Goal: Task Accomplishment & Management: Manage account settings

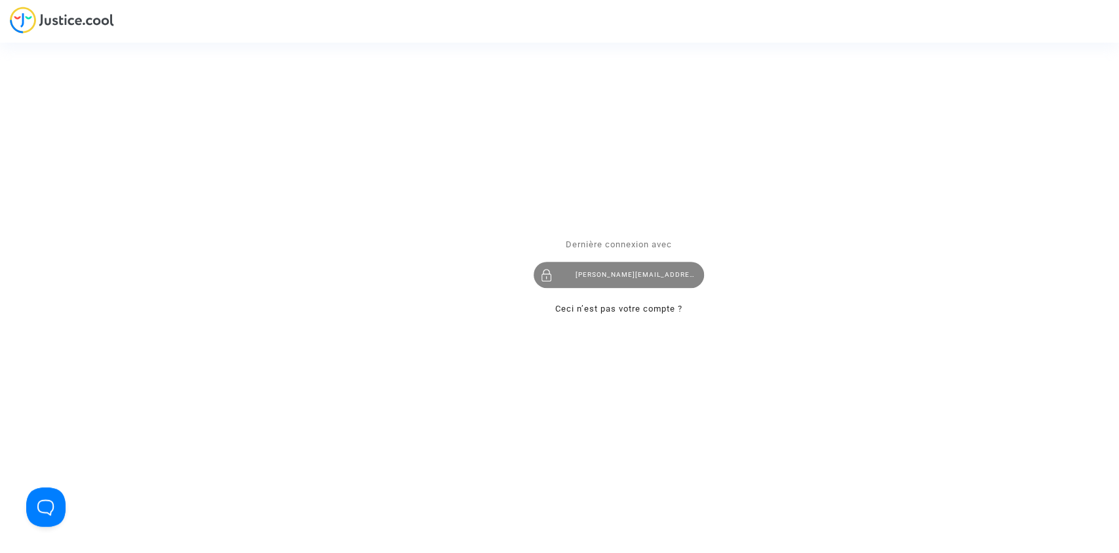
click at [632, 270] on div "tom@pitcher-avocat.fr" at bounding box center [619, 275] width 170 height 26
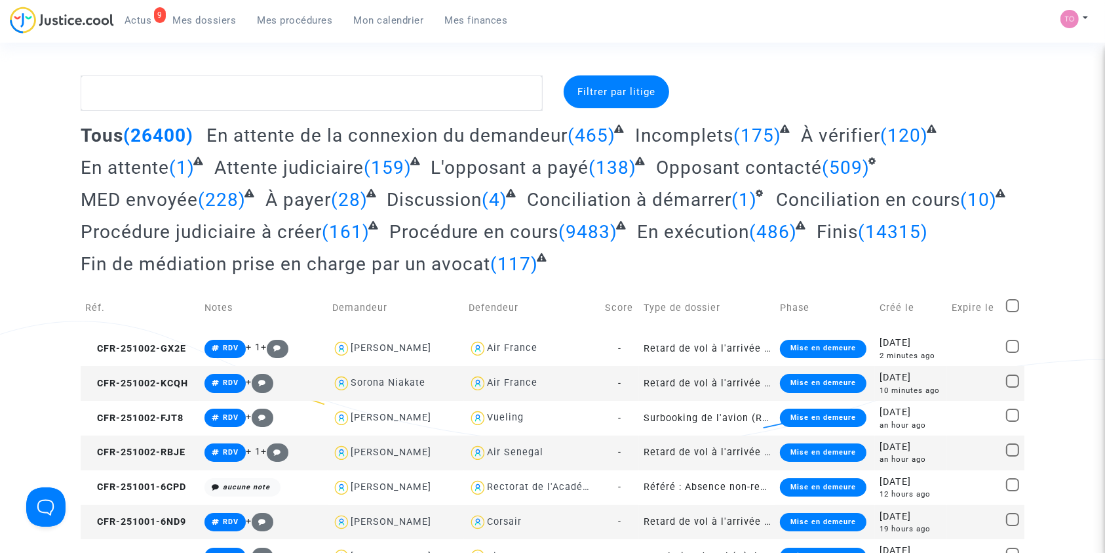
click at [357, 19] on span "Mon calendrier" at bounding box center [389, 20] width 70 height 12
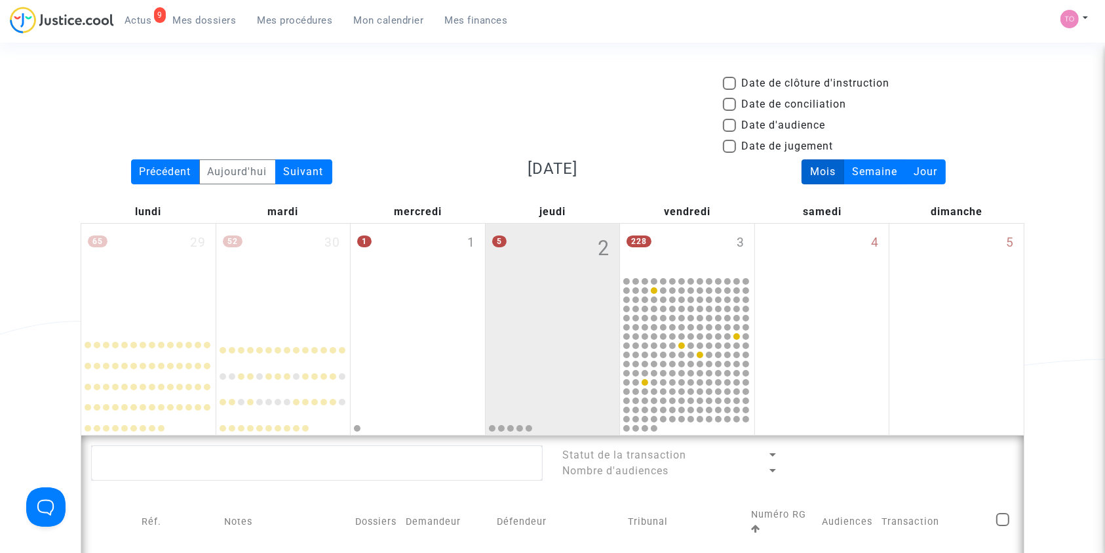
click at [732, 125] on span at bounding box center [729, 125] width 13 height 13
click at [730, 132] on input "Date d'audience" at bounding box center [729, 132] width 1 height 1
checkbox input "true"
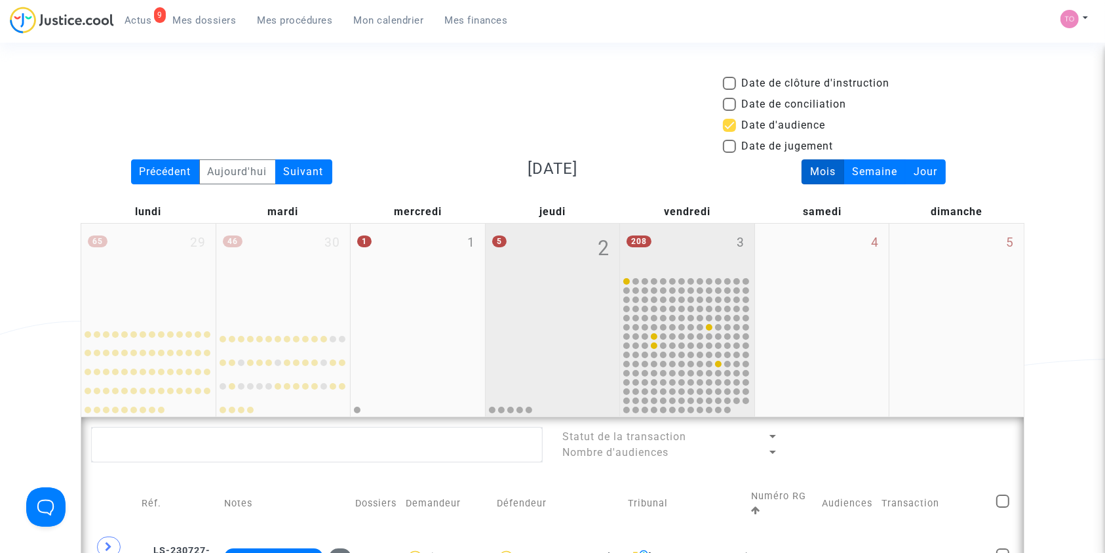
click at [671, 238] on div "208 3" at bounding box center [687, 249] width 134 height 51
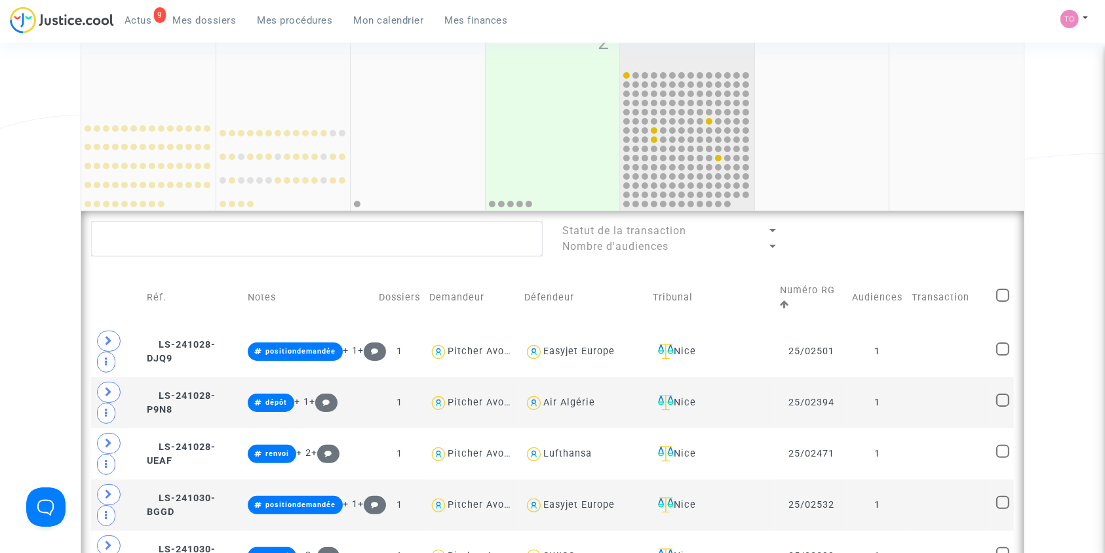
scroll to position [207, 0]
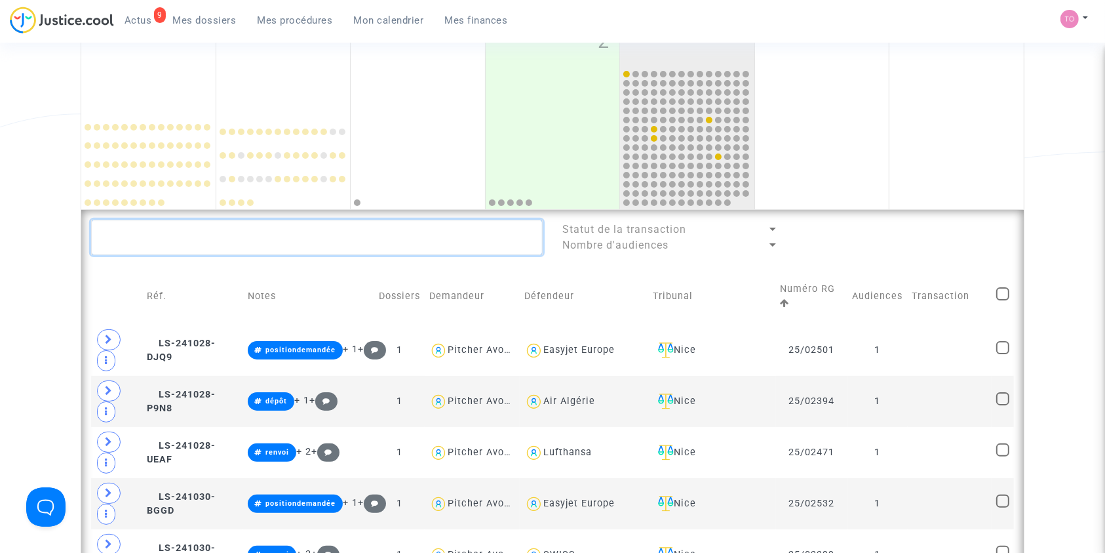
click at [181, 231] on textarea at bounding box center [317, 237] width 452 height 35
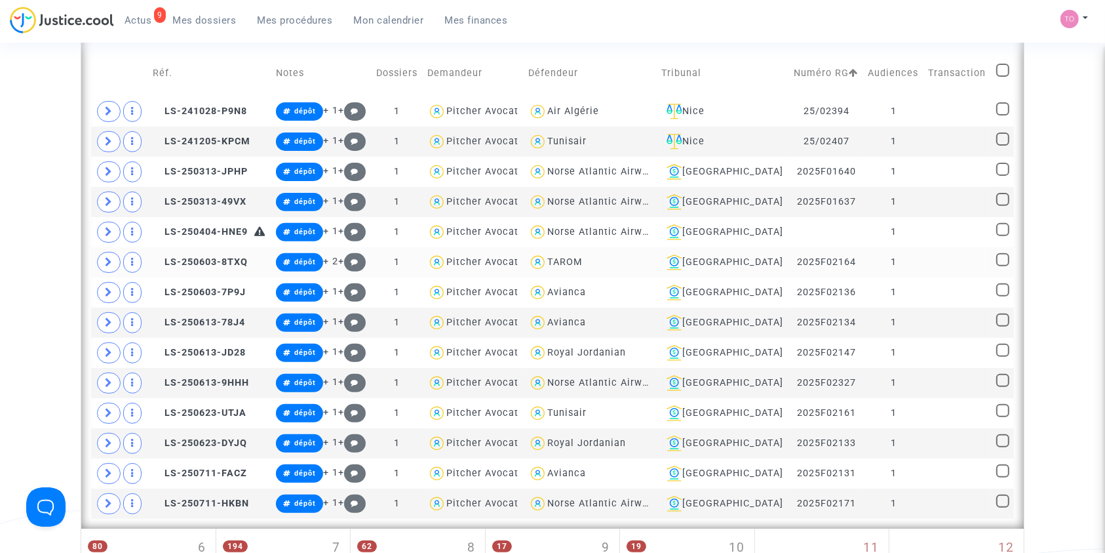
scroll to position [424, 0]
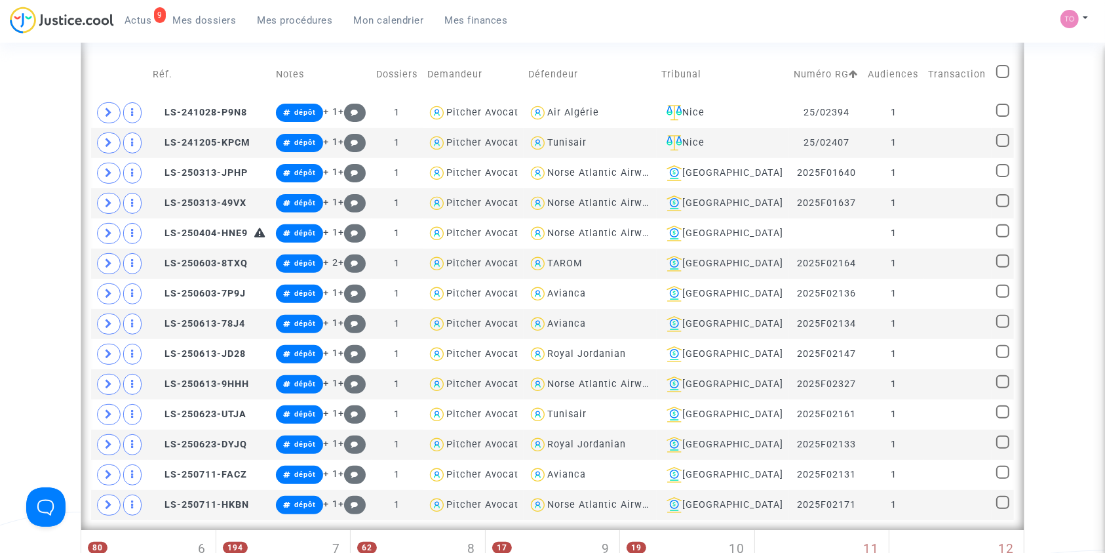
type textarea "#dépôt"
click at [997, 71] on span at bounding box center [1003, 71] width 13 height 13
click at [1002, 78] on input "checkbox" at bounding box center [1002, 78] width 1 height 1
checkbox input "true"
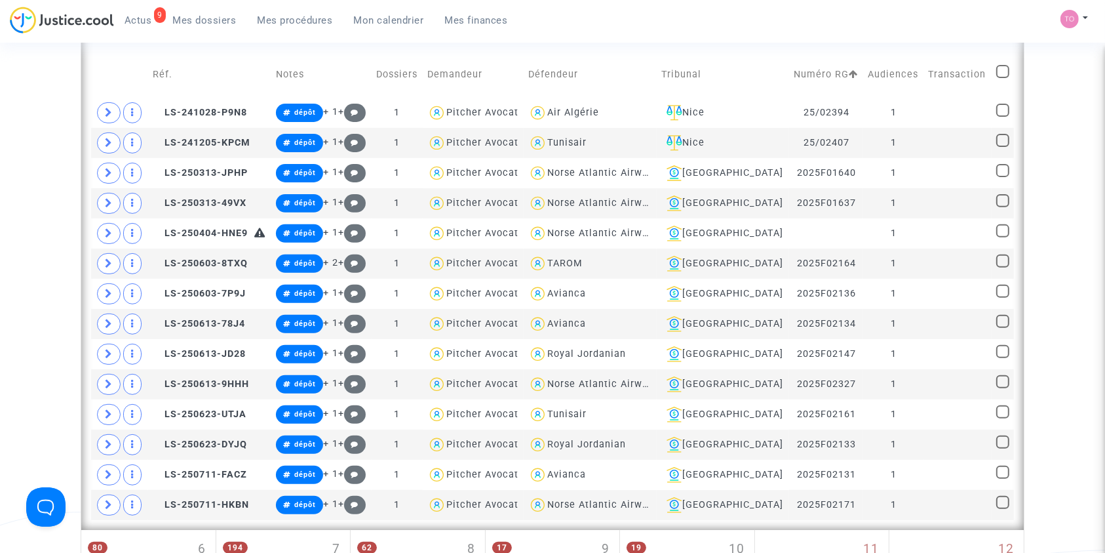
checkbox input "true"
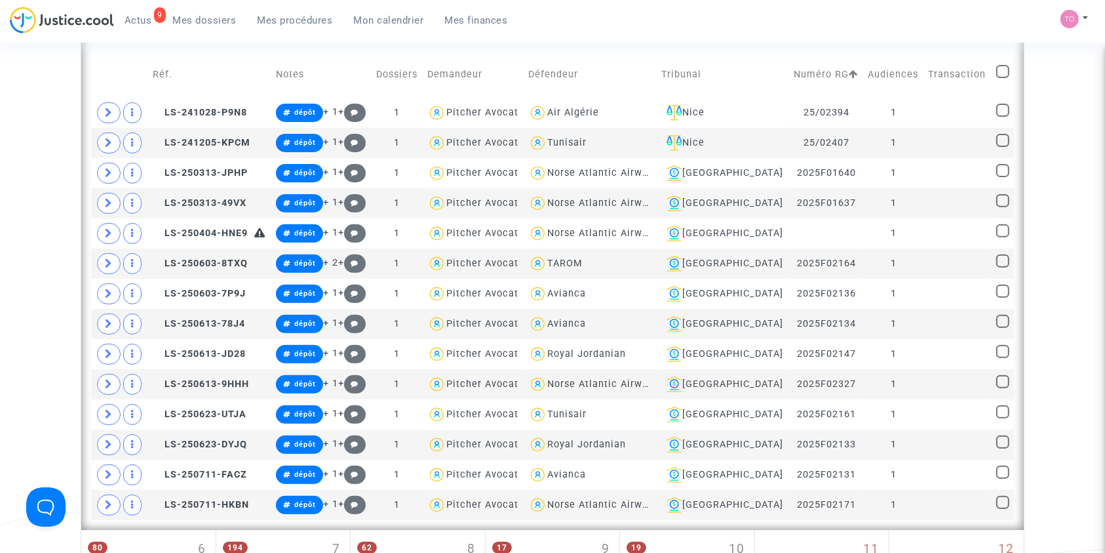
checkbox input "true"
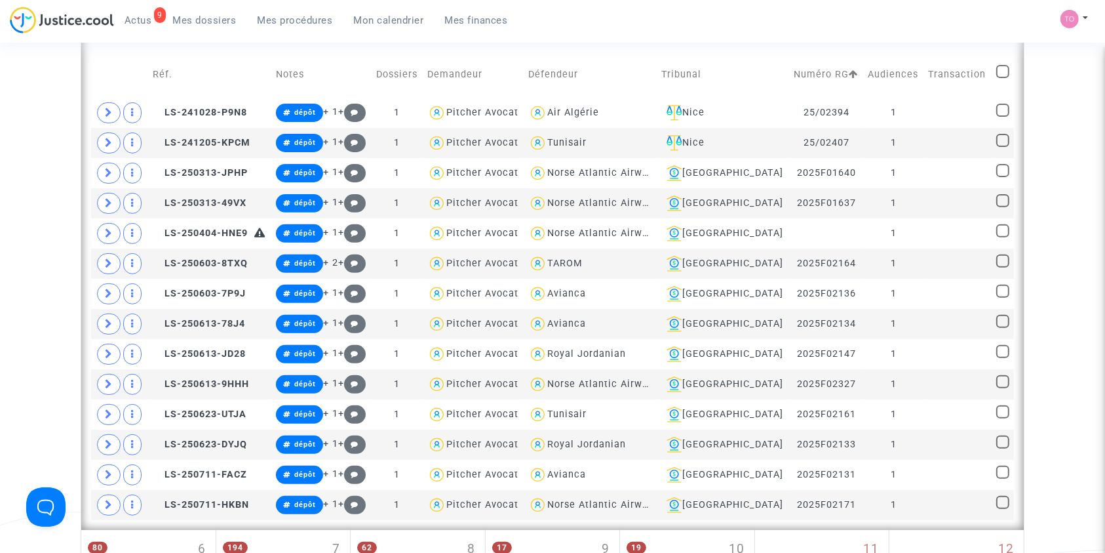
checkbox input "true"
click at [1004, 113] on span at bounding box center [1003, 110] width 13 height 13
click at [1003, 117] on input "checkbox" at bounding box center [1002, 117] width 1 height 1
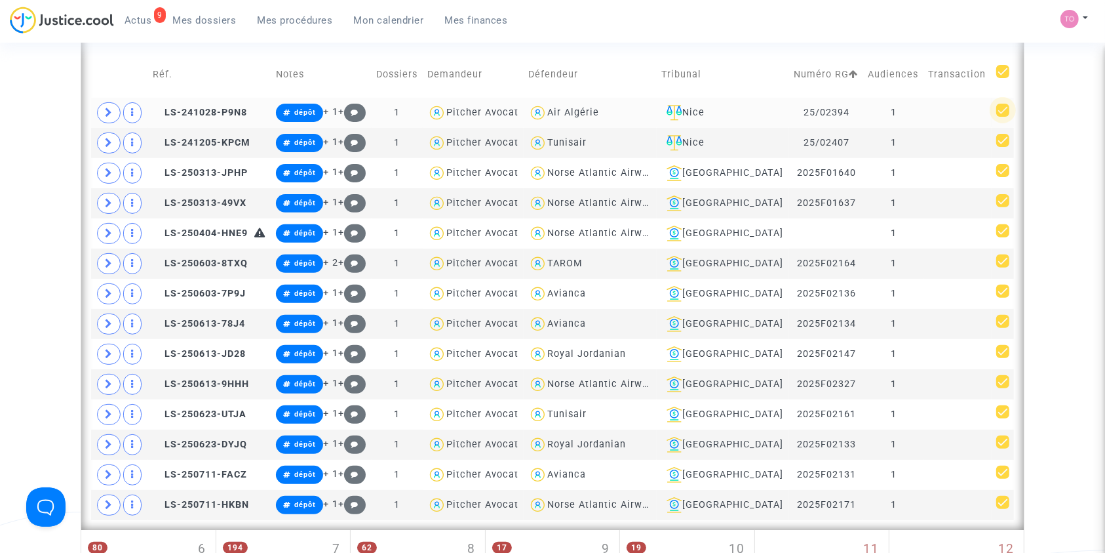
checkbox input "false"
click at [106, 500] on icon at bounding box center [109, 505] width 8 height 10
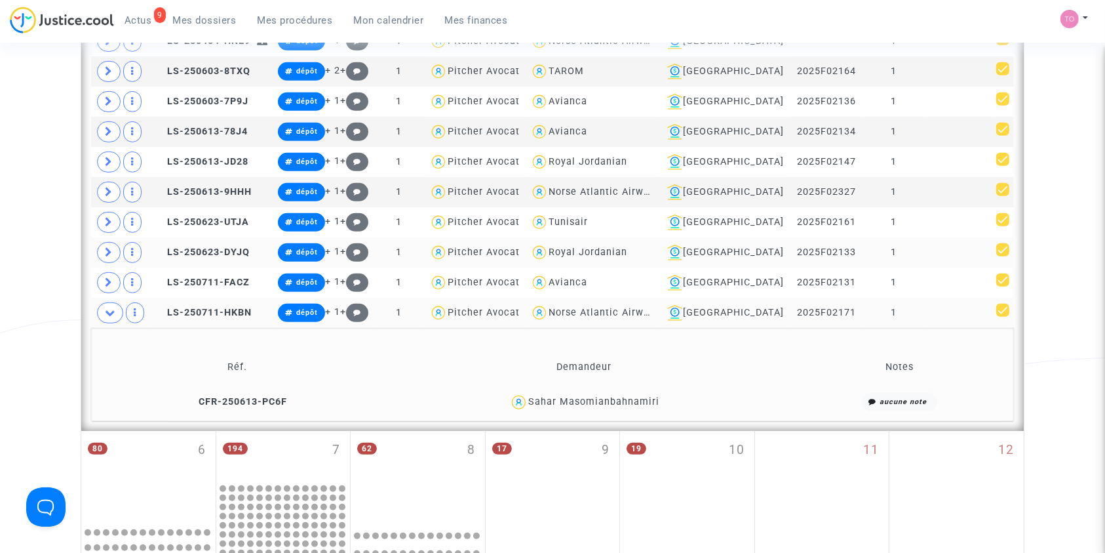
scroll to position [664, 0]
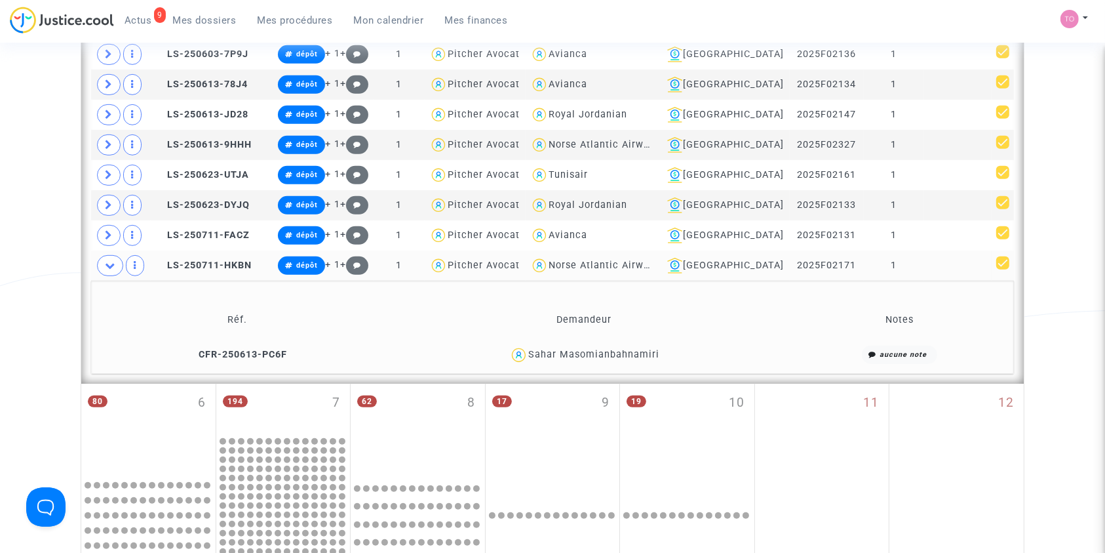
click at [614, 349] on div "Sahar Masomianbahnamiri" at bounding box center [593, 354] width 131 height 11
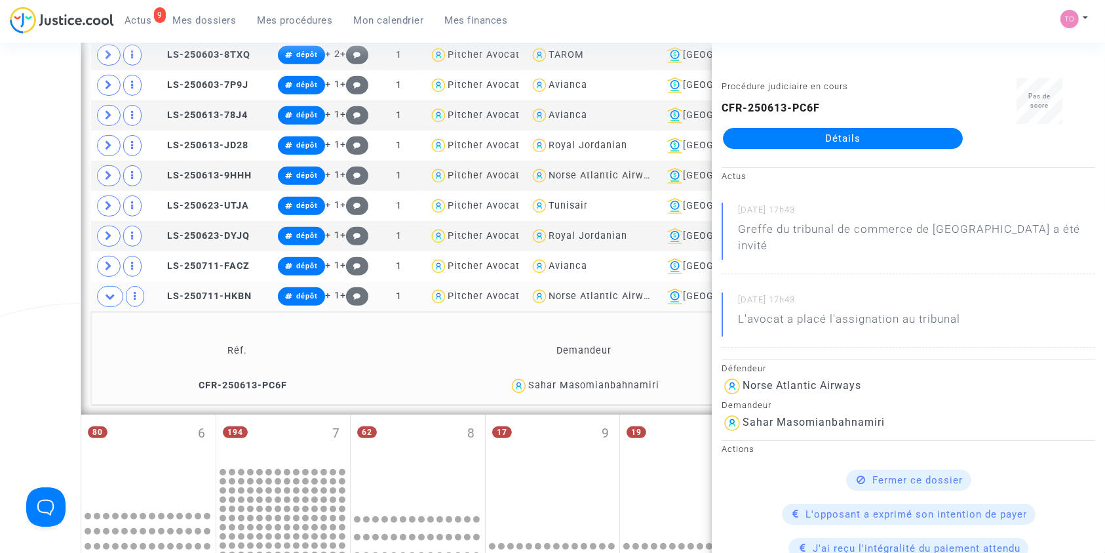
scroll to position [632, 0]
click at [108, 293] on icon at bounding box center [110, 297] width 10 height 10
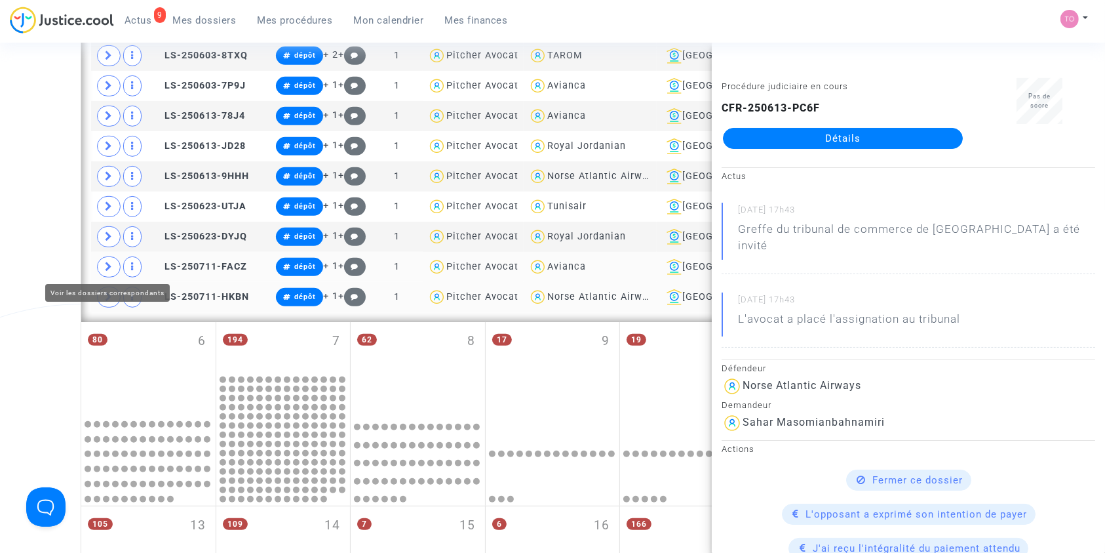
click at [104, 264] on span at bounding box center [109, 266] width 24 height 21
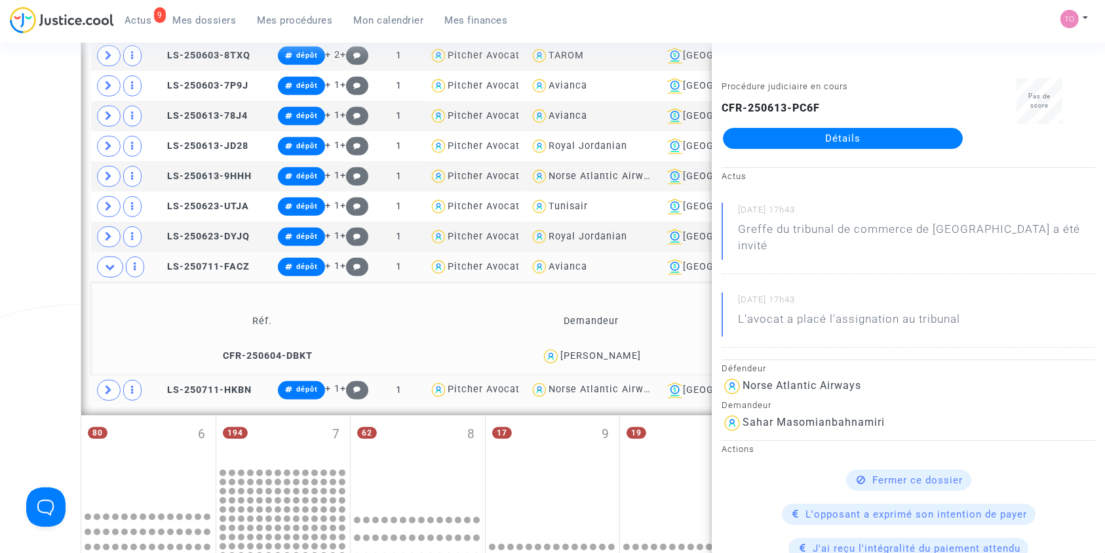
click at [613, 350] on div "Geraldine Sanchez lucumi" at bounding box center [601, 355] width 81 height 11
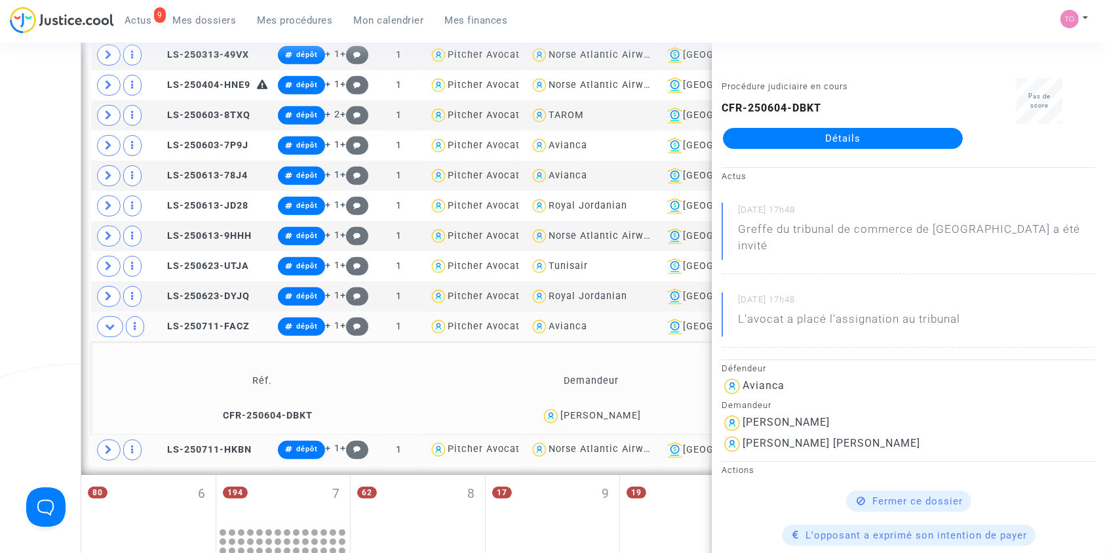
scroll to position [570, 0]
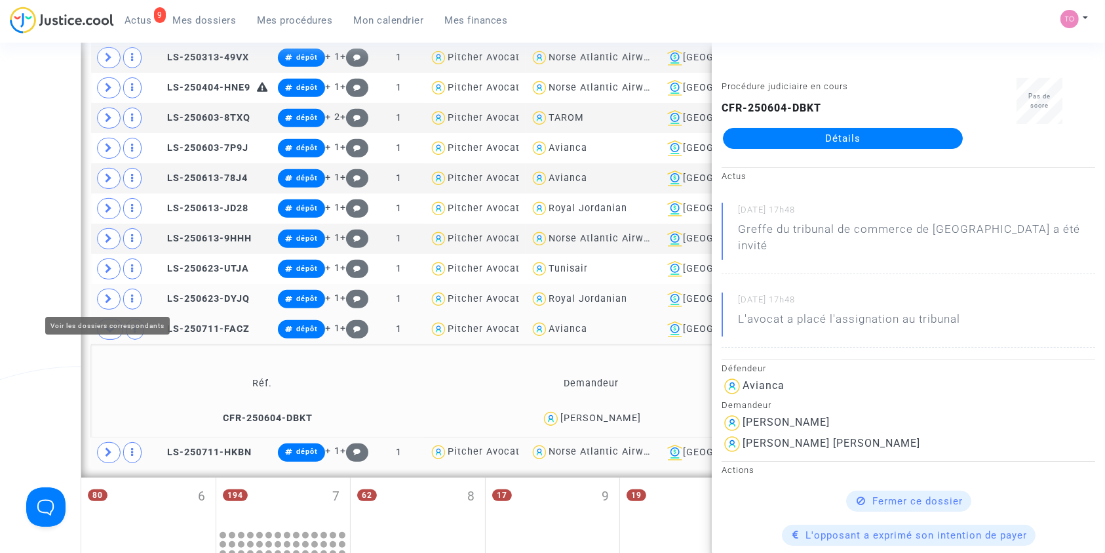
click at [99, 291] on span at bounding box center [109, 298] width 24 height 21
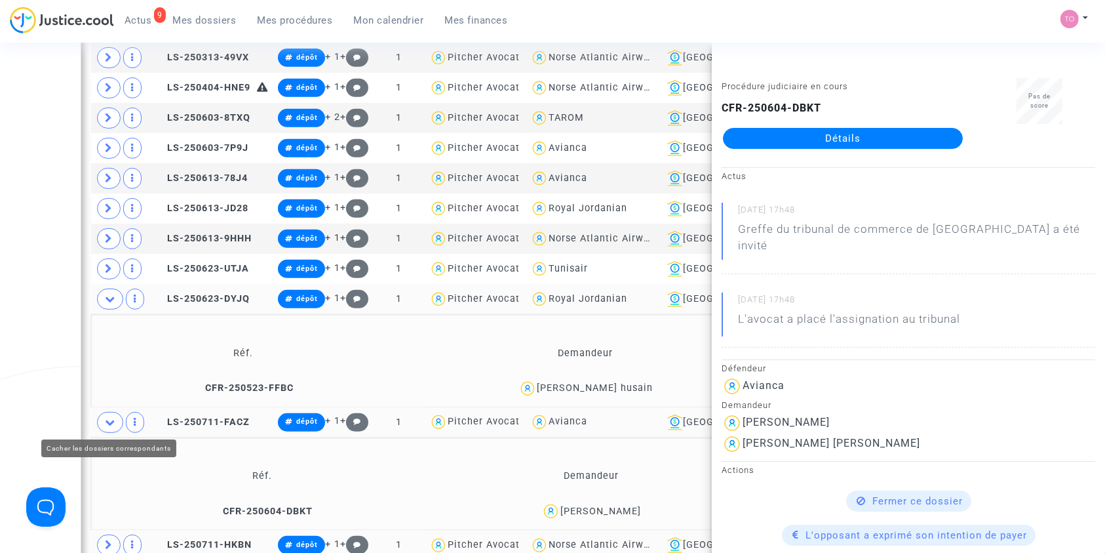
click at [103, 418] on span at bounding box center [110, 422] width 26 height 21
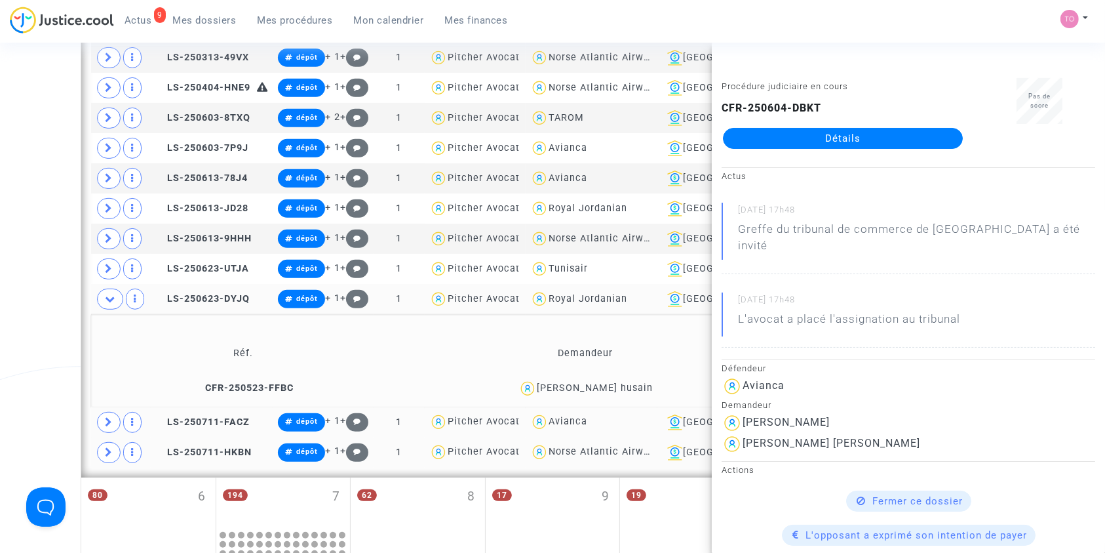
click at [574, 384] on div "[PERSON_NAME] husain" at bounding box center [595, 387] width 116 height 11
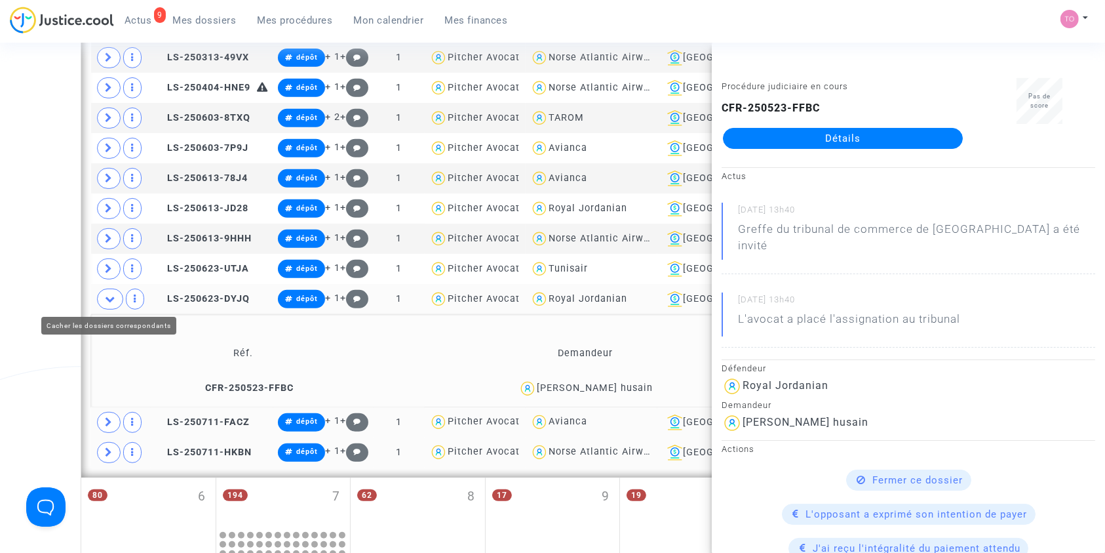
click at [103, 291] on span at bounding box center [110, 298] width 26 height 21
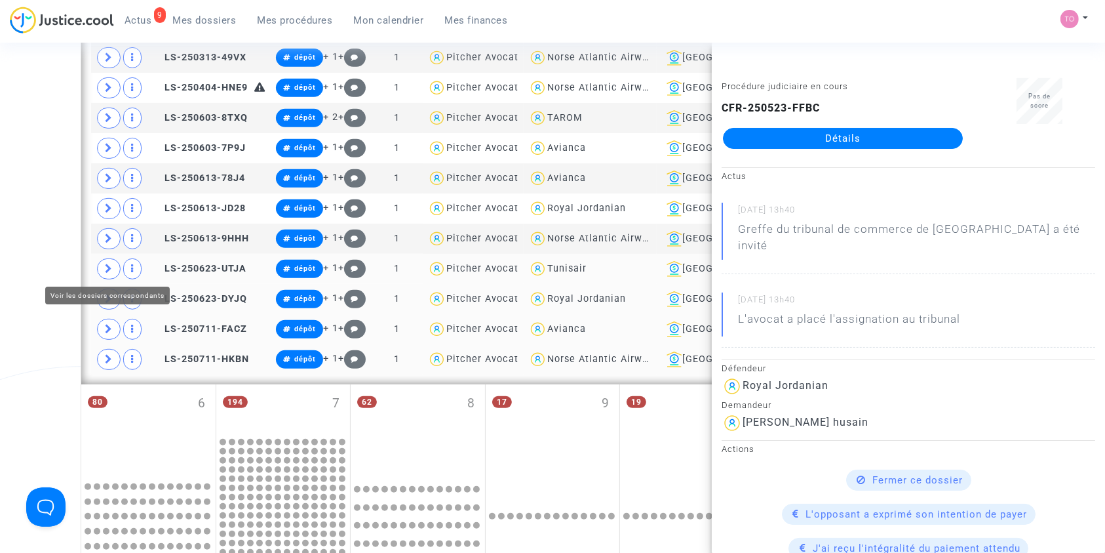
click at [105, 265] on icon at bounding box center [109, 269] width 8 height 10
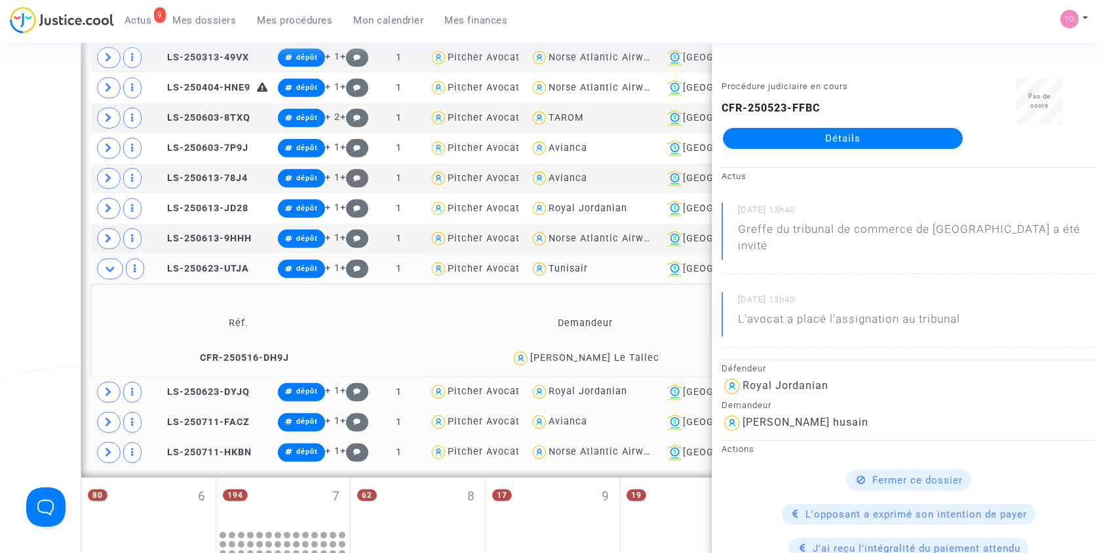
click at [629, 358] on div "[PERSON_NAME] Le Tallec" at bounding box center [594, 357] width 129 height 11
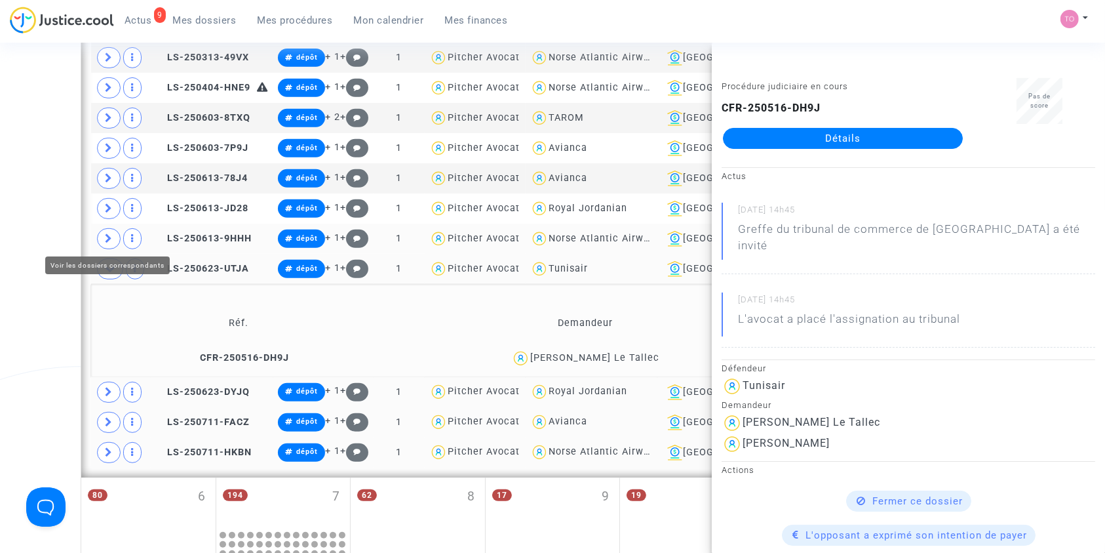
click at [105, 230] on span at bounding box center [109, 238] width 24 height 21
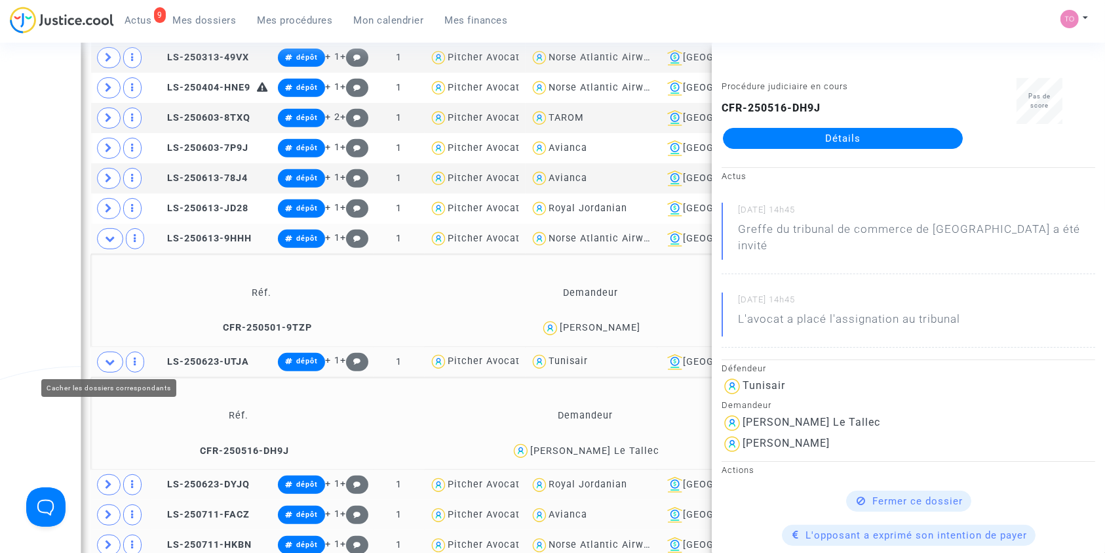
click at [106, 360] on icon at bounding box center [110, 362] width 10 height 10
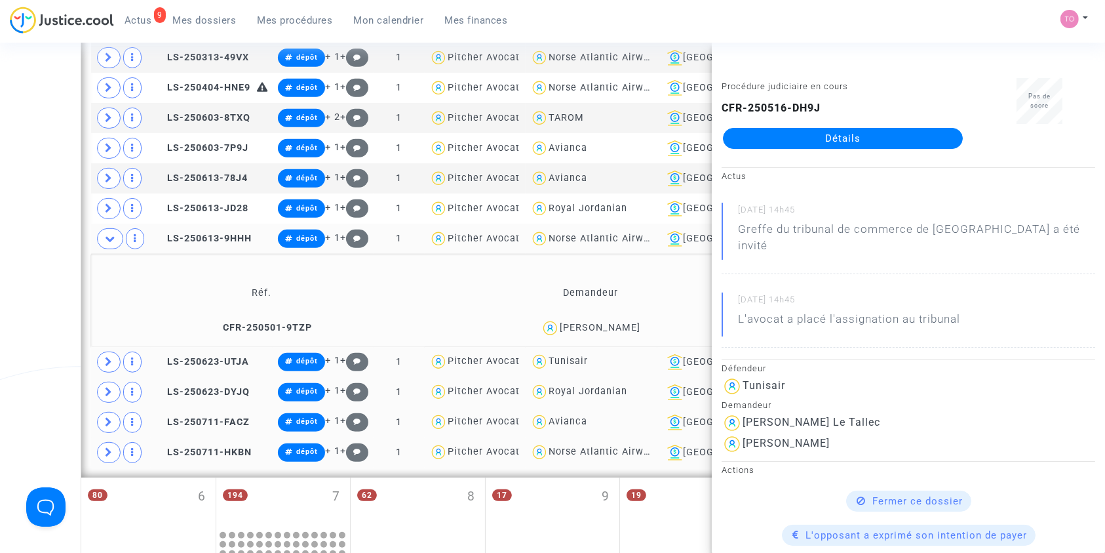
click at [595, 323] on div "[PERSON_NAME]" at bounding box center [600, 327] width 81 height 11
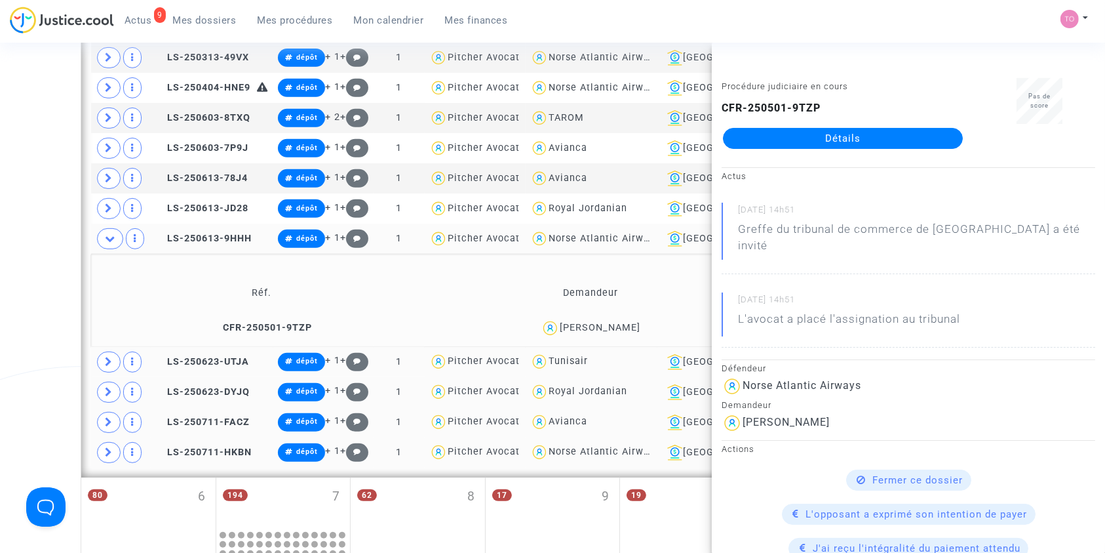
scroll to position [506, 0]
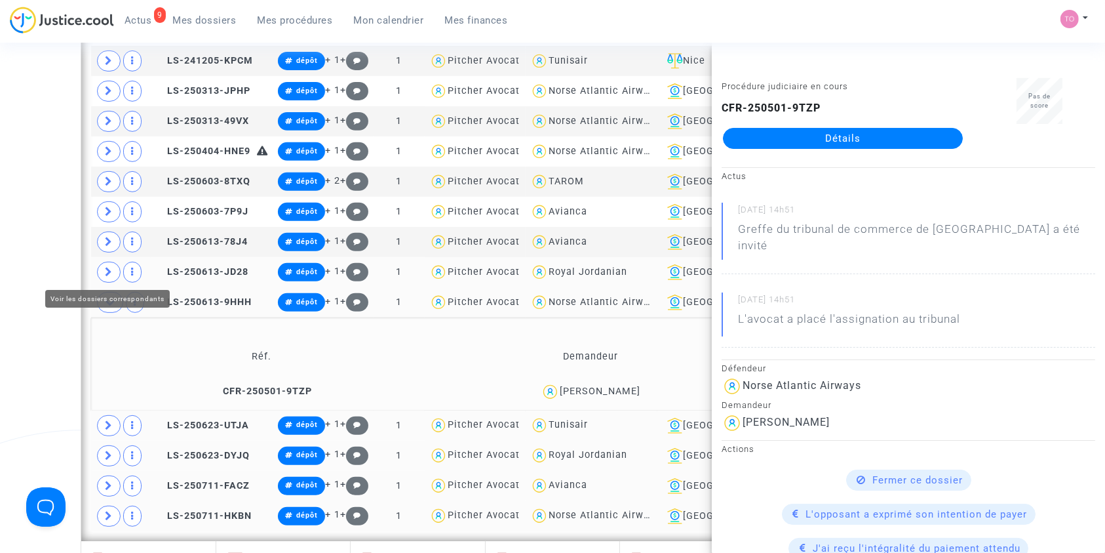
click at [111, 267] on icon at bounding box center [109, 272] width 8 height 10
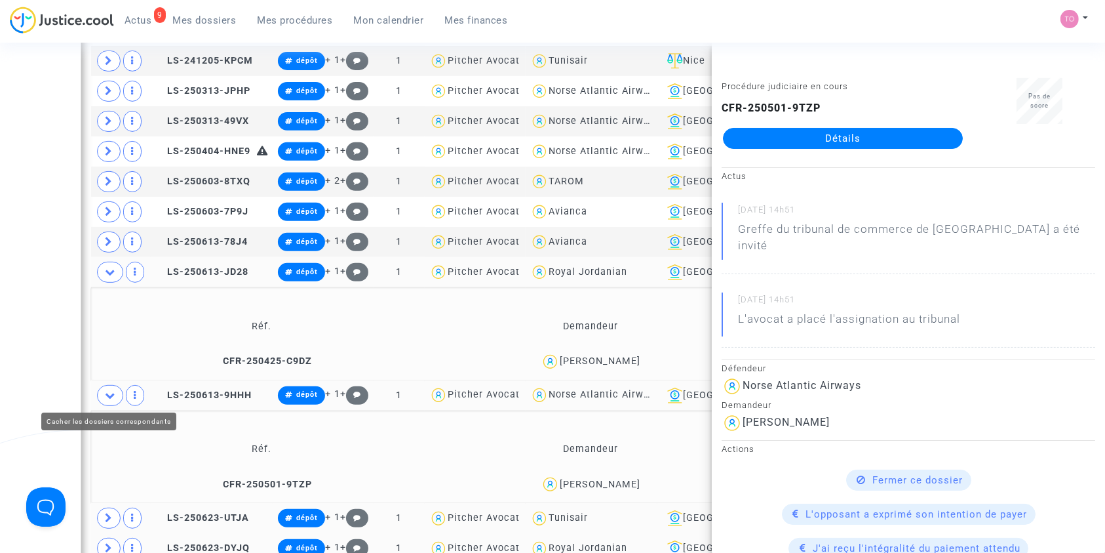
click at [105, 391] on icon at bounding box center [110, 395] width 10 height 10
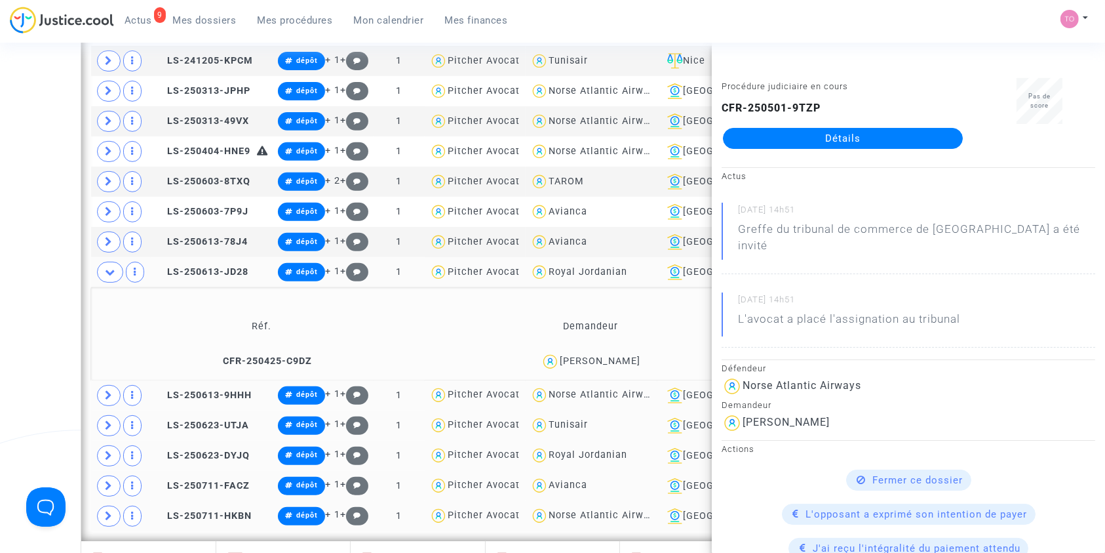
click at [587, 359] on div "[PERSON_NAME]" at bounding box center [600, 360] width 81 height 11
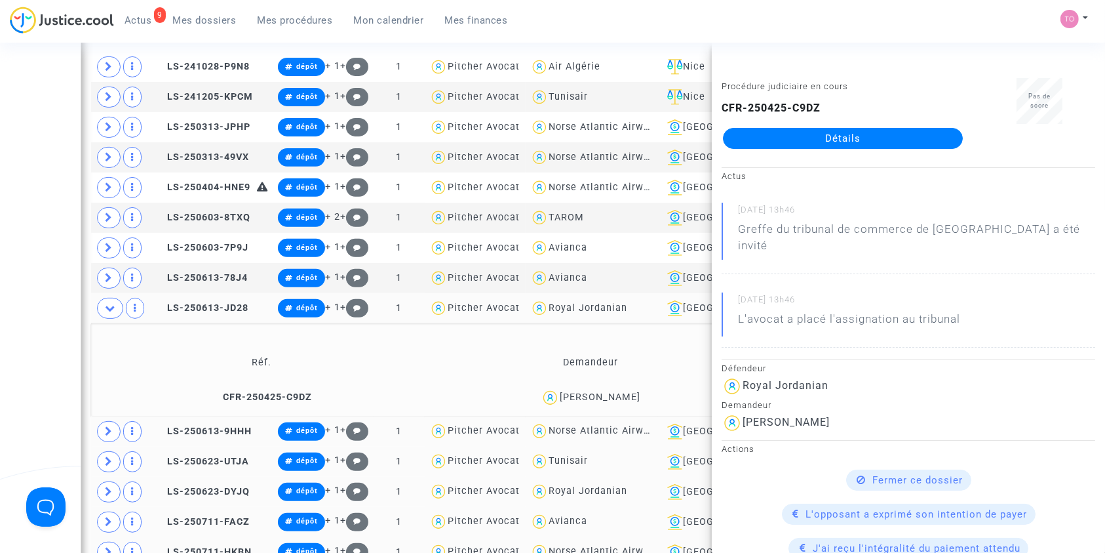
scroll to position [466, 0]
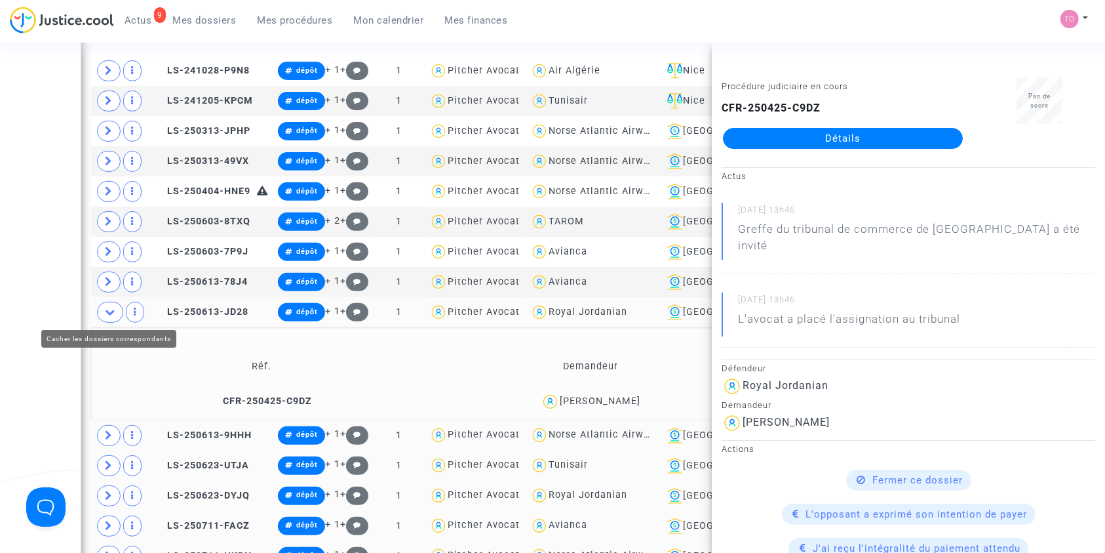
click at [115, 311] on icon at bounding box center [110, 312] width 10 height 10
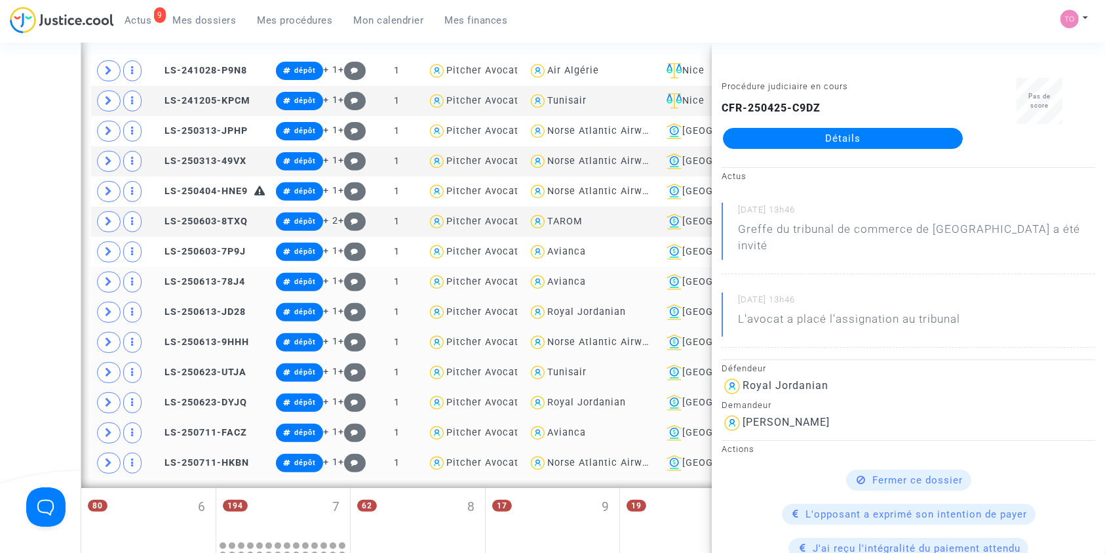
click at [106, 277] on icon at bounding box center [109, 282] width 8 height 10
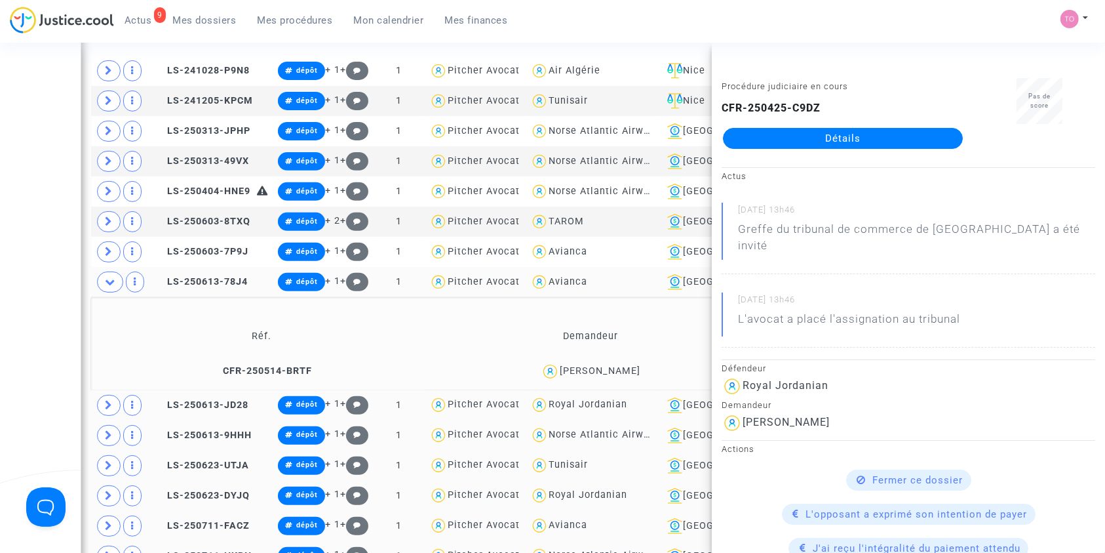
click at [618, 371] on div "[PERSON_NAME]" at bounding box center [600, 370] width 81 height 11
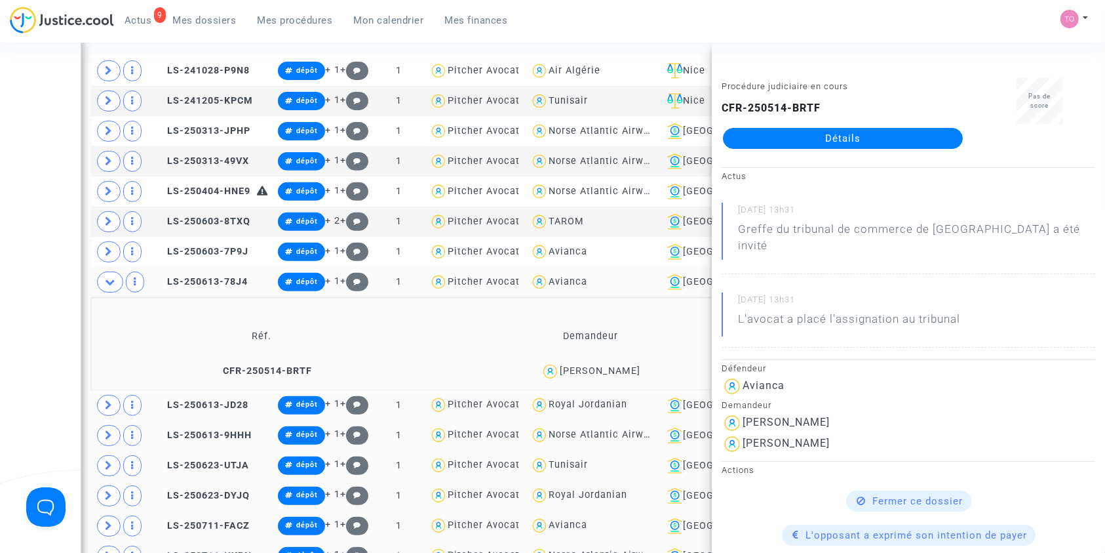
scroll to position [423, 0]
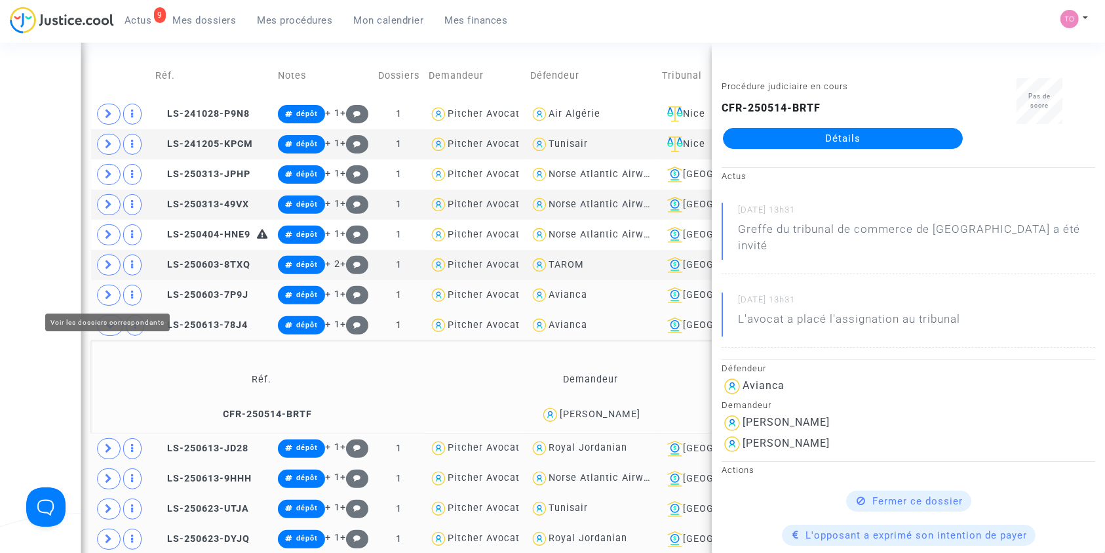
click at [110, 296] on icon at bounding box center [109, 295] width 8 height 10
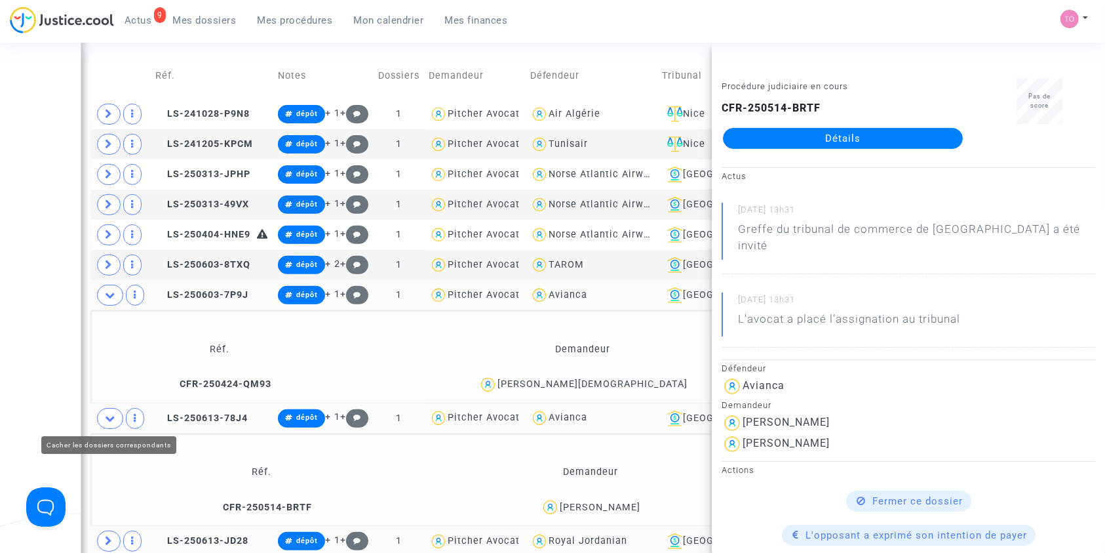
click at [108, 418] on icon at bounding box center [110, 418] width 10 height 10
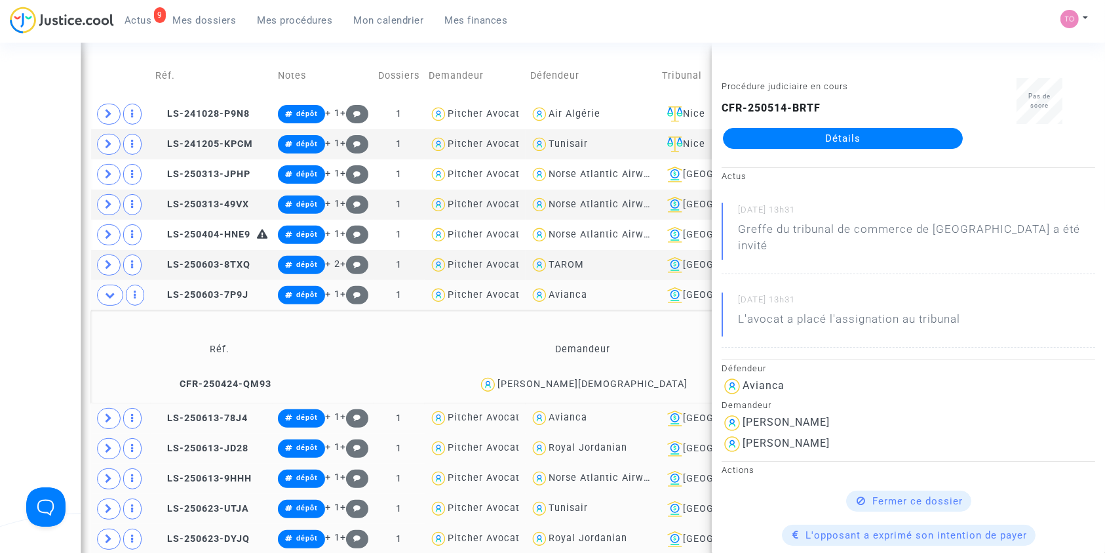
click at [595, 386] on div "[PERSON_NAME][DEMOGRAPHIC_DATA]" at bounding box center [593, 383] width 190 height 11
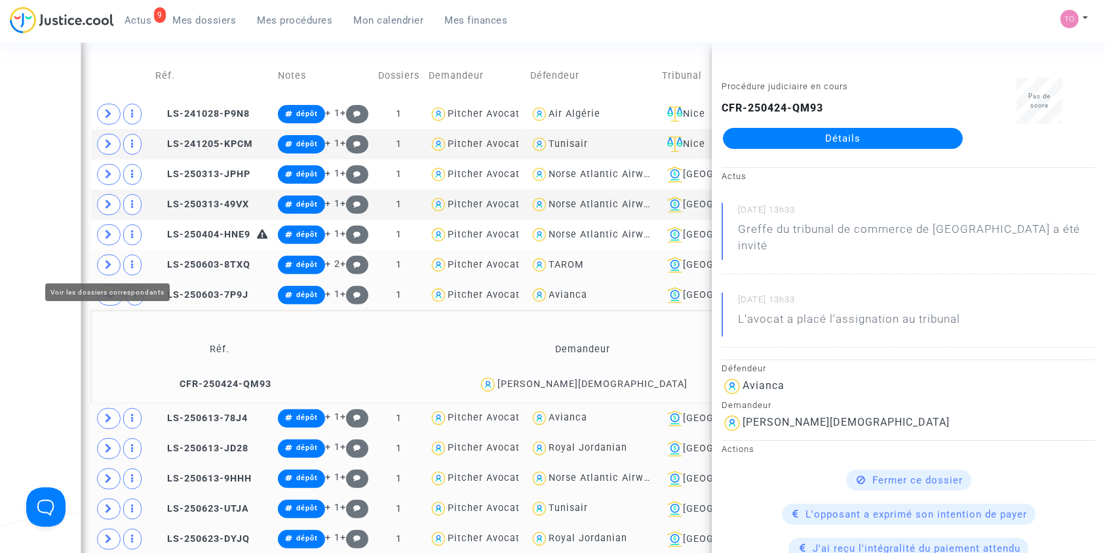
click at [109, 260] on icon at bounding box center [109, 265] width 8 height 10
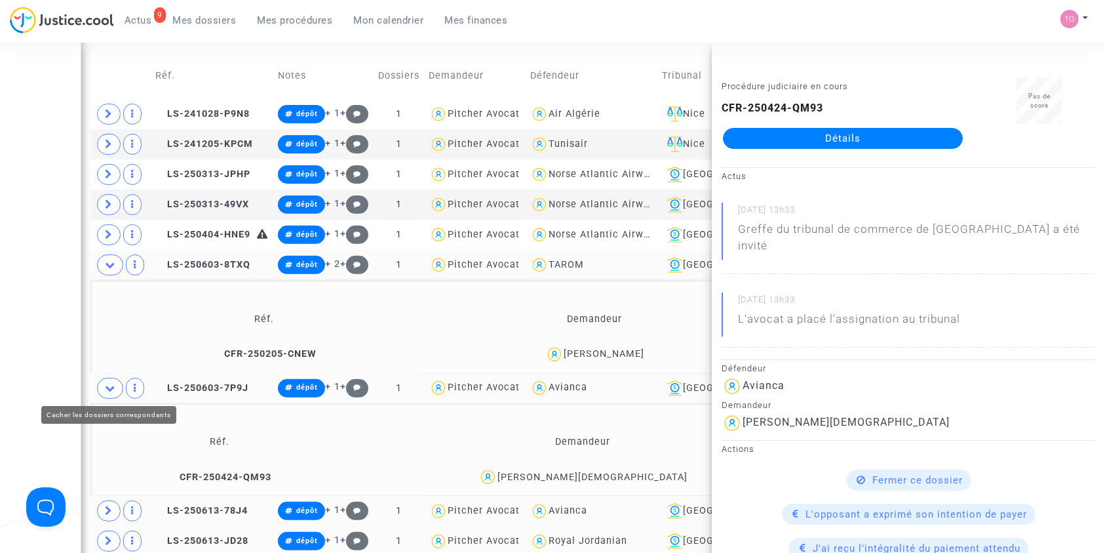
click at [111, 380] on span at bounding box center [110, 388] width 26 height 21
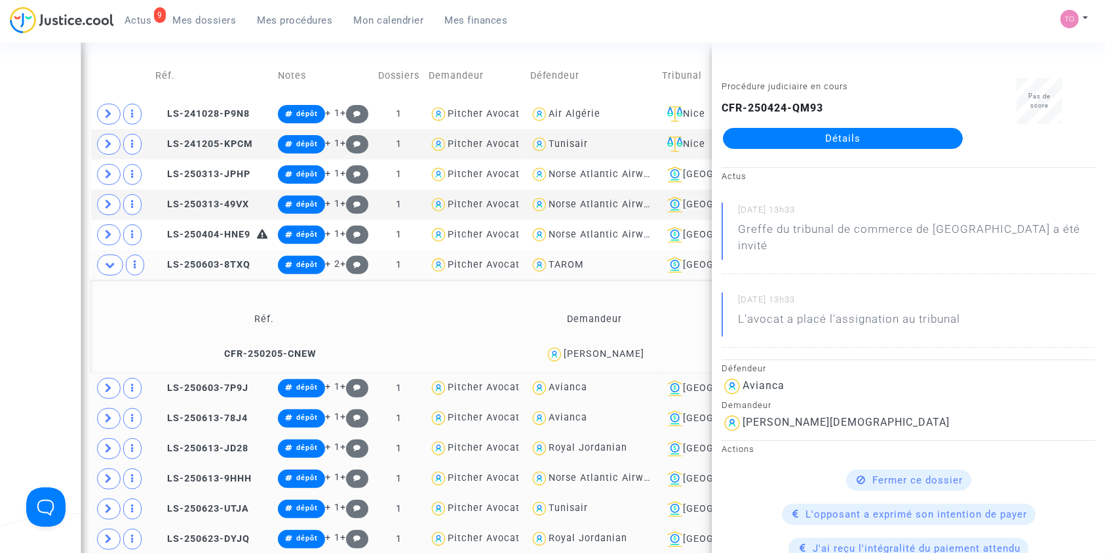
click at [593, 346] on span "[PERSON_NAME]" at bounding box center [604, 316] width 81 height 87
click at [105, 263] on icon at bounding box center [110, 265] width 10 height 10
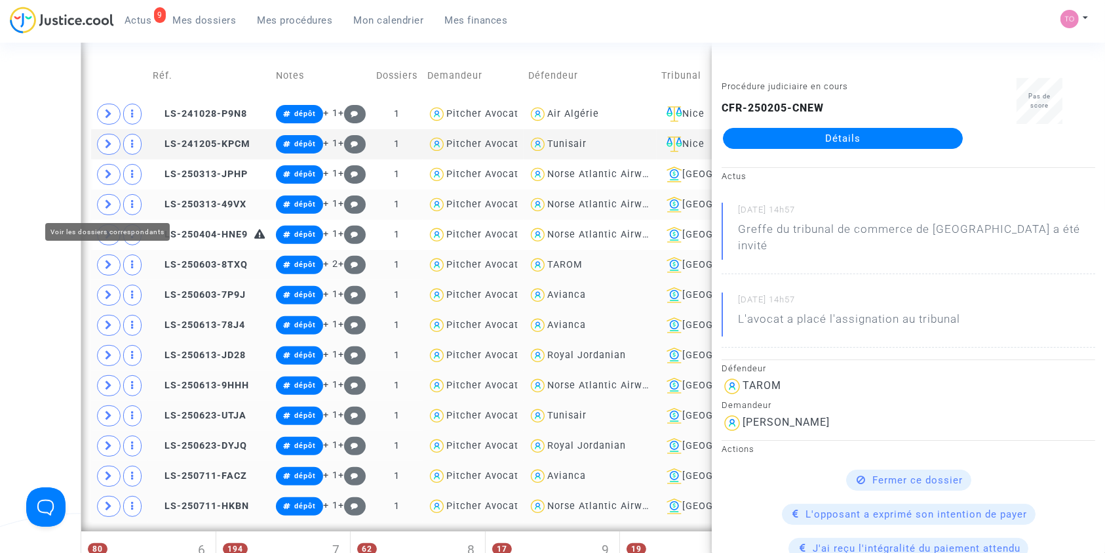
click at [102, 202] on span at bounding box center [109, 204] width 24 height 21
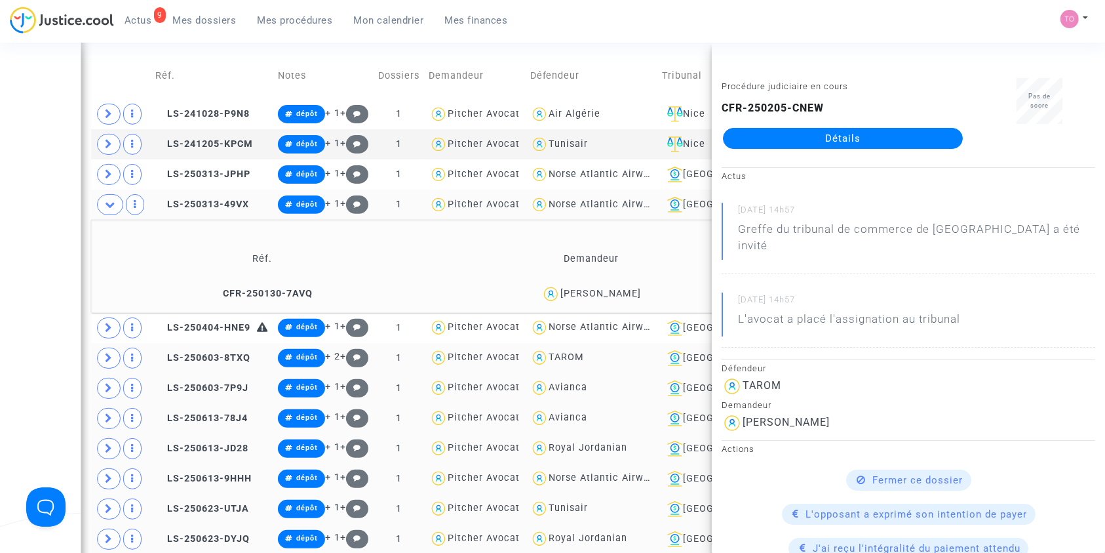
click at [10, 224] on div "Date de clôture d'instruction Date de conciliation Date d'audience Date de juge…" at bounding box center [552, 384] width 1105 height 1462
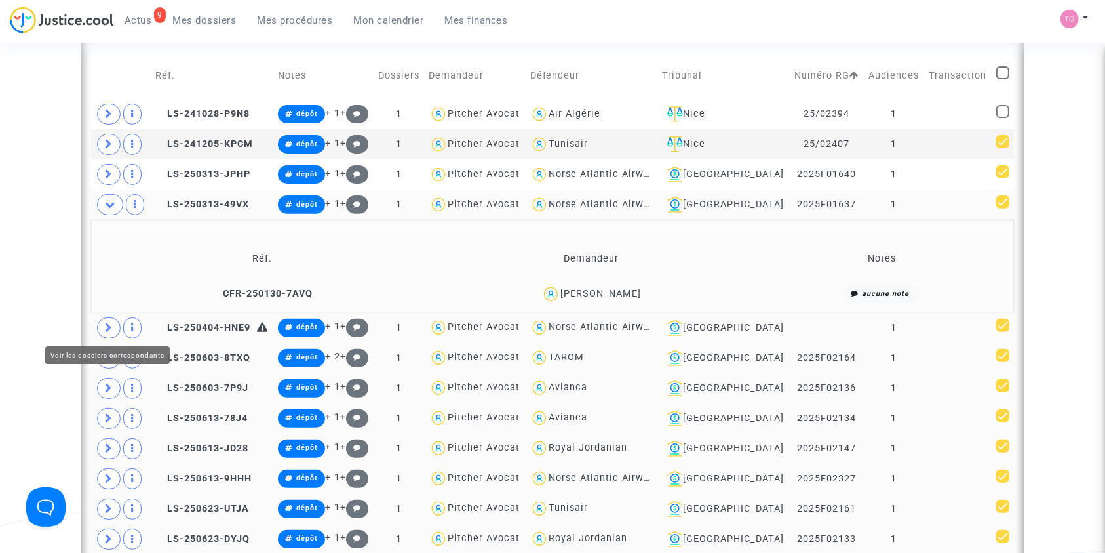
click at [105, 328] on icon at bounding box center [109, 328] width 8 height 10
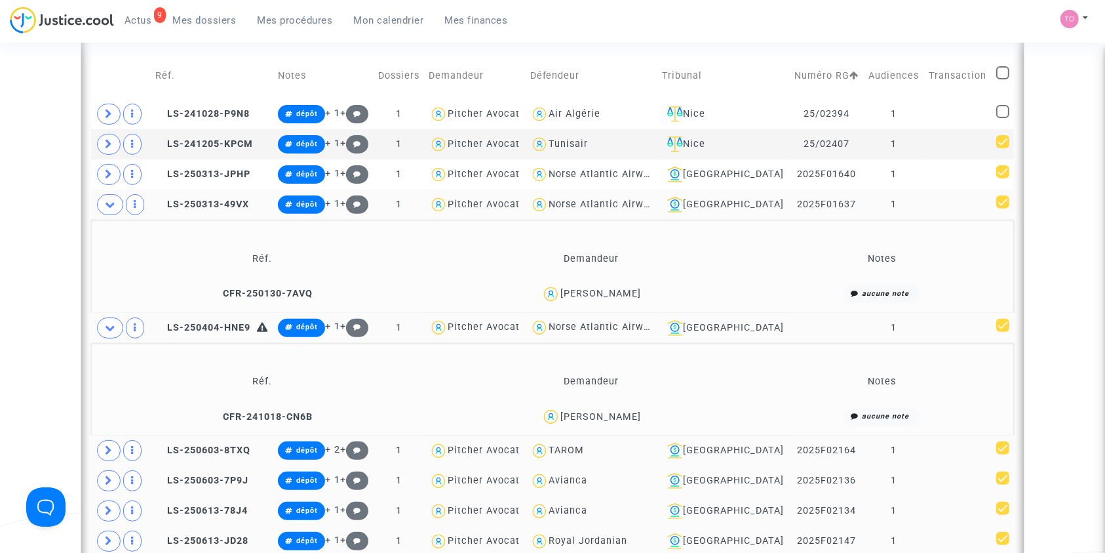
click at [617, 411] on div "Vivien Laurent" at bounding box center [601, 416] width 81 height 11
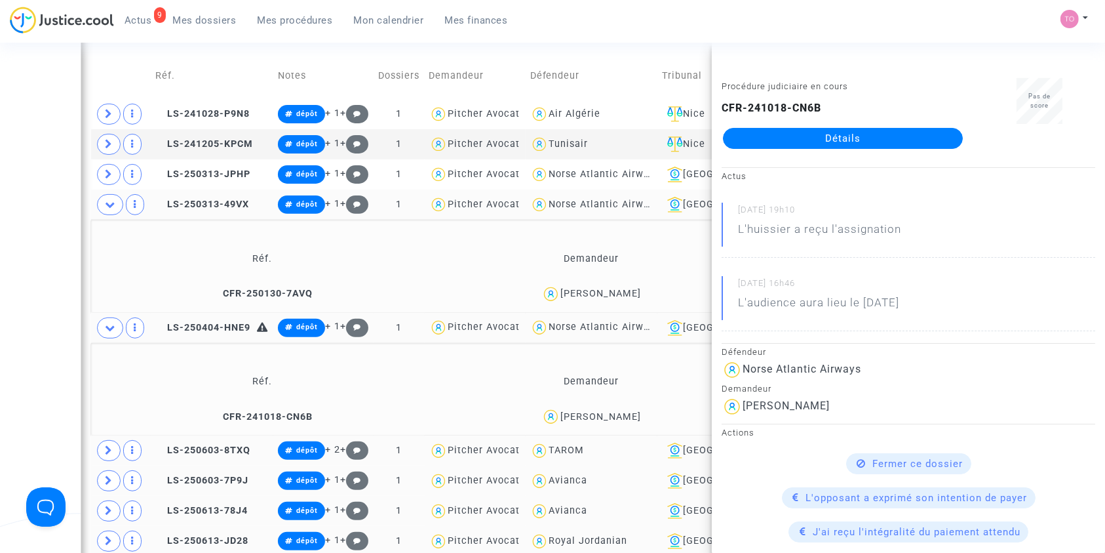
click at [31, 315] on div "Date de clôture d'instruction Date de conciliation Date d'audience Date de juge…" at bounding box center [552, 430] width 1105 height 1555
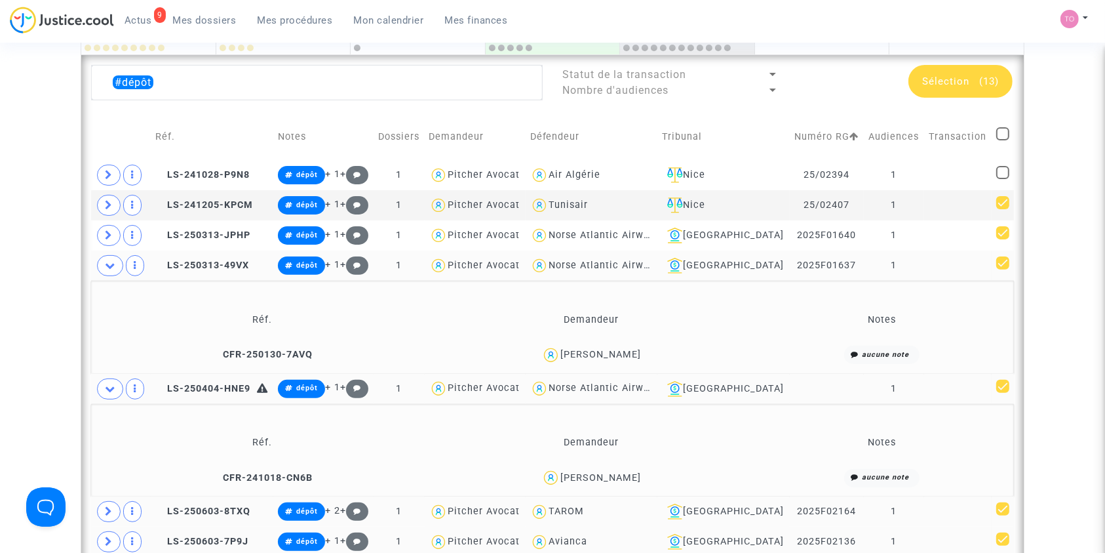
scroll to position [361, 0]
click at [586, 469] on span "Vivien Laurent" at bounding box center [601, 440] width 81 height 87
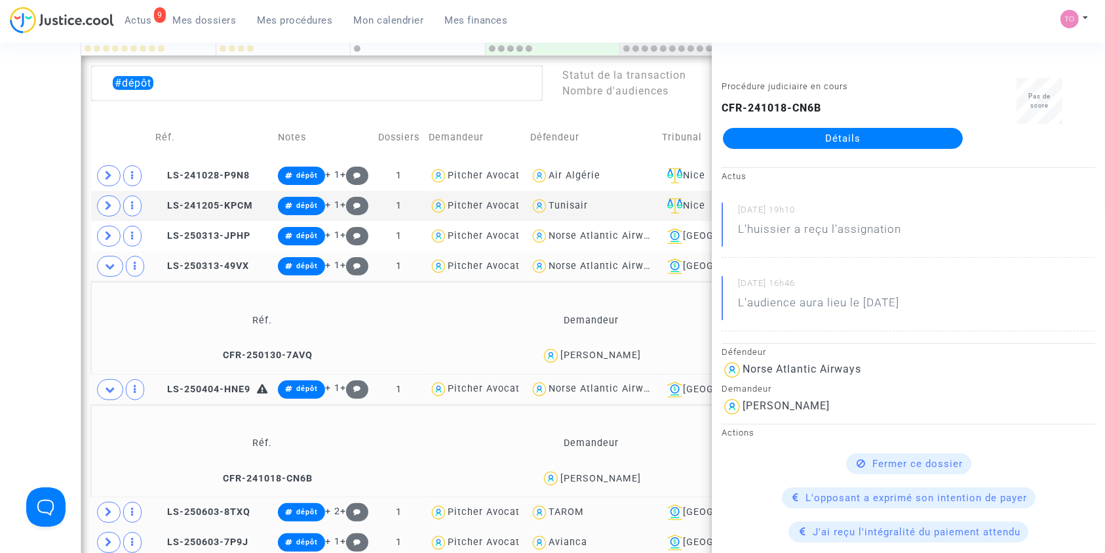
click at [603, 349] on div "[PERSON_NAME]" at bounding box center [601, 354] width 81 height 11
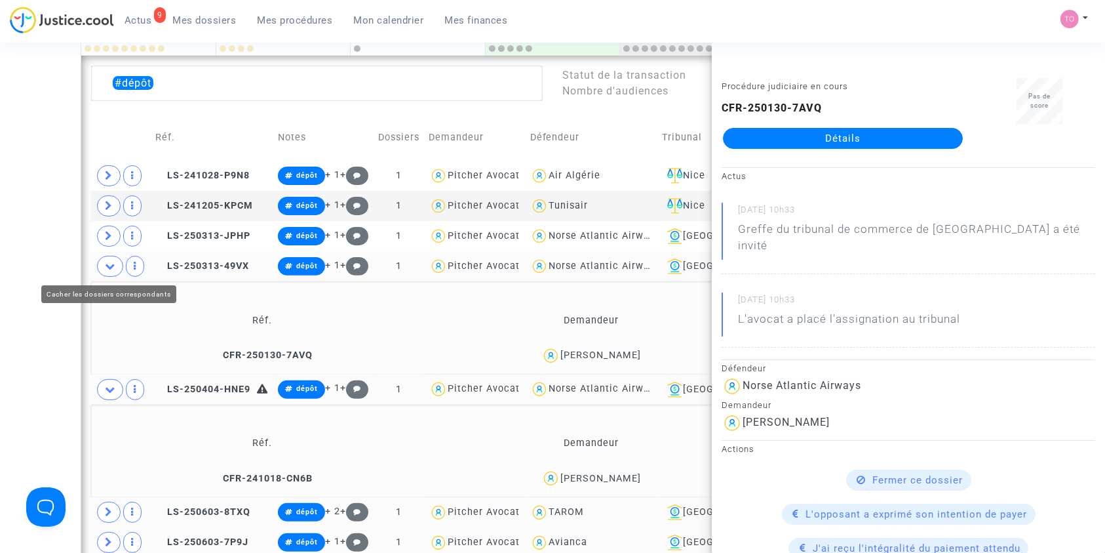
click at [114, 263] on icon at bounding box center [110, 266] width 10 height 10
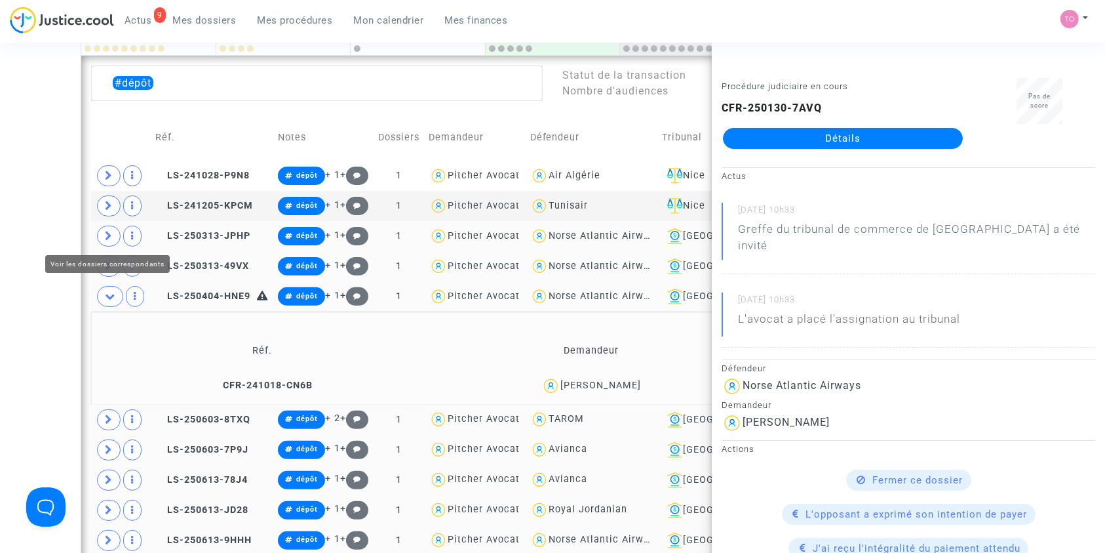
click at [106, 231] on icon at bounding box center [109, 236] width 8 height 10
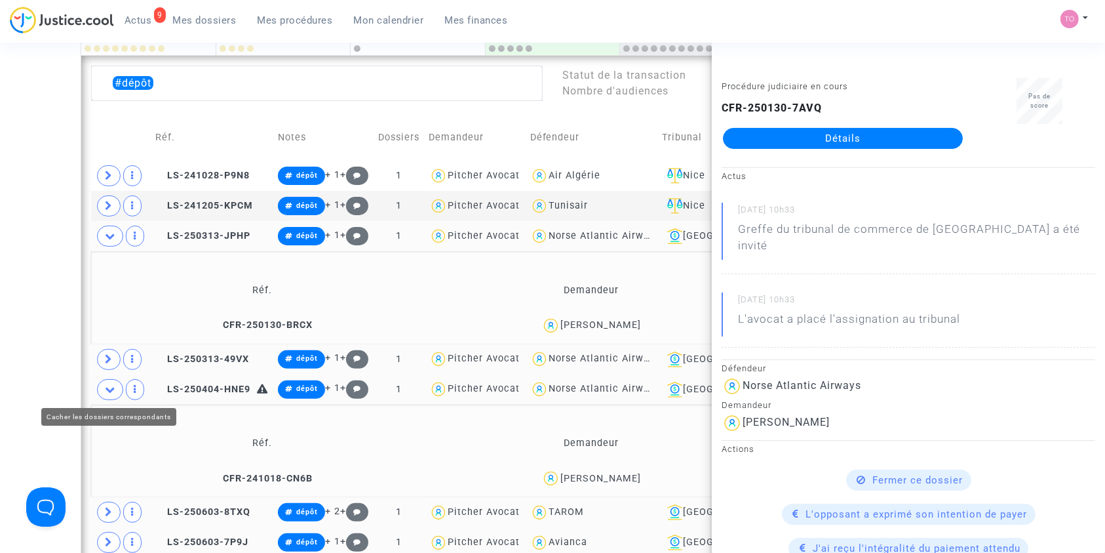
click at [106, 380] on span at bounding box center [110, 389] width 26 height 21
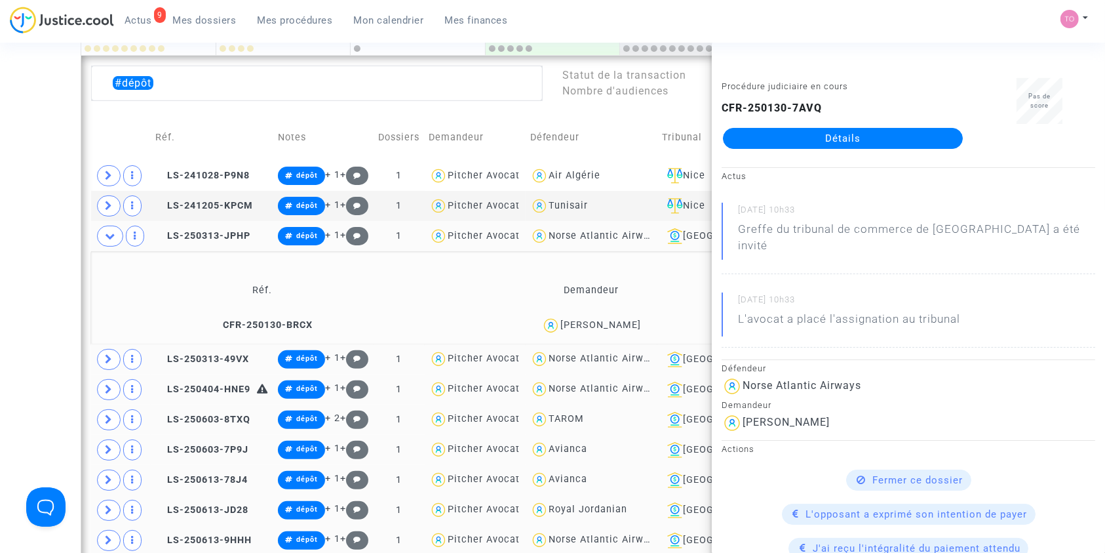
click at [573, 326] on div "[PERSON_NAME]" at bounding box center [601, 324] width 81 height 11
click at [108, 234] on icon at bounding box center [110, 236] width 10 height 10
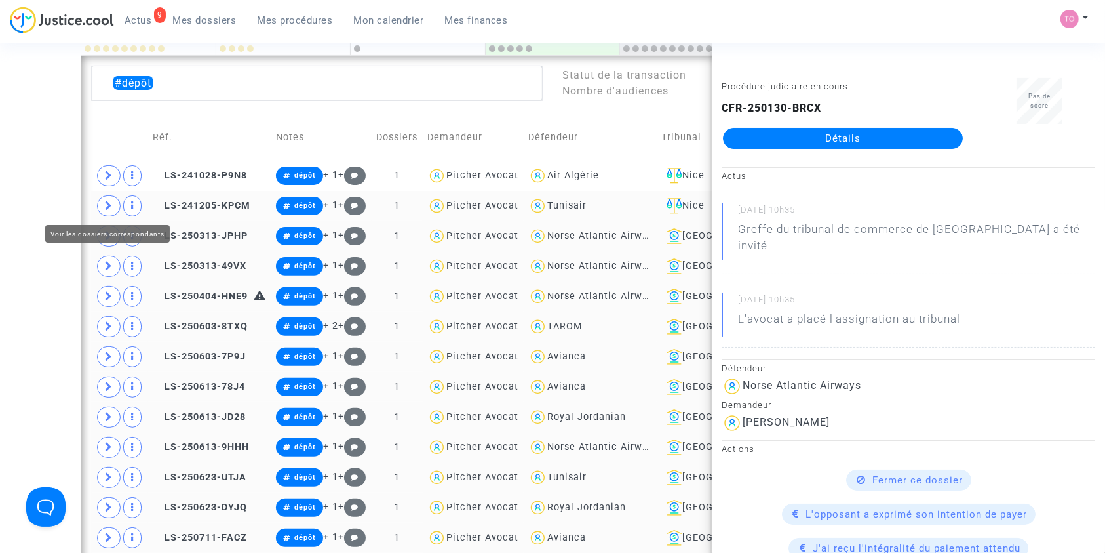
click at [105, 202] on icon at bounding box center [109, 206] width 8 height 10
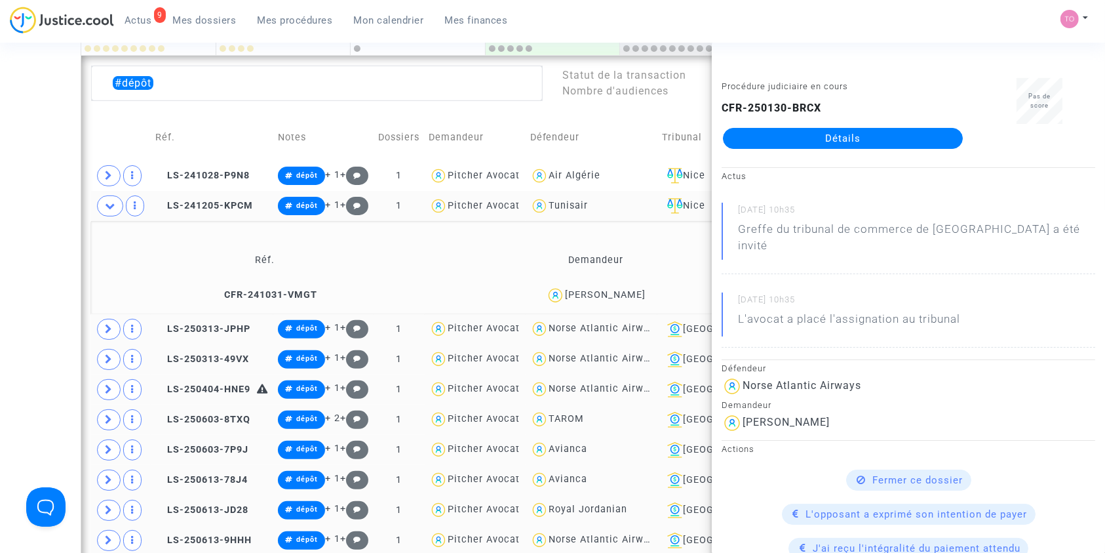
click at [603, 287] on span "Sophie Boye" at bounding box center [605, 257] width 81 height 87
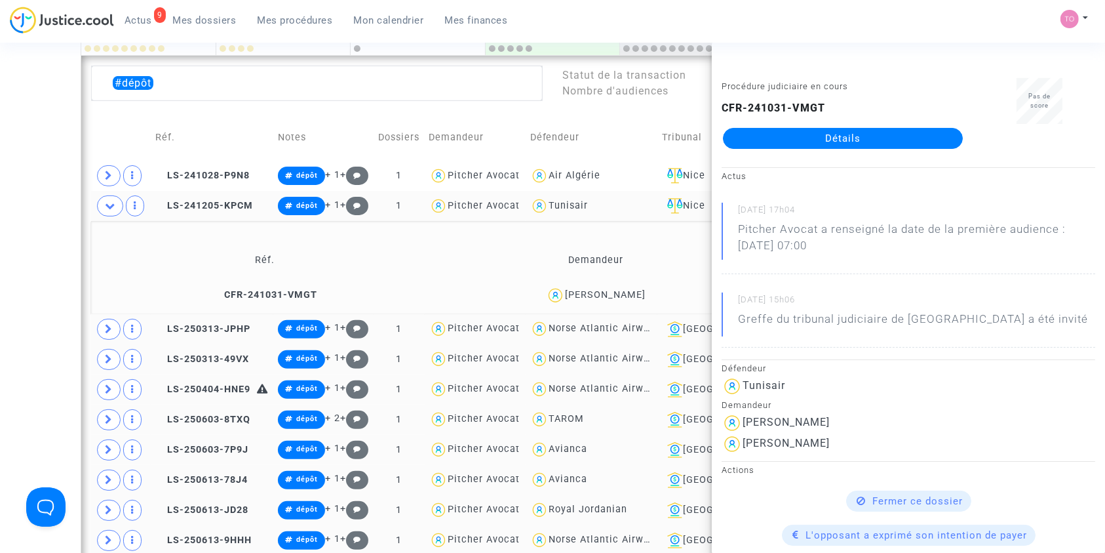
click at [0, 237] on div "Date de clôture d'instruction Date de conciliation Date d'audience Date de juge…" at bounding box center [552, 445] width 1105 height 1462
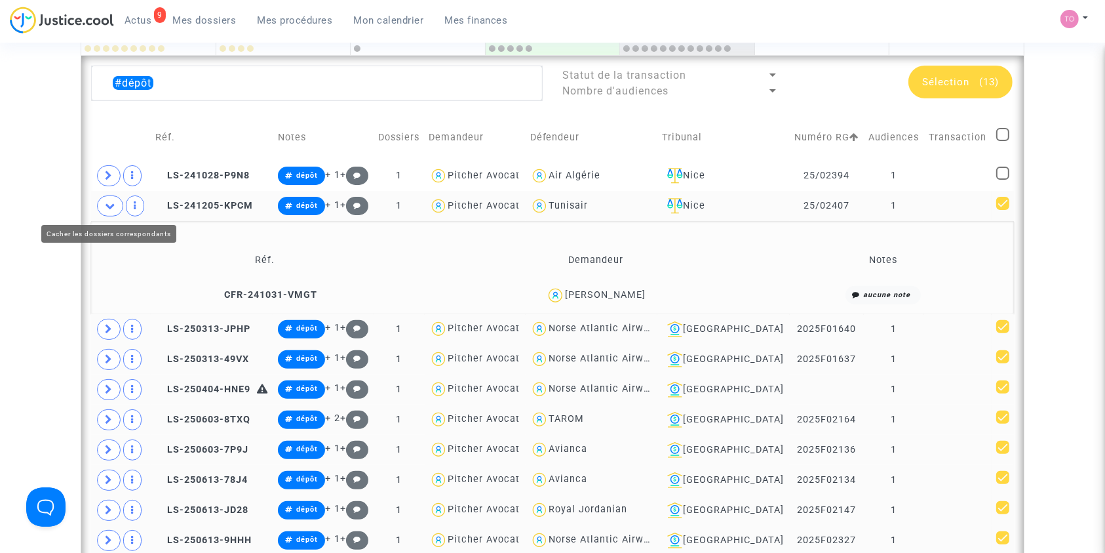
click at [111, 203] on icon at bounding box center [110, 206] width 10 height 10
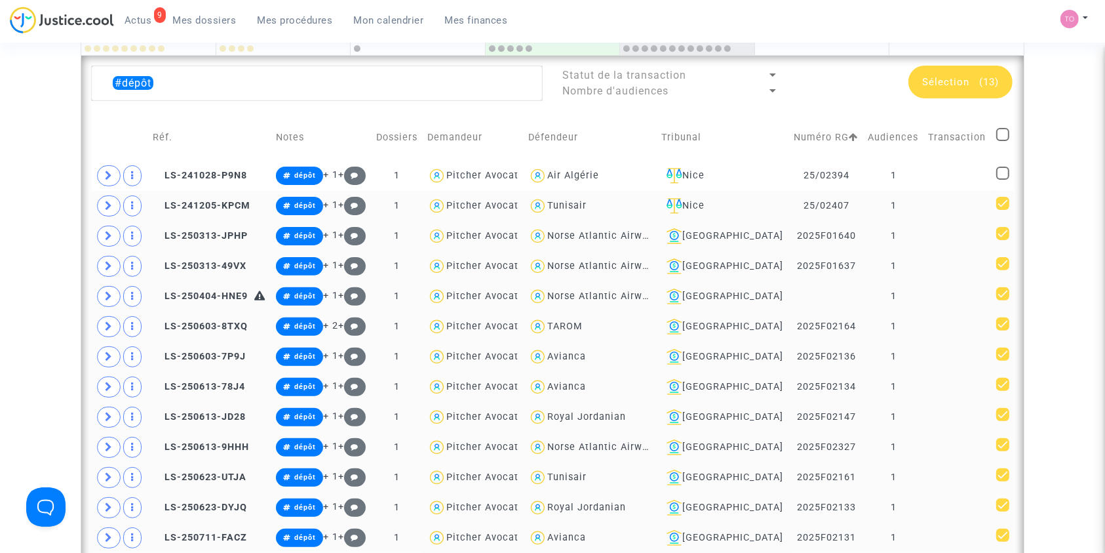
click at [1001, 201] on span at bounding box center [1003, 203] width 13 height 13
click at [1002, 210] on input "checkbox" at bounding box center [1002, 210] width 1 height 1
checkbox input "false"
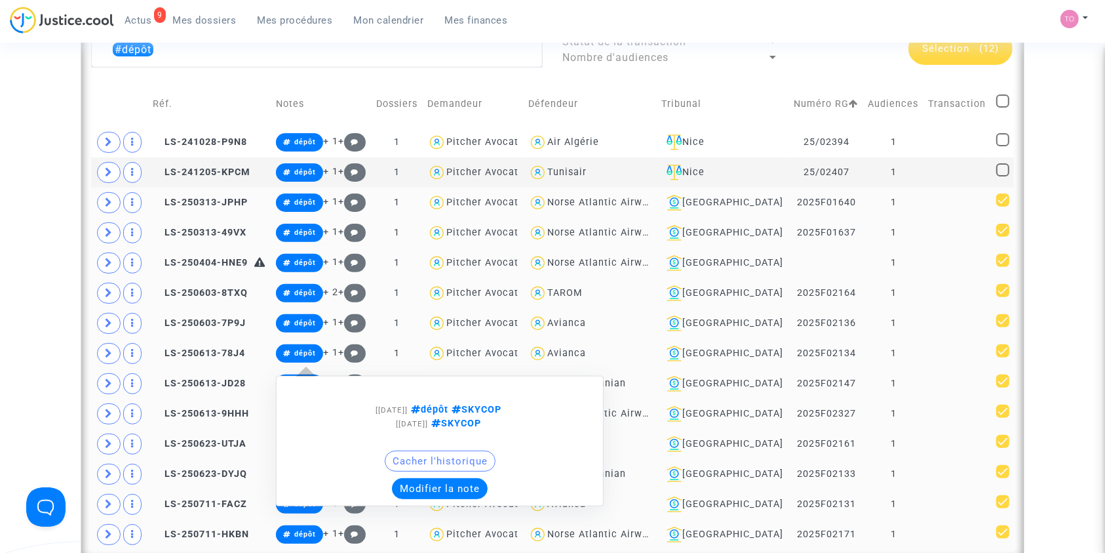
scroll to position [396, 0]
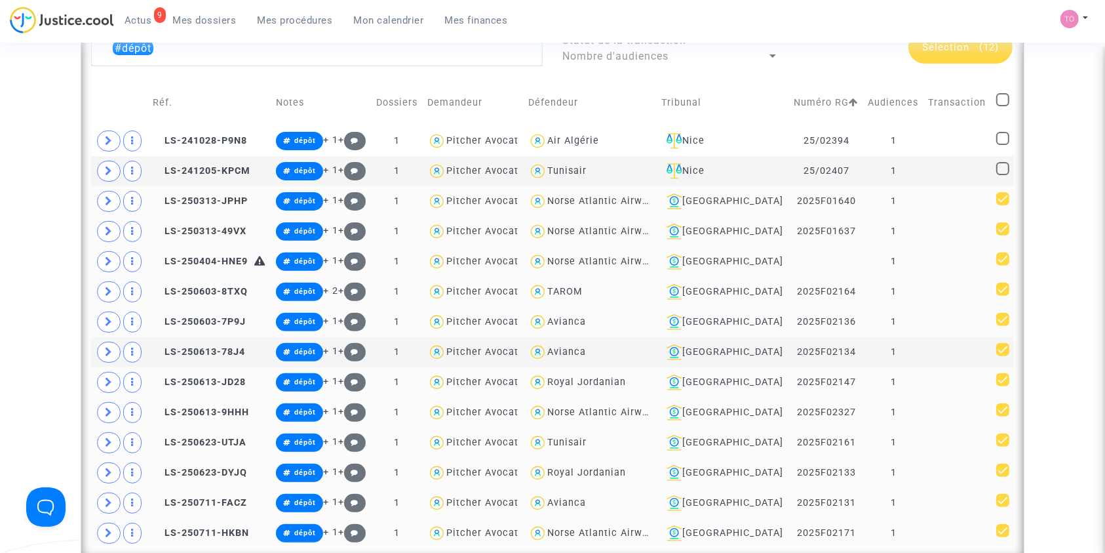
click at [1007, 375] on span at bounding box center [1003, 379] width 13 height 13
click at [1003, 386] on input "checkbox" at bounding box center [1002, 386] width 1 height 1
checkbox input "false"
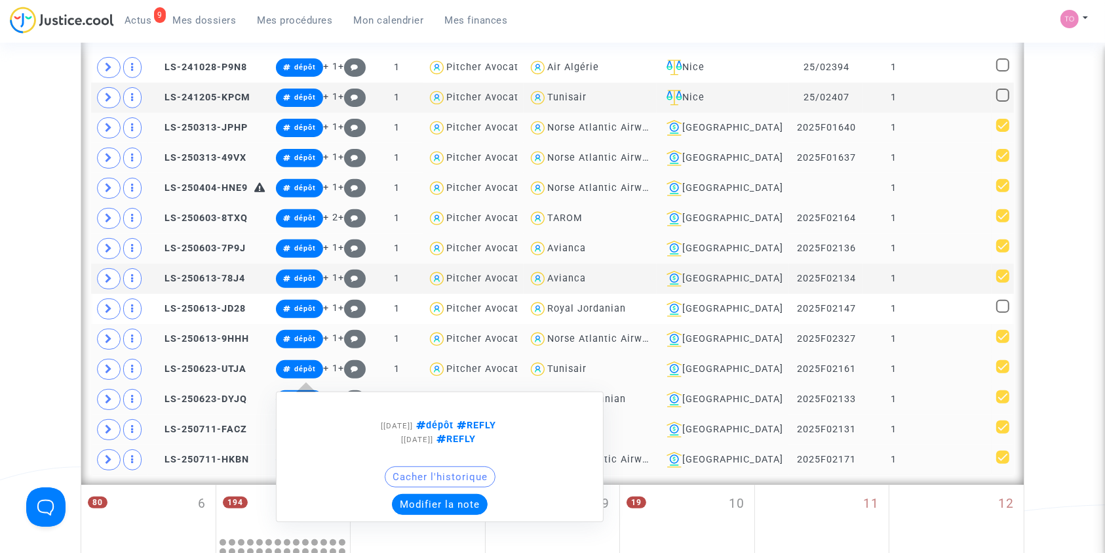
scroll to position [475, 0]
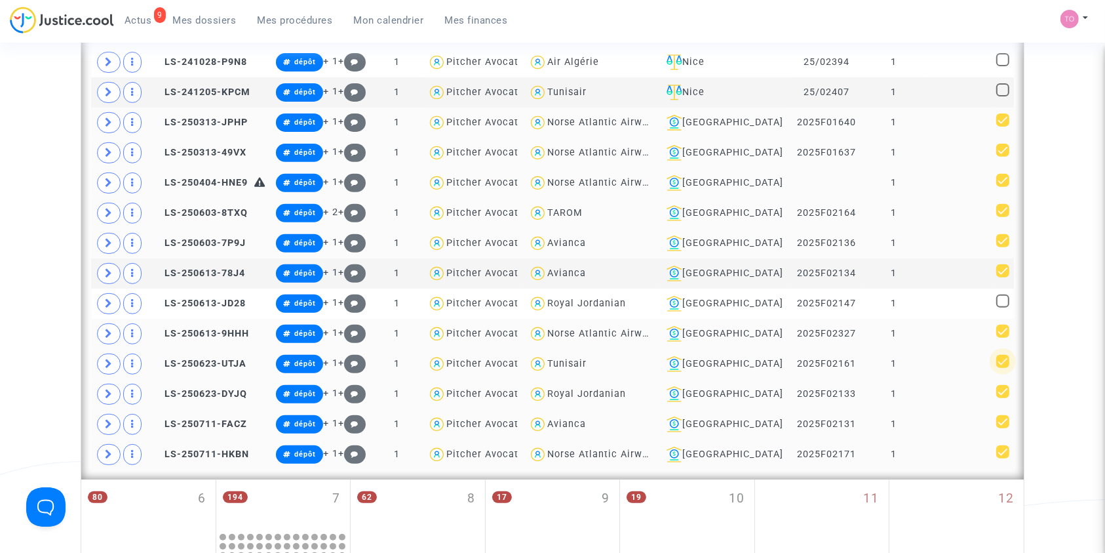
click at [1000, 359] on span at bounding box center [1003, 361] width 13 height 13
click at [1002, 368] on input "checkbox" at bounding box center [1002, 368] width 1 height 1
checkbox input "false"
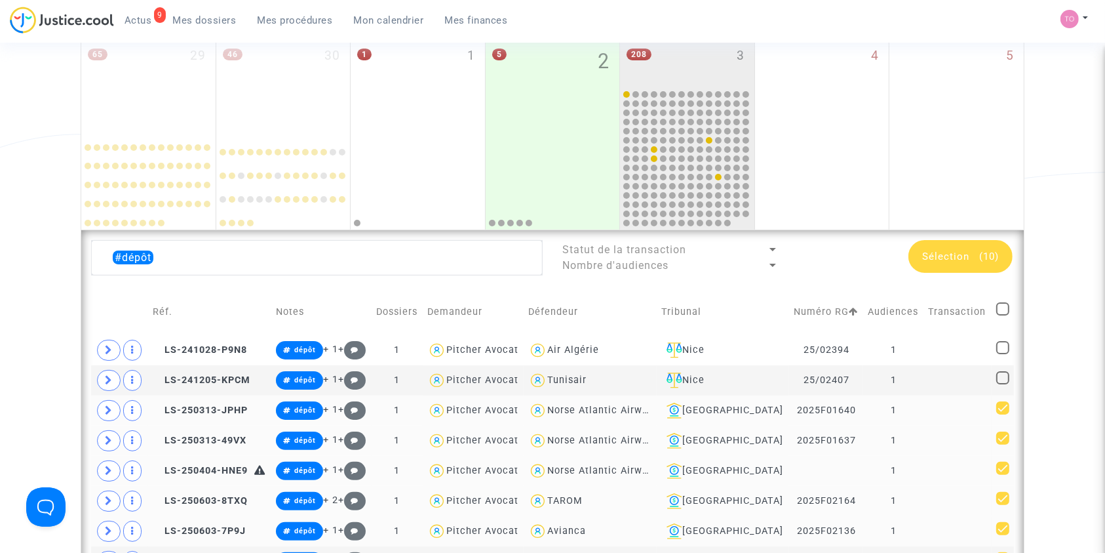
scroll to position [165, 0]
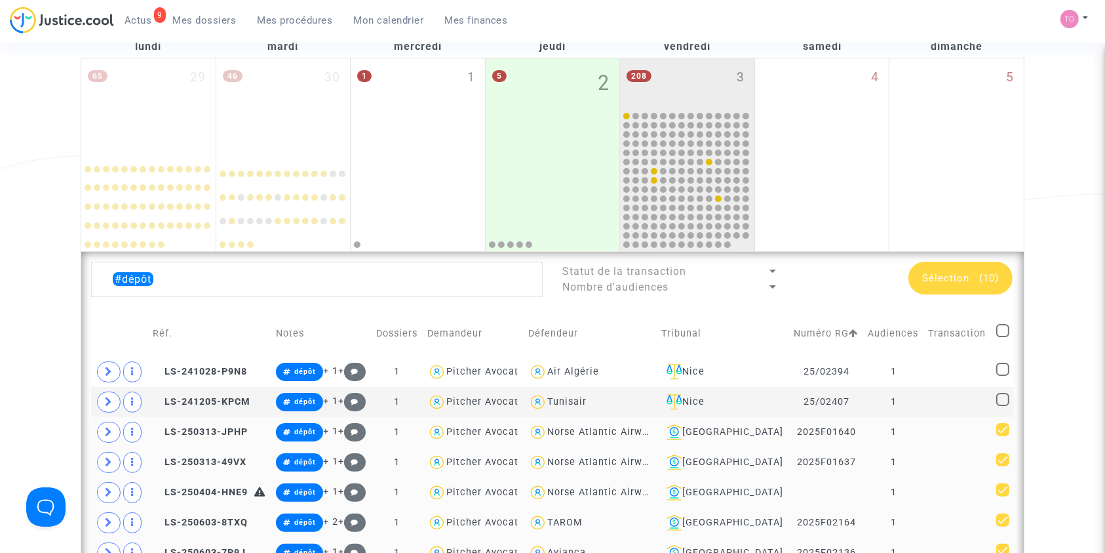
click at [957, 285] on div "Sélection (10)" at bounding box center [961, 278] width 104 height 33
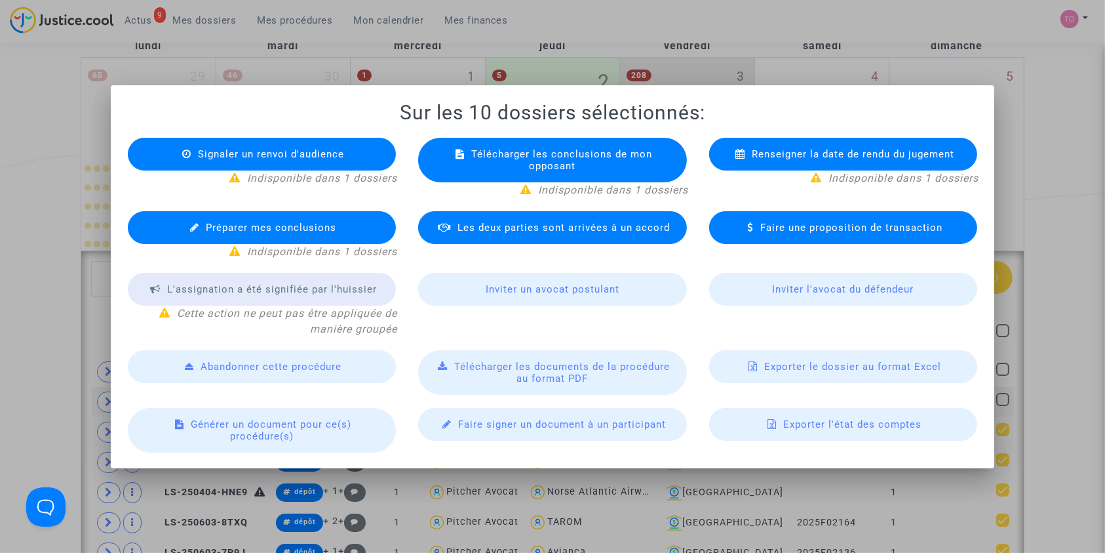
click at [774, 374] on div "Exporter le dossier au format Excel" at bounding box center [843, 366] width 269 height 33
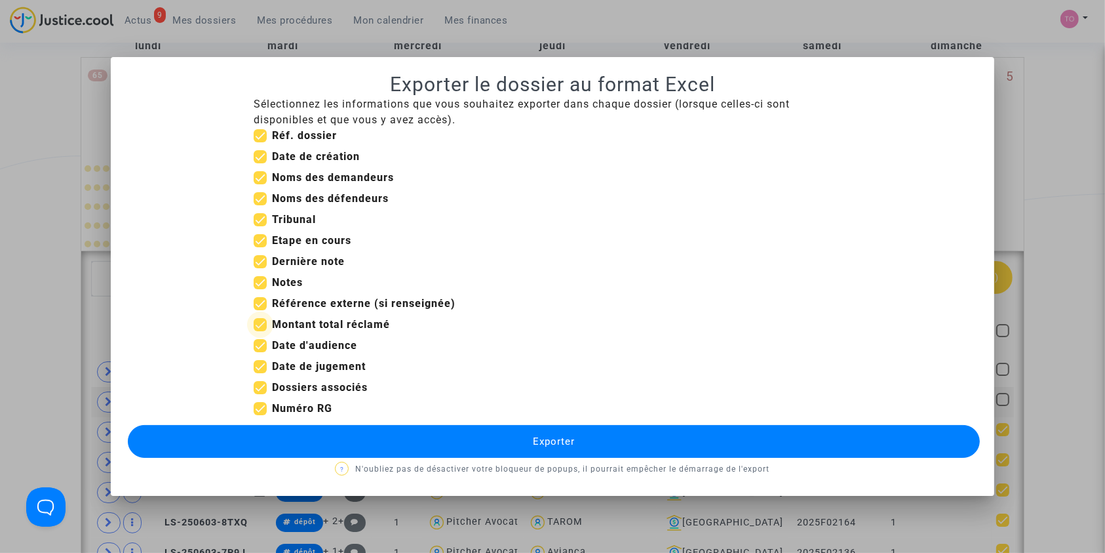
click at [262, 323] on span at bounding box center [260, 324] width 13 height 13
click at [260, 331] on input "Montant total réclamé" at bounding box center [260, 331] width 1 height 1
checkbox input "false"
click at [260, 310] on span at bounding box center [260, 303] width 13 height 13
click at [260, 310] on input "Référence externe (si renseignée)" at bounding box center [260, 310] width 1 height 1
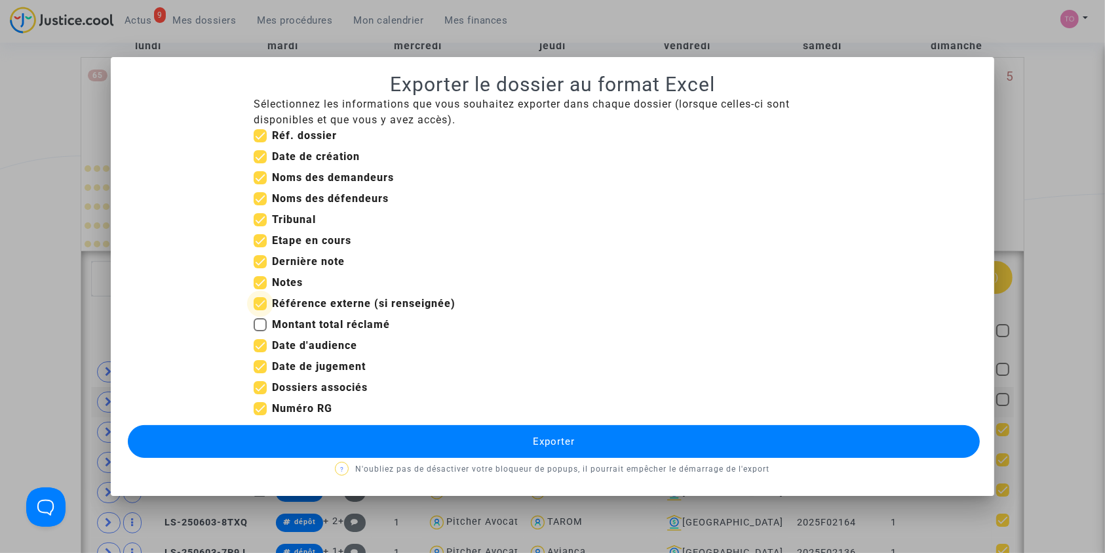
checkbox input "false"
click at [260, 284] on span at bounding box center [260, 282] width 13 height 13
click at [260, 289] on input "Notes" at bounding box center [260, 289] width 1 height 1
checkbox input "false"
click at [258, 255] on span at bounding box center [260, 261] width 13 height 13
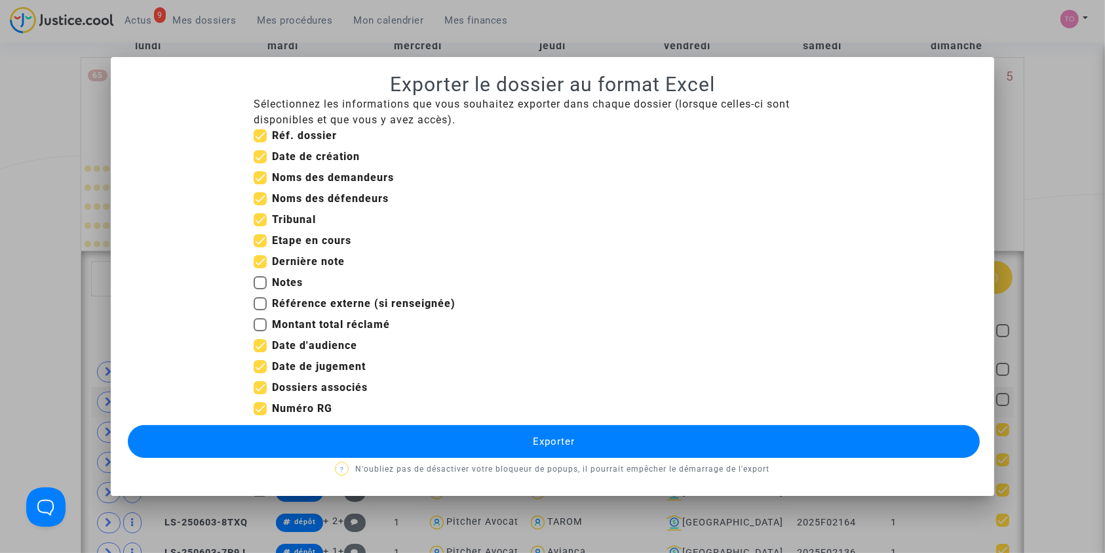
click at [260, 268] on input "Dernière note" at bounding box center [260, 268] width 1 height 1
checkbox input "false"
click at [258, 239] on span at bounding box center [260, 240] width 13 height 13
click at [260, 247] on input "Etape en cours" at bounding box center [260, 247] width 1 height 1
checkbox input "false"
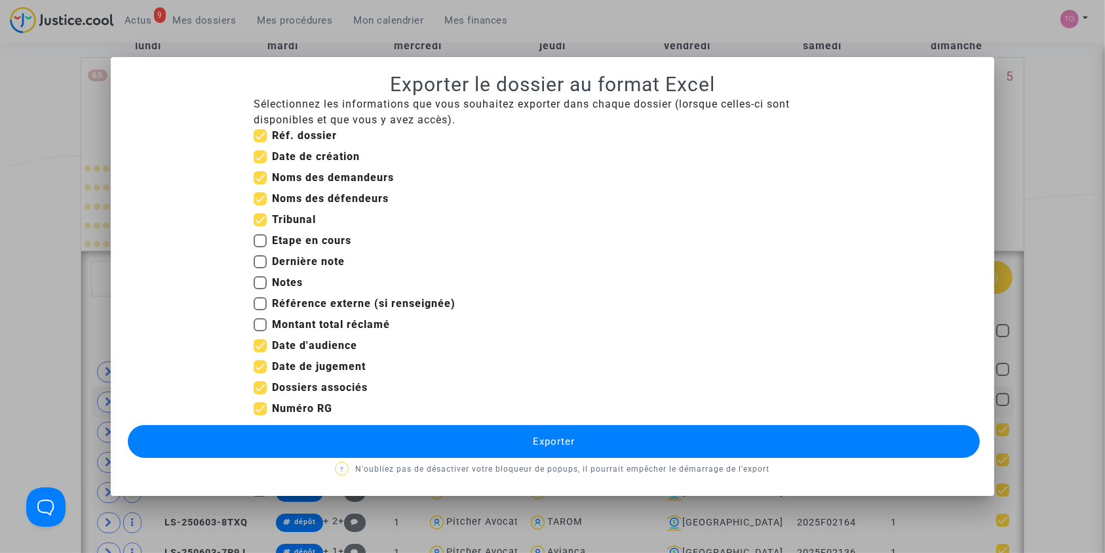
click at [256, 155] on span at bounding box center [260, 156] width 13 height 13
click at [260, 163] on input "Date de création" at bounding box center [260, 163] width 1 height 1
checkbox input "false"
click at [255, 365] on span at bounding box center [260, 366] width 13 height 13
click at [260, 373] on input "Date de jugement" at bounding box center [260, 373] width 1 height 1
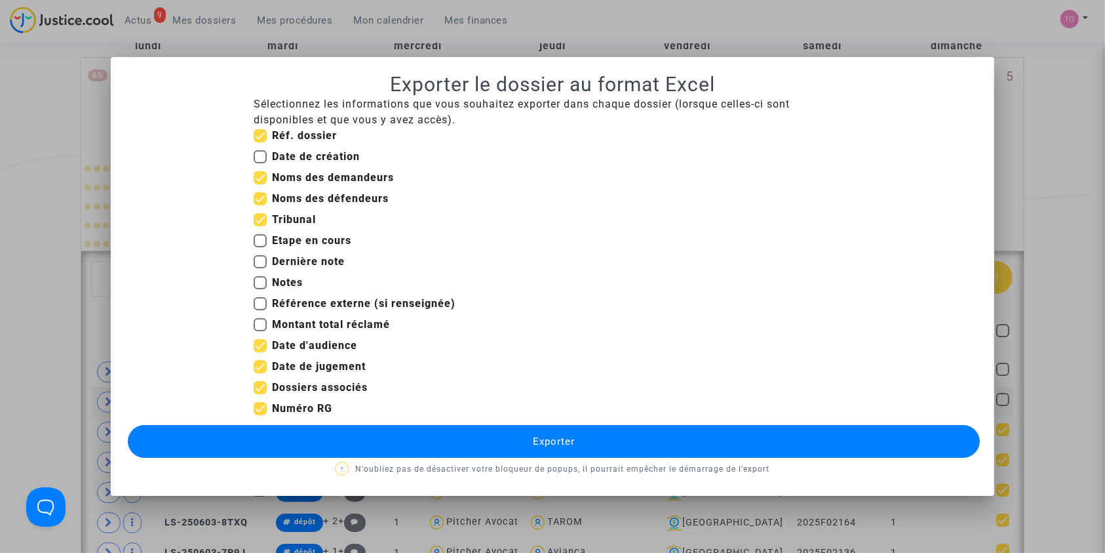
checkbox input "false"
click at [357, 443] on button "Exporter" at bounding box center [554, 441] width 853 height 33
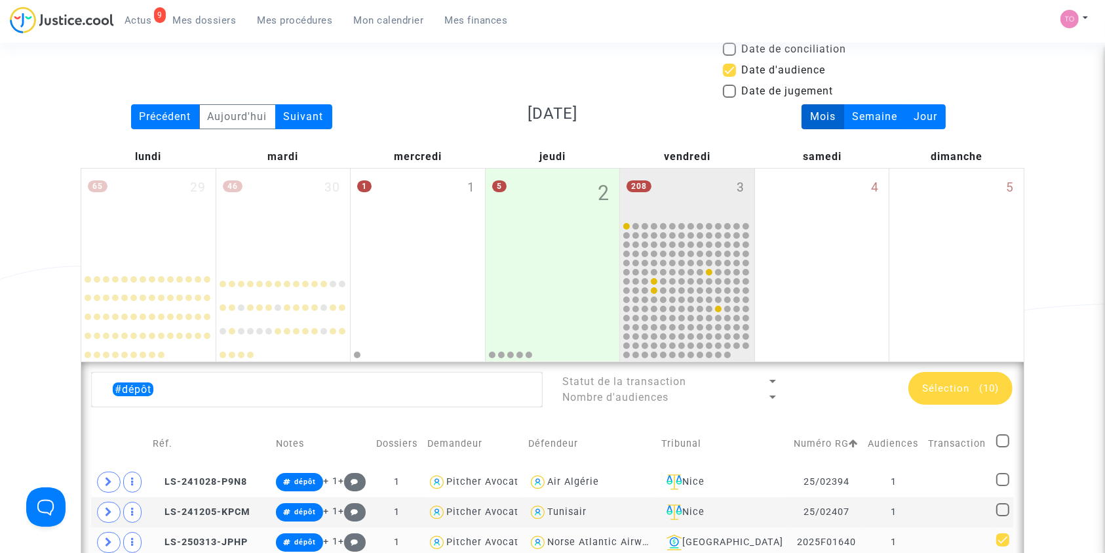
scroll to position [50, 0]
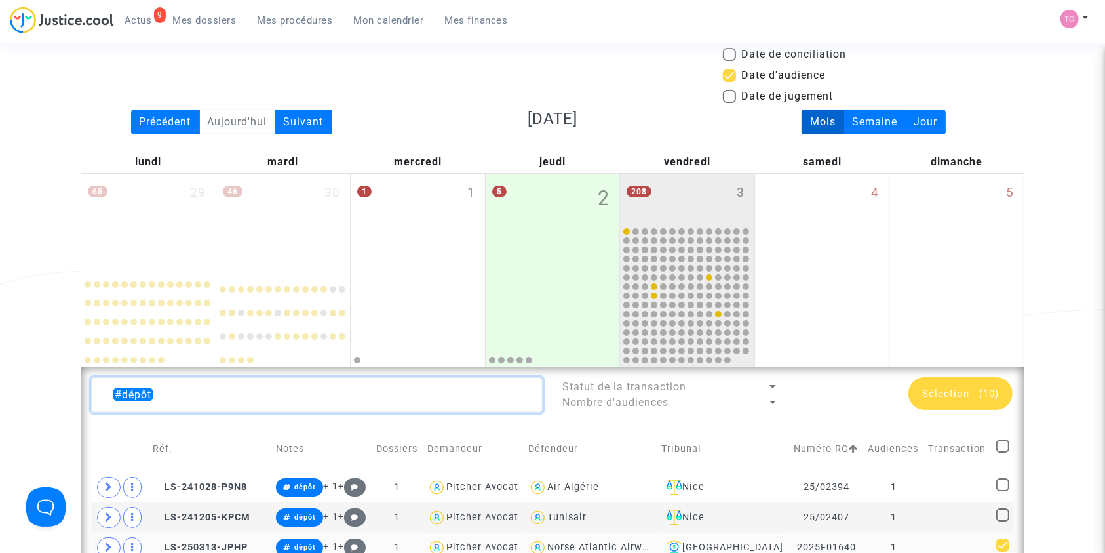
drag, startPoint x: 169, startPoint y: 396, endPoint x: 0, endPoint y: 401, distance: 169.2
drag, startPoint x: 173, startPoint y: 396, endPoint x: 50, endPoint y: 395, distance: 123.3
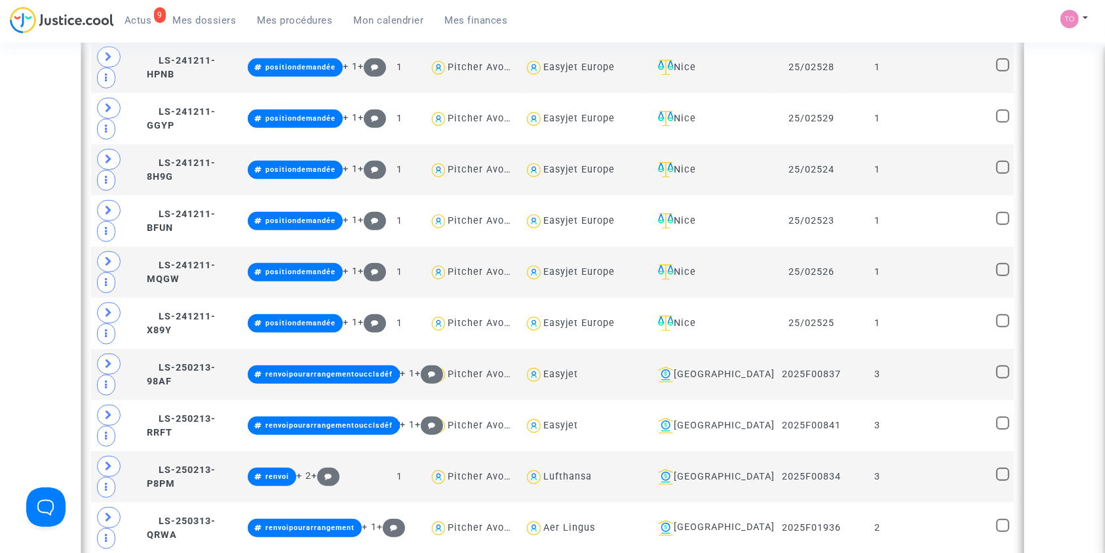
scroll to position [951, 0]
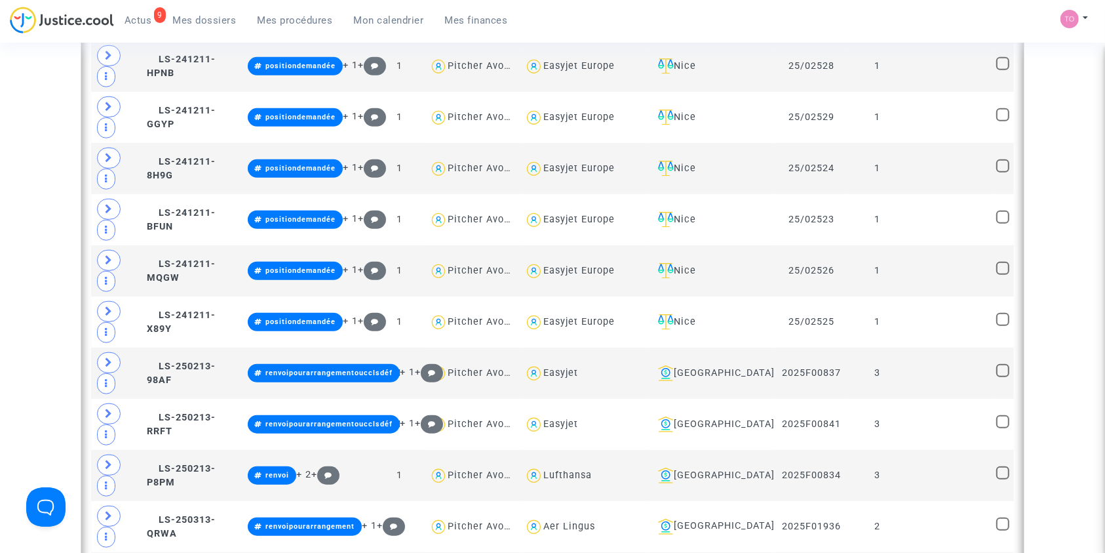
drag, startPoint x: 529, startPoint y: 208, endPoint x: 763, endPoint y: 207, distance: 233.4
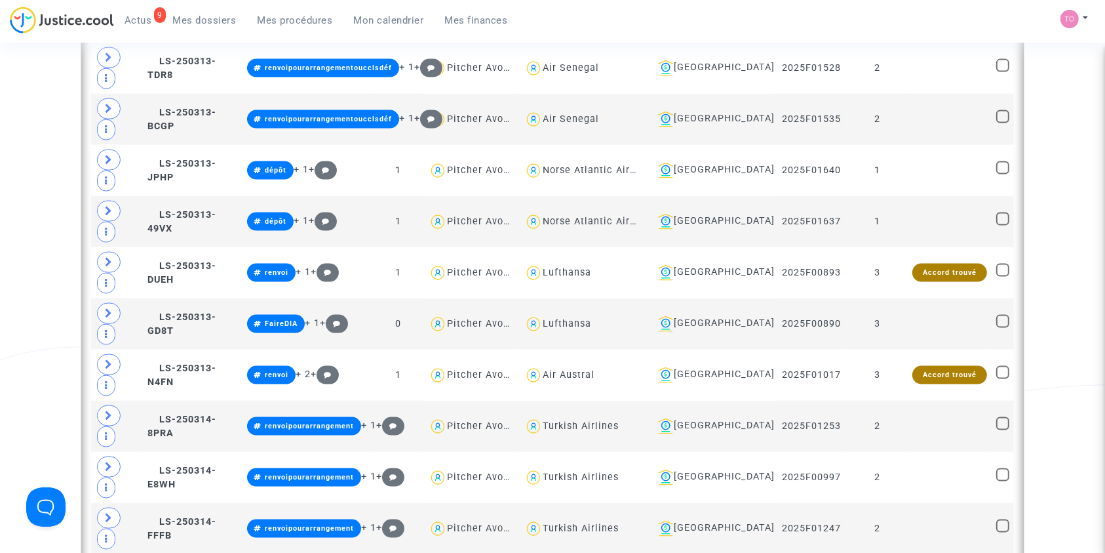
scroll to position [1819, 0]
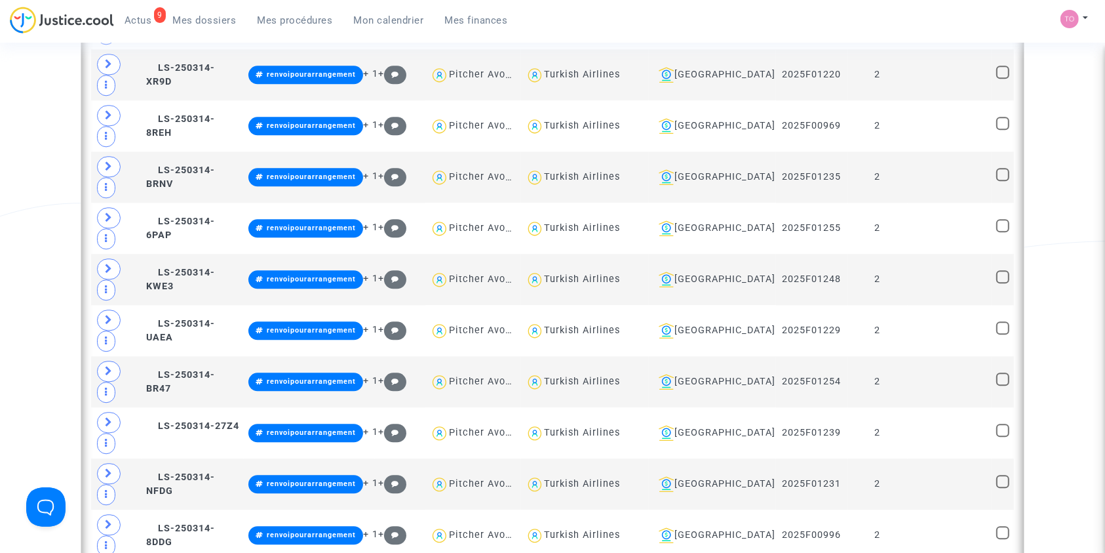
scroll to position [3194, 0]
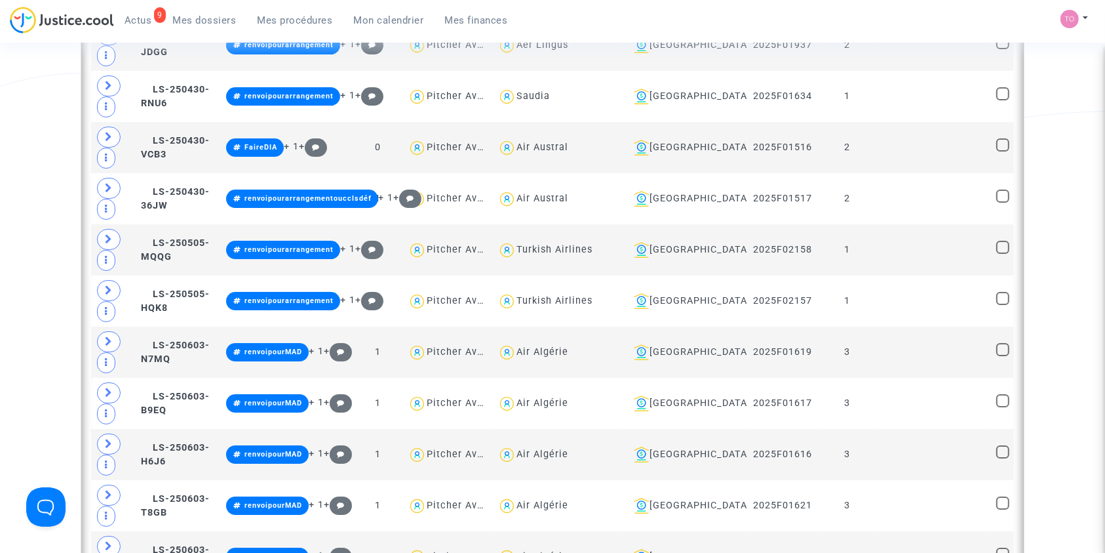
scroll to position [4839, 0]
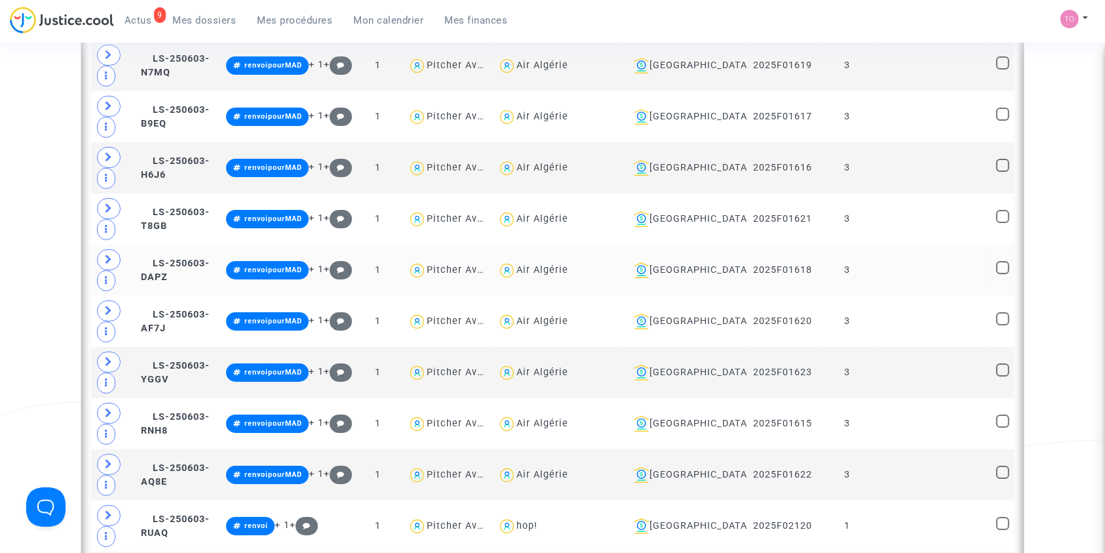
click at [568, 264] on div "Air Algérie" at bounding box center [543, 269] width 52 height 11
type textarea "@"Air Algérie""
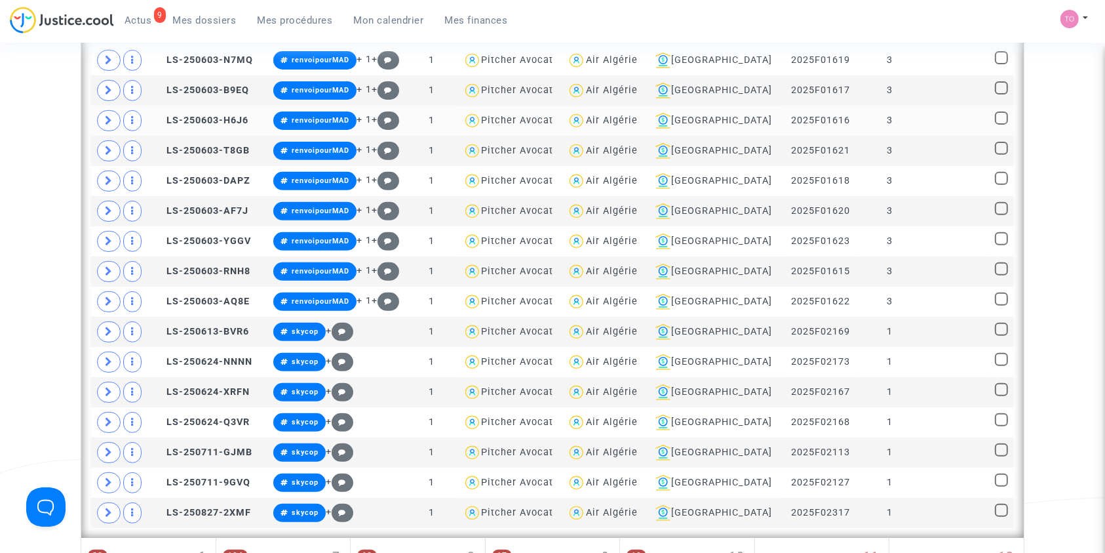
scroll to position [389, 0]
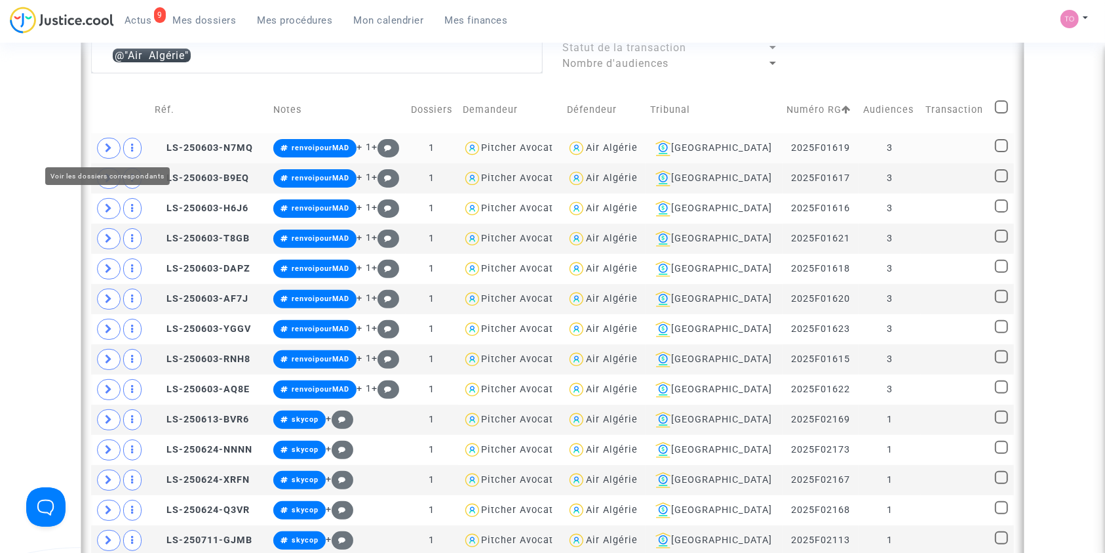
click at [108, 145] on icon at bounding box center [109, 148] width 8 height 10
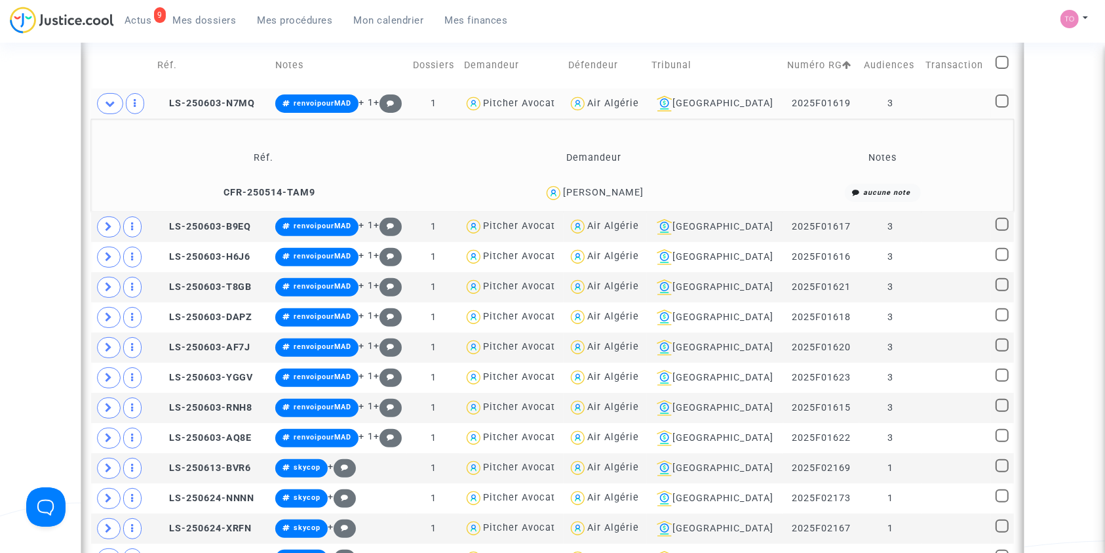
scroll to position [433, 0]
click at [596, 191] on div "Mamou Coulibaly" at bounding box center [603, 193] width 81 height 11
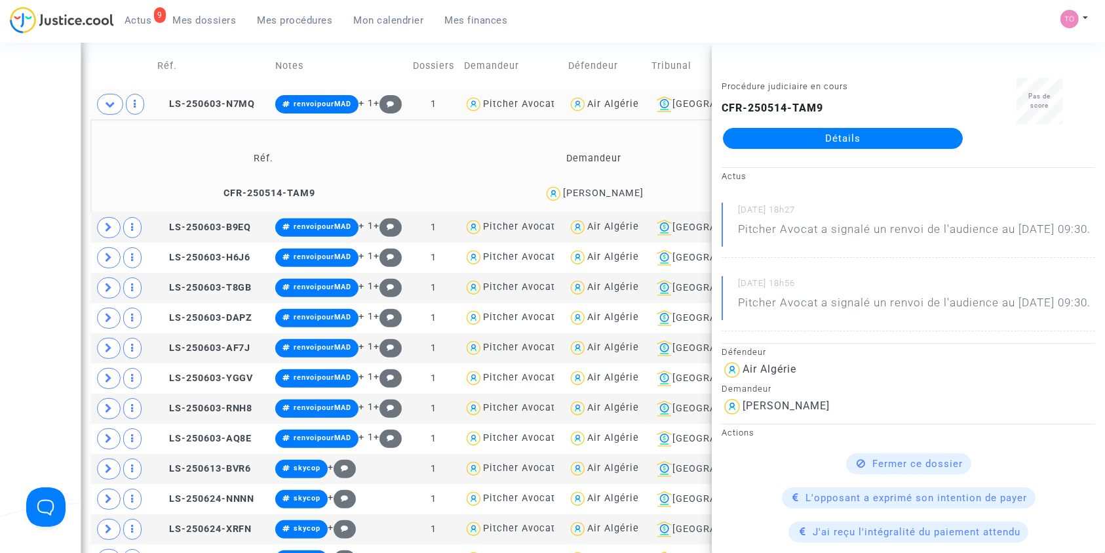
scroll to position [502, 0]
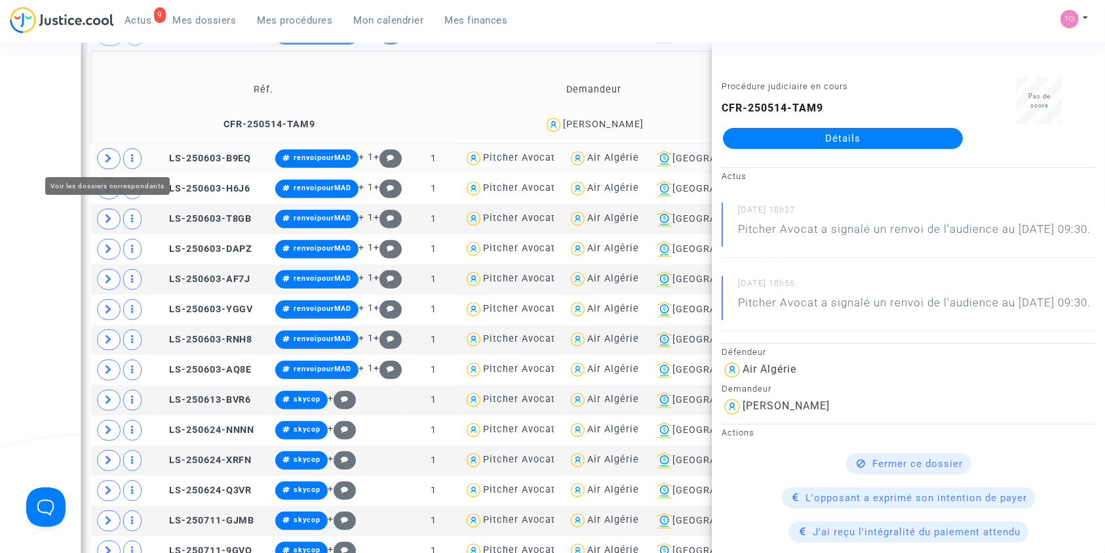
click at [108, 156] on icon at bounding box center [109, 158] width 8 height 10
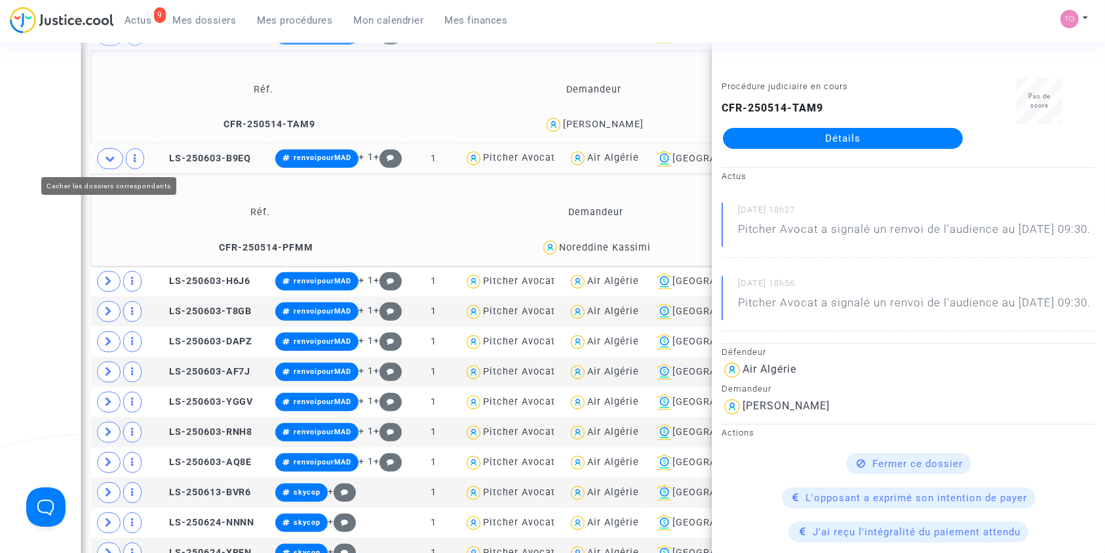
scroll to position [418, 0]
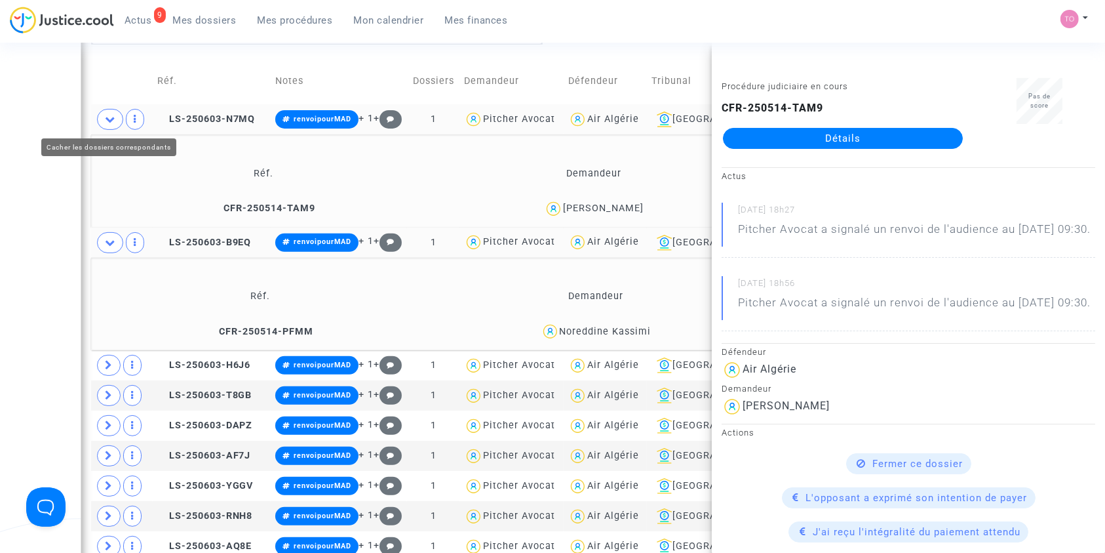
click at [103, 112] on span at bounding box center [110, 119] width 26 height 21
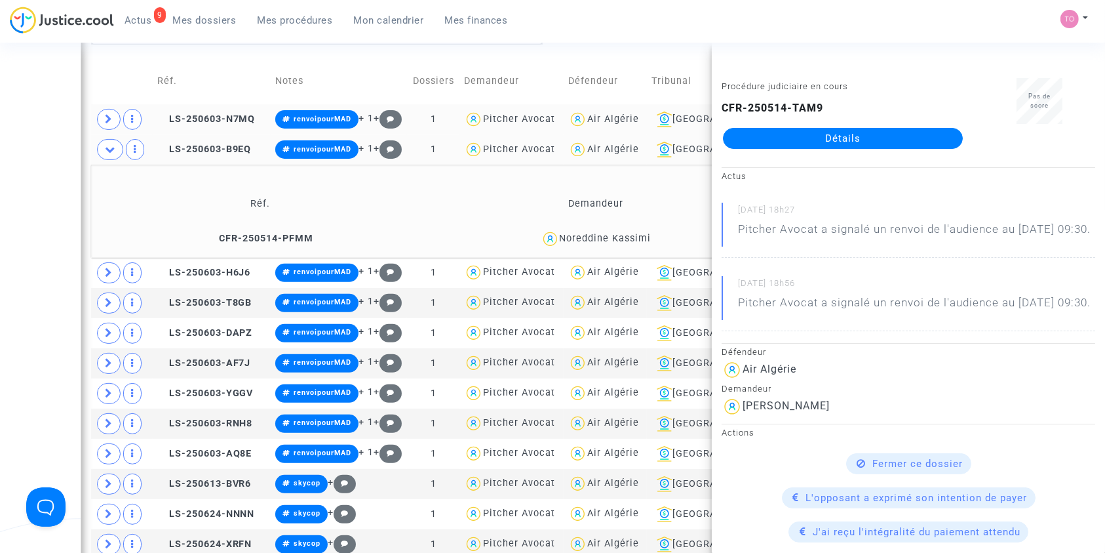
click at [629, 243] on div "Noreddine Kassimi" at bounding box center [606, 238] width 92 height 11
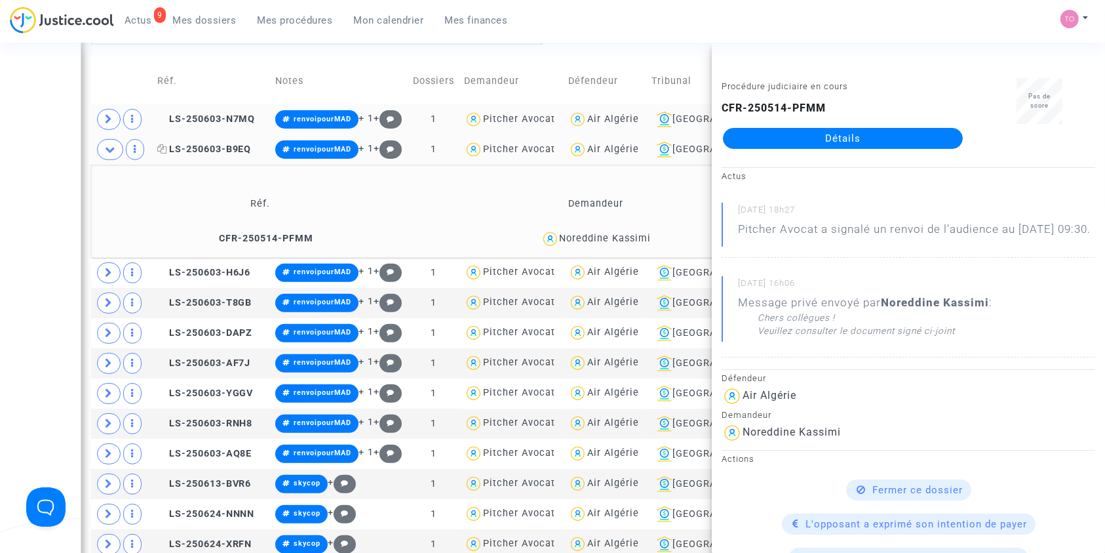
click at [166, 145] on icon at bounding box center [162, 148] width 10 height 9
drag, startPoint x: 668, startPoint y: 239, endPoint x: 558, endPoint y: 242, distance: 110.2
click at [558, 242] on div "Noreddine Kassimi" at bounding box center [595, 238] width 333 height 19
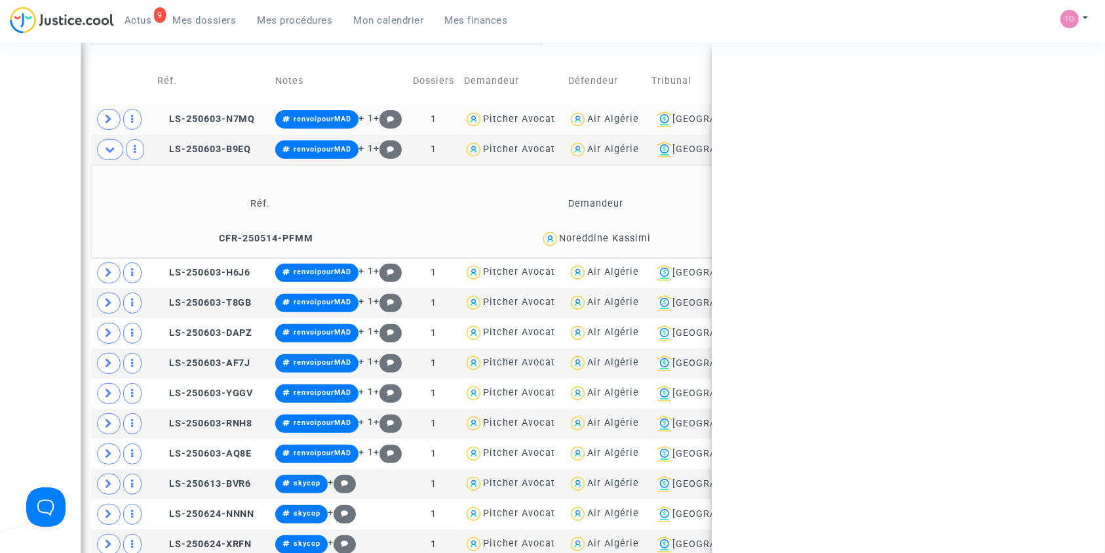
copy div "Noreddine Kassimi"
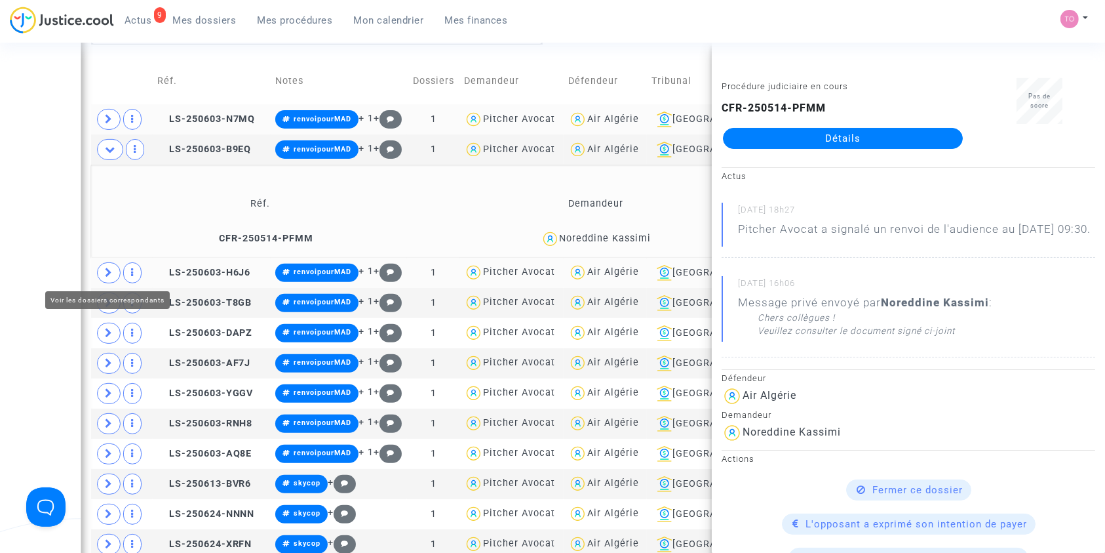
click at [111, 268] on icon at bounding box center [109, 273] width 8 height 10
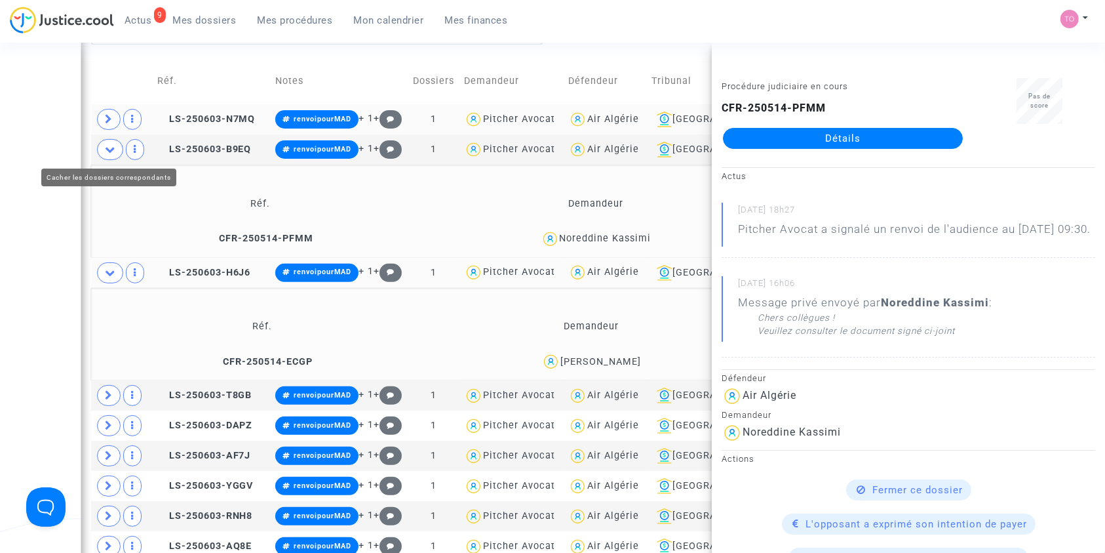
click at [108, 149] on icon at bounding box center [110, 149] width 10 height 10
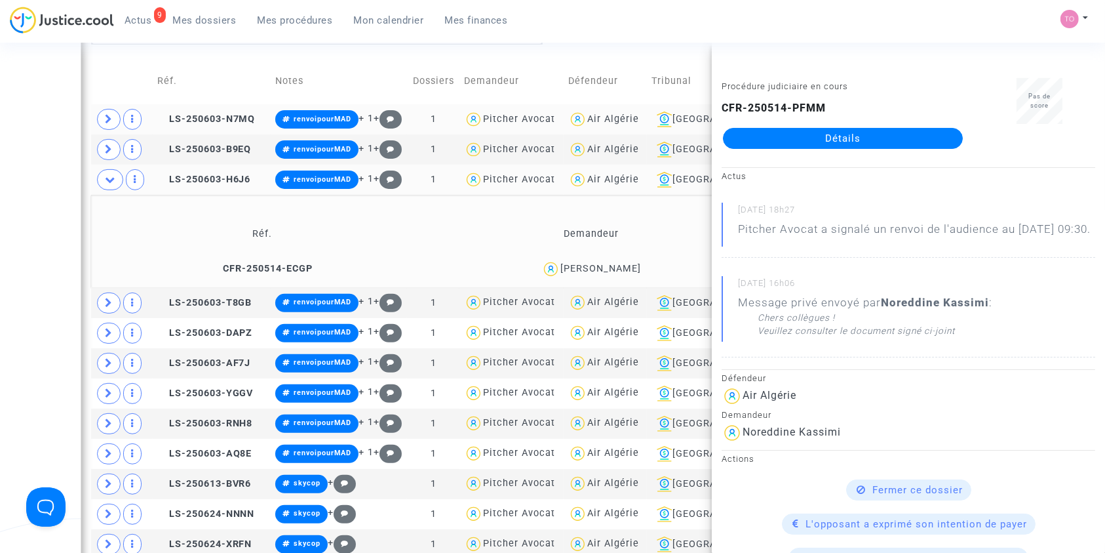
click at [580, 260] on span "KAMAL ABBES" at bounding box center [601, 231] width 81 height 87
click at [165, 178] on icon at bounding box center [162, 178] width 10 height 9
drag, startPoint x: 655, startPoint y: 264, endPoint x: 569, endPoint y: 262, distance: 85.9
click at [569, 262] on div "KAMAL ABBES" at bounding box center [591, 269] width 317 height 19
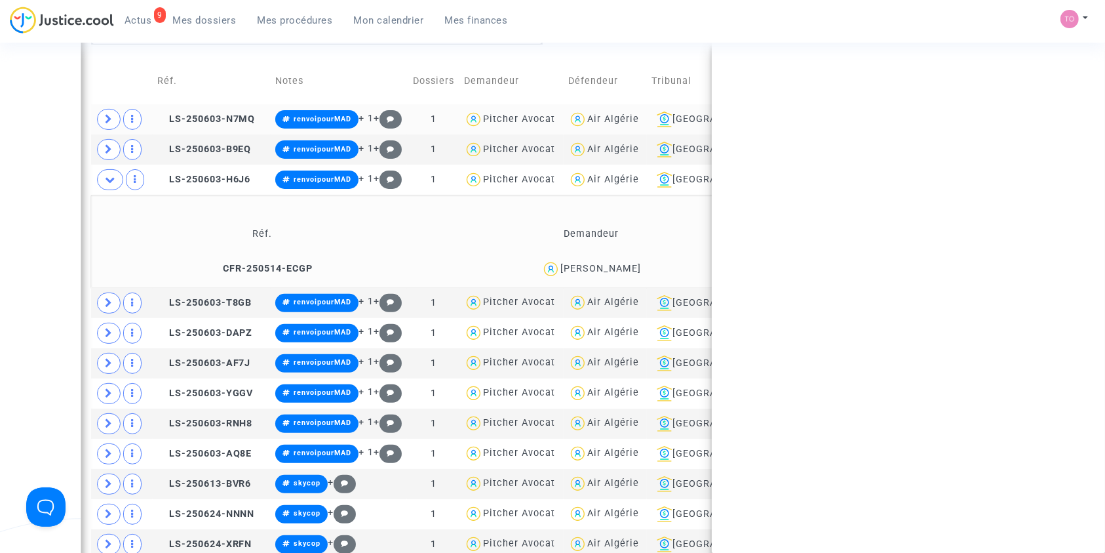
copy div "KAMAL ABBES"
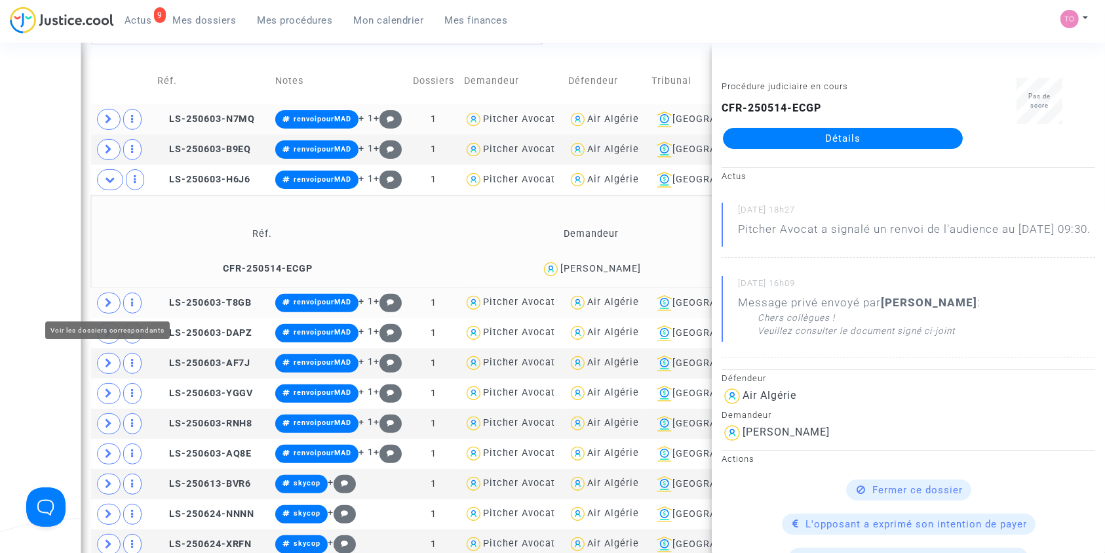
click at [108, 298] on icon at bounding box center [109, 303] width 8 height 10
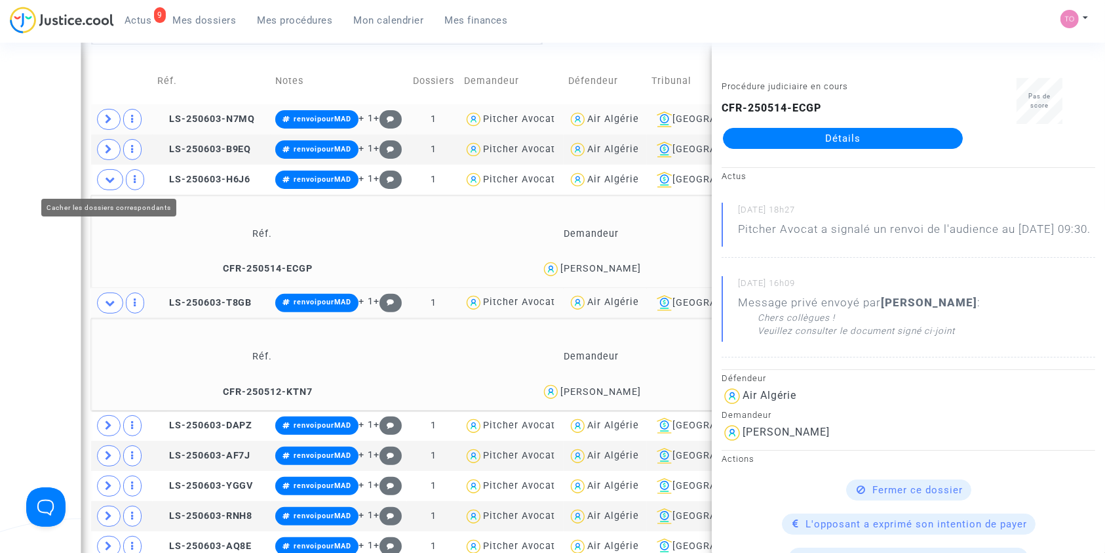
click at [111, 180] on icon at bounding box center [110, 179] width 10 height 10
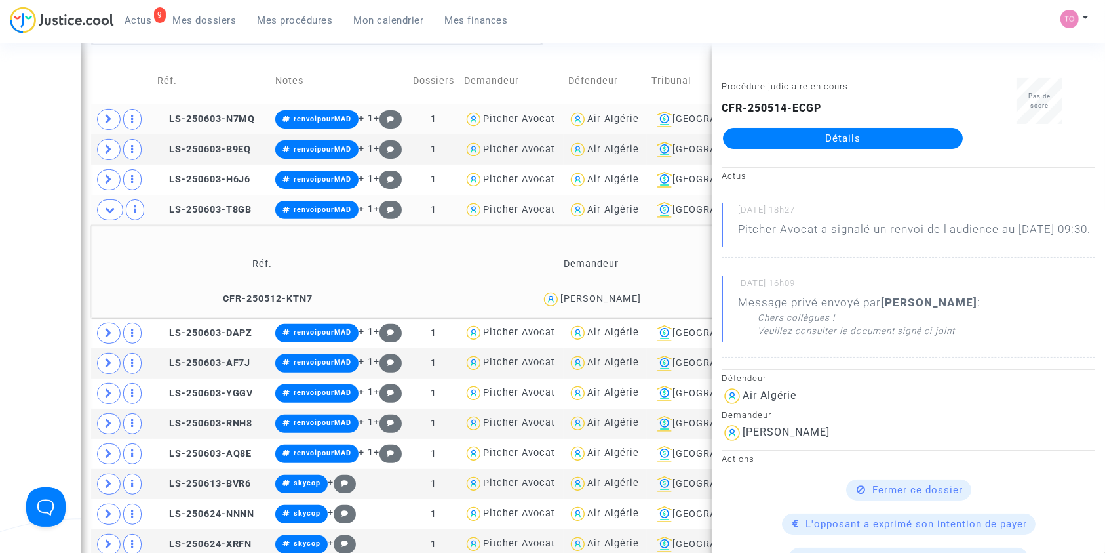
click at [578, 293] on div "Amine Amrous" at bounding box center [601, 298] width 81 height 11
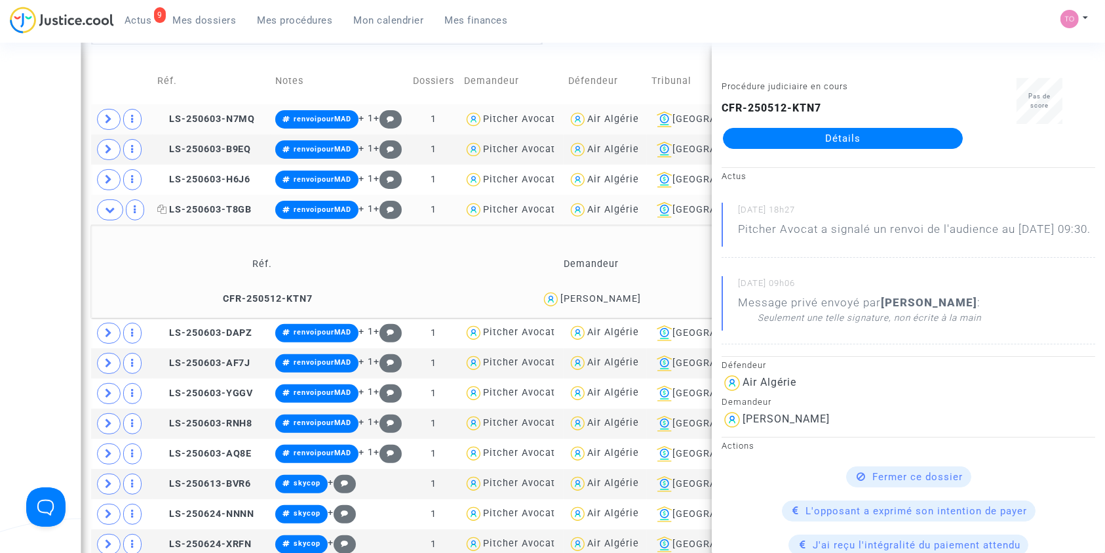
click at [167, 207] on icon at bounding box center [162, 209] width 10 height 9
drag, startPoint x: 645, startPoint y: 297, endPoint x: 568, endPoint y: 301, distance: 76.2
click at [568, 301] on div "Amine Amrous" at bounding box center [591, 299] width 317 height 19
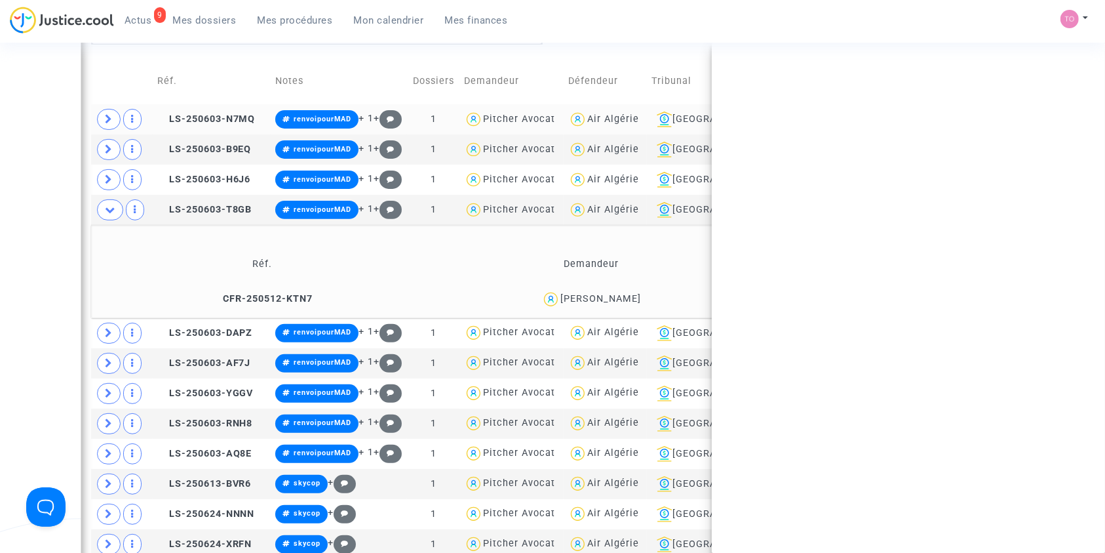
copy div "Amine Amrous"
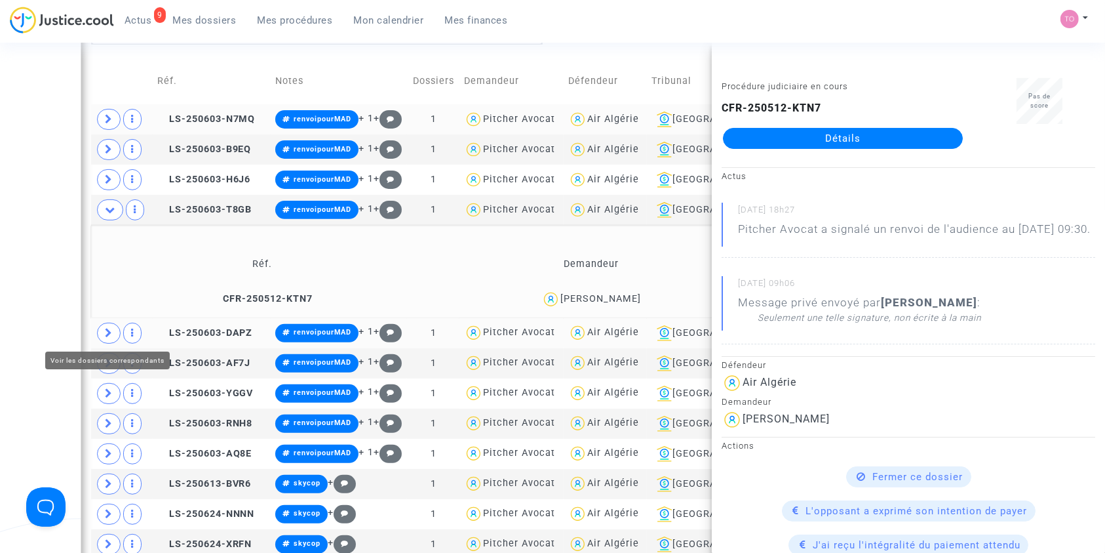
click at [112, 330] on icon at bounding box center [109, 333] width 8 height 10
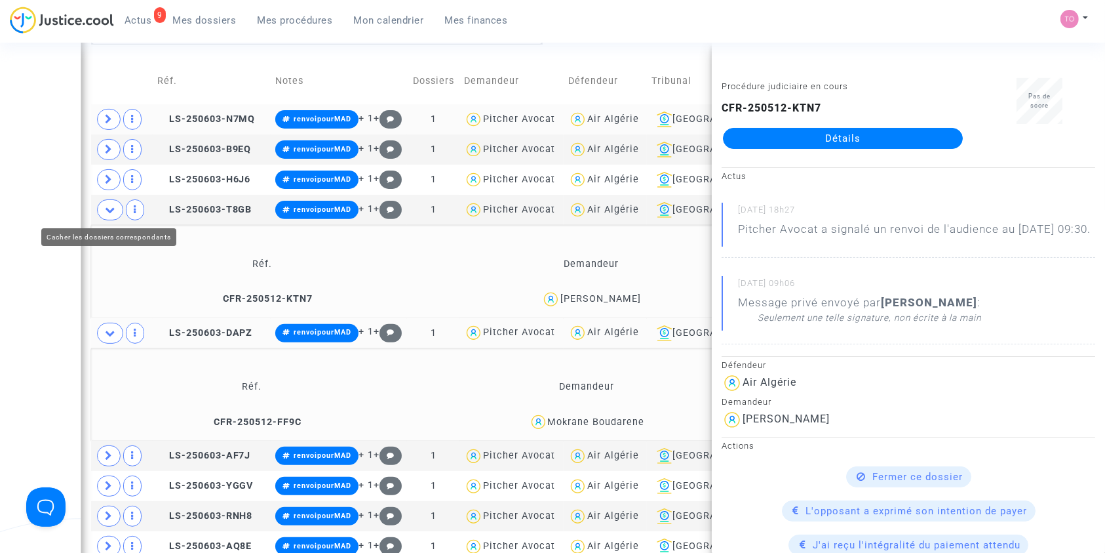
click at [110, 208] on icon at bounding box center [110, 210] width 10 height 10
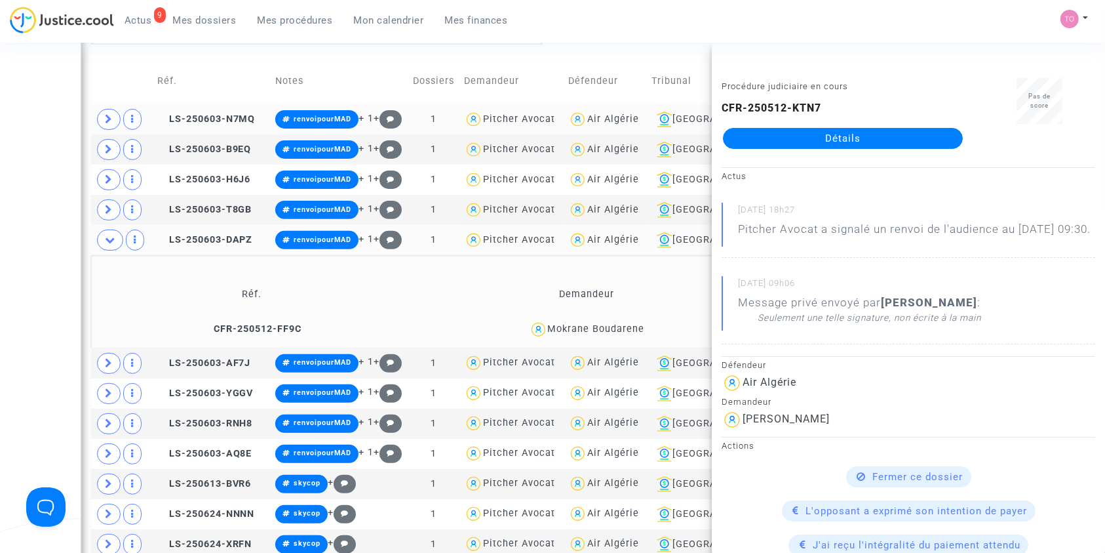
click at [624, 324] on div "Mokrane Boudarene" at bounding box center [596, 328] width 97 height 11
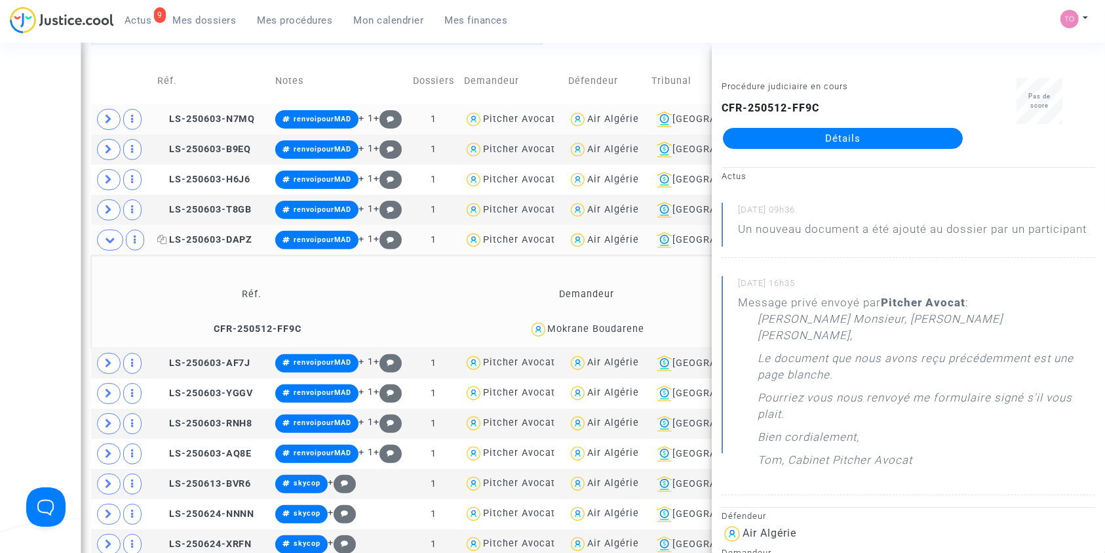
click at [163, 239] on icon at bounding box center [162, 239] width 10 height 9
drag, startPoint x: 651, startPoint y: 326, endPoint x: 547, endPoint y: 338, distance: 104.3
click at [547, 338] on td "Mokrane Boudarene" at bounding box center [587, 329] width 359 height 28
click at [22, 292] on div "Date de clôture d'instruction Date de conciliation Date d'audience Date de juge…" at bounding box center [552, 419] width 1105 height 1522
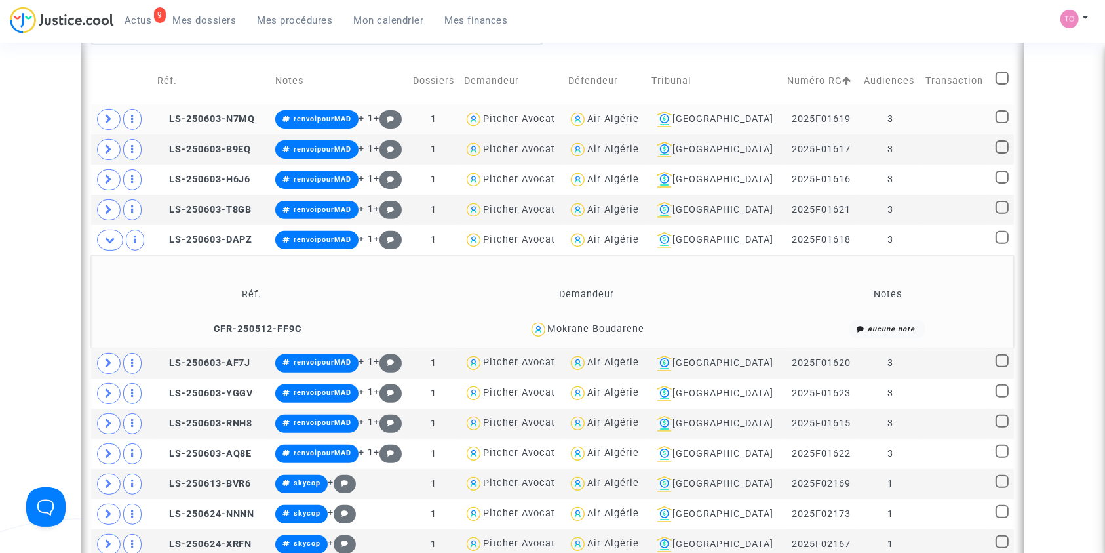
drag, startPoint x: 657, startPoint y: 329, endPoint x: 551, endPoint y: 334, distance: 106.3
click at [551, 334] on div "Mokrane Boudarene" at bounding box center [586, 329] width 349 height 19
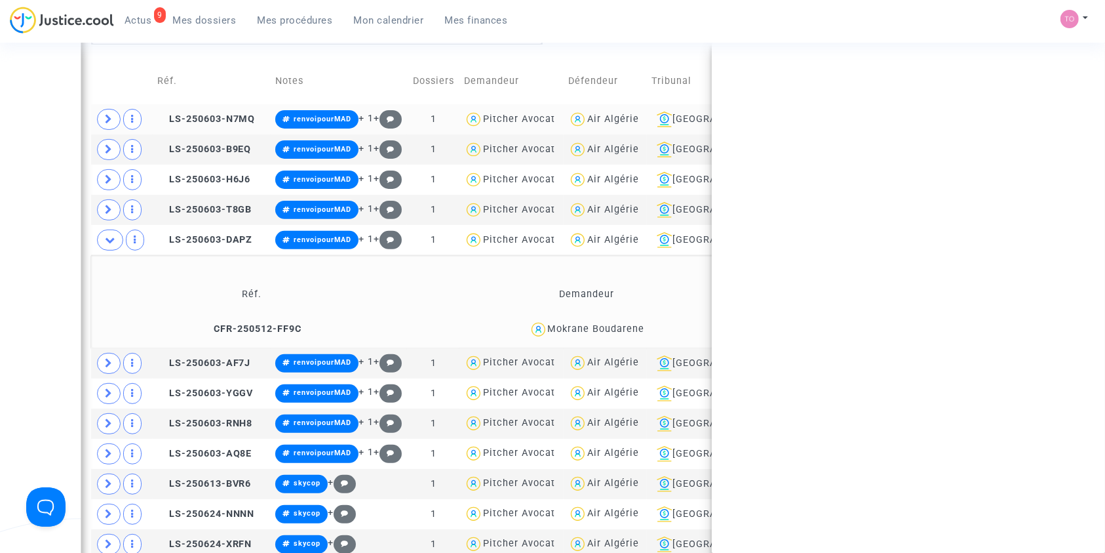
copy div "Mokrane Boudarene"
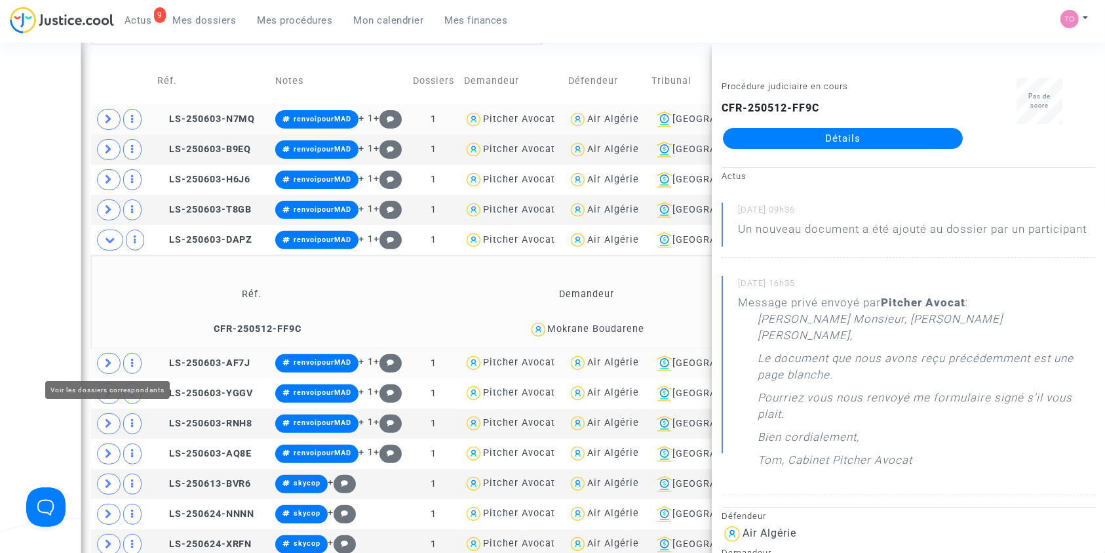
click at [106, 365] on icon at bounding box center [109, 363] width 8 height 10
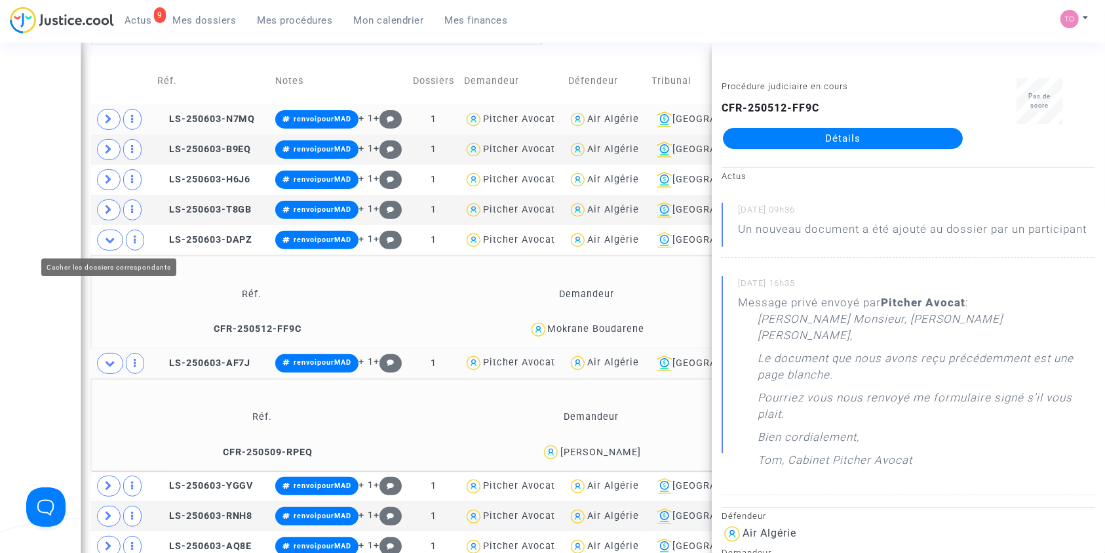
click at [105, 239] on icon at bounding box center [110, 240] width 10 height 10
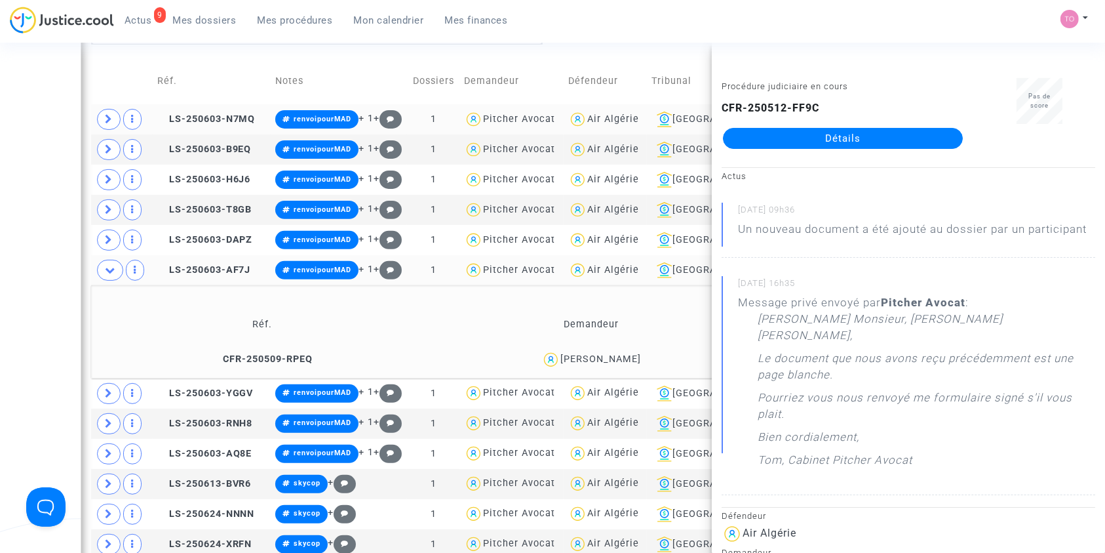
click at [609, 359] on div "Marouane Rezzik" at bounding box center [601, 358] width 81 height 11
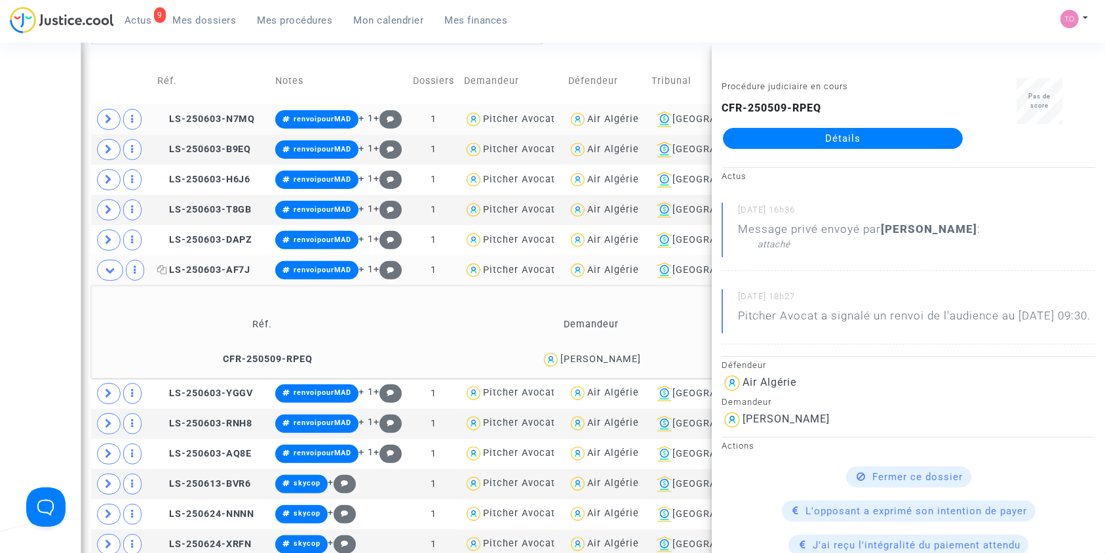
click at [167, 265] on icon at bounding box center [162, 269] width 10 height 9
click at [599, 361] on div "Marouane Rezzik" at bounding box center [601, 358] width 81 height 11
drag, startPoint x: 666, startPoint y: 356, endPoint x: 560, endPoint y: 362, distance: 106.4
click at [560, 362] on div "Marouane Rezzik" at bounding box center [591, 359] width 317 height 19
copy div "Marouane Rezzik"
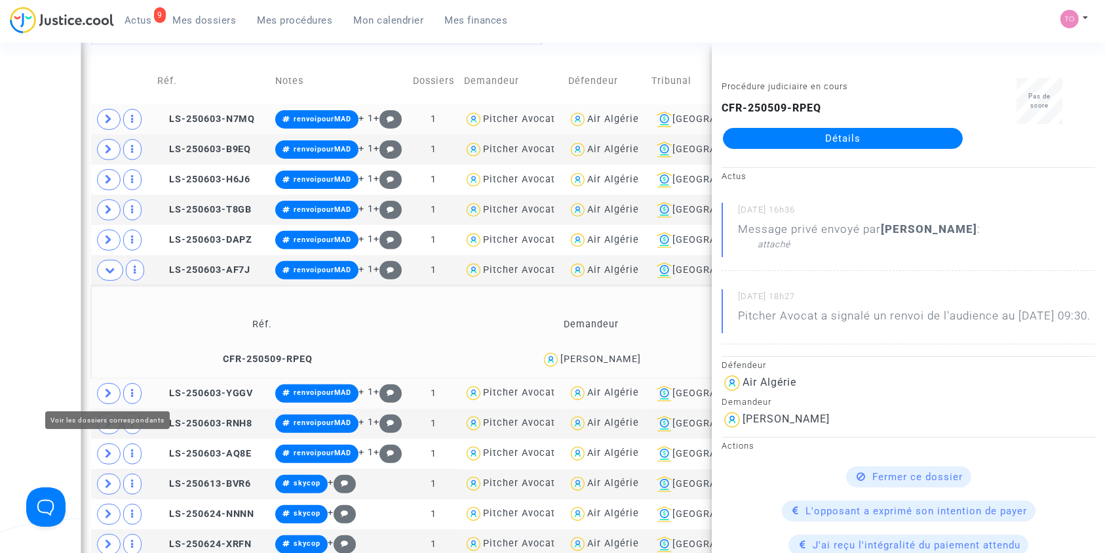
click at [109, 388] on icon at bounding box center [109, 393] width 8 height 10
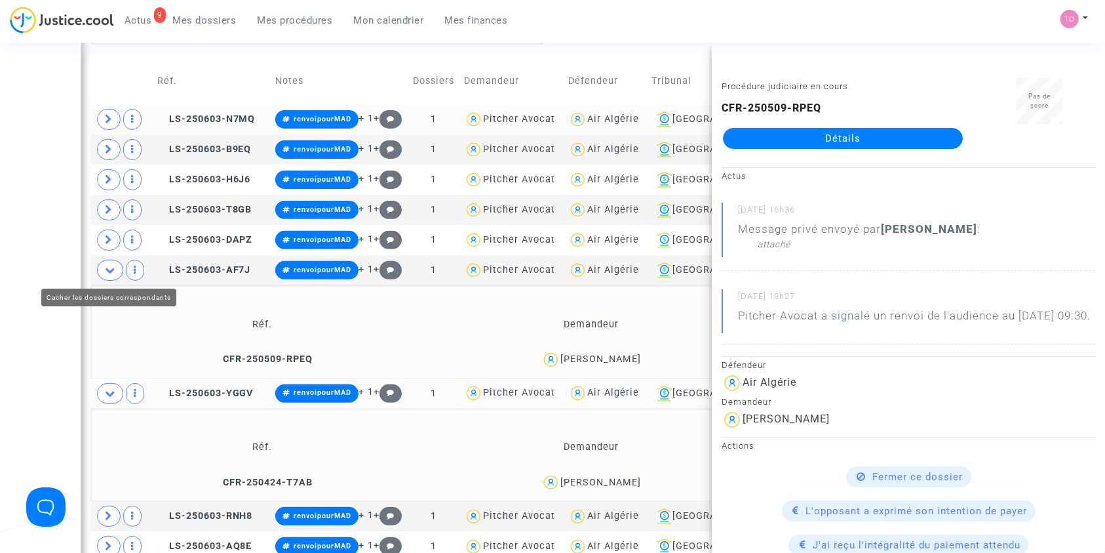
click at [108, 266] on icon at bounding box center [110, 270] width 10 height 10
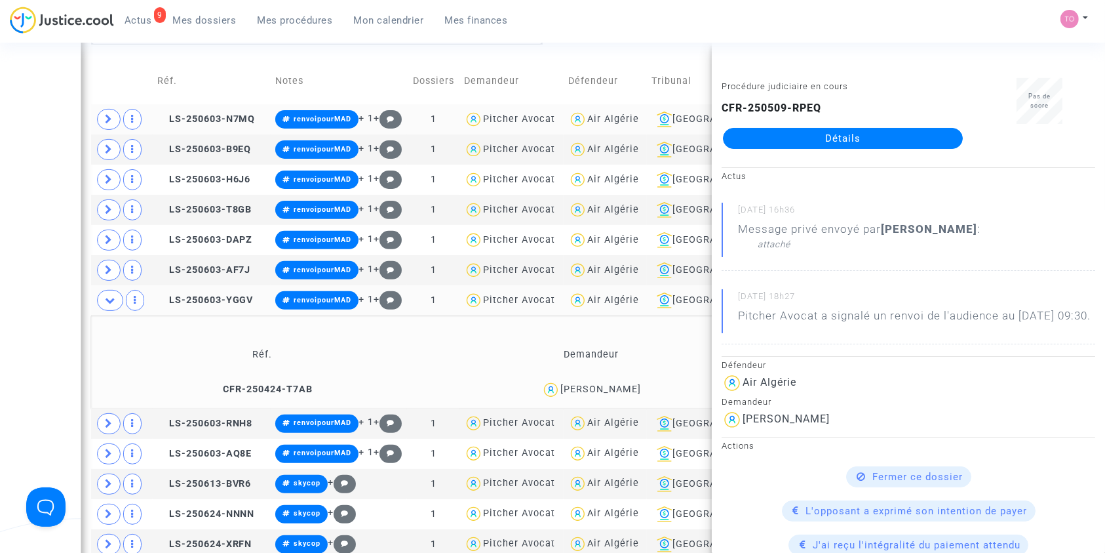
scroll to position [504, 0]
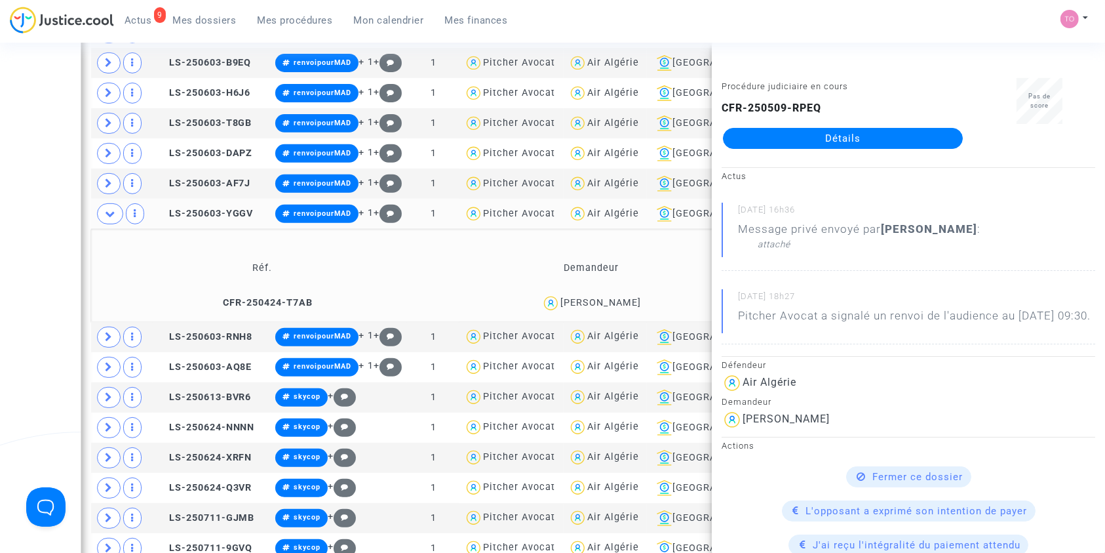
click at [595, 297] on div "Karima Hakem" at bounding box center [601, 302] width 81 height 11
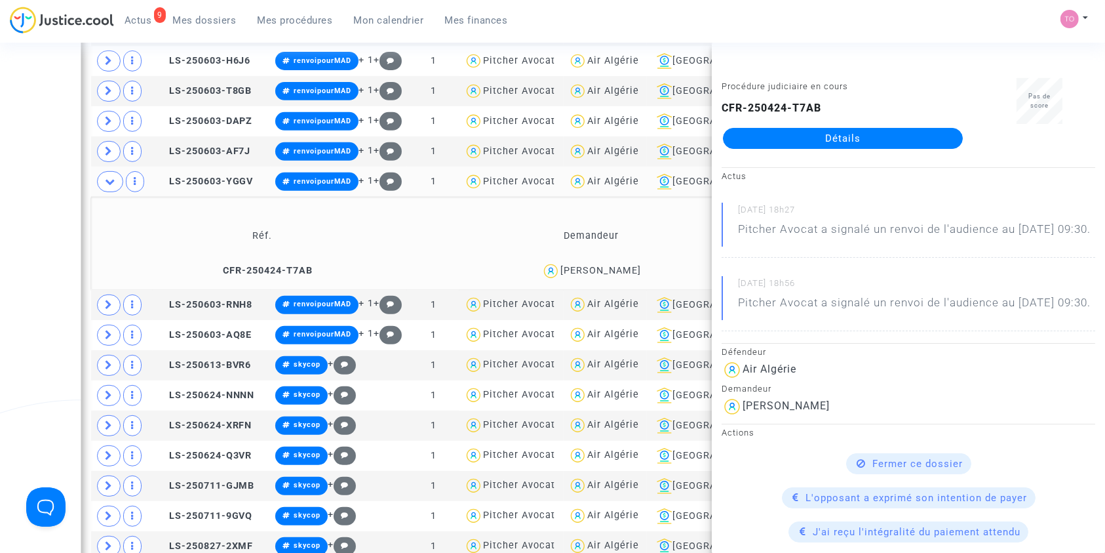
scroll to position [538, 0]
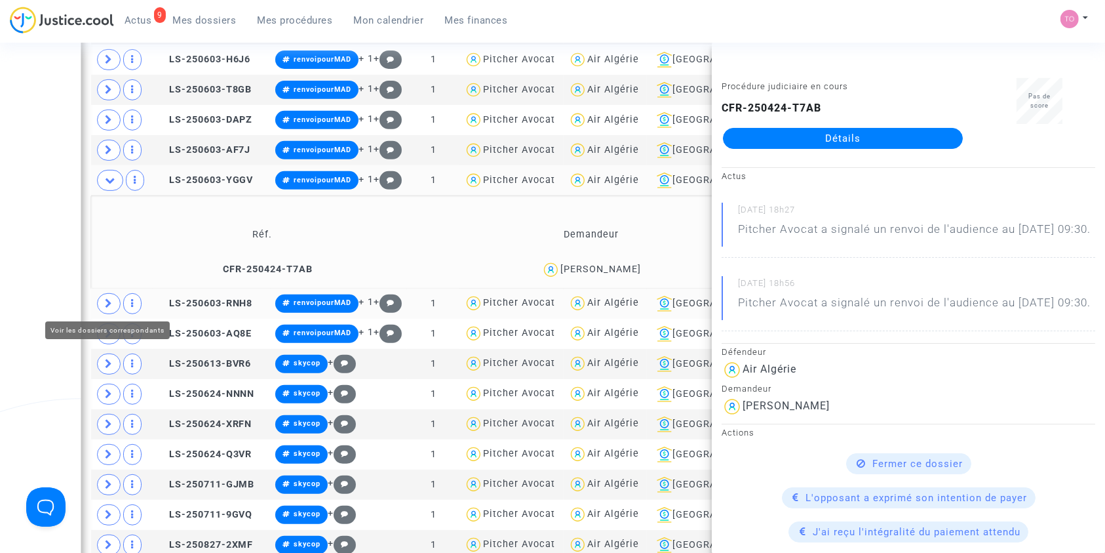
click at [109, 298] on icon at bounding box center [109, 303] width 8 height 10
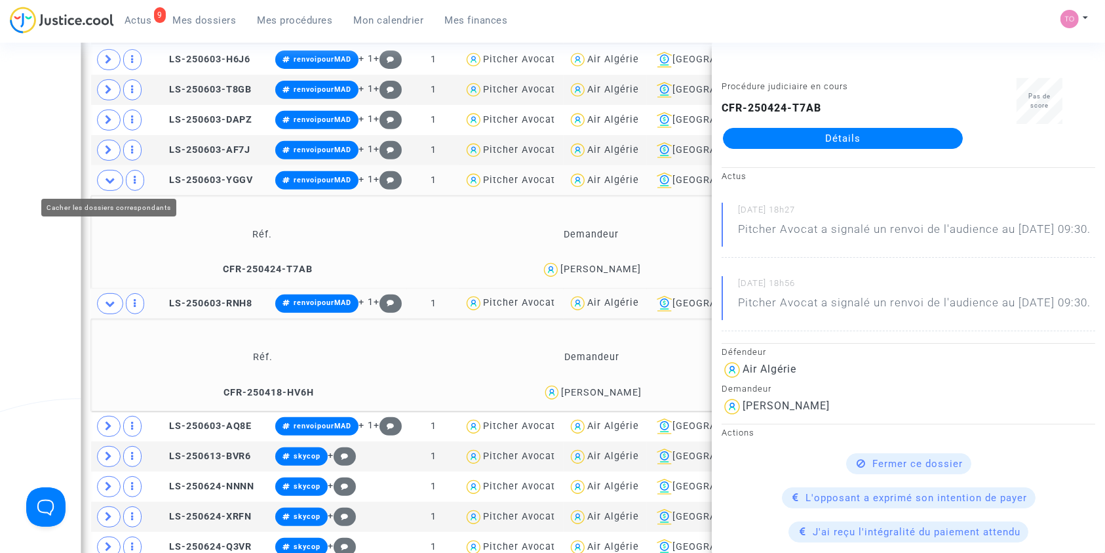
click at [108, 186] on span at bounding box center [110, 180] width 26 height 21
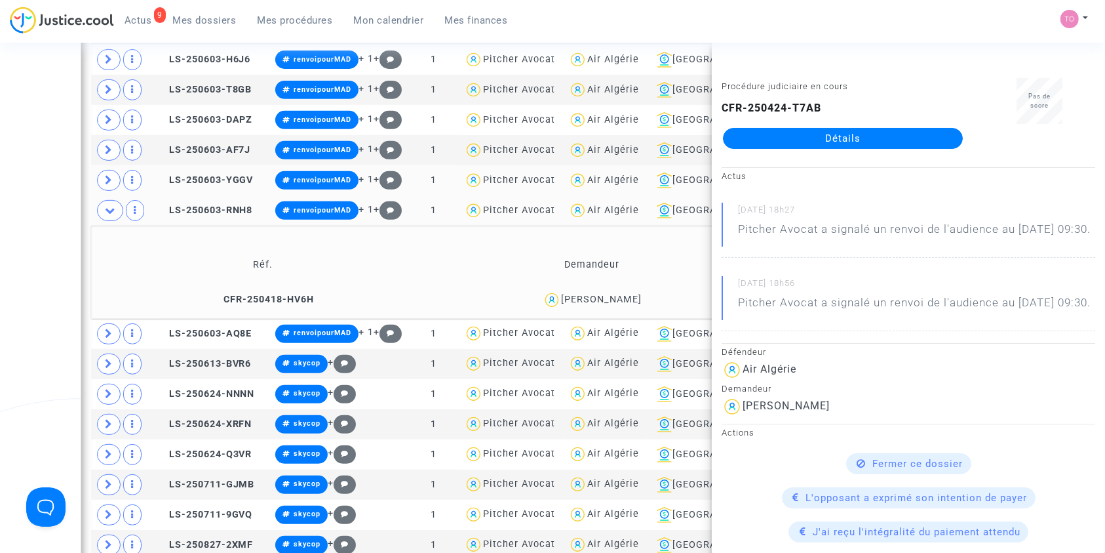
click at [595, 288] on span "Djamel Benabdelmoumene" at bounding box center [601, 261] width 81 height 87
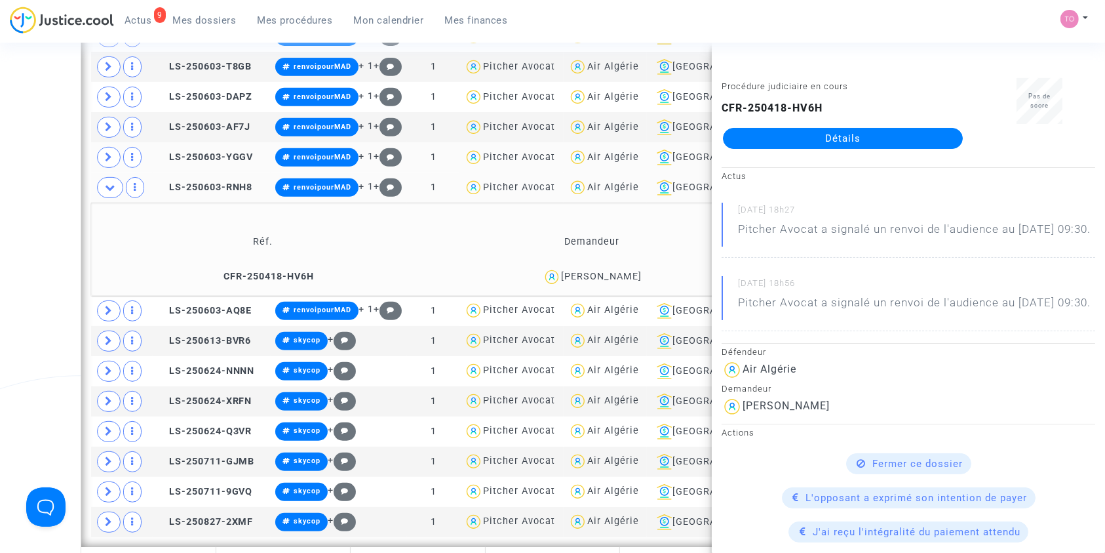
scroll to position [562, 0]
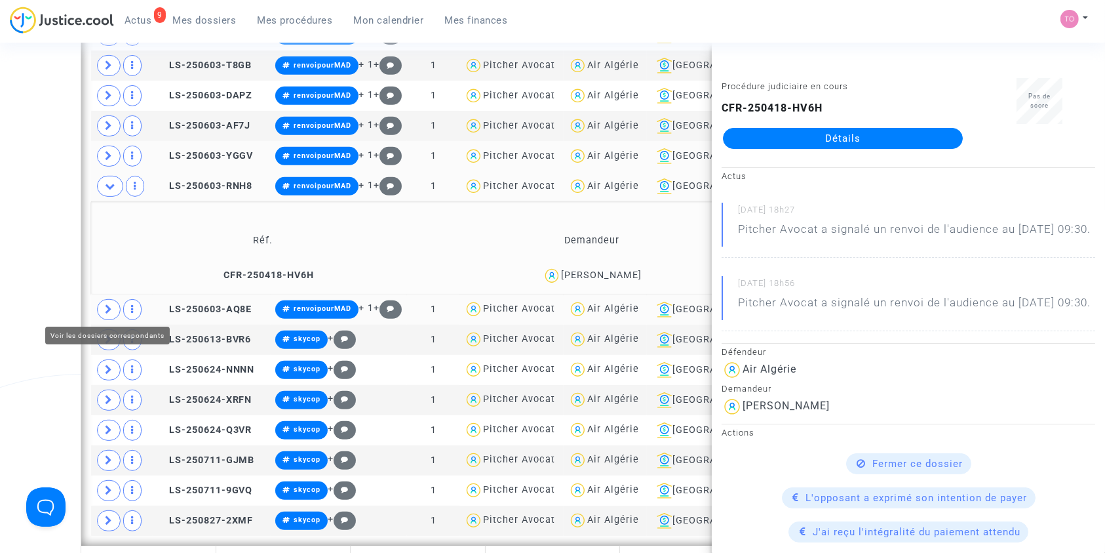
click at [99, 305] on span at bounding box center [109, 309] width 24 height 21
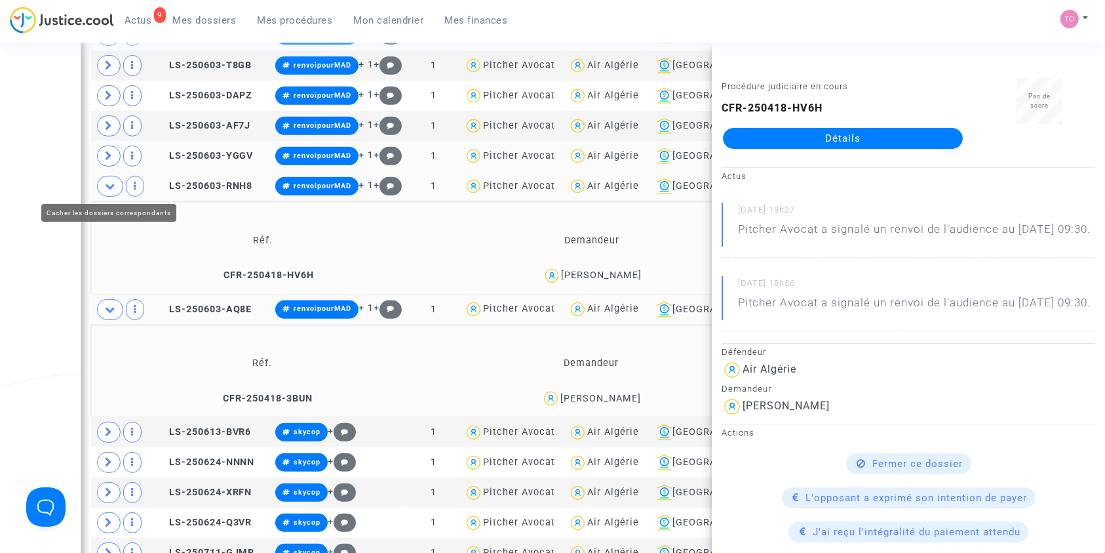
click at [107, 188] on icon at bounding box center [110, 186] width 10 height 10
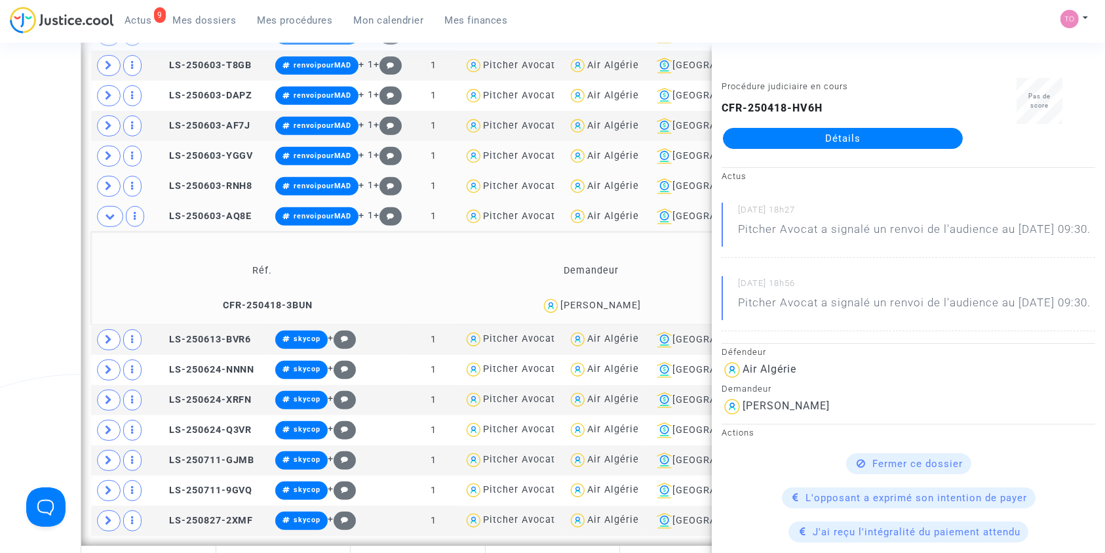
click at [614, 302] on div "Walid Khellas" at bounding box center [601, 305] width 81 height 11
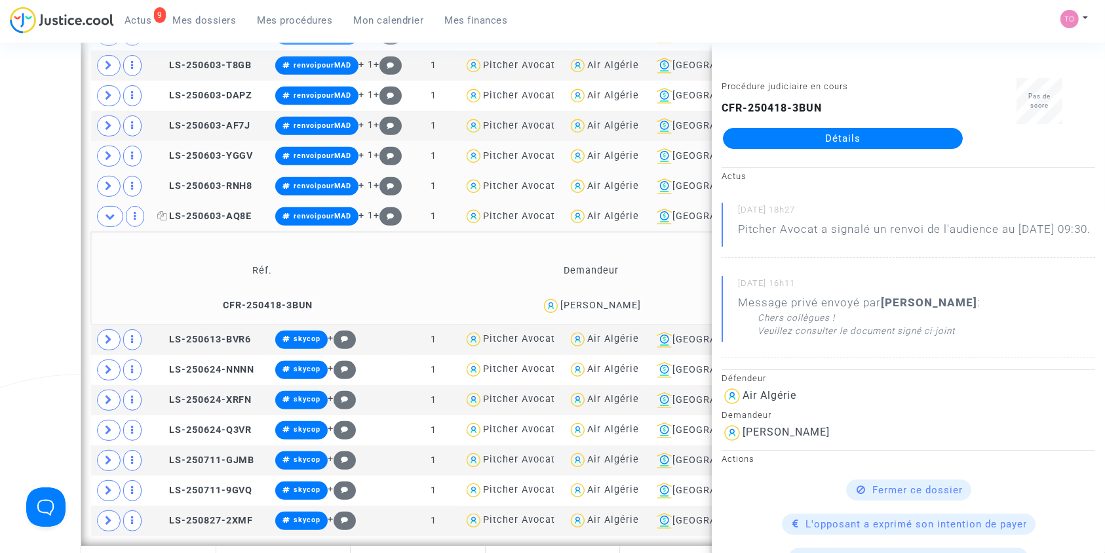
click at [165, 211] on icon at bounding box center [162, 215] width 10 height 9
drag, startPoint x: 638, startPoint y: 302, endPoint x: 570, endPoint y: 307, distance: 67.7
click at [570, 307] on div "Walid Khellas" at bounding box center [591, 305] width 317 height 19
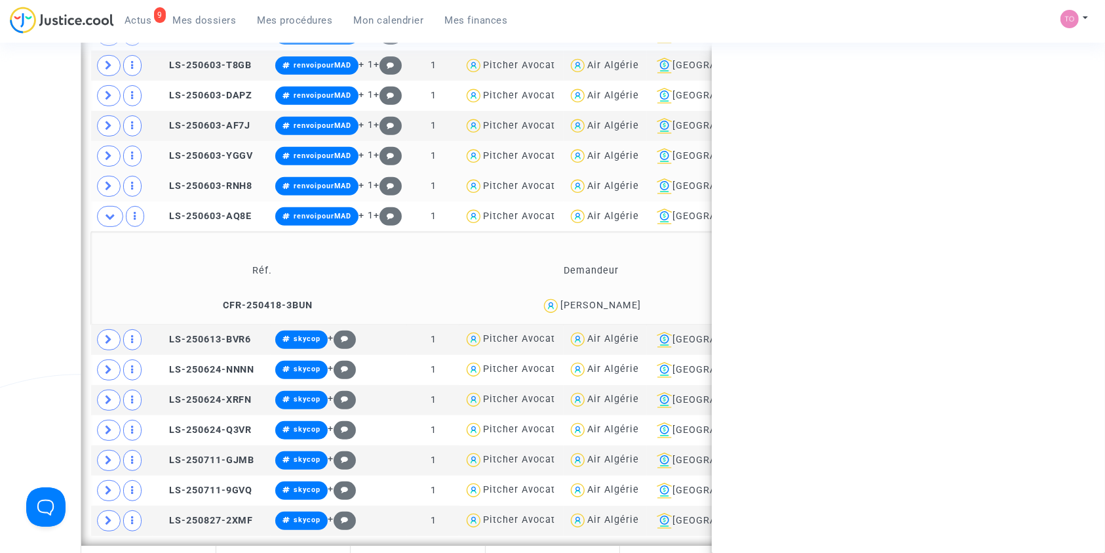
copy div "Walid Khellas"
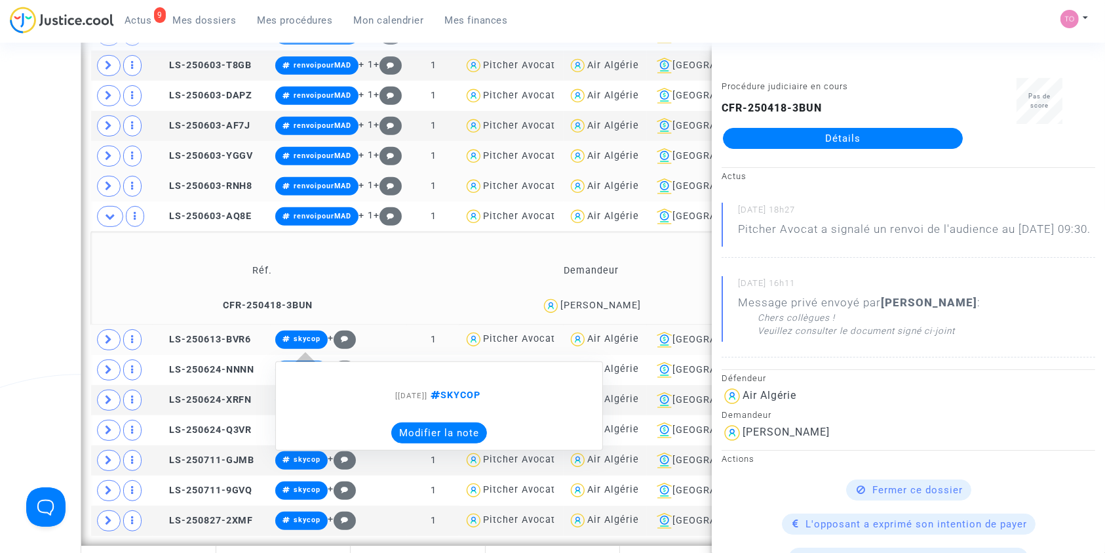
scroll to position [641, 0]
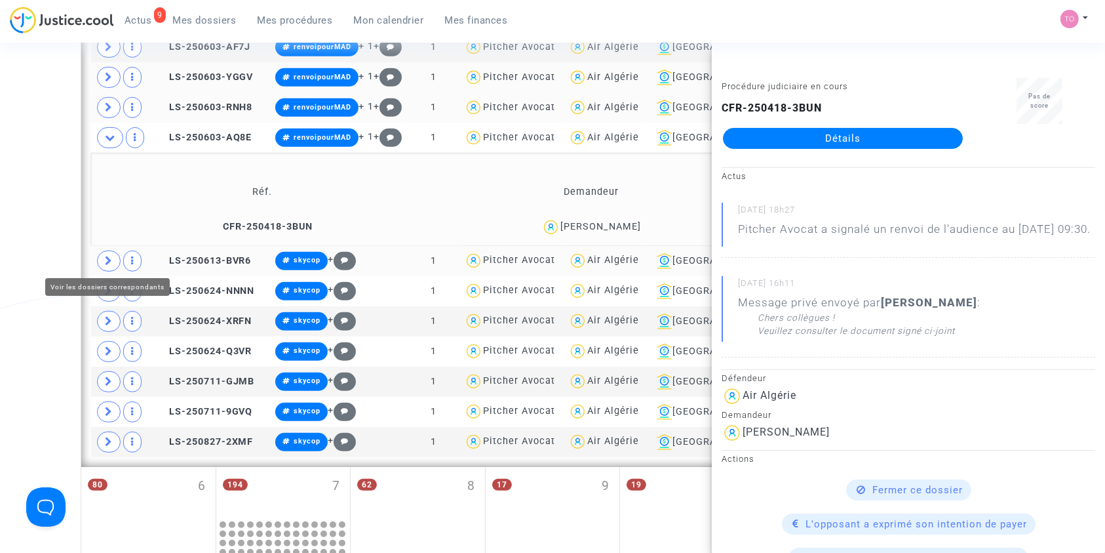
click at [113, 260] on span at bounding box center [109, 260] width 24 height 21
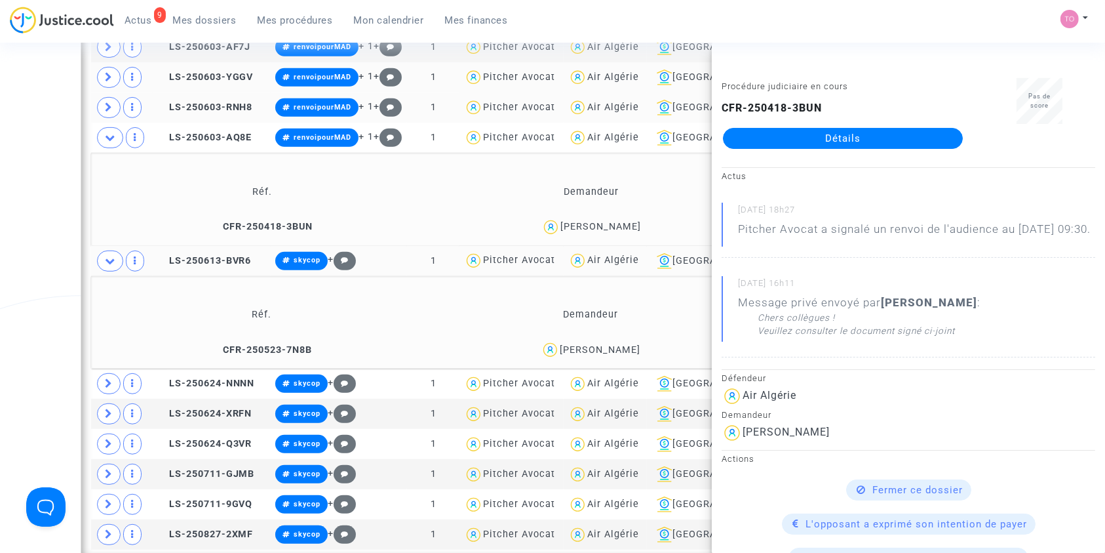
click at [58, 241] on div "Date de clôture d'instruction Date de conciliation Date d'audience Date de juge…" at bounding box center [552, 242] width 1105 height 1615
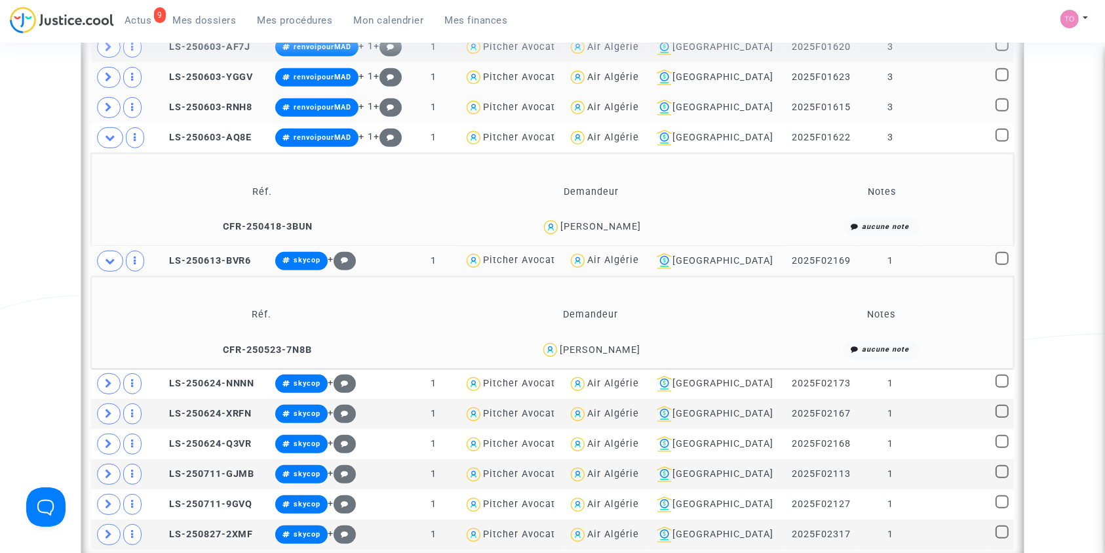
click at [584, 348] on div "MAISSA LARABI" at bounding box center [600, 349] width 81 height 11
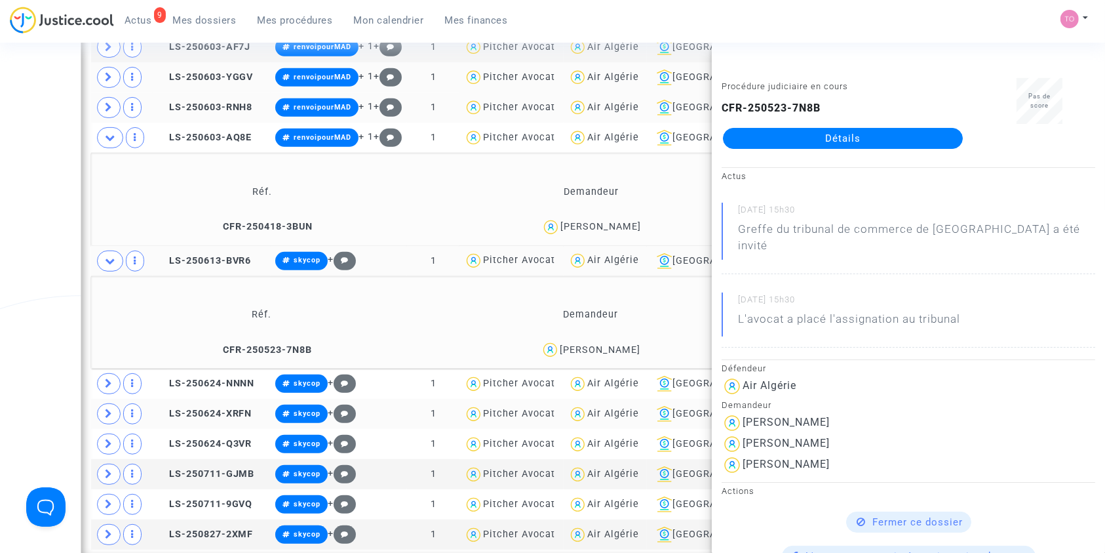
drag, startPoint x: 584, startPoint y: 348, endPoint x: 610, endPoint y: 403, distance: 60.4
click at [610, 403] on table "Réf. Notes Dossiers Demandeur Défendeur Tribunal Numéro RG Audiences Transactio…" at bounding box center [552, 192] width 923 height 715
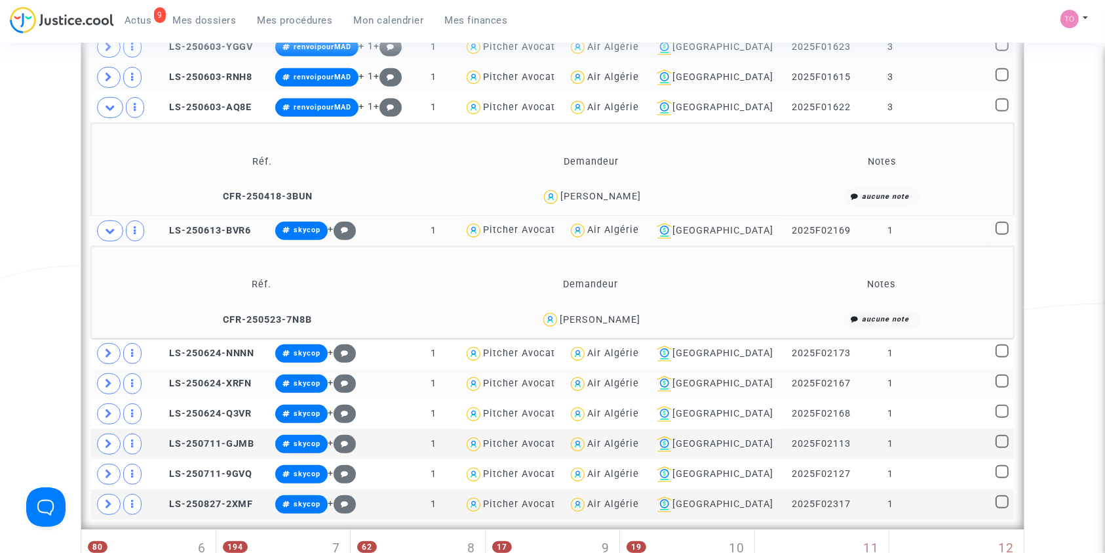
scroll to position [671, 0]
click at [0, 288] on div "Date de clôture d'instruction Date de conciliation Date d'audience Date de juge…" at bounding box center [552, 211] width 1105 height 1615
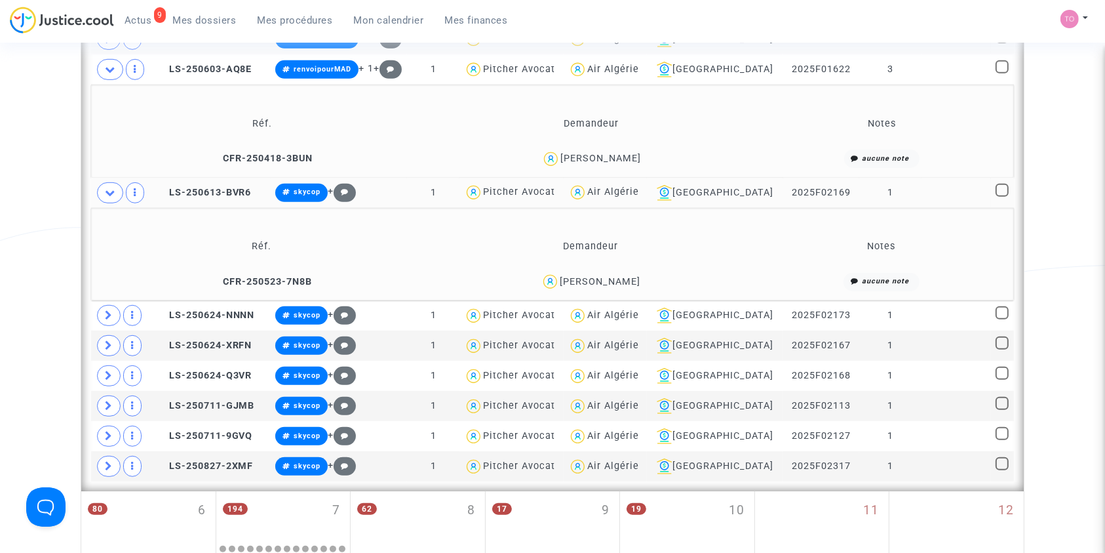
scroll to position [709, 0]
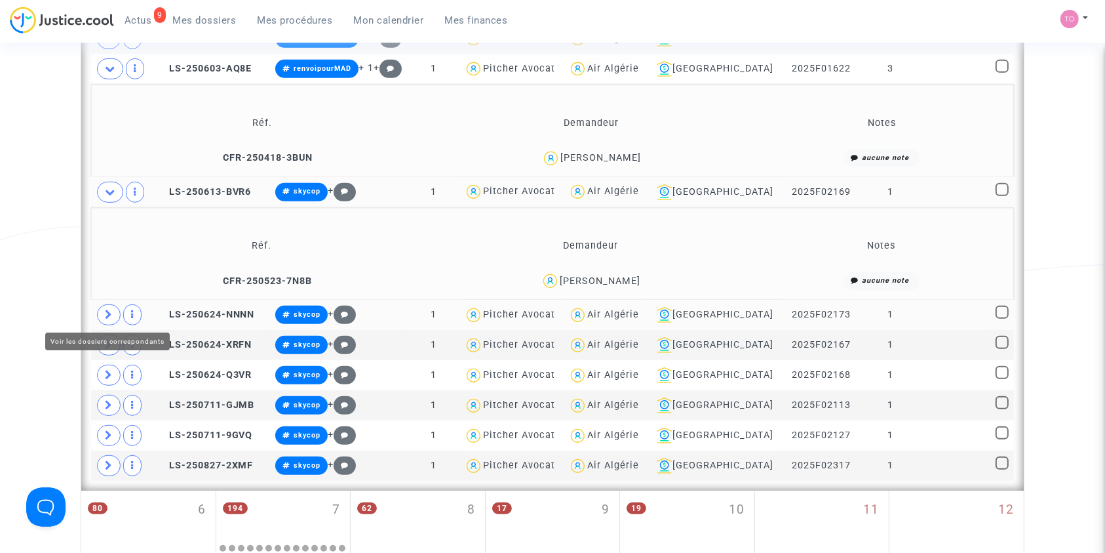
click at [104, 309] on span at bounding box center [109, 314] width 24 height 21
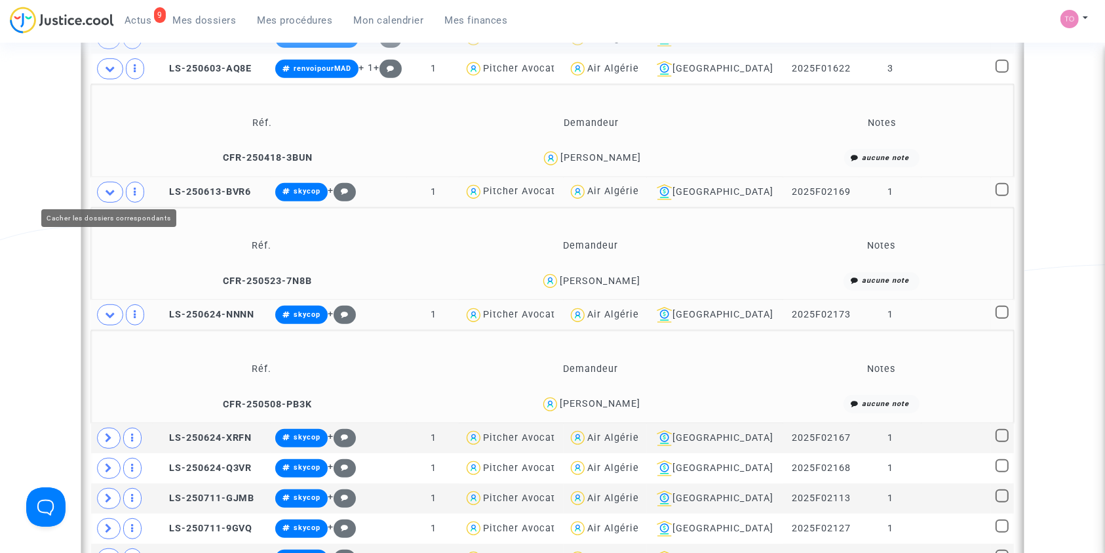
click at [106, 189] on icon at bounding box center [110, 192] width 10 height 10
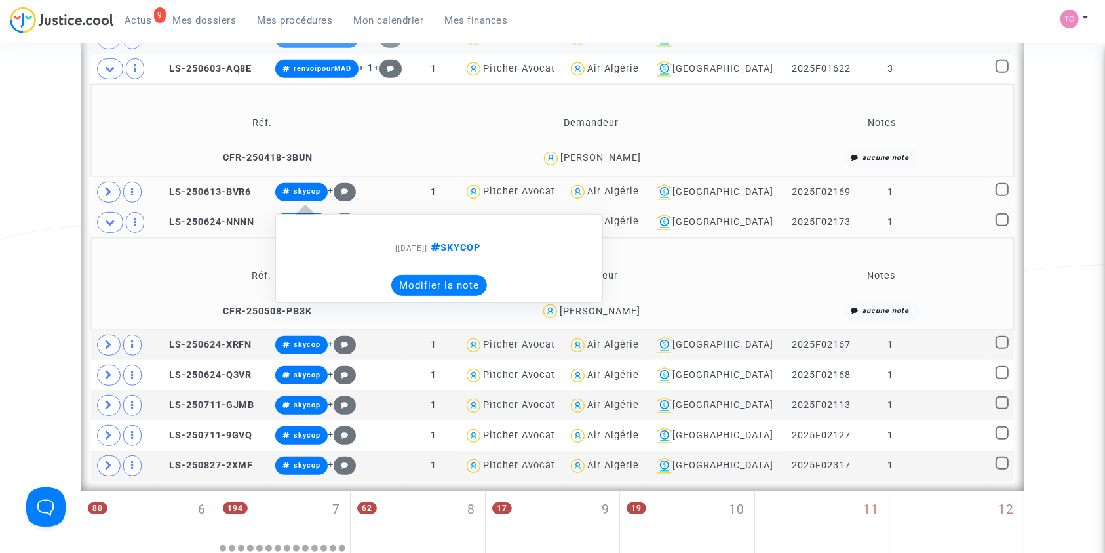
click at [603, 308] on div "[23/06/2025] SKYCOP Modifier la note" at bounding box center [439, 258] width 328 height 115
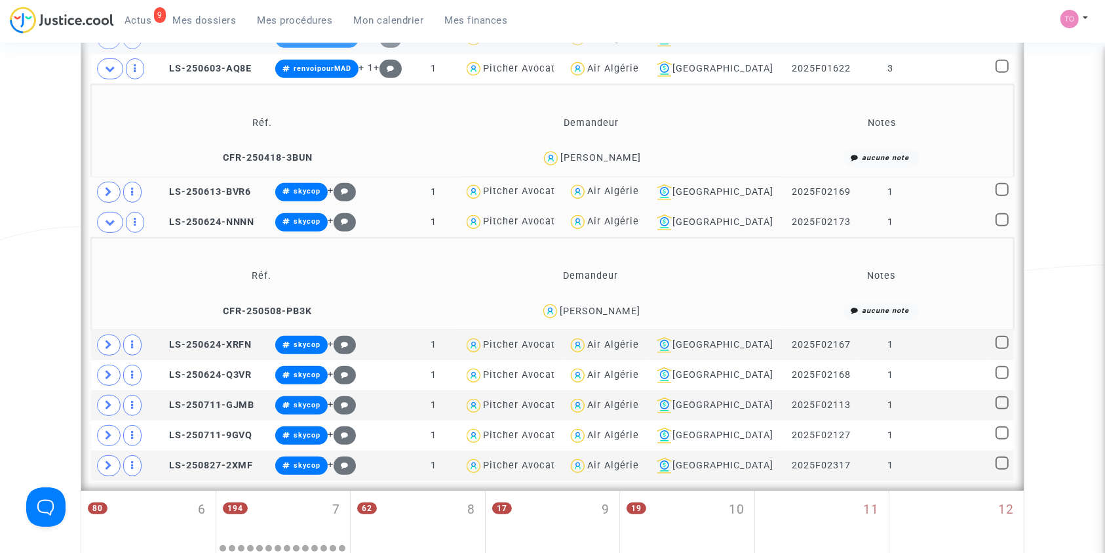
click at [618, 306] on div "BELLAL SALIMA" at bounding box center [600, 311] width 81 height 11
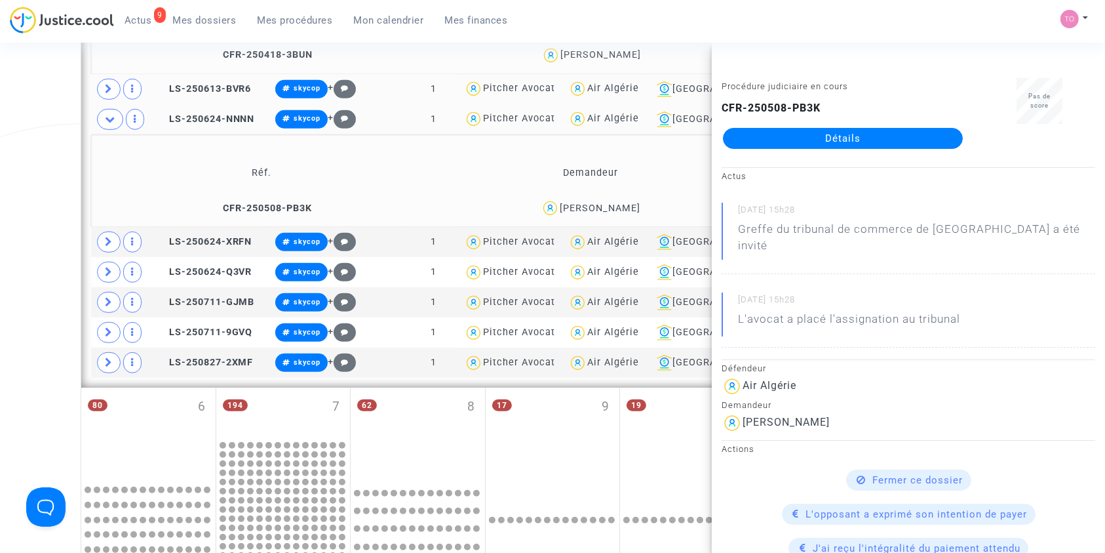
scroll to position [814, 0]
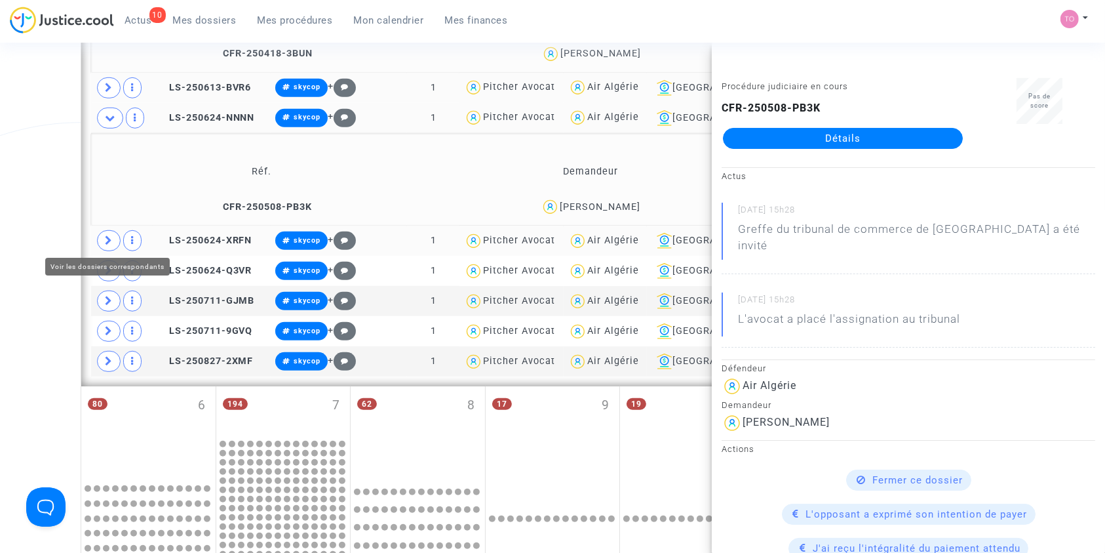
click at [110, 237] on icon at bounding box center [109, 240] width 8 height 10
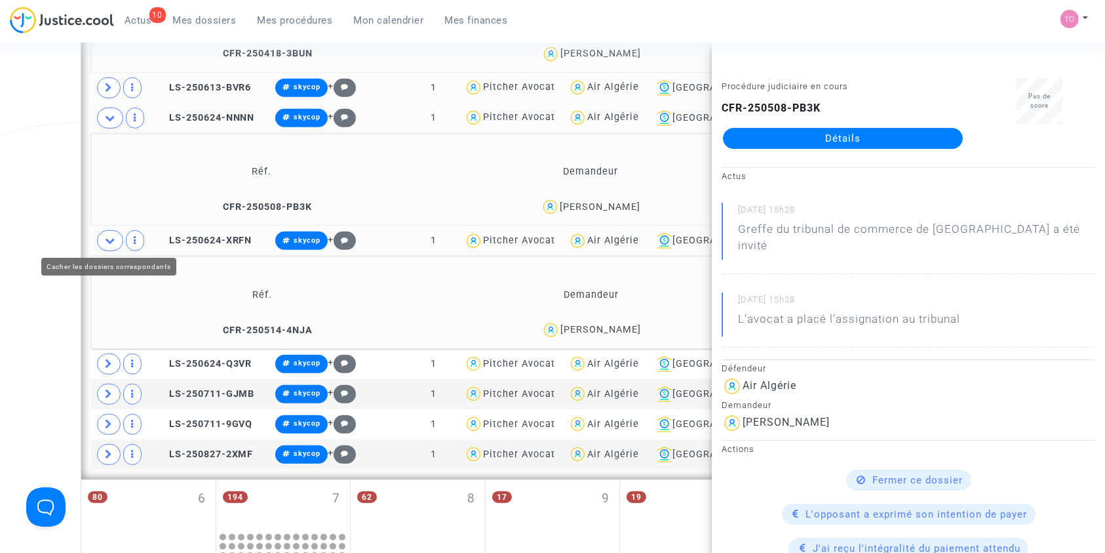
click at [42, 220] on div "Date de clôture d'instruction Date de conciliation Date d'audience Date de juge…" at bounding box center [552, 116] width 1105 height 1708
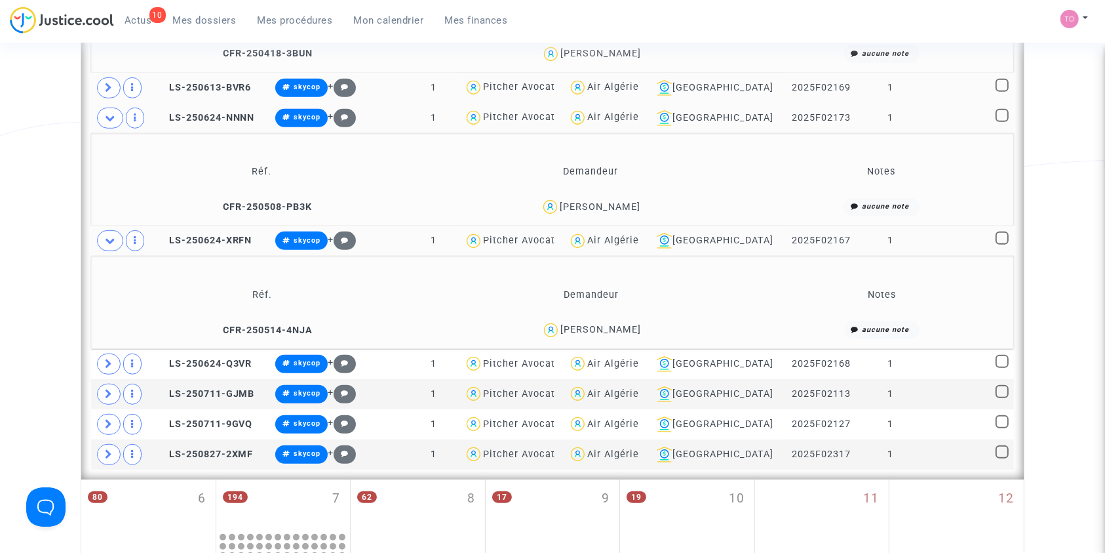
click at [573, 327] on div "Abdeldjalil Yahiaoui" at bounding box center [601, 329] width 81 height 11
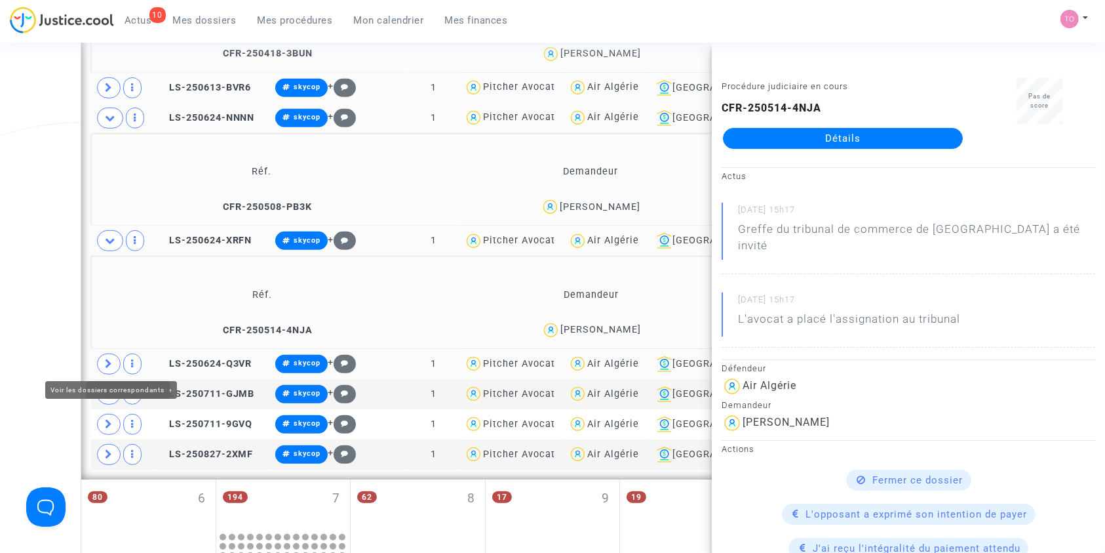
click at [105, 360] on icon at bounding box center [109, 364] width 8 height 10
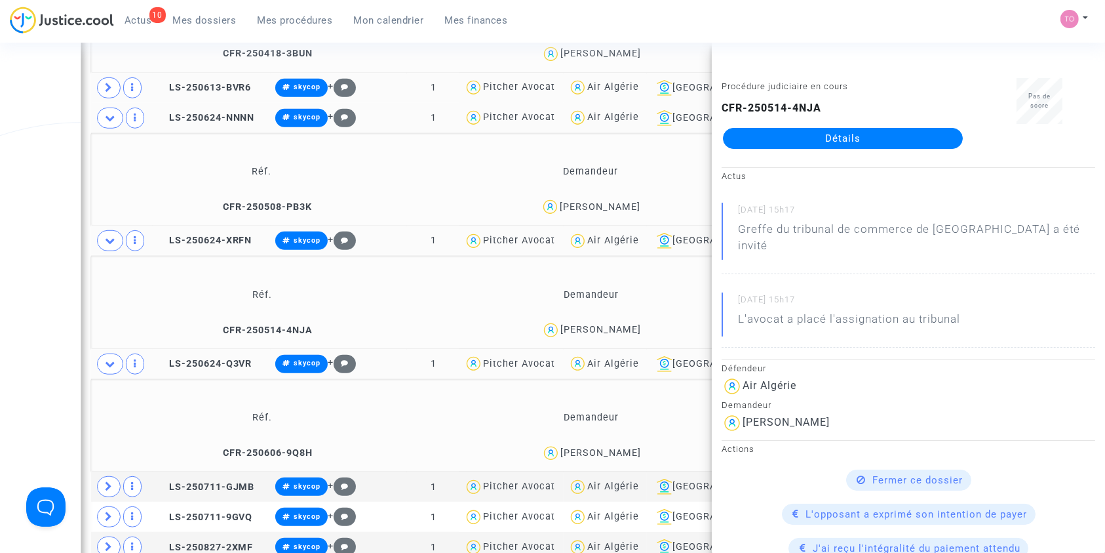
click at [600, 448] on div "Samy Ait Ouadda" at bounding box center [601, 452] width 81 height 11
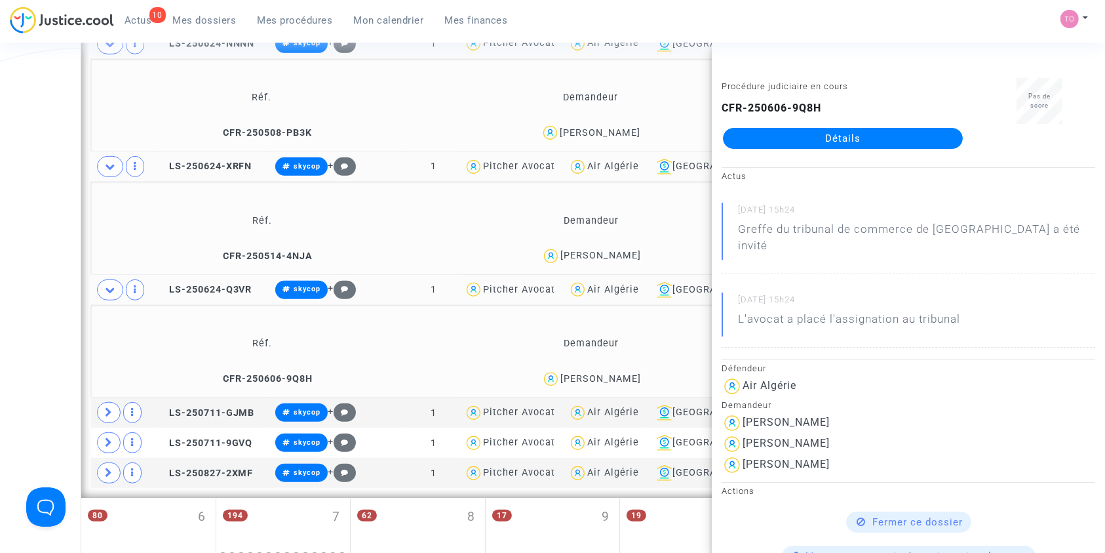
scroll to position [890, 0]
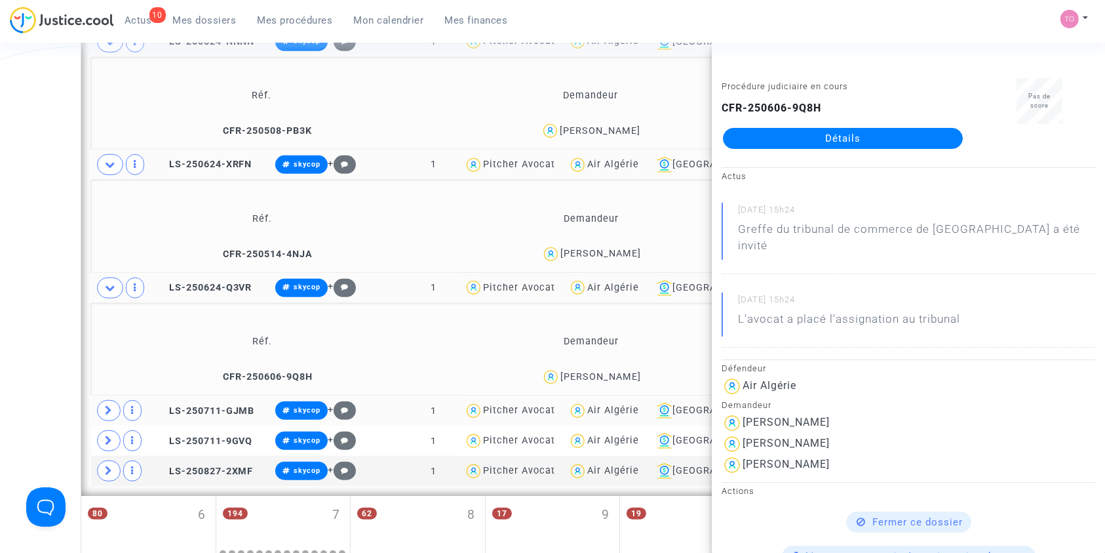
click at [113, 403] on span at bounding box center [109, 410] width 24 height 21
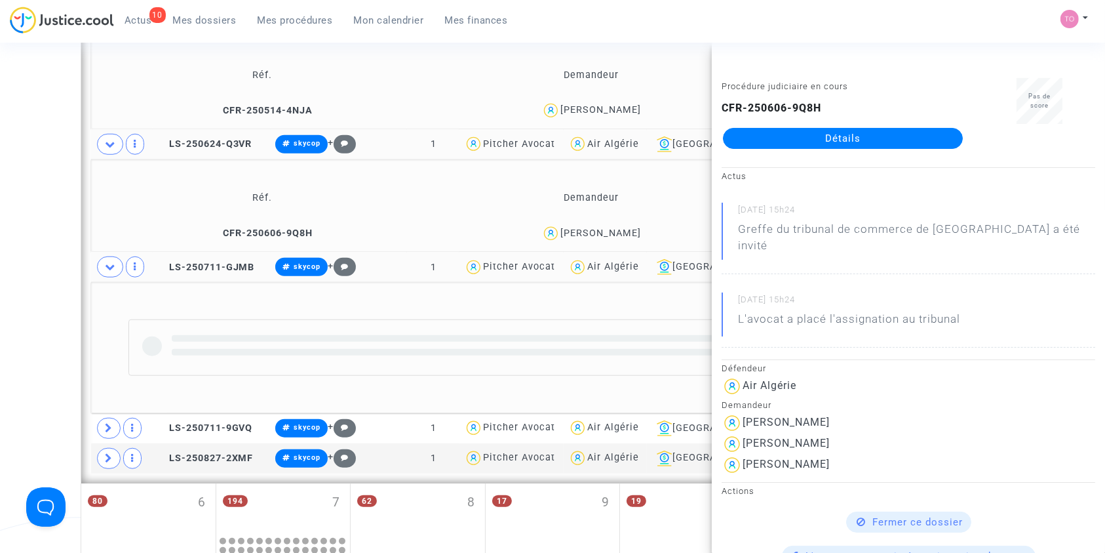
scroll to position [1034, 0]
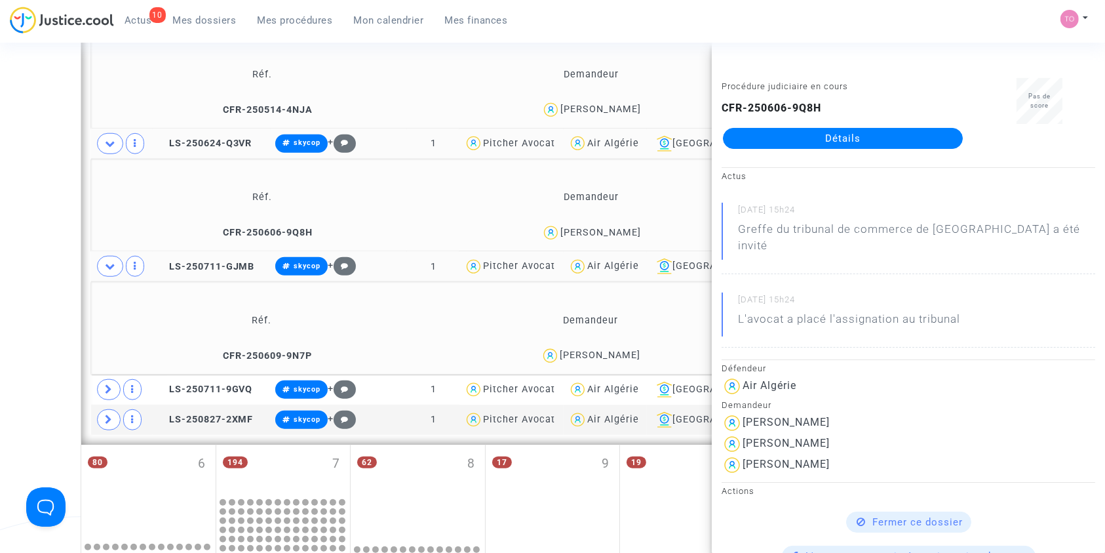
click at [570, 349] on div "Mohamed Mehri" at bounding box center [600, 354] width 81 height 11
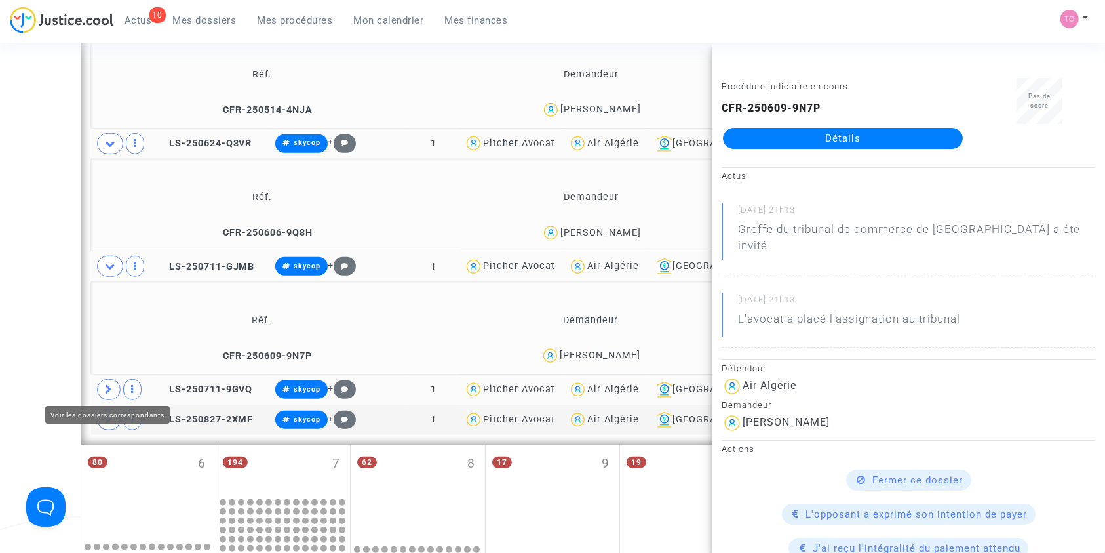
click at [111, 387] on icon at bounding box center [109, 389] width 8 height 10
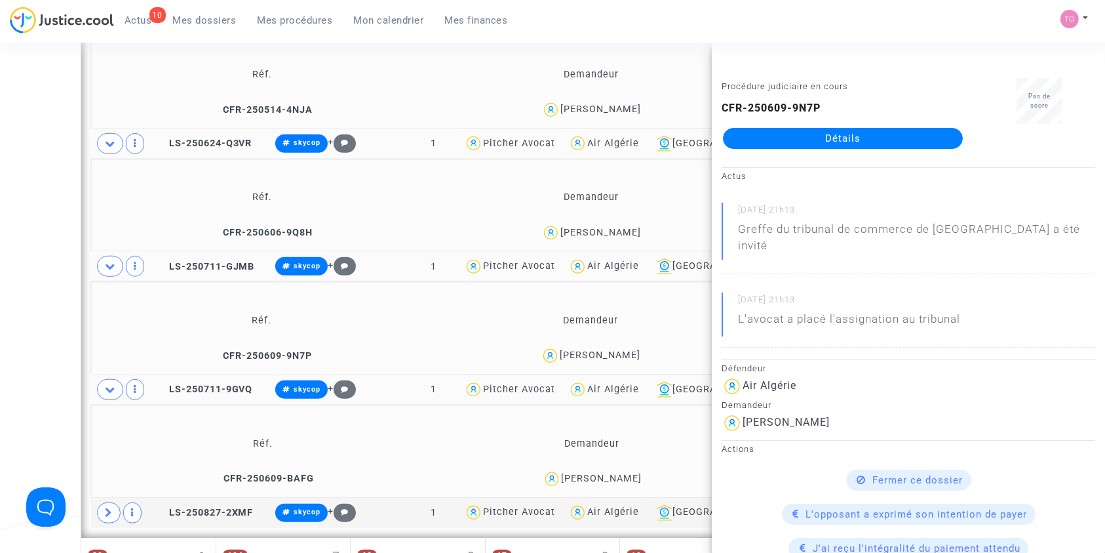
click at [49, 375] on div "Date de clôture d'instruction Date de conciliation Date d'audience Date de juge…" at bounding box center [552, 34] width 1105 height 1987
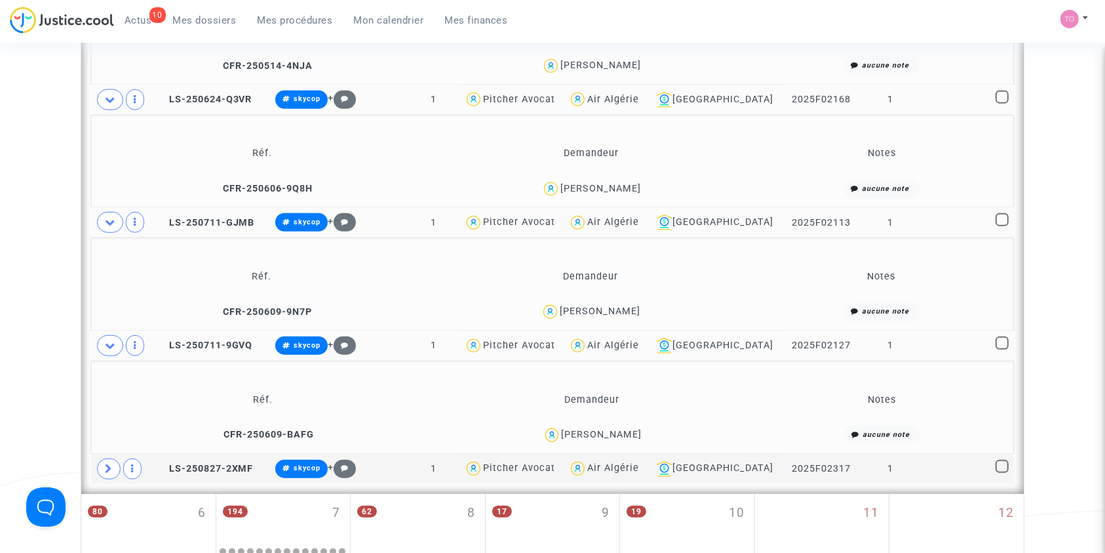
scroll to position [1079, 0]
click at [598, 428] on div "Souraya Chihi" at bounding box center [601, 433] width 81 height 11
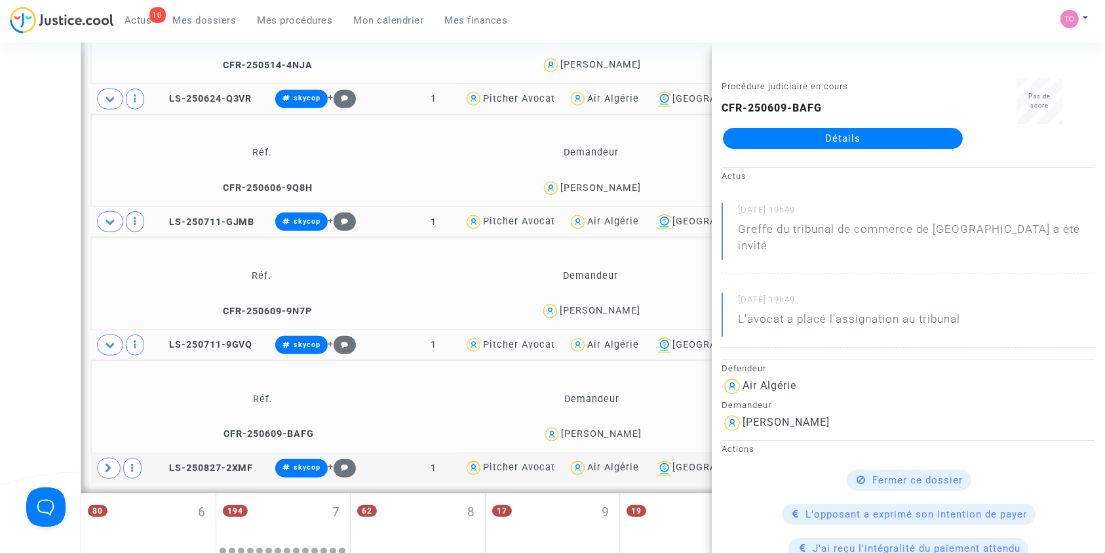
scroll to position [1125, 0]
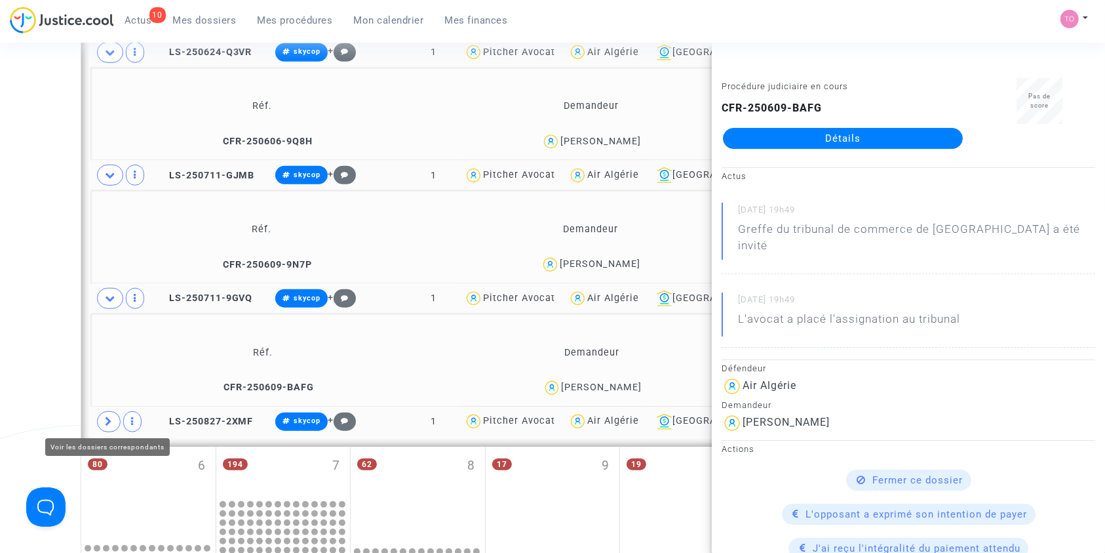
click at [105, 418] on icon at bounding box center [109, 421] width 8 height 10
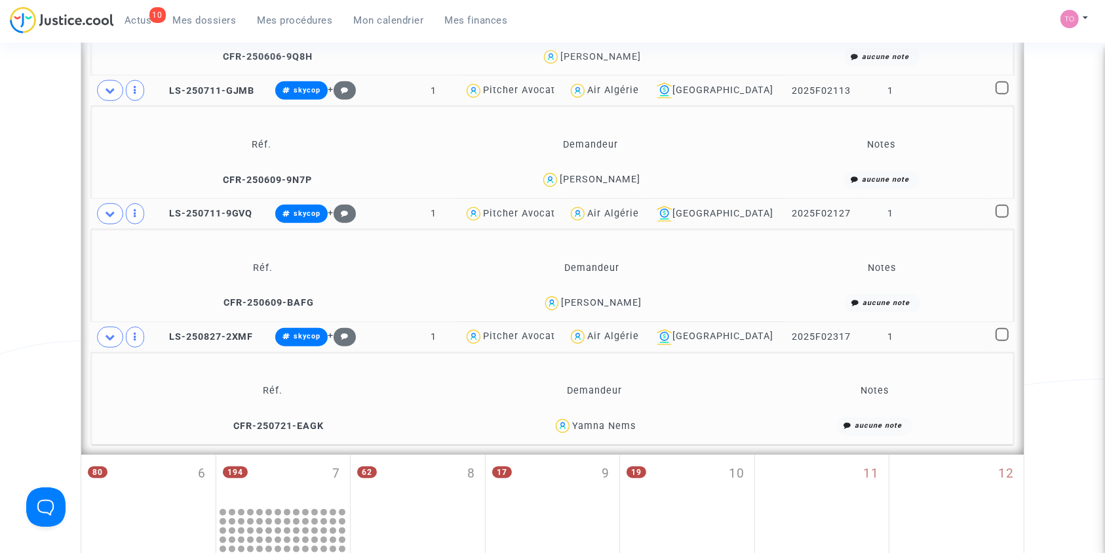
scroll to position [1207, 0]
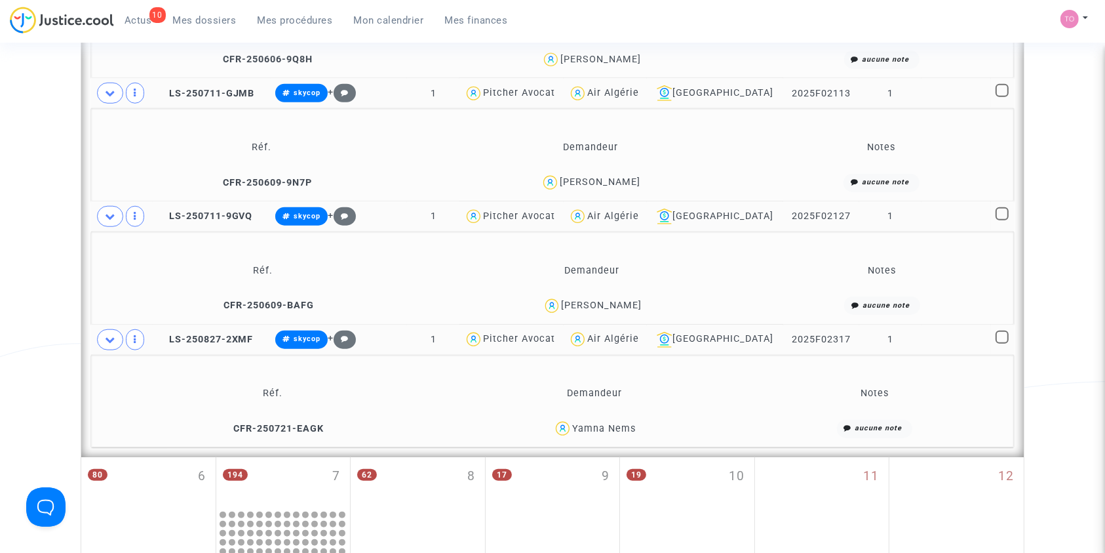
click at [606, 423] on div "Yamna Nems" at bounding box center [604, 428] width 64 height 11
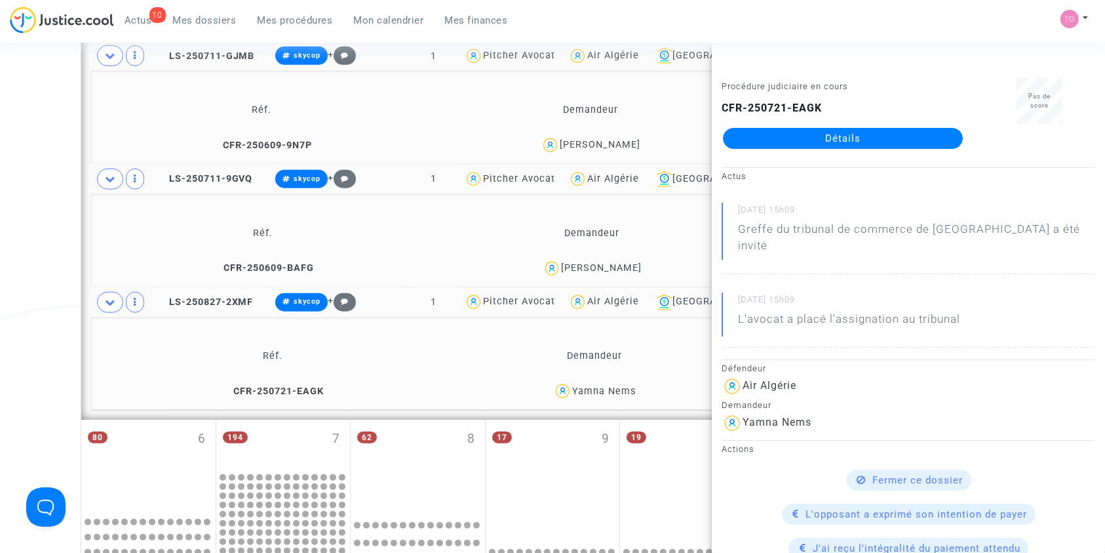
scroll to position [1246, 0]
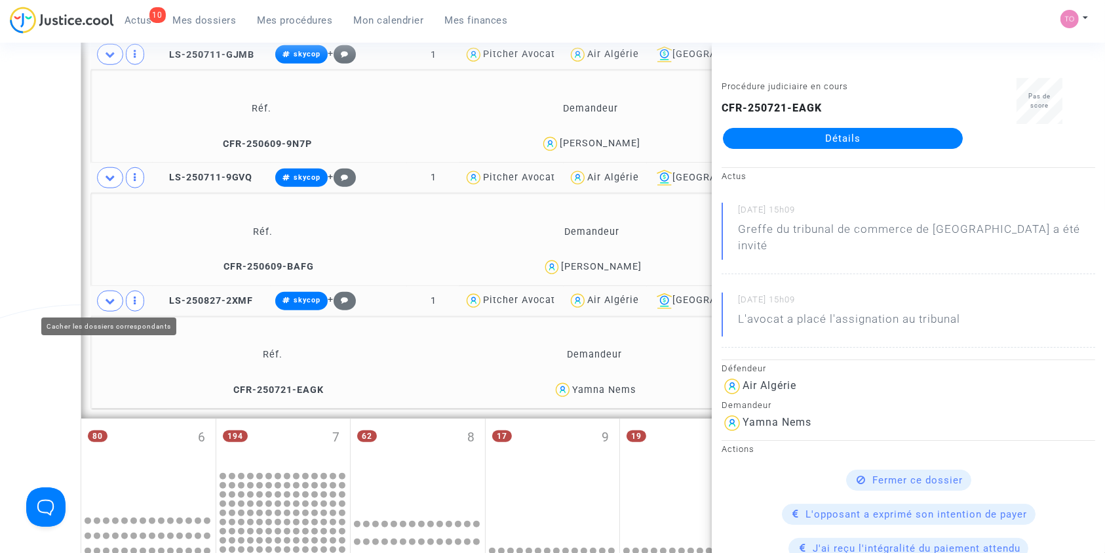
click at [100, 298] on span at bounding box center [110, 300] width 26 height 21
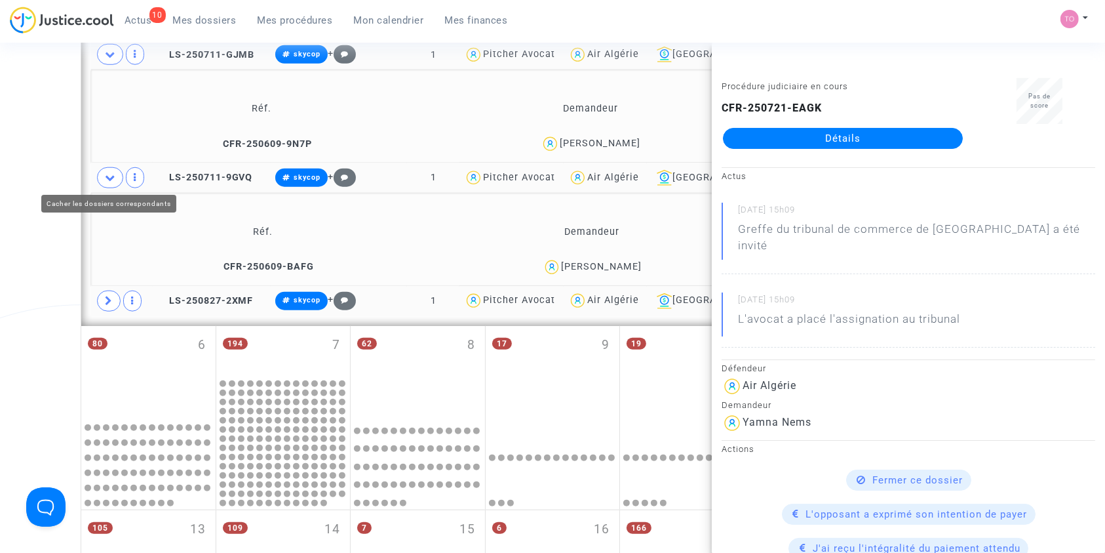
click at [109, 178] on icon at bounding box center [110, 177] width 10 height 10
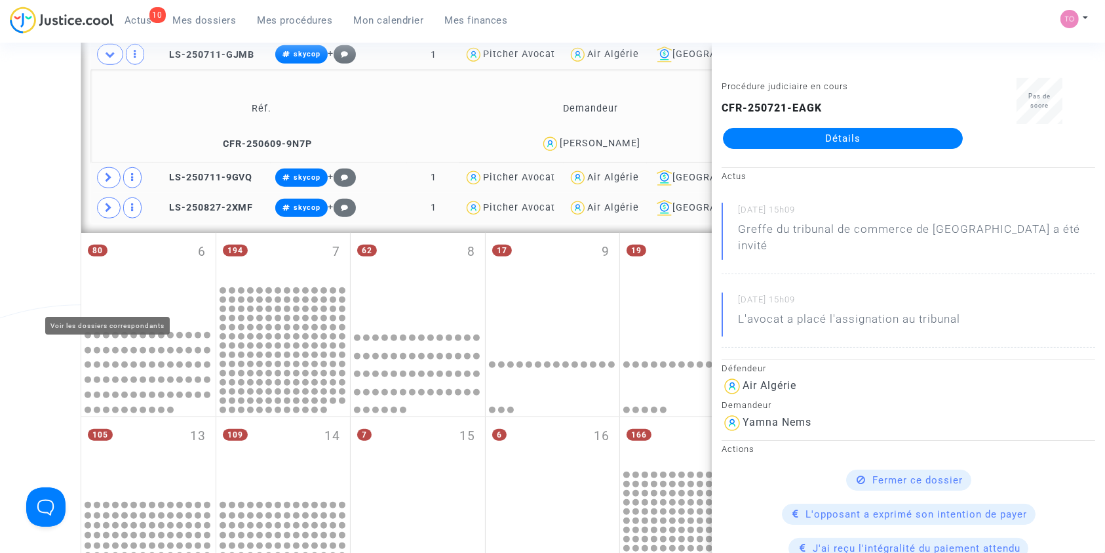
scroll to position [1104, 0]
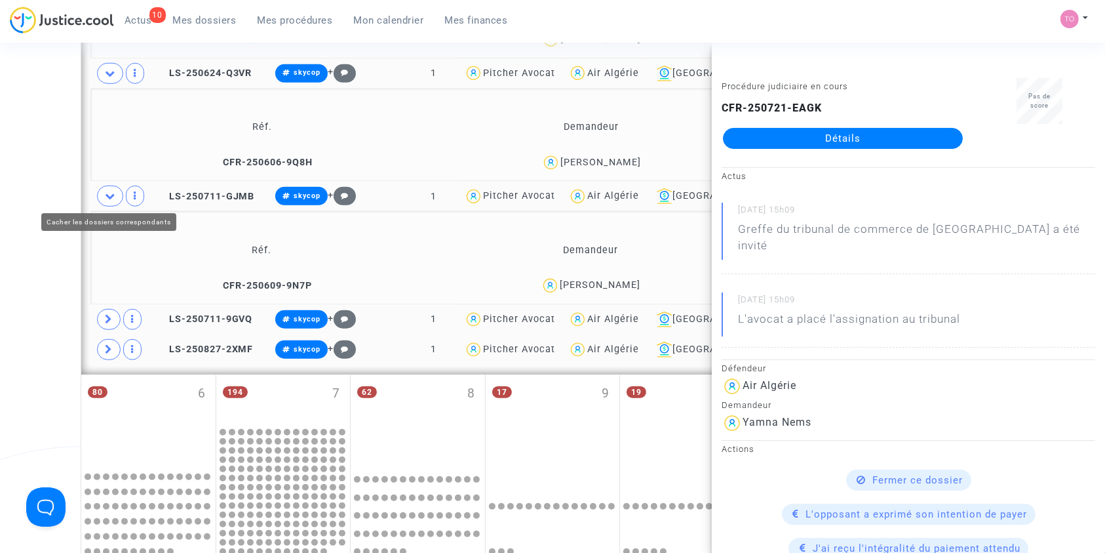
click at [113, 203] on span at bounding box center [110, 196] width 26 height 21
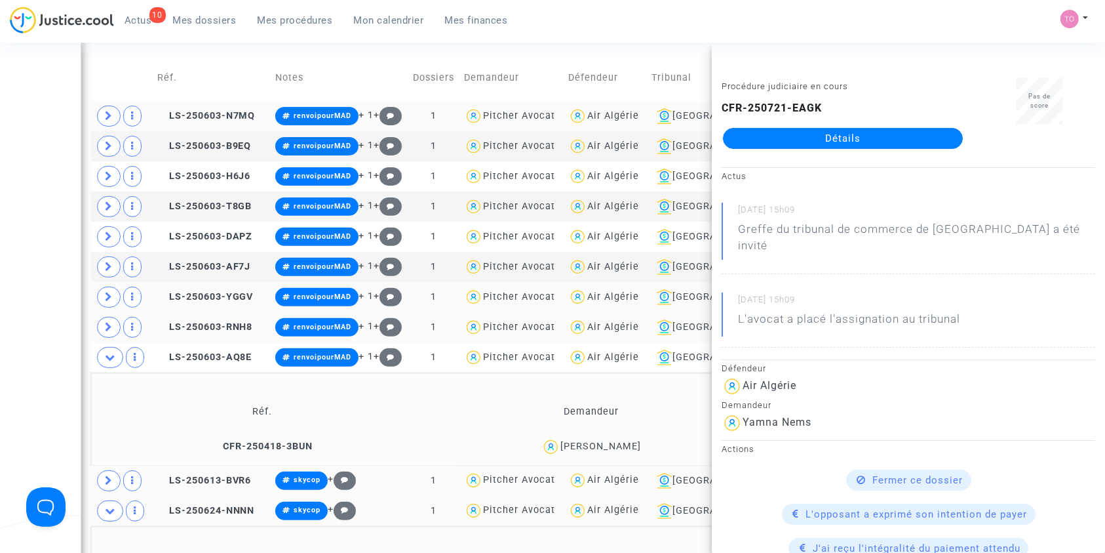
click at [63, 167] on div "Date de clôture d'instruction Date de conciliation Date d'audience Date de juge…" at bounding box center [552, 554] width 1105 height 1800
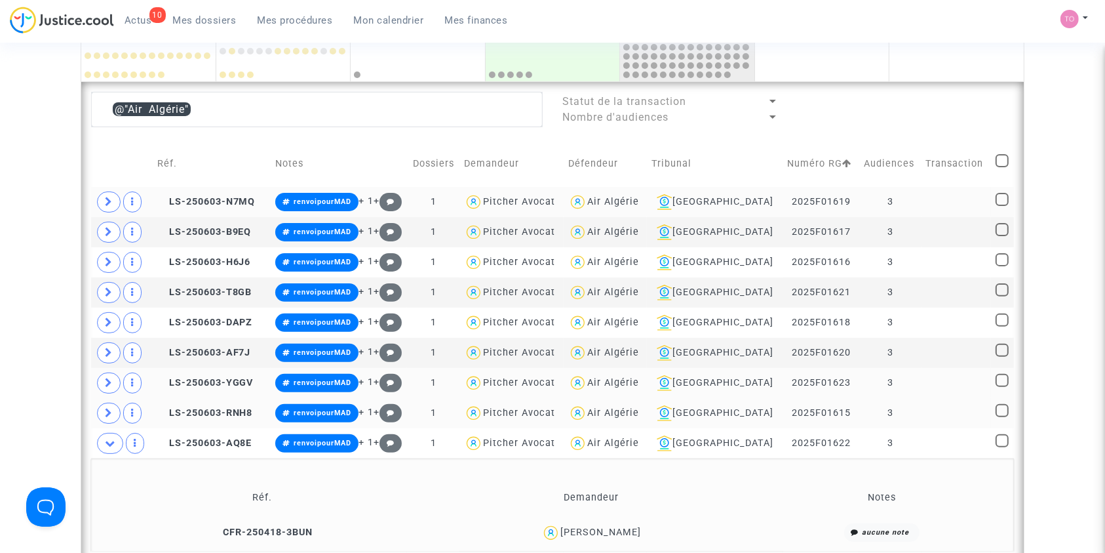
scroll to position [333, 0]
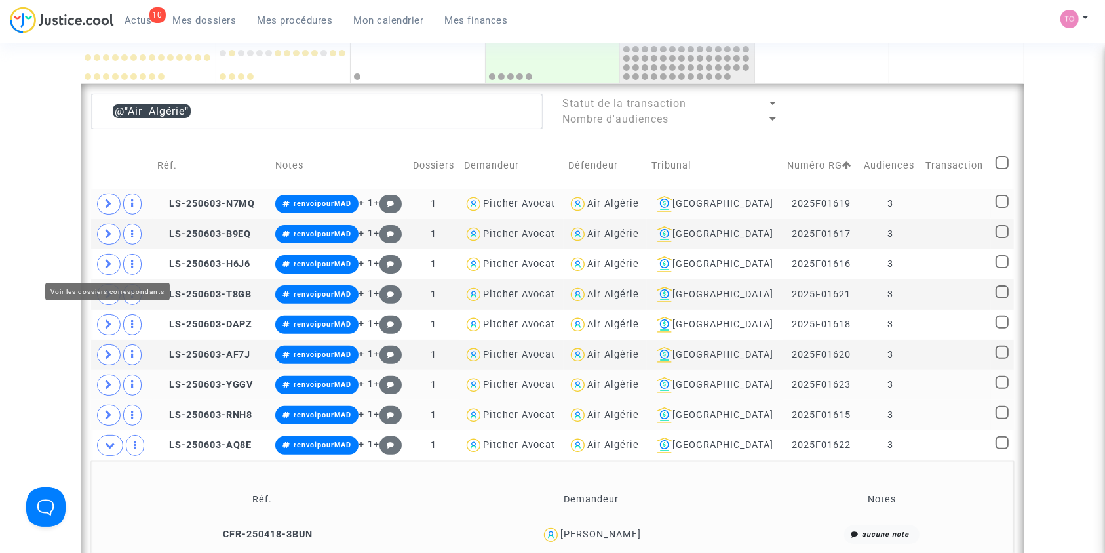
click at [106, 262] on icon at bounding box center [109, 264] width 8 height 10
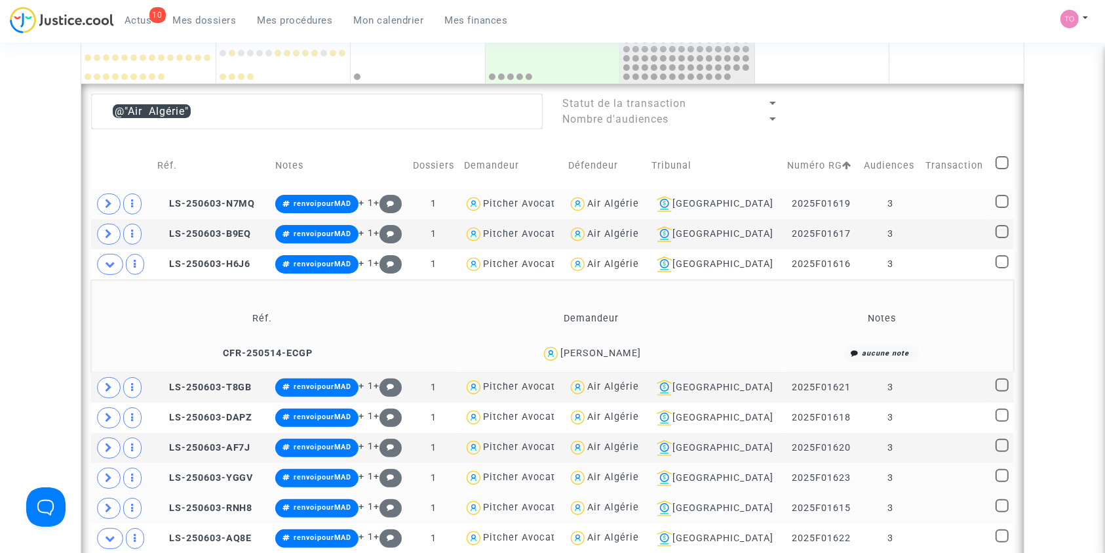
click at [583, 355] on div "KAMAL ABBES" at bounding box center [601, 352] width 81 height 11
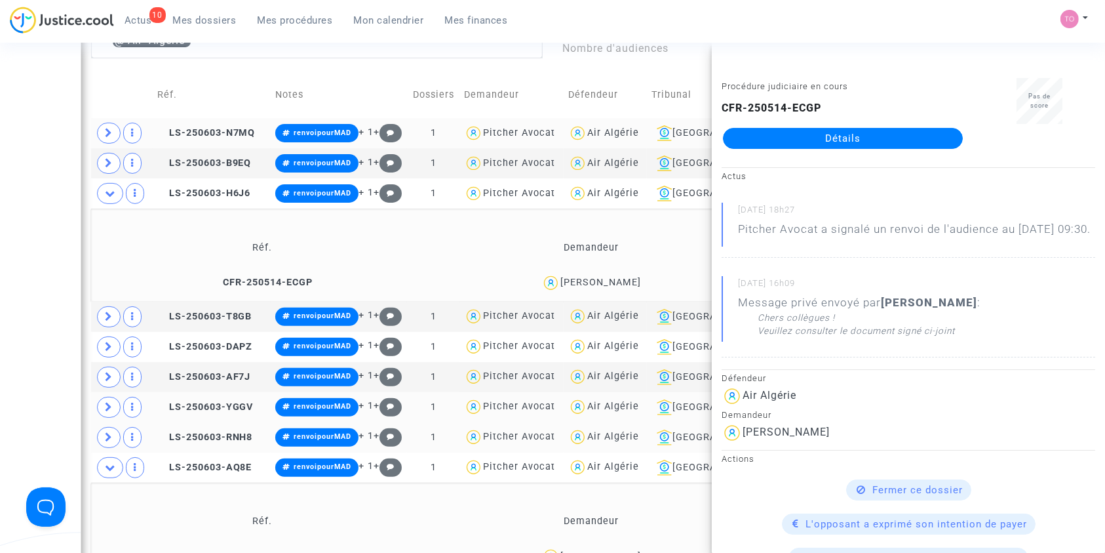
scroll to position [405, 0]
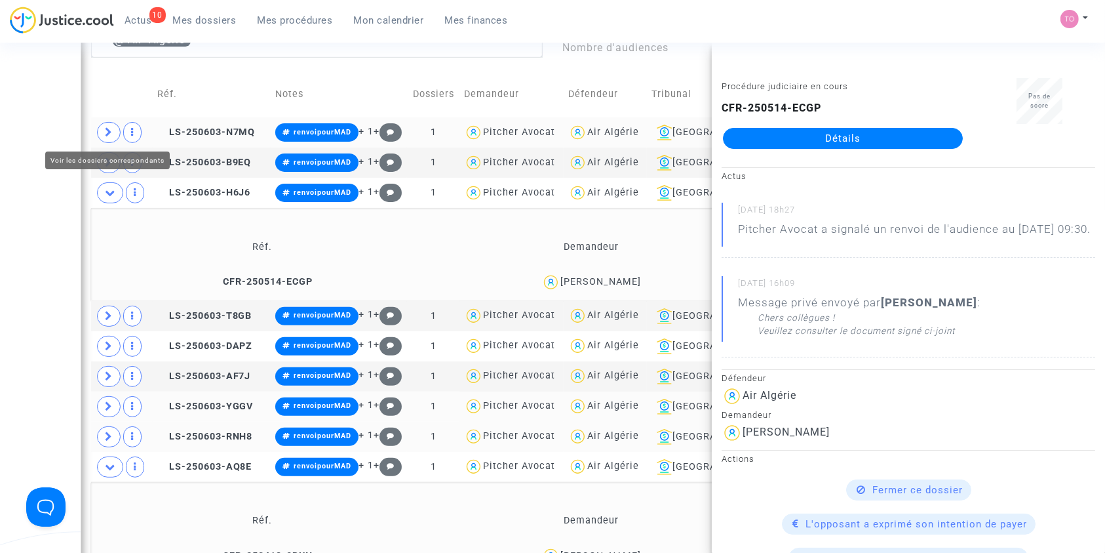
click at [109, 130] on icon at bounding box center [109, 132] width 8 height 10
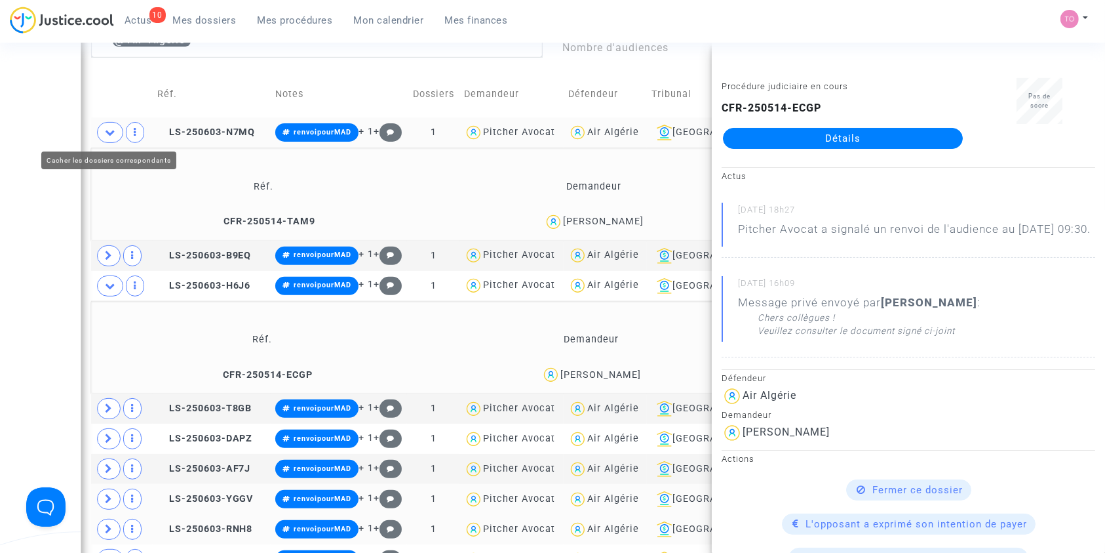
click at [105, 129] on icon at bounding box center [110, 132] width 10 height 10
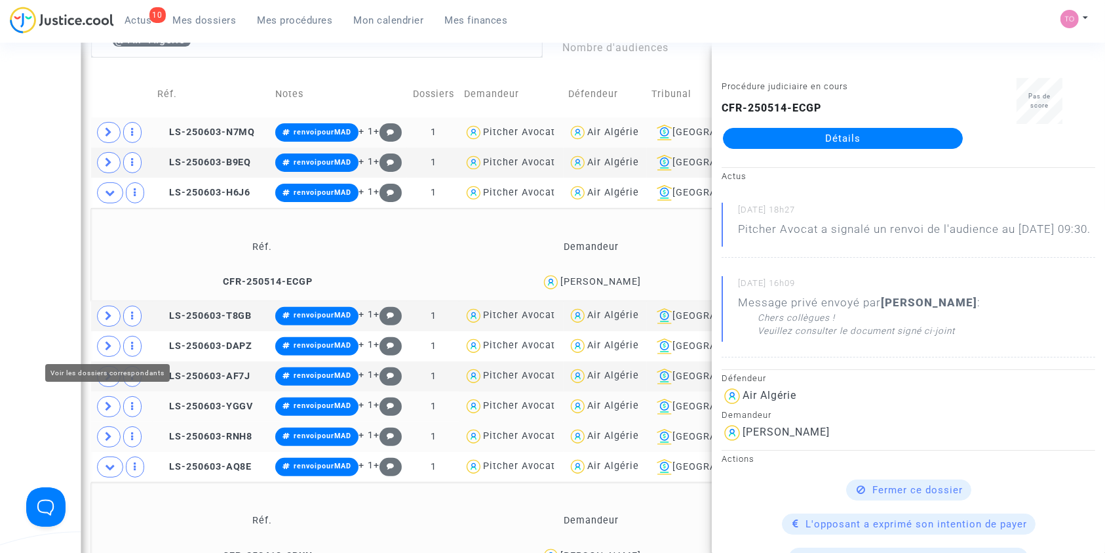
click at [101, 336] on span at bounding box center [109, 346] width 24 height 21
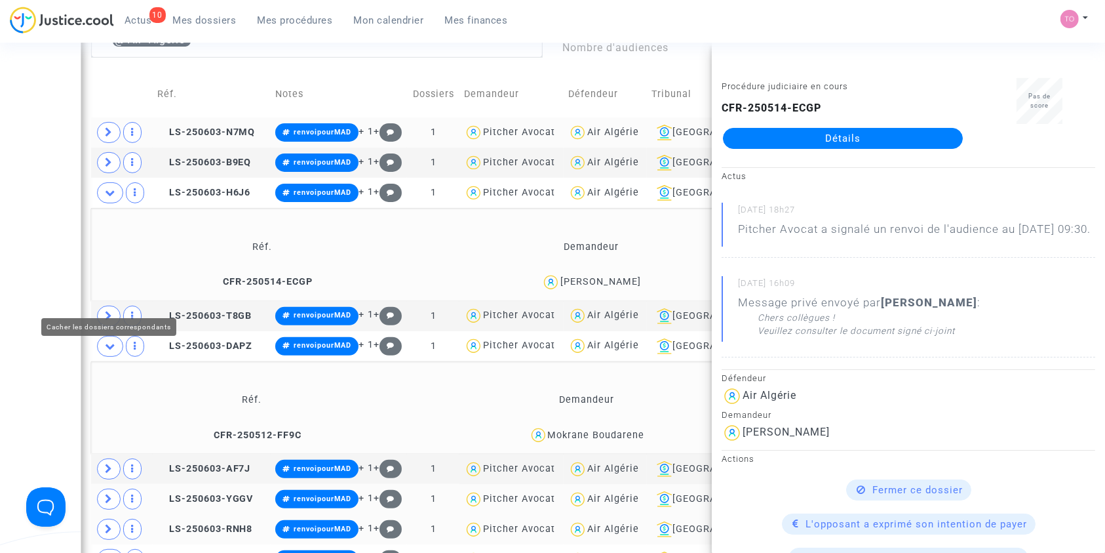
scroll to position [490, 0]
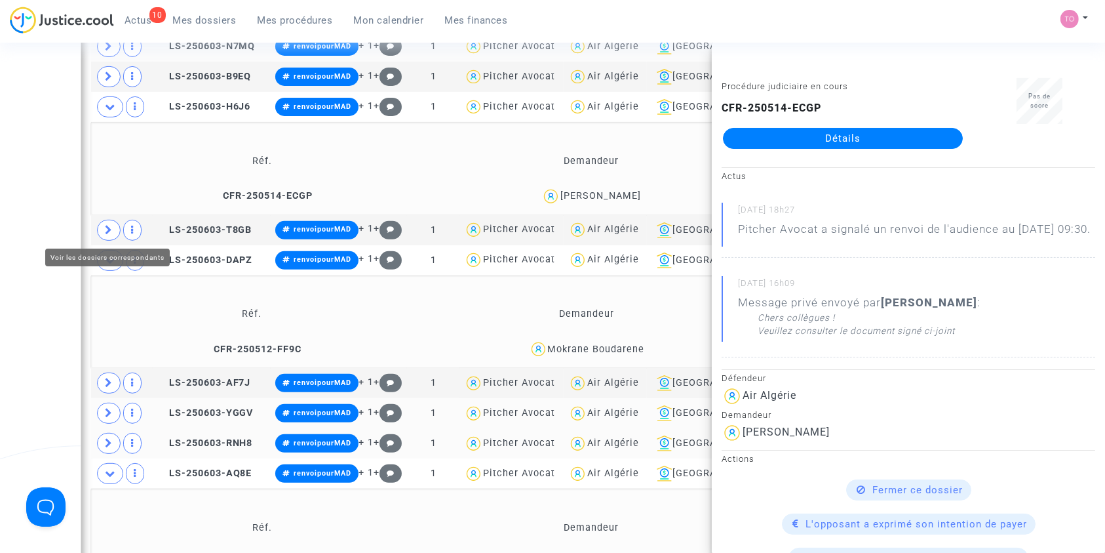
click at [110, 233] on icon at bounding box center [109, 230] width 8 height 10
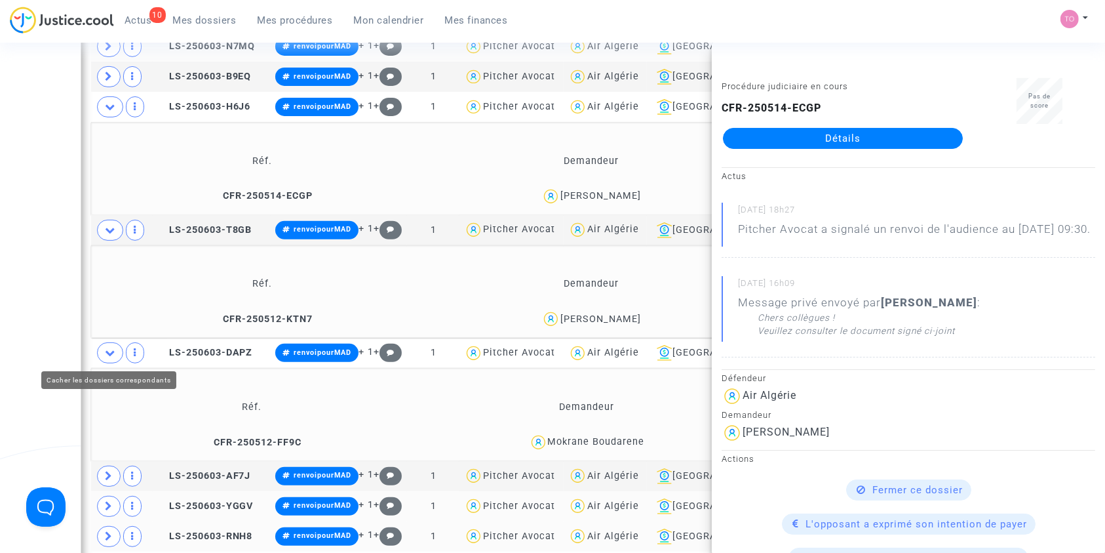
click at [107, 351] on icon at bounding box center [110, 352] width 10 height 10
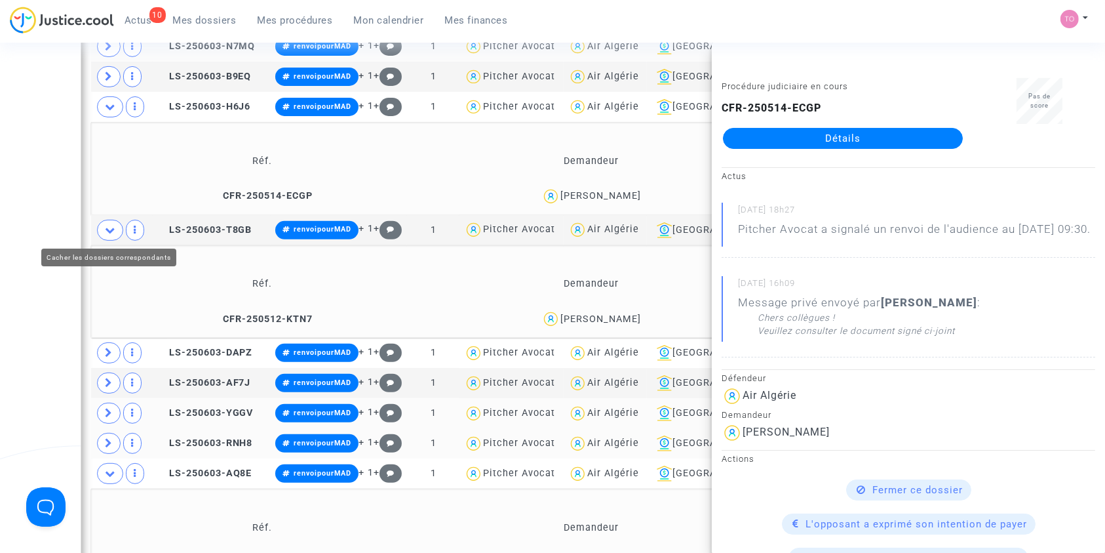
click at [109, 230] on icon at bounding box center [110, 230] width 10 height 10
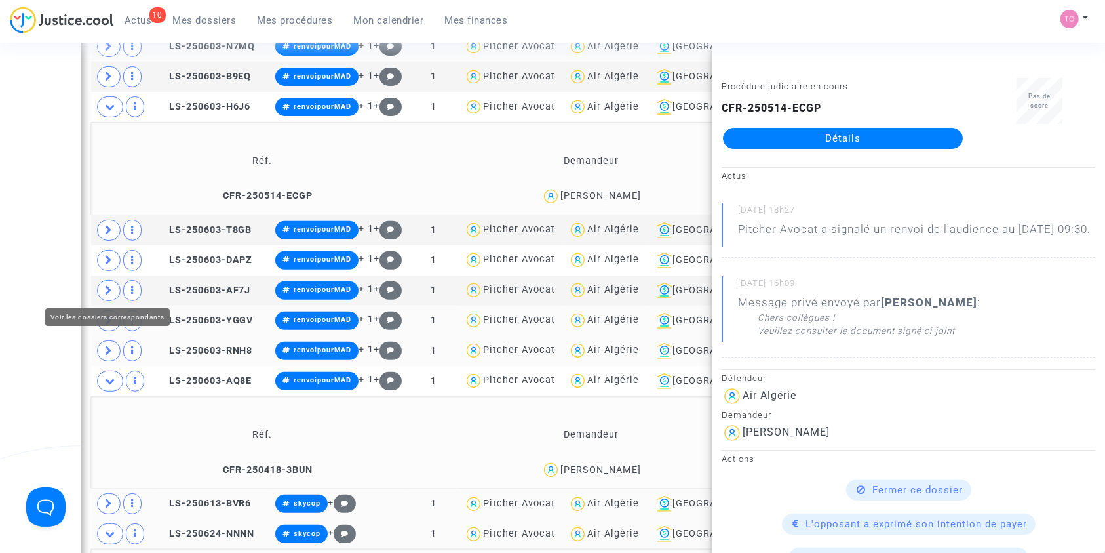
click at [102, 287] on span at bounding box center [109, 290] width 24 height 21
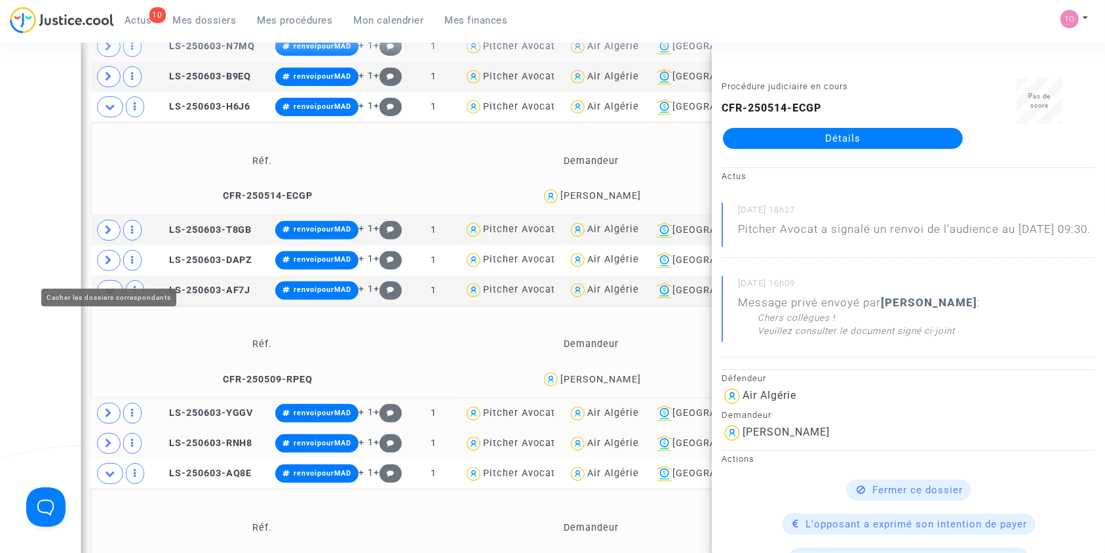
scroll to position [532, 0]
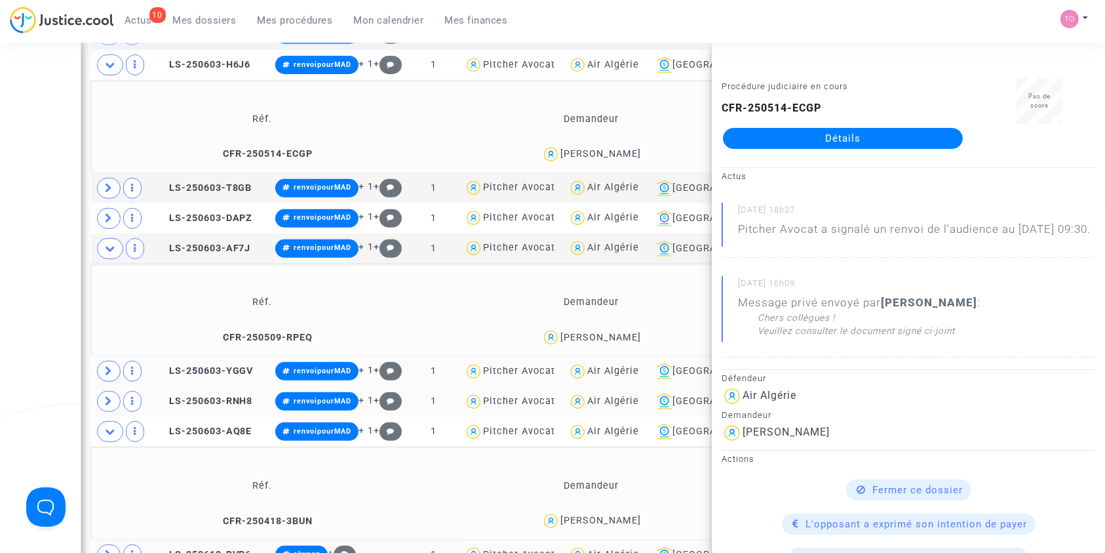
click at [604, 340] on div "Marouane Rezzik" at bounding box center [601, 337] width 81 height 11
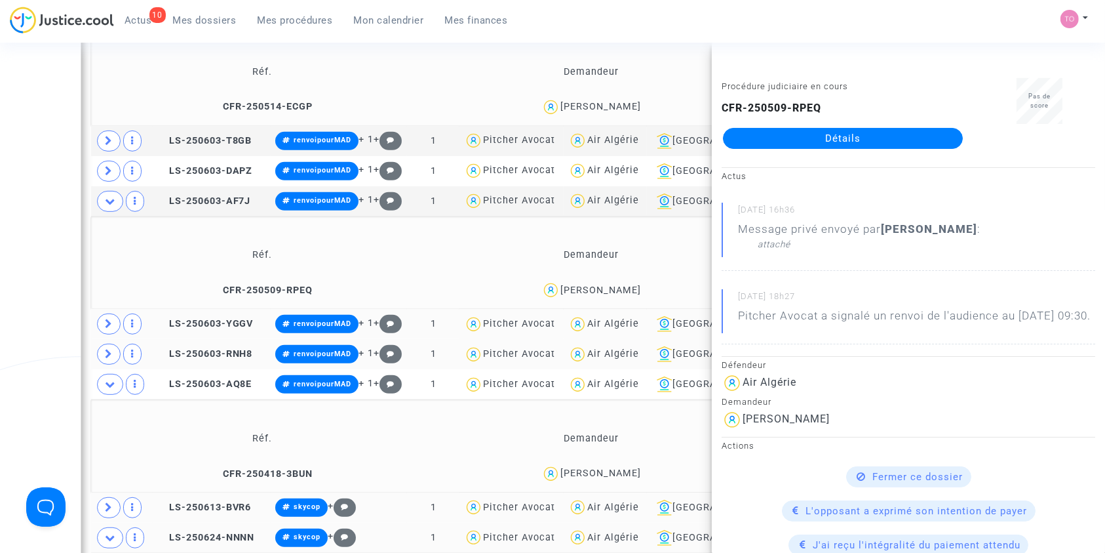
scroll to position [580, 0]
click at [111, 318] on icon at bounding box center [109, 323] width 8 height 10
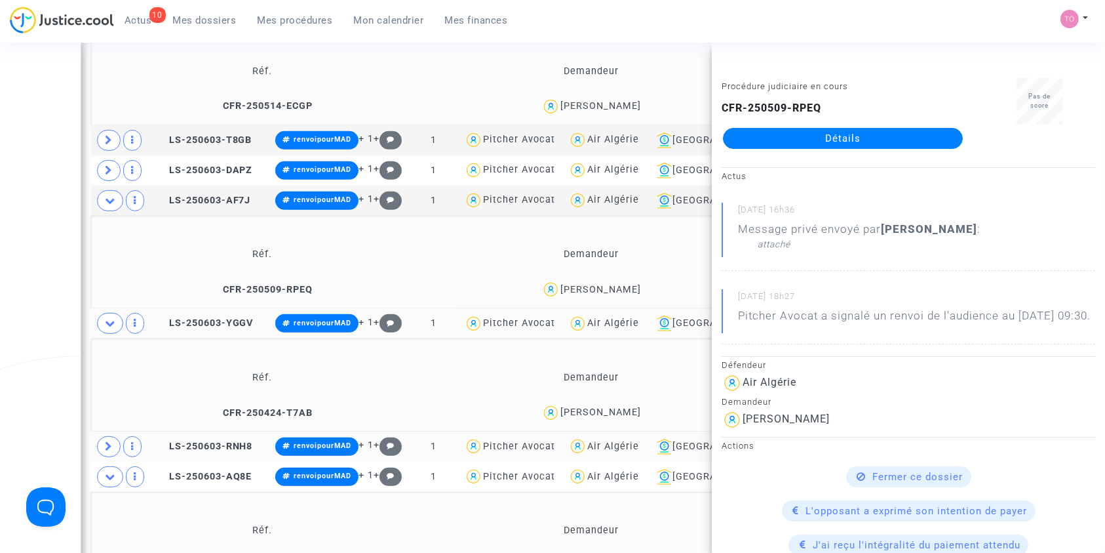
click at [608, 402] on span "Karima Hakem" at bounding box center [601, 374] width 81 height 87
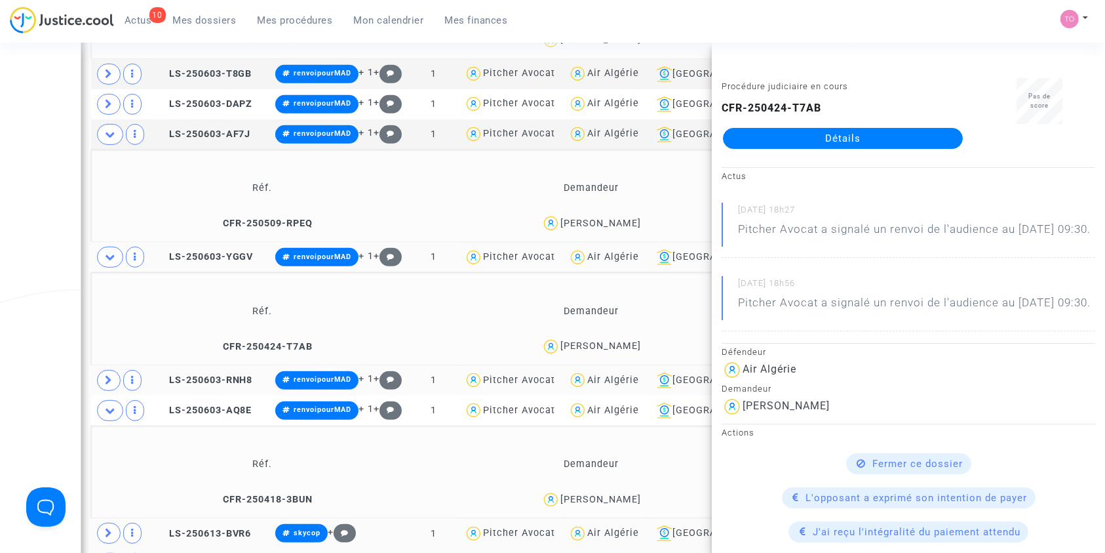
scroll to position [669, 0]
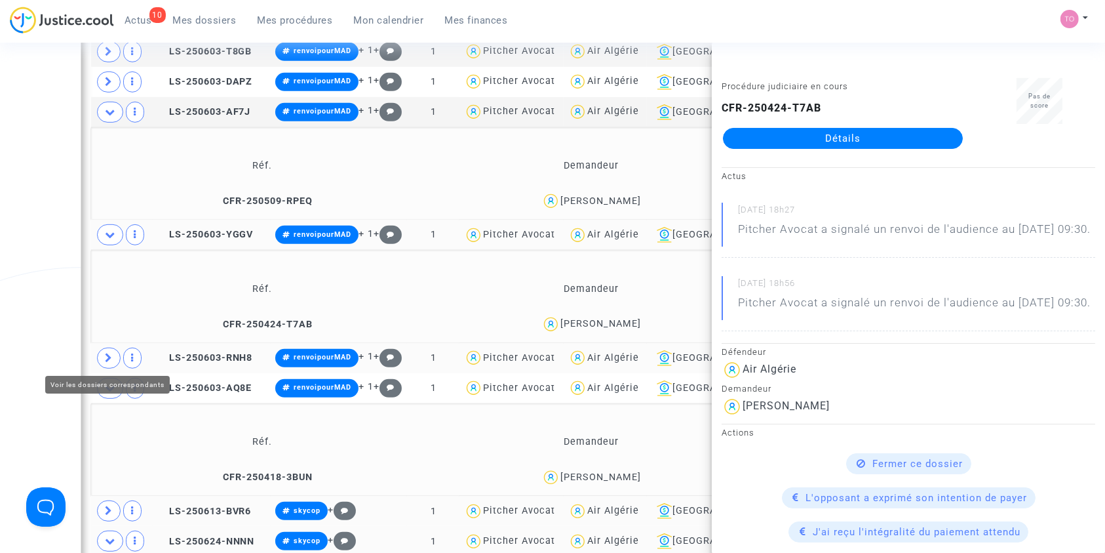
click at [110, 353] on icon at bounding box center [109, 358] width 8 height 10
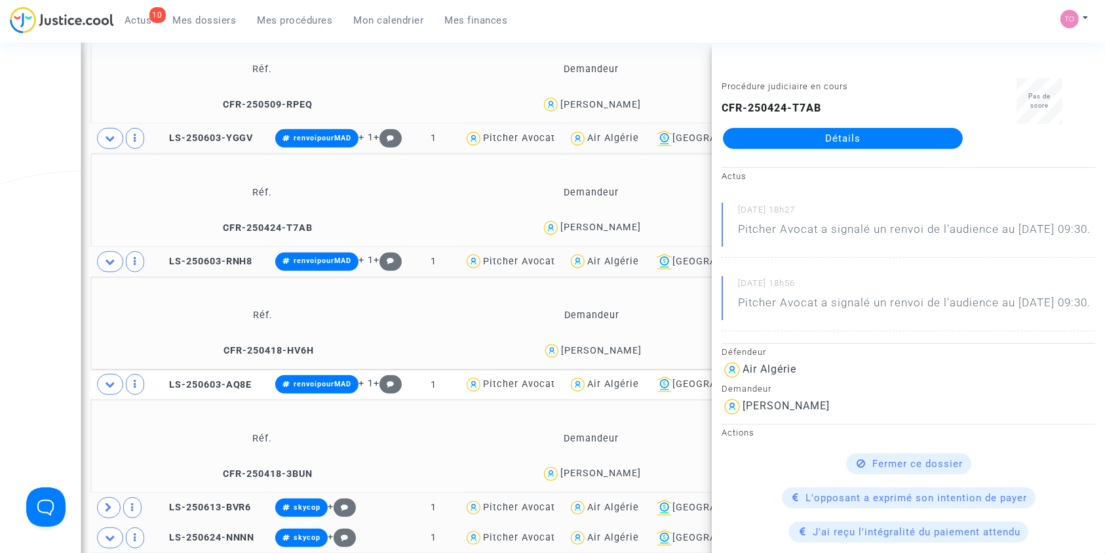
scroll to position [839, 0]
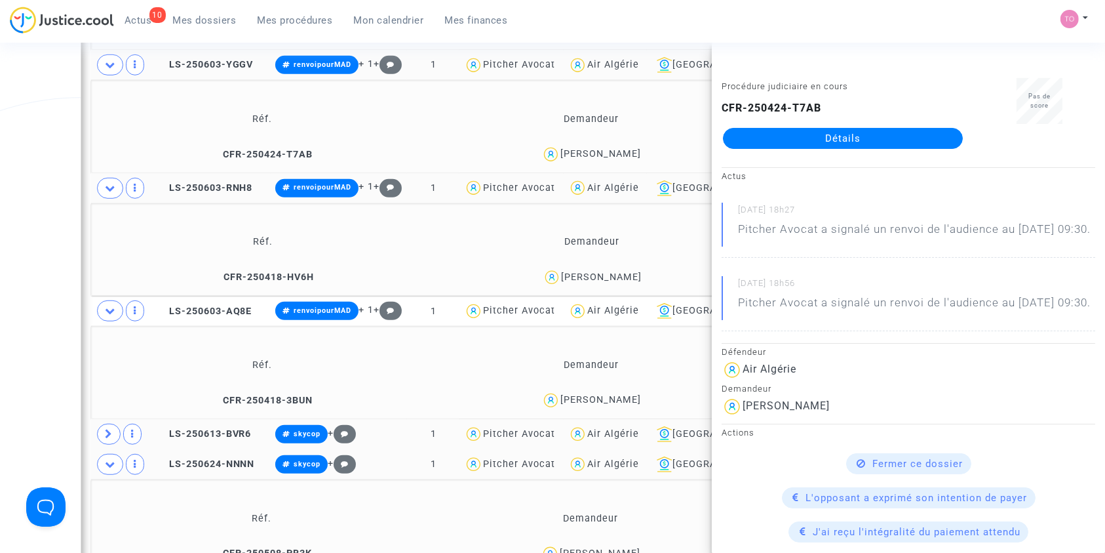
click at [615, 395] on div "Walid Khellas" at bounding box center [601, 399] width 81 height 11
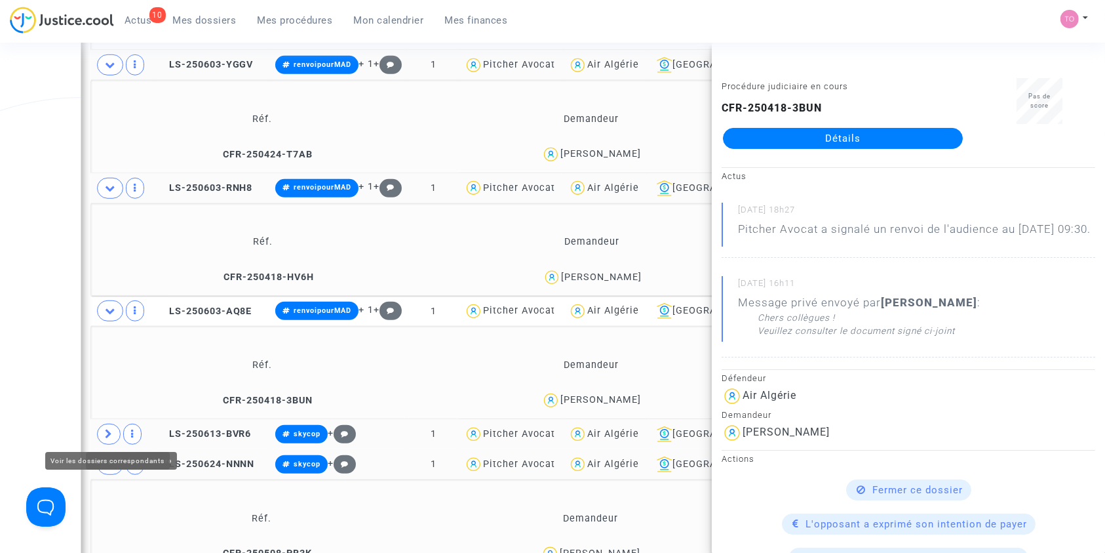
click at [110, 432] on icon at bounding box center [109, 434] width 8 height 10
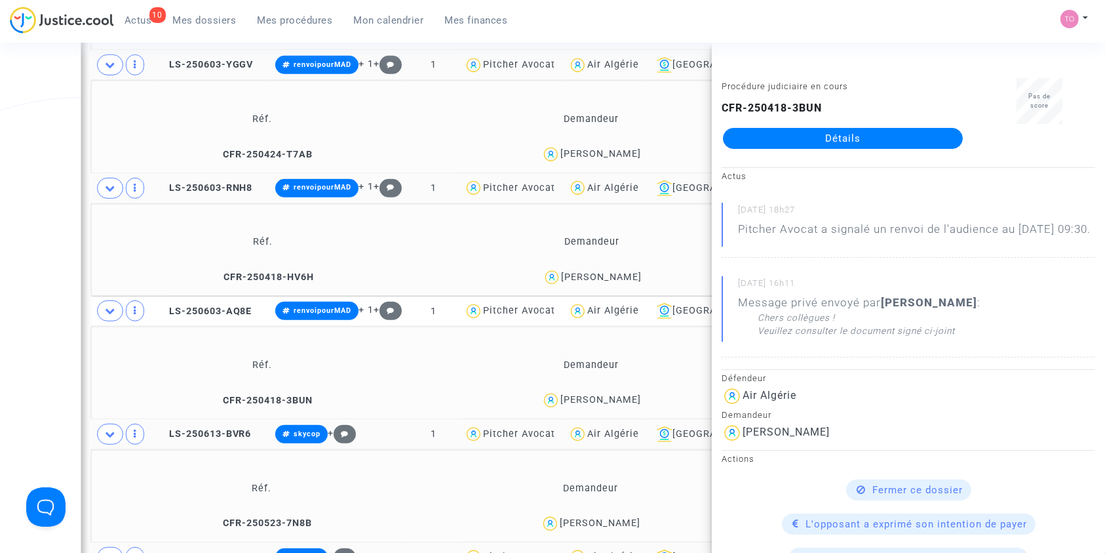
click at [21, 370] on div "Date de clôture d'instruction Date de conciliation Date d'audience Date de juge…" at bounding box center [552, 369] width 1105 height 2265
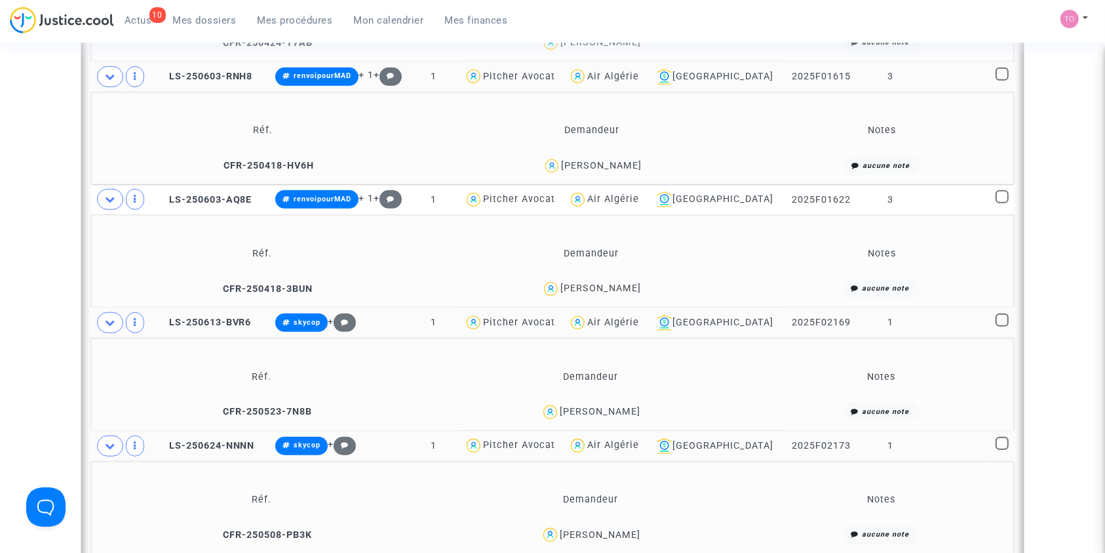
scroll to position [954, 0]
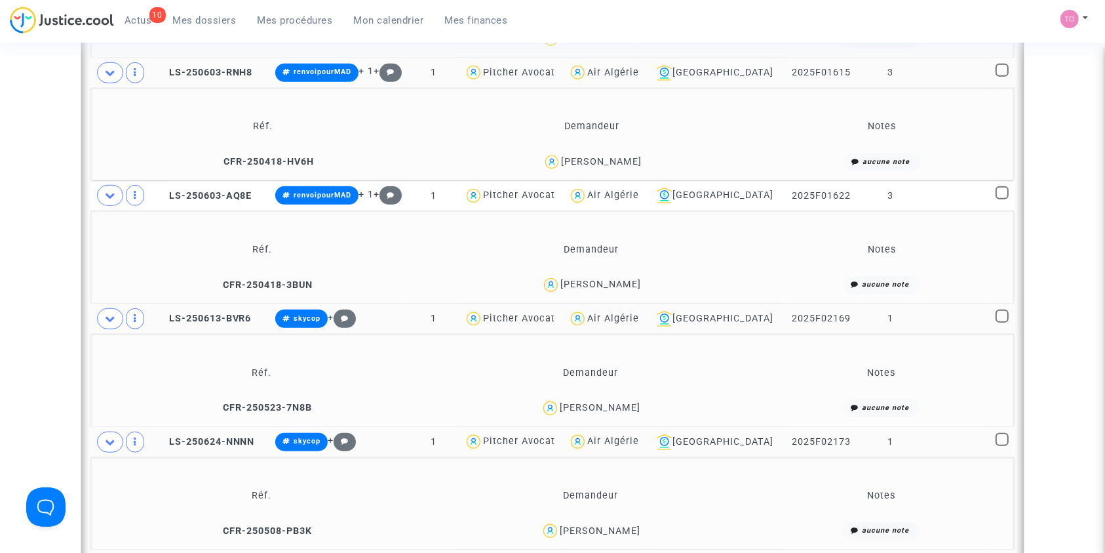
click at [614, 403] on div "MAISSA LARABI" at bounding box center [600, 407] width 81 height 11
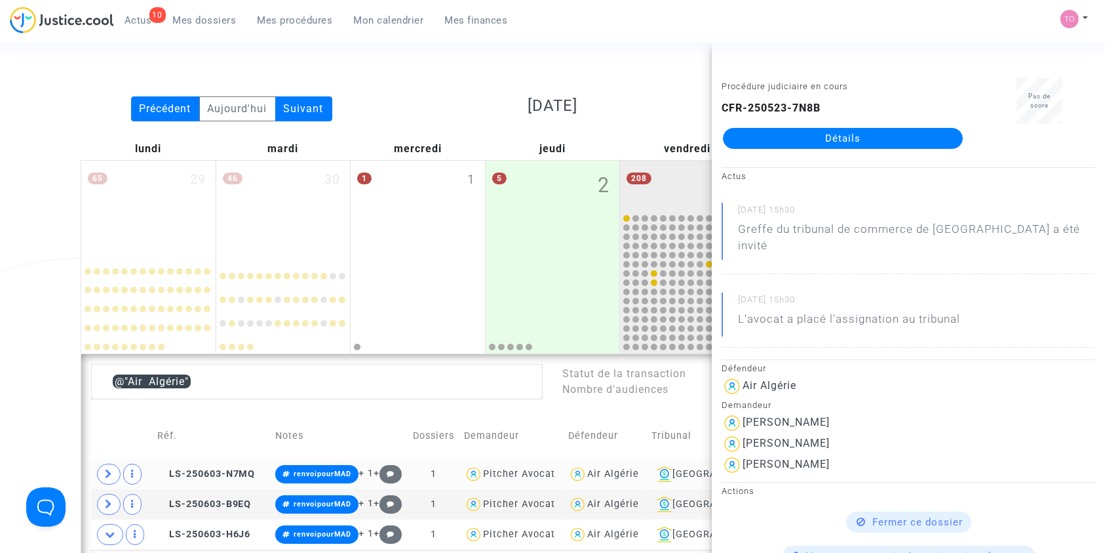
scroll to position [60, 0]
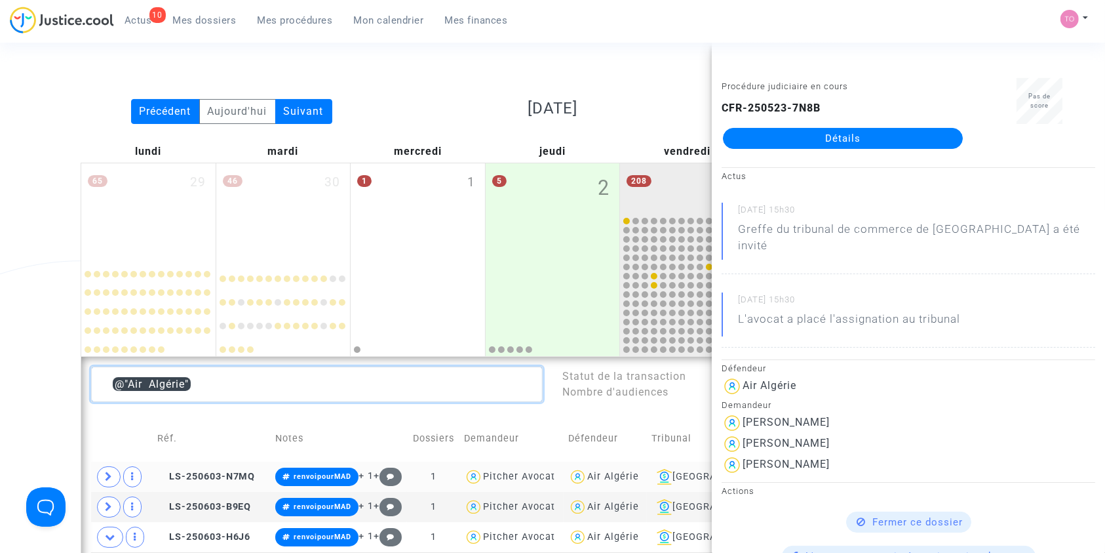
drag, startPoint x: 210, startPoint y: 383, endPoint x: 49, endPoint y: 372, distance: 161.6
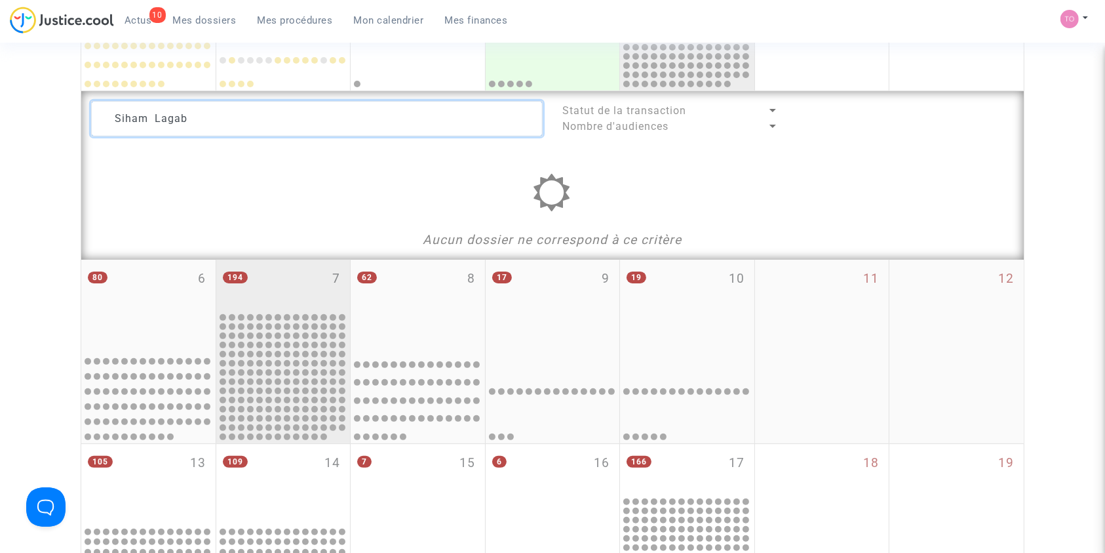
scroll to position [320, 0]
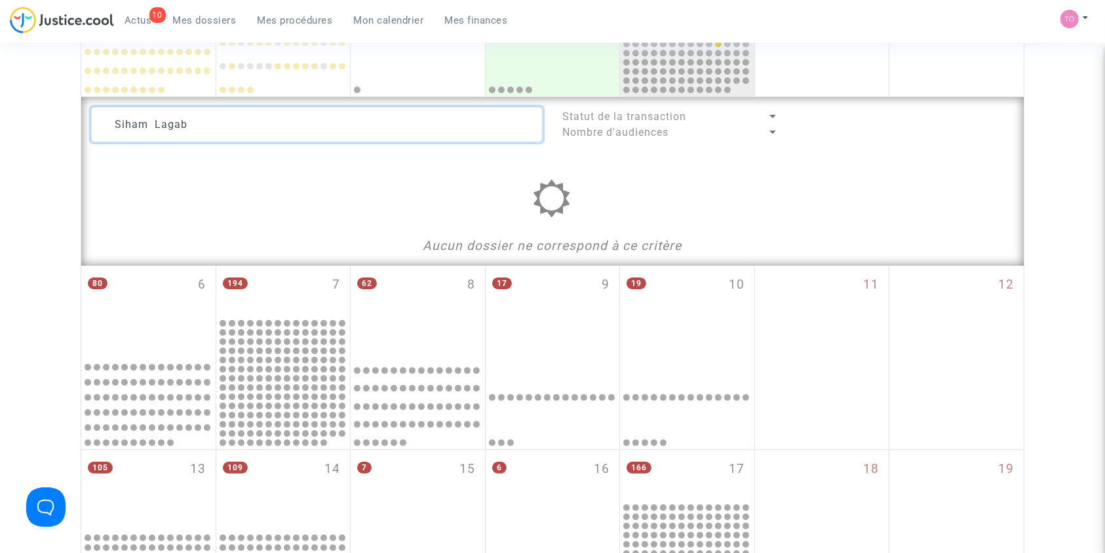
click at [128, 119] on textarea at bounding box center [317, 124] width 452 height 35
drag, startPoint x: 160, startPoint y: 125, endPoint x: 67, endPoint y: 124, distance: 93.1
click at [67, 124] on div "Date de clôture d'instruction Date de conciliation Date d'audience Date de juge…" at bounding box center [552, 255] width 1105 height 1001
type textarea "Lagab"
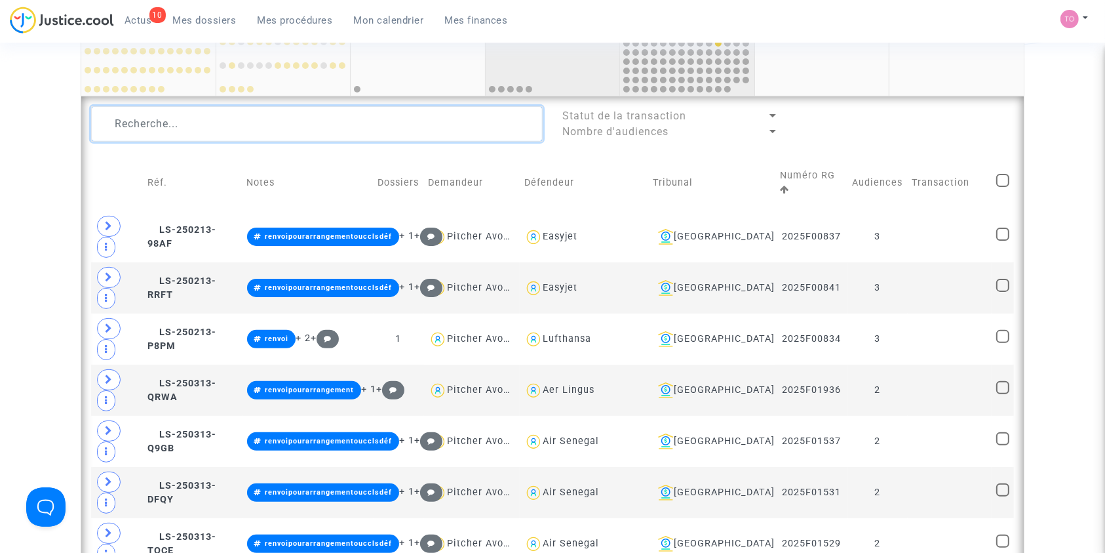
scroll to position [388, 0]
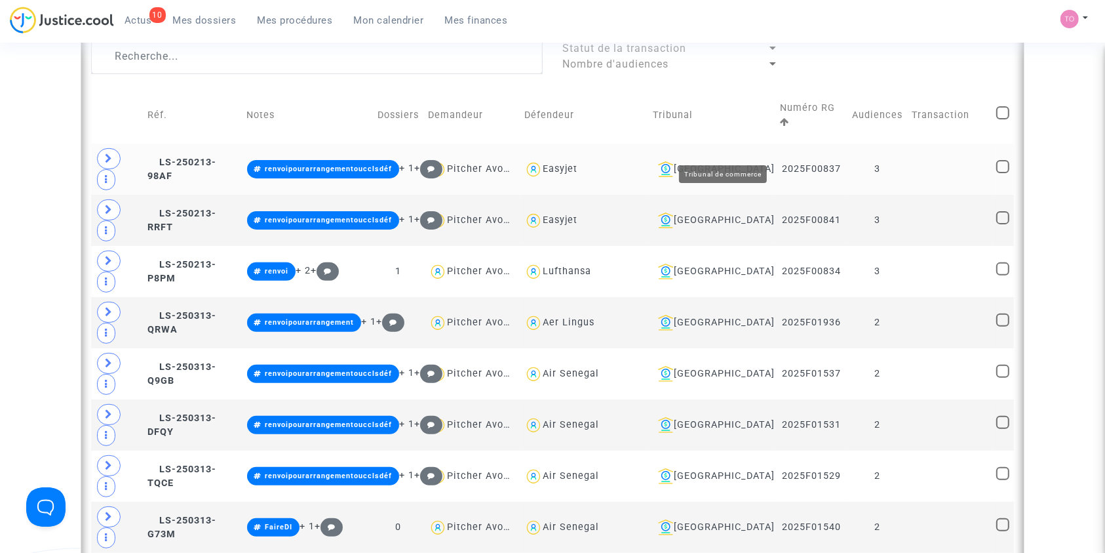
click at [743, 161] on div "[GEOGRAPHIC_DATA]" at bounding box center [712, 169] width 118 height 16
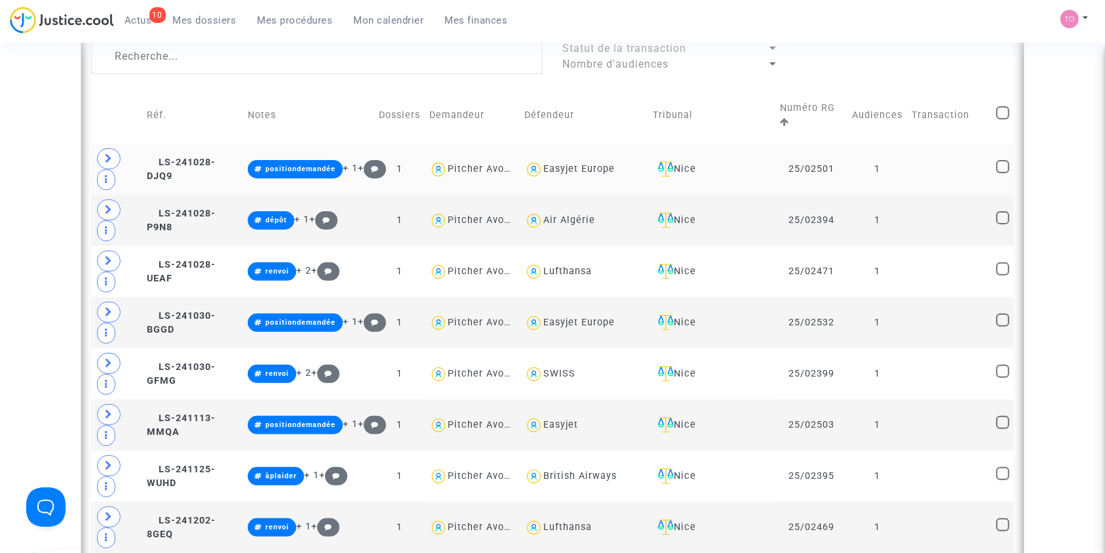
click at [732, 161] on div "Nice" at bounding box center [712, 169] width 118 height 16
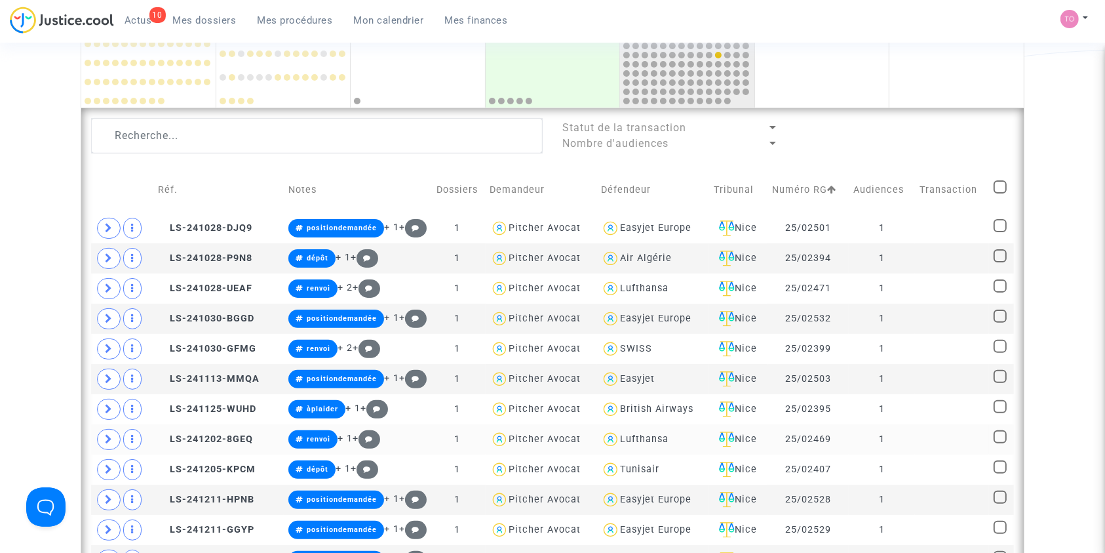
scroll to position [307, 0]
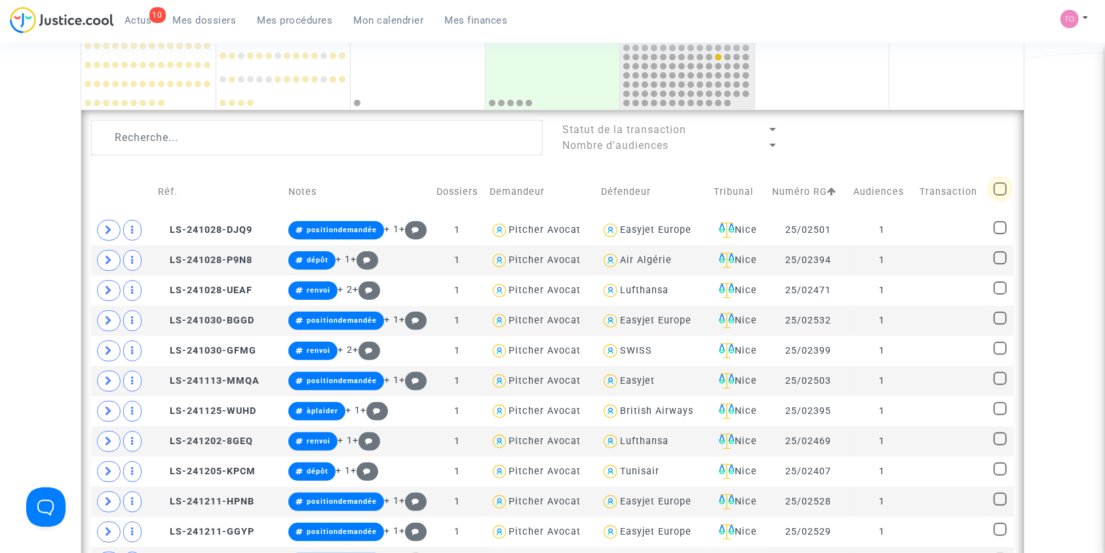
click at [1000, 186] on span at bounding box center [1000, 188] width 13 height 13
click at [1000, 195] on input "checkbox" at bounding box center [1000, 195] width 1 height 1
checkbox input "true"
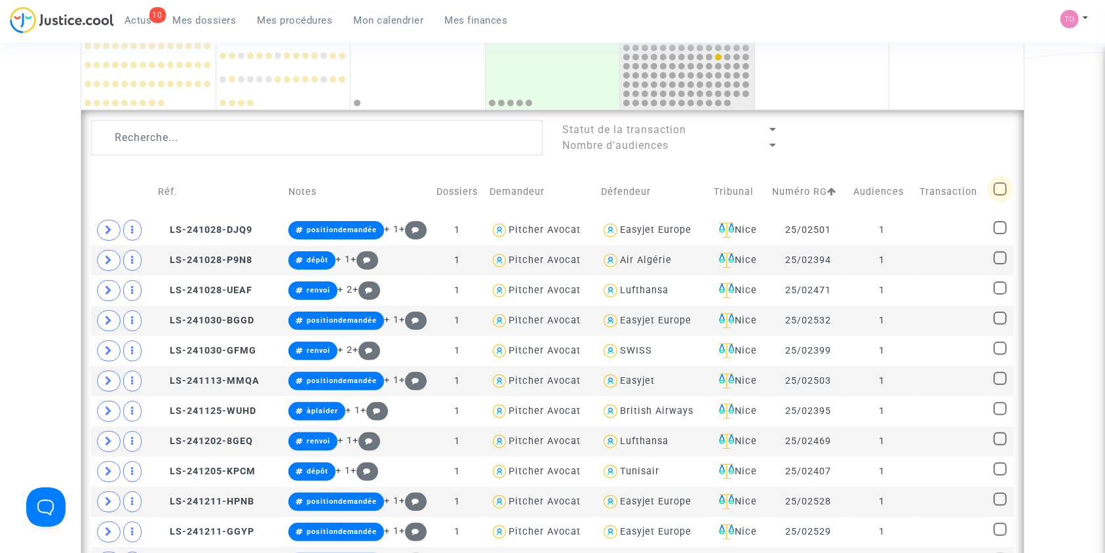
checkbox input "true"
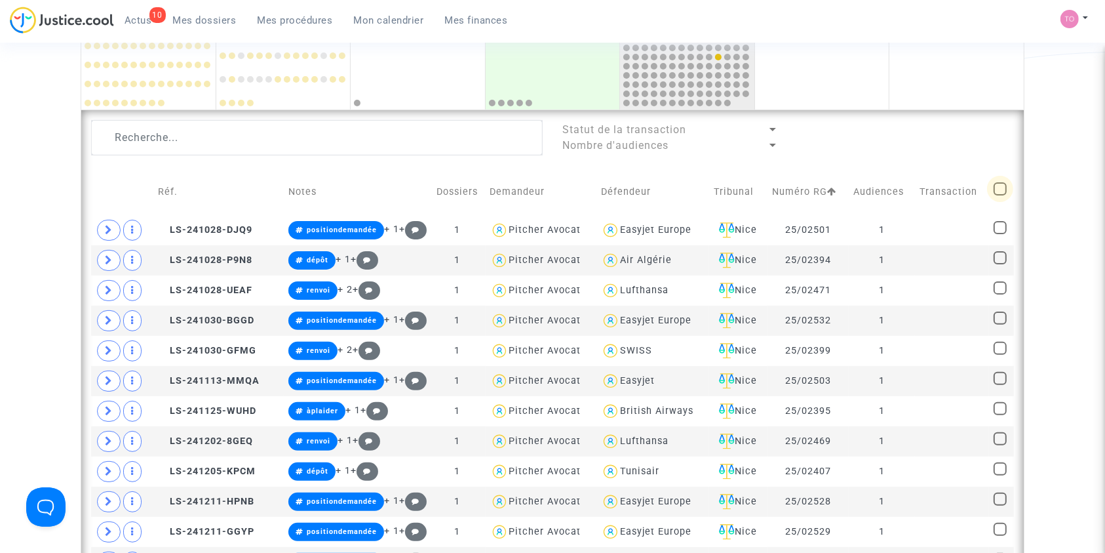
checkbox input "true"
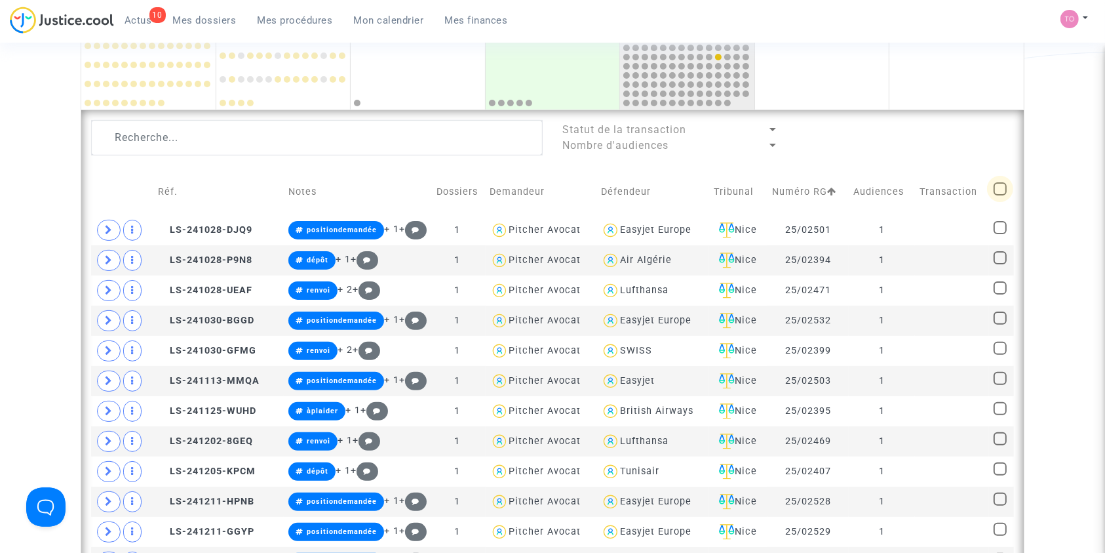
checkbox input "true"
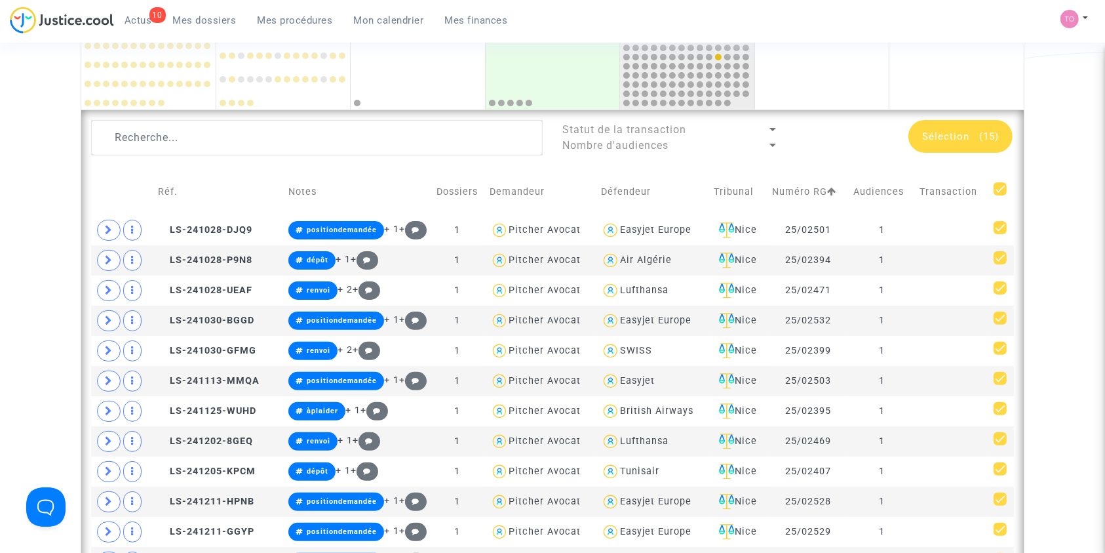
click at [1000, 184] on span at bounding box center [1000, 188] width 13 height 13
click at [1000, 195] on input "checkbox" at bounding box center [1000, 195] width 1 height 1
checkbox input "false"
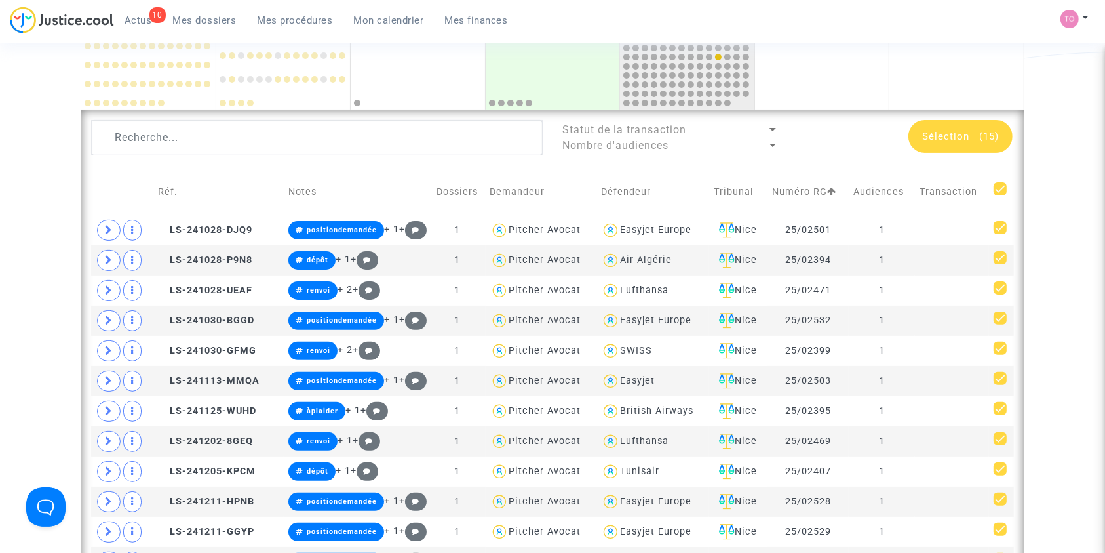
checkbox input "false"
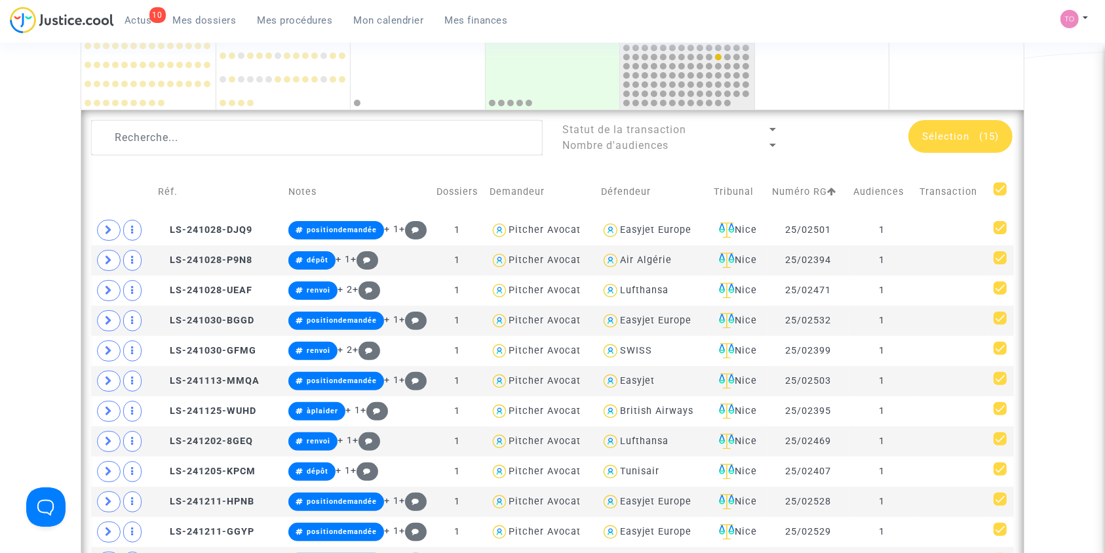
checkbox input "false"
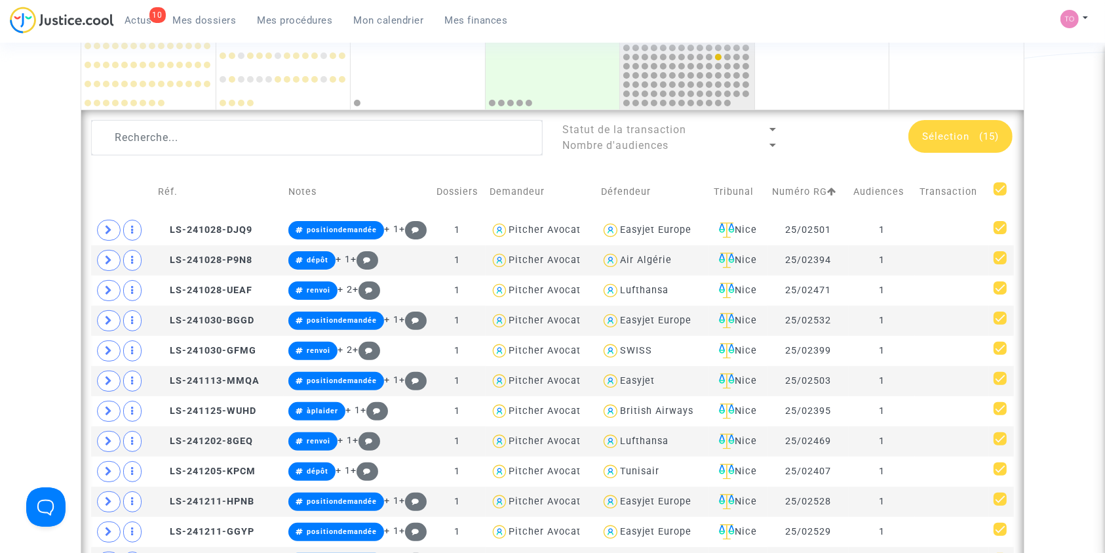
checkbox input "false"
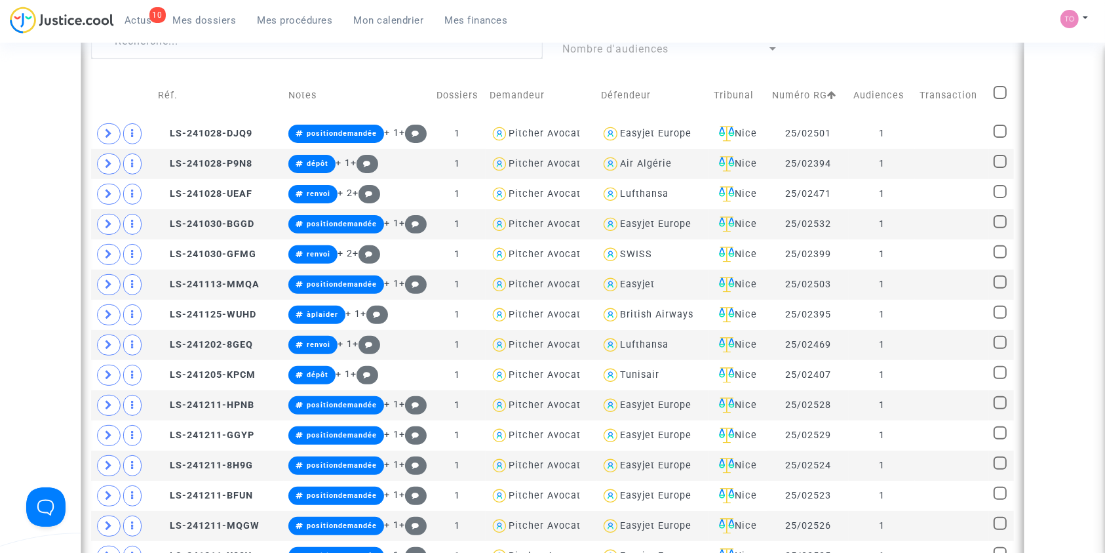
scroll to position [407, 0]
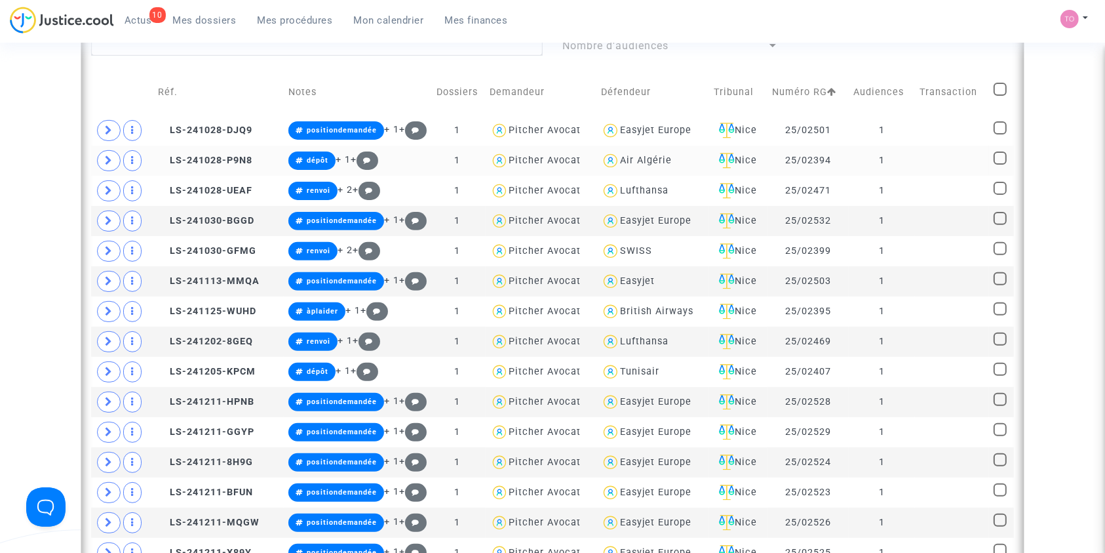
click at [625, 157] on div "Air Algérie" at bounding box center [646, 160] width 52 height 11
type textarea "@"Air Algérie""
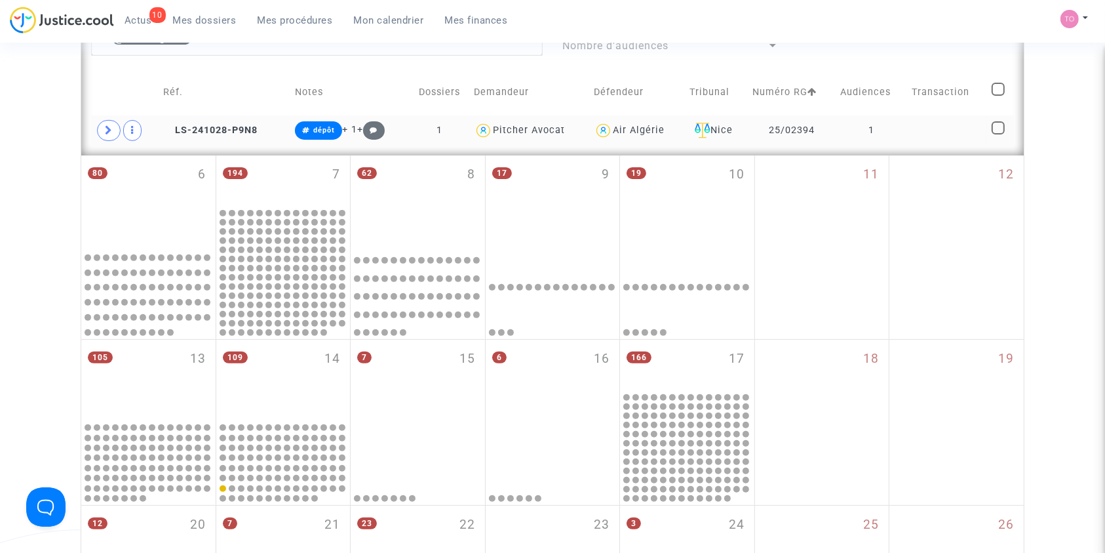
click at [642, 131] on div "Air Algérie" at bounding box center [639, 130] width 52 height 11
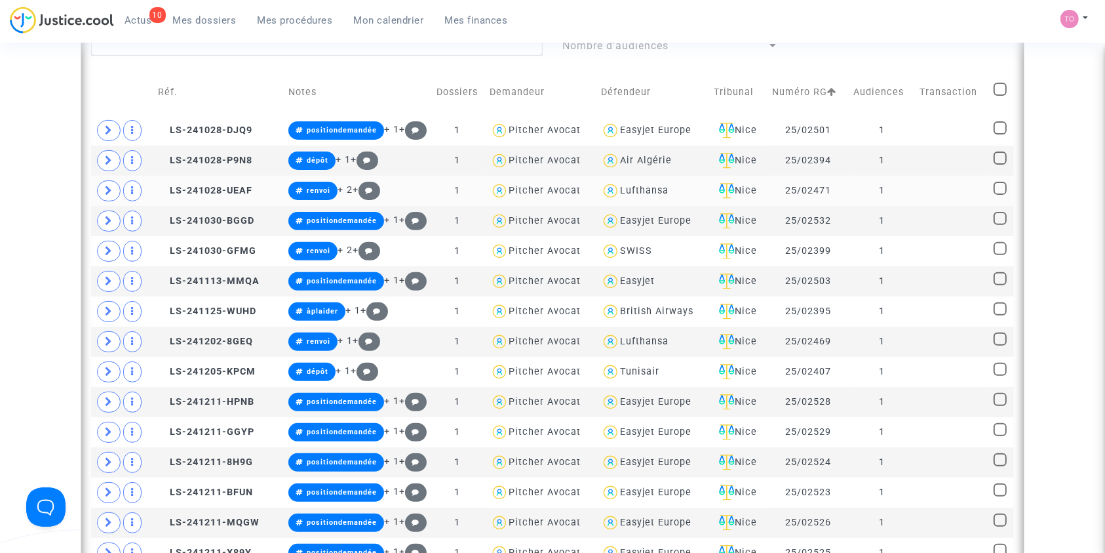
click at [624, 191] on div "Lufthansa" at bounding box center [644, 190] width 49 height 11
type textarea "@Lufthansa"
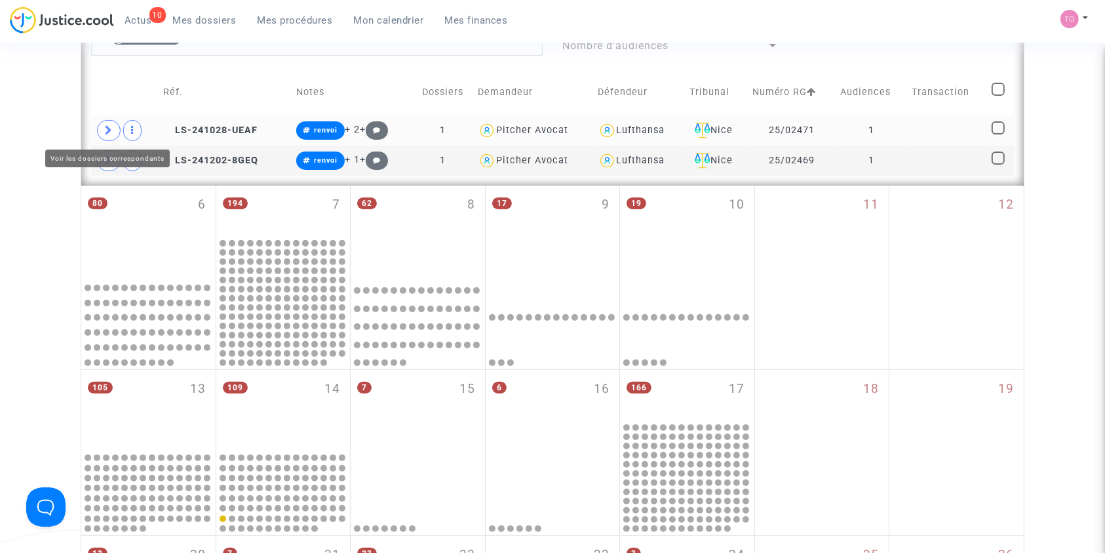
click at [105, 134] on icon at bounding box center [109, 130] width 8 height 10
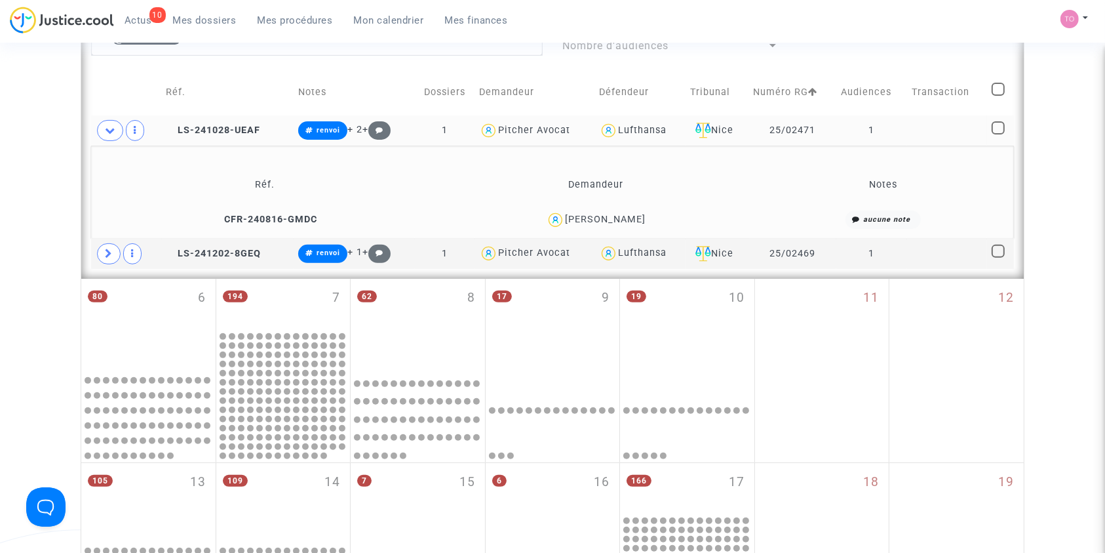
click at [624, 217] on div "Moulika Seng" at bounding box center [605, 219] width 81 height 11
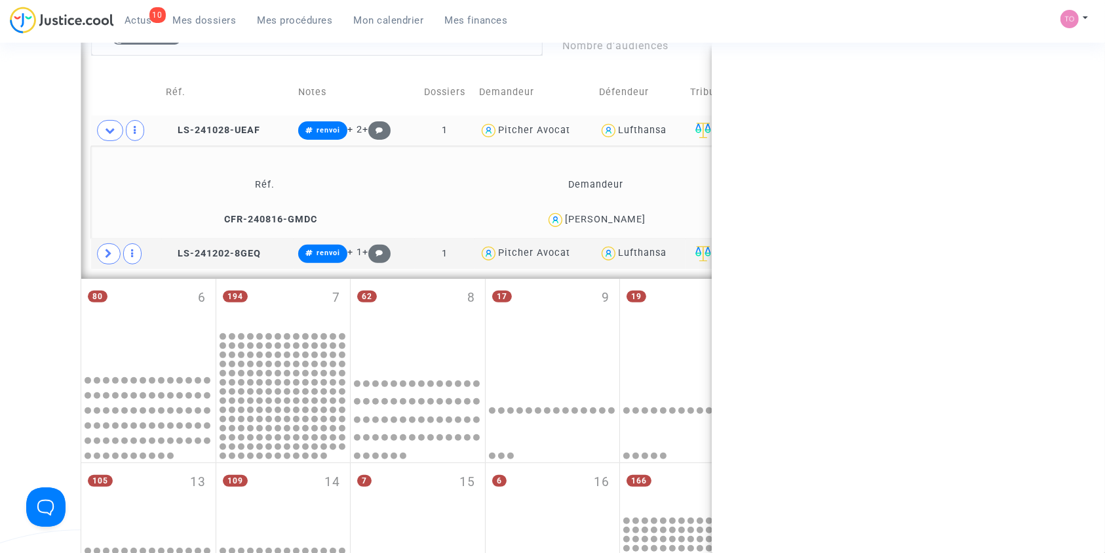
copy div "Seng"
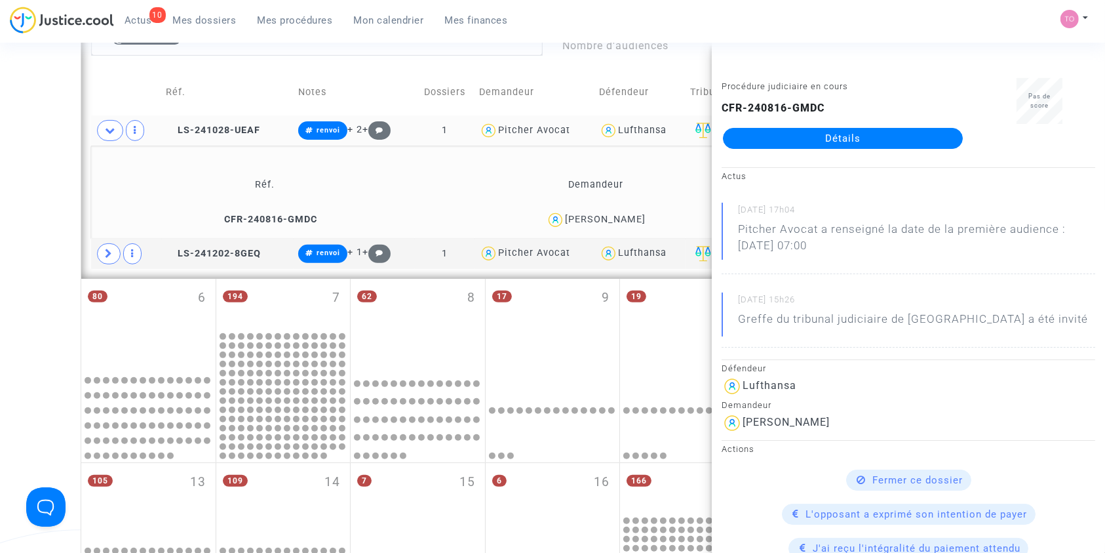
click at [22, 232] on div "Date de clôture d'instruction Date de conciliation Date d'audience Date de juge…" at bounding box center [552, 219] width 1105 height 1100
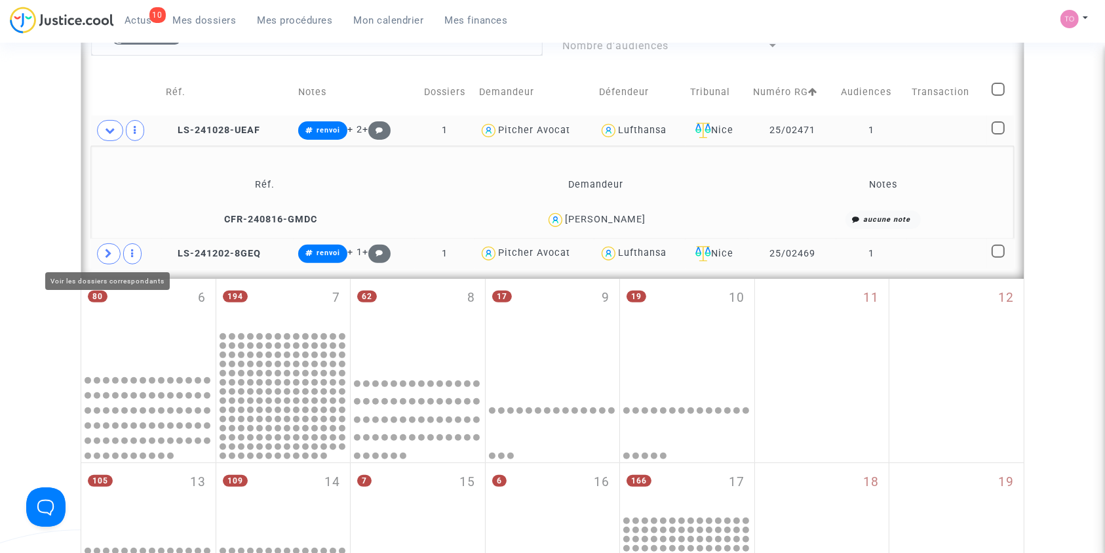
click at [110, 250] on icon at bounding box center [109, 253] width 8 height 10
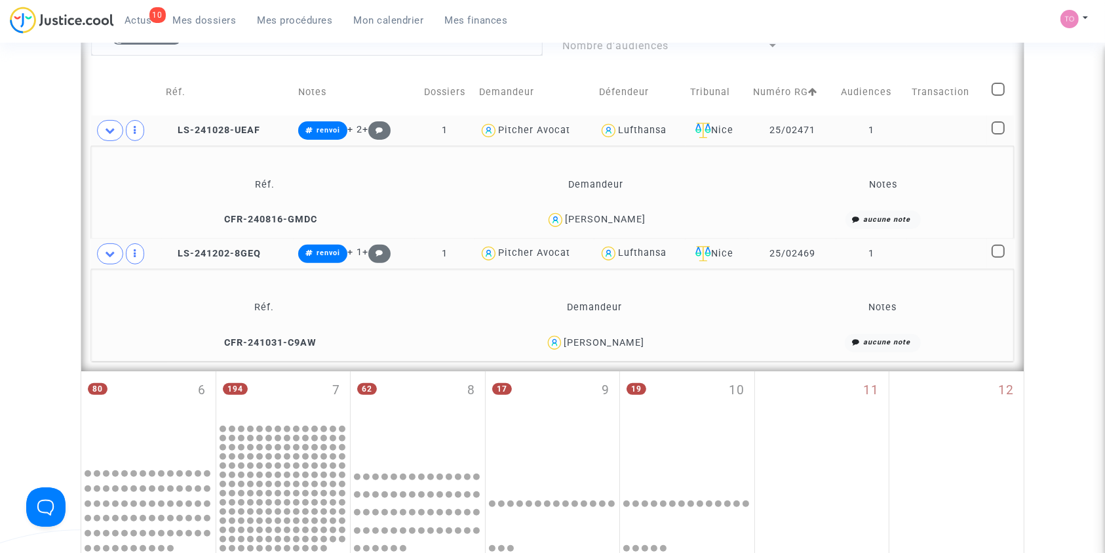
click at [643, 129] on div "Lufthansa" at bounding box center [642, 130] width 49 height 11
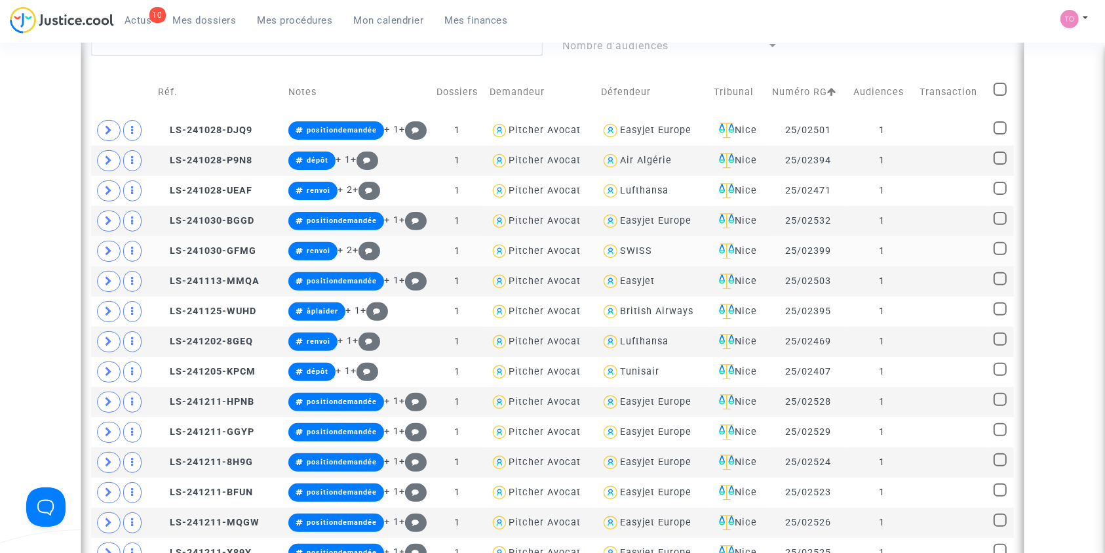
click at [623, 248] on div "SWISS" at bounding box center [636, 250] width 32 height 11
type textarea "@SWISS"
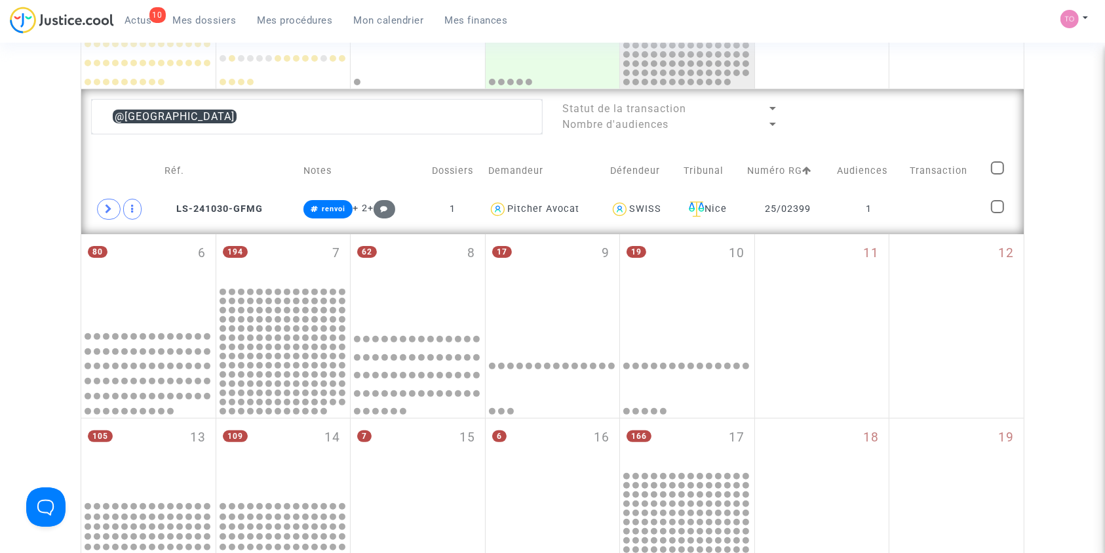
scroll to position [325, 0]
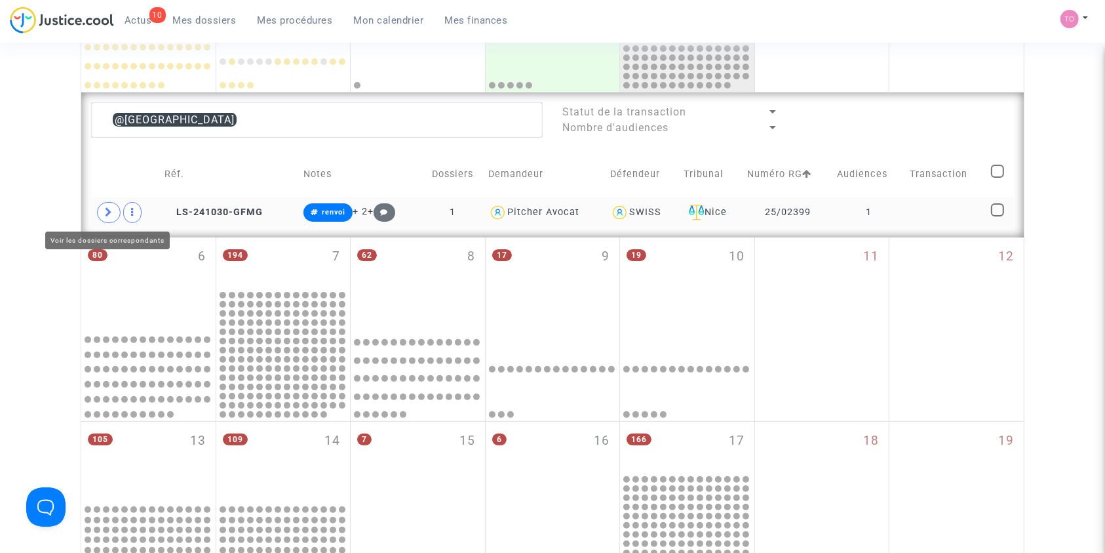
click at [113, 212] on span at bounding box center [109, 212] width 24 height 21
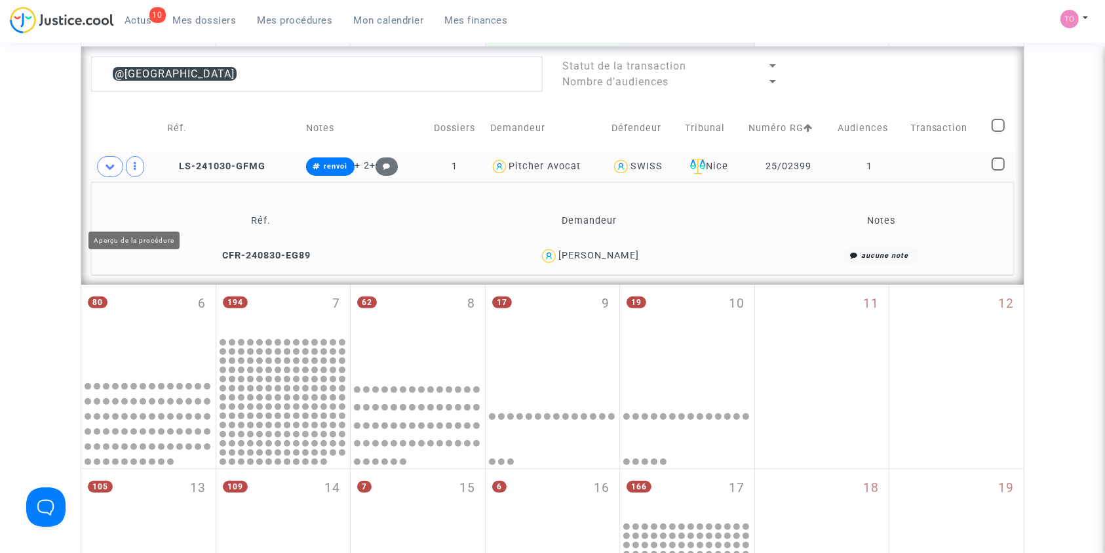
scroll to position [372, 0]
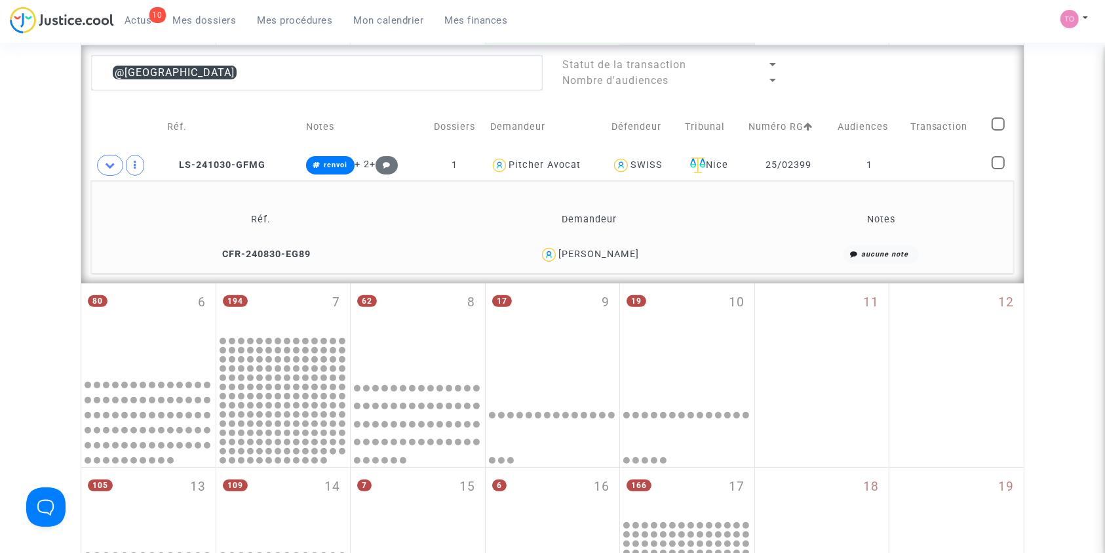
click at [608, 254] on div "Paul Marchetti" at bounding box center [599, 253] width 81 height 11
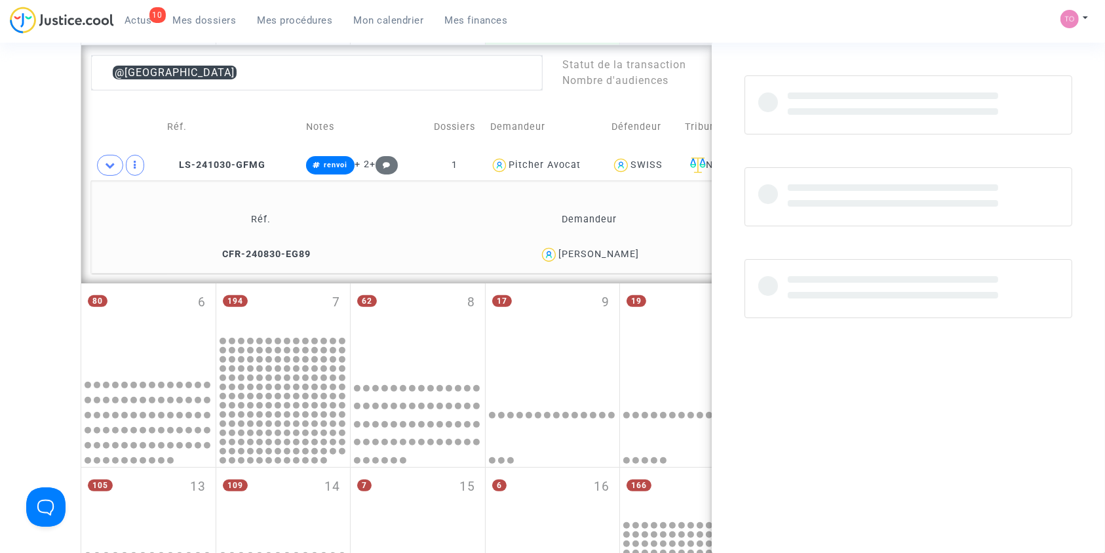
copy div "Marchetti"
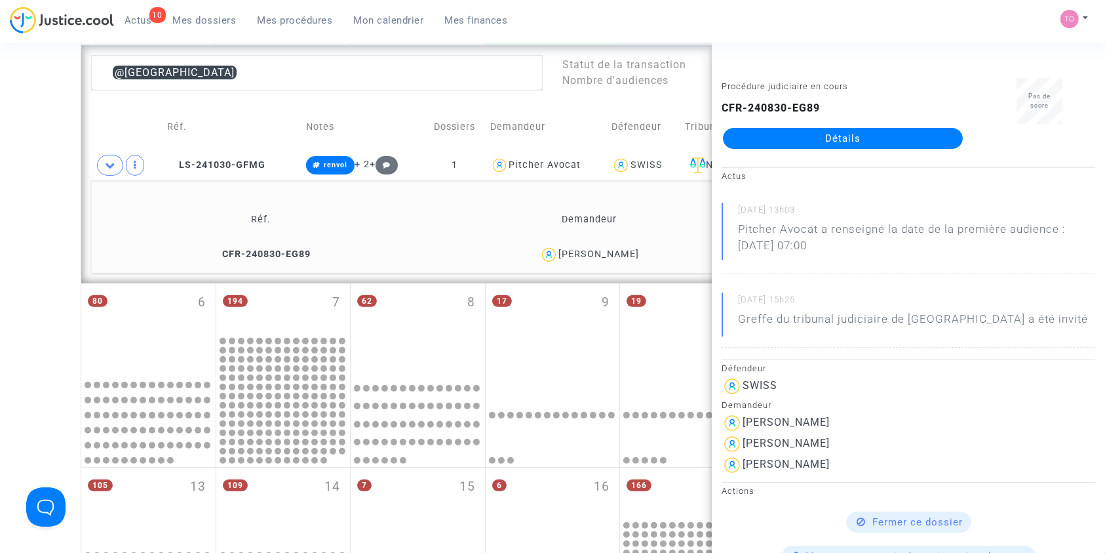
click at [21, 201] on div "Date de clôture d'instruction Date de conciliation Date d'audience Date de juge…" at bounding box center [552, 239] width 1105 height 1070
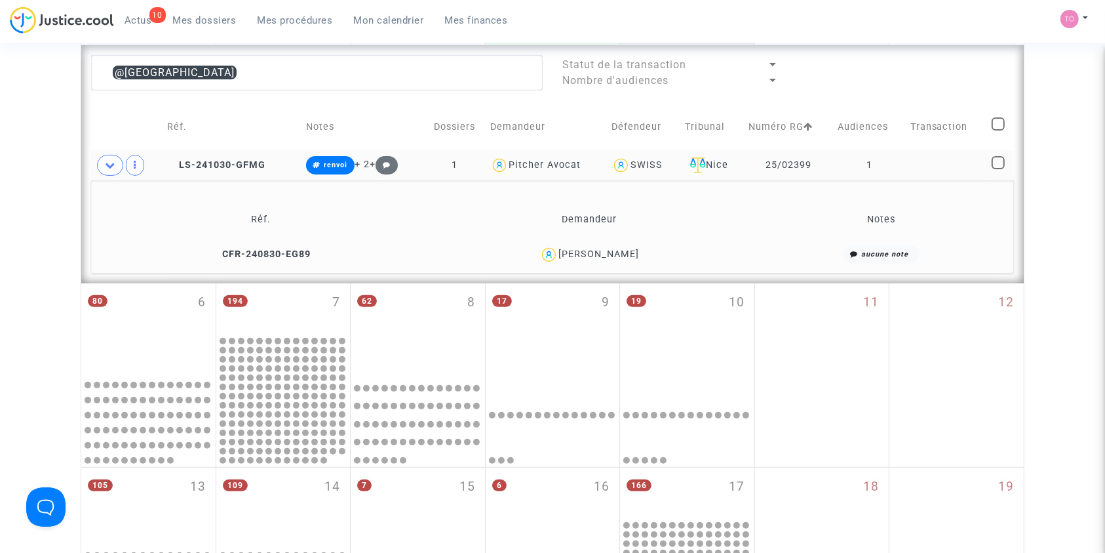
click at [639, 165] on div "SWISS" at bounding box center [647, 164] width 32 height 11
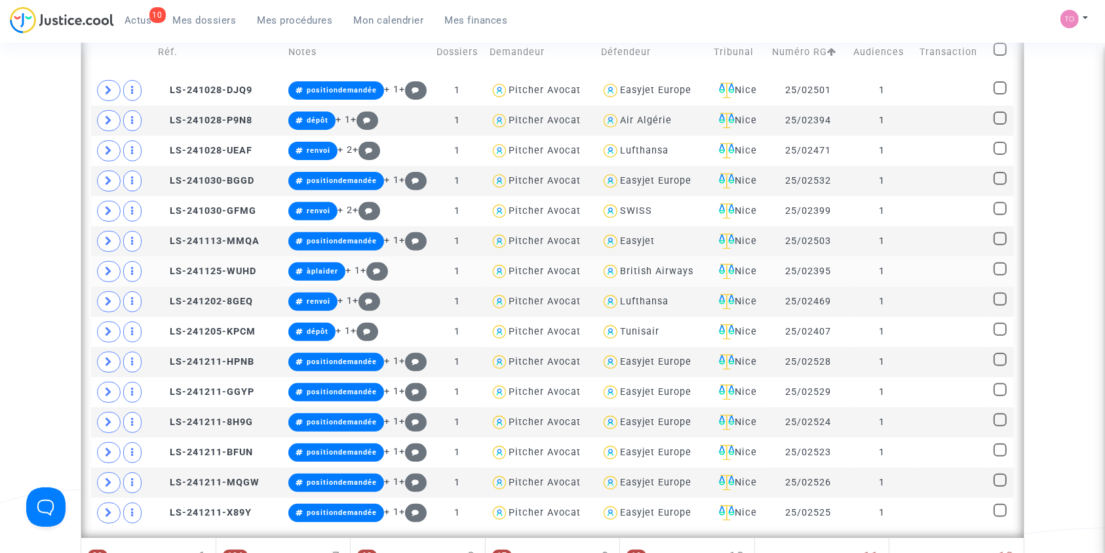
scroll to position [446, 0]
click at [624, 269] on div "British Airways" at bounding box center [656, 271] width 73 height 11
type textarea "@"British Airways""
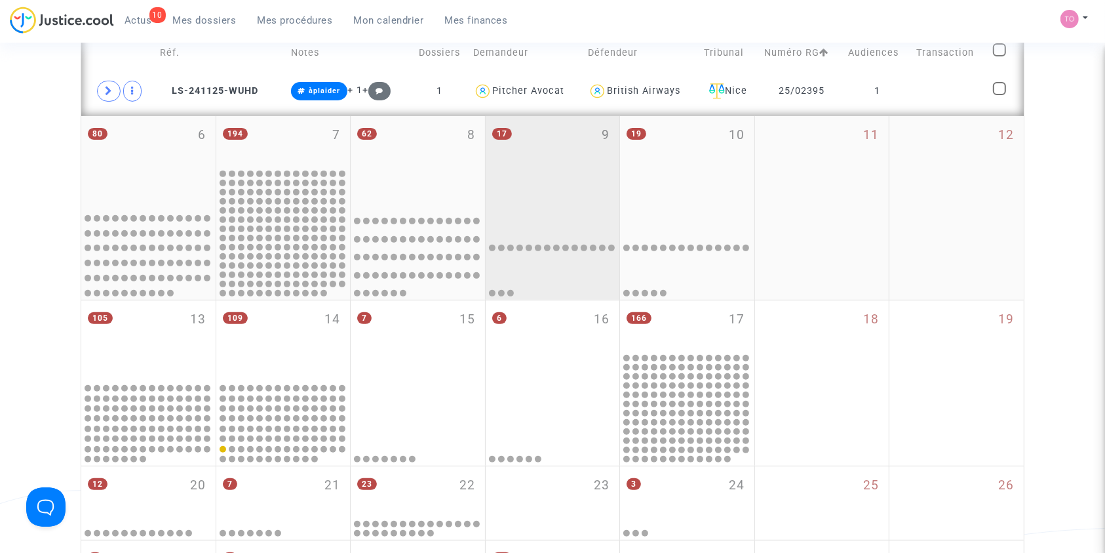
scroll to position [421, 0]
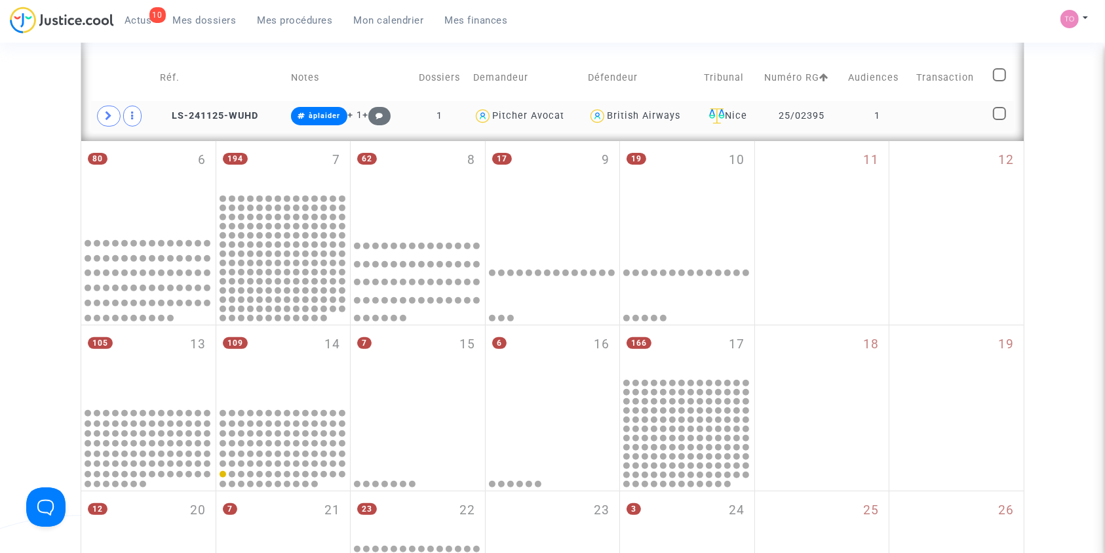
click at [645, 110] on div "British Airways" at bounding box center [643, 115] width 73 height 11
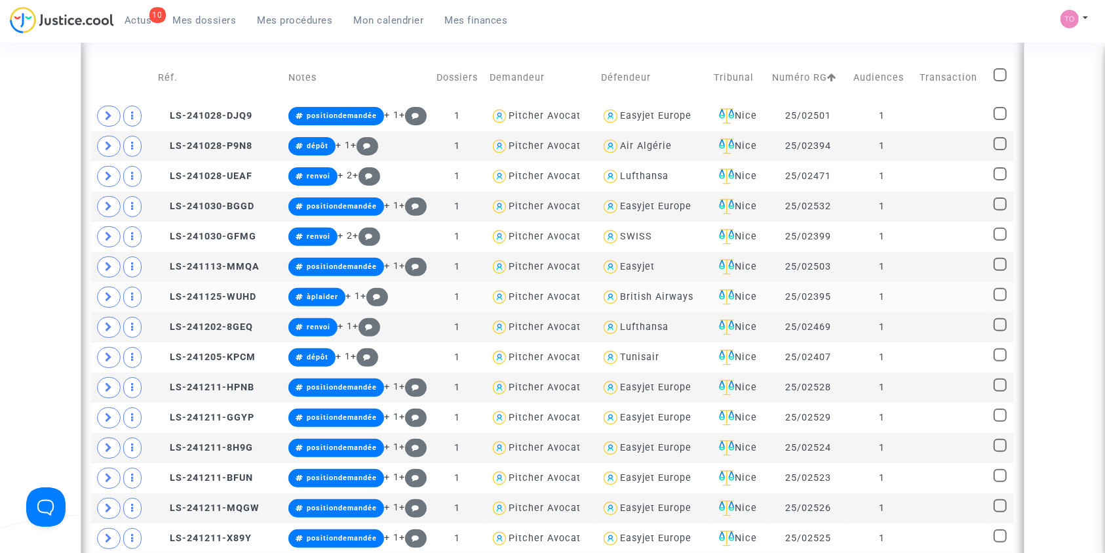
click at [626, 294] on div "British Airways" at bounding box center [656, 296] width 73 height 11
type textarea "@"British Airways""
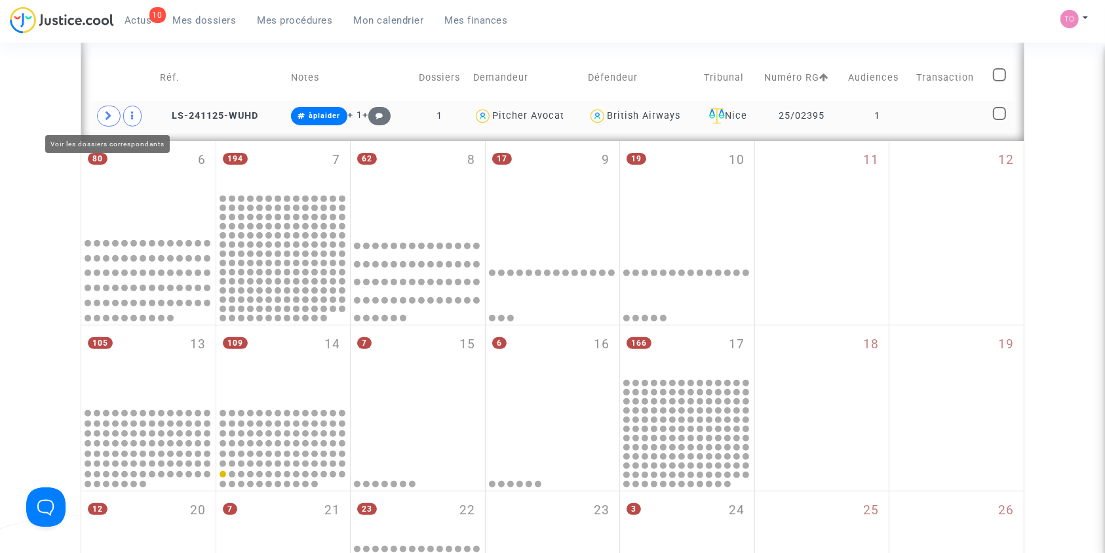
click at [111, 113] on icon at bounding box center [109, 116] width 8 height 10
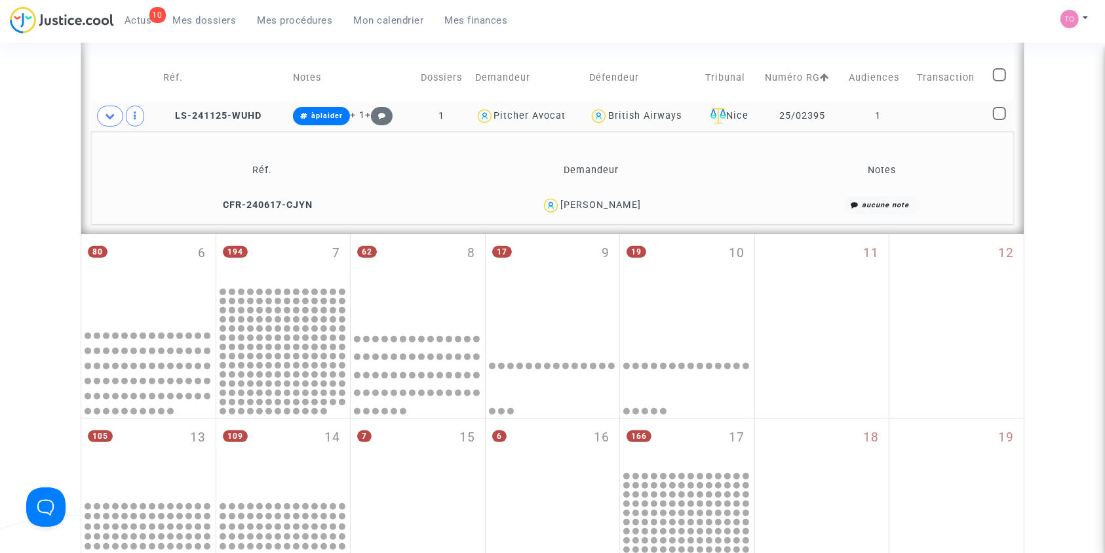
click at [601, 205] on div "Tristan Lapierre" at bounding box center [601, 204] width 81 height 11
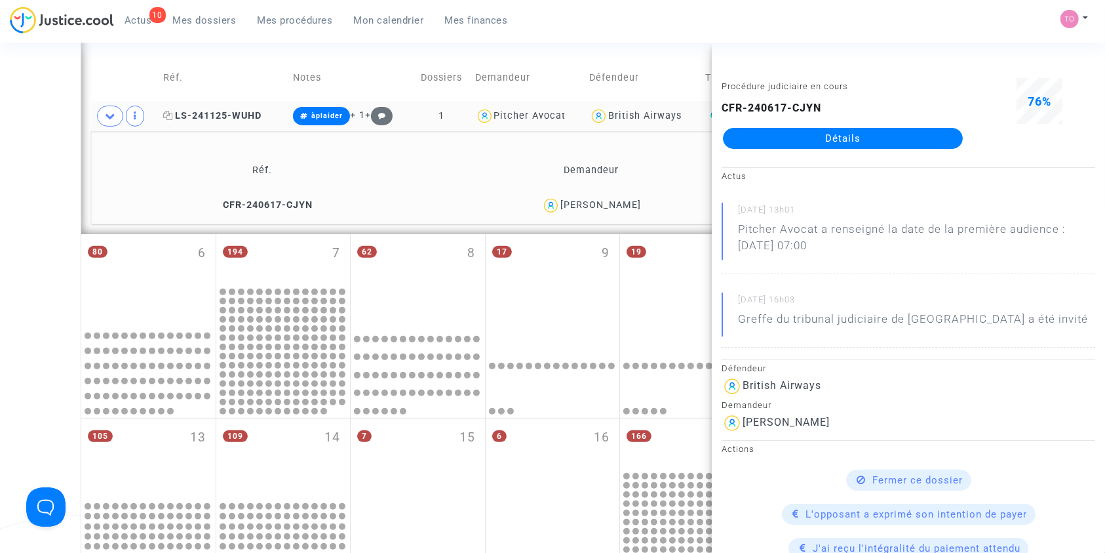
click at [231, 115] on span "LS-241125-WUHD" at bounding box center [212, 115] width 98 height 11
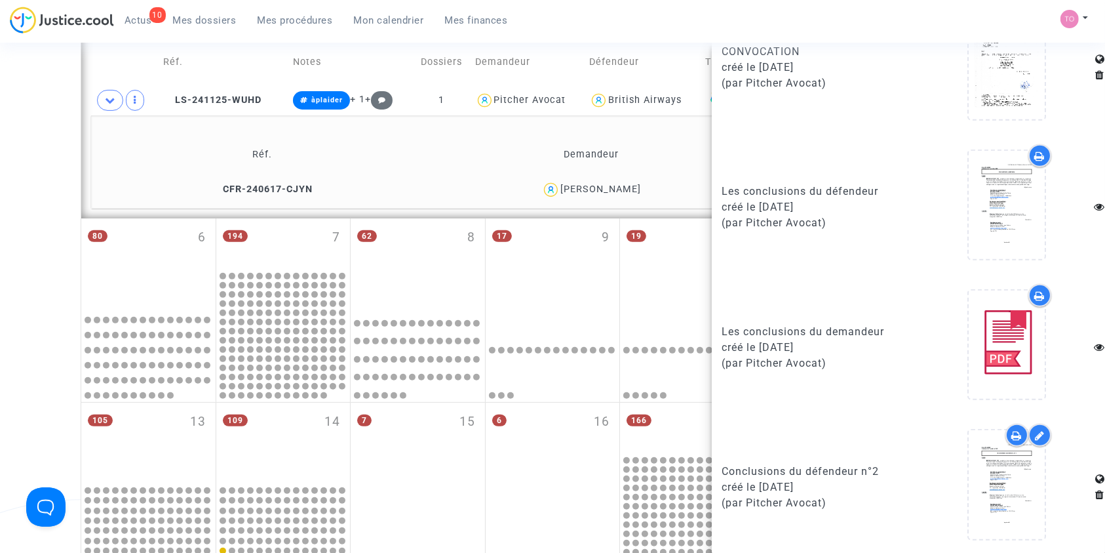
scroll to position [439, 0]
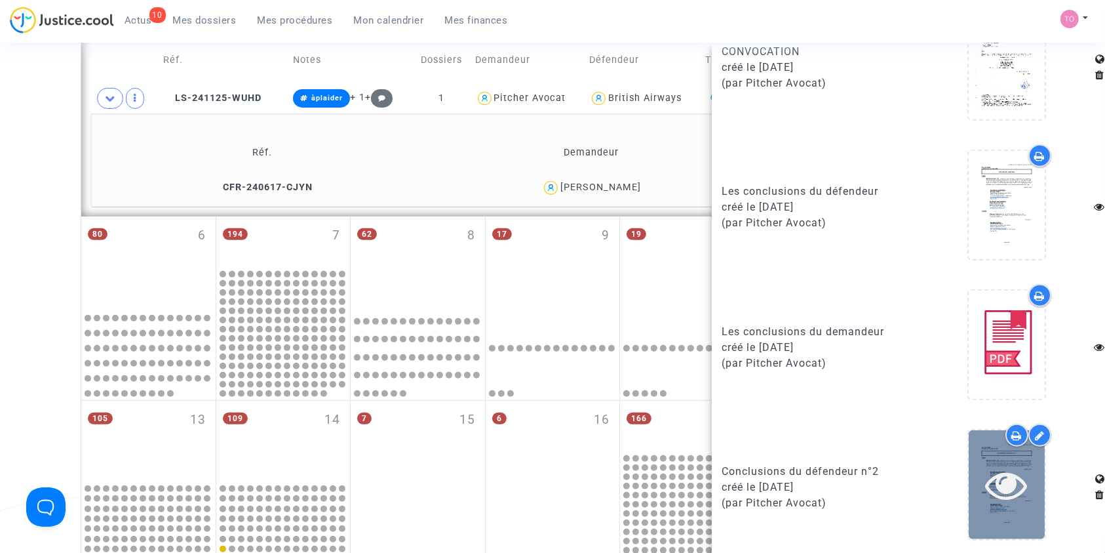
click at [996, 500] on icon at bounding box center [1007, 485] width 43 height 42
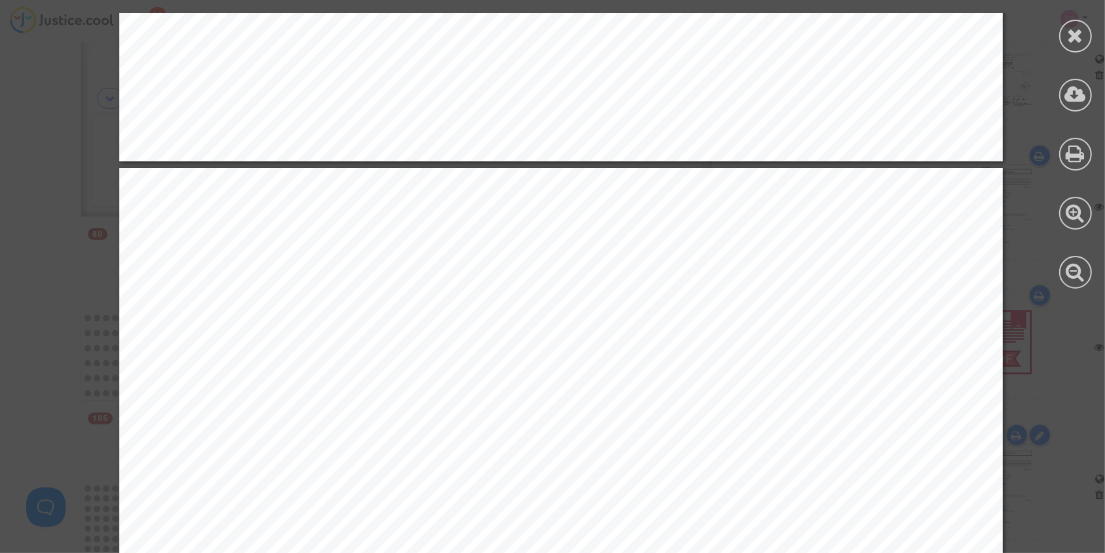
scroll to position [4771, 0]
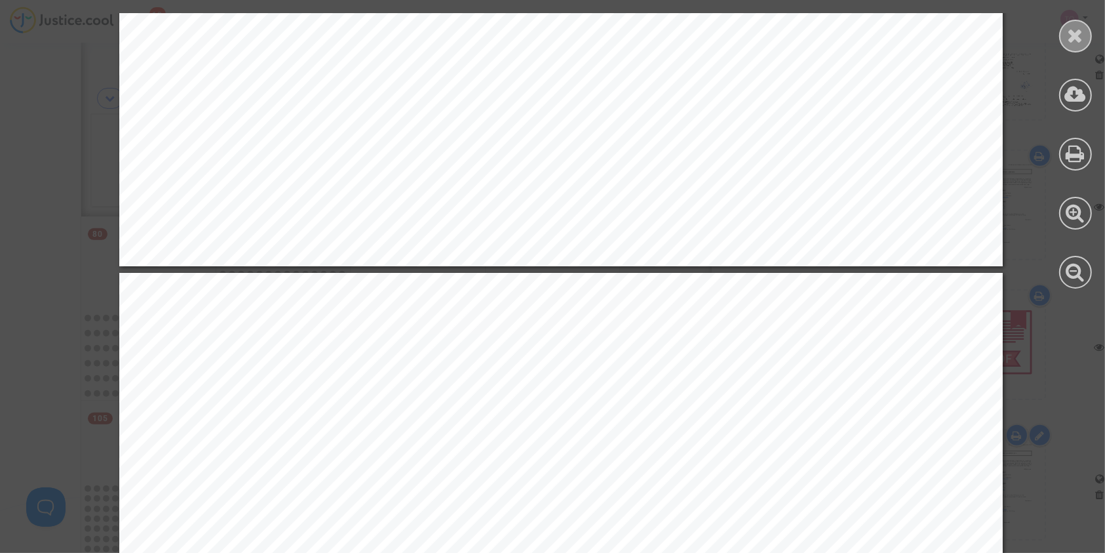
click at [1079, 26] on icon at bounding box center [1076, 36] width 16 height 20
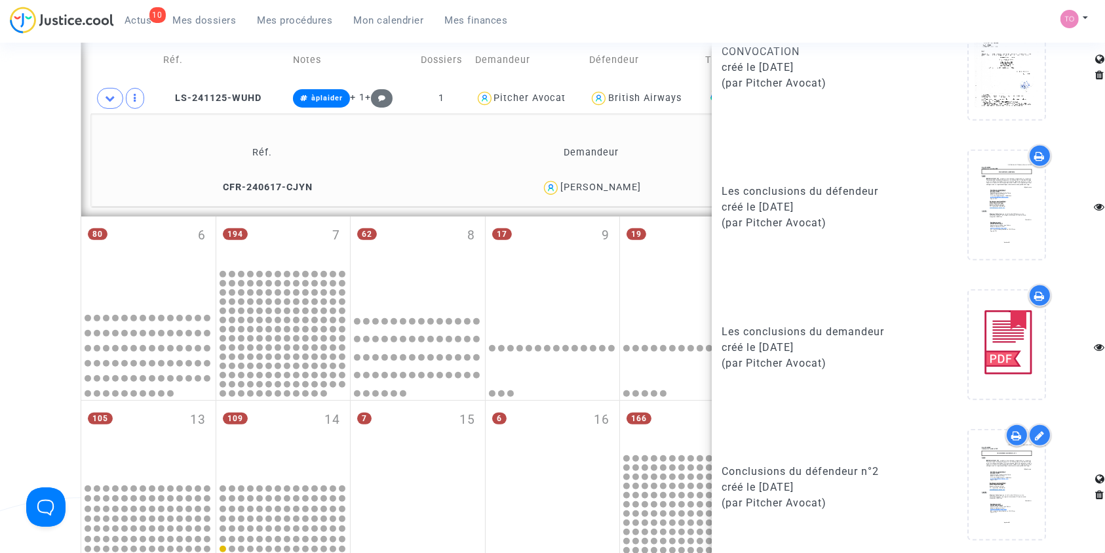
click at [12, 138] on div "Date de clôture d'instruction Date de conciliation Date d'audience Date de juge…" at bounding box center [552, 172] width 1105 height 1070
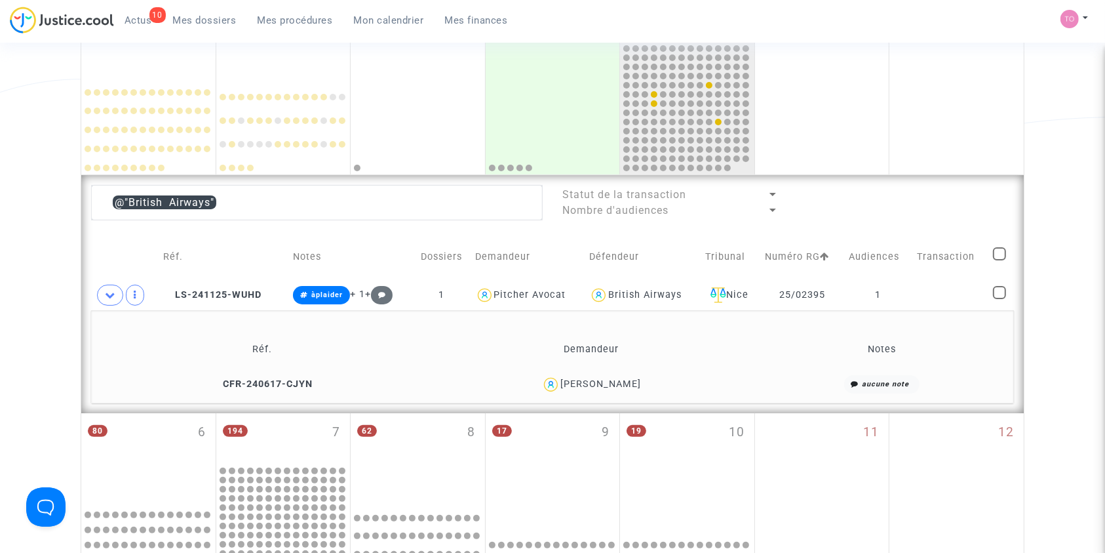
scroll to position [241, 0]
click at [618, 298] on div "British Airways" at bounding box center [644, 295] width 73 height 11
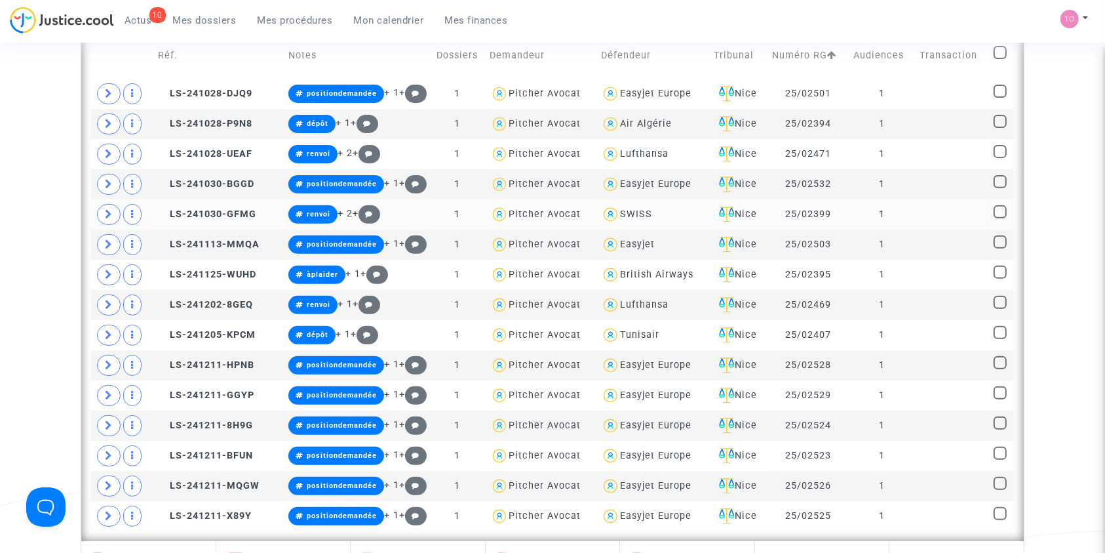
scroll to position [444, 0]
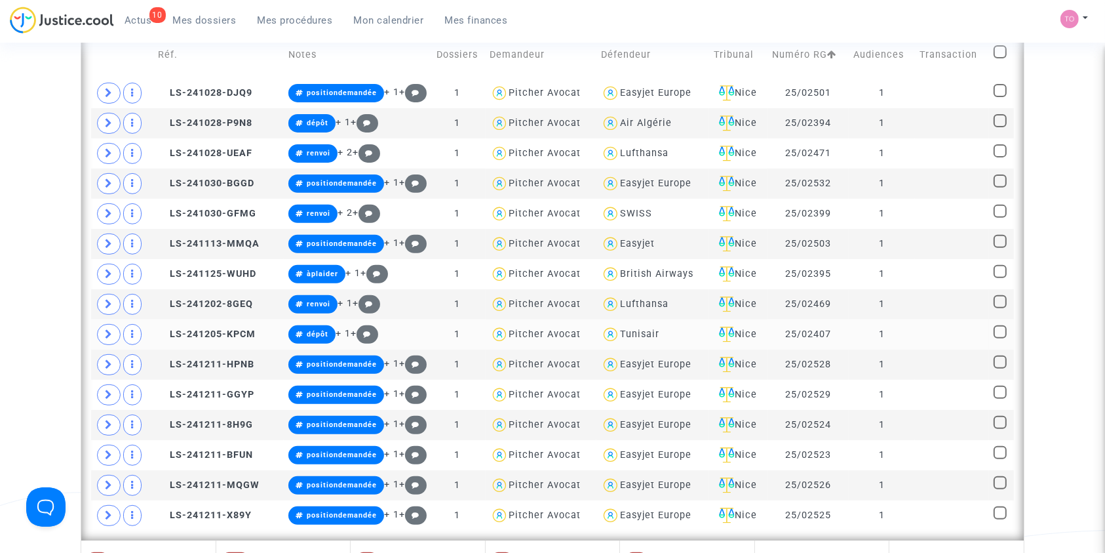
click at [627, 332] on div "Tunisair" at bounding box center [639, 333] width 39 height 11
type textarea "@Tunisair"
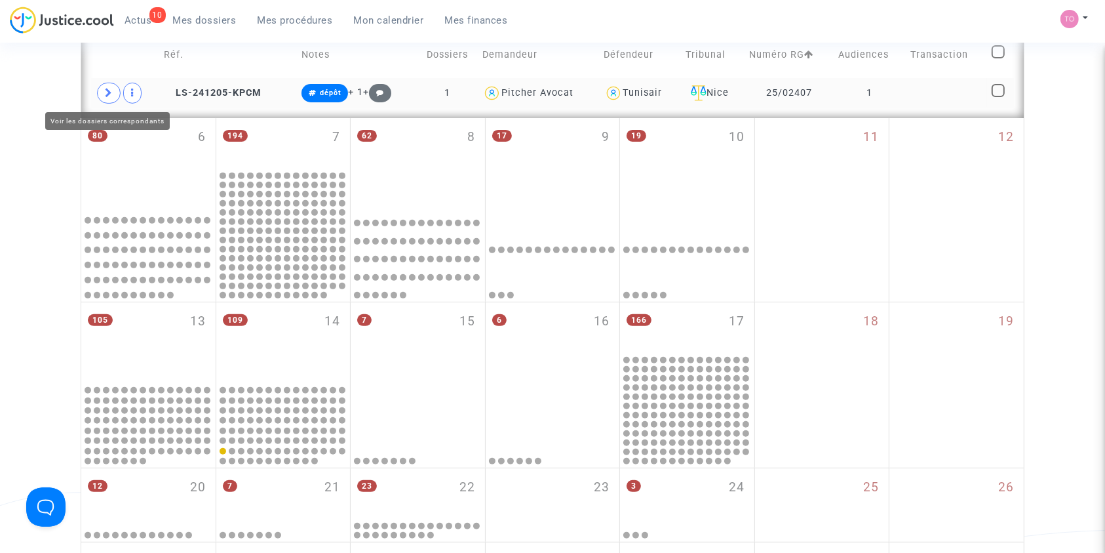
click at [106, 90] on icon at bounding box center [109, 93] width 8 height 10
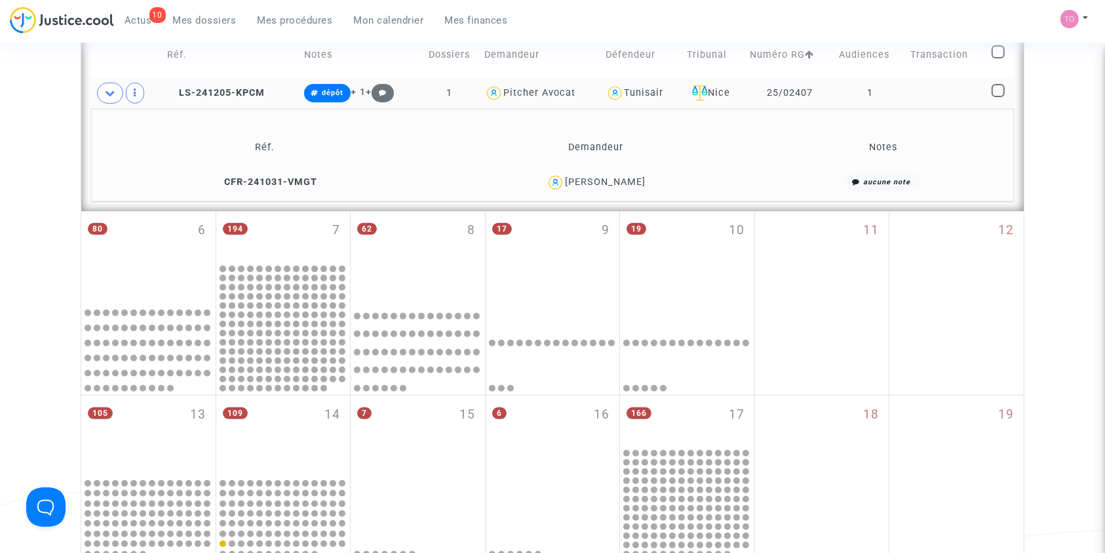
click at [633, 182] on div "Sophie Boye" at bounding box center [605, 181] width 81 height 11
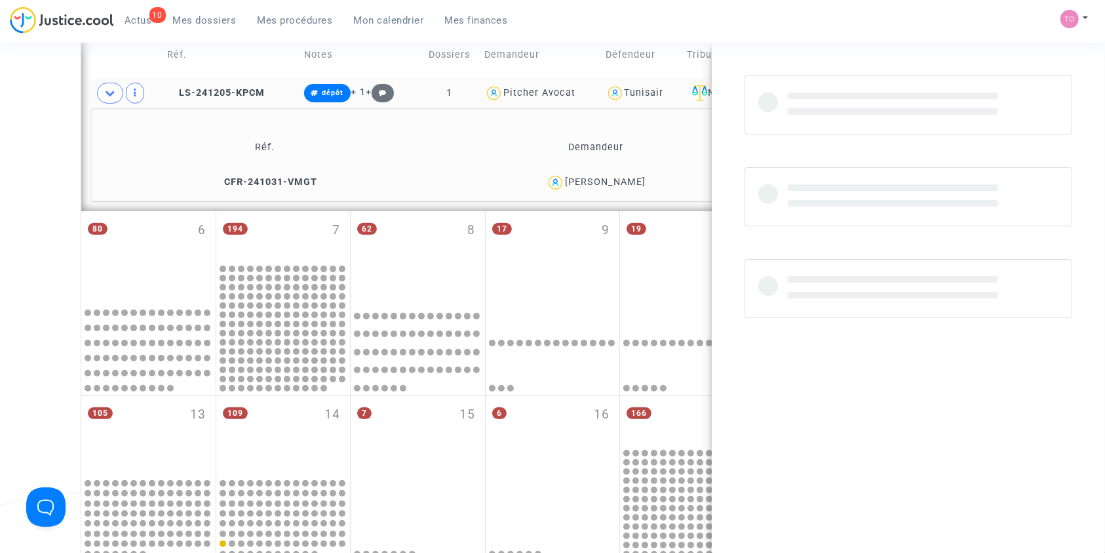
click at [633, 182] on div "Sophie Boye" at bounding box center [605, 181] width 81 height 11
copy div "Boye"
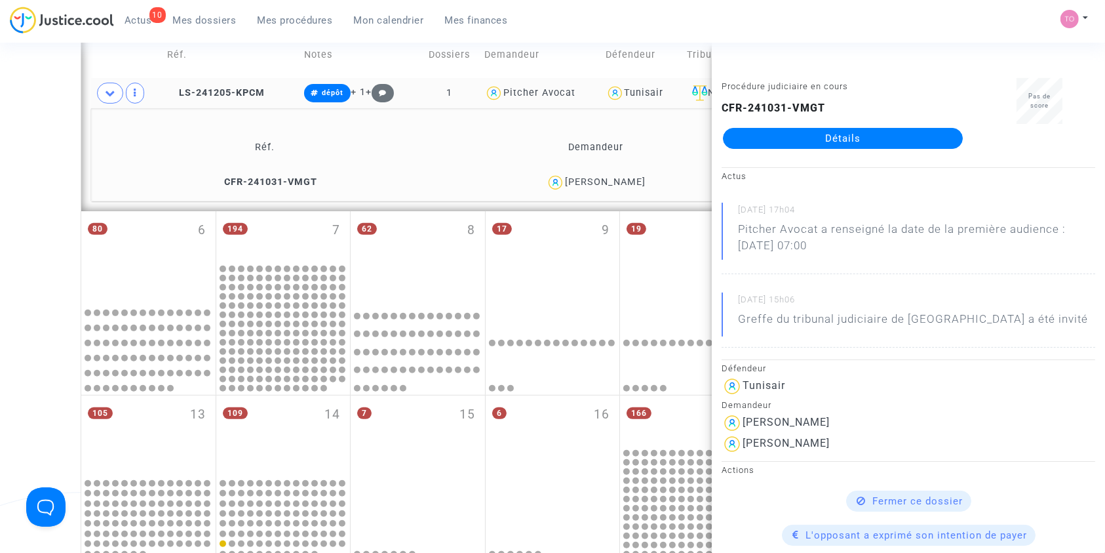
click at [638, 83] on span "Tunisair" at bounding box center [644, 55] width 39 height 87
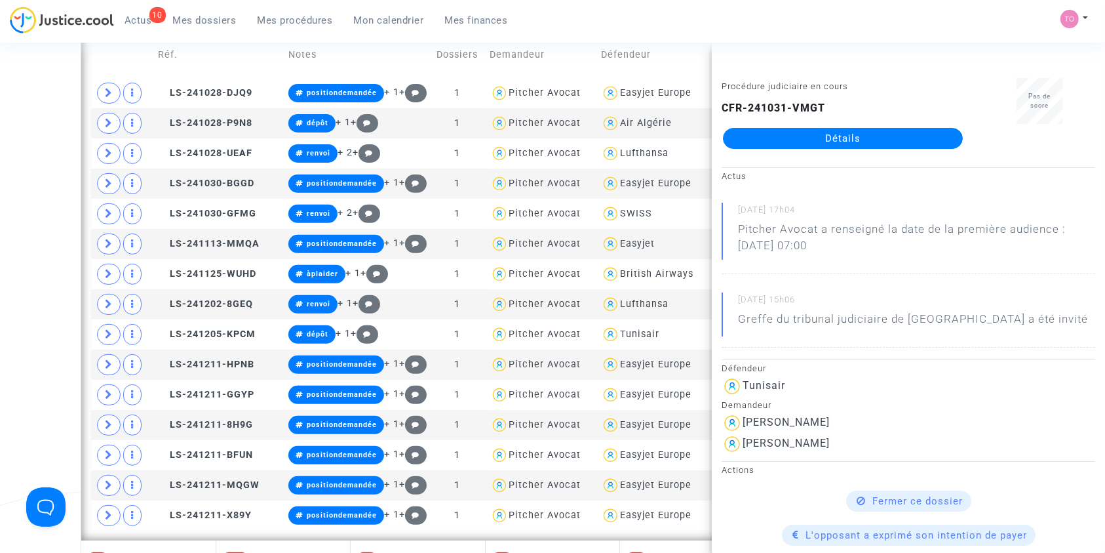
click at [10, 272] on div "Date de clôture d'instruction Date de conciliation Date d'audience Date de juge…" at bounding box center [552, 331] width 1105 height 1399
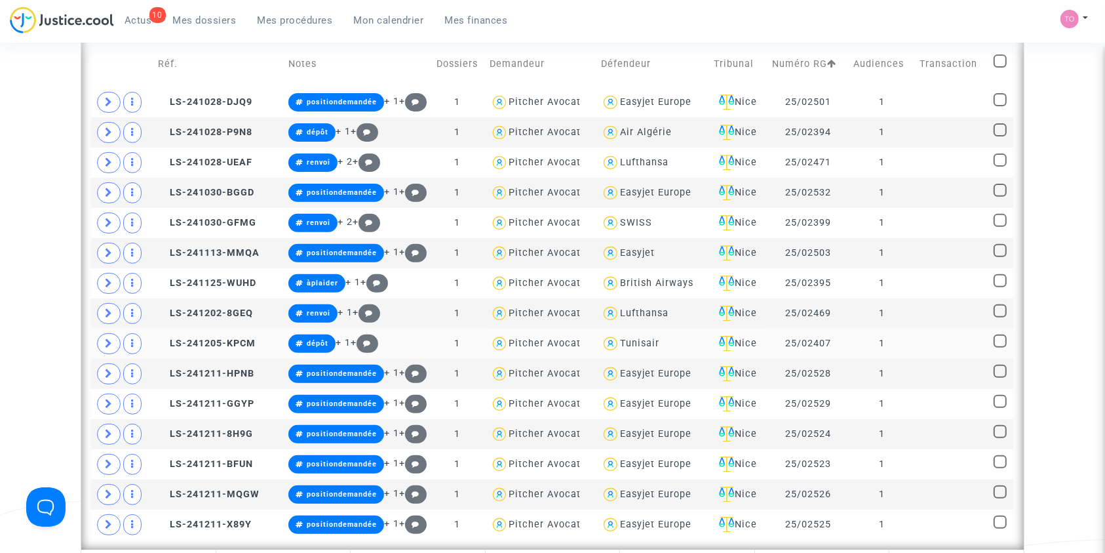
scroll to position [410, 0]
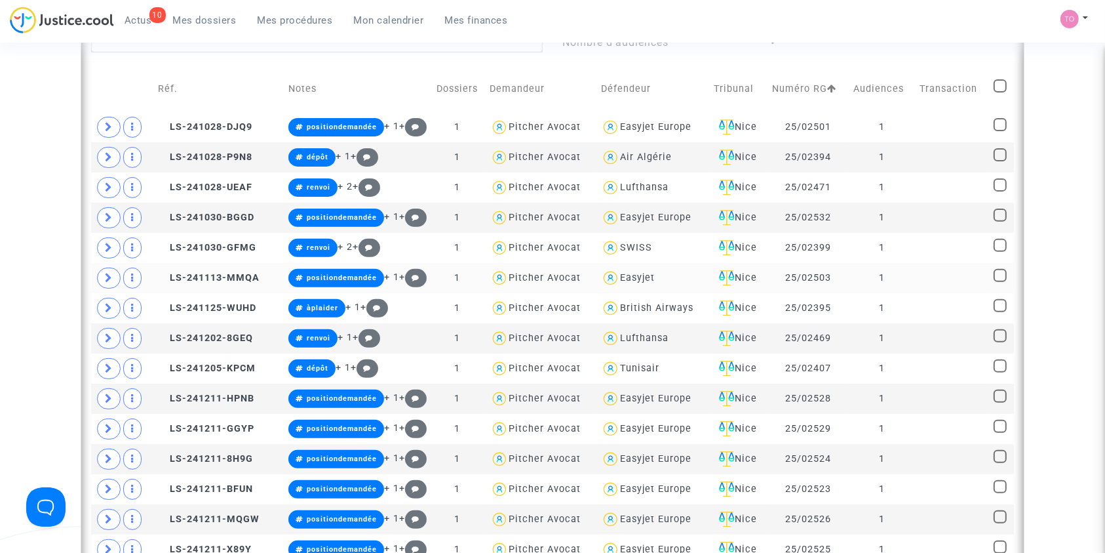
click at [622, 275] on div "Easyjet" at bounding box center [637, 277] width 35 height 11
type textarea "@Easyjet"
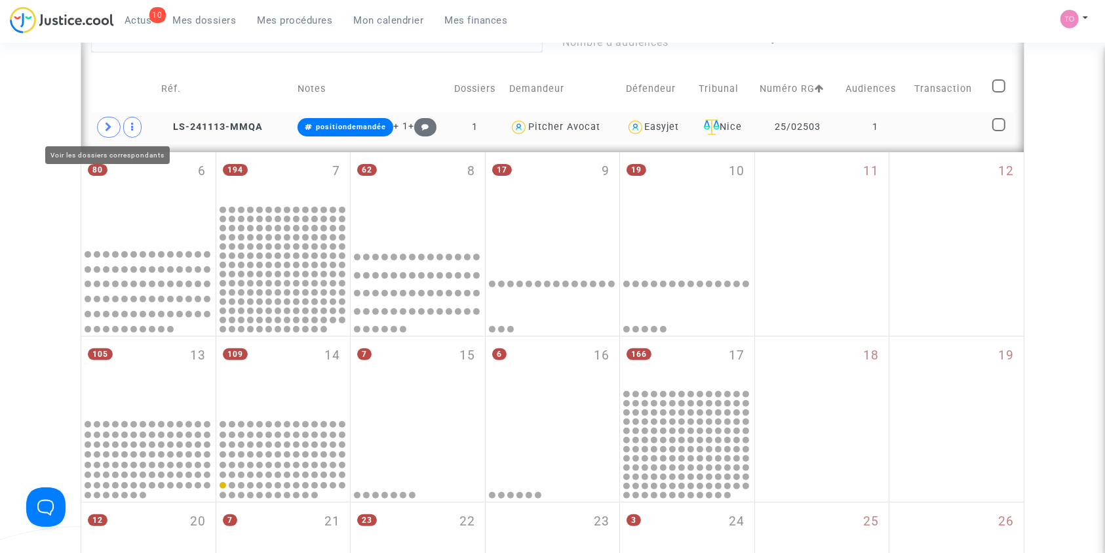
click at [105, 129] on icon at bounding box center [109, 127] width 8 height 10
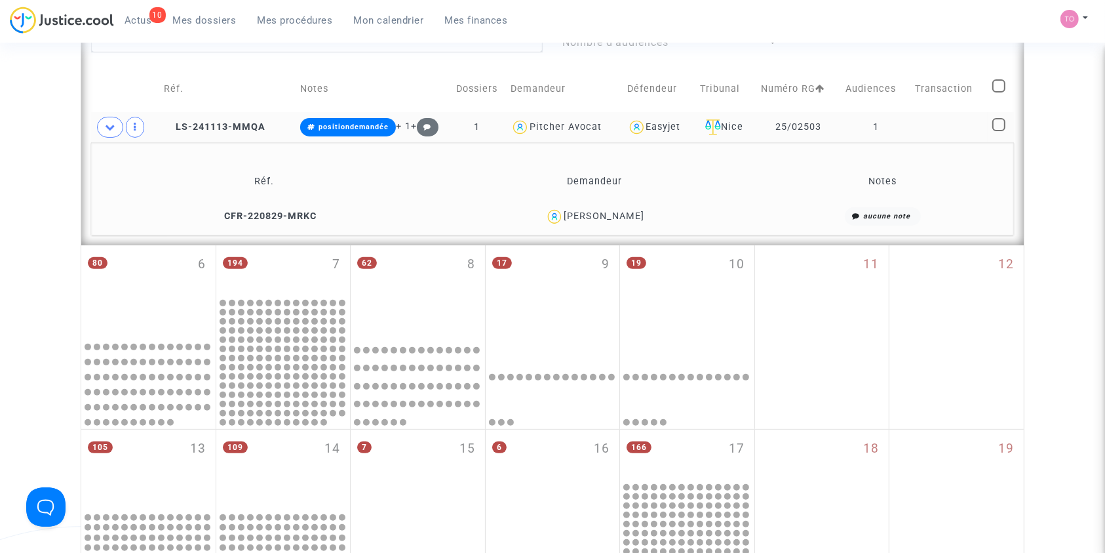
click at [624, 218] on div "[PERSON_NAME]" at bounding box center [604, 215] width 81 height 11
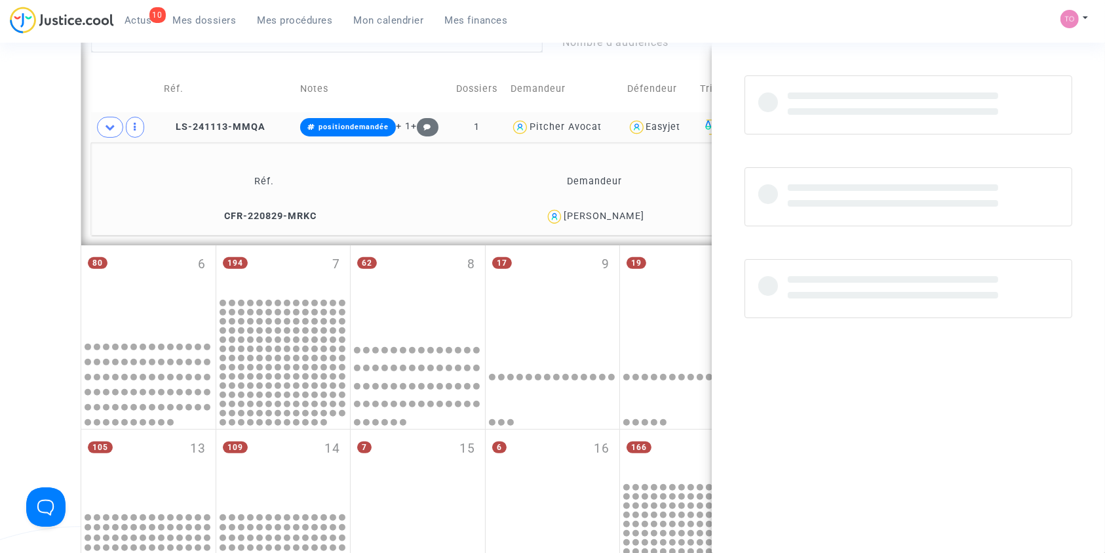
click at [624, 218] on div "[PERSON_NAME]" at bounding box center [604, 215] width 81 height 11
copy div "lucas"
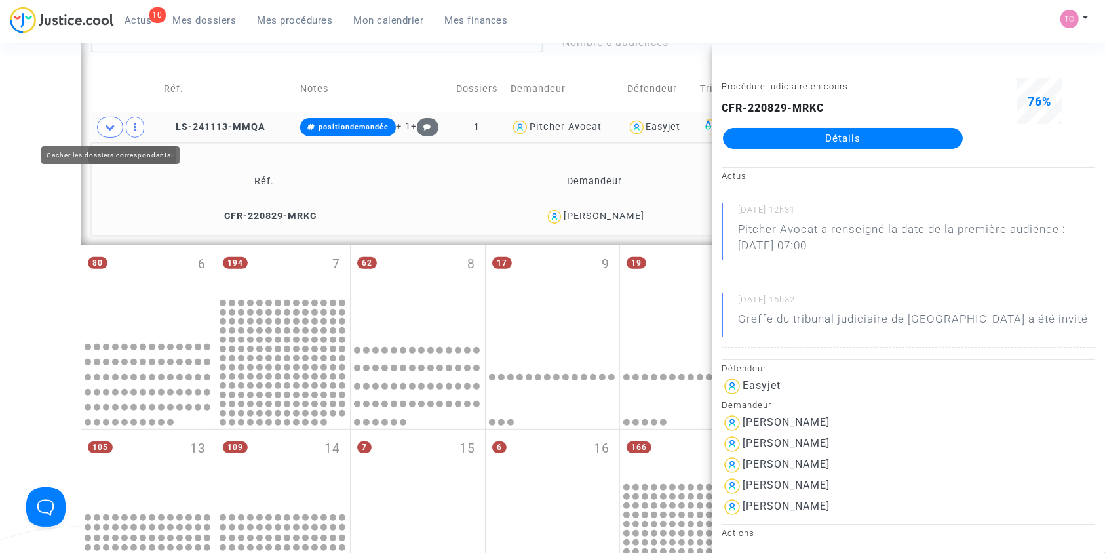
click at [17, 136] on div "Date de clôture d'instruction Date de conciliation Date d'audience Date de juge…" at bounding box center [552, 201] width 1105 height 1070
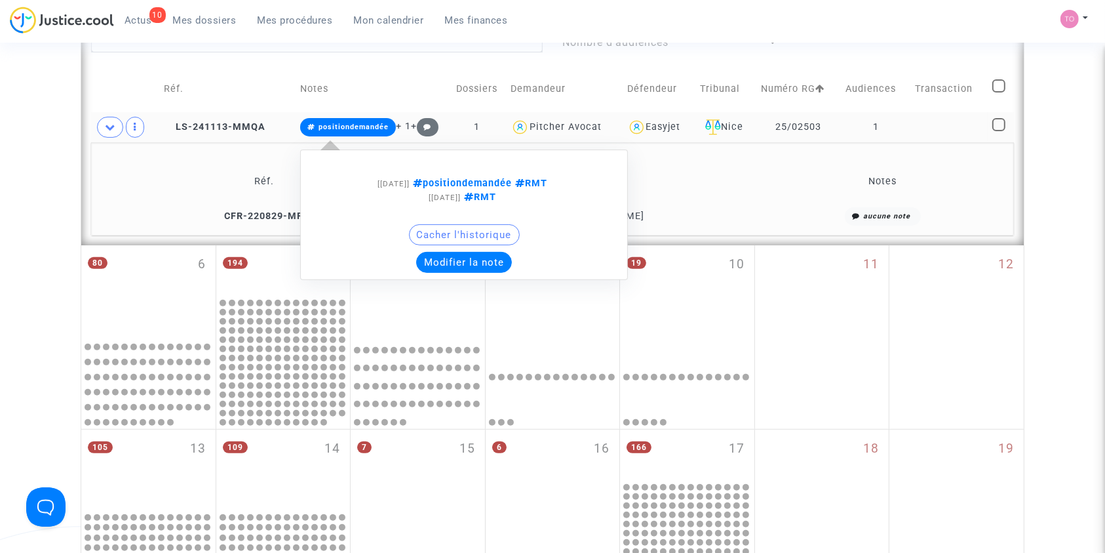
click at [445, 264] on button "Modifier la note" at bounding box center [464, 262] width 96 height 21
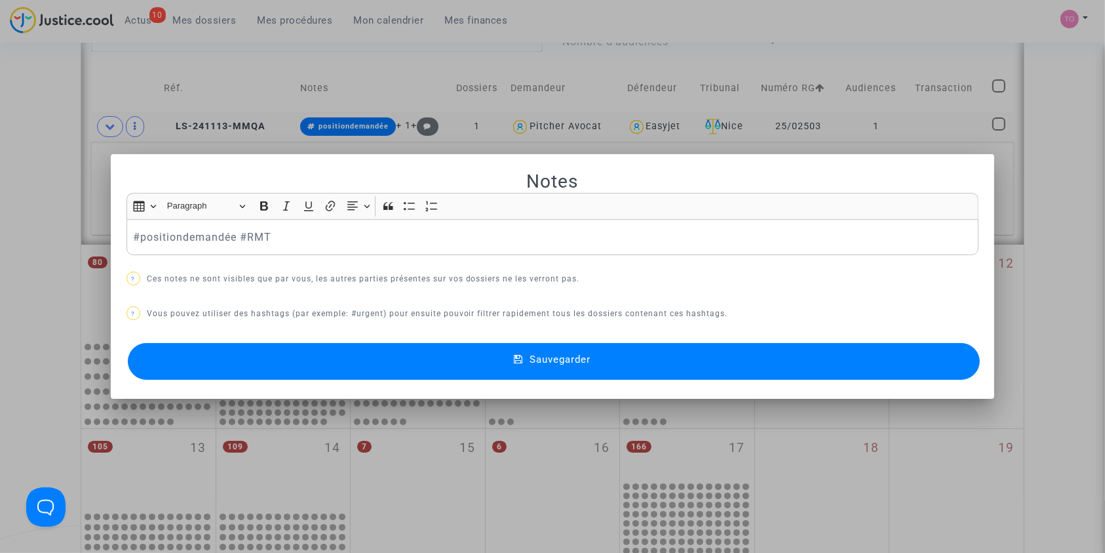
click at [133, 233] on p "#positiondemandée #RMT" at bounding box center [552, 237] width 839 height 16
click at [297, 362] on button "Sauvegarder" at bounding box center [554, 361] width 853 height 37
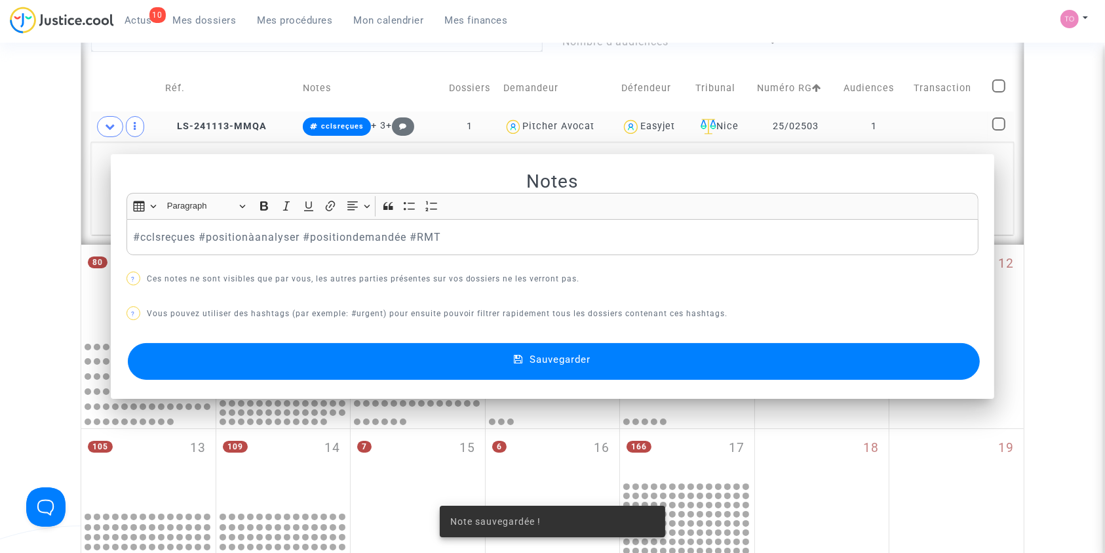
scroll to position [410, 0]
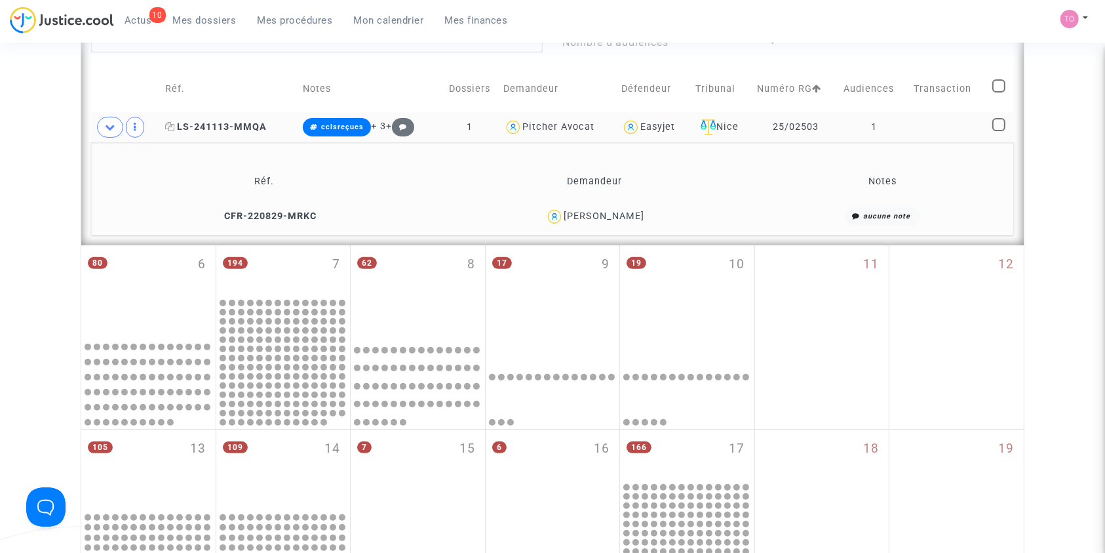
click at [217, 127] on span "LS-241113-MMQA" at bounding box center [216, 126] width 102 height 11
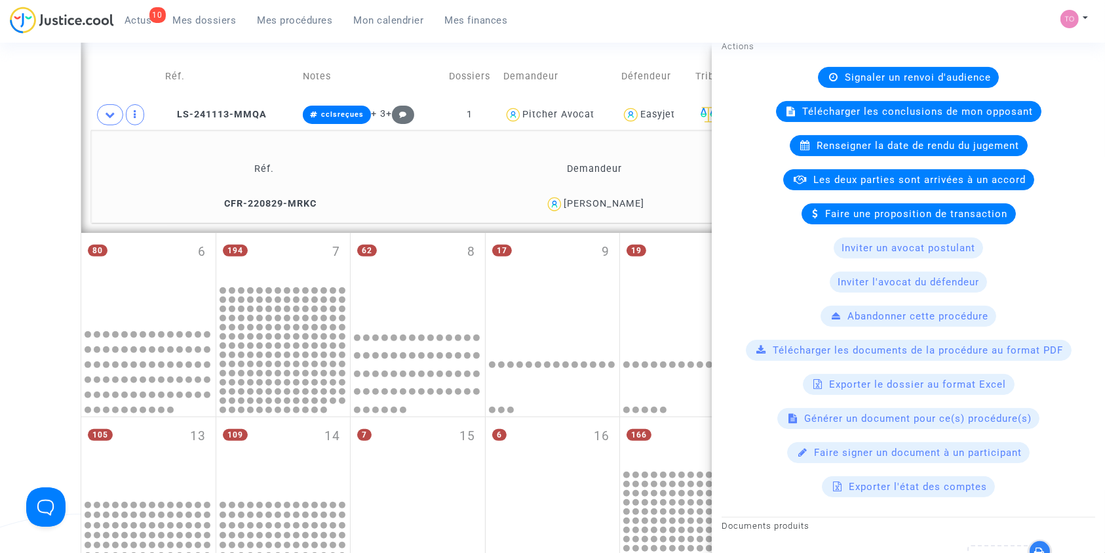
scroll to position [215, 0]
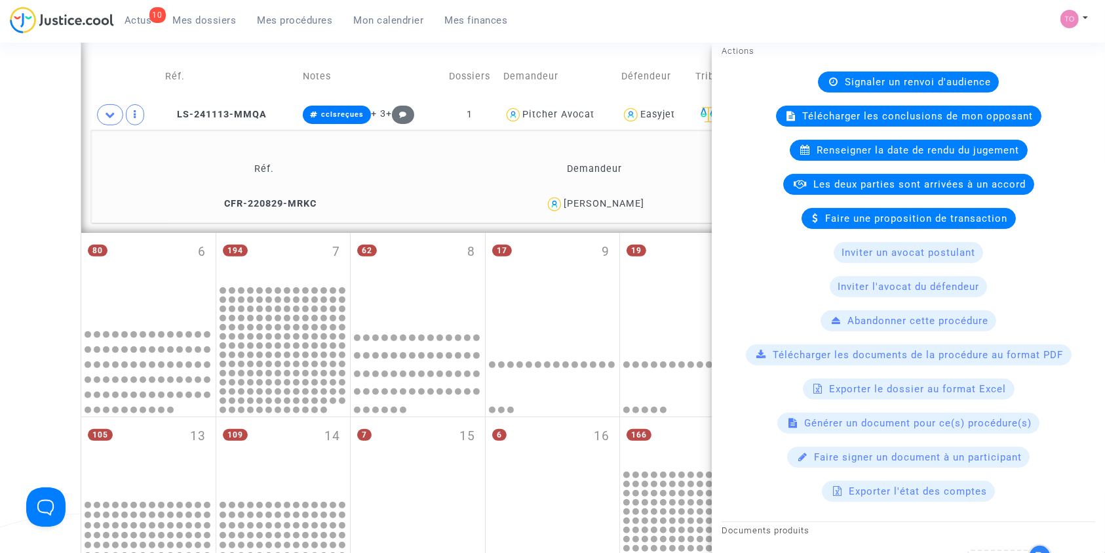
click at [875, 113] on span "Télécharger les conclusions de mon opposant" at bounding box center [918, 116] width 231 height 12
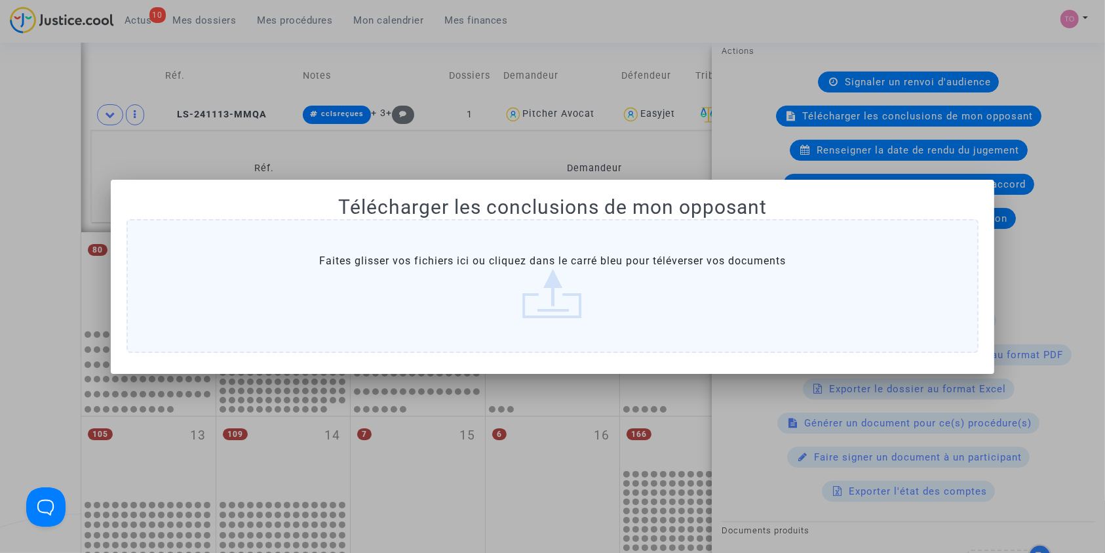
scroll to position [0, 0]
click at [521, 269] on label "Faites glisser vos fichiers ici ou cliquez dans le carré bleu pour téléverser v…" at bounding box center [553, 286] width 853 height 134
click at [0, 0] on input "Faites glisser vos fichiers ici ou cliquez dans le carré bleu pour téléverser v…" at bounding box center [0, 0] width 0 height 0
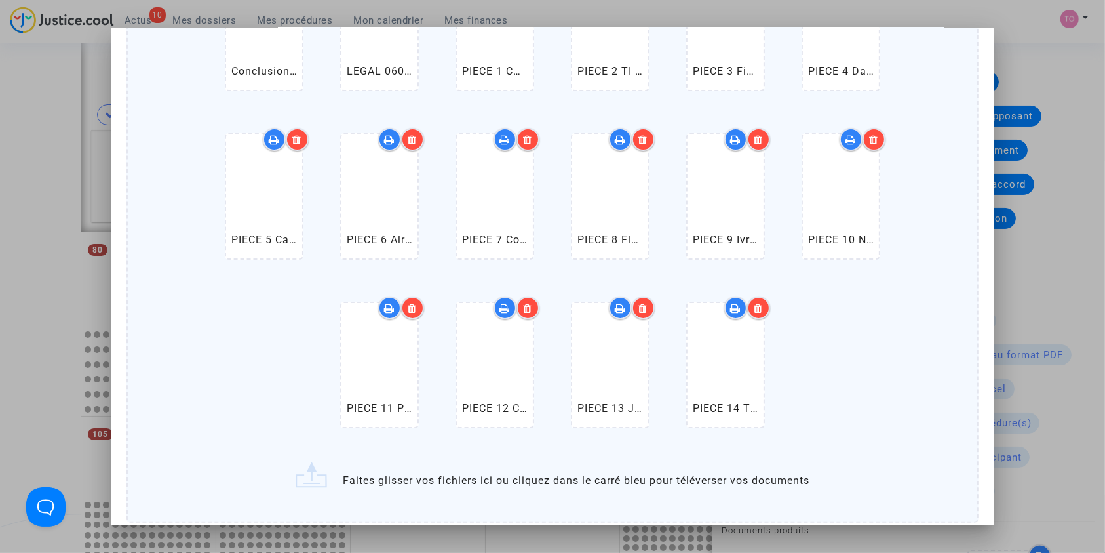
scroll to position [242, 0]
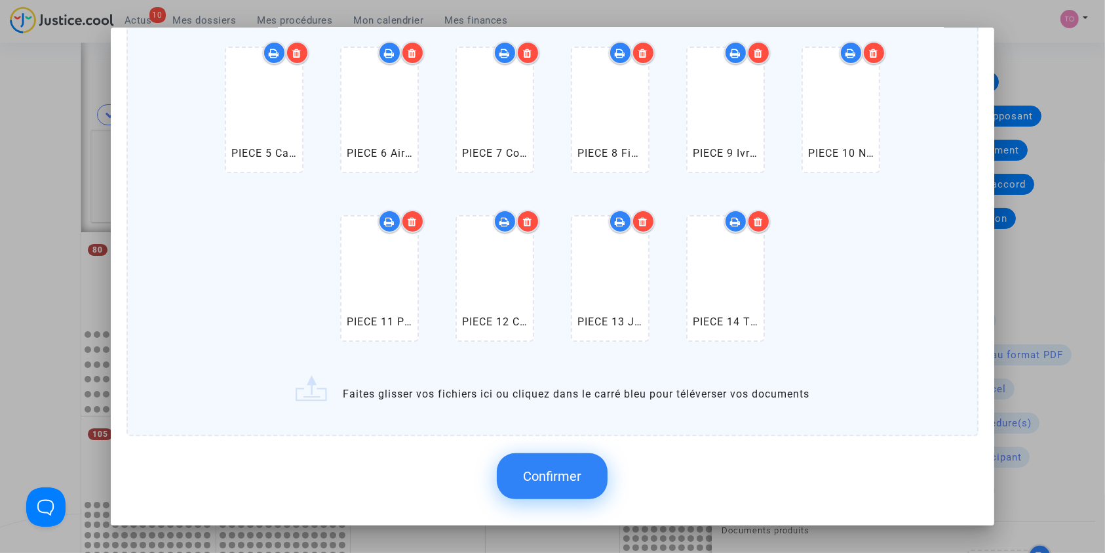
click at [553, 464] on button "Confirmer" at bounding box center [552, 476] width 111 height 46
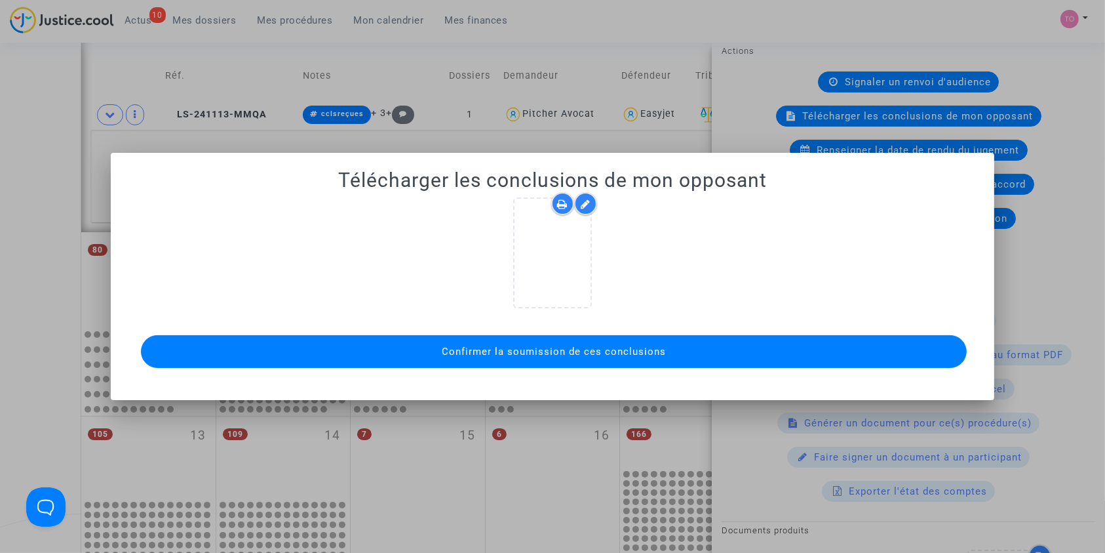
click at [583, 203] on icon at bounding box center [586, 204] width 10 height 10
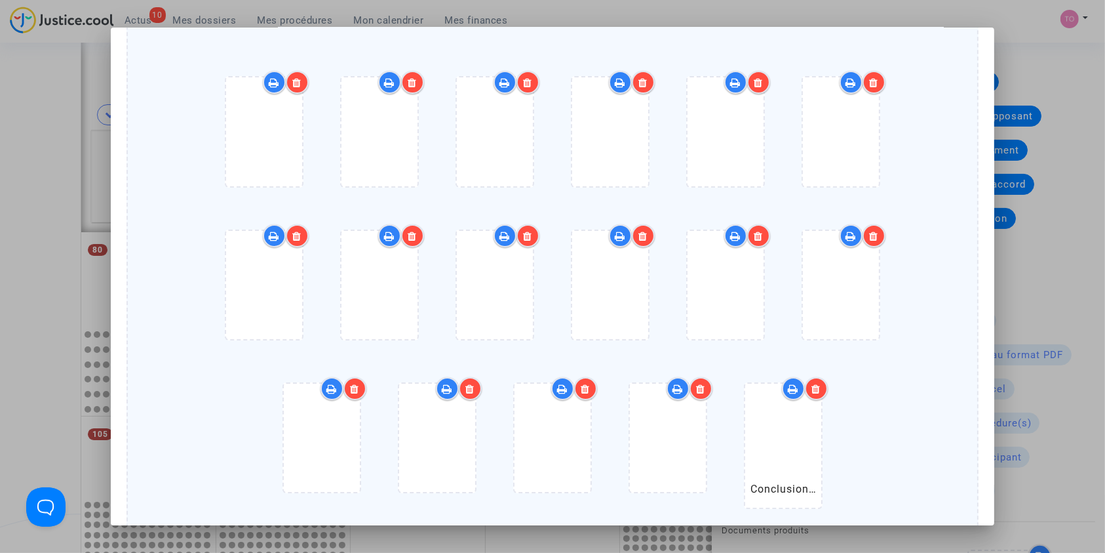
scroll to position [42, 0]
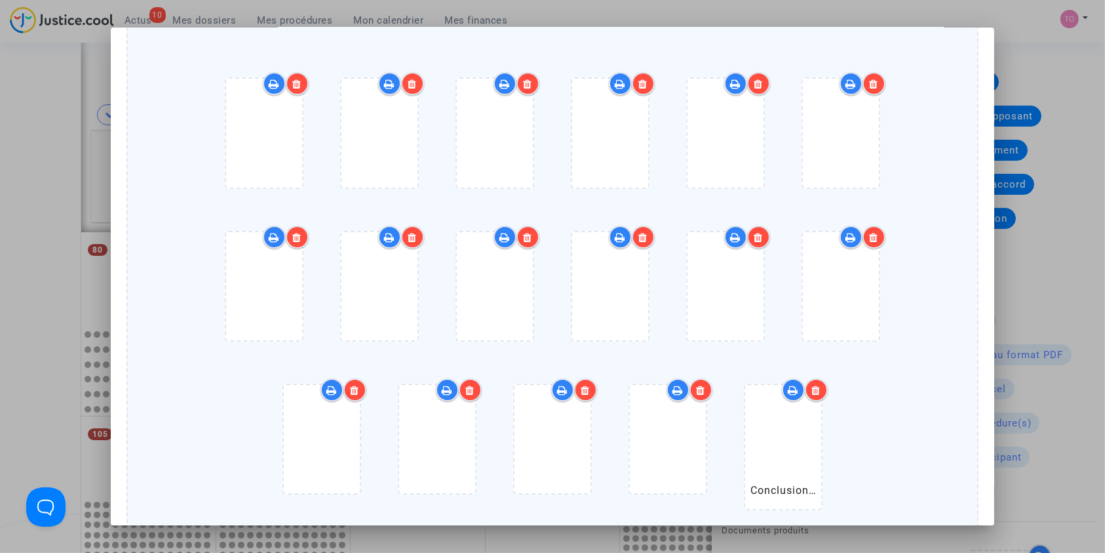
click at [292, 84] on icon at bounding box center [296, 84] width 9 height 10
click at [294, 84] on icon at bounding box center [296, 84] width 9 height 10
click at [408, 79] on icon at bounding box center [412, 84] width 9 height 10
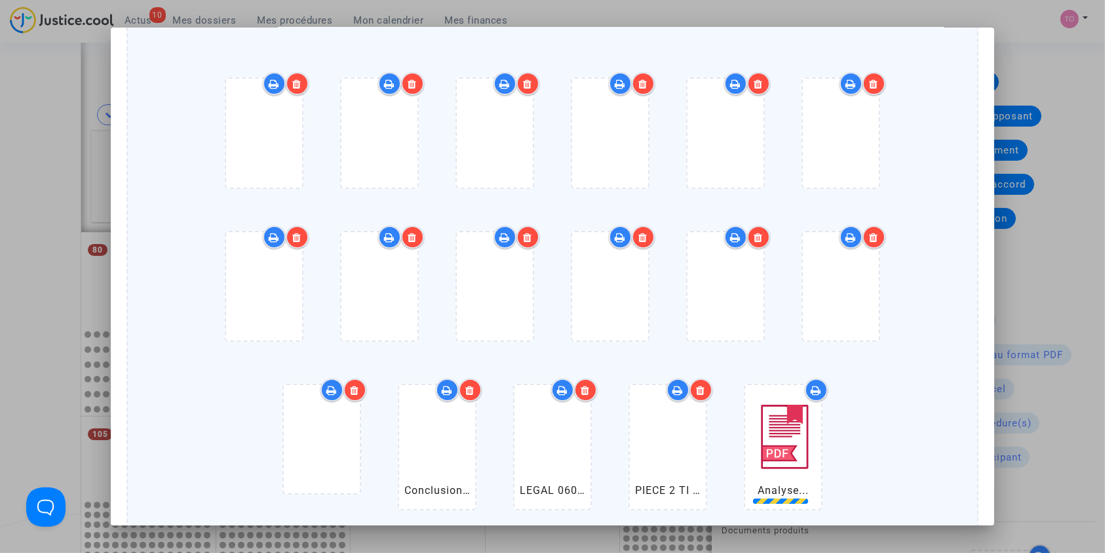
click at [641, 87] on icon at bounding box center [643, 84] width 9 height 10
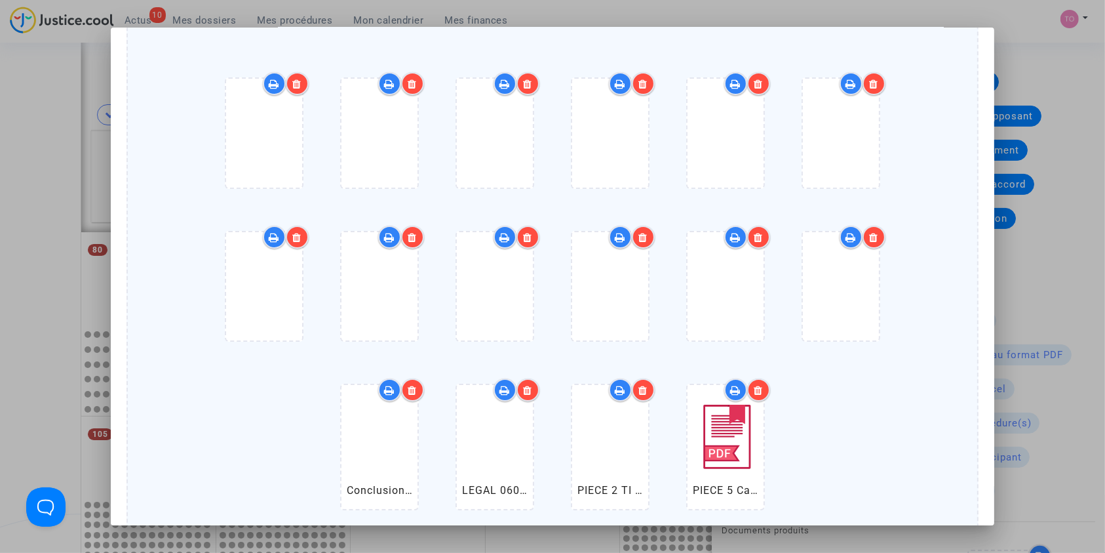
scroll to position [276, 0]
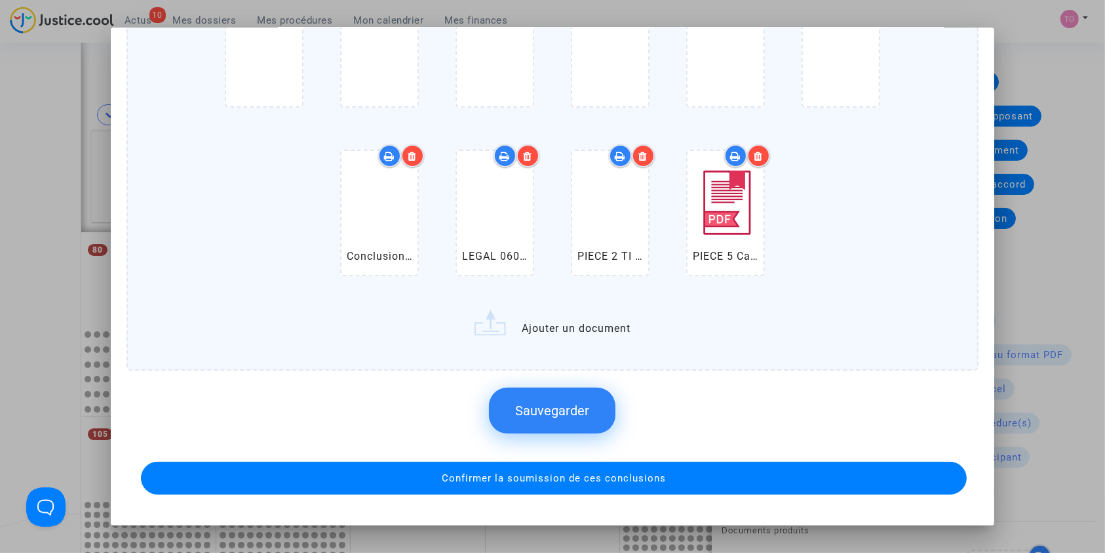
click at [534, 417] on button "Sauvegarder" at bounding box center [552, 410] width 127 height 46
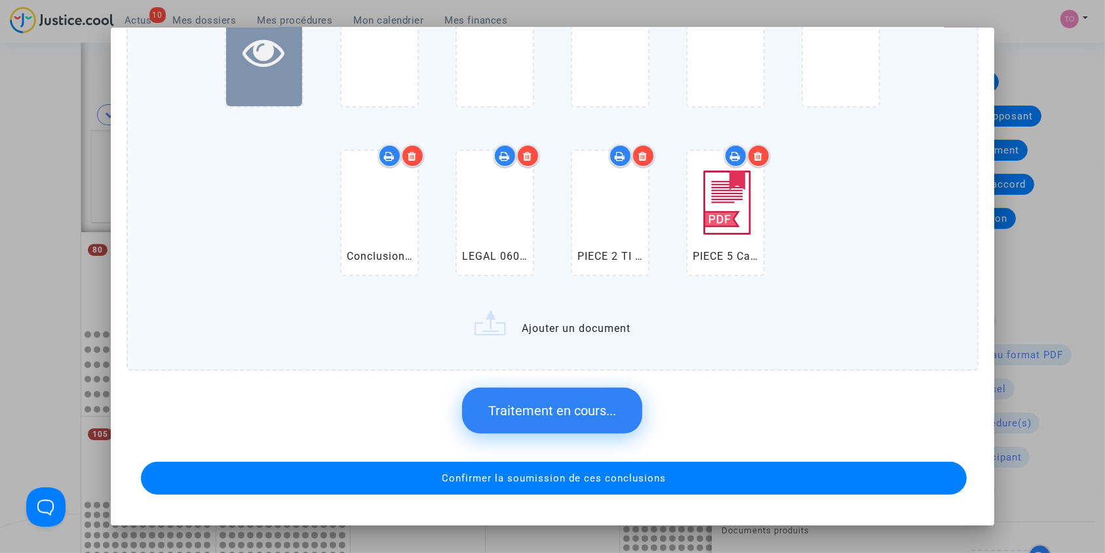
drag, startPoint x: 381, startPoint y: 226, endPoint x: 280, endPoint y: 81, distance: 176.6
drag, startPoint x: 280, startPoint y: 81, endPoint x: 254, endPoint y: 176, distance: 97.8
click at [254, 176] on div "Conclusions LUCAS - LEIEINARD.pdf LEGAL 060325 199PAGE.pdf PIECE 2 TI Toulouse …" at bounding box center [553, 62] width 798 height 475
click at [0, 0] on input "Conclusions LUCAS - LEIEINARD.pdf LEGAL 060325 199PAGE.pdf PIECE 2 TI Toulouse …" at bounding box center [0, 0] width 0 height 0
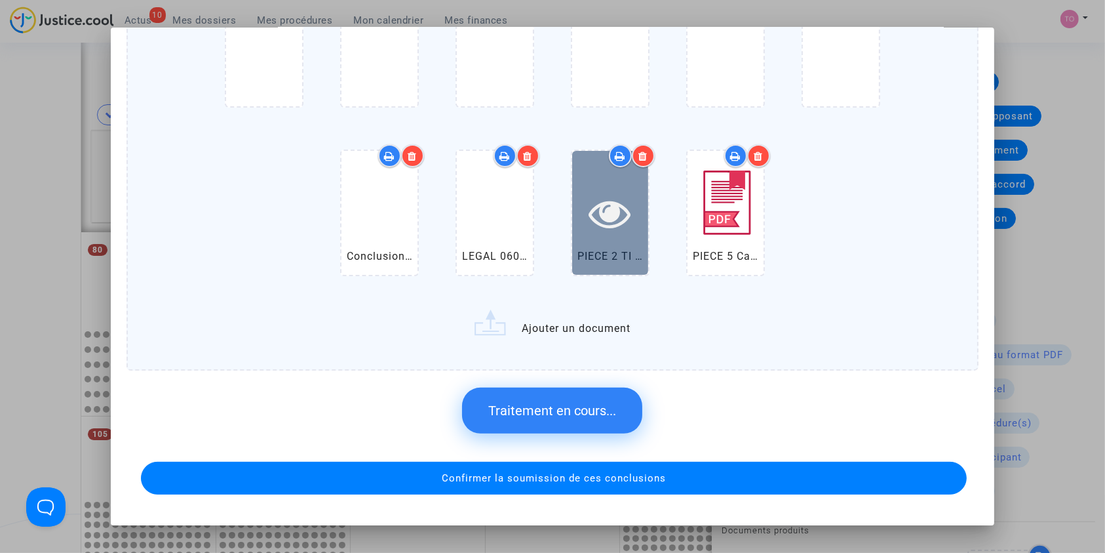
scroll to position [0, 0]
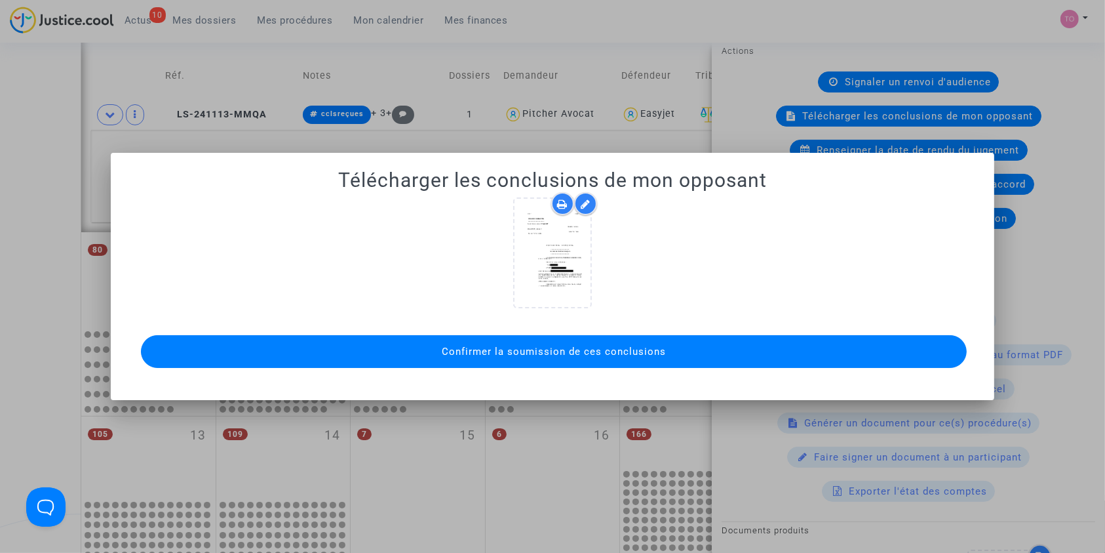
click at [527, 351] on span "Confirmer la soumission de ces conclusions" at bounding box center [554, 352] width 224 height 12
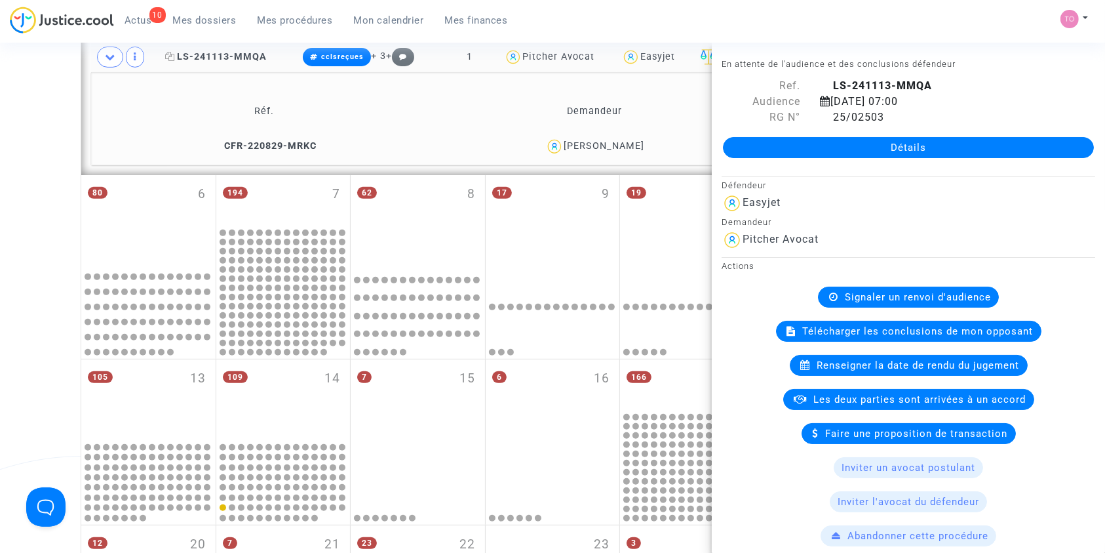
click at [212, 55] on span "LS-241113-MMQA" at bounding box center [216, 56] width 102 height 11
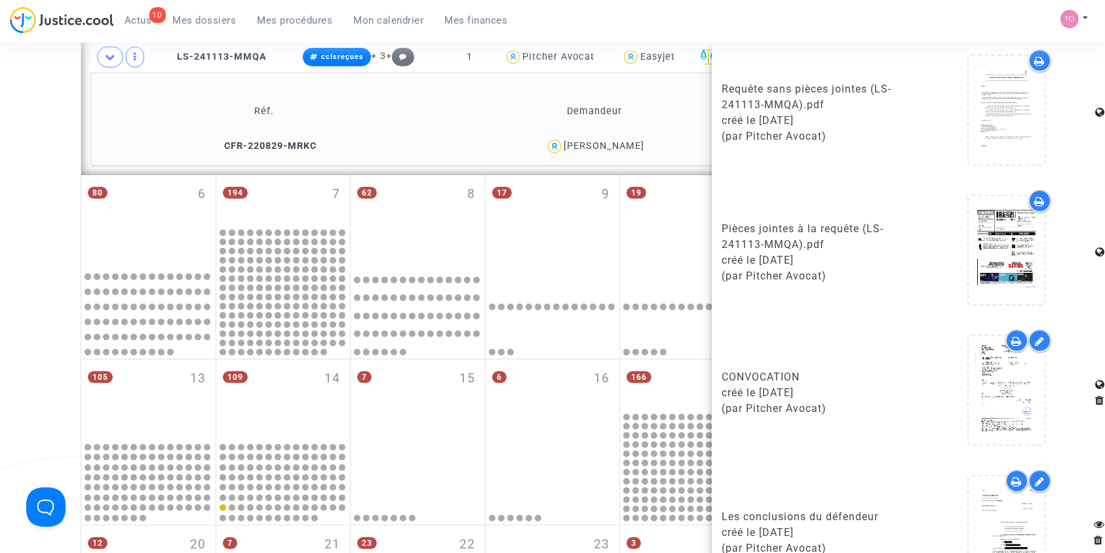
scroll to position [896, 0]
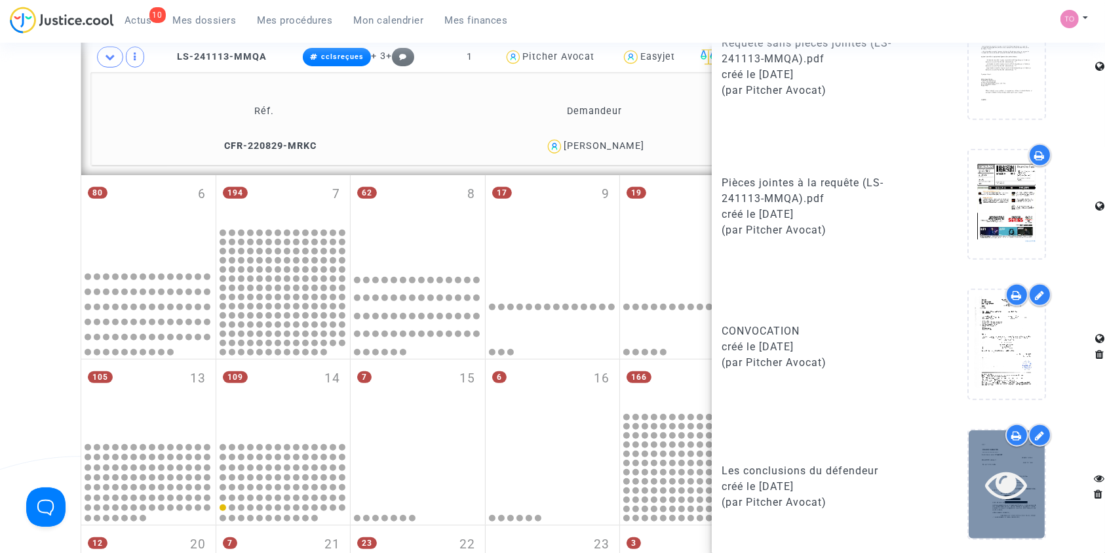
click at [993, 496] on icon at bounding box center [1007, 484] width 43 height 42
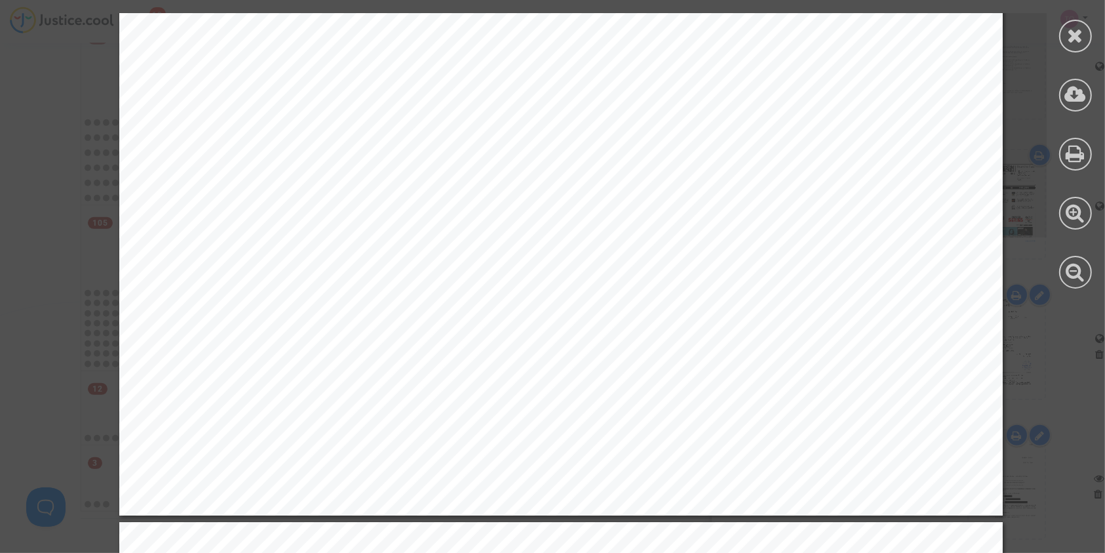
scroll to position [775, 0]
drag, startPoint x: 1100, startPoint y: 168, endPoint x: 1110, endPoint y: 553, distance: 385.0
click at [1105, 552] on html "10 Actus Mes dossiers Mes procédures Mon calendrier Mes finances Mon profil Par…" at bounding box center [552, 44] width 1105 height 1638
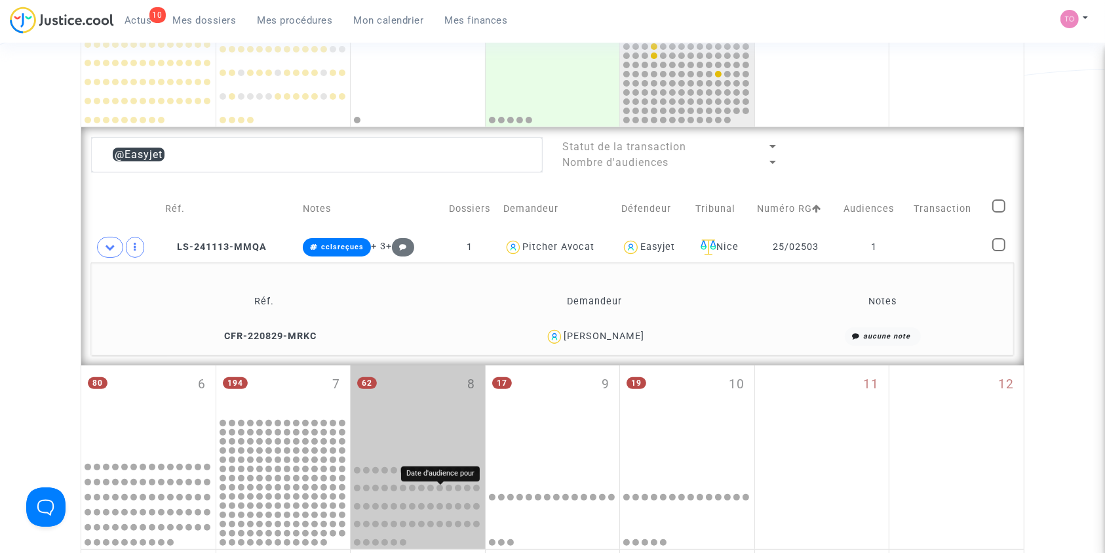
scroll to position [264, 0]
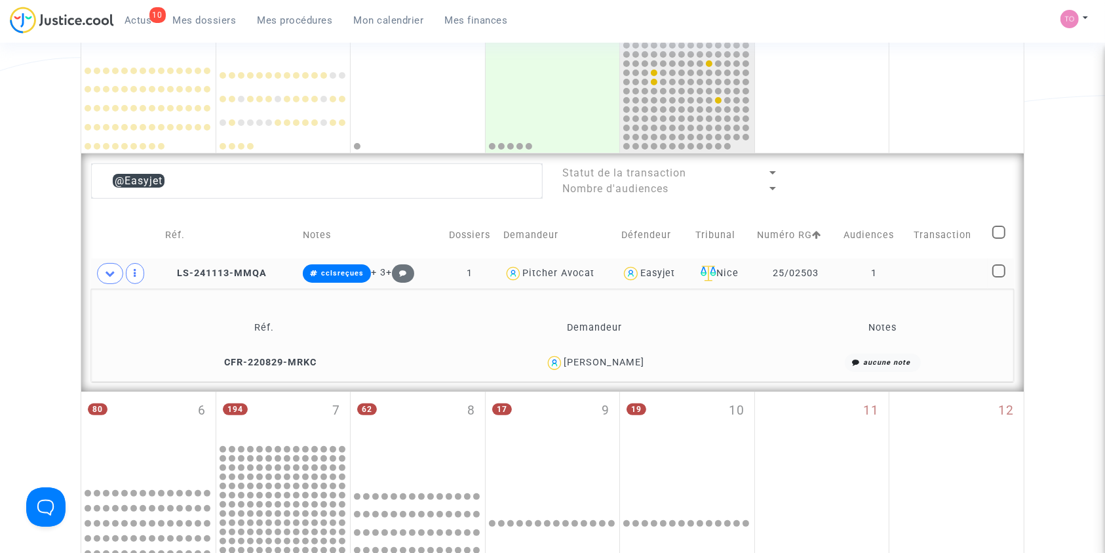
click at [661, 269] on div "Easyjet" at bounding box center [658, 273] width 35 height 11
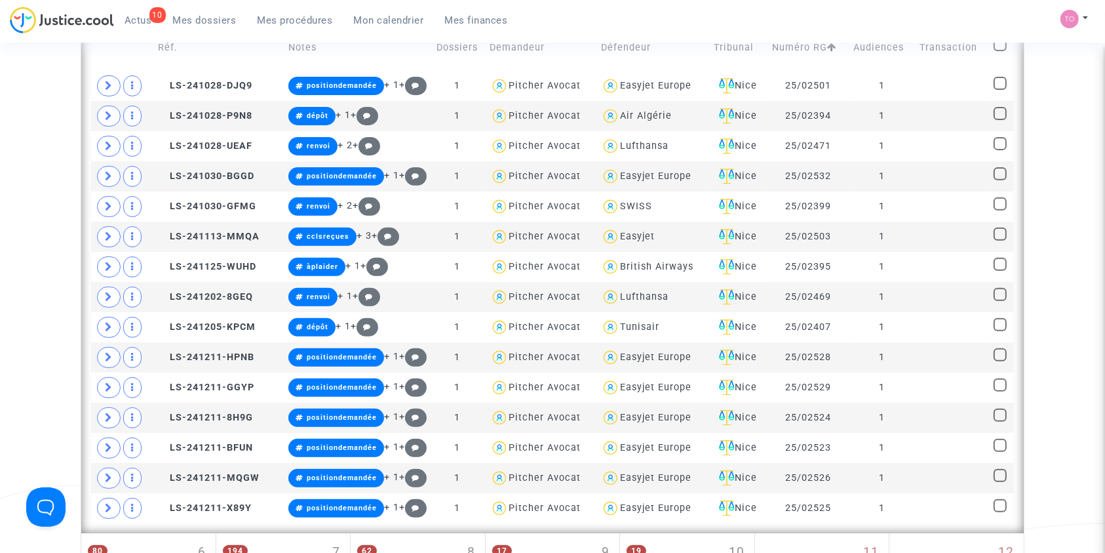
scroll to position [452, 0]
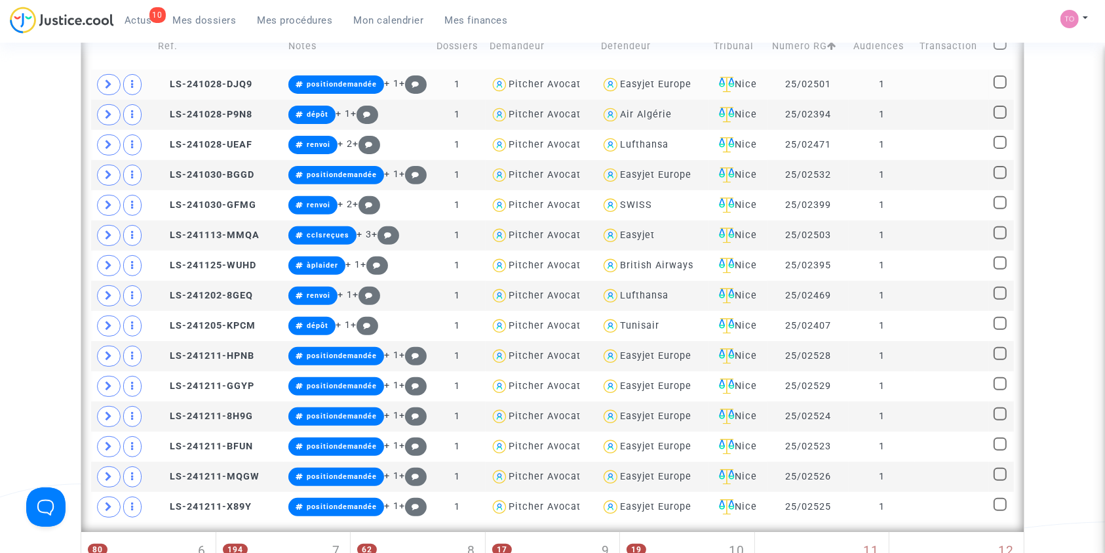
click at [643, 86] on div "Easyjet Europe" at bounding box center [655, 84] width 71 height 11
type textarea "@"Easyjet Europe""
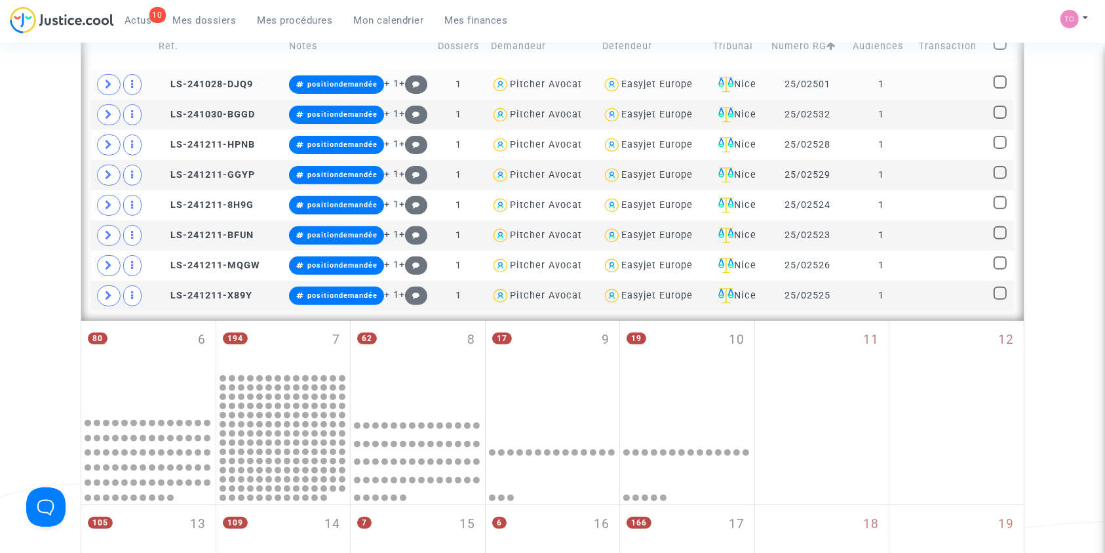
click at [110, 77] on span at bounding box center [109, 84] width 24 height 21
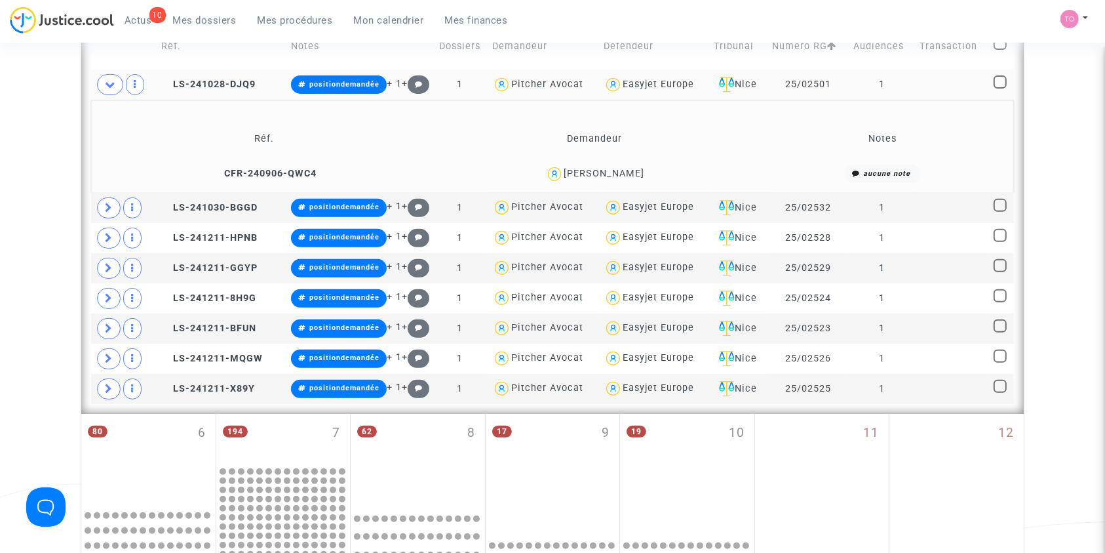
click at [623, 174] on div "Fabienne Hauque" at bounding box center [604, 173] width 81 height 11
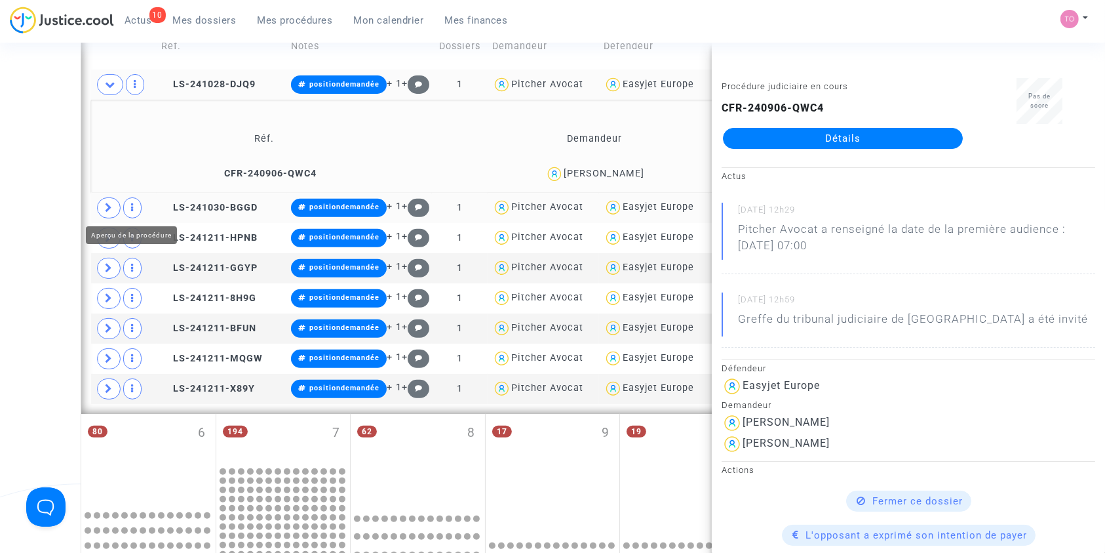
click at [114, 207] on span at bounding box center [109, 207] width 24 height 21
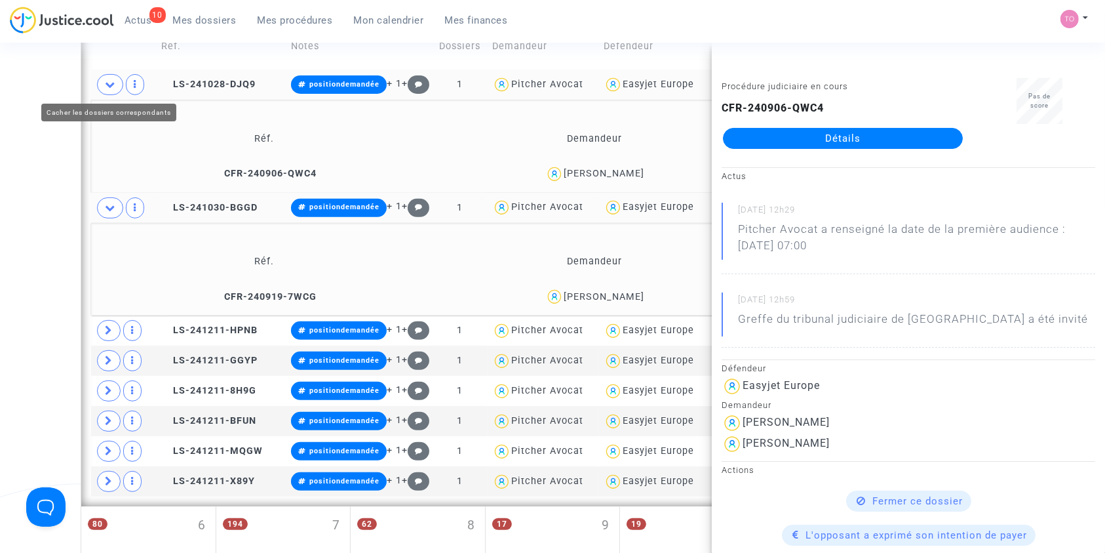
click at [102, 89] on span at bounding box center [110, 84] width 26 height 21
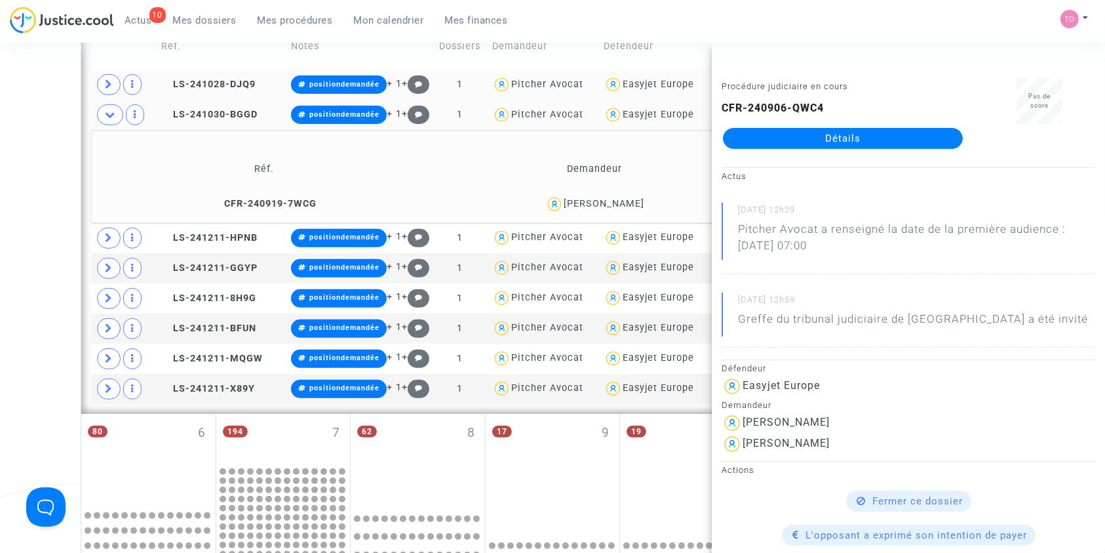
click at [622, 202] on div "Jeanne Ferretti" at bounding box center [604, 203] width 81 height 11
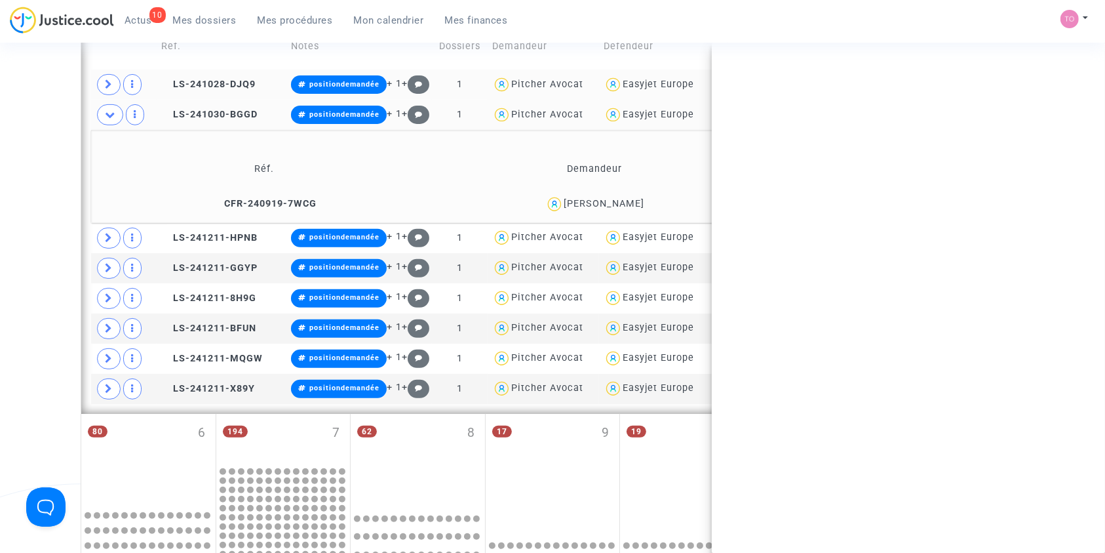
click at [622, 202] on div "Jeanne Ferretti" at bounding box center [604, 203] width 81 height 11
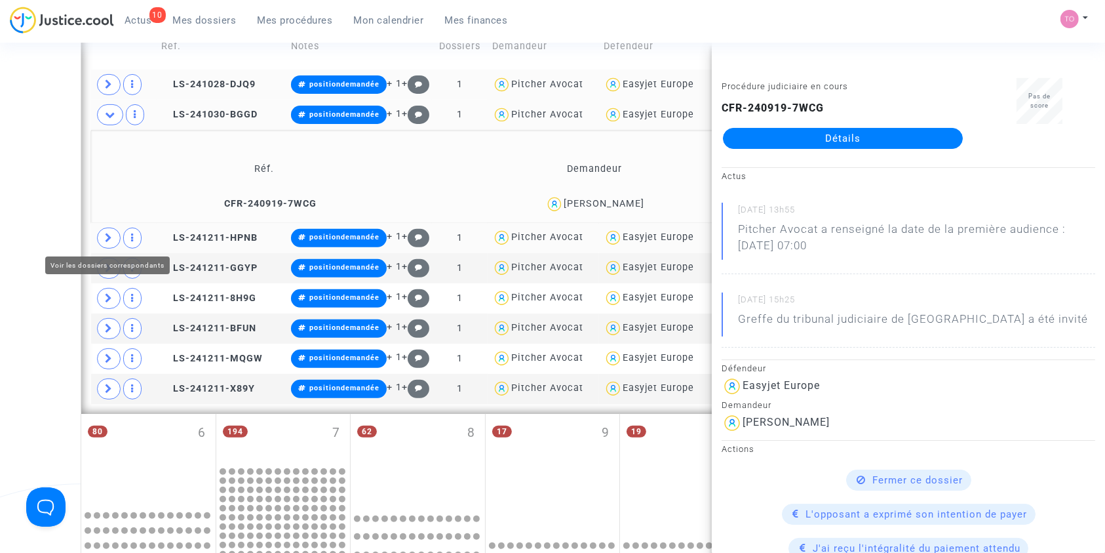
click at [105, 235] on icon at bounding box center [109, 238] width 8 height 10
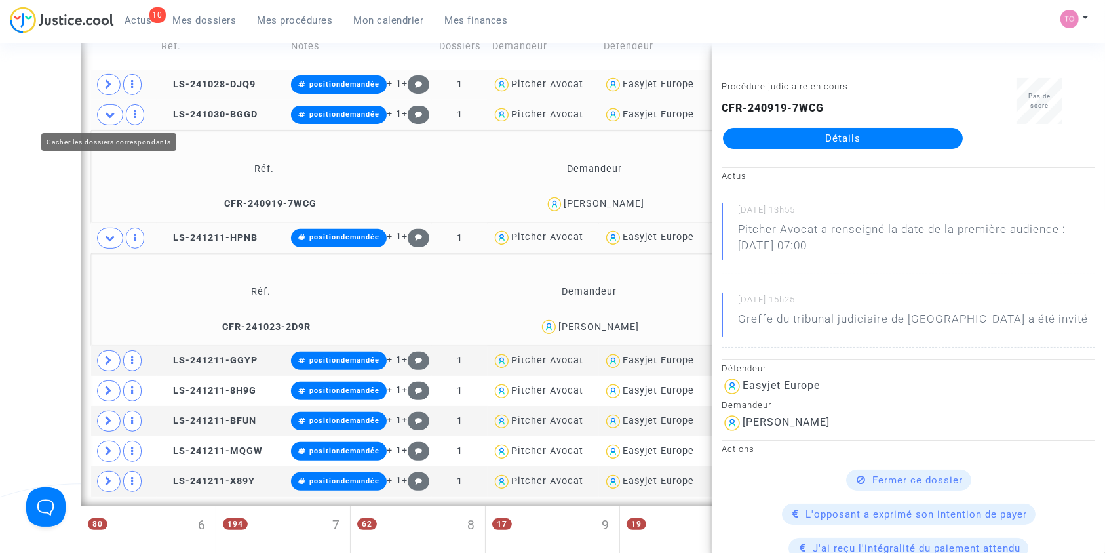
click at [109, 115] on icon at bounding box center [110, 114] width 10 height 10
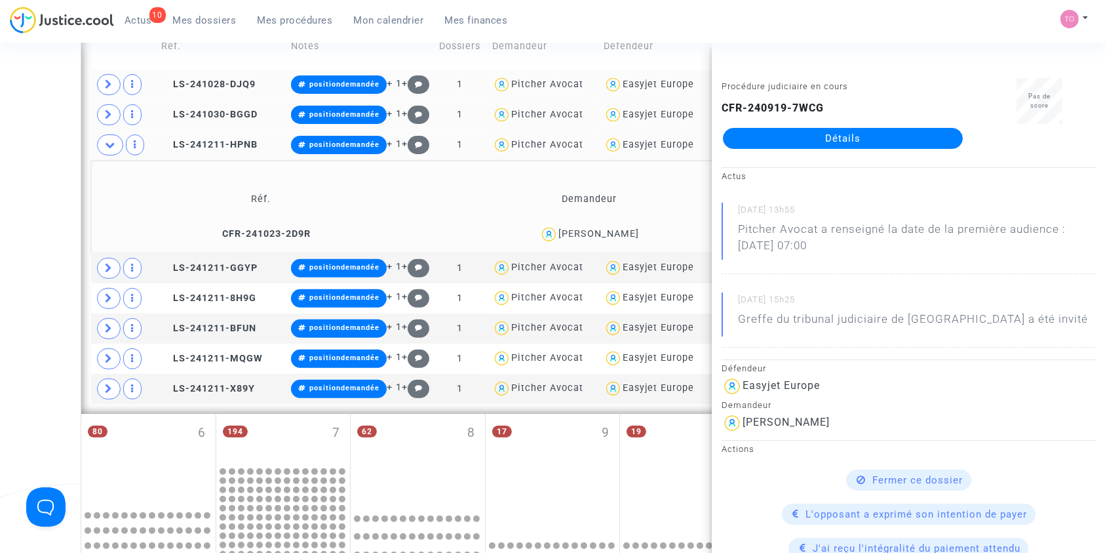
click at [606, 223] on td "Asmaa Decrouy" at bounding box center [590, 234] width 328 height 28
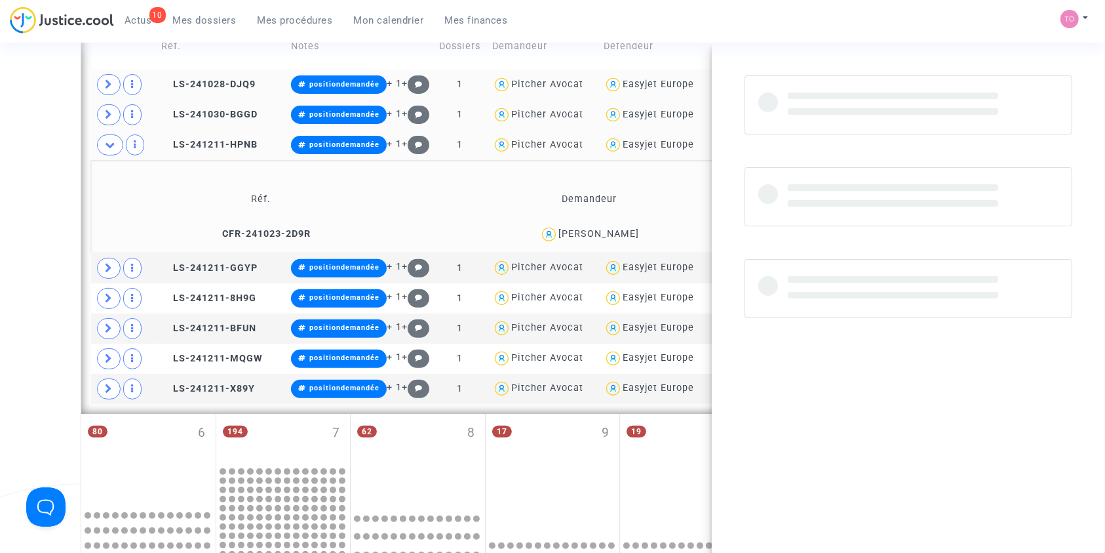
click at [606, 223] on td "Asmaa Decrouy" at bounding box center [590, 234] width 328 height 28
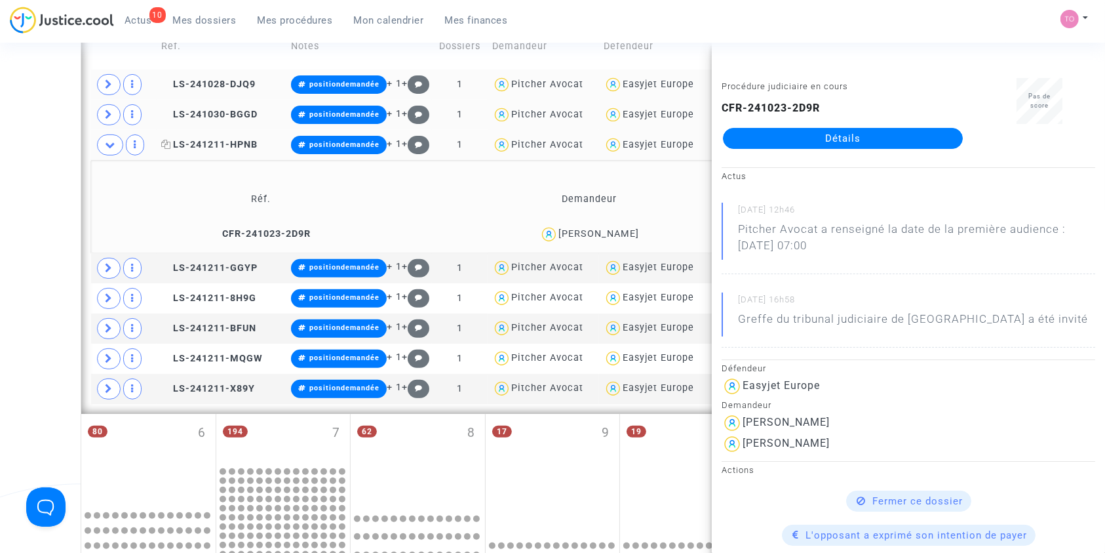
click at [203, 148] on span "LS-241211-HPNB" at bounding box center [209, 144] width 96 height 11
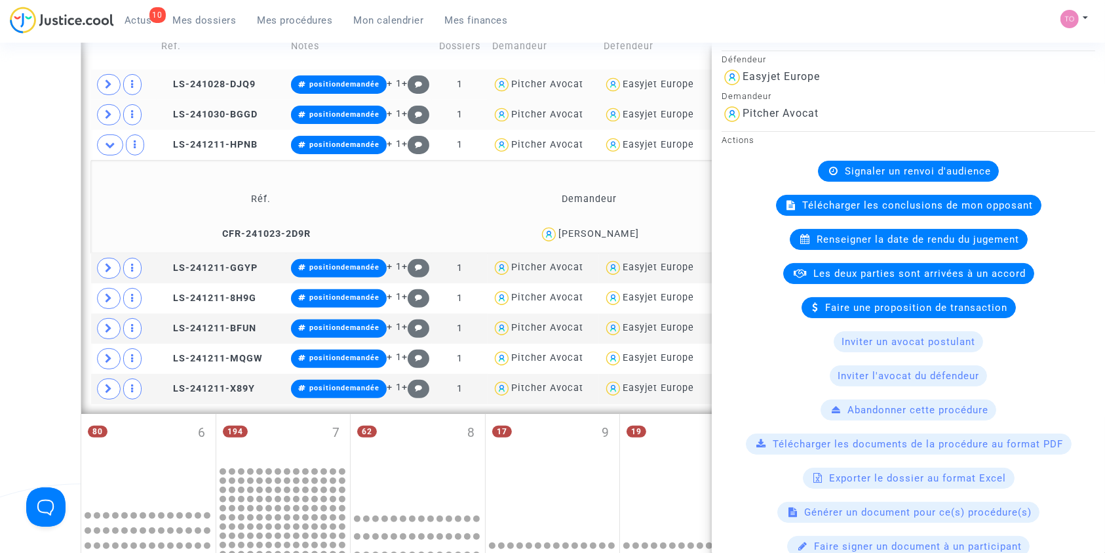
scroll to position [127, 0]
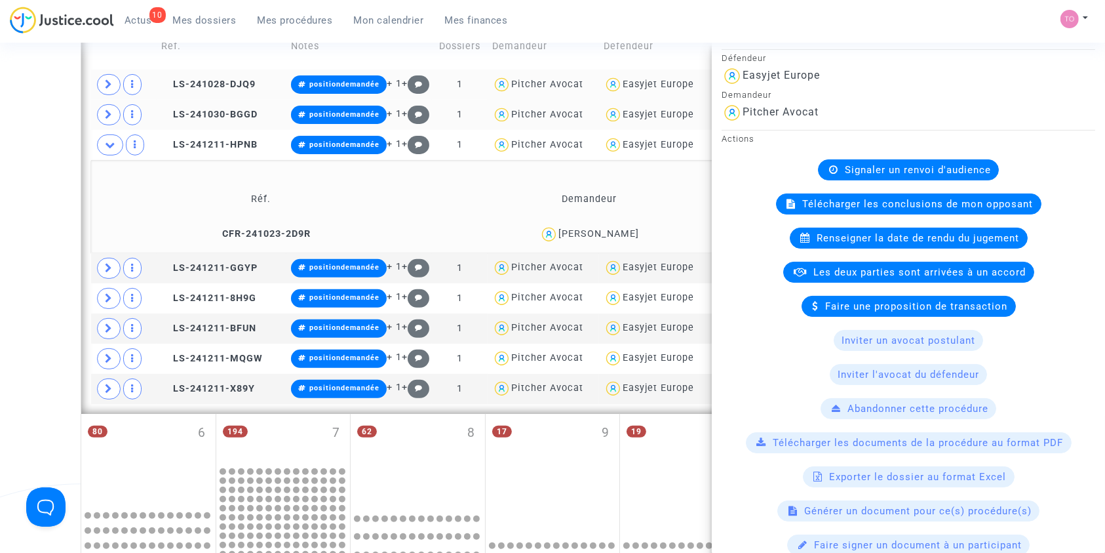
click at [877, 202] on span "Télécharger les conclusions de mon opposant" at bounding box center [918, 204] width 231 height 12
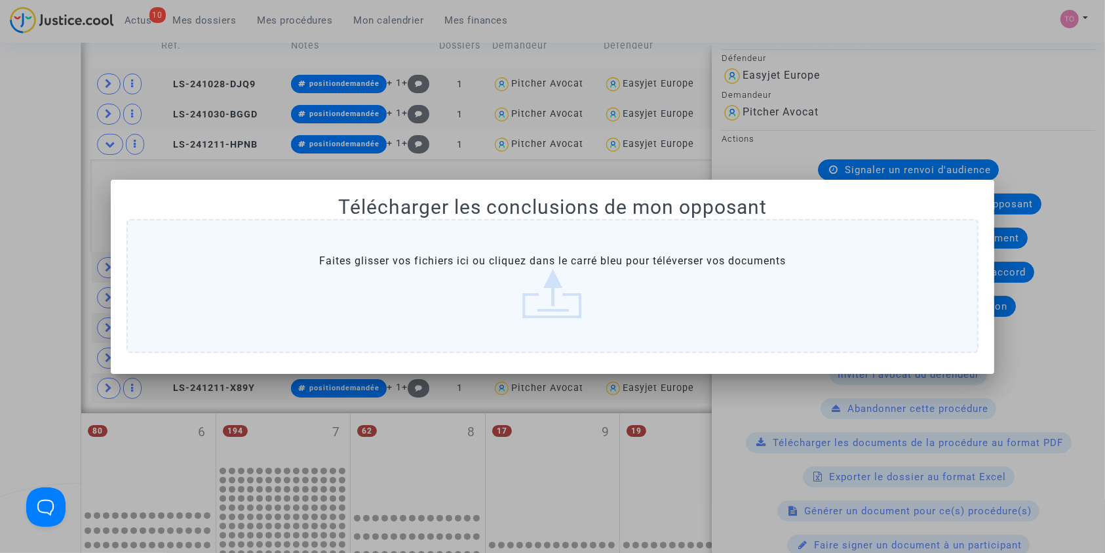
click at [568, 266] on label "Faites glisser vos fichiers ici ou cliquez dans le carré bleu pour téléverser v…" at bounding box center [553, 286] width 853 height 134
click at [0, 0] on input "Faites glisser vos fichiers ici ou cliquez dans le carré bleu pour téléverser v…" at bounding box center [0, 0] width 0 height 0
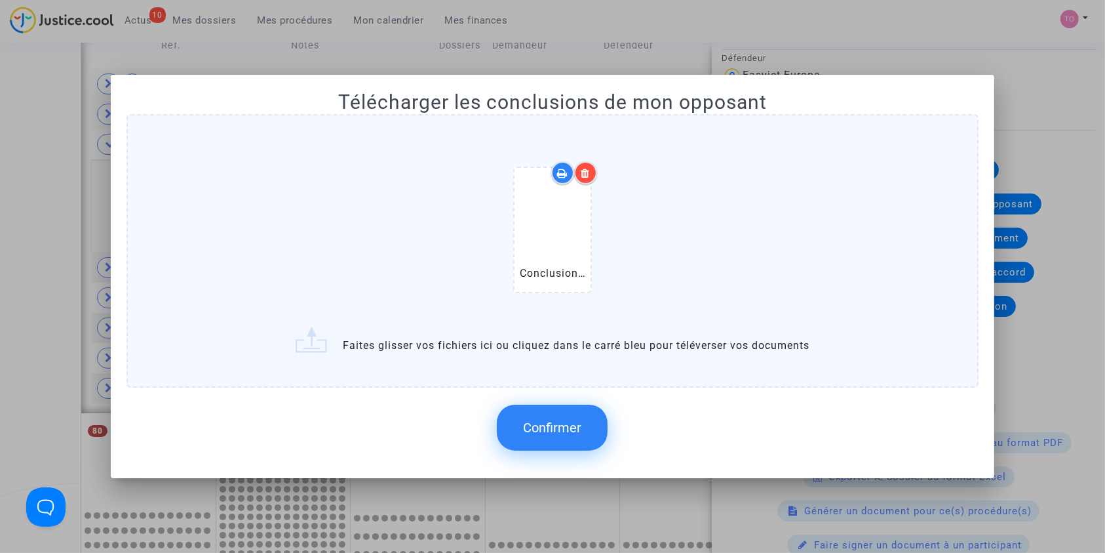
click at [456, 350] on label "Conclusions DECROUY.pdf Faites glisser vos fichiers ici ou cliquez dans le carr…" at bounding box center [553, 250] width 853 height 273
click at [0, 0] on input "Conclusions DECROUY.pdf Faites glisser vos fichiers ici ou cliquez dans le carr…" at bounding box center [0, 0] width 0 height 0
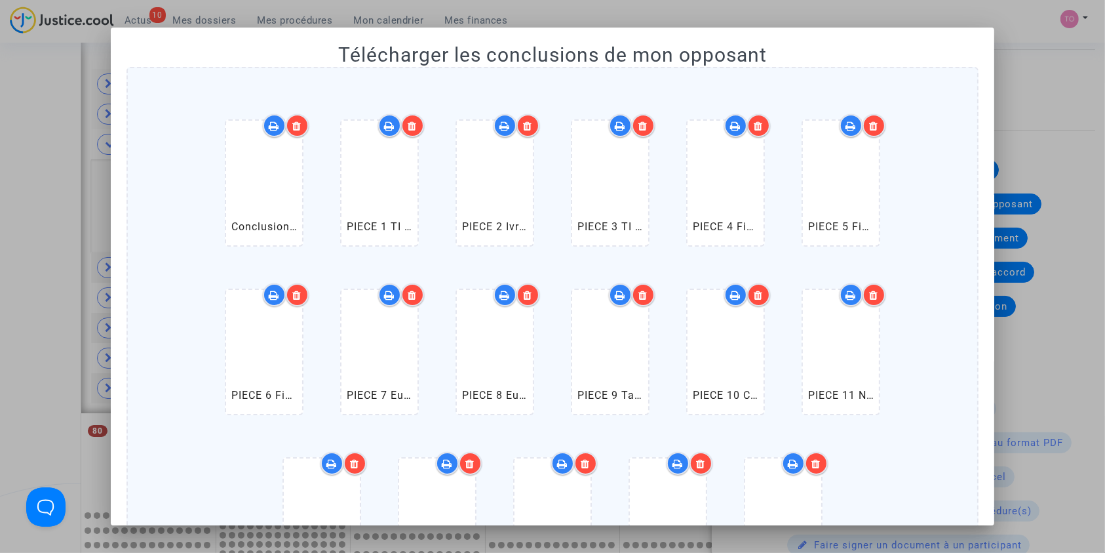
scroll to position [242, 0]
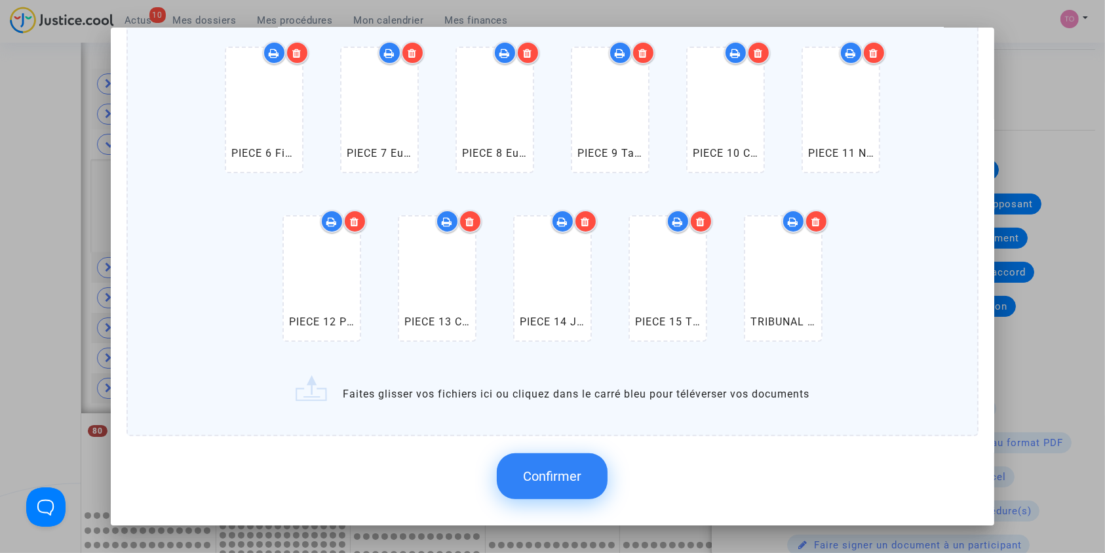
click at [549, 464] on button "Confirmer" at bounding box center [552, 476] width 111 height 46
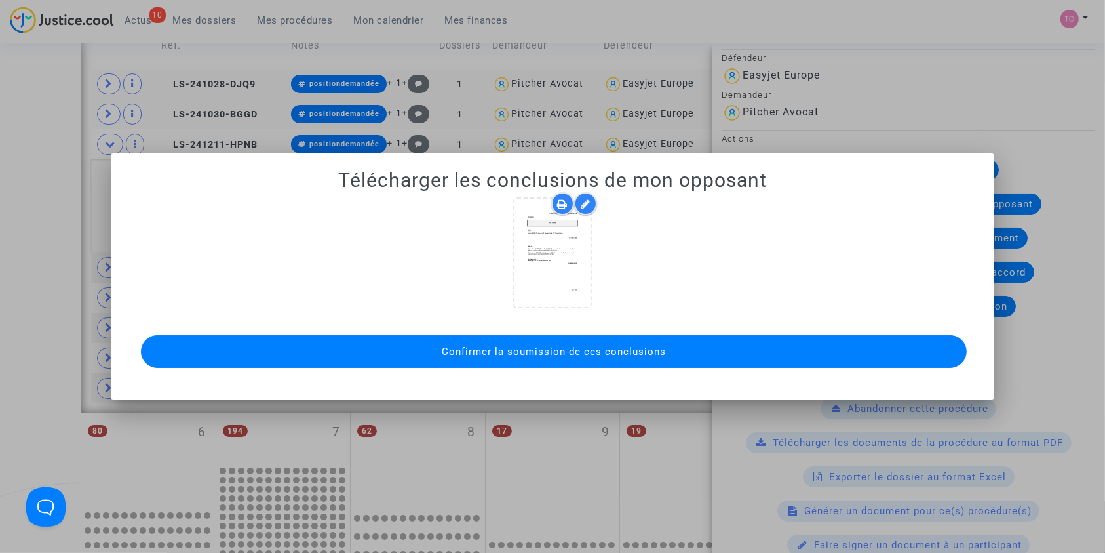
scroll to position [0, 0]
click at [570, 346] on span "Confirmer la soumission de ces conclusions" at bounding box center [554, 352] width 224 height 12
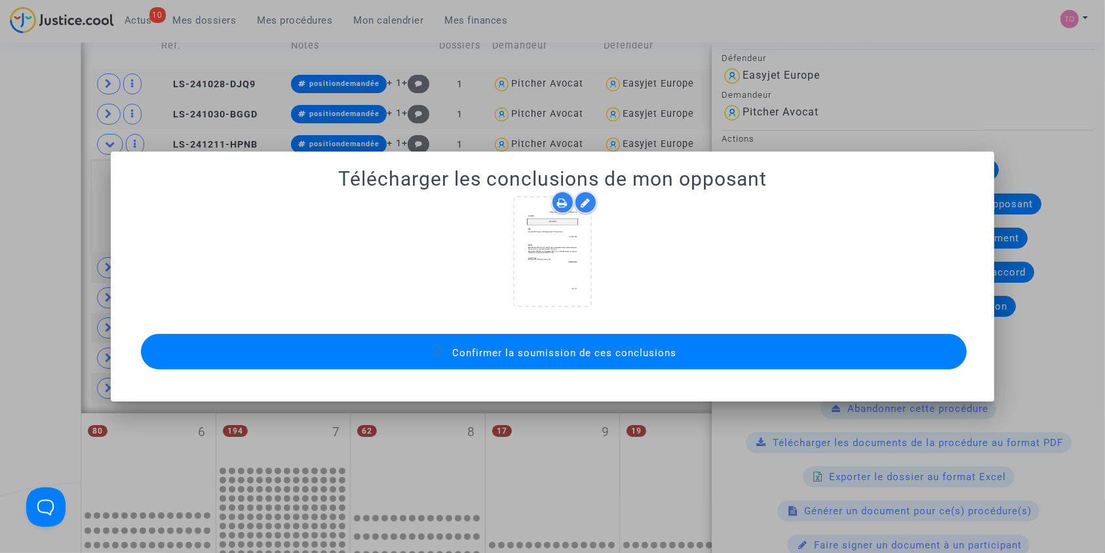
scroll to position [452, 0]
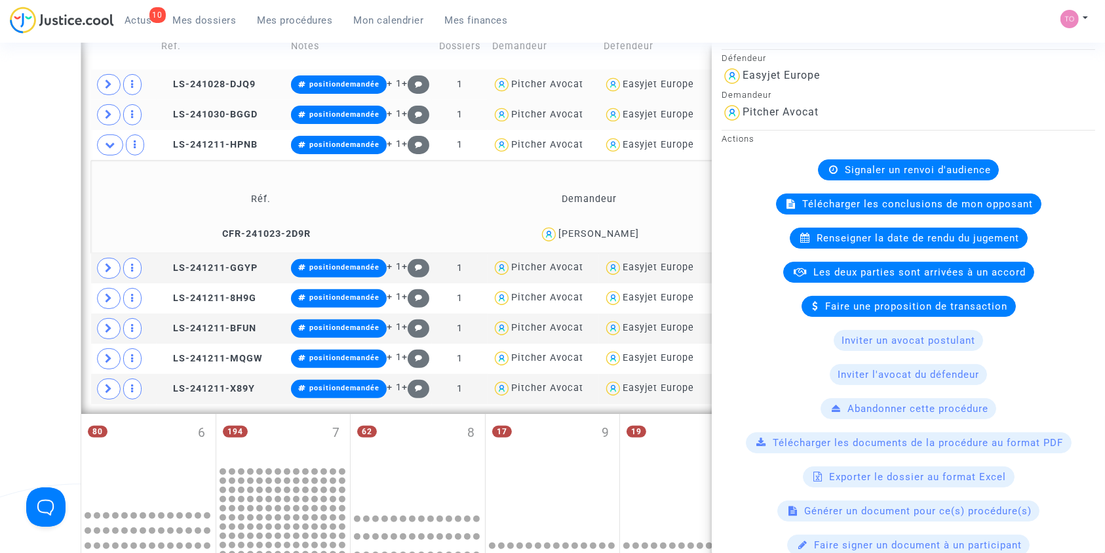
click at [35, 247] on div "Date de clôture d'instruction Date de conciliation Date d'audience Date de juge…" at bounding box center [552, 263] width 1105 height 1281
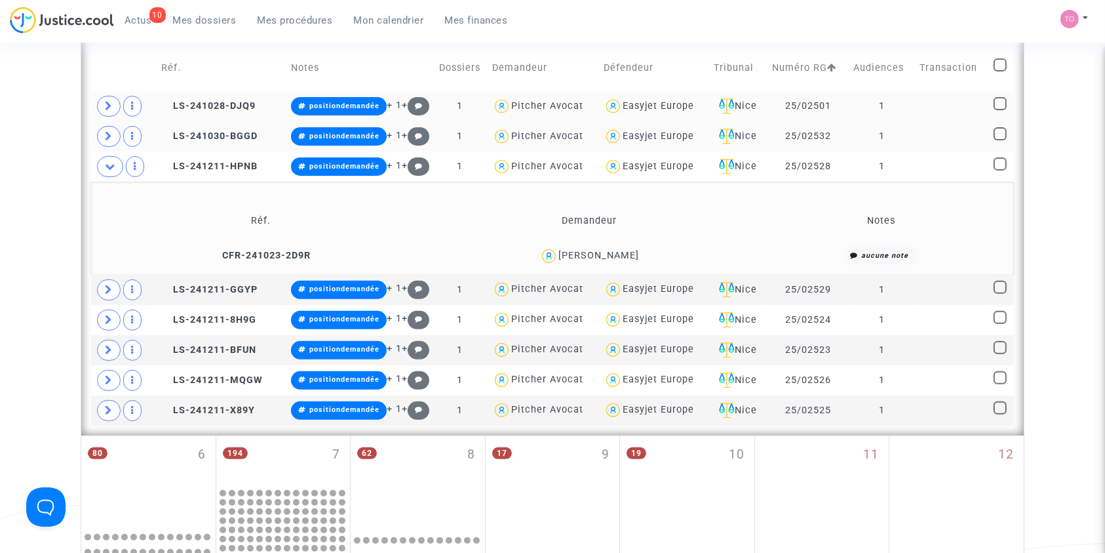
scroll to position [428, 0]
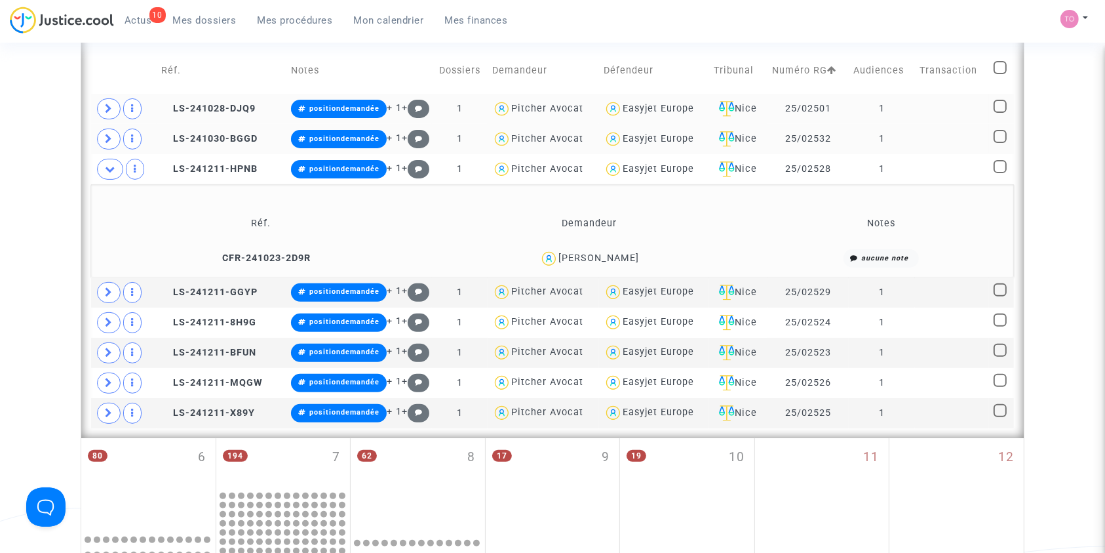
click at [602, 260] on div "Asmaa Decrouy" at bounding box center [599, 257] width 81 height 11
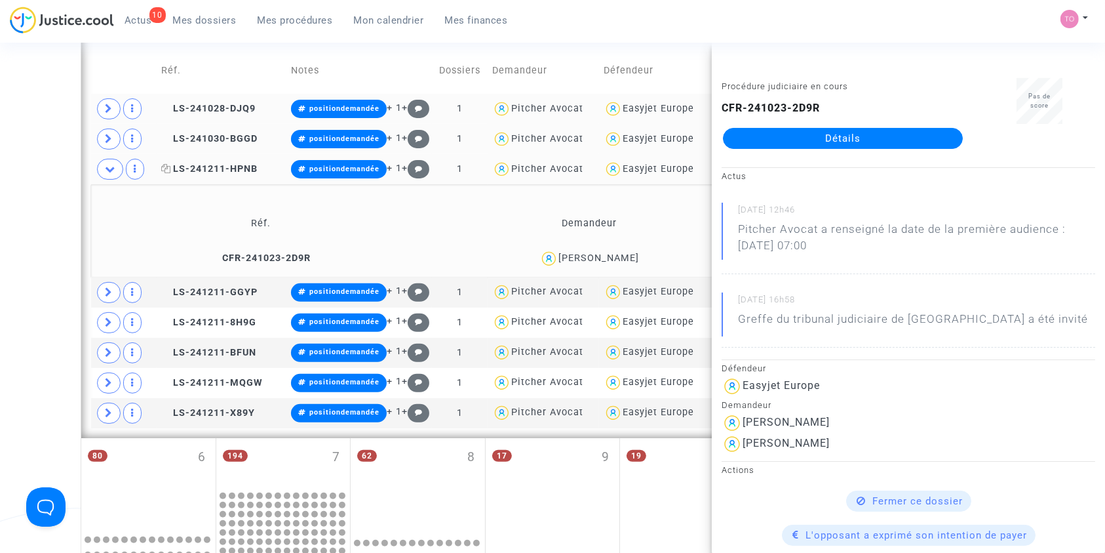
click at [222, 168] on span "LS-241211-HPNB" at bounding box center [209, 168] width 96 height 11
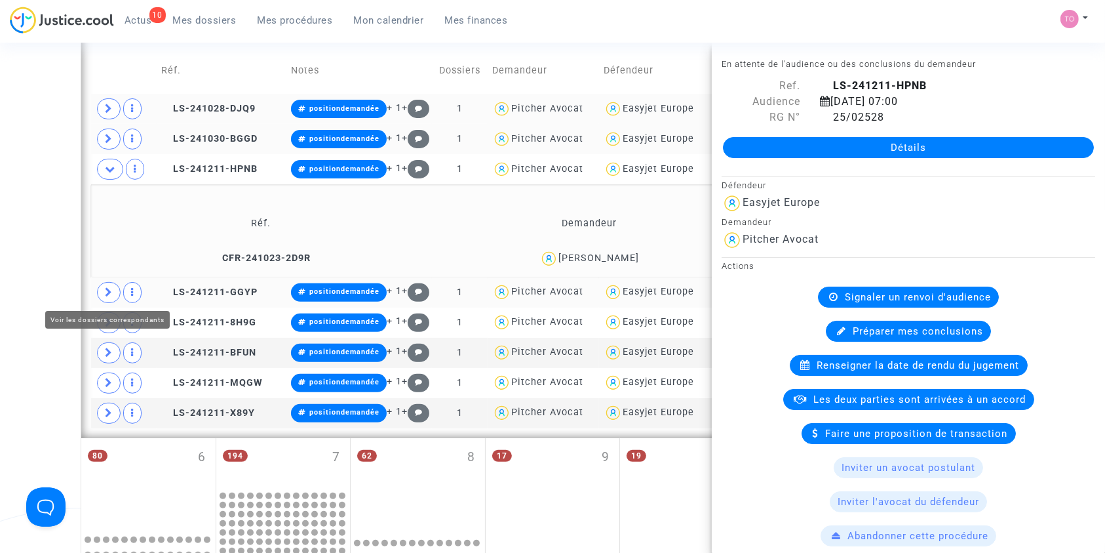
click at [109, 287] on icon at bounding box center [109, 292] width 8 height 10
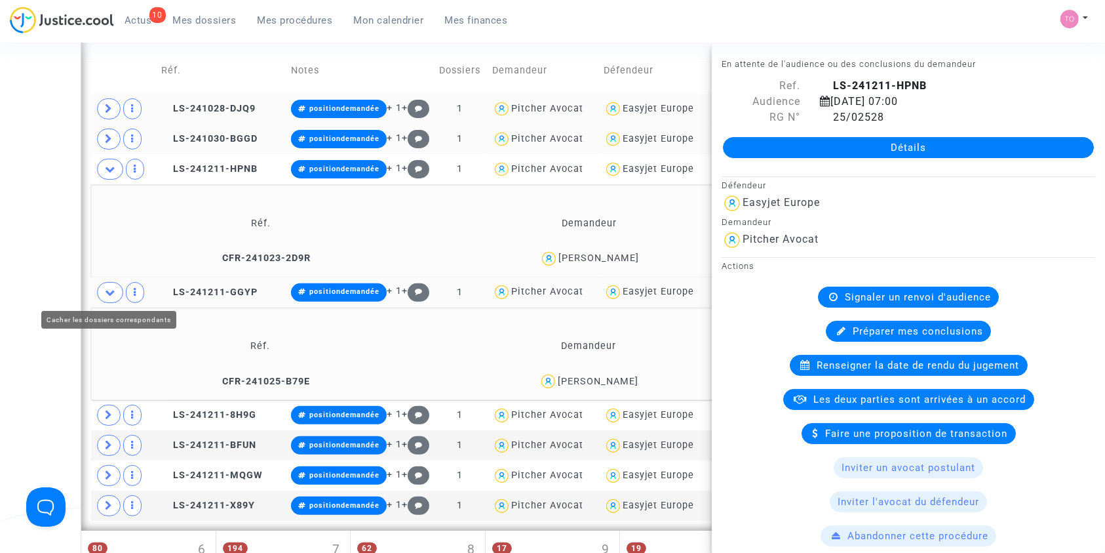
click at [113, 293] on icon at bounding box center [110, 292] width 10 height 10
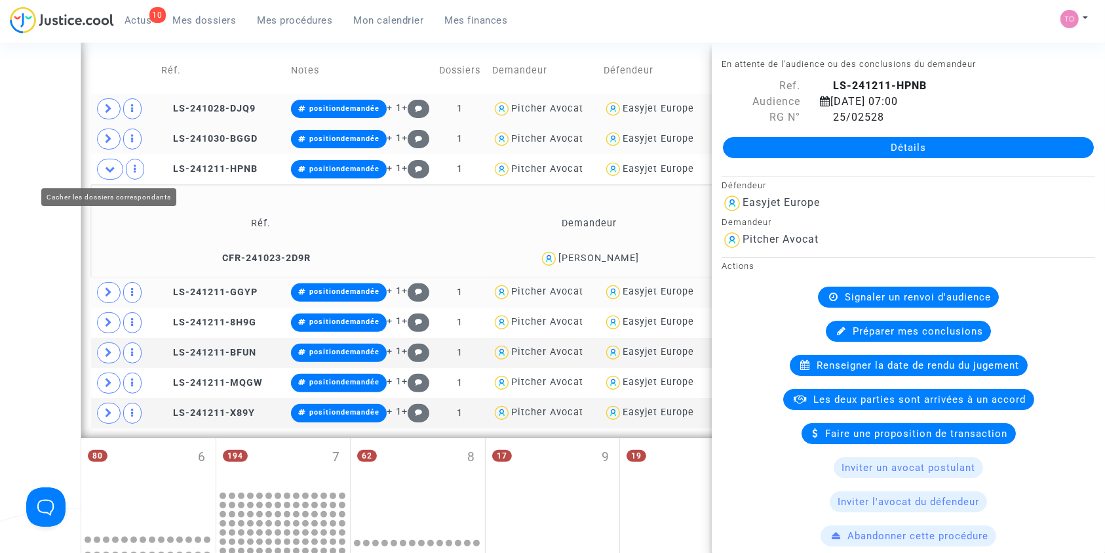
click at [11, 193] on div "Date de clôture d'instruction Date de conciliation Date d'audience Date de juge…" at bounding box center [552, 287] width 1105 height 1281
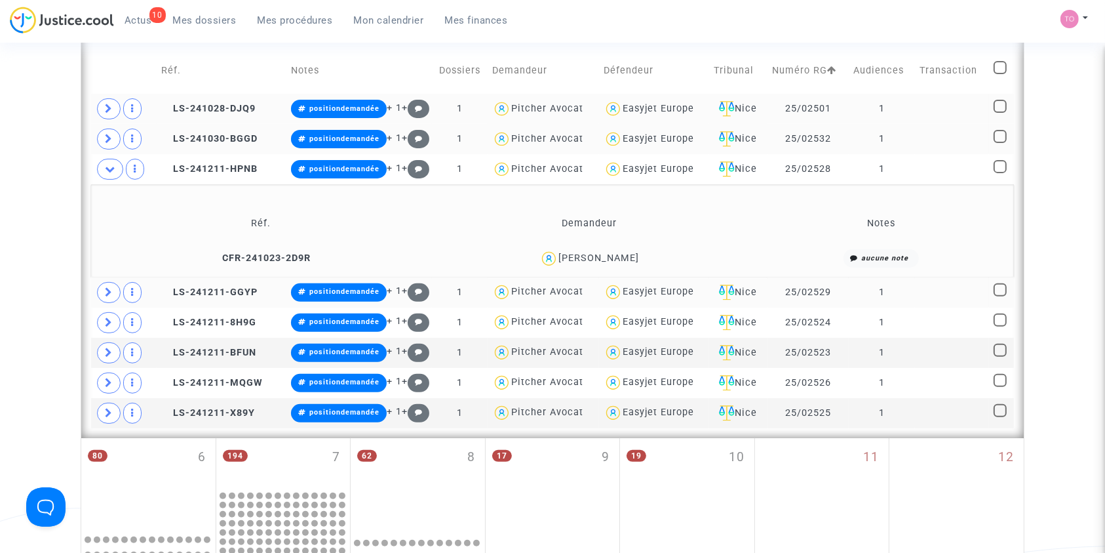
click at [622, 254] on div "Asmaa Decrouy" at bounding box center [599, 257] width 81 height 11
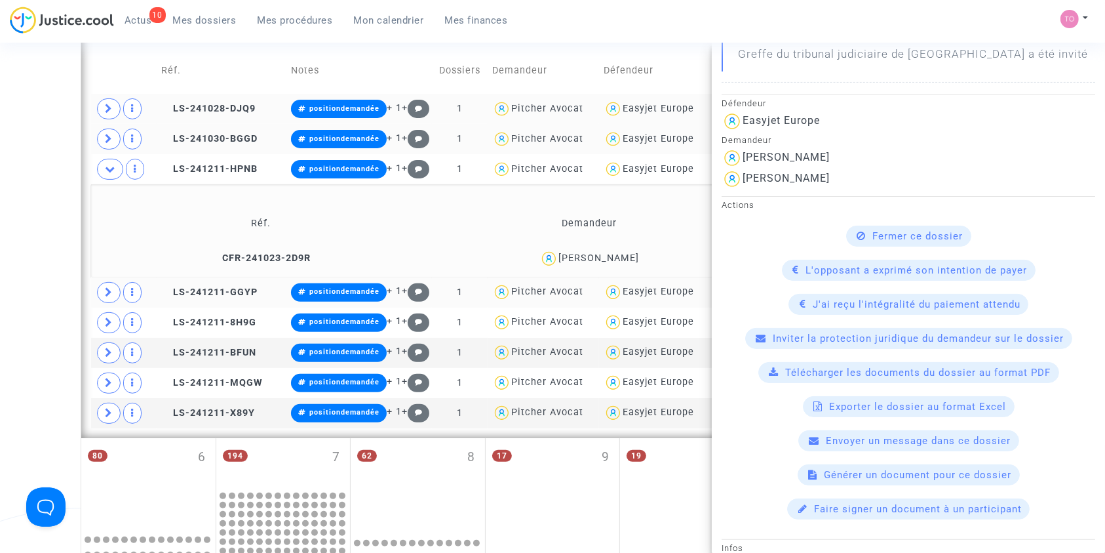
scroll to position [130, 0]
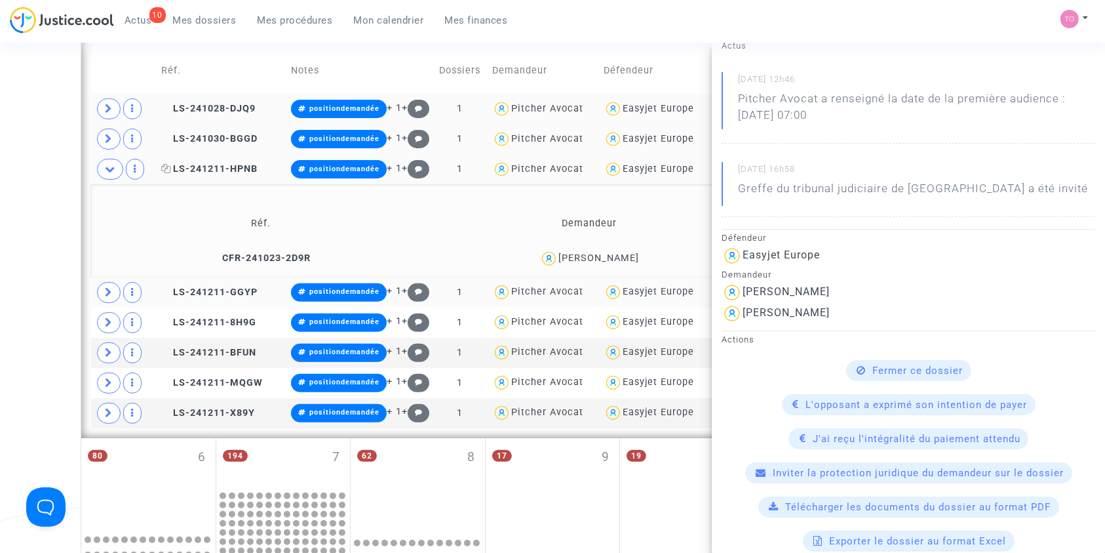
click at [229, 170] on span "LS-241211-HPNB" at bounding box center [209, 168] width 96 height 11
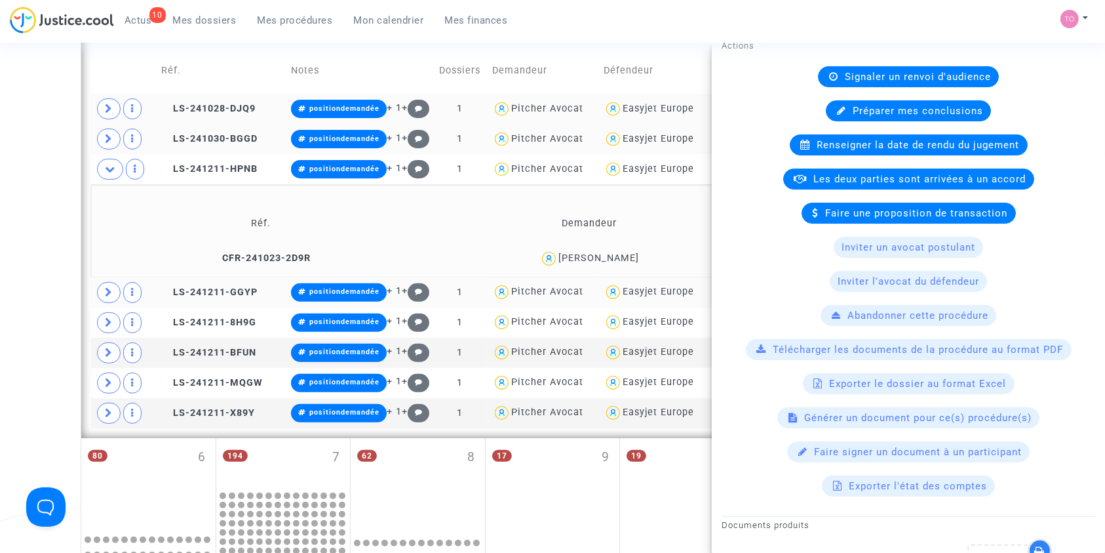
scroll to position [896, 0]
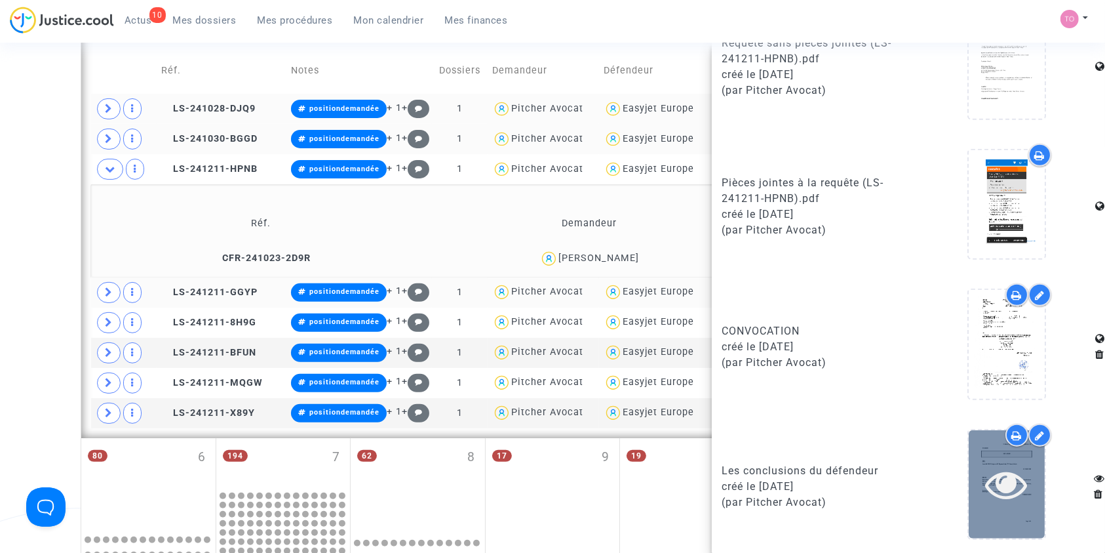
click at [1007, 469] on icon at bounding box center [1007, 484] width 43 height 42
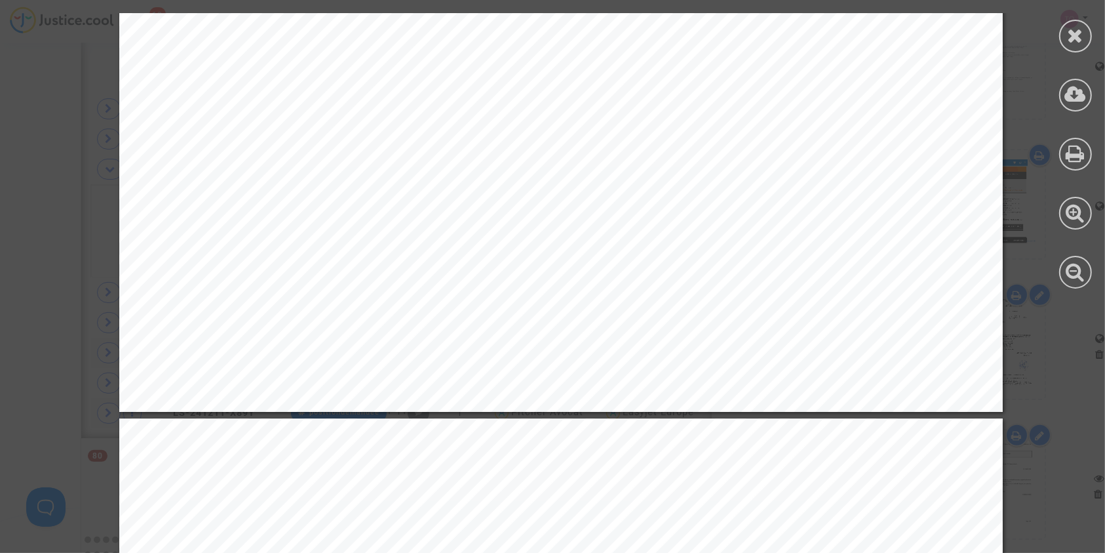
scroll to position [17499, 0]
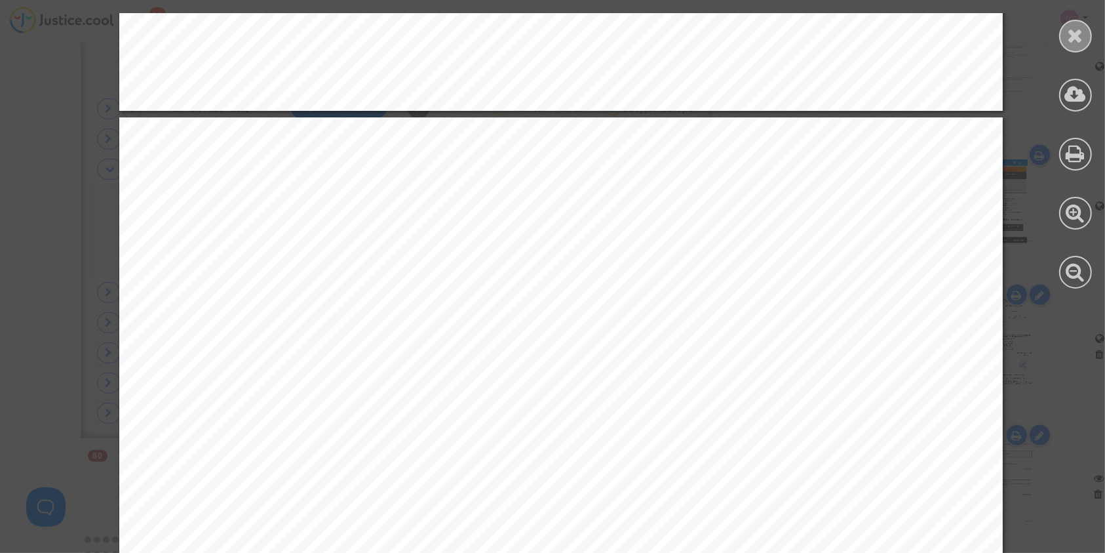
click at [1074, 39] on icon at bounding box center [1076, 36] width 16 height 20
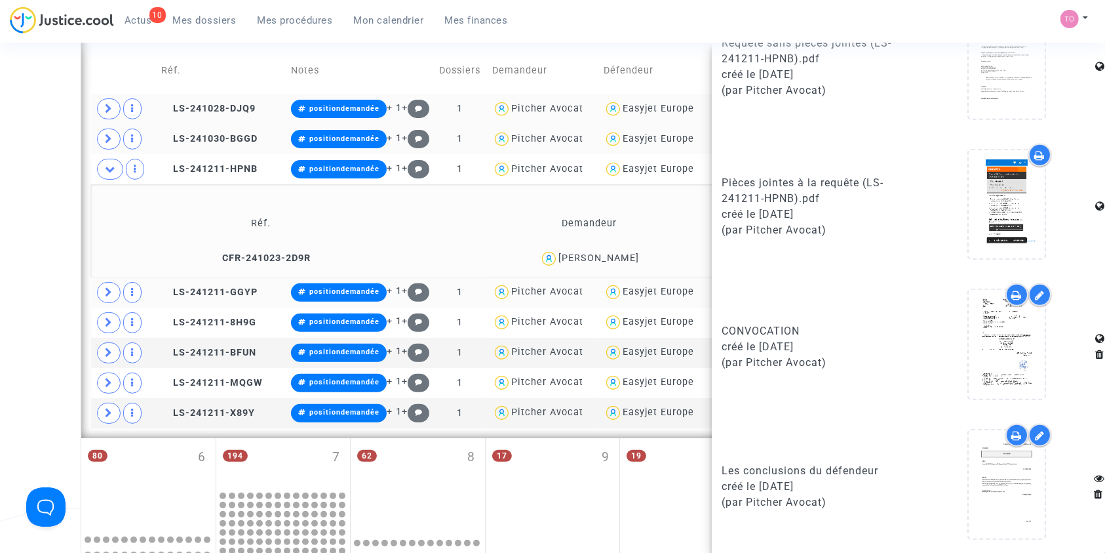
click at [0, 258] on div "Date de clôture d'instruction Date de conciliation Date d'audience Date de juge…" at bounding box center [552, 287] width 1105 height 1281
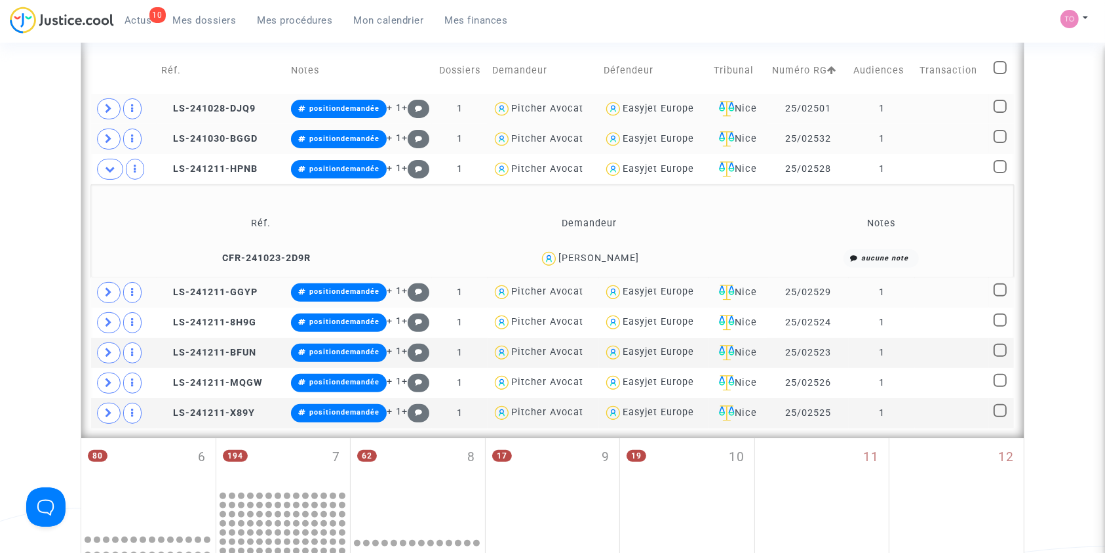
scroll to position [0, 0]
click at [112, 290] on icon at bounding box center [109, 292] width 8 height 10
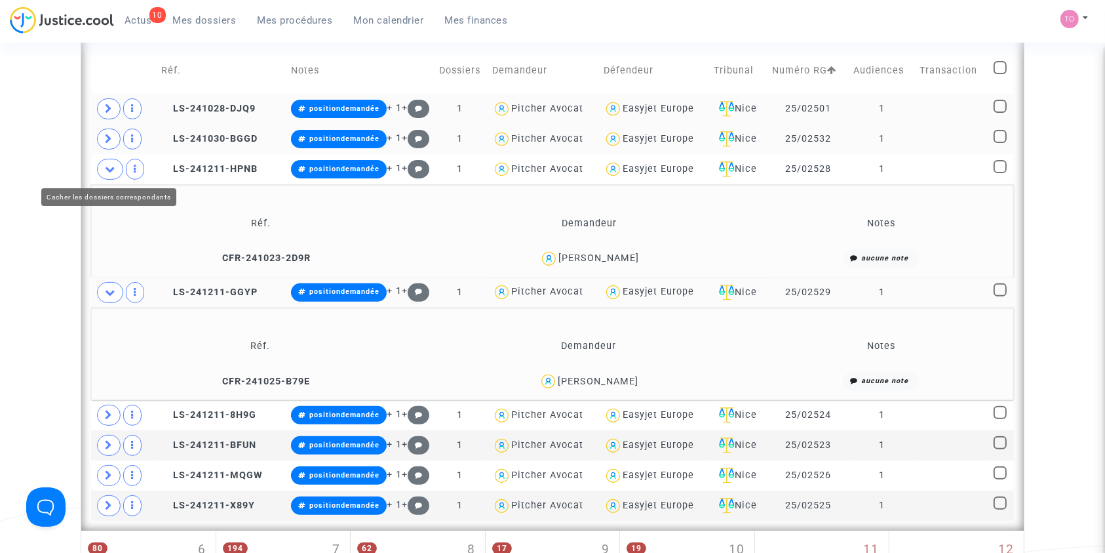
click at [106, 172] on icon at bounding box center [110, 169] width 10 height 10
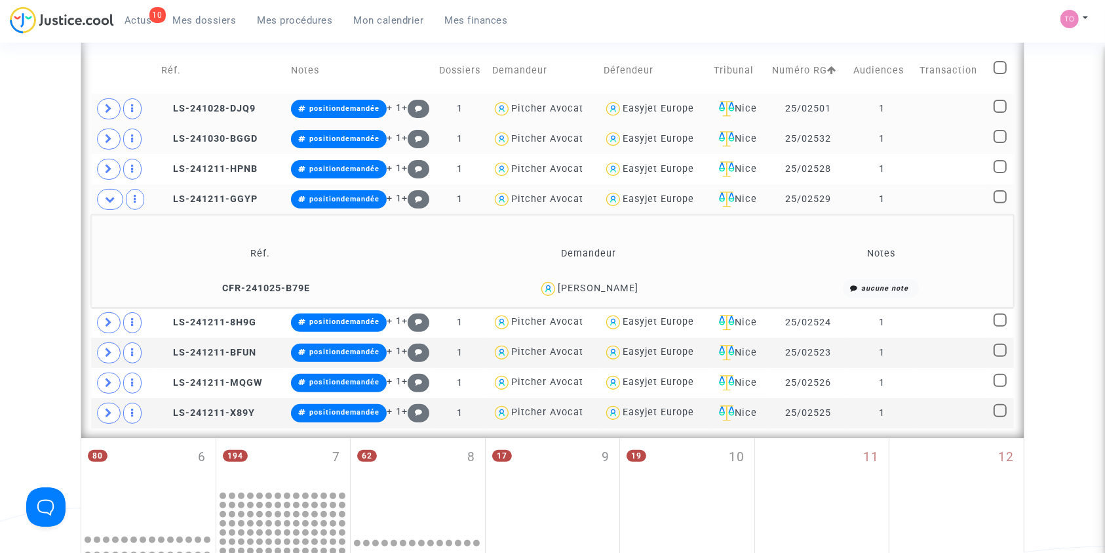
click at [606, 284] on div "Gustavo Marzetti" at bounding box center [598, 288] width 81 height 11
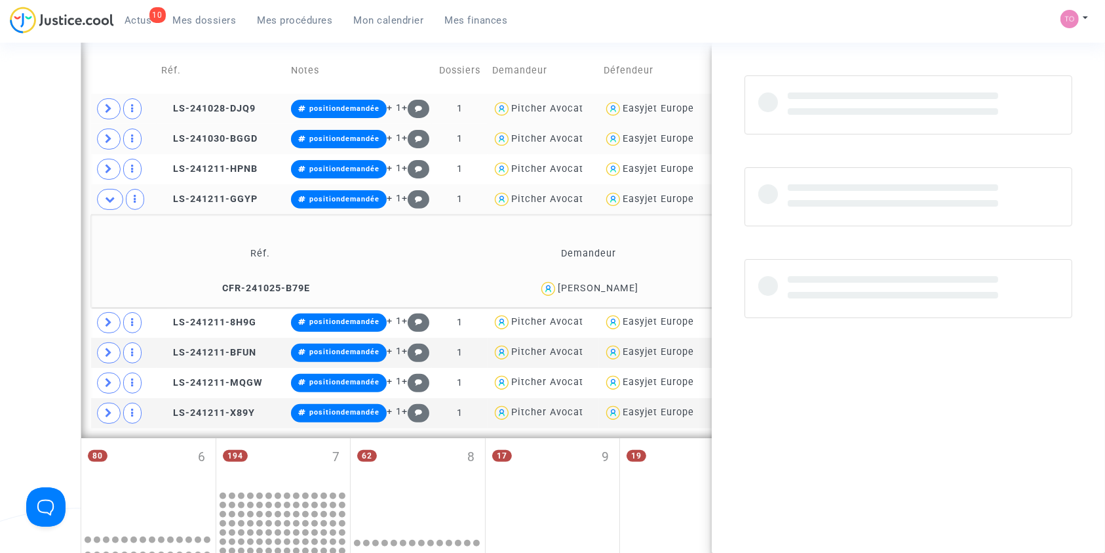
click at [606, 284] on div "Gustavo Marzetti" at bounding box center [598, 288] width 81 height 11
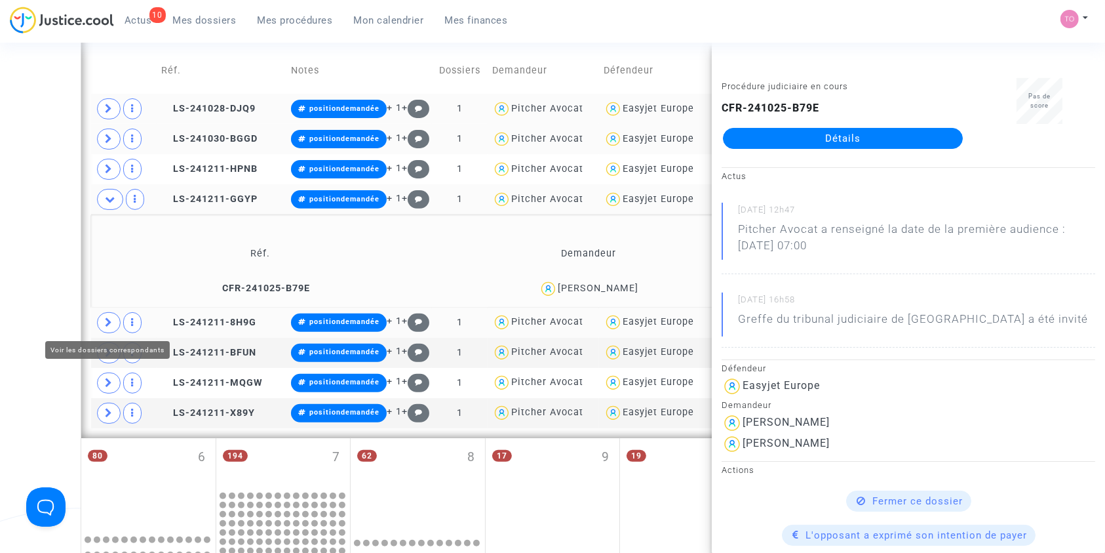
click at [109, 318] on icon at bounding box center [109, 322] width 8 height 10
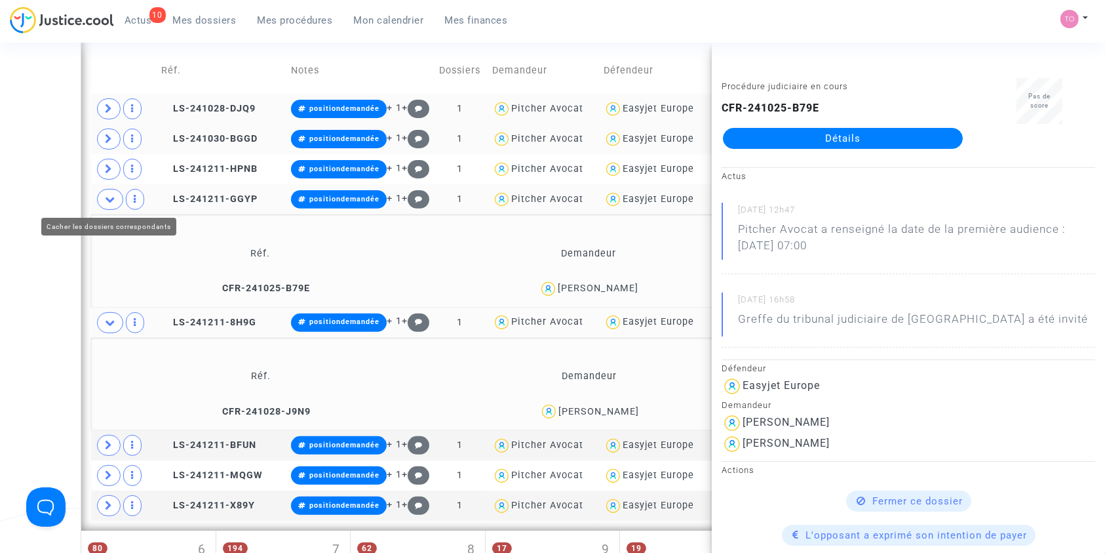
click at [111, 201] on icon at bounding box center [110, 199] width 10 height 10
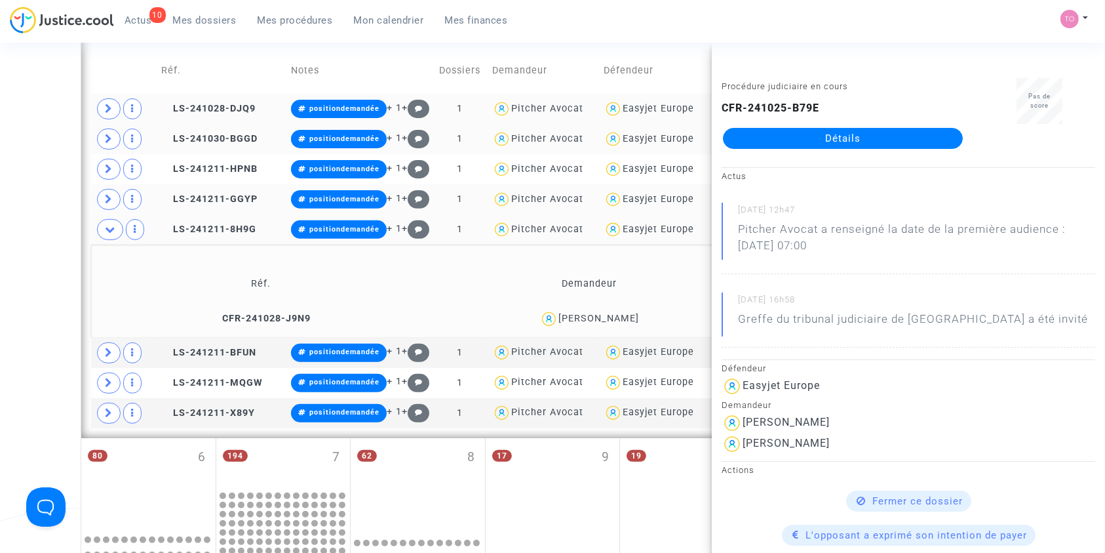
click at [622, 317] on div "Martine Airaut" at bounding box center [599, 318] width 81 height 11
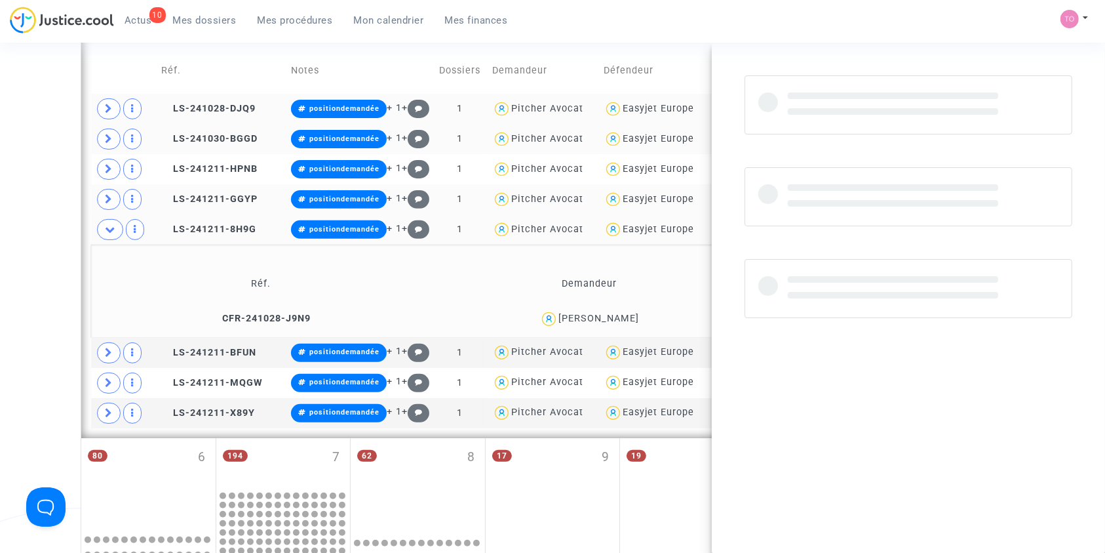
click at [622, 317] on div "Martine Airaut" at bounding box center [599, 318] width 81 height 11
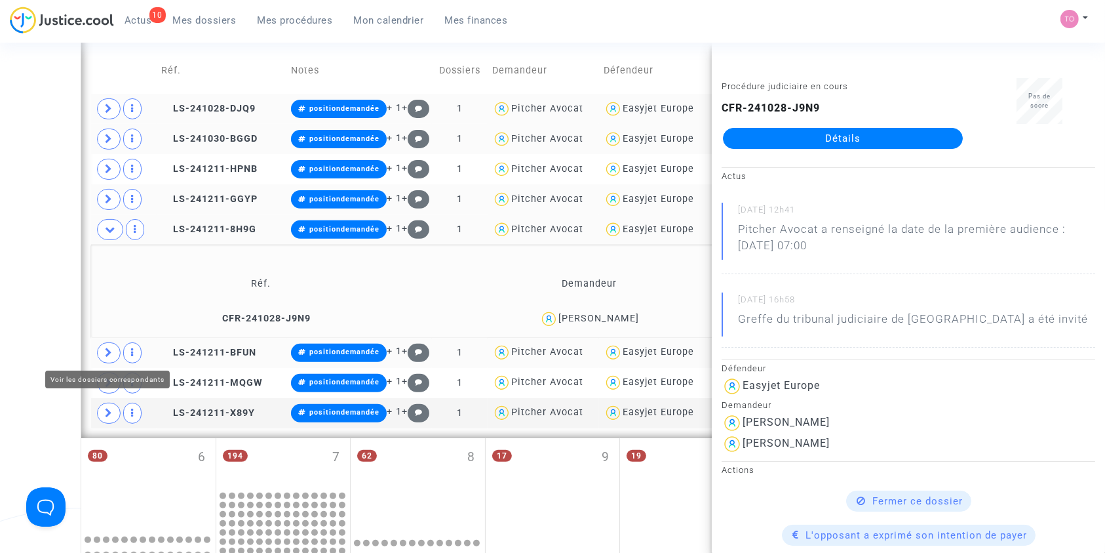
click at [102, 349] on span at bounding box center [109, 352] width 24 height 21
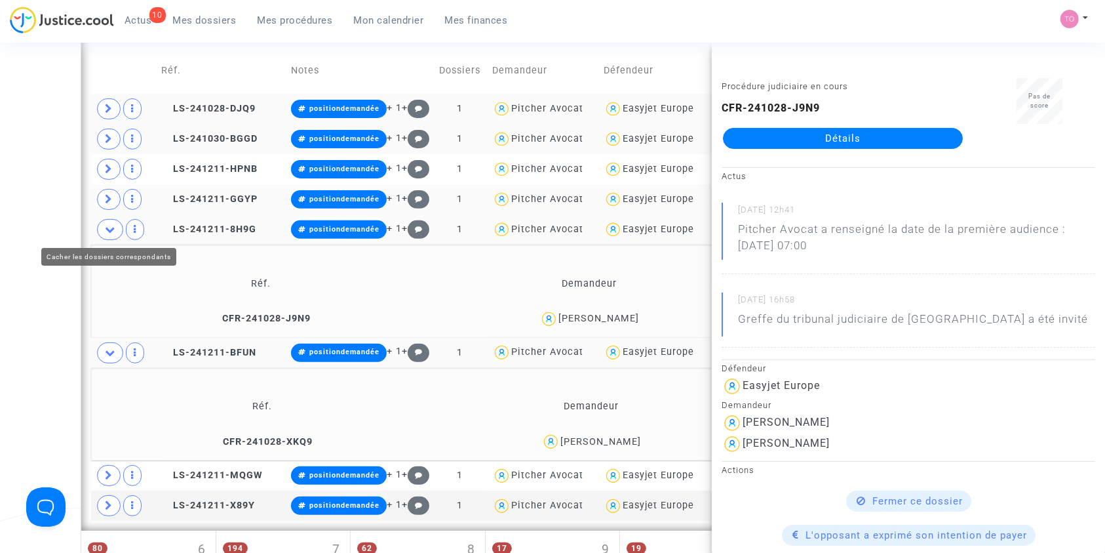
click at [105, 226] on icon at bounding box center [110, 229] width 10 height 10
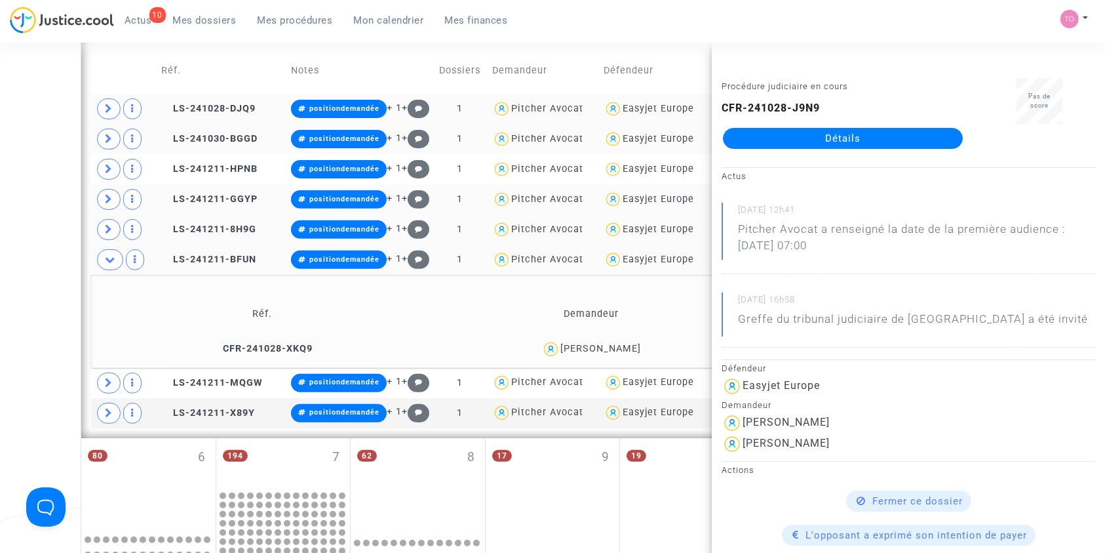
click at [625, 343] on div "Sophie Leroy" at bounding box center [601, 348] width 81 height 11
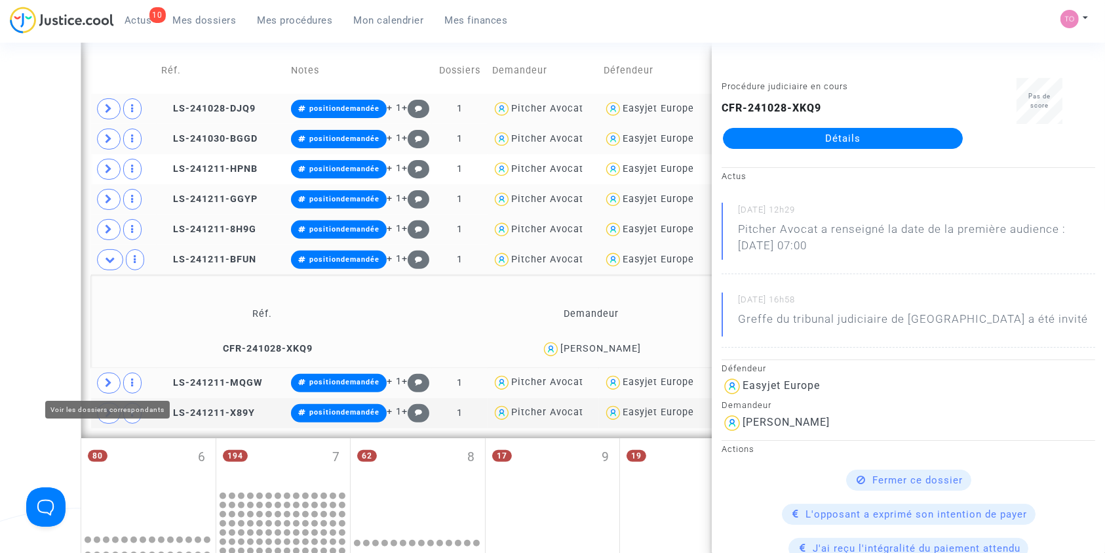
click at [105, 382] on icon at bounding box center [109, 383] width 8 height 10
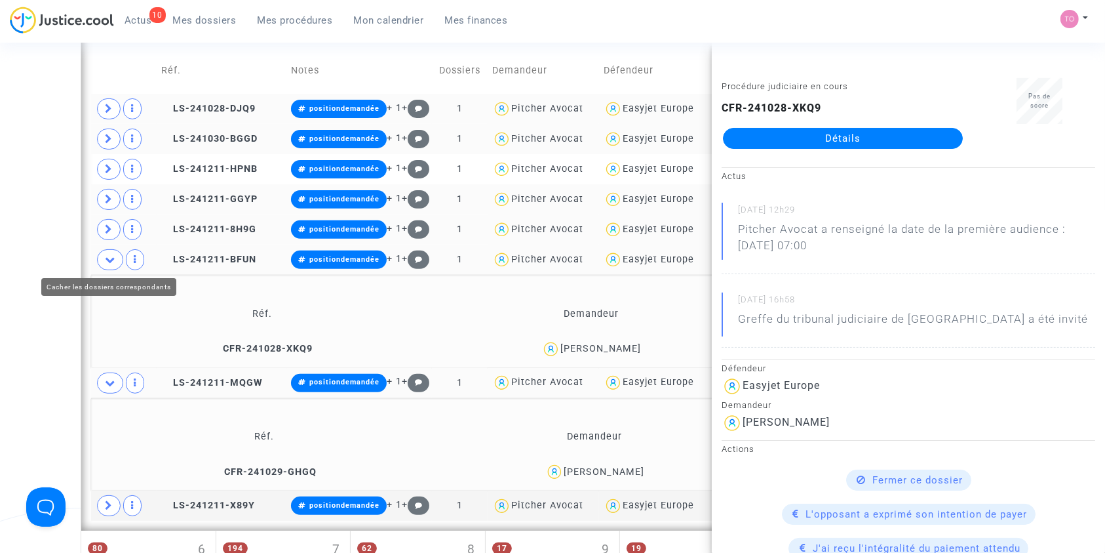
click at [113, 263] on icon at bounding box center [110, 259] width 10 height 10
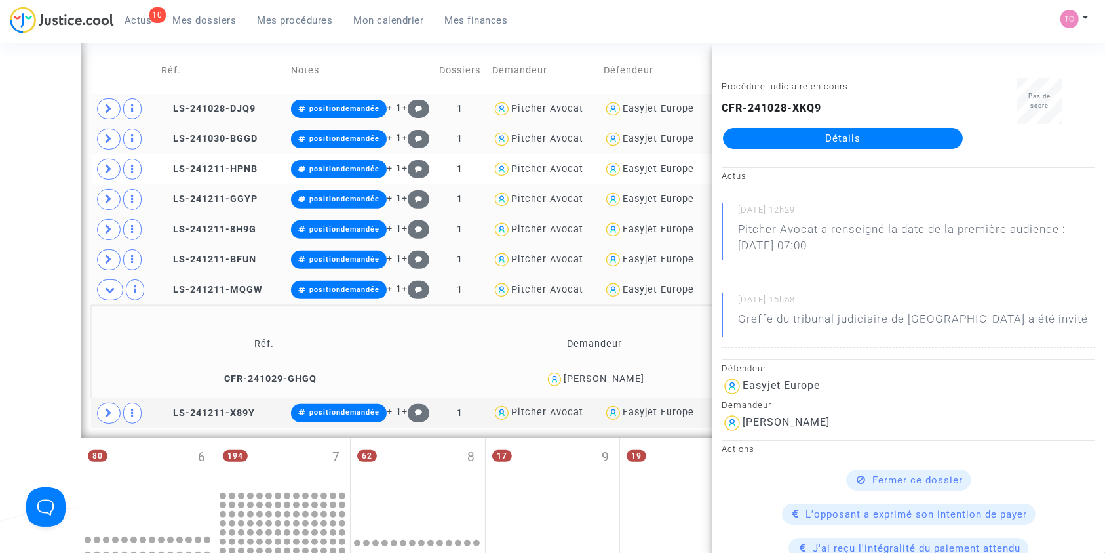
click at [625, 374] on div "Linda Zayani" at bounding box center [604, 378] width 81 height 11
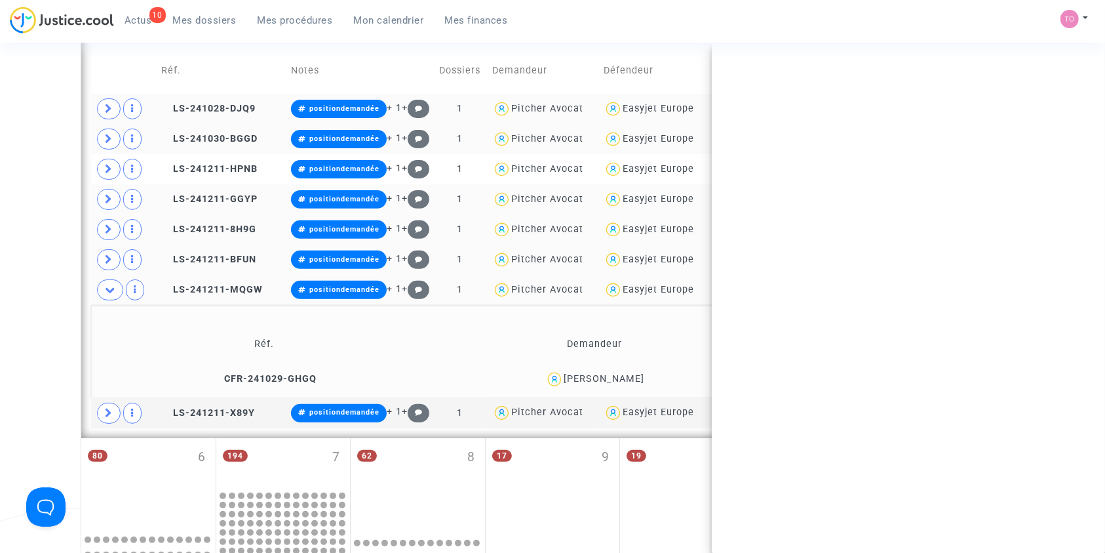
click at [625, 374] on div "Linda Zayani" at bounding box center [604, 378] width 81 height 11
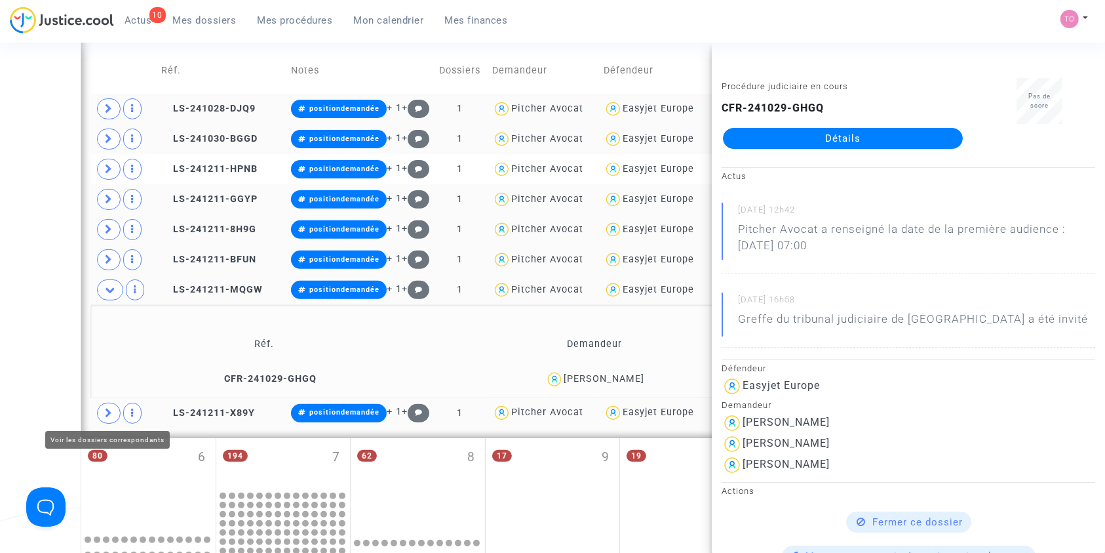
click at [103, 404] on span at bounding box center [109, 413] width 24 height 21
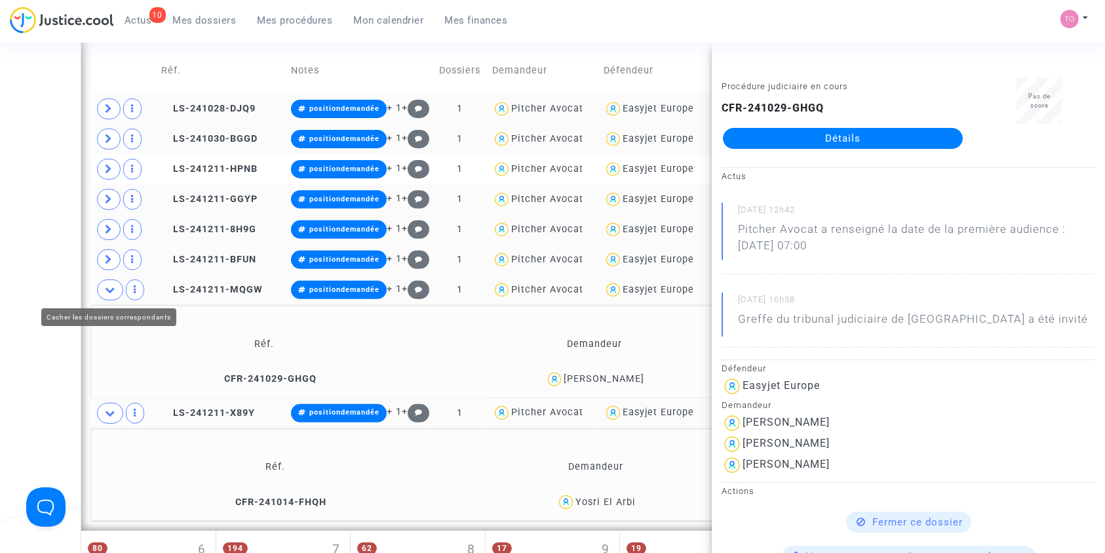
click at [105, 290] on icon at bounding box center [110, 290] width 10 height 10
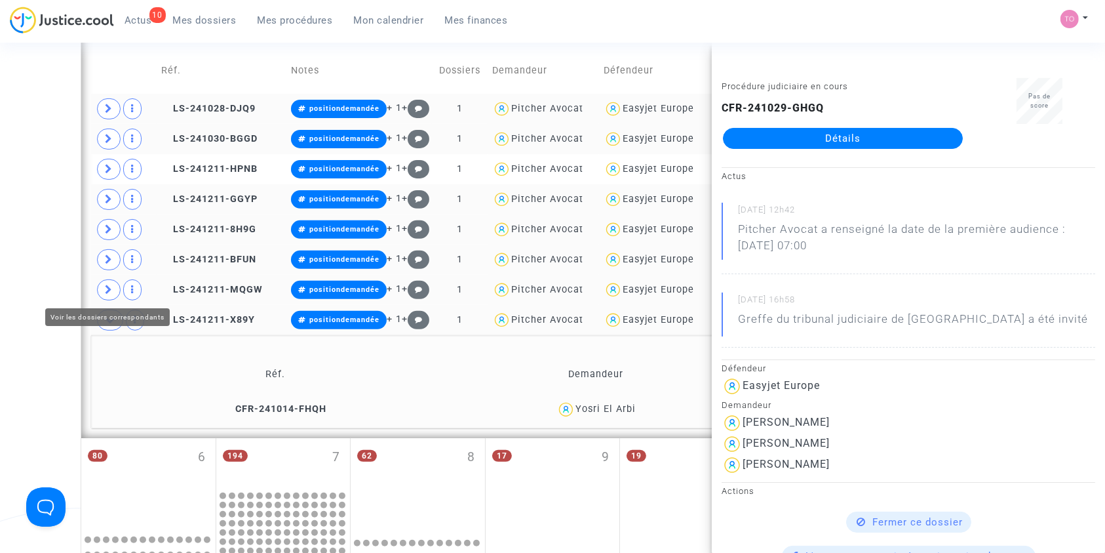
click at [32, 313] on div "Date de clôture d'instruction Date de conciliation Date d'audience Date de juge…" at bounding box center [552, 287] width 1105 height 1281
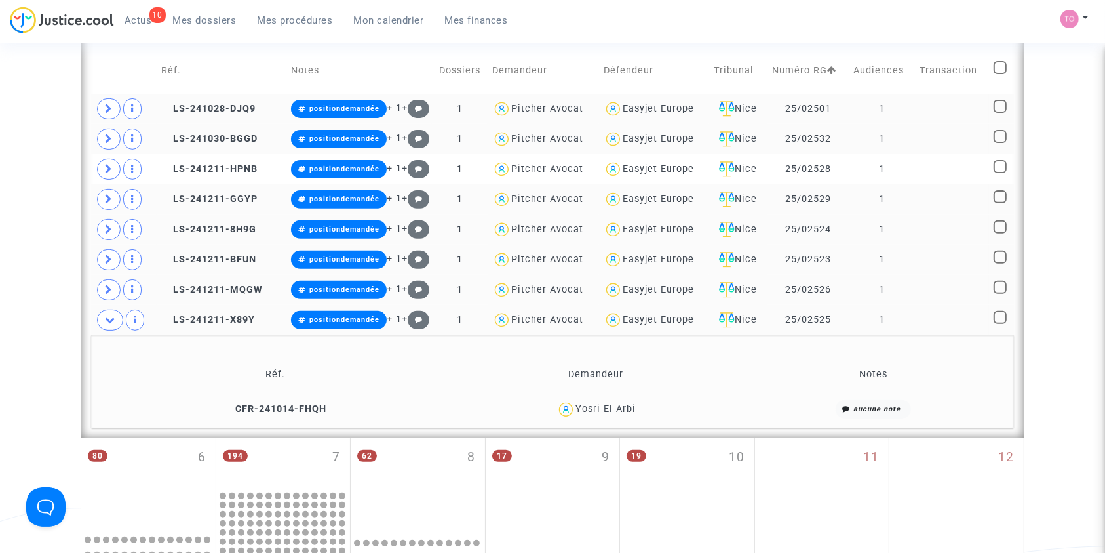
drag, startPoint x: 645, startPoint y: 406, endPoint x: 601, endPoint y: 411, distance: 43.6
click at [601, 411] on div "Yosri El Arbi" at bounding box center [596, 409] width 274 height 19
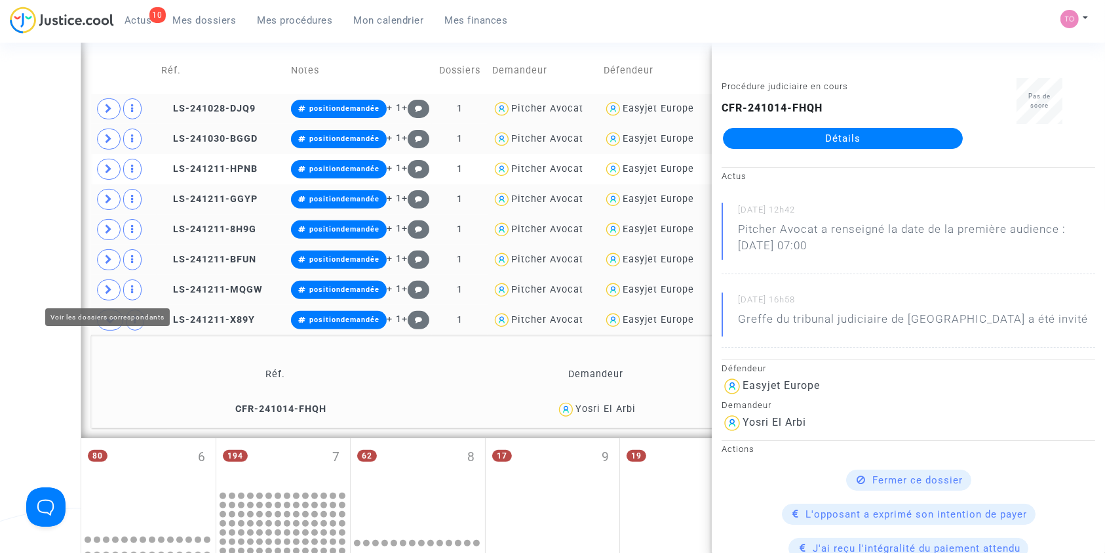
click at [109, 283] on span at bounding box center [109, 289] width 24 height 21
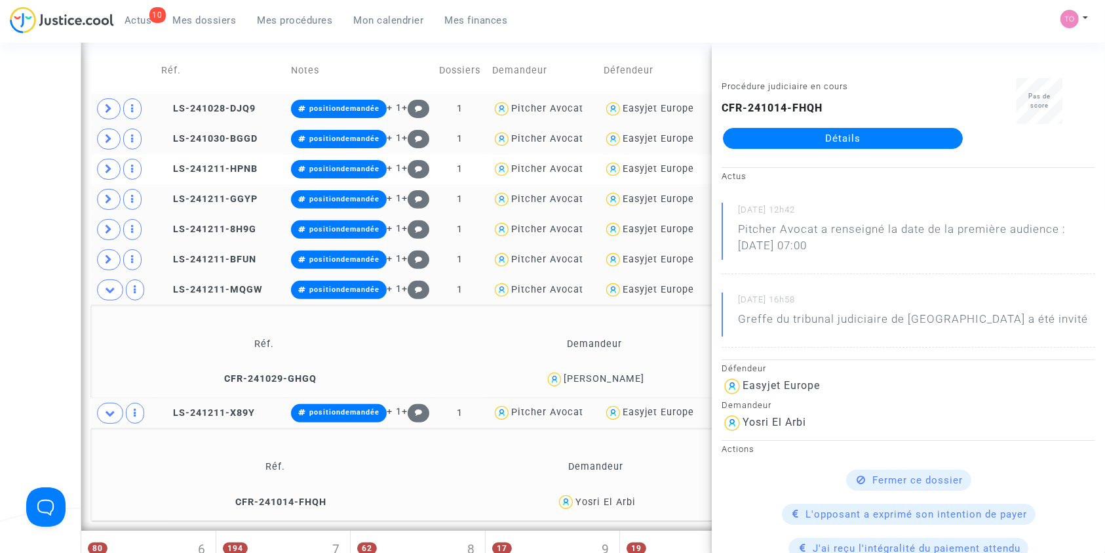
click at [627, 370] on span "Linda Zayani" at bounding box center [604, 341] width 81 height 87
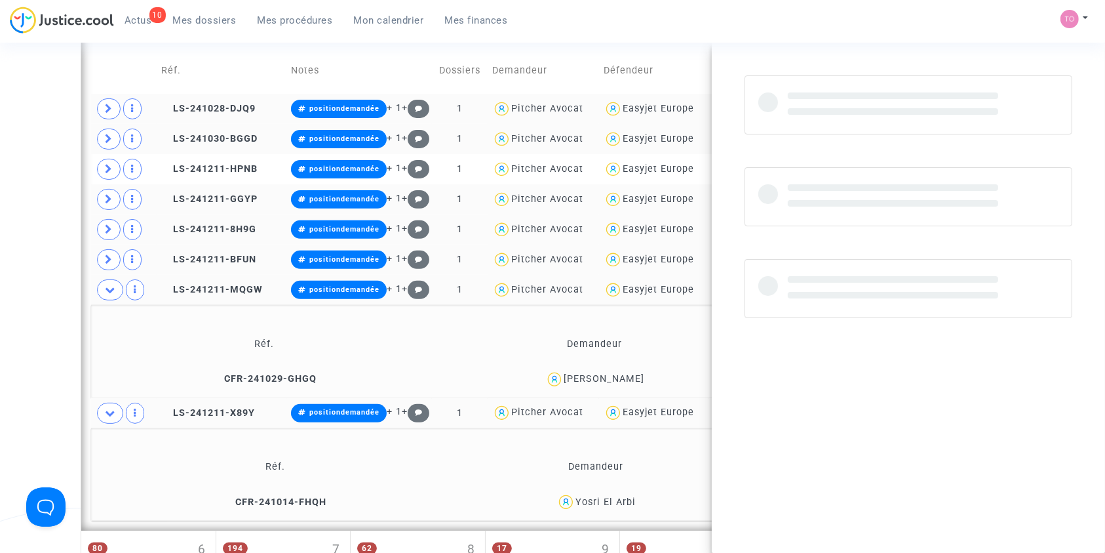
click at [627, 370] on span "Linda Zayani" at bounding box center [604, 341] width 81 height 87
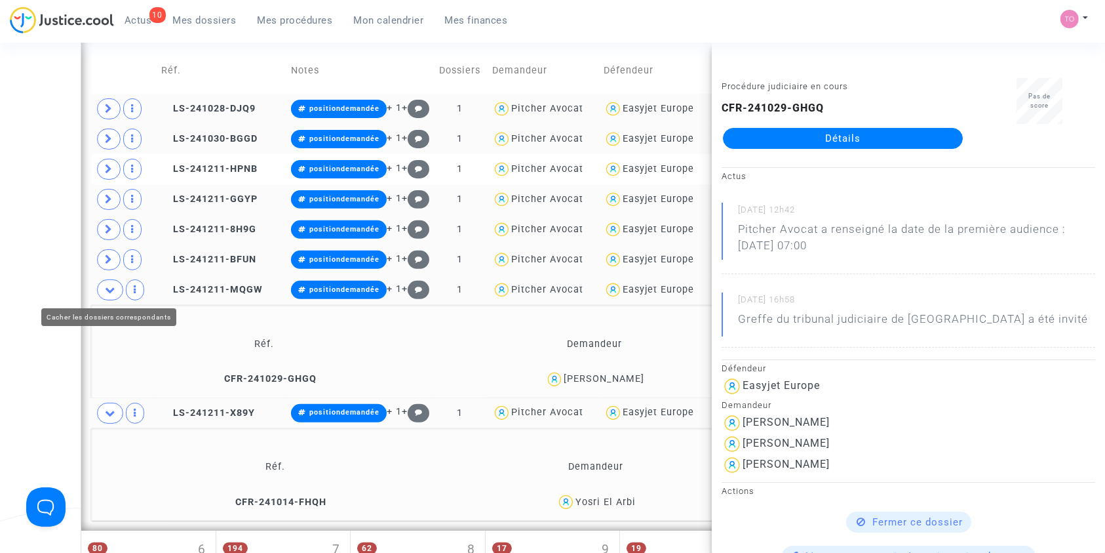
click at [104, 288] on span at bounding box center [110, 289] width 26 height 21
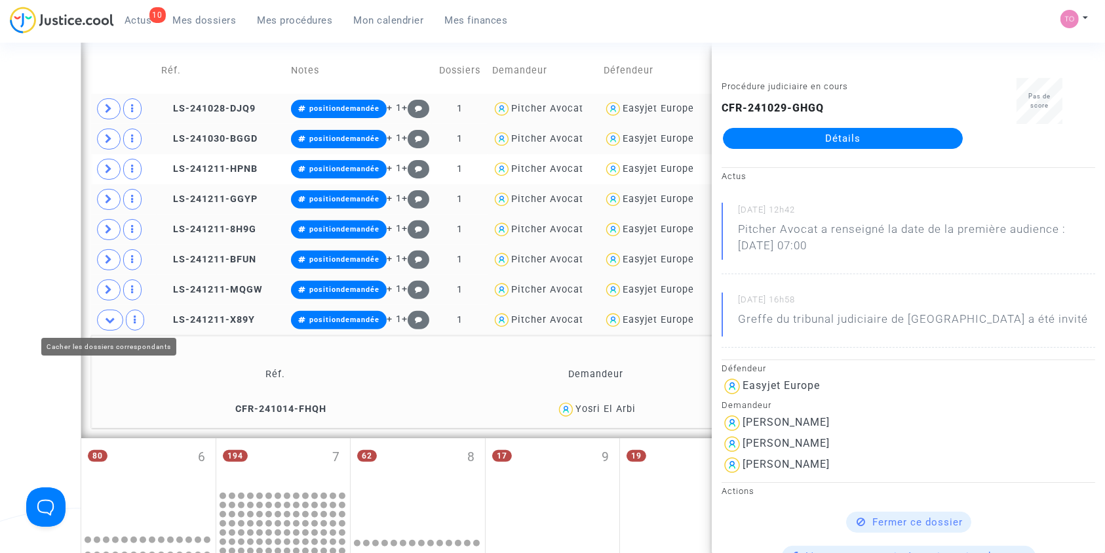
click at [113, 317] on icon at bounding box center [110, 320] width 10 height 10
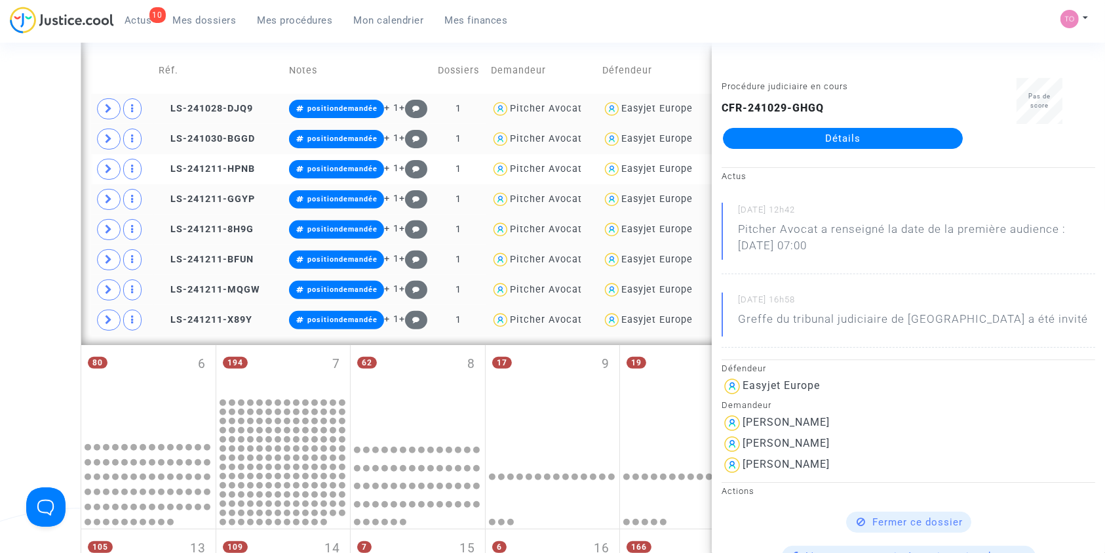
click at [54, 289] on div "Date de clôture d'instruction Date de conciliation Date d'audience Date de juge…" at bounding box center [552, 241] width 1105 height 1188
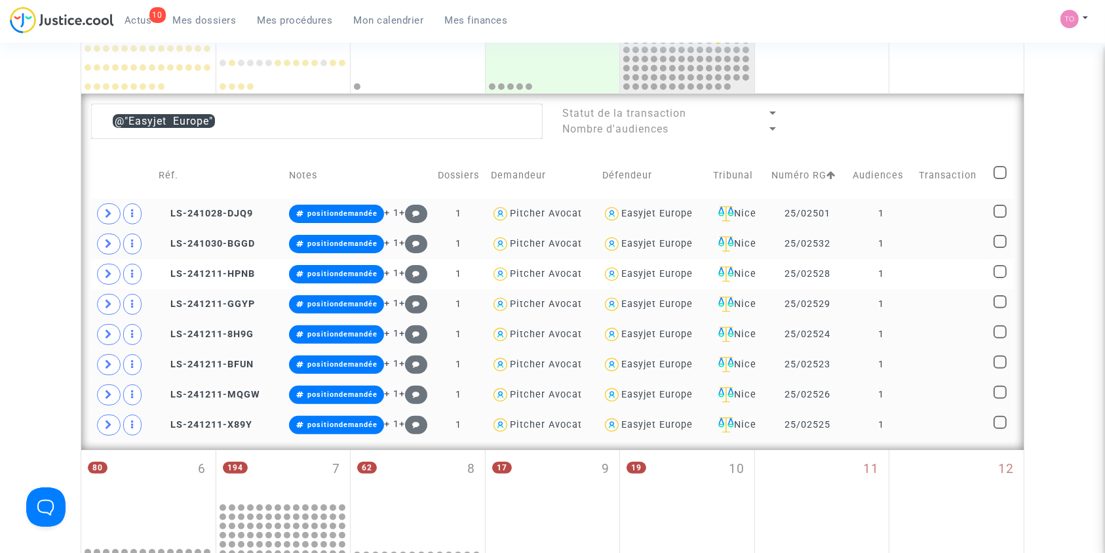
scroll to position [315, 0]
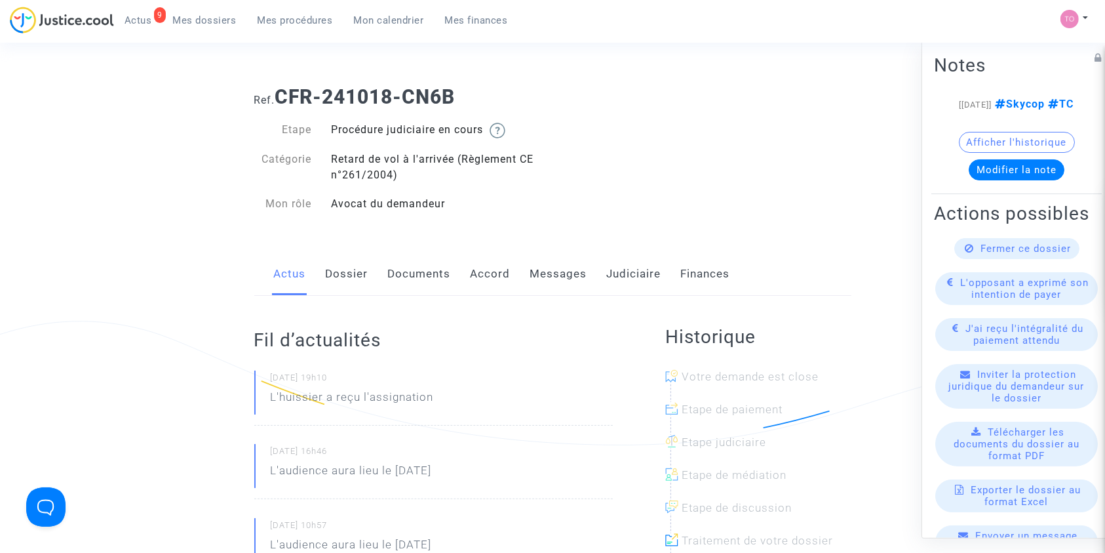
click at [617, 279] on link "Judiciaire" at bounding box center [634, 273] width 54 height 43
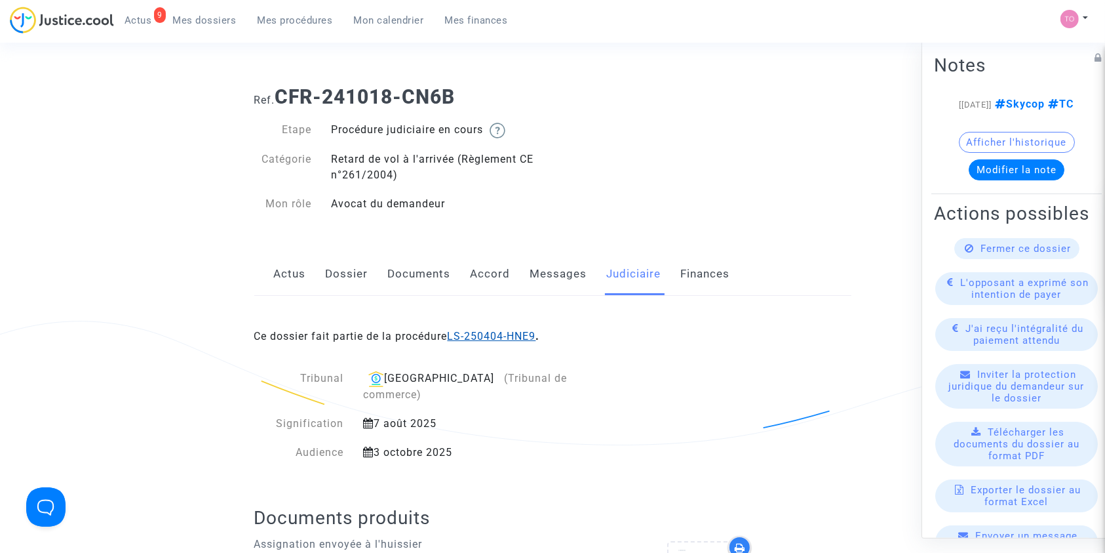
click at [504, 334] on link "LS-250404-HNE9" at bounding box center [492, 336] width 89 height 12
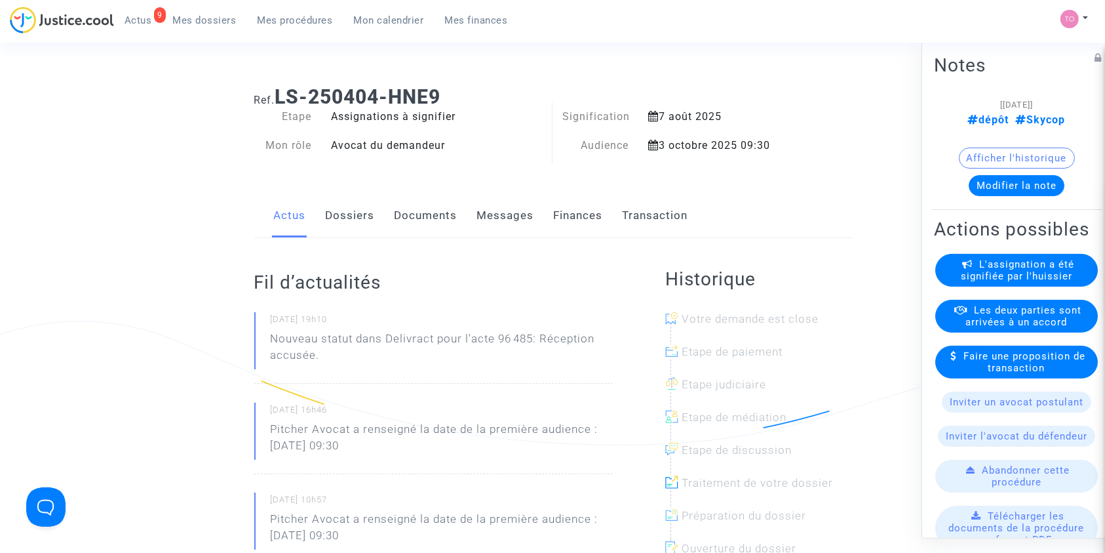
click at [351, 224] on link "Dossiers" at bounding box center [350, 215] width 49 height 43
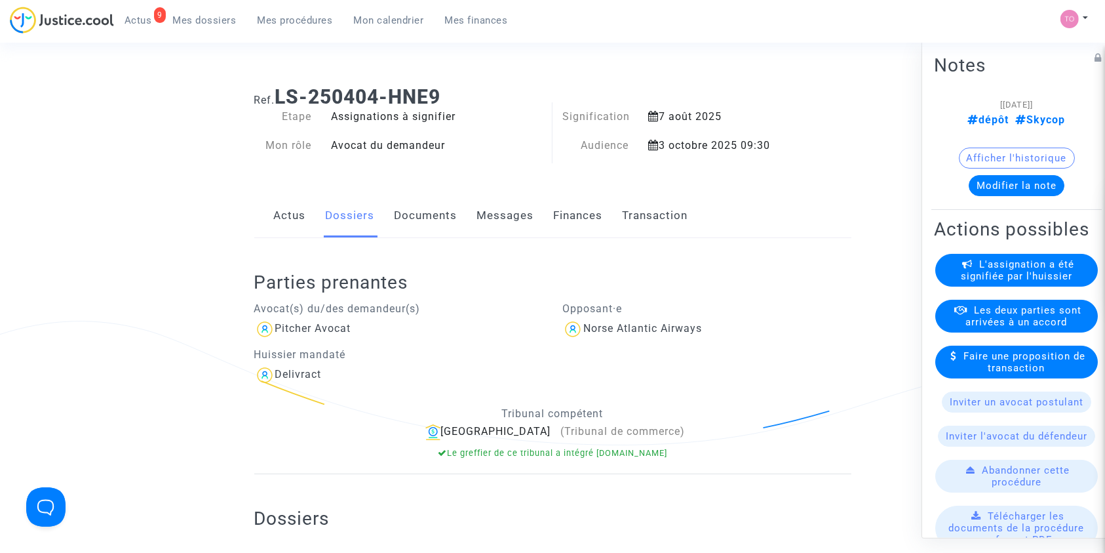
click at [419, 222] on link "Documents" at bounding box center [426, 215] width 63 height 43
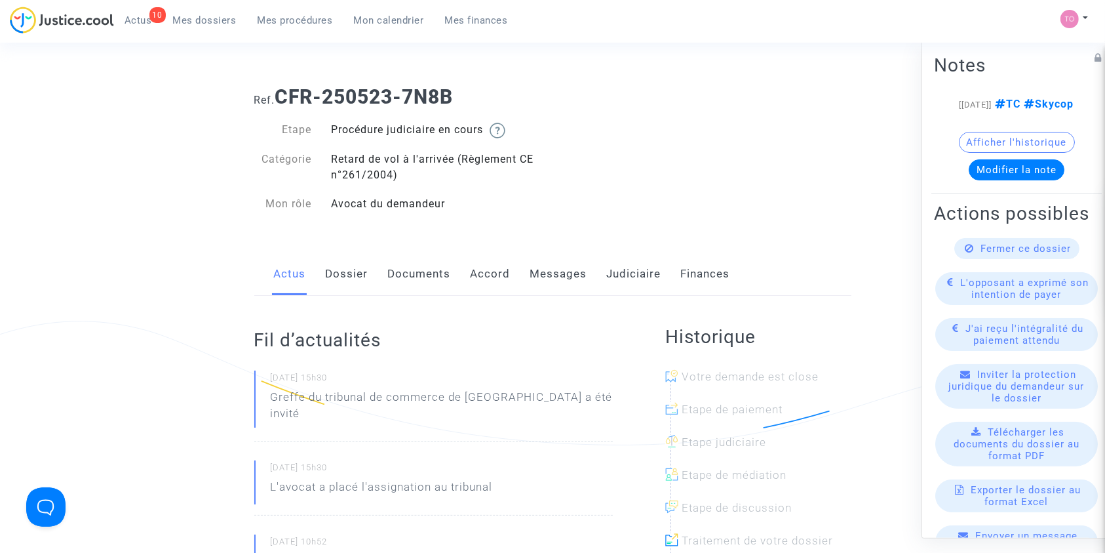
click at [419, 275] on link "Documents" at bounding box center [419, 273] width 63 height 43
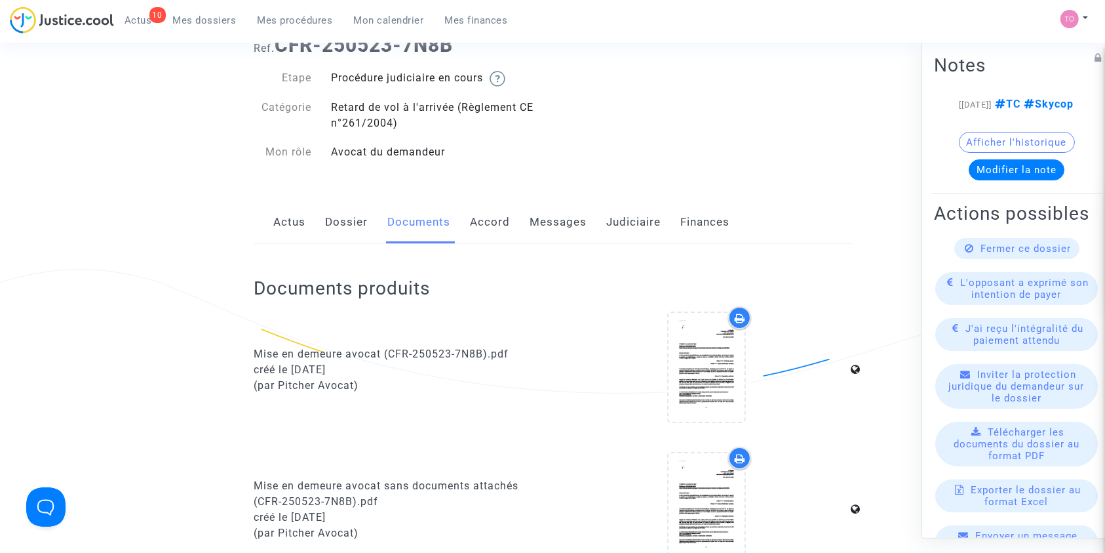
scroll to position [50, 0]
click at [285, 223] on link "Actus" at bounding box center [290, 223] width 32 height 43
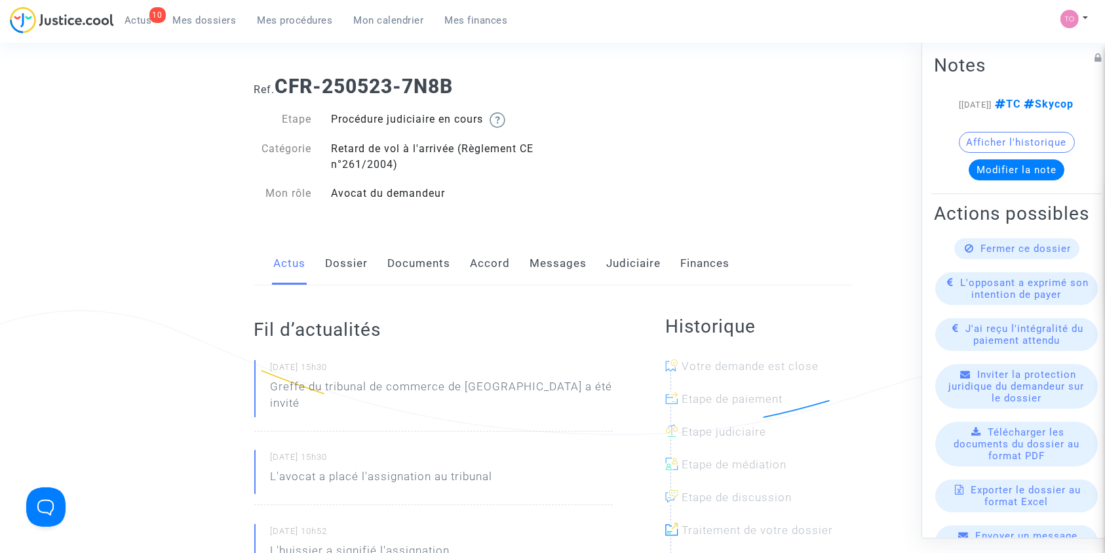
click at [357, 265] on link "Dossier" at bounding box center [347, 263] width 43 height 43
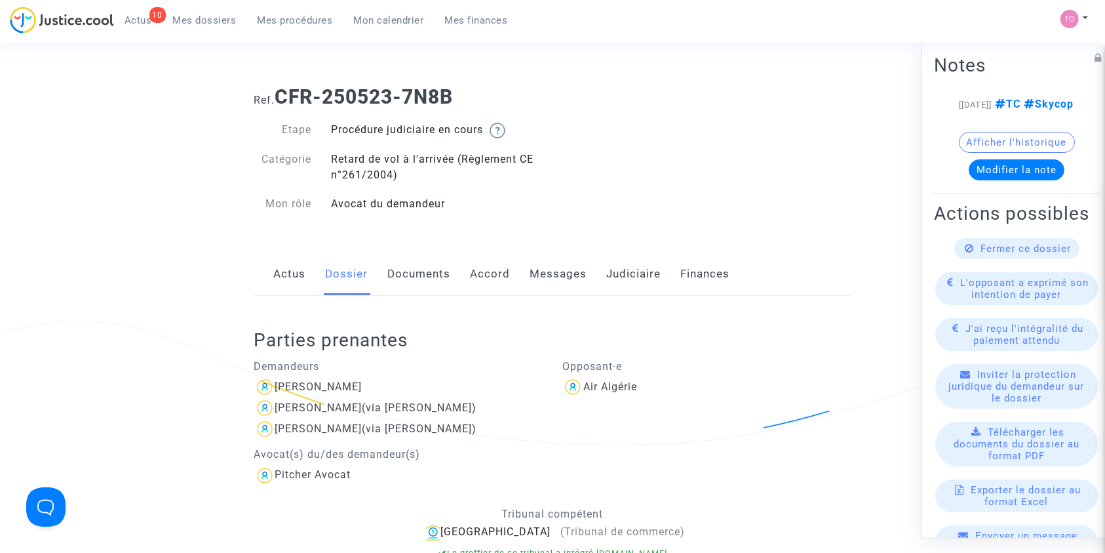
click at [389, 269] on link "Documents" at bounding box center [419, 273] width 63 height 43
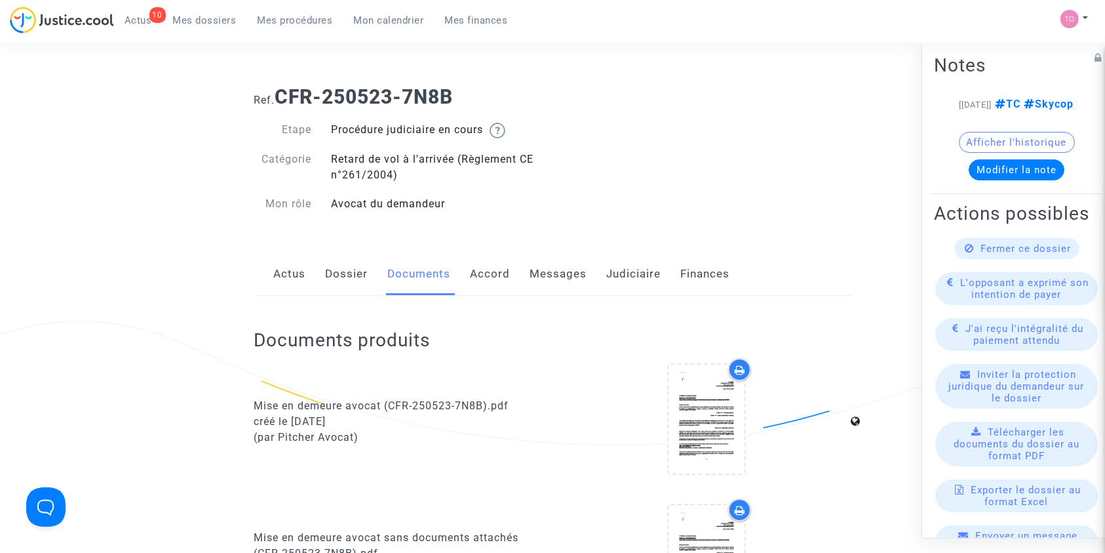
click at [560, 261] on link "Messages" at bounding box center [558, 273] width 57 height 43
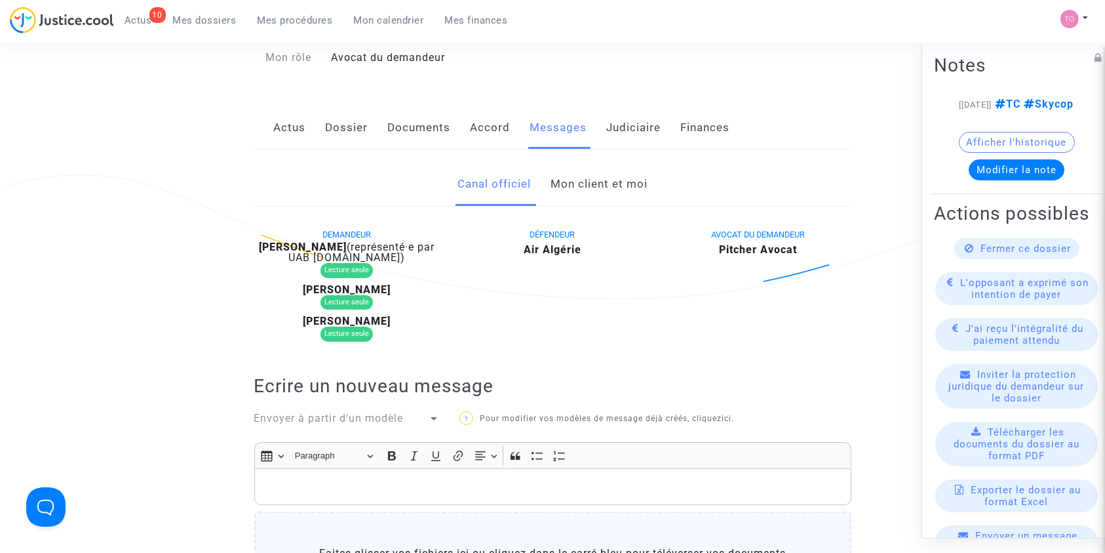
scroll to position [139, 0]
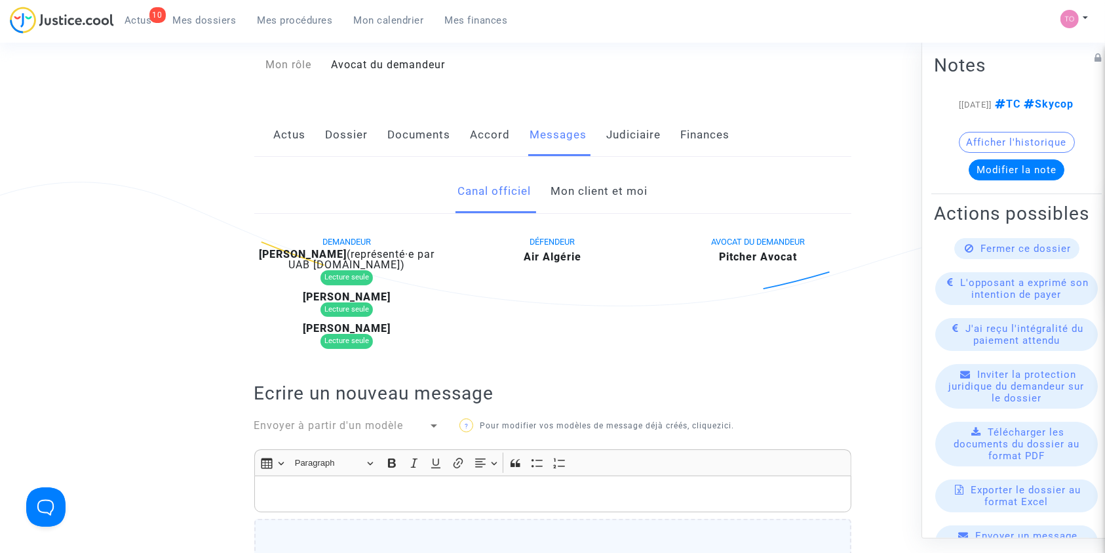
click at [593, 195] on link "Mon client et moi" at bounding box center [599, 191] width 97 height 43
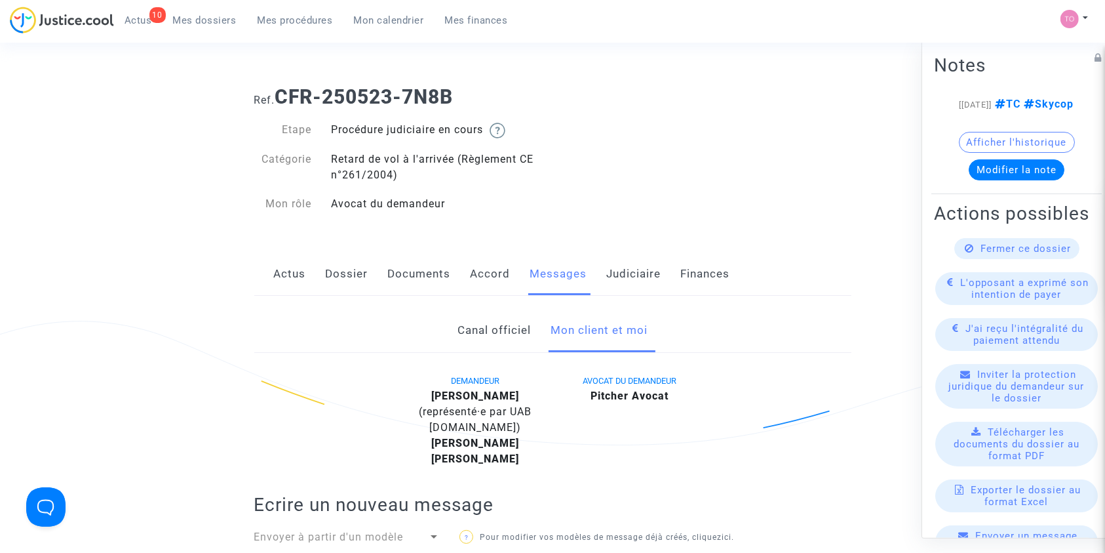
click at [215, 22] on span "Mes dossiers" at bounding box center [205, 20] width 64 height 12
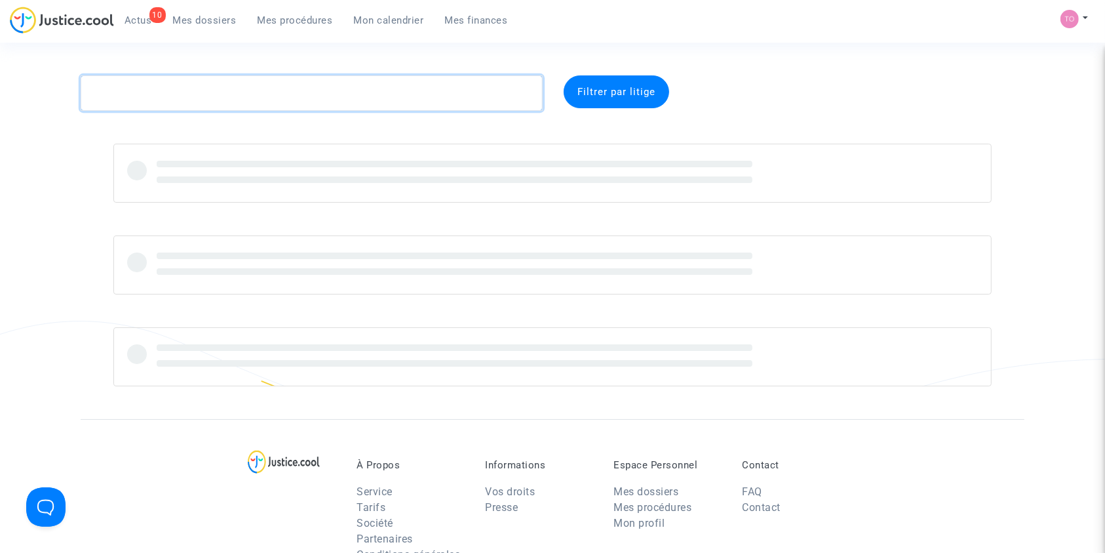
click at [152, 89] on textarea at bounding box center [312, 92] width 462 height 35
paste textarea "Siham Lagab"
type textarea "Siham Lagab"
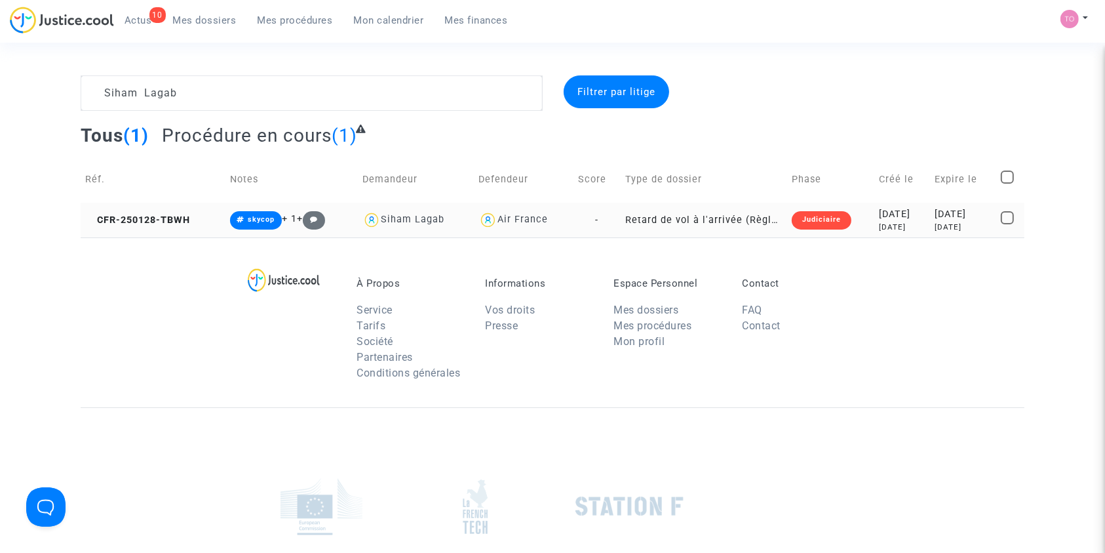
click at [880, 210] on div "2025-01-28" at bounding box center [903, 214] width 47 height 14
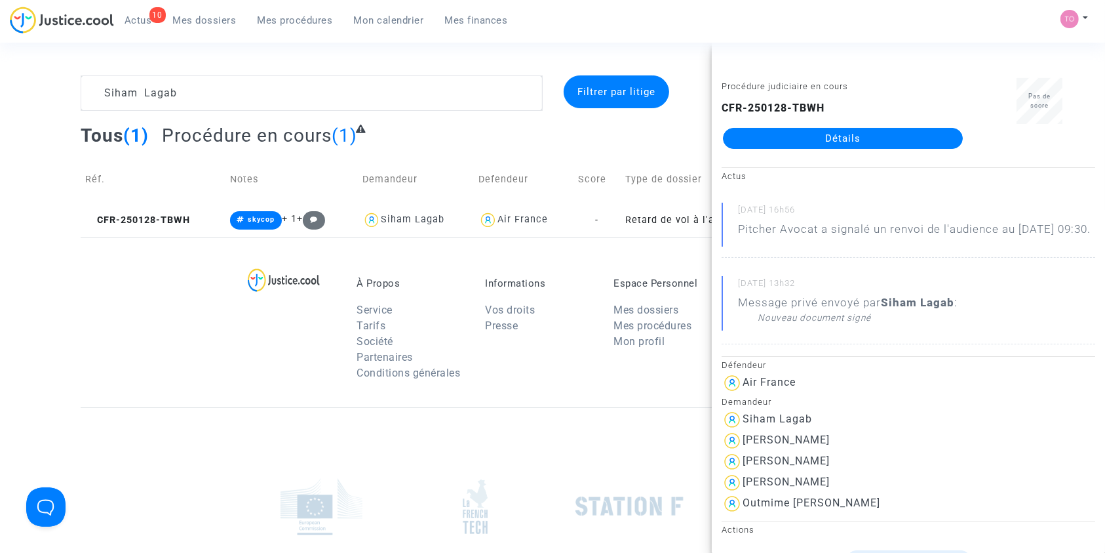
click at [825, 142] on link "Détails" at bounding box center [843, 138] width 240 height 21
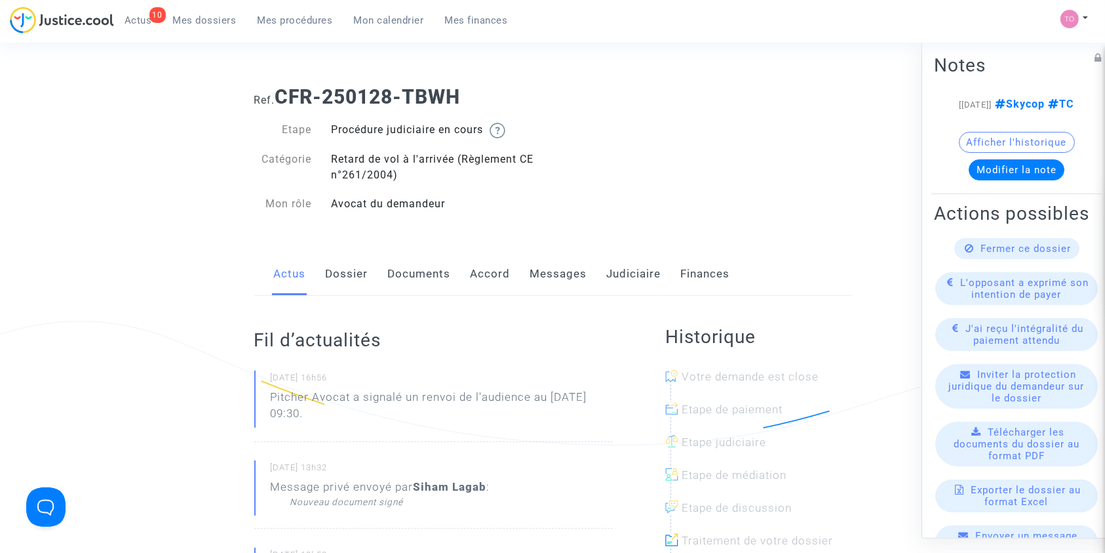
click at [627, 273] on link "Judiciaire" at bounding box center [634, 273] width 54 height 43
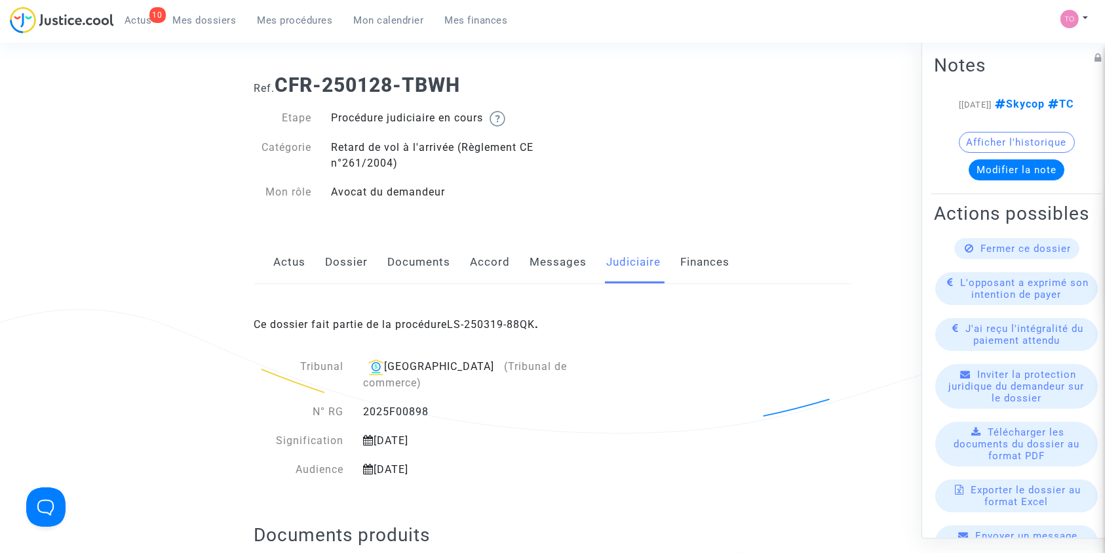
scroll to position [13, 0]
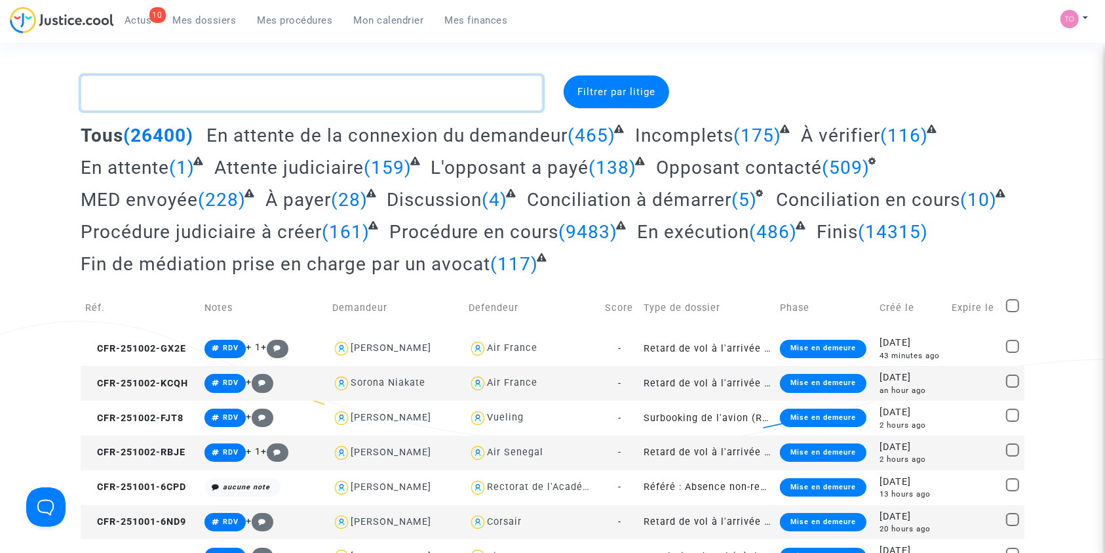
click at [192, 94] on textarea at bounding box center [312, 92] width 462 height 35
paste textarea "LS-250213-KU2Q"
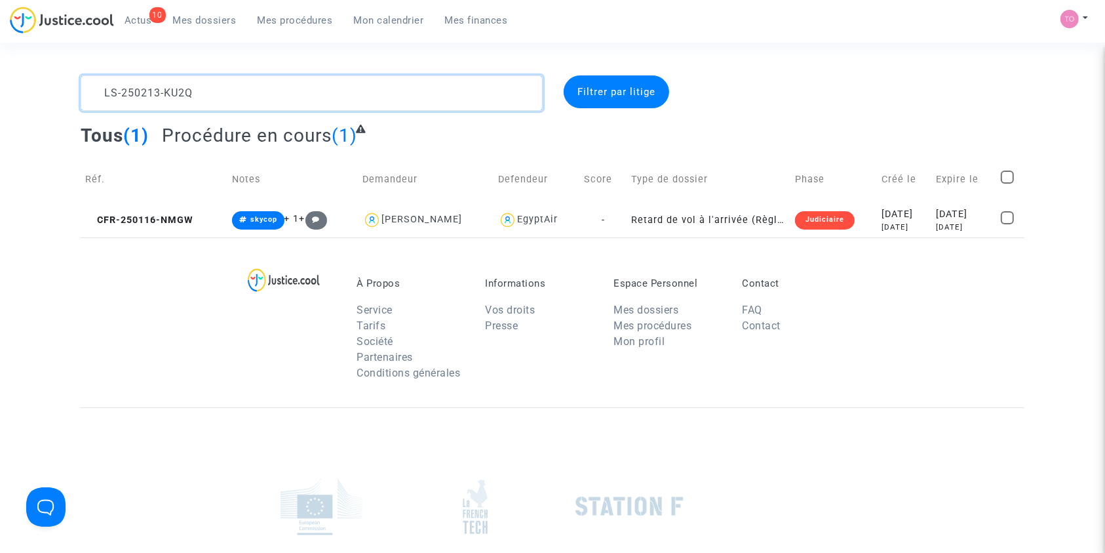
type textarea "LS-250213-KU2Q"
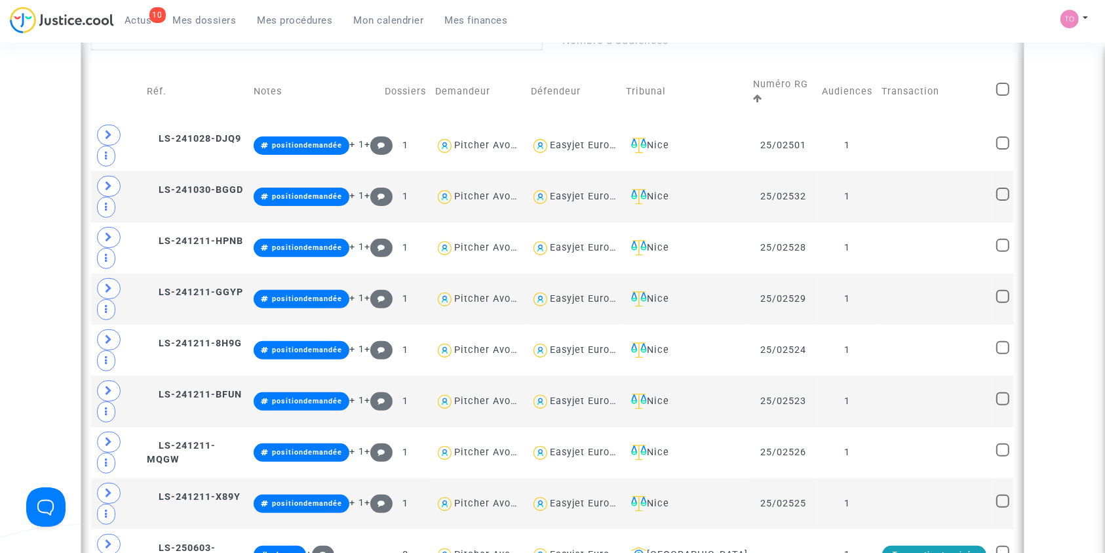
scroll to position [407, 0]
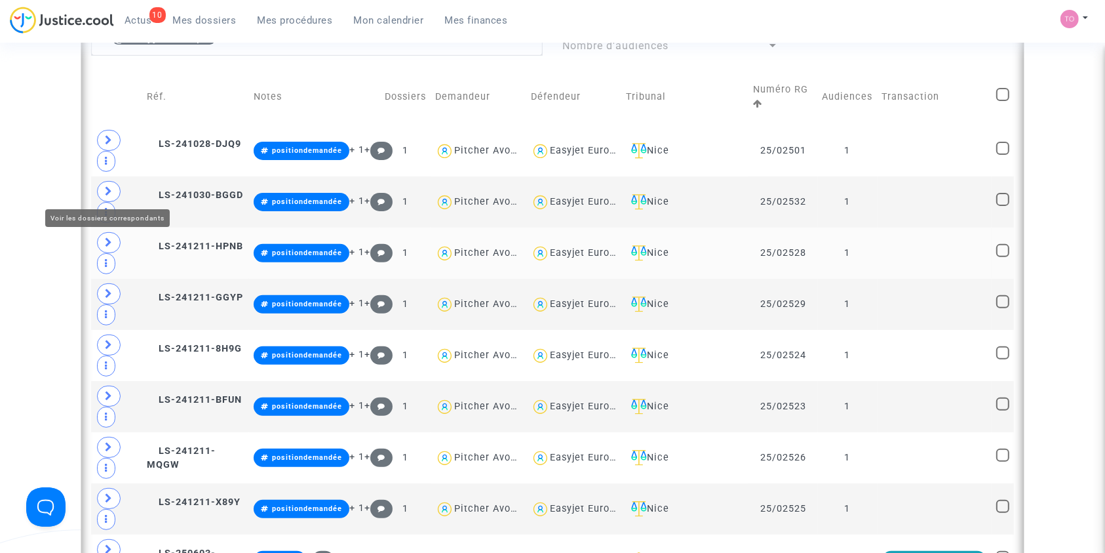
click at [108, 237] on icon at bounding box center [109, 242] width 8 height 10
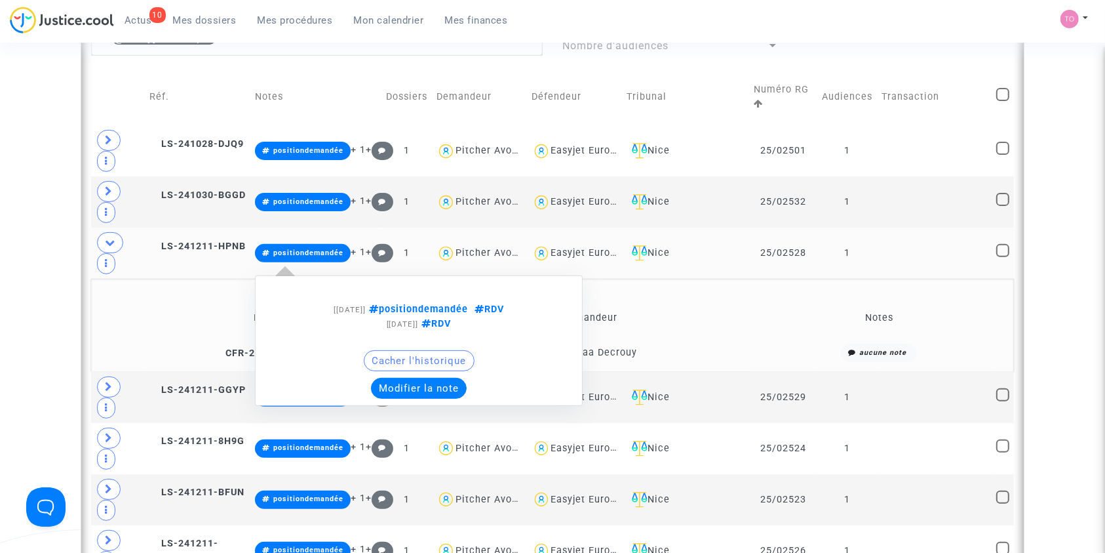
click at [435, 378] on button "Modifier la note" at bounding box center [419, 388] width 96 height 21
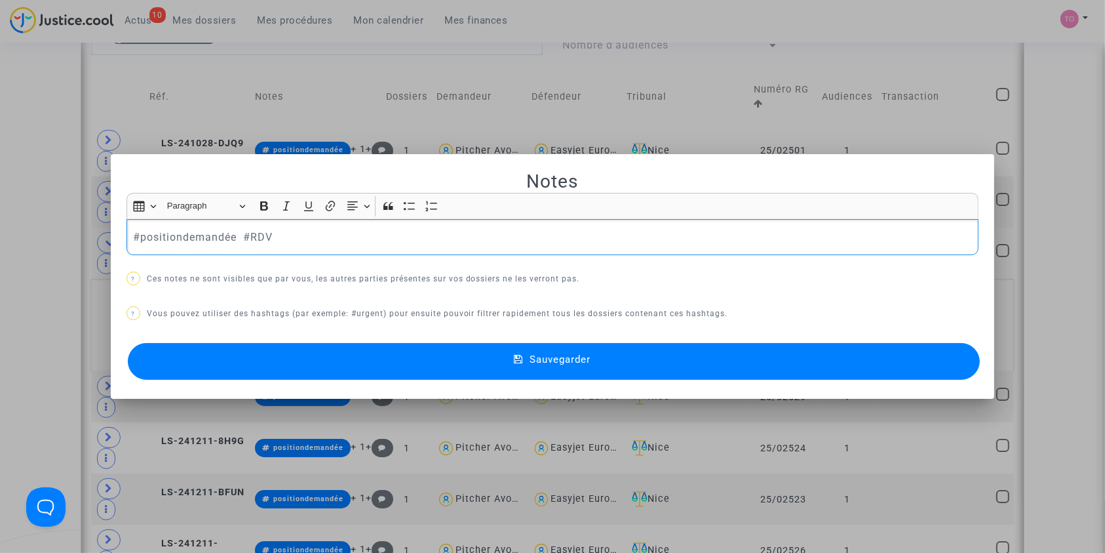
click at [201, 237] on p "#positiondemandée #RDV" at bounding box center [552, 237] width 839 height 16
click at [340, 362] on button "Sauvegarder" at bounding box center [554, 361] width 853 height 37
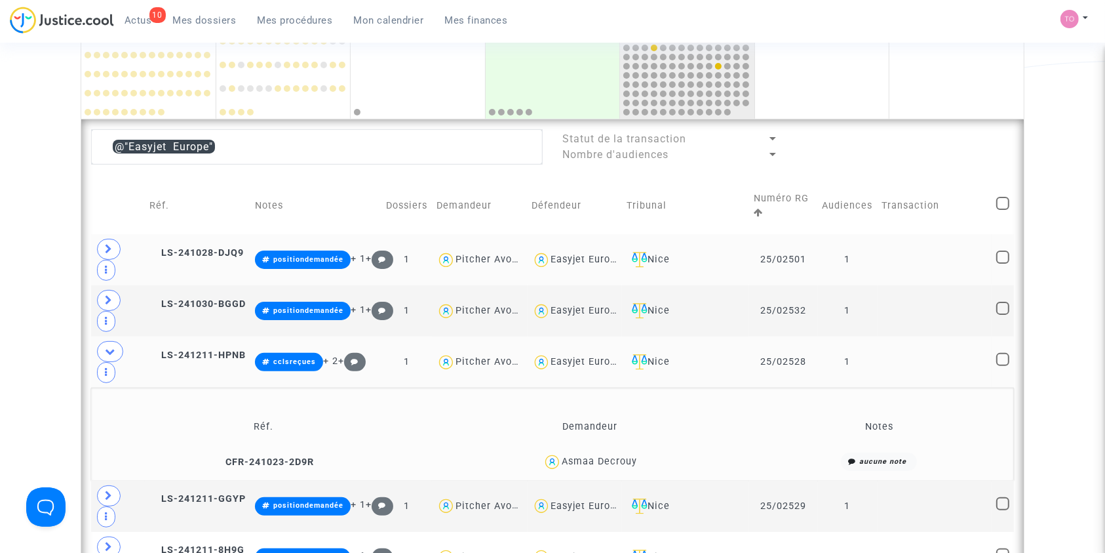
scroll to position [325, 0]
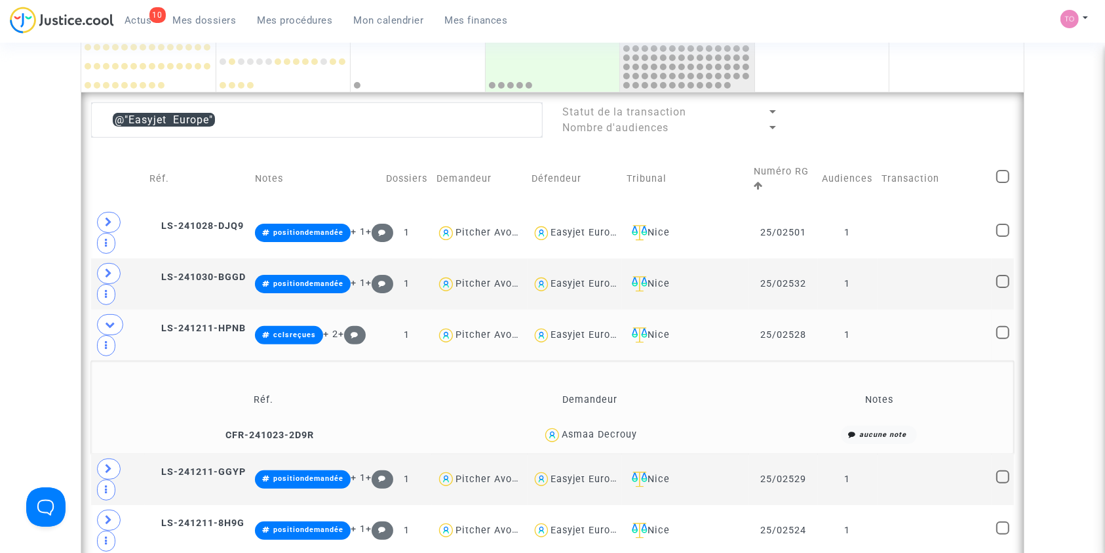
click at [621, 329] on div "Easyjet Europe" at bounding box center [586, 334] width 71 height 11
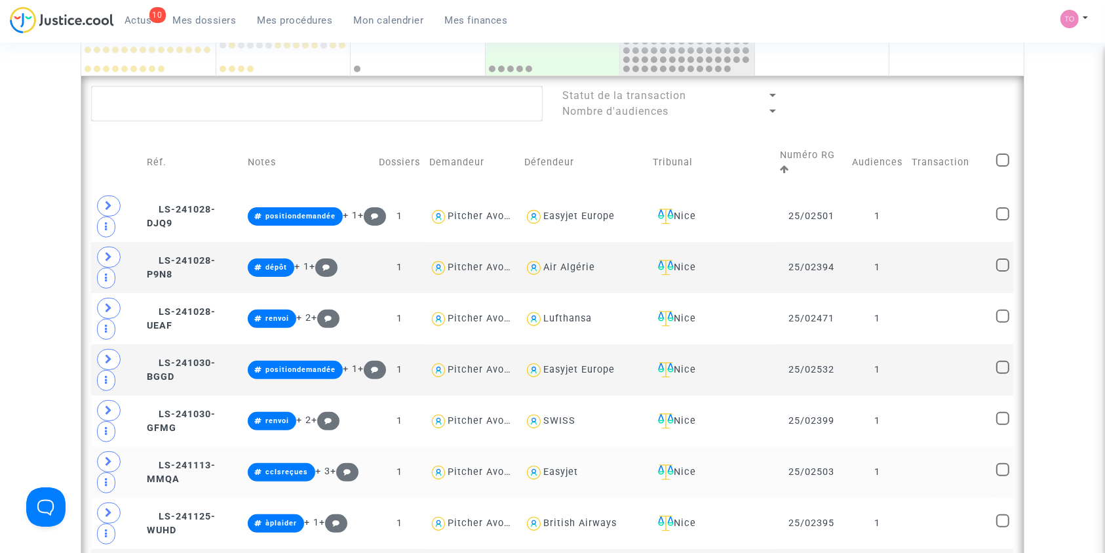
scroll to position [342, 0]
click at [157, 460] on icon at bounding box center [152, 464] width 10 height 9
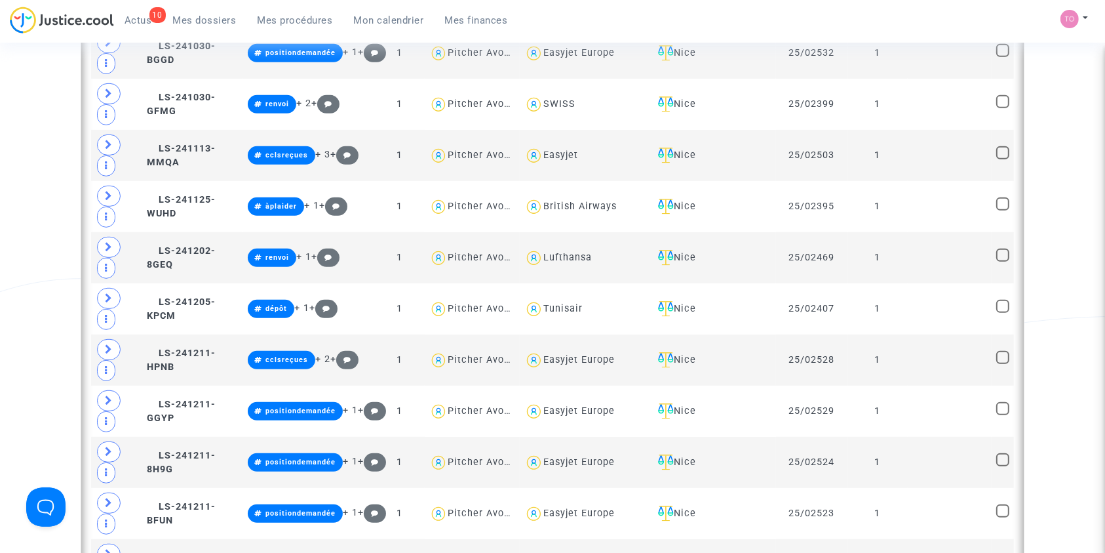
scroll to position [660, 0]
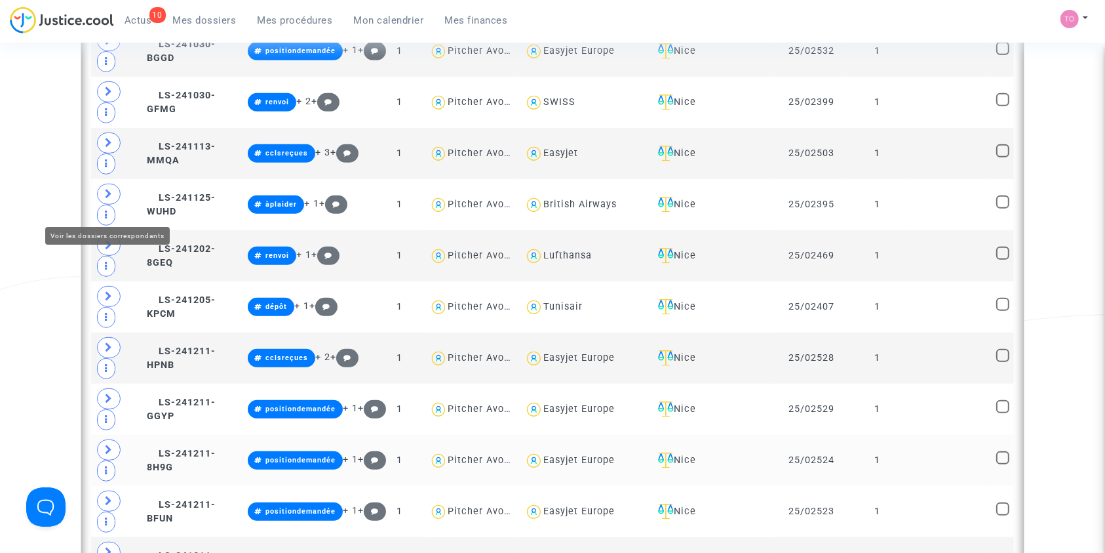
click at [102, 439] on span at bounding box center [109, 449] width 24 height 21
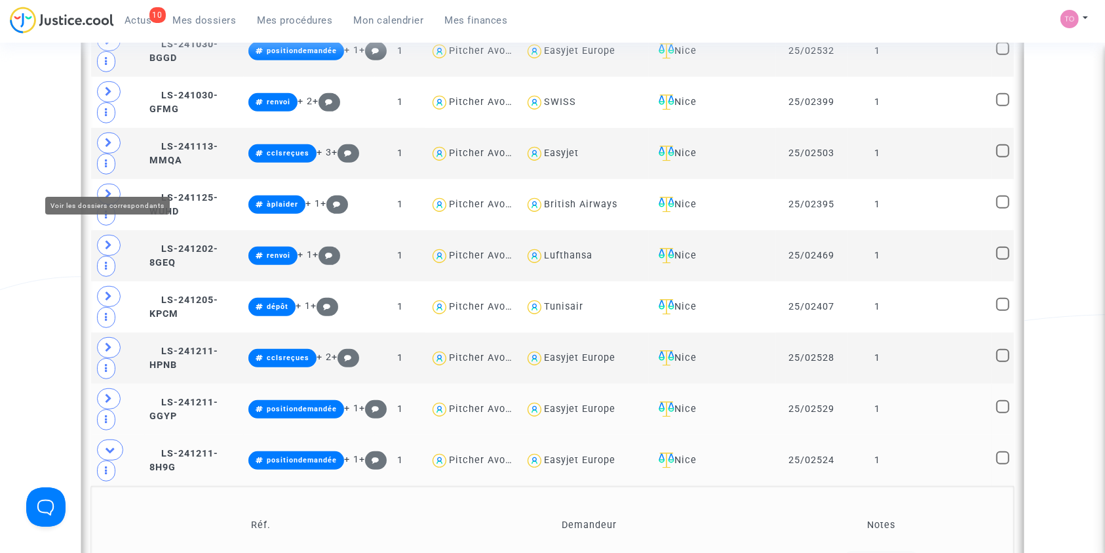
click at [102, 388] on span at bounding box center [109, 398] width 24 height 21
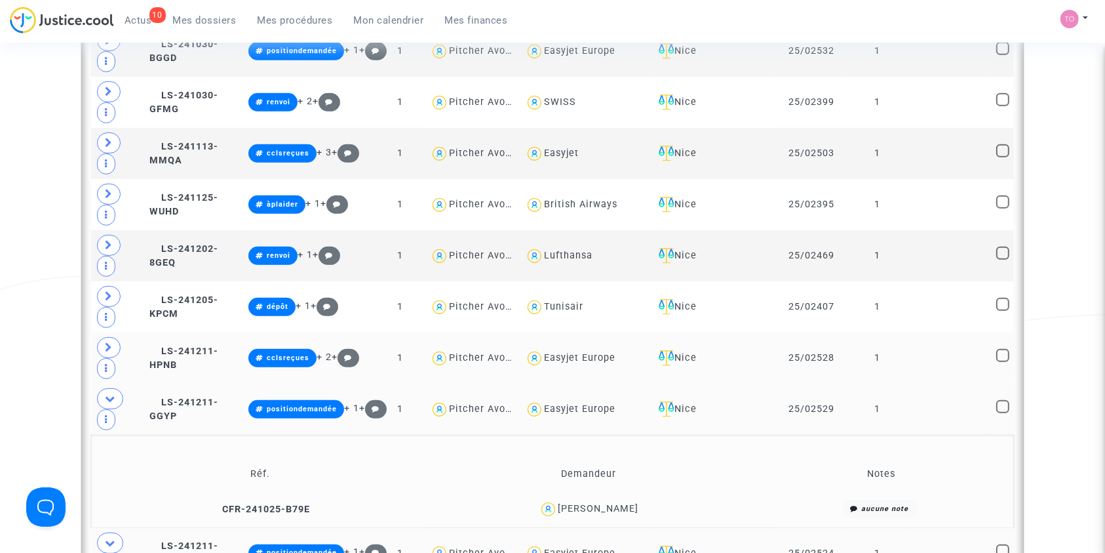
click at [586, 352] on div "Easyjet Europe" at bounding box center [579, 357] width 71 height 11
type textarea "@"Easyjet Europe""
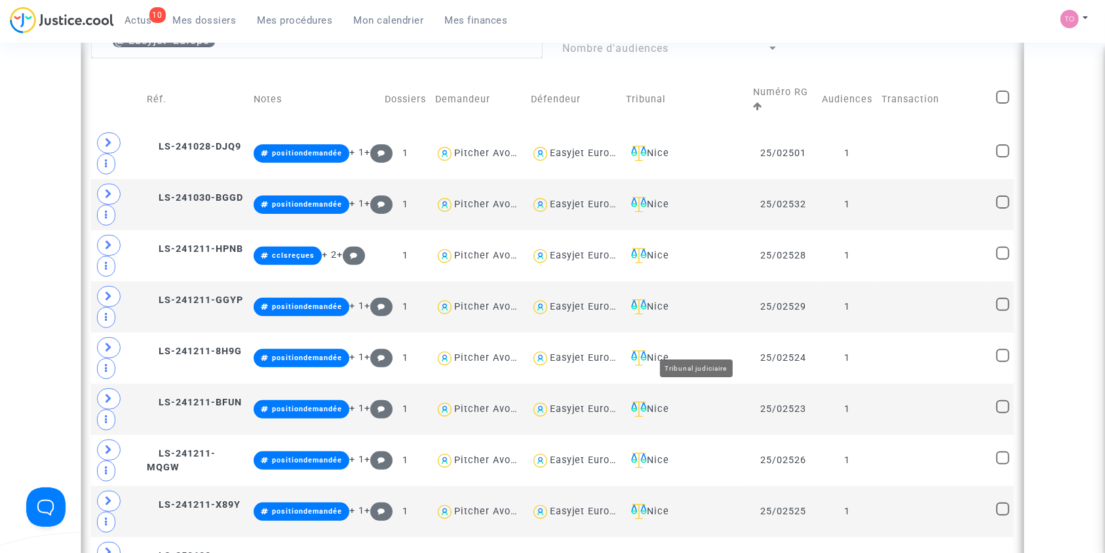
scroll to position [357, 0]
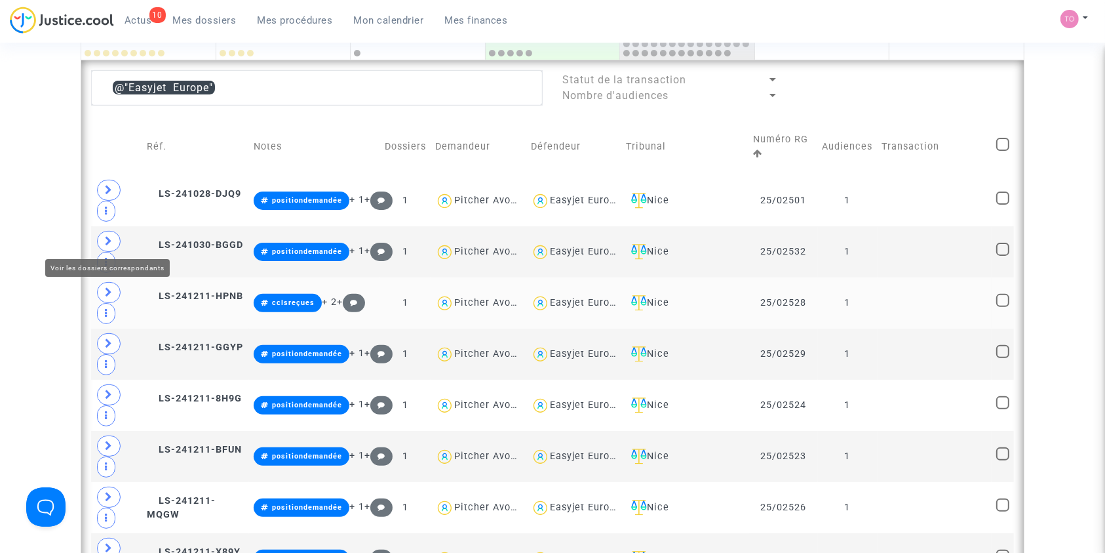
click at [107, 287] on icon at bounding box center [109, 292] width 8 height 10
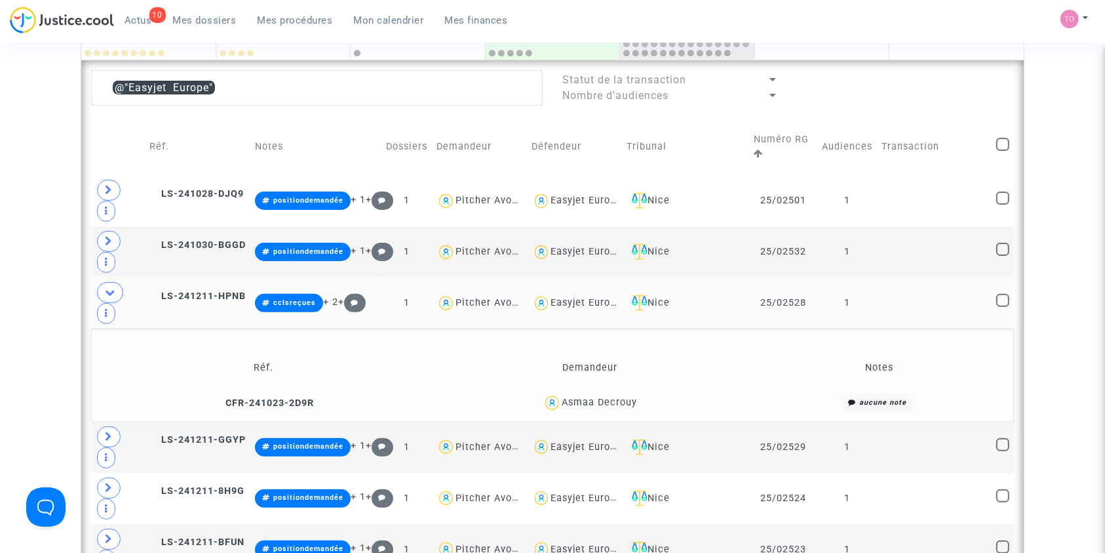
click at [626, 397] on div "Asmaa Decrouy" at bounding box center [599, 402] width 75 height 11
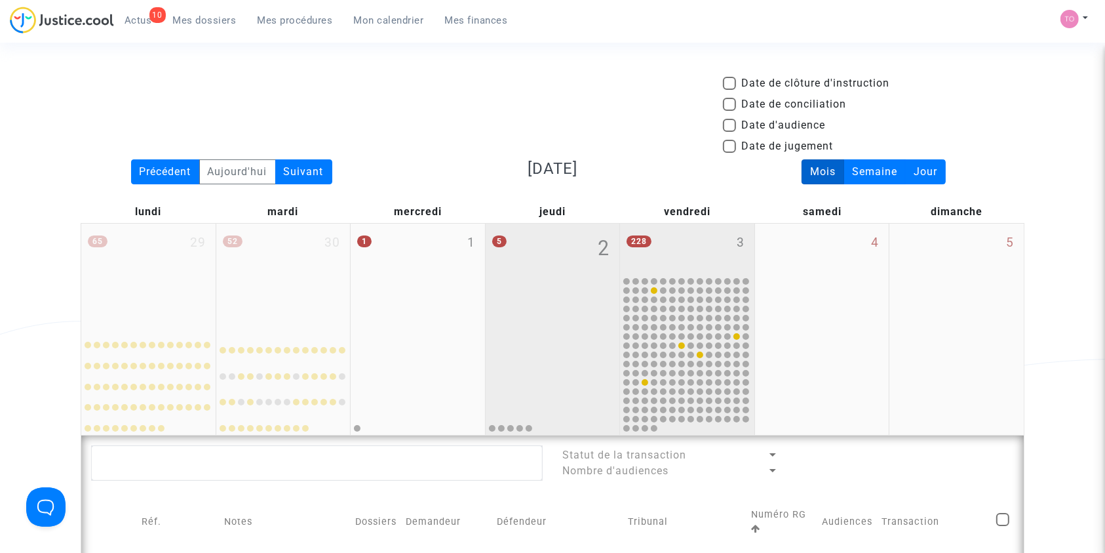
click at [667, 261] on div "228 3" at bounding box center [687, 249] width 134 height 51
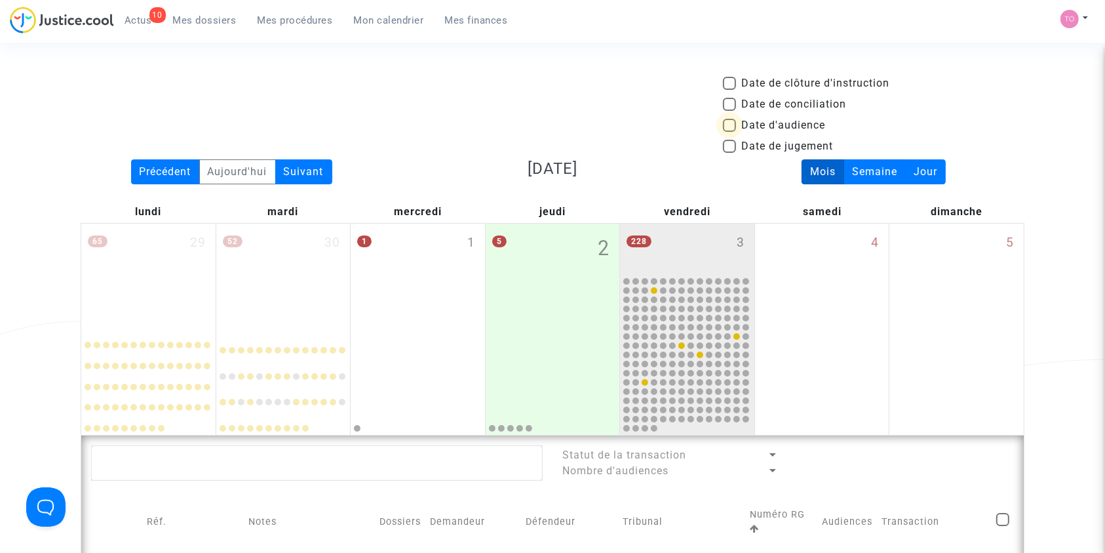
click at [732, 123] on span at bounding box center [729, 125] width 13 height 13
click at [730, 132] on input "Date d'audience" at bounding box center [729, 132] width 1 height 1
checkbox input "true"
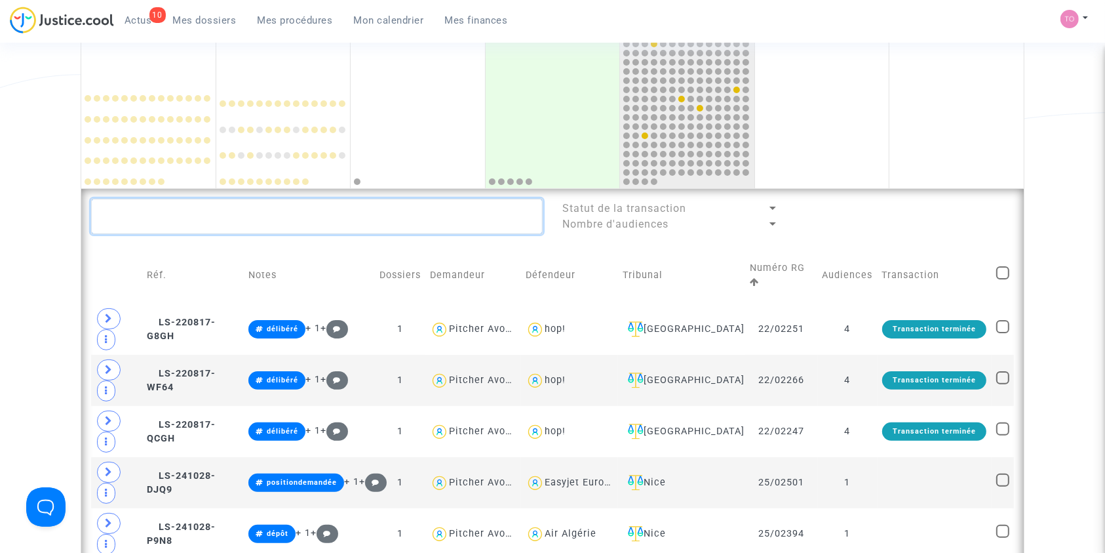
click at [269, 207] on textarea at bounding box center [317, 216] width 452 height 35
paste textarea "Marouane Rezzik"
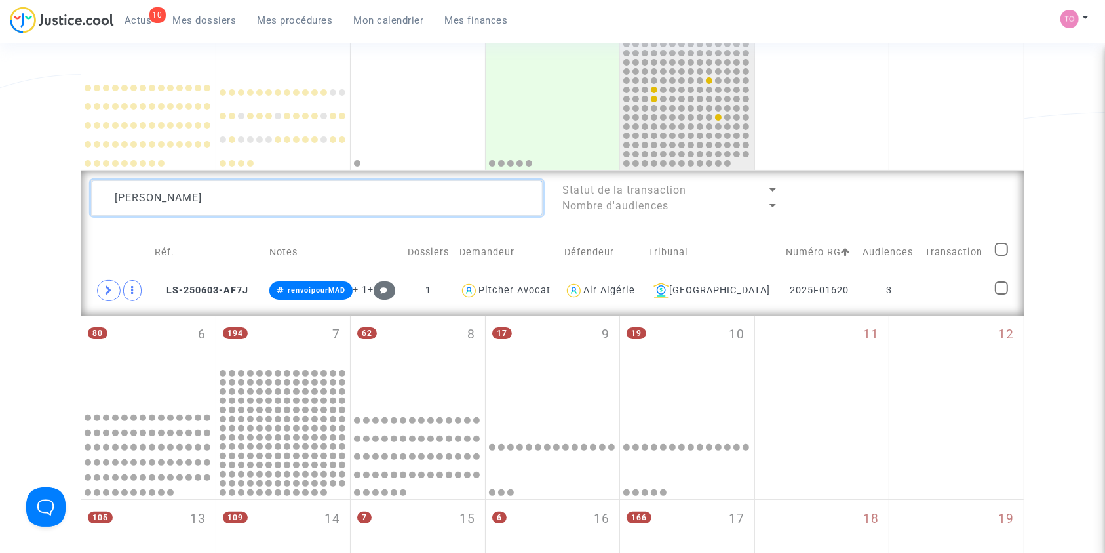
scroll to position [267, 0]
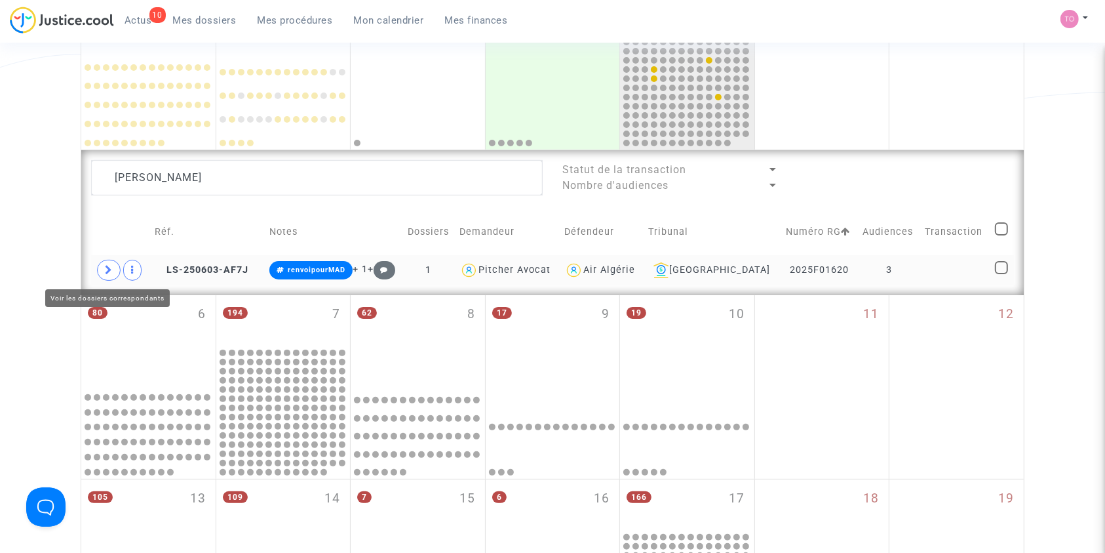
click at [110, 265] on icon at bounding box center [109, 270] width 8 height 10
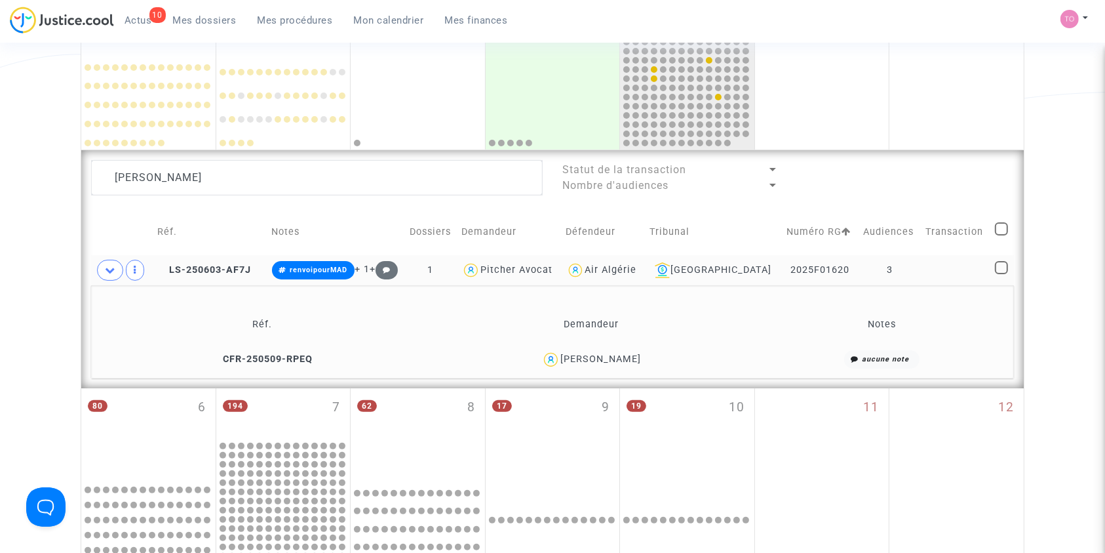
click at [605, 357] on div "Marouane Rezzik" at bounding box center [601, 358] width 81 height 11
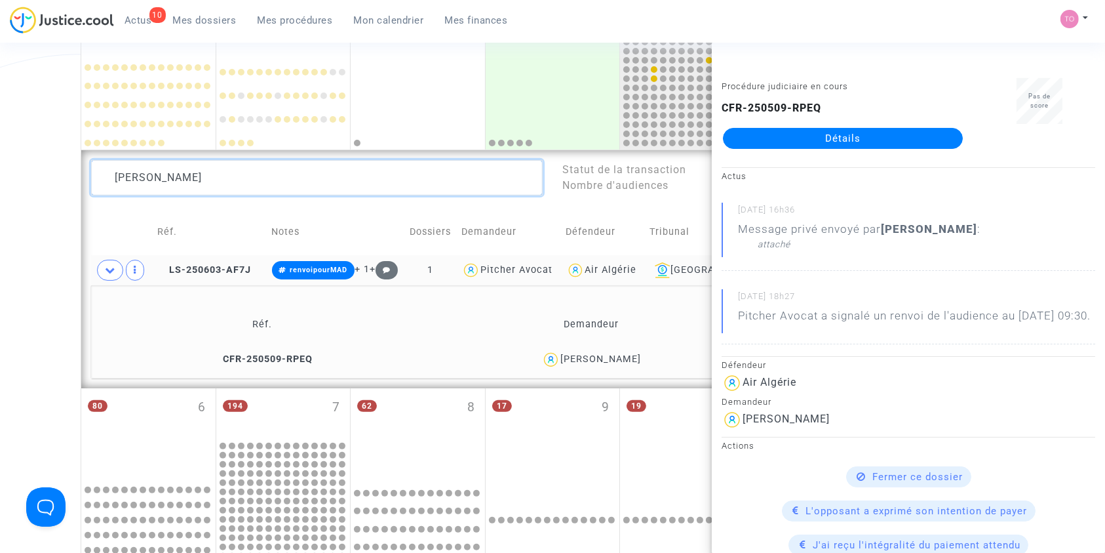
drag, startPoint x: 290, startPoint y: 163, endPoint x: 34, endPoint y: 198, distance: 258.7
click at [34, 198] on div "Date de clôture d'instruction Date de conciliation Date d'audience Date de juge…" at bounding box center [552, 344] width 1105 height 1070
paste textarea "GHITOIU FLOREA ALIN"
type textarea "GHITOIU FLOREA ALIN"
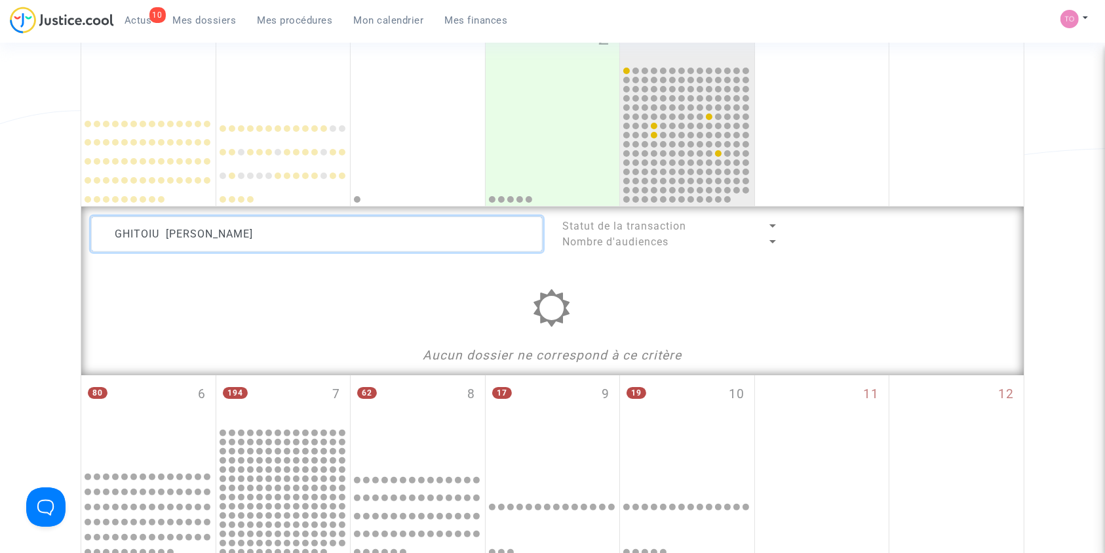
scroll to position [208, 0]
drag, startPoint x: 251, startPoint y: 227, endPoint x: 9, endPoint y: 228, distance: 242.6
click at [9, 228] on div "Date de clôture d'instruction Date de conciliation Date d'audience Date de juge…" at bounding box center [552, 368] width 1105 height 1001
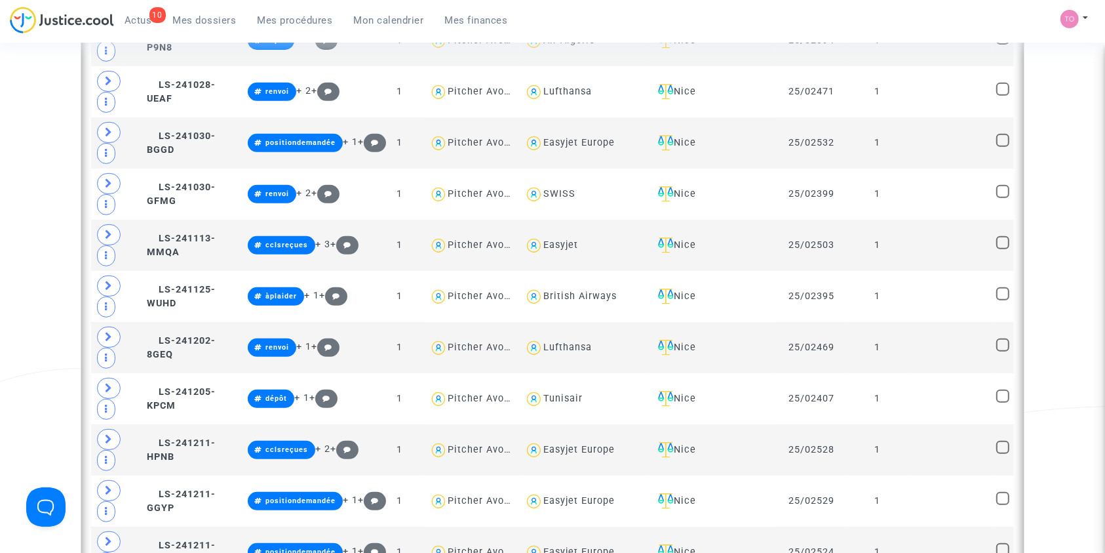
scroll to position [571, 0]
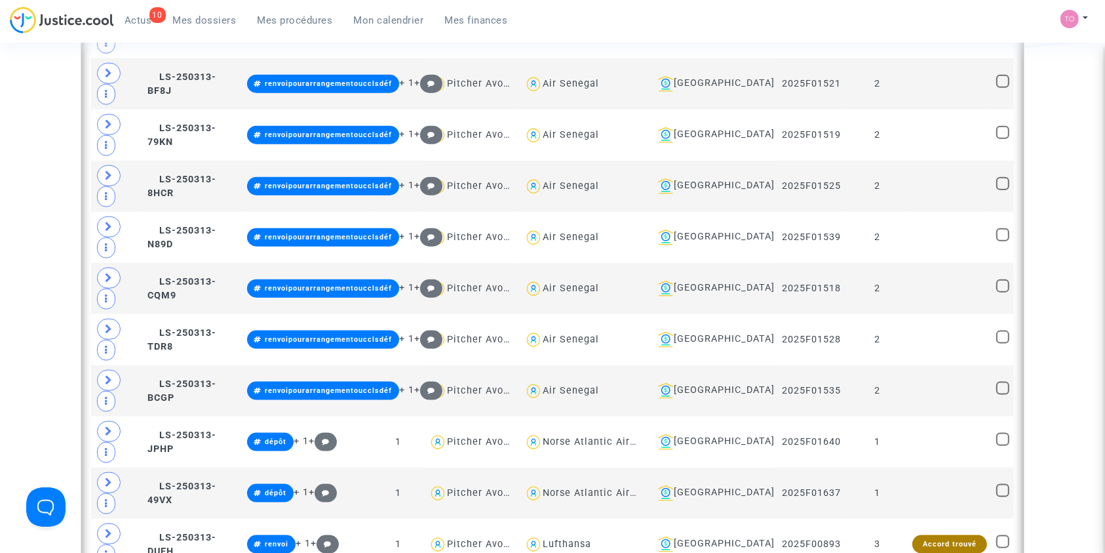
scroll to position [1768, 0]
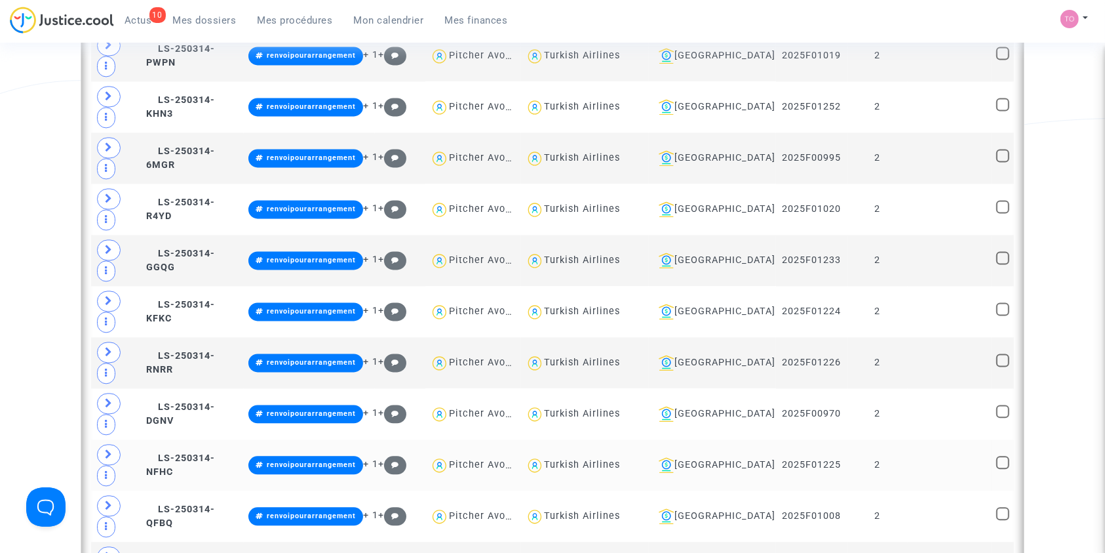
scroll to position [2701, 0]
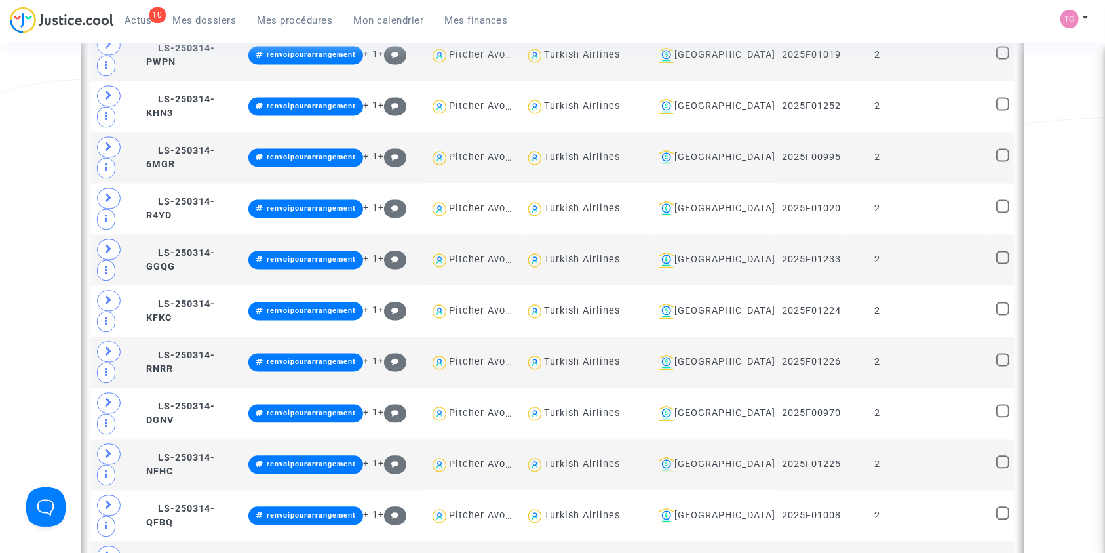
type textarea "@"Air Algérie""
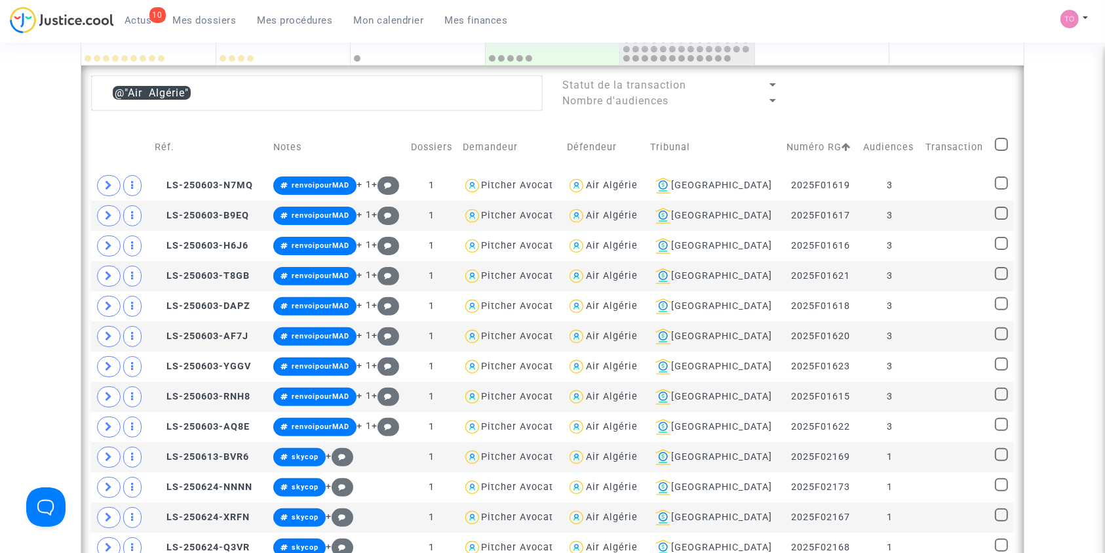
scroll to position [342, 0]
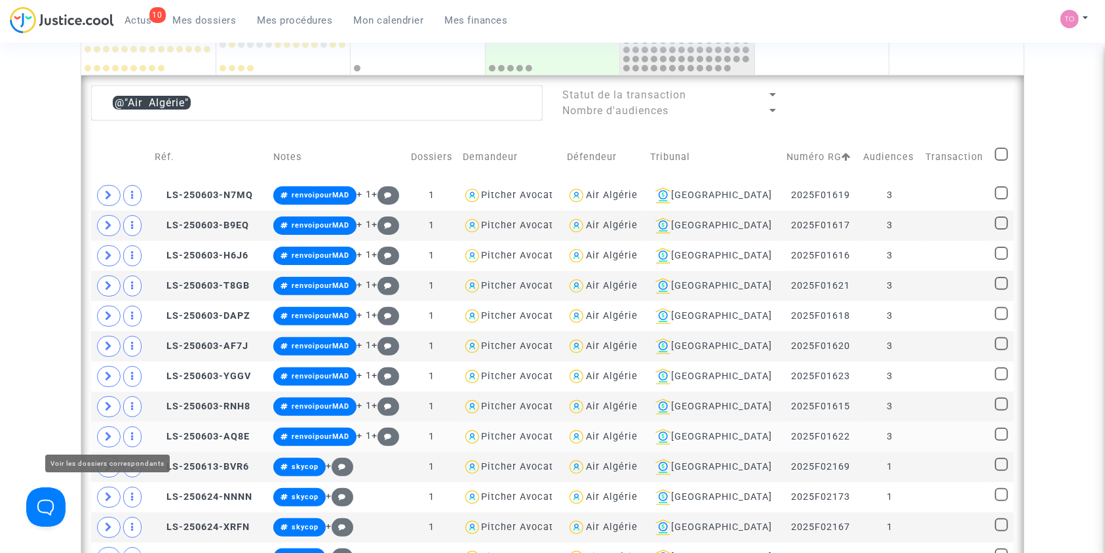
click at [107, 431] on icon at bounding box center [109, 436] width 8 height 10
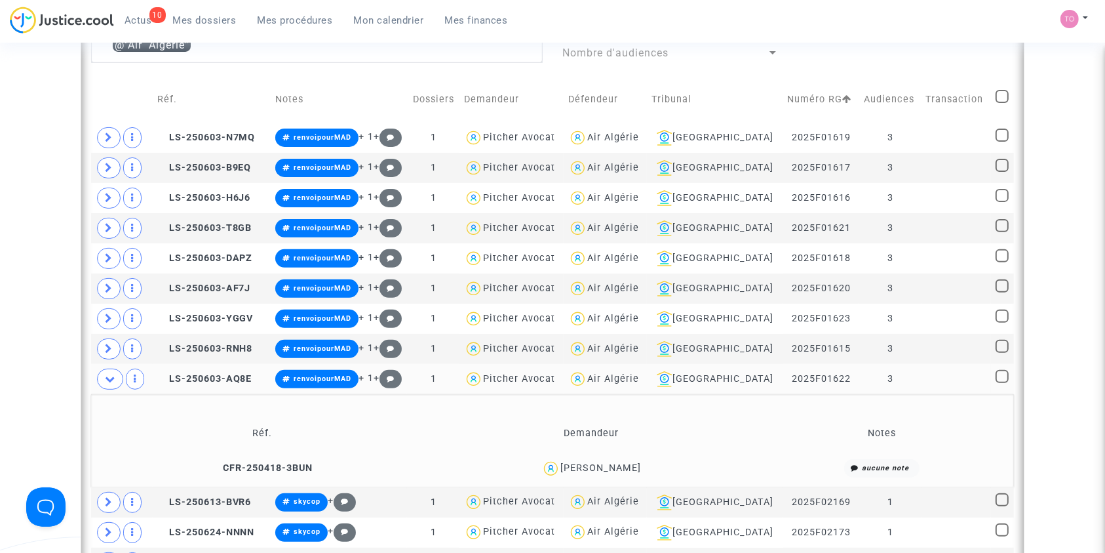
scroll to position [400, 0]
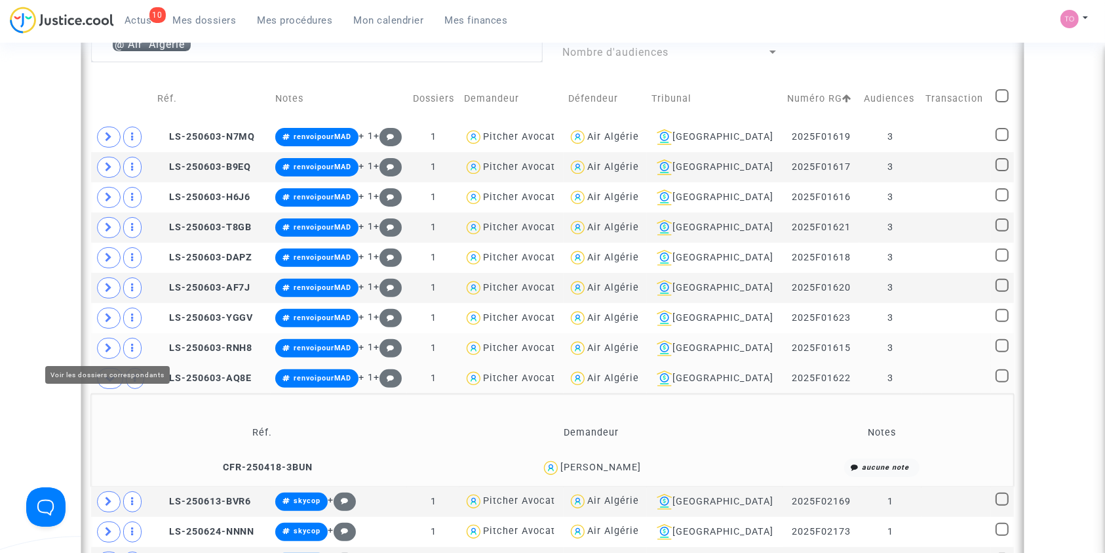
click at [109, 347] on icon at bounding box center [109, 348] width 8 height 10
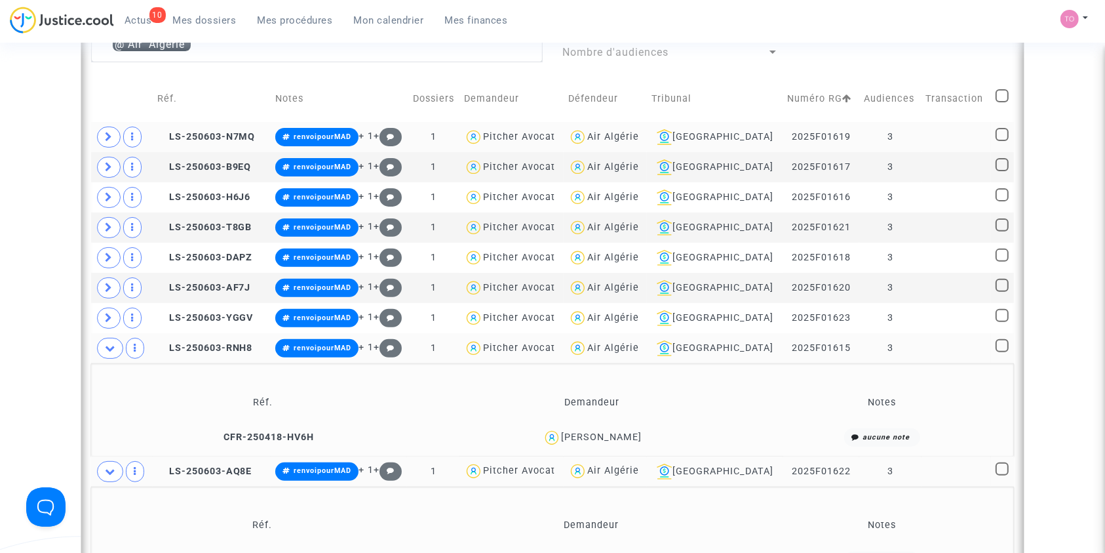
click at [625, 134] on div "Air Algérie" at bounding box center [613, 136] width 52 height 11
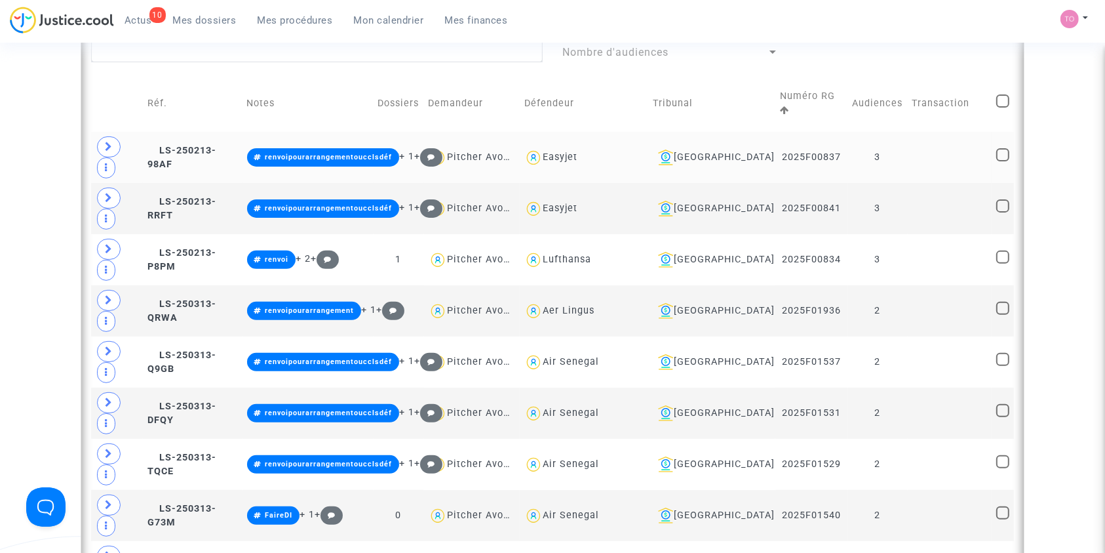
click at [732, 149] on div "[GEOGRAPHIC_DATA]" at bounding box center [712, 157] width 118 height 16
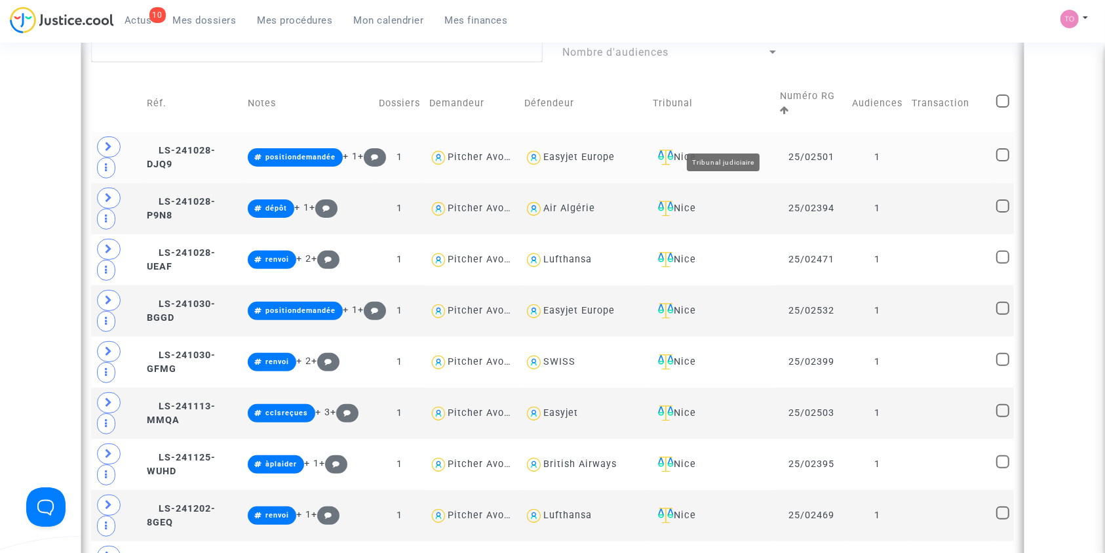
click at [731, 149] on div "Nice" at bounding box center [712, 157] width 118 height 16
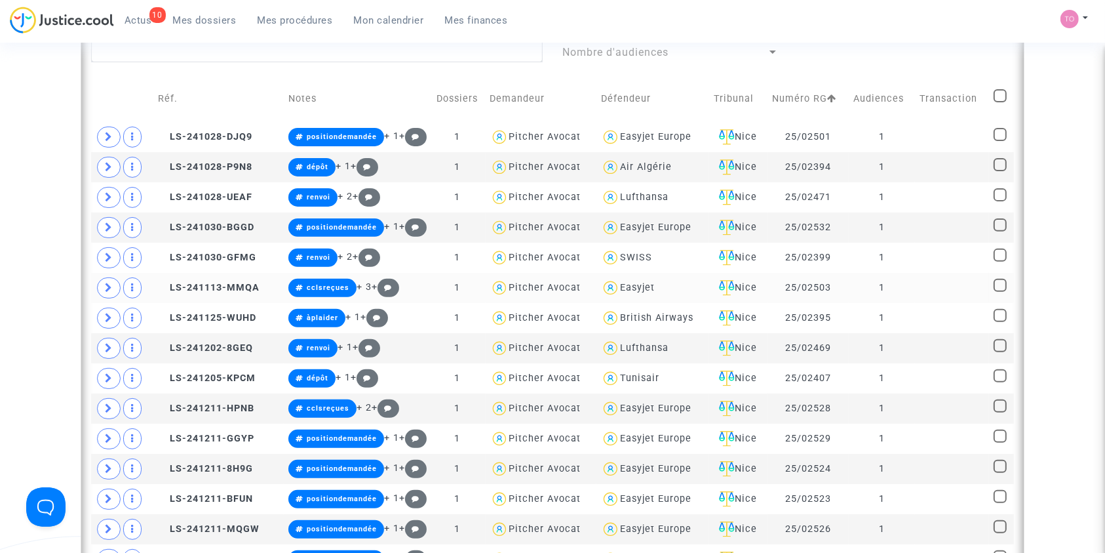
click at [625, 285] on div "Easyjet" at bounding box center [637, 287] width 35 height 11
type textarea "@Easyjet"
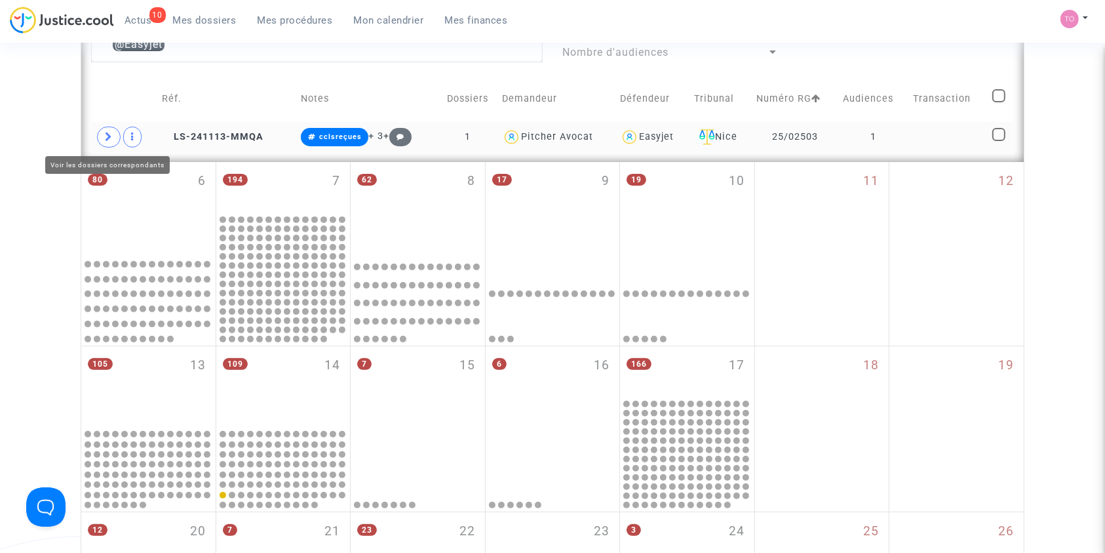
click at [106, 138] on icon at bounding box center [109, 137] width 8 height 10
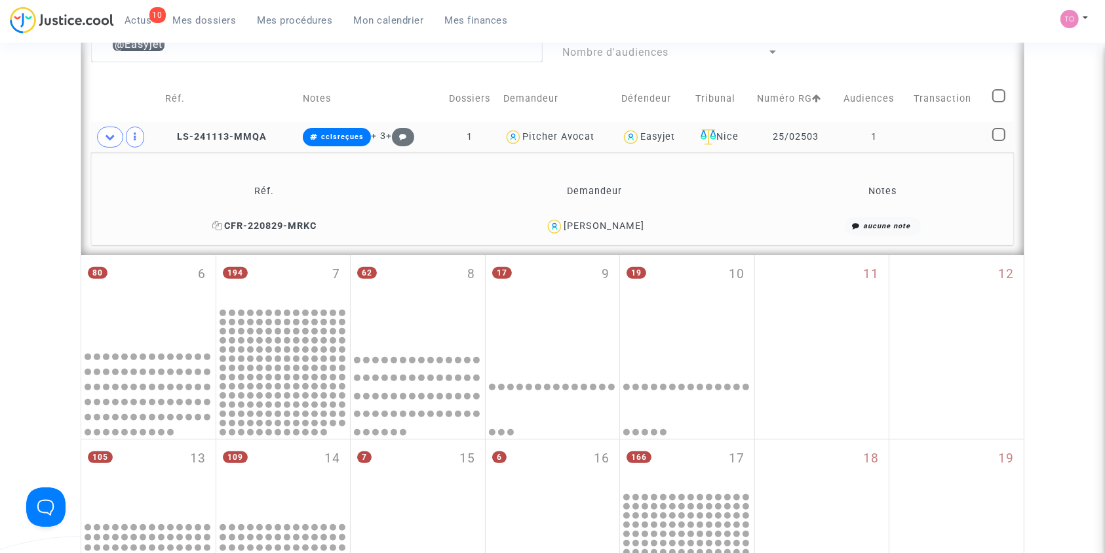
click at [222, 222] on icon at bounding box center [217, 225] width 10 height 9
click at [202, 134] on span "LS-241113-MMQA" at bounding box center [216, 136] width 102 height 11
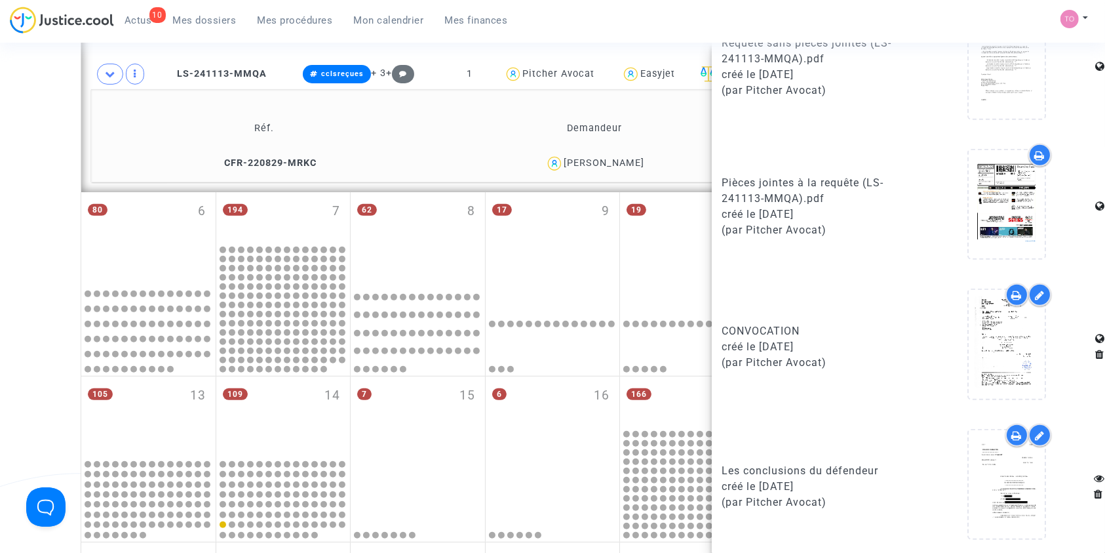
scroll to position [464, 0]
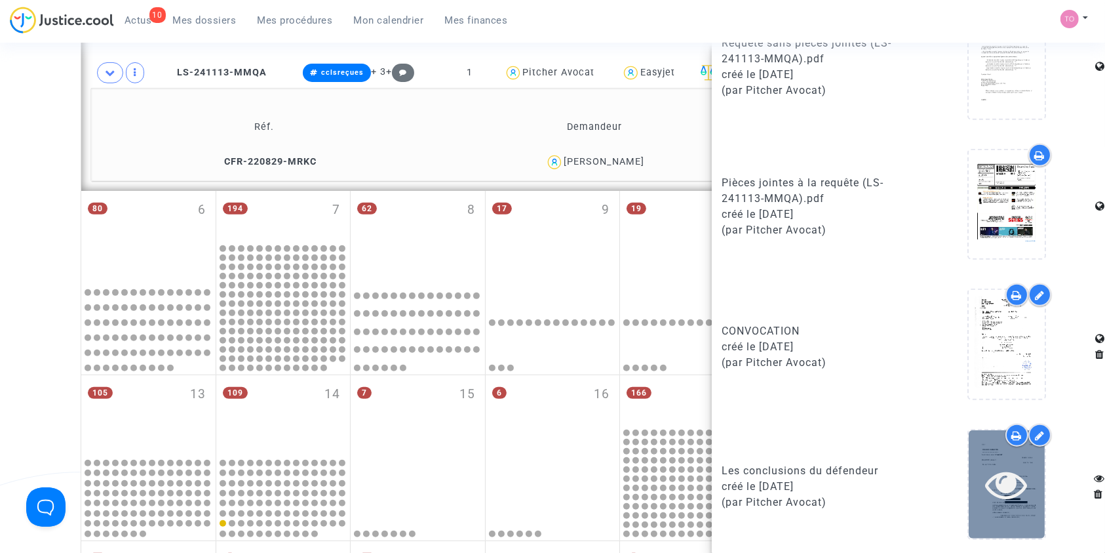
click at [1020, 470] on div at bounding box center [1007, 484] width 76 height 42
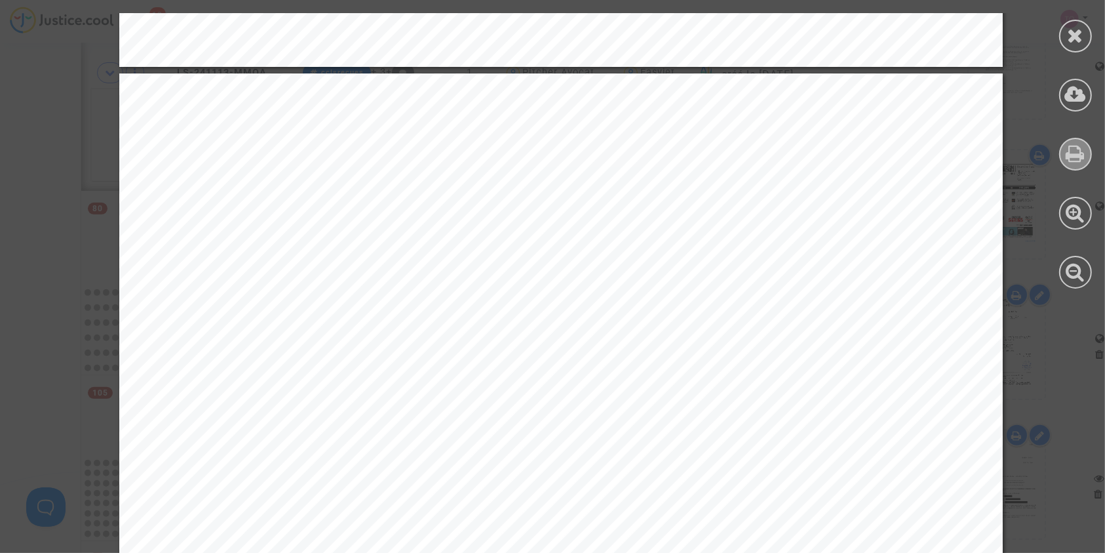
scroll to position [13077, 0]
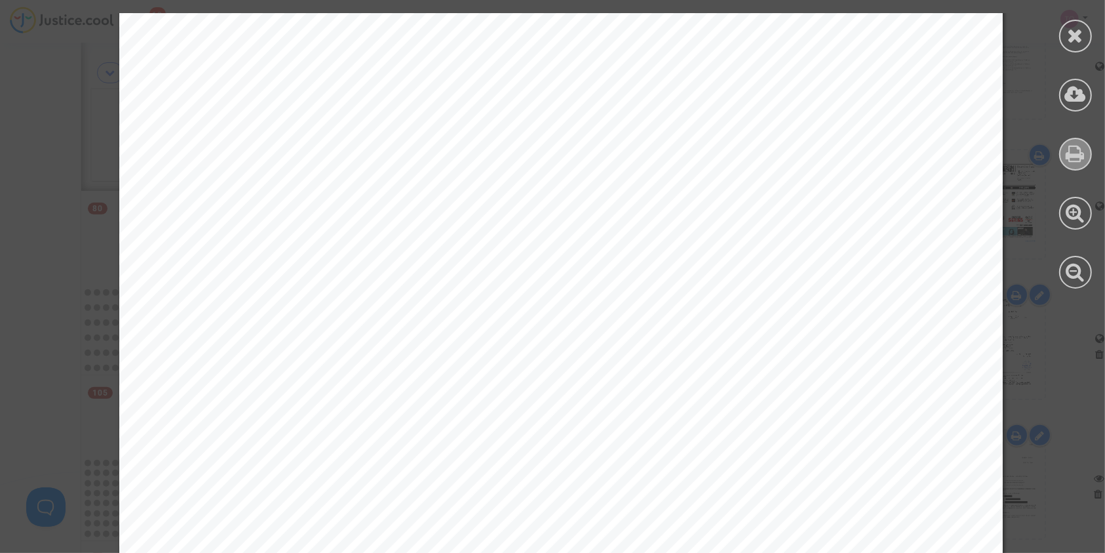
click at [1080, 144] on icon at bounding box center [1076, 154] width 19 height 20
click at [1074, 29] on icon at bounding box center [1076, 36] width 16 height 20
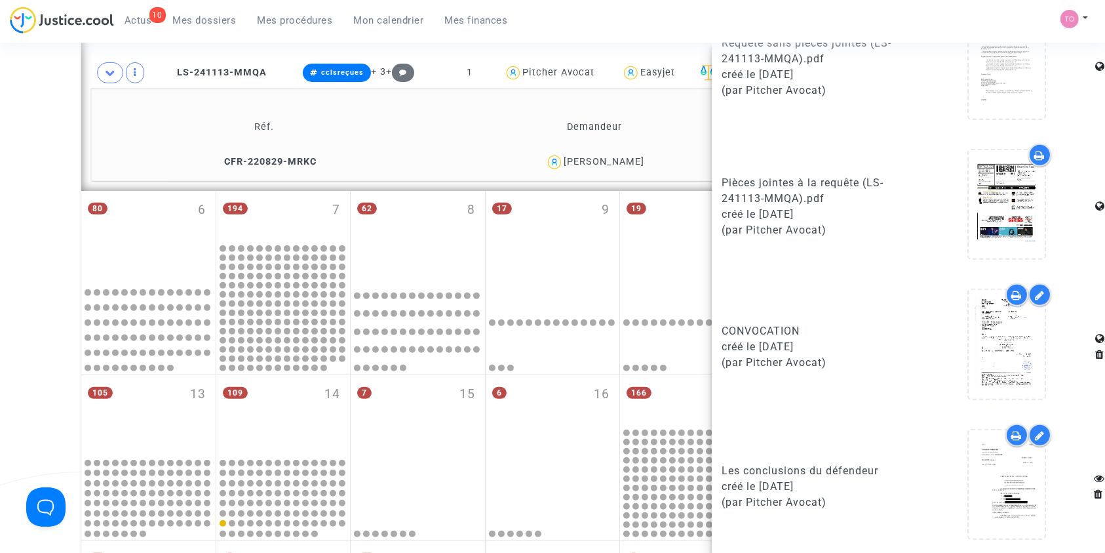
click at [24, 106] on div "Date de clôture d'instruction Date de conciliation Date d'audience Date de juge…" at bounding box center [552, 146] width 1105 height 1070
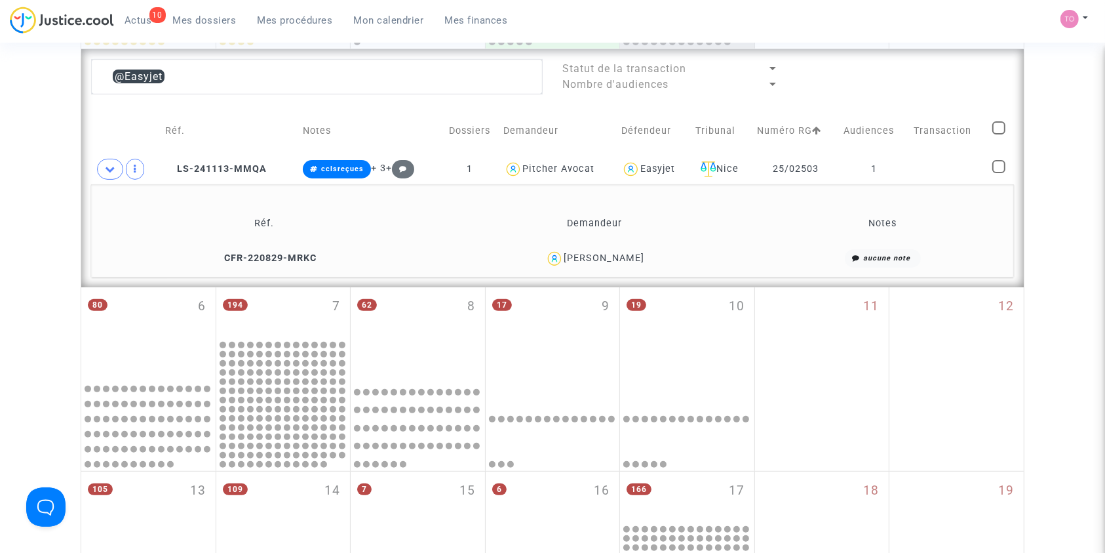
scroll to position [356, 0]
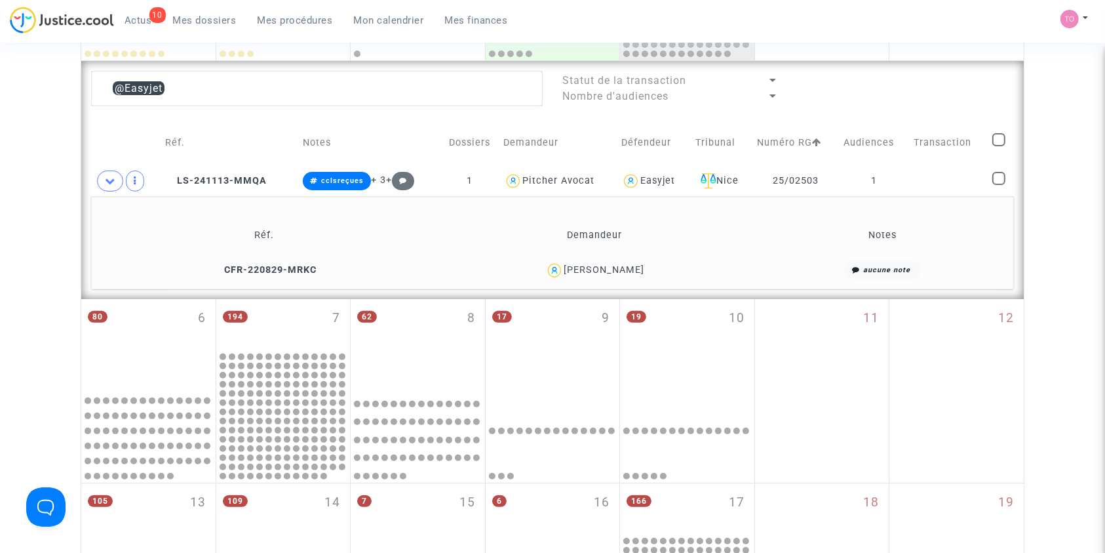
click at [625, 271] on div "maxime lucas" at bounding box center [604, 269] width 81 height 11
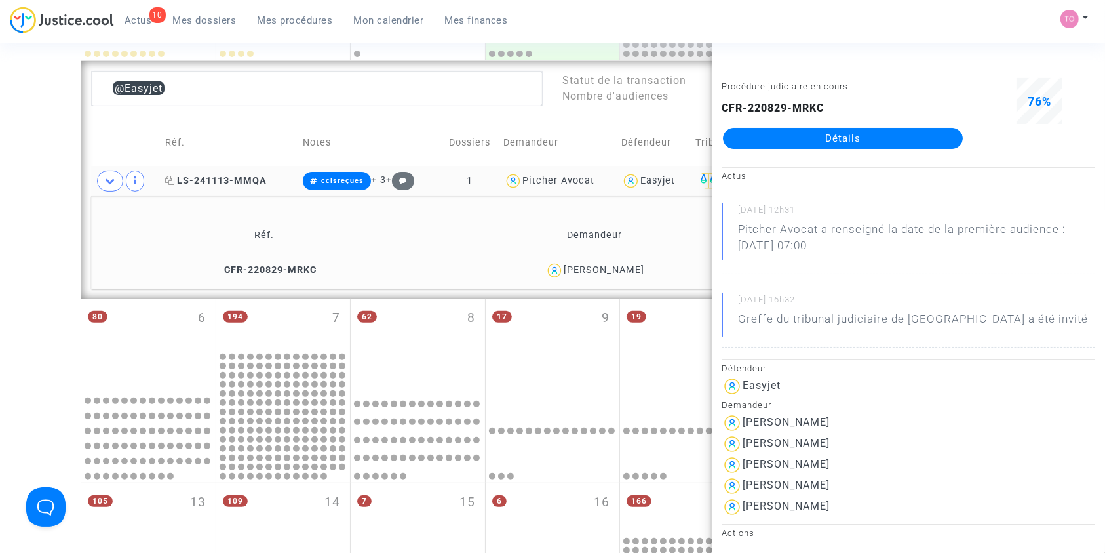
click at [228, 175] on span "LS-241113-MMQA" at bounding box center [216, 180] width 102 height 11
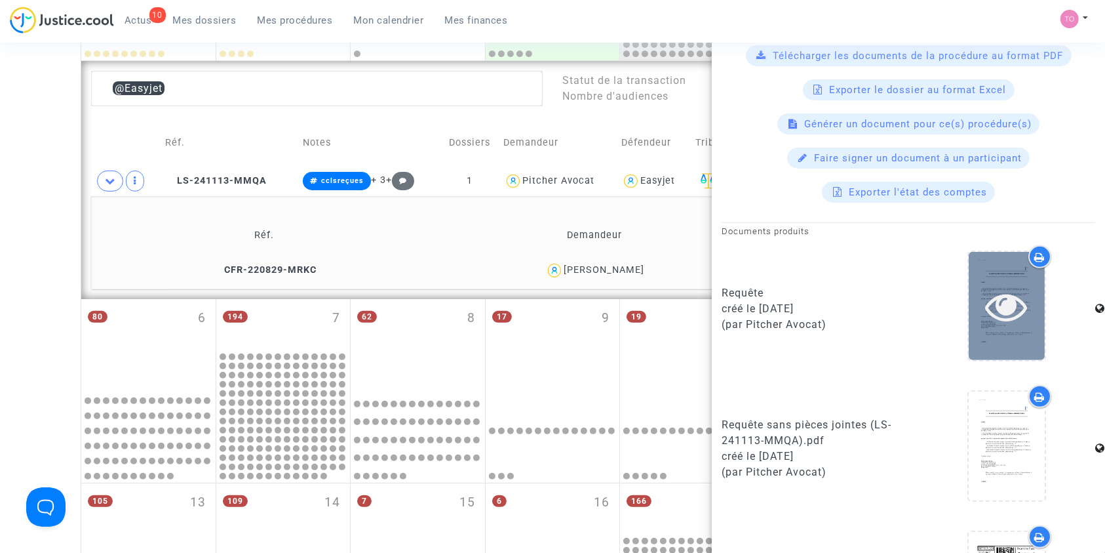
scroll to position [533, 0]
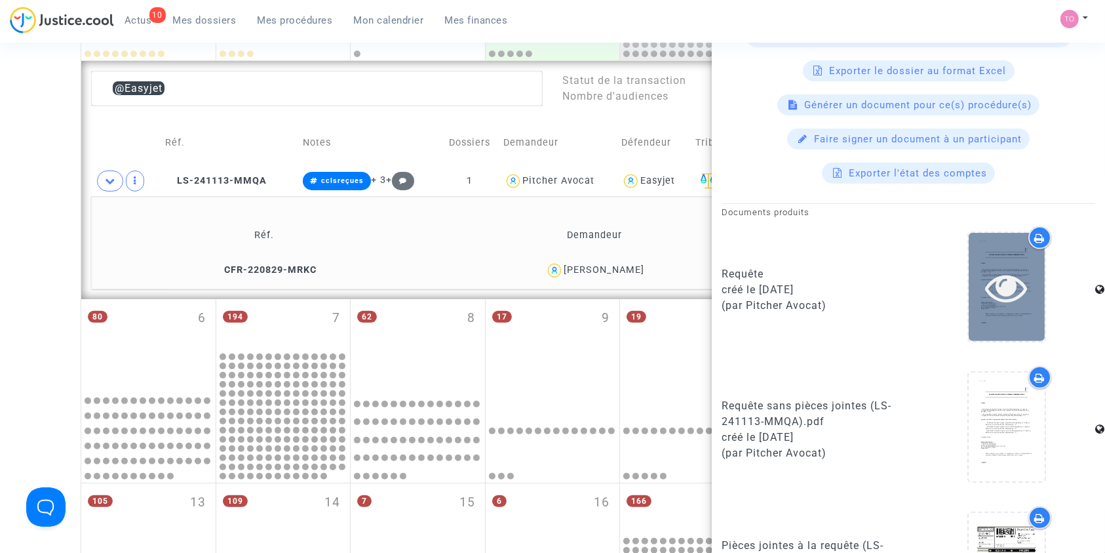
click at [998, 288] on icon at bounding box center [1007, 287] width 43 height 42
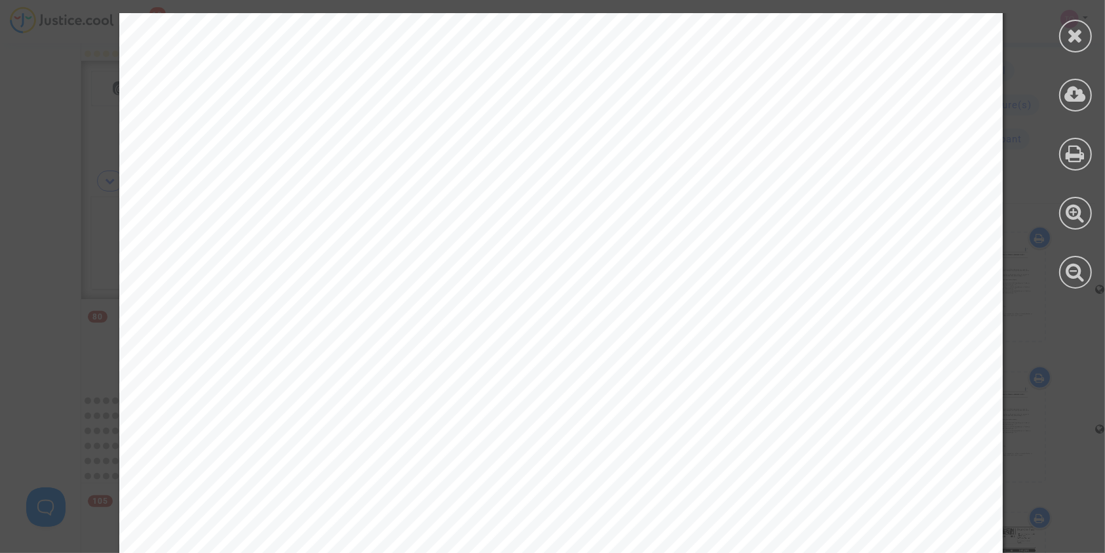
scroll to position [19353, 0]
click at [1085, 47] on div at bounding box center [1076, 36] width 33 height 33
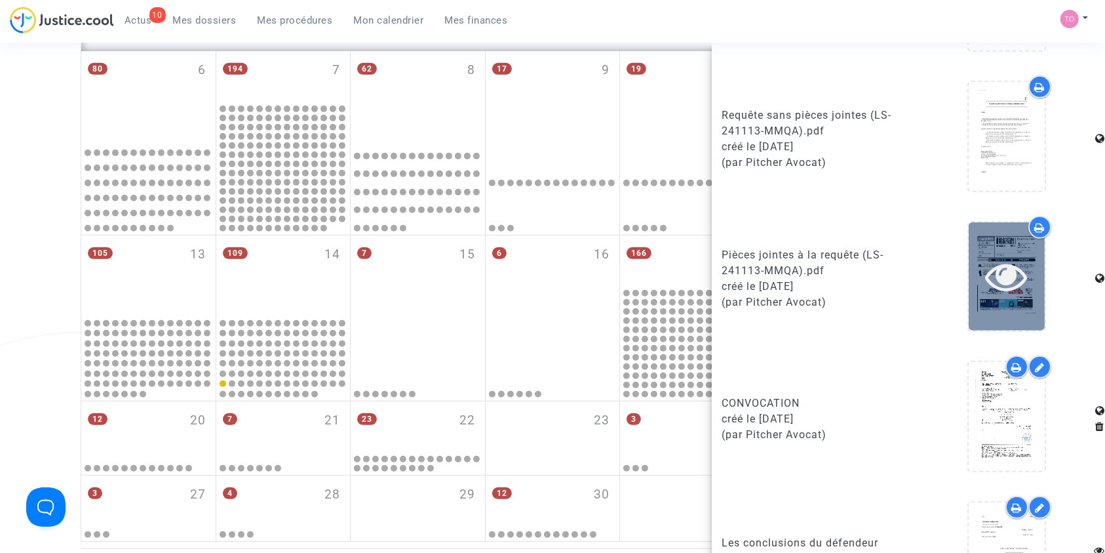
scroll to position [896, 0]
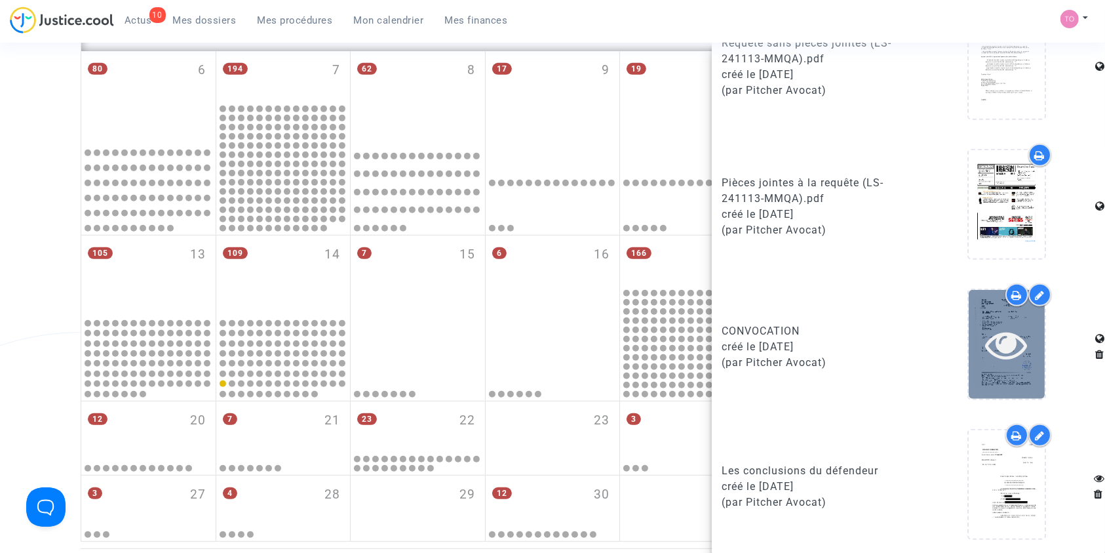
click at [994, 357] on icon at bounding box center [1007, 344] width 43 height 42
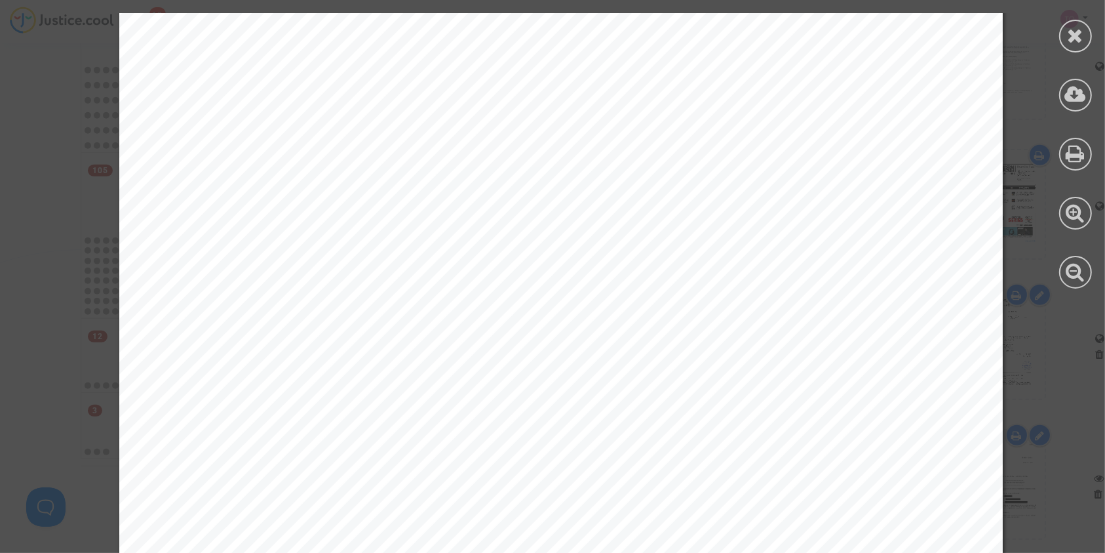
scroll to position [0, 0]
click at [1084, 40] on icon at bounding box center [1076, 36] width 16 height 20
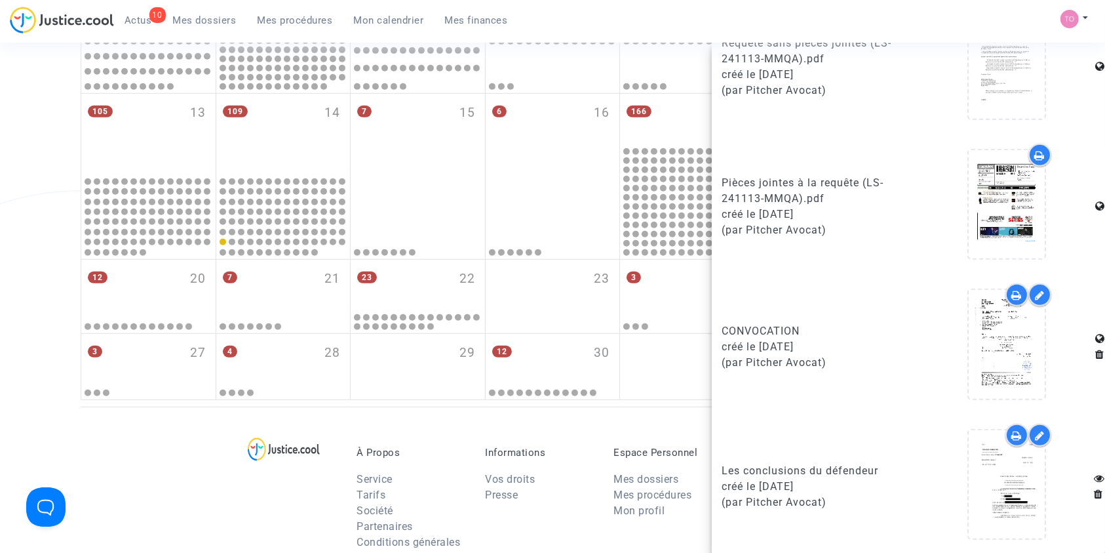
scroll to position [747, 0]
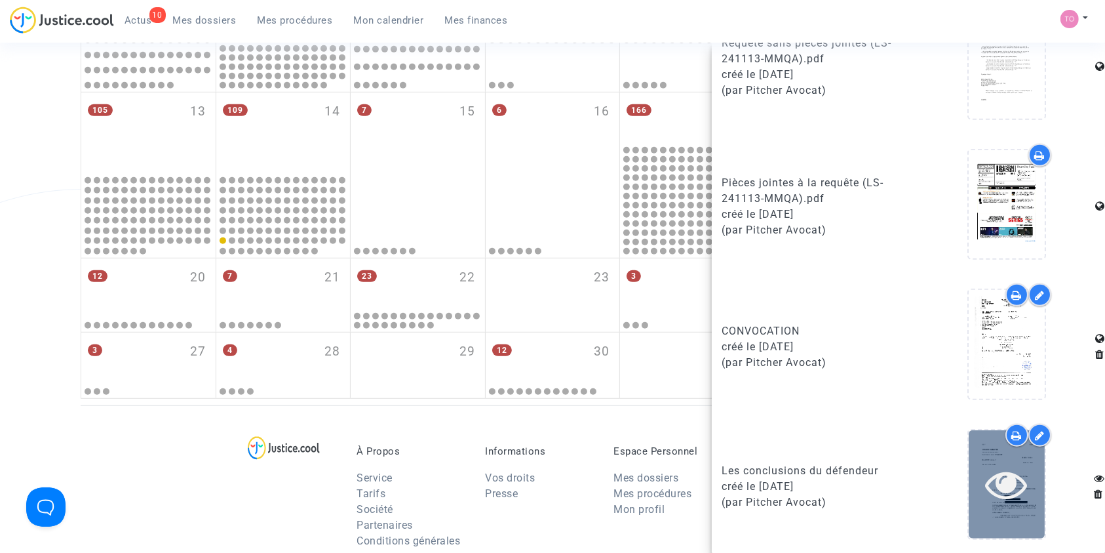
click at [979, 454] on div at bounding box center [1007, 484] width 76 height 108
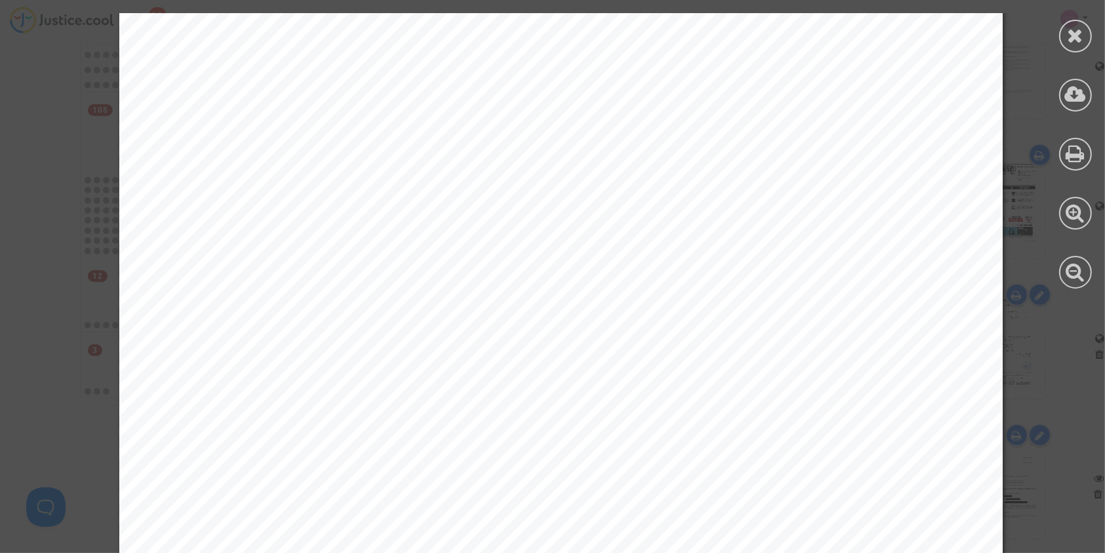
scroll to position [463, 0]
click at [1086, 24] on div at bounding box center [1076, 36] width 33 height 33
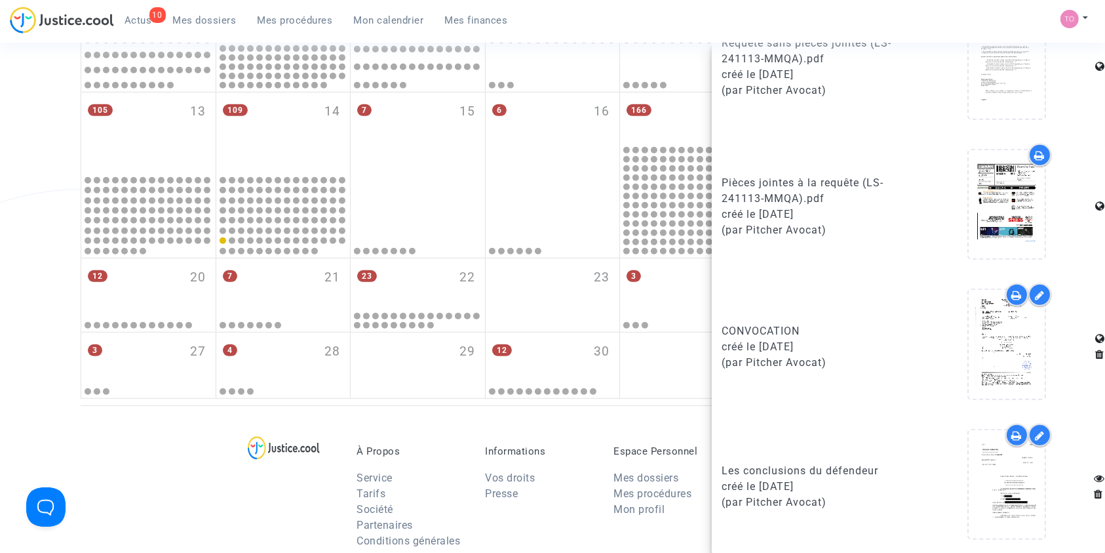
scroll to position [730, 0]
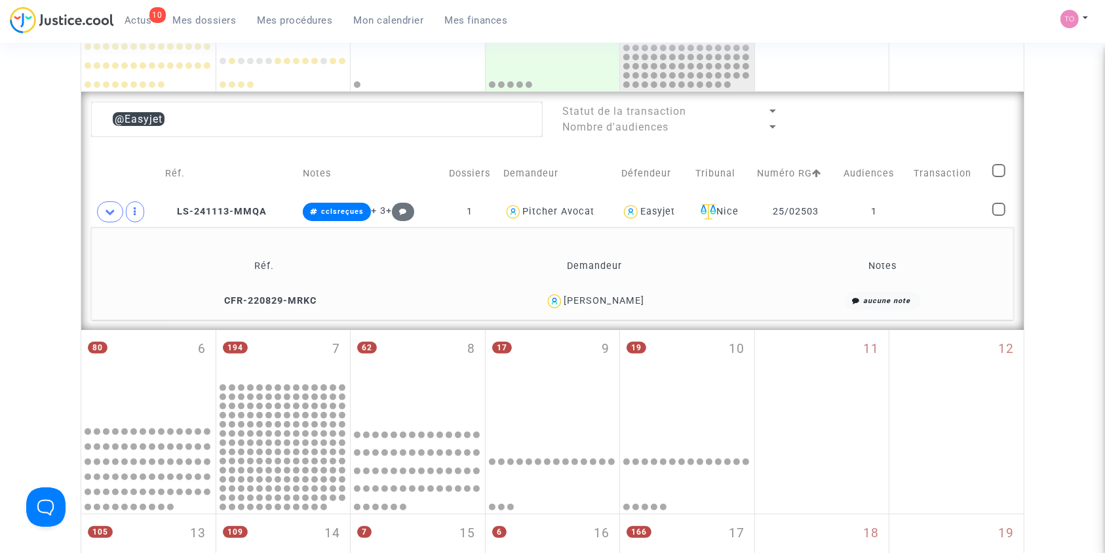
scroll to position [325, 0]
drag, startPoint x: 641, startPoint y: 297, endPoint x: 570, endPoint y: 301, distance: 70.9
click at [570, 301] on div "[PERSON_NAME]" at bounding box center [595, 301] width 314 height 19
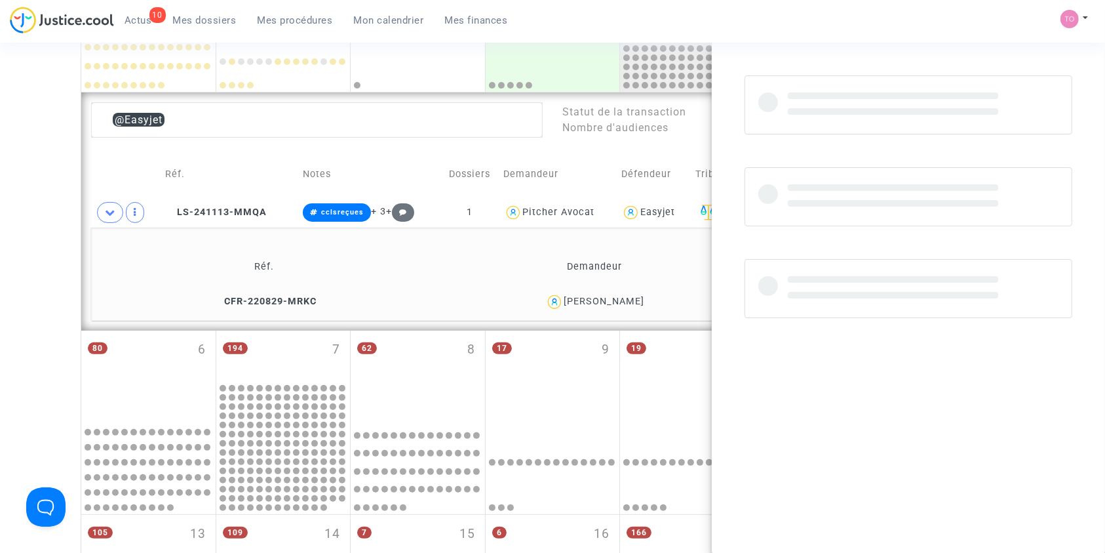
copy div "[PERSON_NAME]"
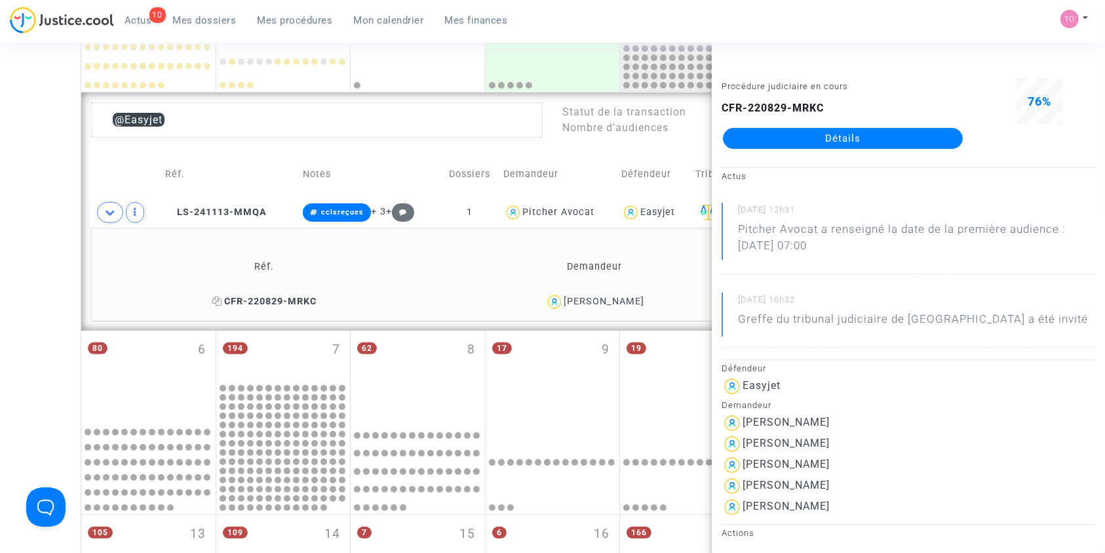
click at [265, 304] on span "CFR-220829-MRKC" at bounding box center [264, 301] width 104 height 11
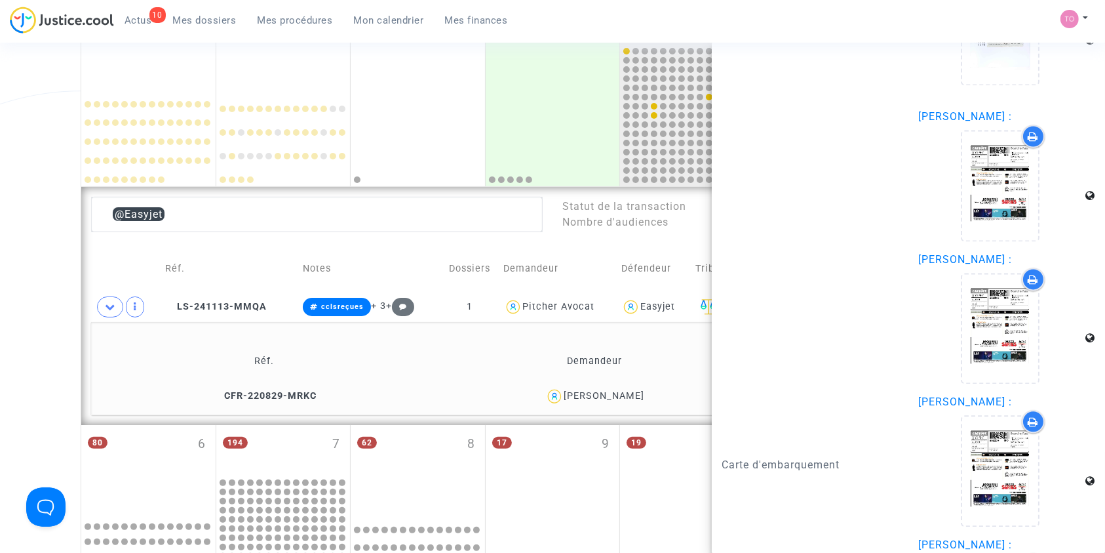
scroll to position [228, 0]
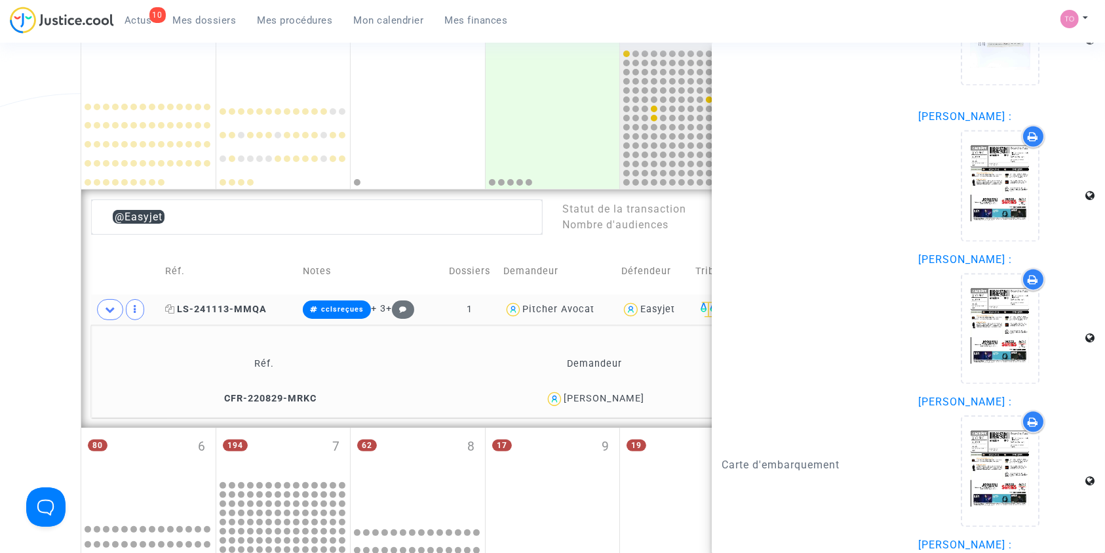
click at [222, 304] on span "LS-241113-MMQA" at bounding box center [216, 309] width 102 height 11
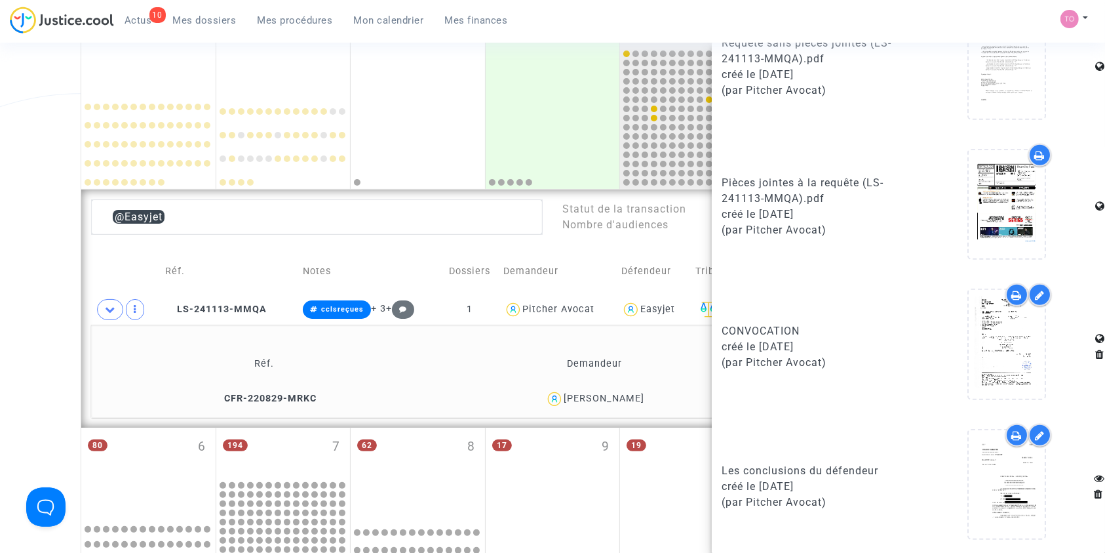
scroll to position [0, 0]
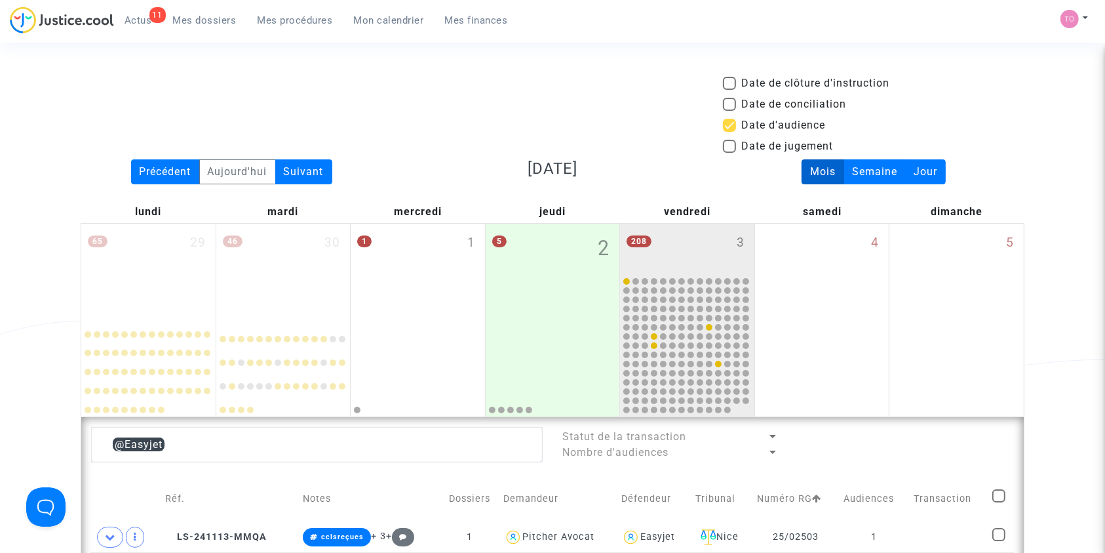
click at [209, 19] on span "Mes dossiers" at bounding box center [205, 20] width 64 height 12
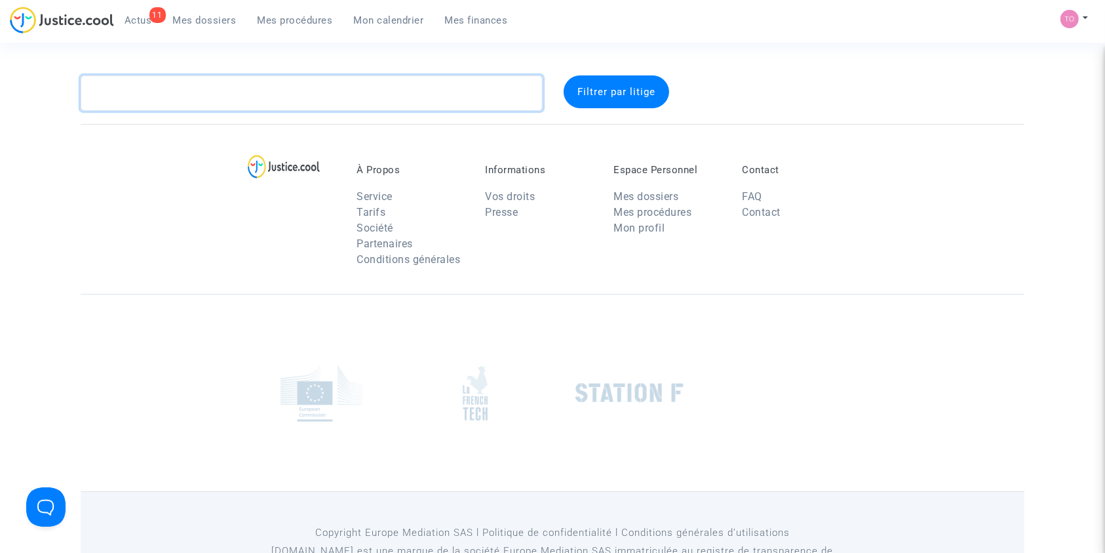
click at [177, 98] on textarea at bounding box center [312, 92] width 462 height 35
paste textarea "NX8F"
type textarea "NX8F"
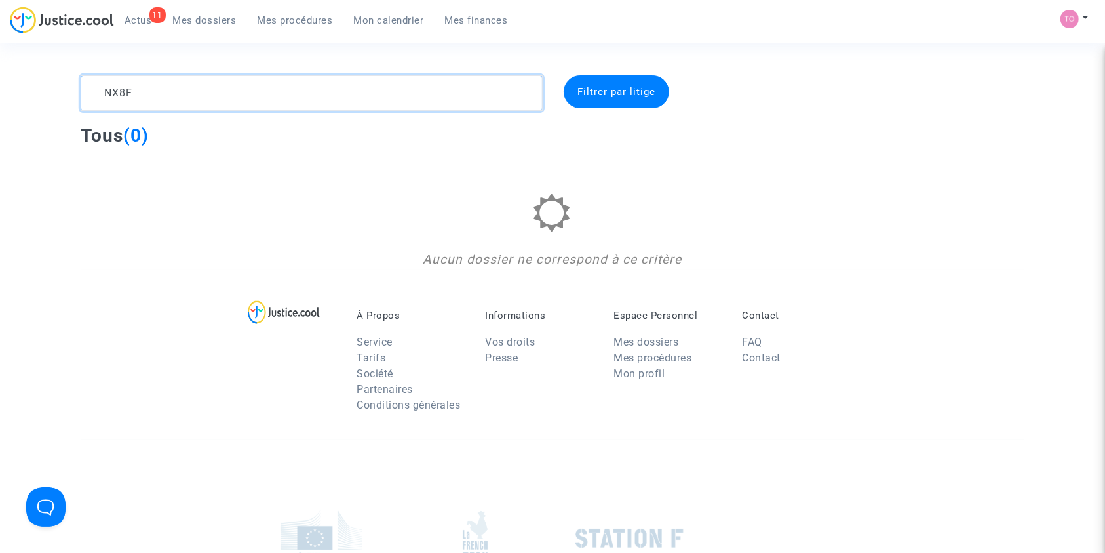
drag, startPoint x: 163, startPoint y: 93, endPoint x: 0, endPoint y: 102, distance: 162.8
click at [0, 102] on div "NX8F Filtrer par litige Tous (0) Aucun dossier ne correspond à ce critère" at bounding box center [552, 172] width 1105 height 194
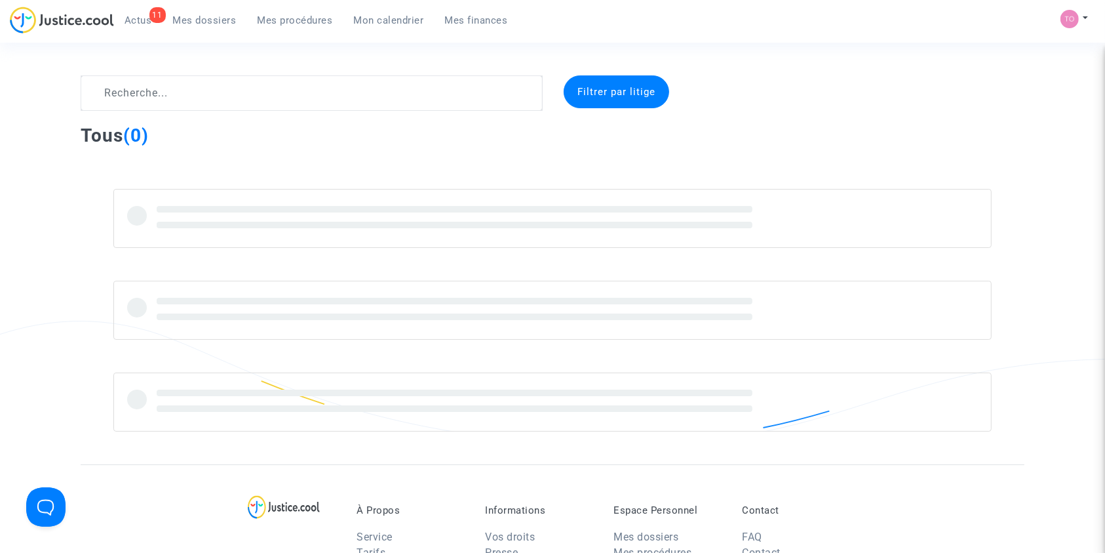
click at [209, 27] on link "Mes dossiers" at bounding box center [205, 20] width 85 height 20
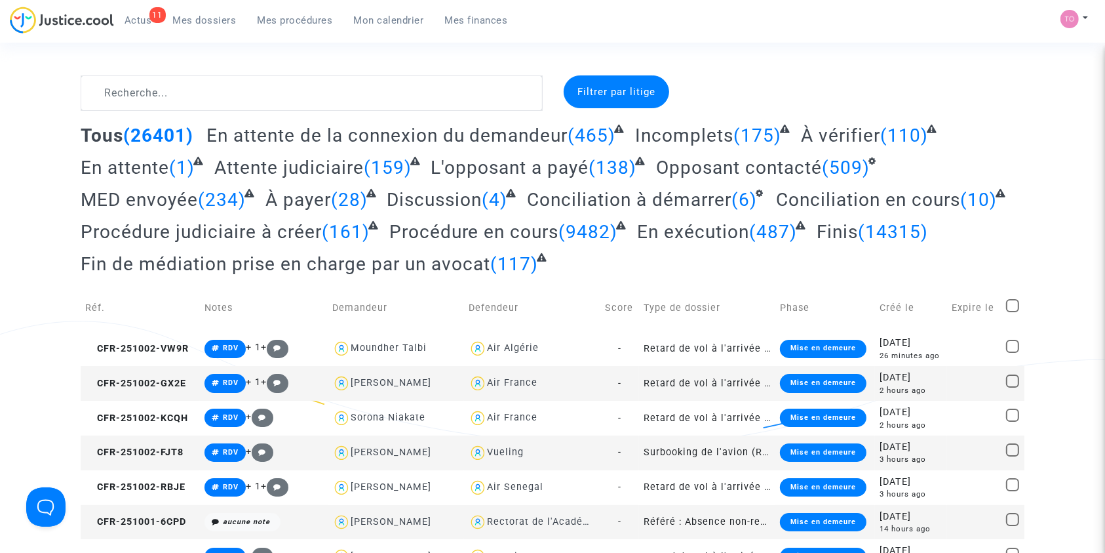
click at [315, 26] on link "Mes procédures" at bounding box center [295, 20] width 96 height 20
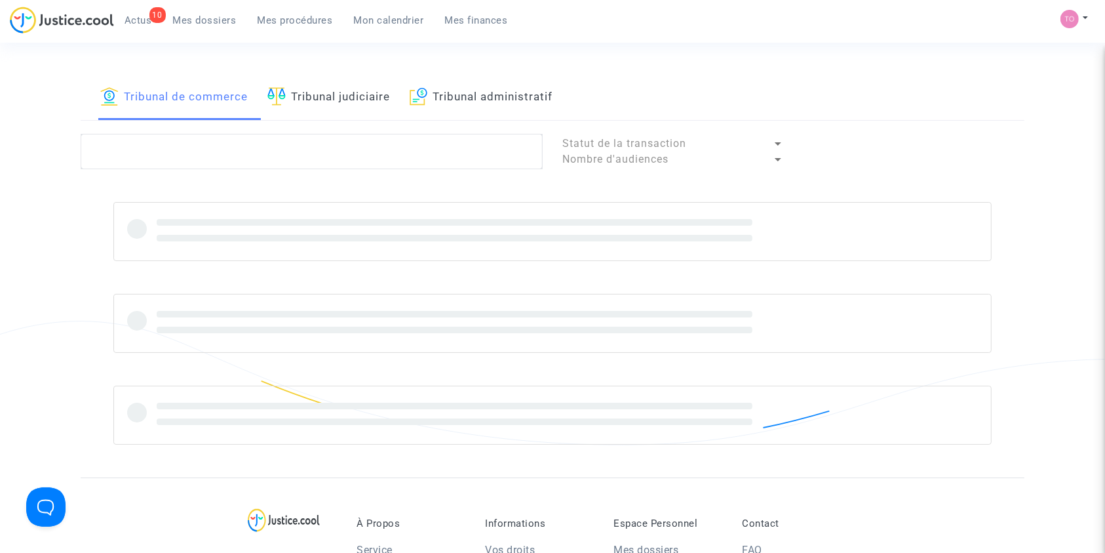
click at [186, 24] on span "Mes dossiers" at bounding box center [205, 20] width 64 height 12
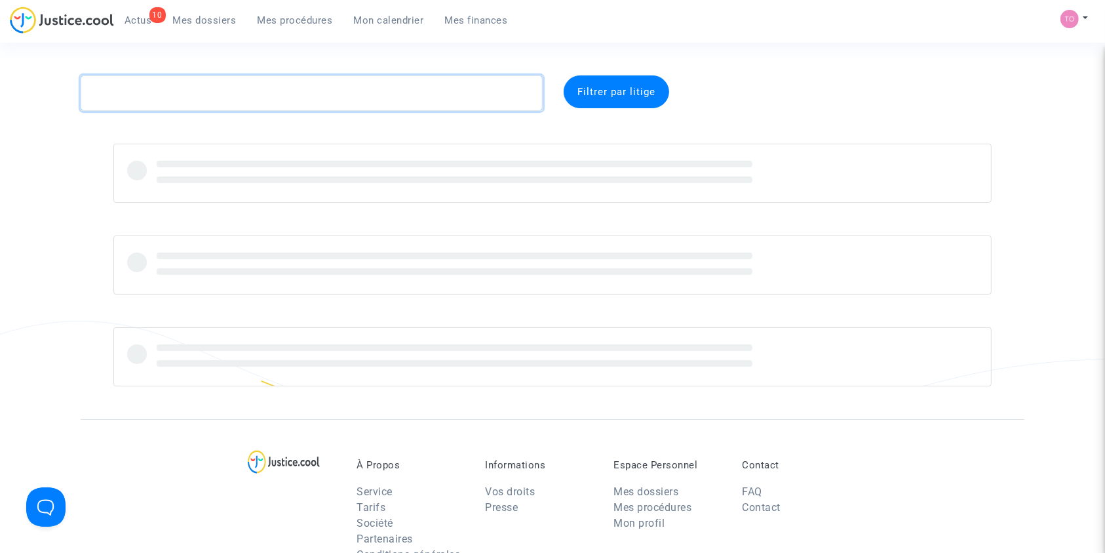
click at [156, 94] on textarea at bounding box center [312, 92] width 462 height 35
paste textarea "[PERSON_NAME]"
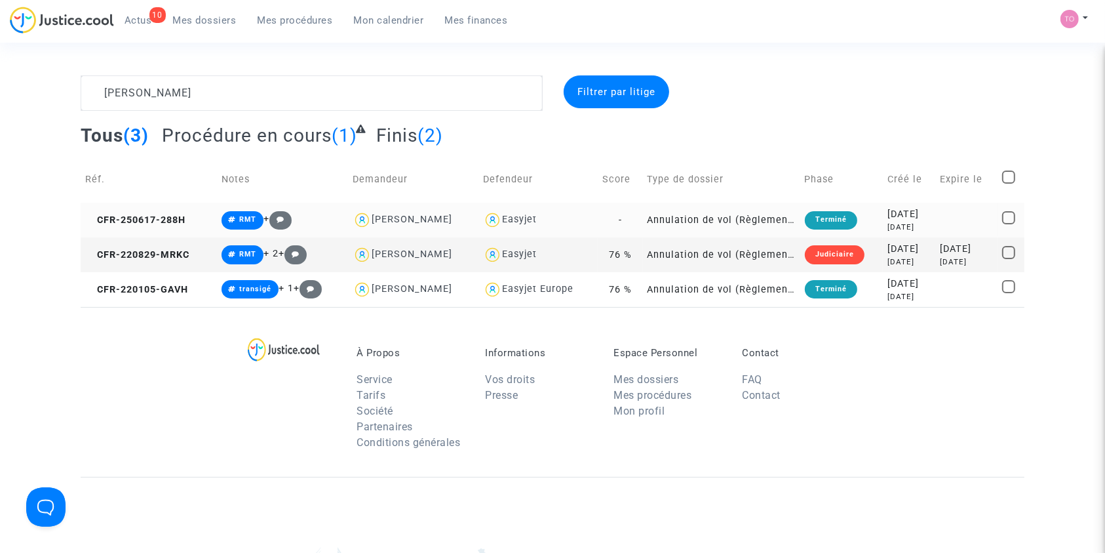
click at [418, 222] on div "[PERSON_NAME]" at bounding box center [412, 219] width 81 height 11
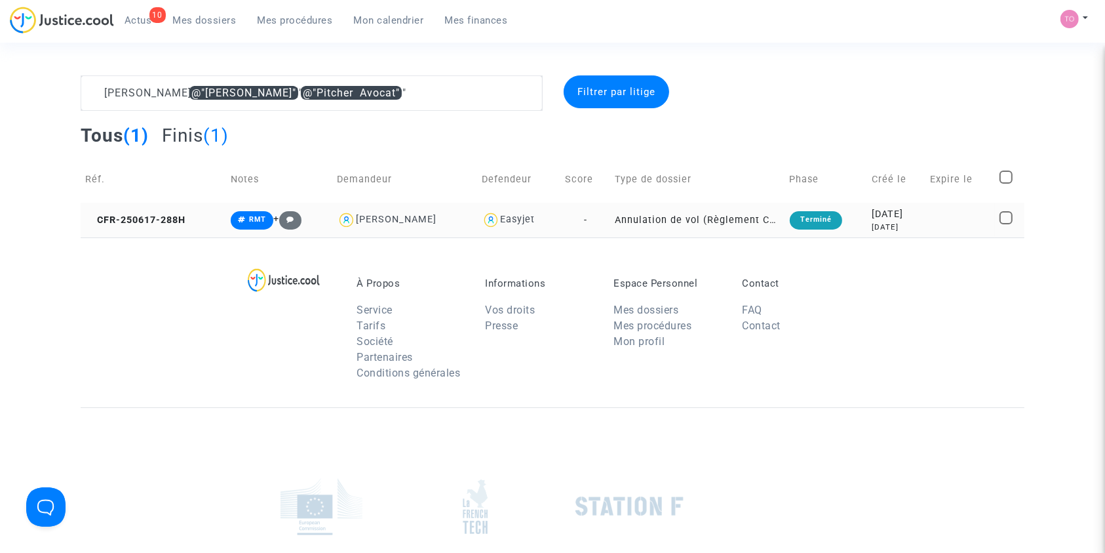
click at [867, 214] on td "[DATE] [DATE]" at bounding box center [896, 220] width 58 height 35
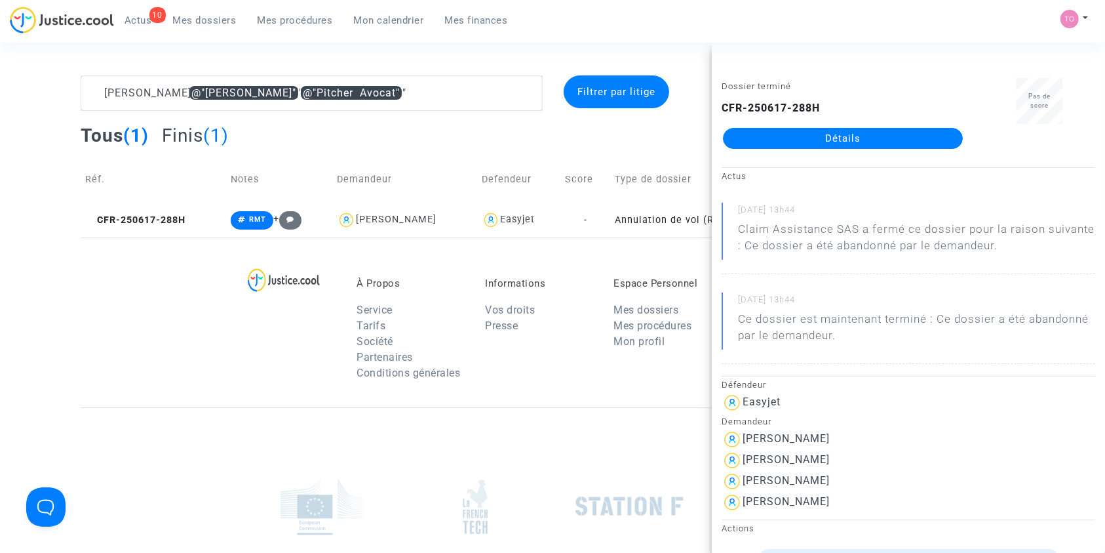
click at [159, 313] on div "À Propos Service Tarifs Société Partenaires Conditions générales Informations V…" at bounding box center [553, 322] width 944 height 170
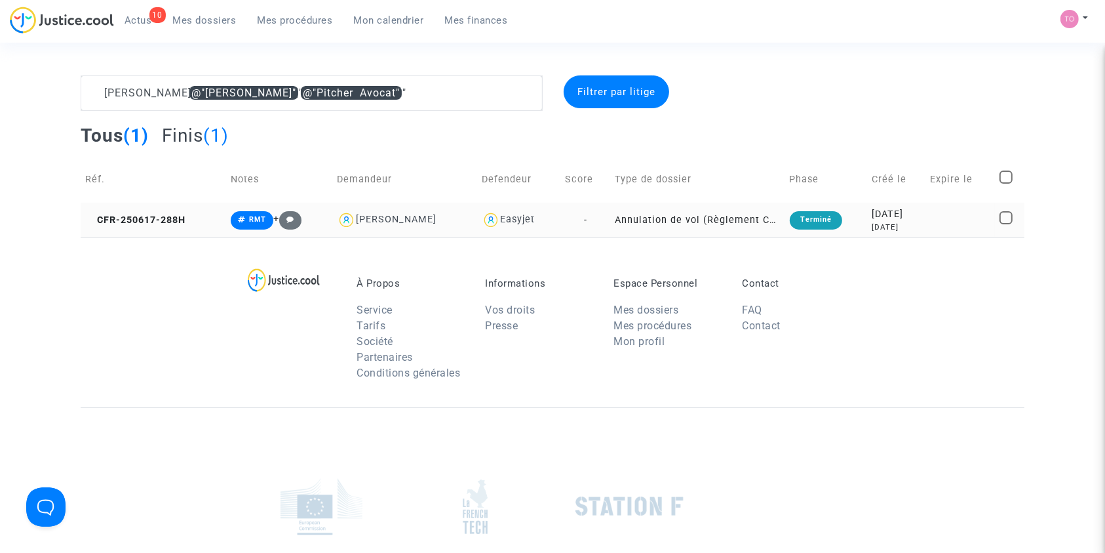
click at [373, 219] on div "ANAIS CHAUMONT" at bounding box center [396, 219] width 81 height 11
type textarea "maxime lucas"
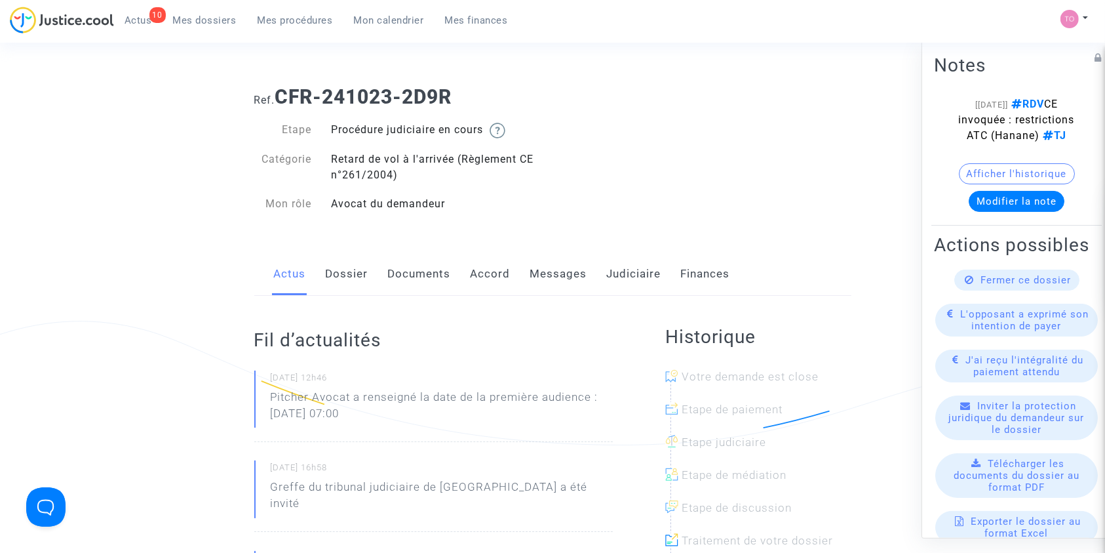
scroll to position [42, 0]
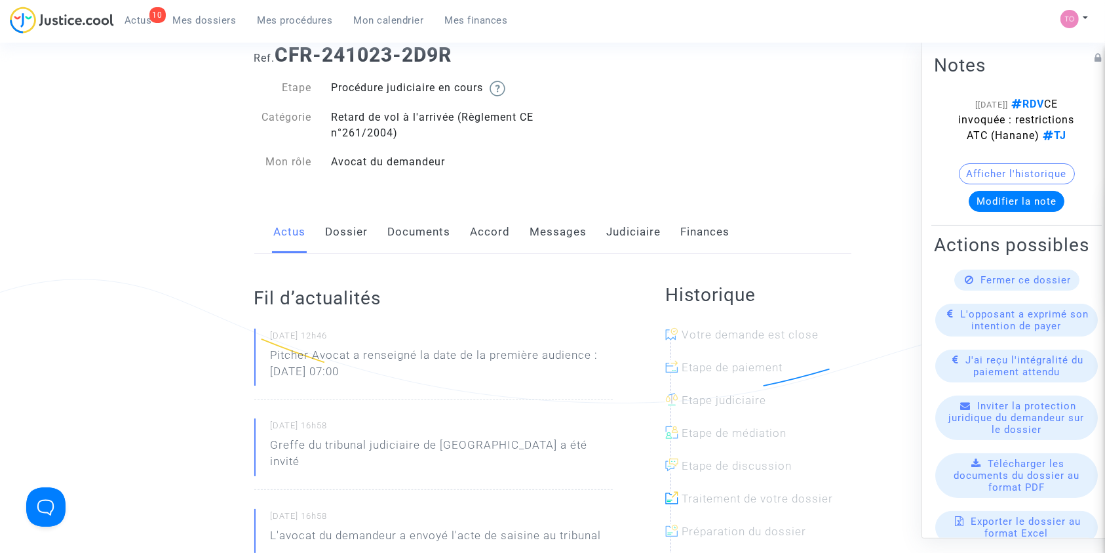
click at [620, 226] on link "Judiciaire" at bounding box center [634, 231] width 54 height 43
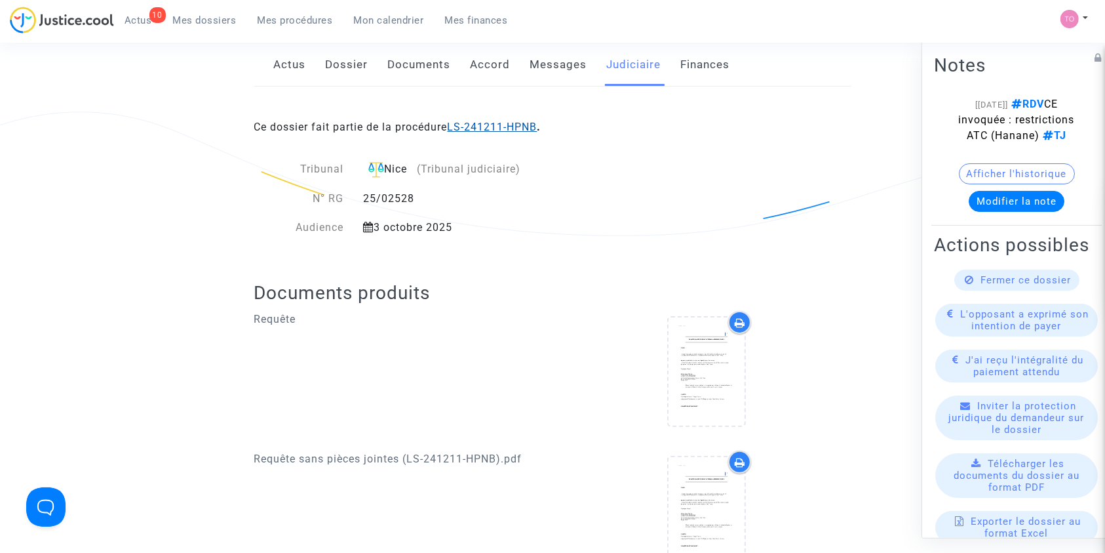
scroll to position [208, 0]
click at [475, 126] on link "LS-241211-HPNB" at bounding box center [493, 128] width 90 height 12
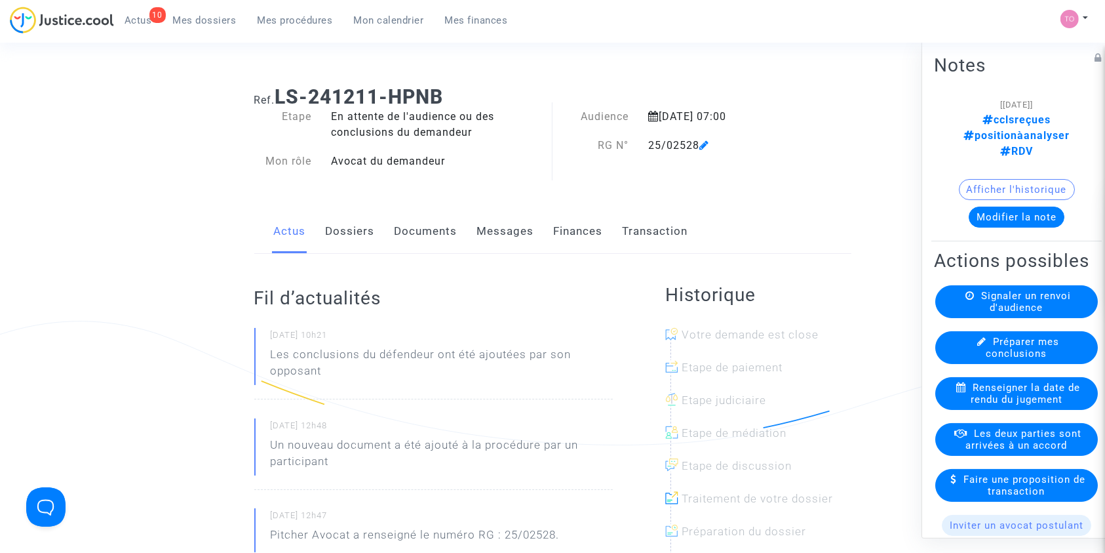
click at [431, 244] on link "Documents" at bounding box center [426, 231] width 63 height 43
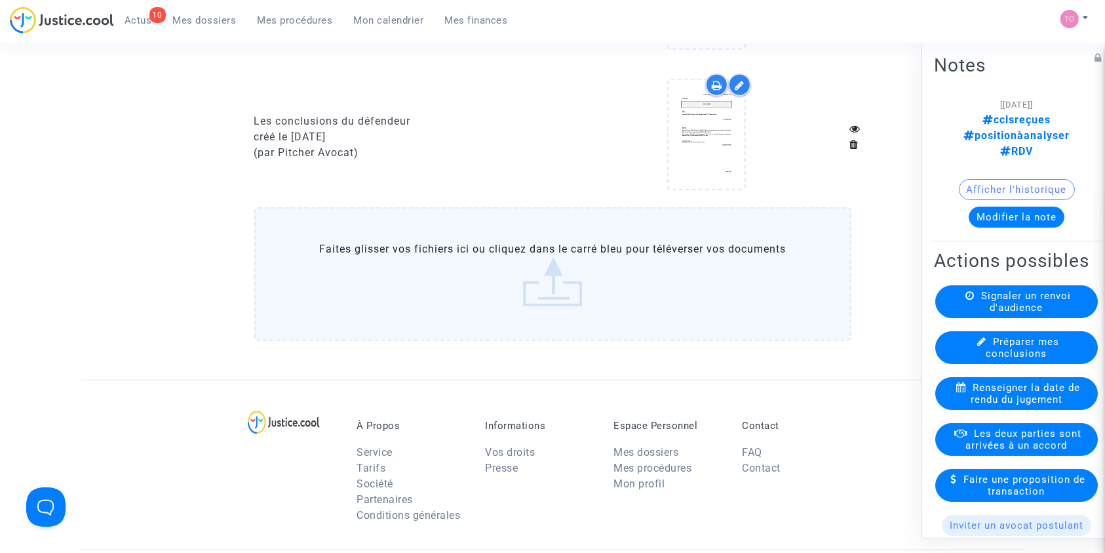
scroll to position [1080, 0]
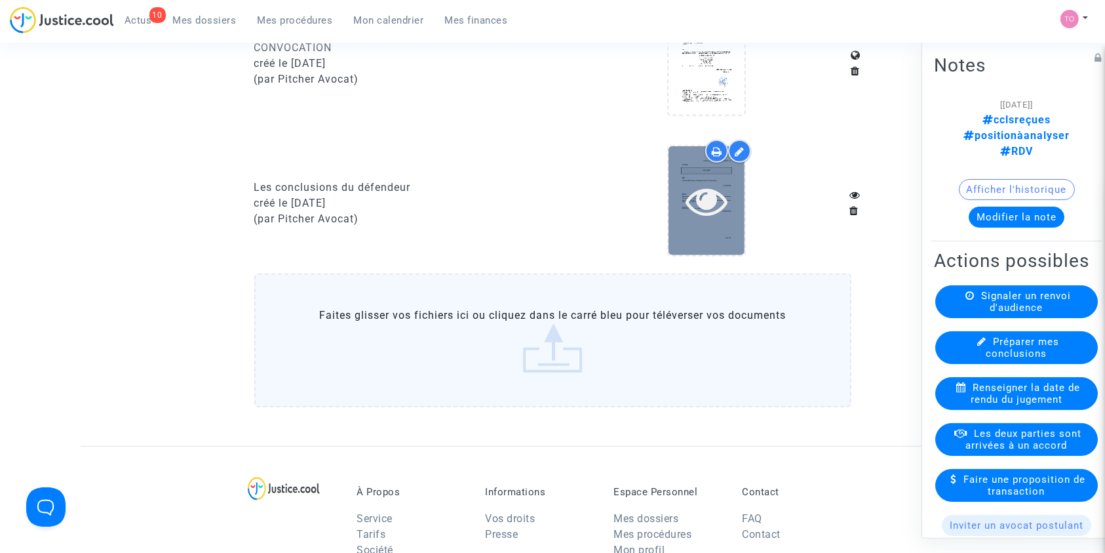
click at [702, 203] on icon at bounding box center [707, 201] width 43 height 42
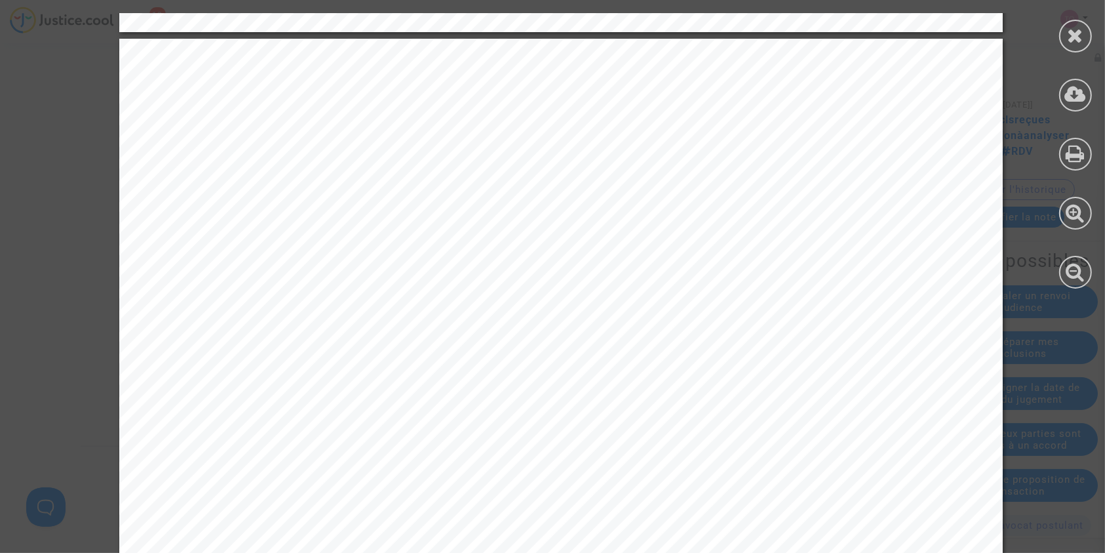
scroll to position [2487, 0]
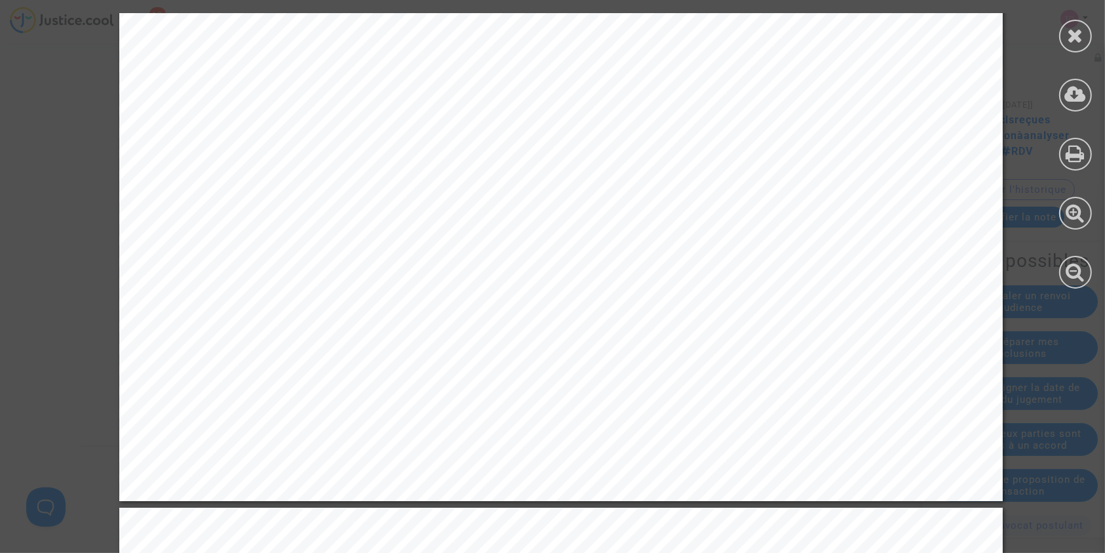
scroll to position [3280, 0]
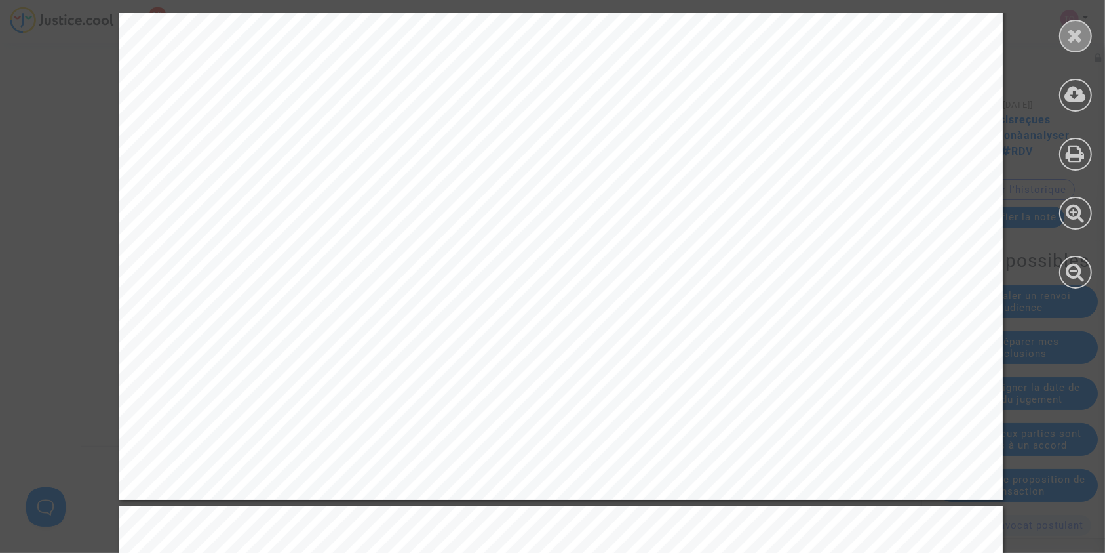
click at [1078, 34] on icon at bounding box center [1076, 36] width 16 height 20
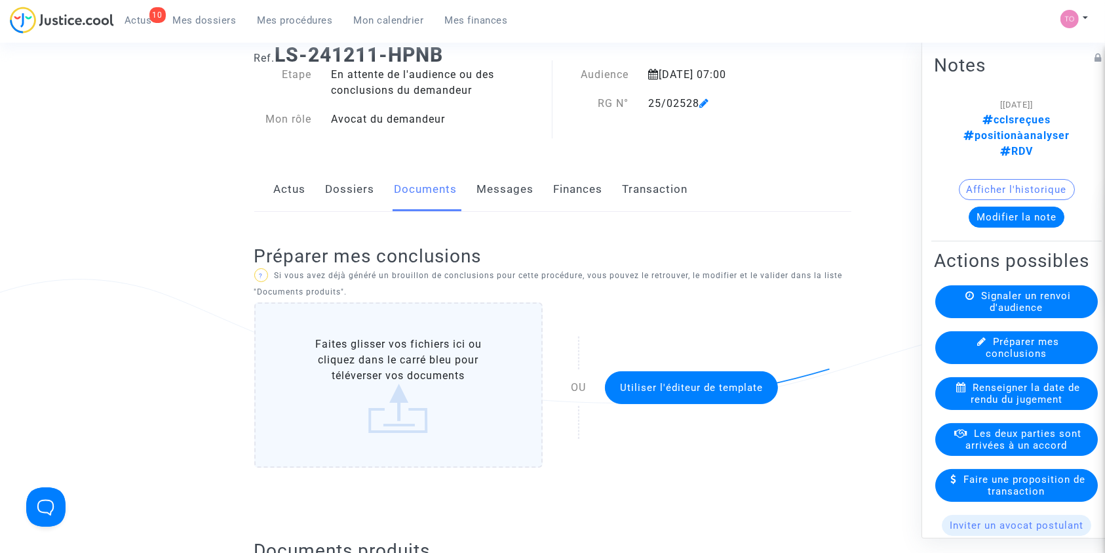
scroll to position [0, 0]
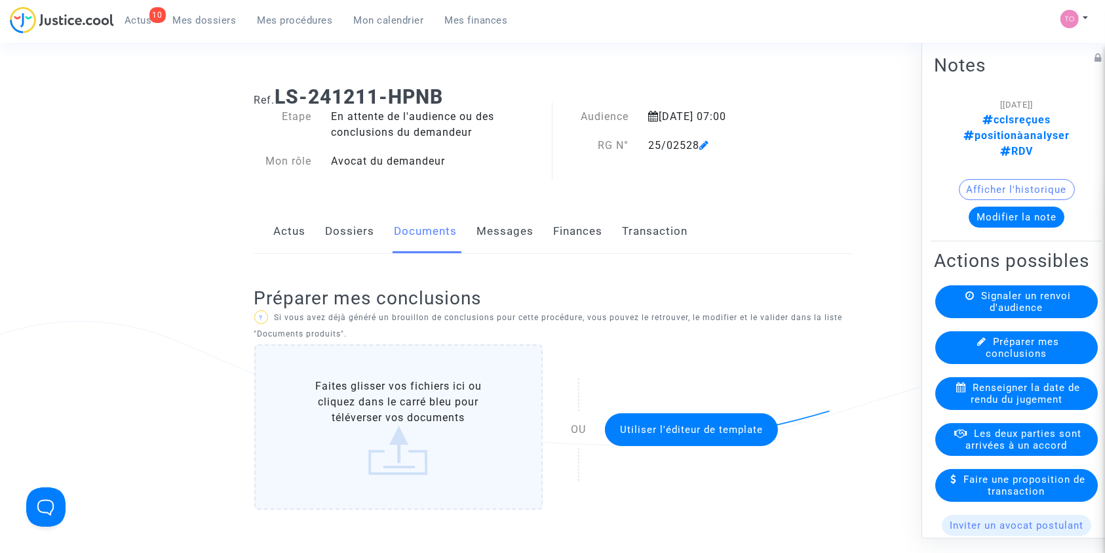
click at [334, 236] on link "Dossiers" at bounding box center [350, 231] width 49 height 43
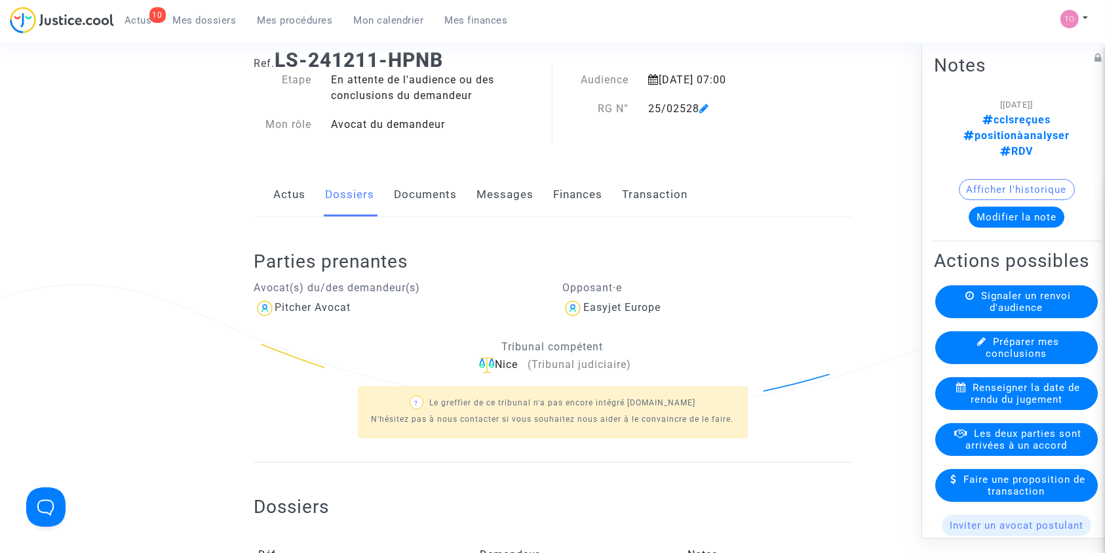
scroll to position [285, 0]
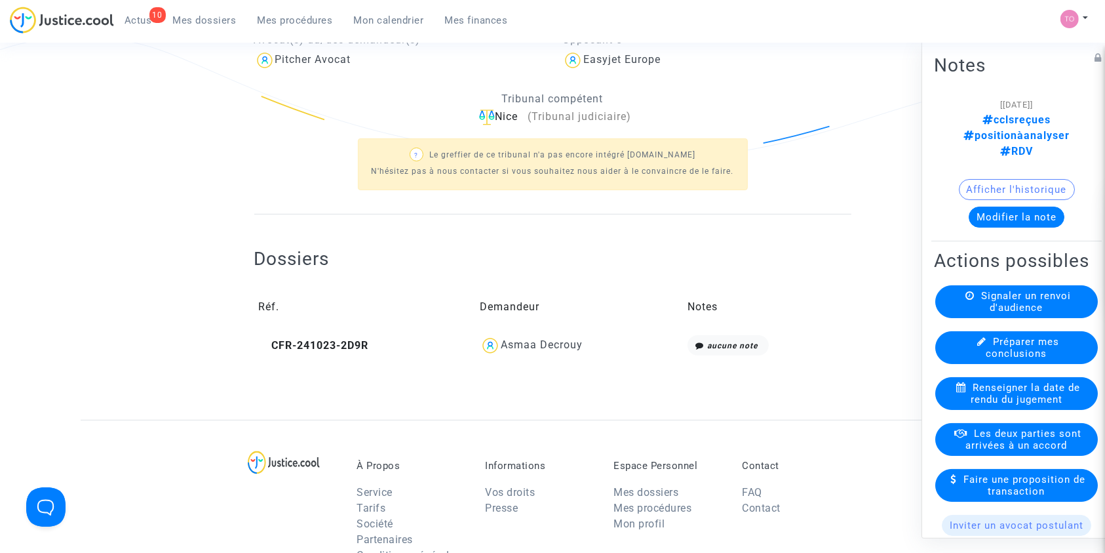
click at [566, 343] on div "Asmaa Decrouy" at bounding box center [542, 344] width 82 height 12
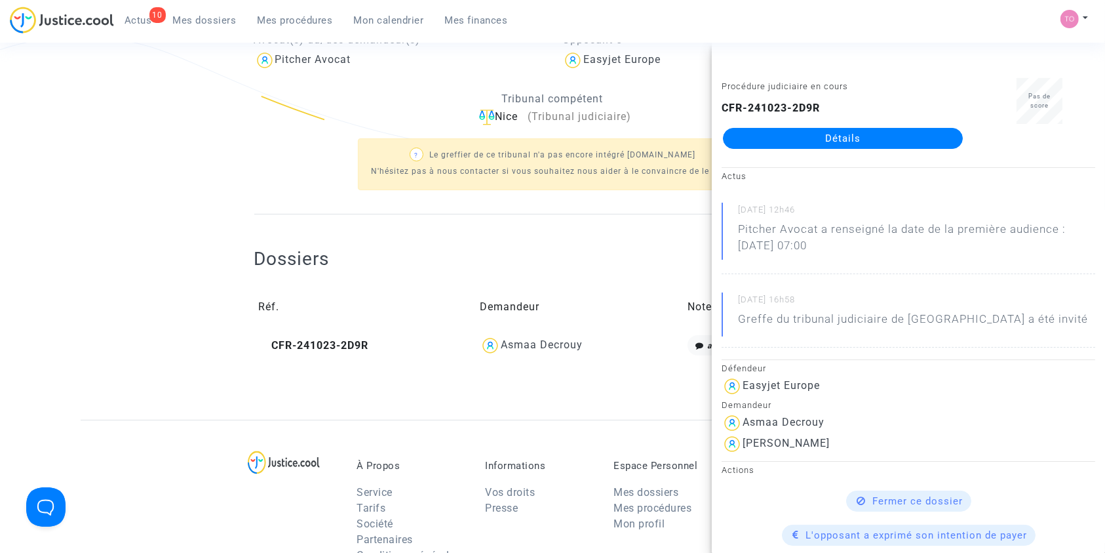
click at [883, 138] on link "Détails" at bounding box center [843, 138] width 240 height 21
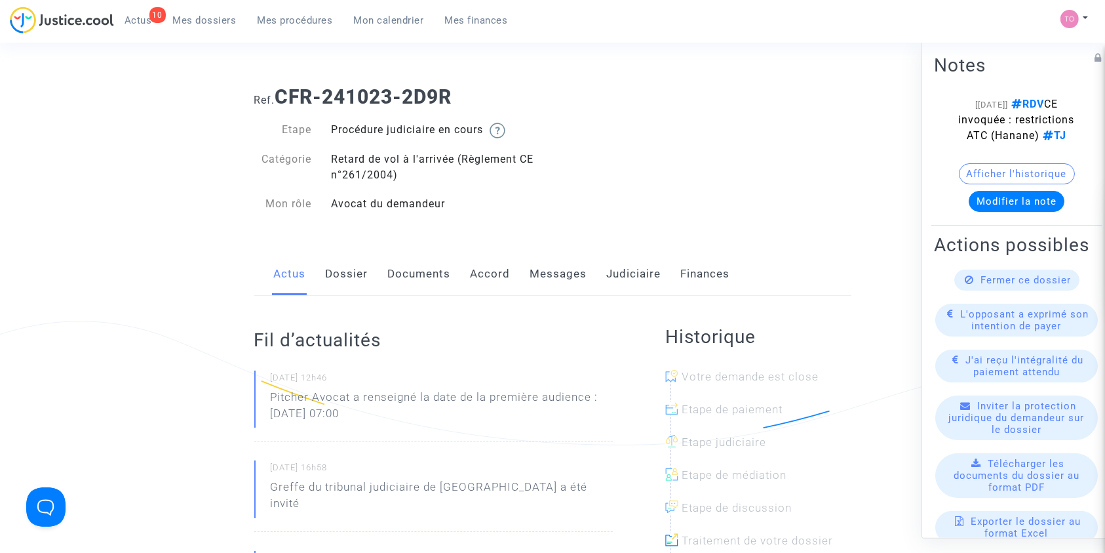
click at [352, 275] on link "Dossier" at bounding box center [347, 273] width 43 height 43
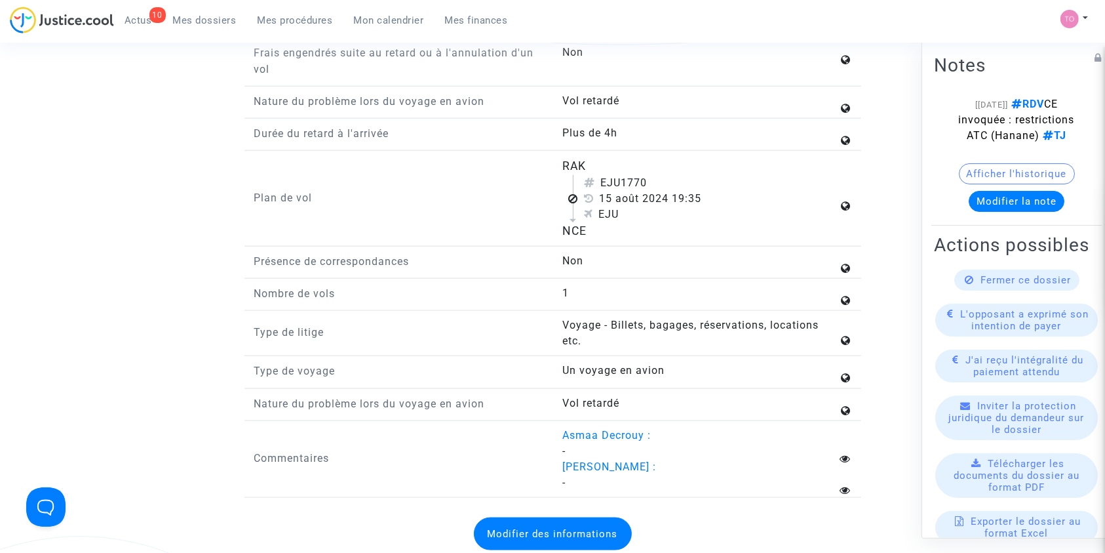
scroll to position [1627, 0]
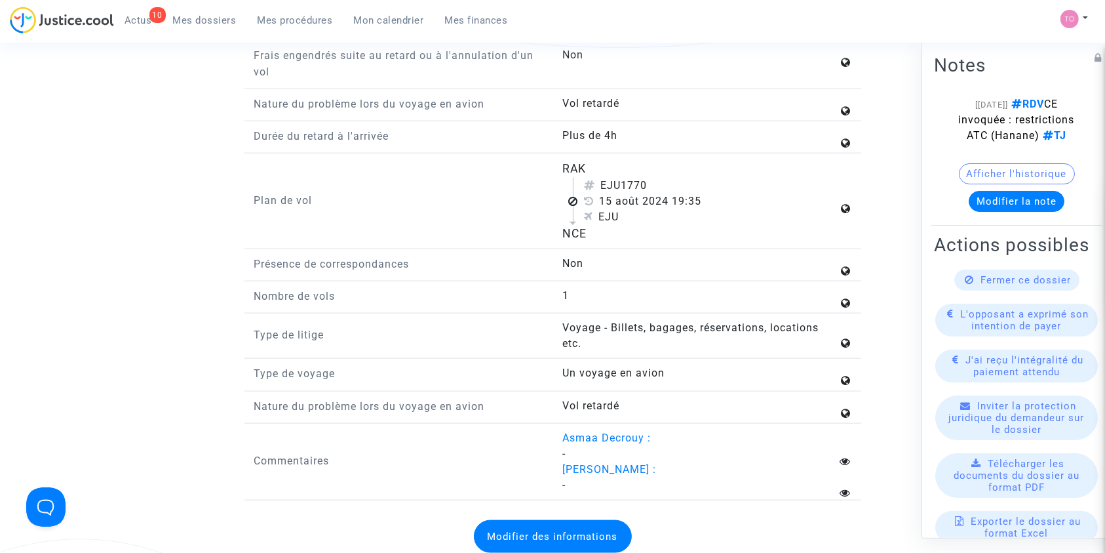
drag, startPoint x: 549, startPoint y: 160, endPoint x: 628, endPoint y: 260, distance: 127.5
click at [628, 260] on div "Numéro de réservation K7V4ZTQ Aéroport de départ Aéroport de Menara (RAK) Aérop…" at bounding box center [552, 202] width 597 height 595
click at [597, 231] on div "NCE" at bounding box center [701, 233] width 276 height 17
drag, startPoint x: 605, startPoint y: 235, endPoint x: 549, endPoint y: 170, distance: 84.6
click at [549, 170] on div "Plan de vol RAK EJU1770 15 août 2024 19:35 EJU NCE" at bounding box center [553, 204] width 617 height 89
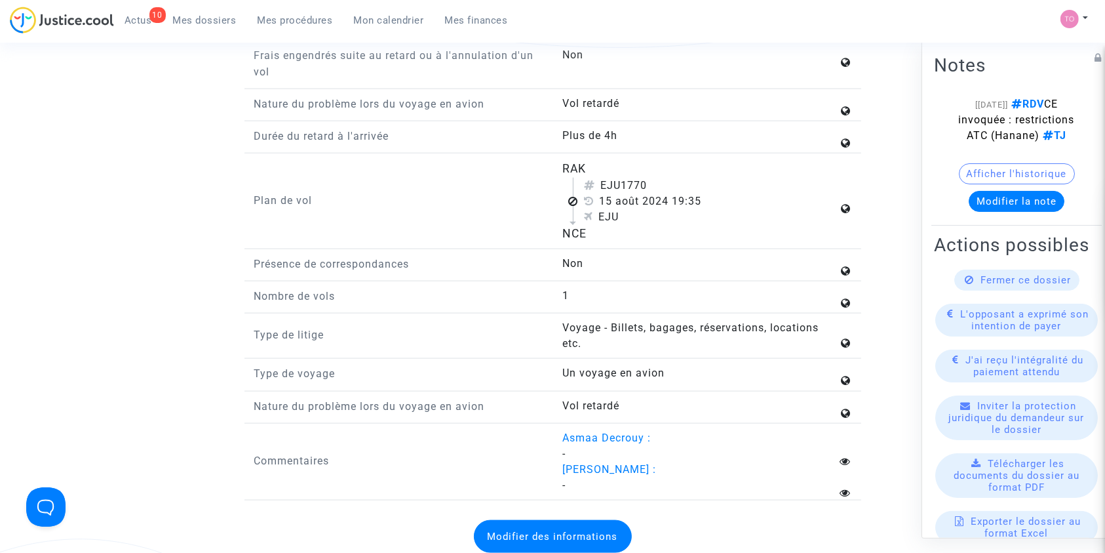
copy div "RAK EJU1770 15 août 2024 19:35 EJU NCE"
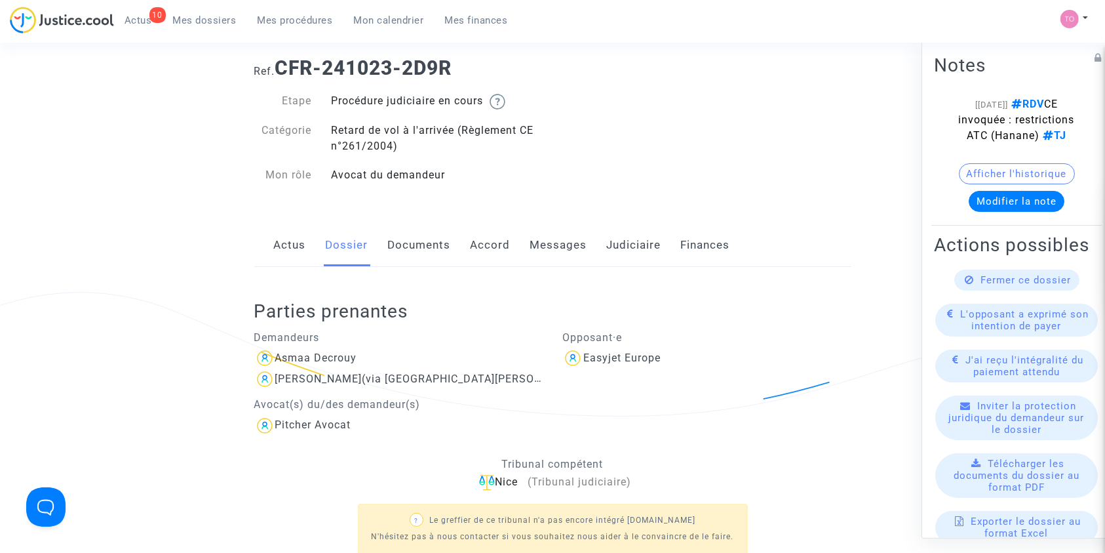
scroll to position [0, 0]
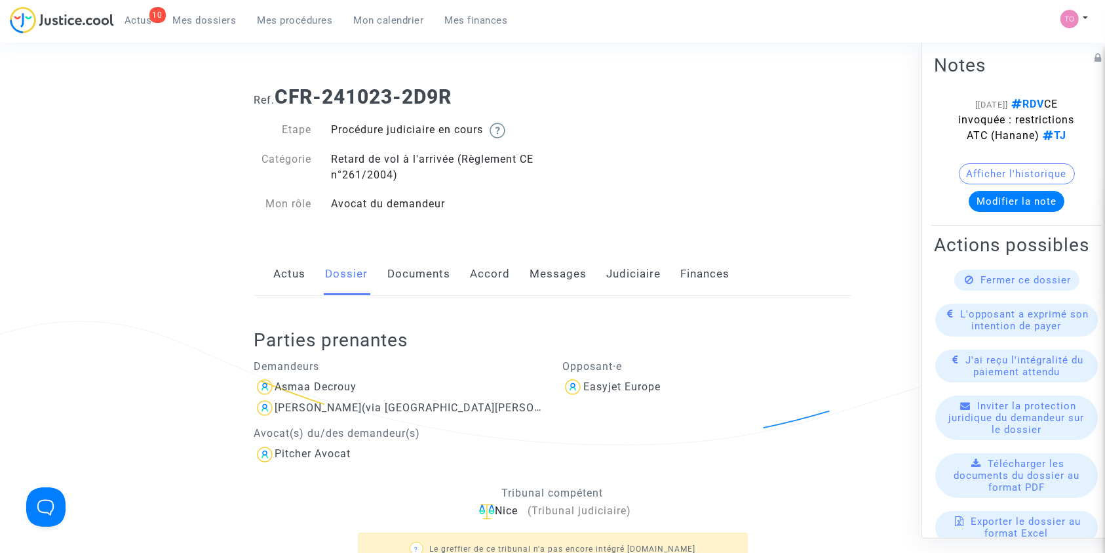
click at [427, 271] on link "Documents" at bounding box center [419, 273] width 63 height 43
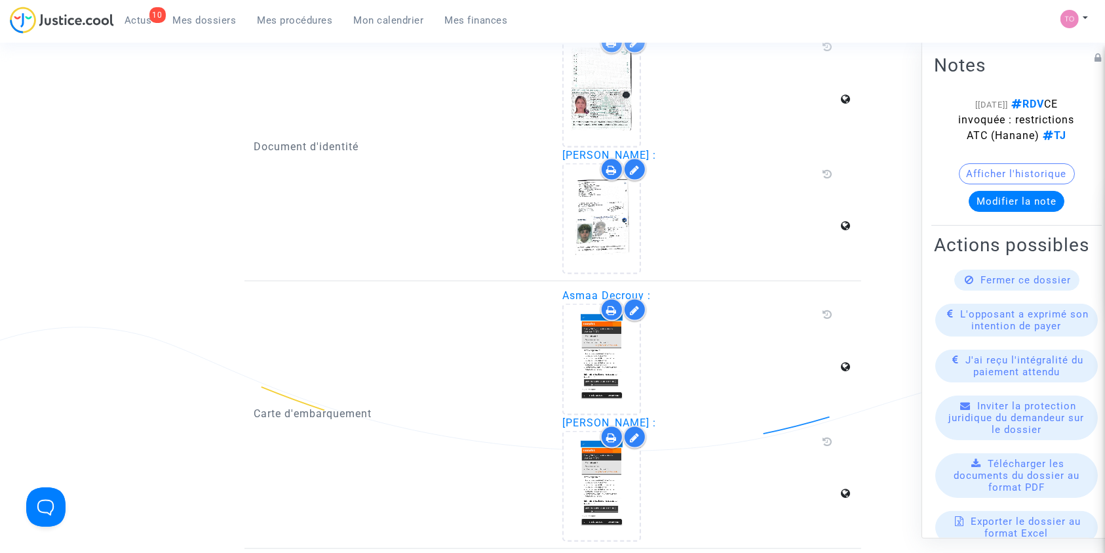
scroll to position [1839, 0]
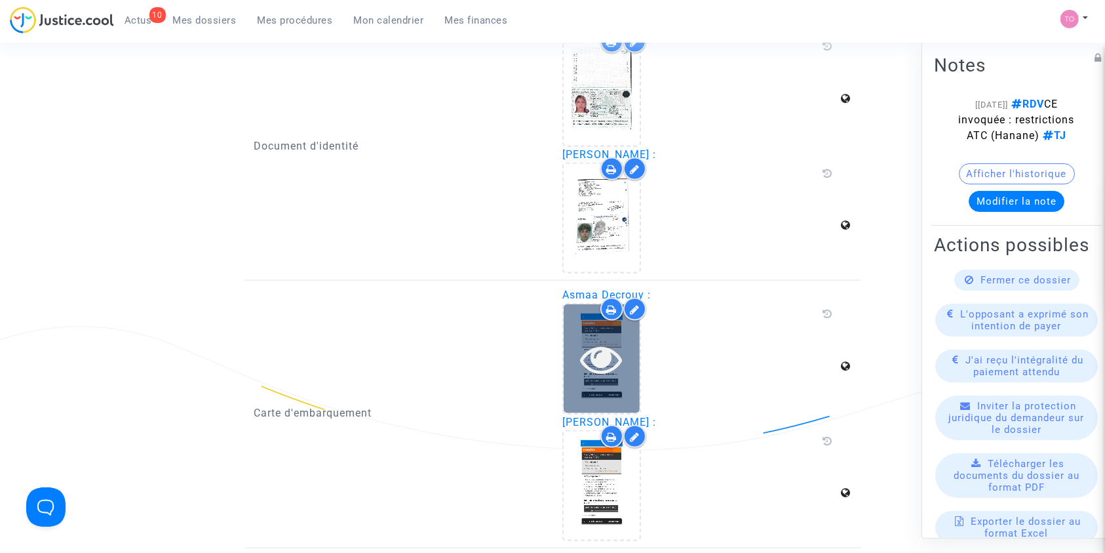
click at [588, 344] on icon at bounding box center [602, 359] width 43 height 42
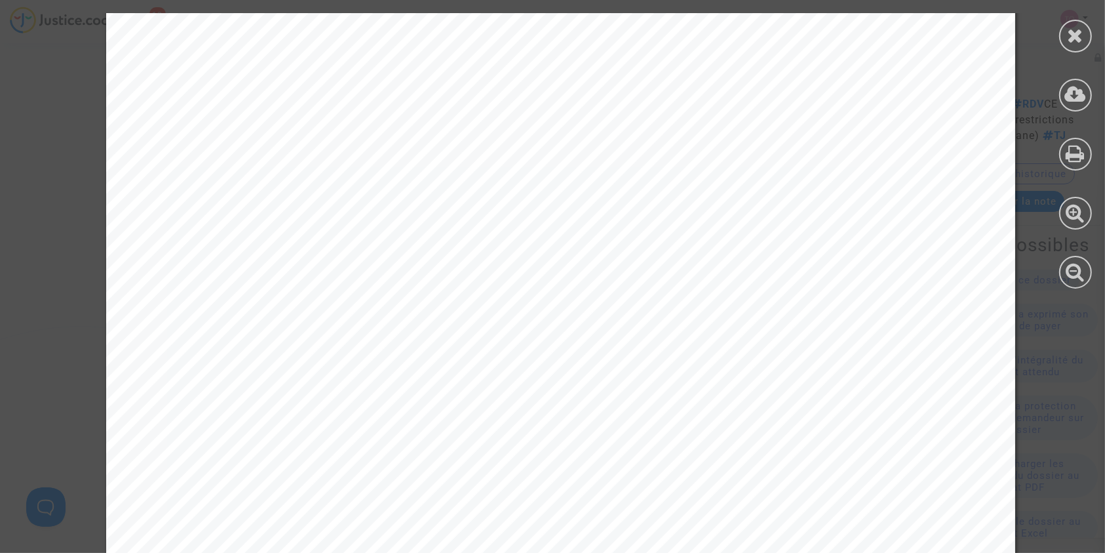
scroll to position [203, 0]
click at [1085, 44] on div at bounding box center [1076, 36] width 33 height 33
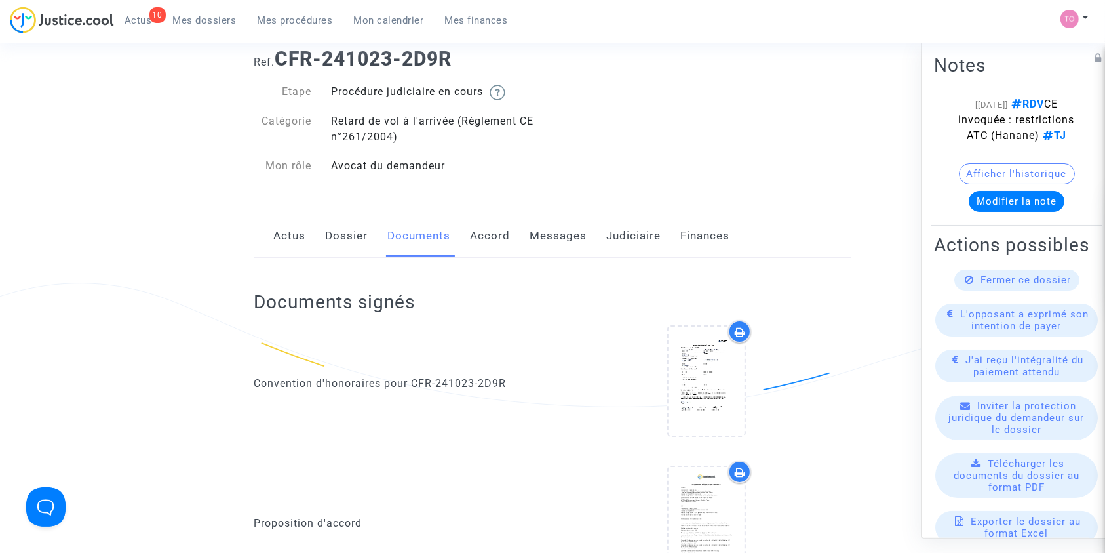
scroll to position [0, 0]
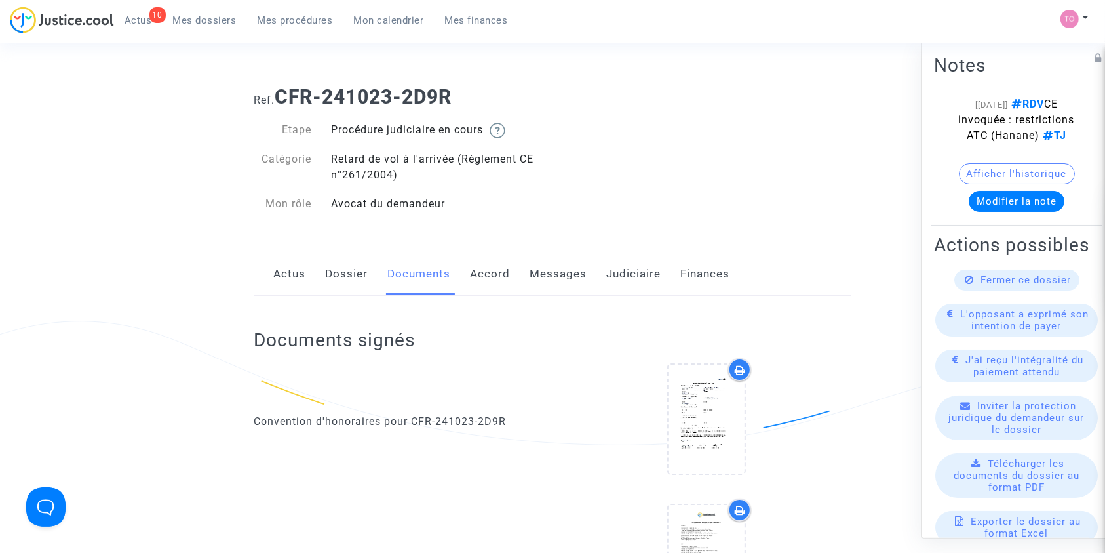
click at [635, 276] on link "Judiciaire" at bounding box center [634, 273] width 54 height 43
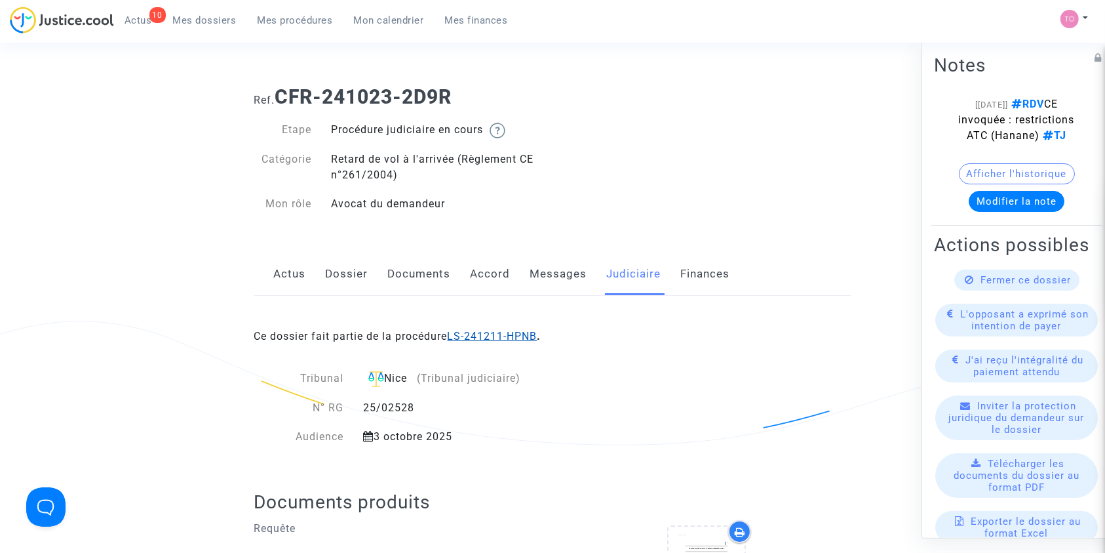
click at [488, 334] on link "LS-241211-HPNB" at bounding box center [493, 336] width 90 height 12
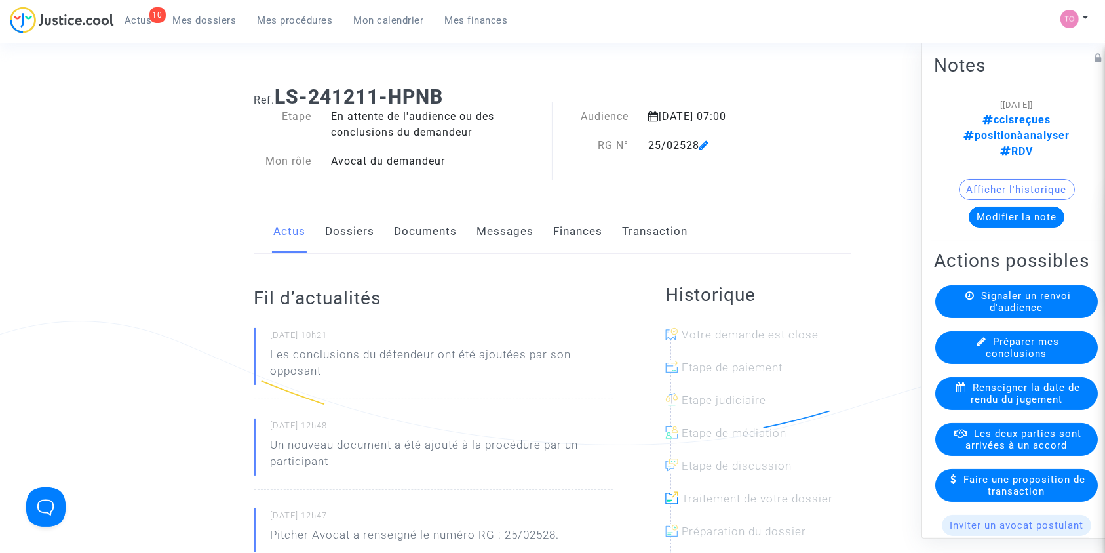
click at [395, 228] on link "Documents" at bounding box center [426, 231] width 63 height 43
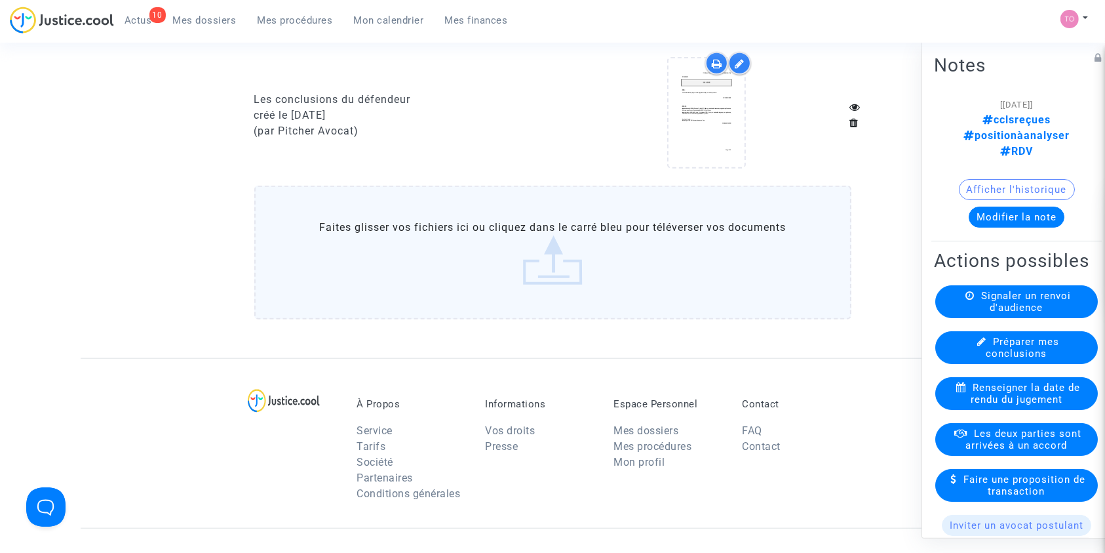
scroll to position [1169, 0]
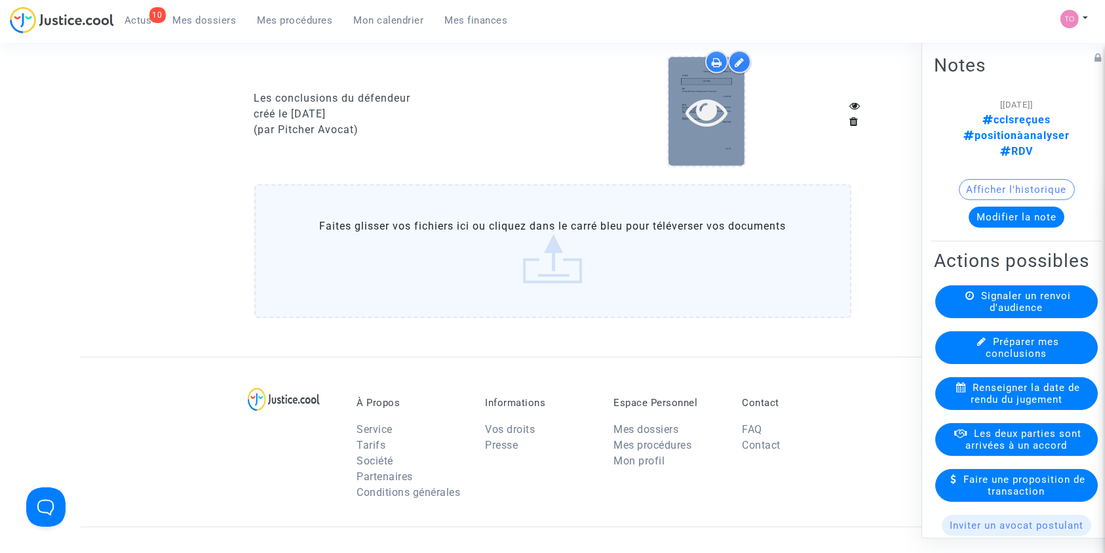
click at [711, 131] on div at bounding box center [707, 111] width 76 height 108
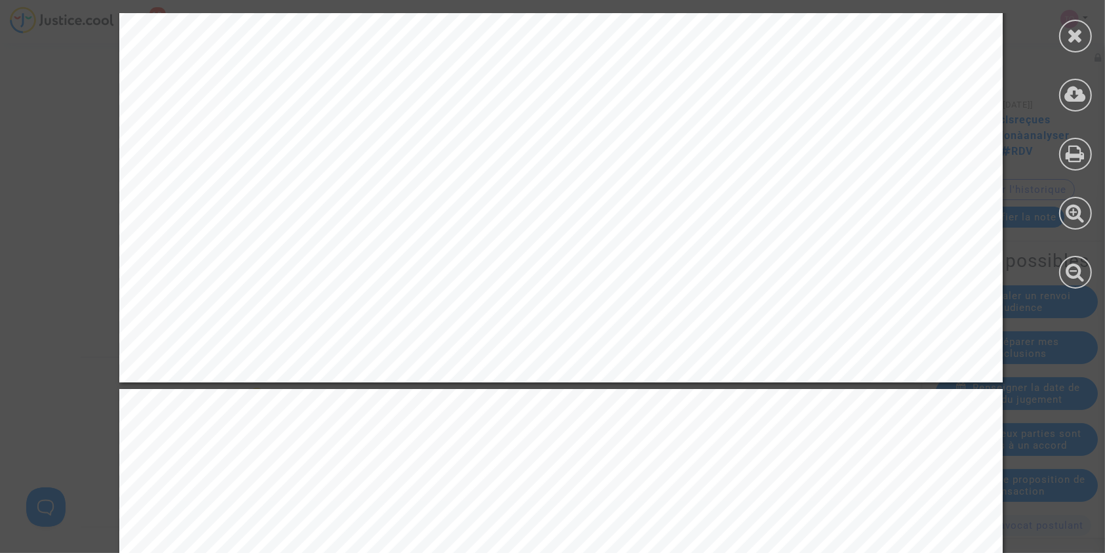
scroll to position [3398, 0]
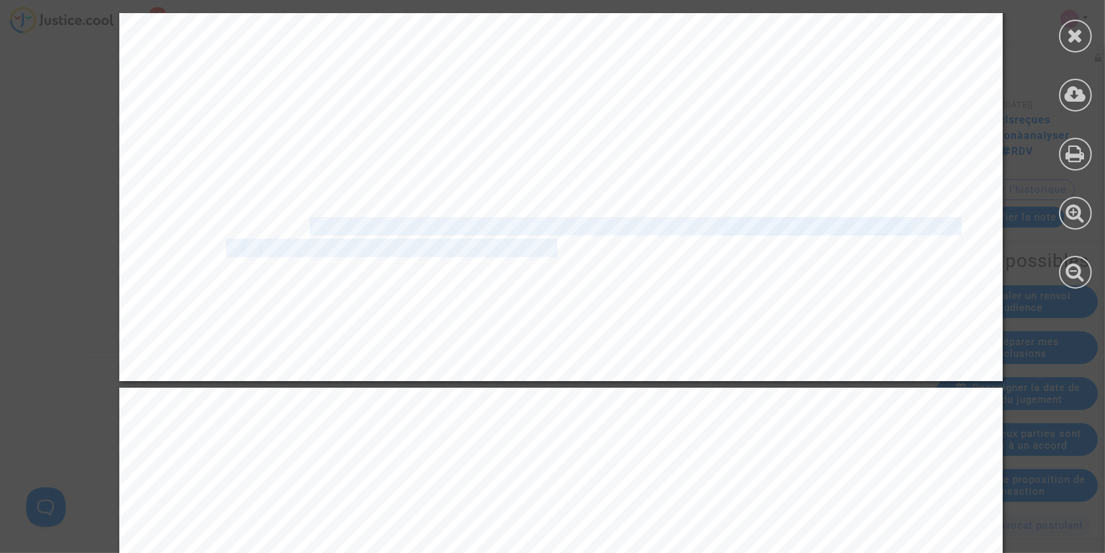
drag, startPoint x: 206, startPoint y: 224, endPoint x: 296, endPoint y: 224, distance: 89.8
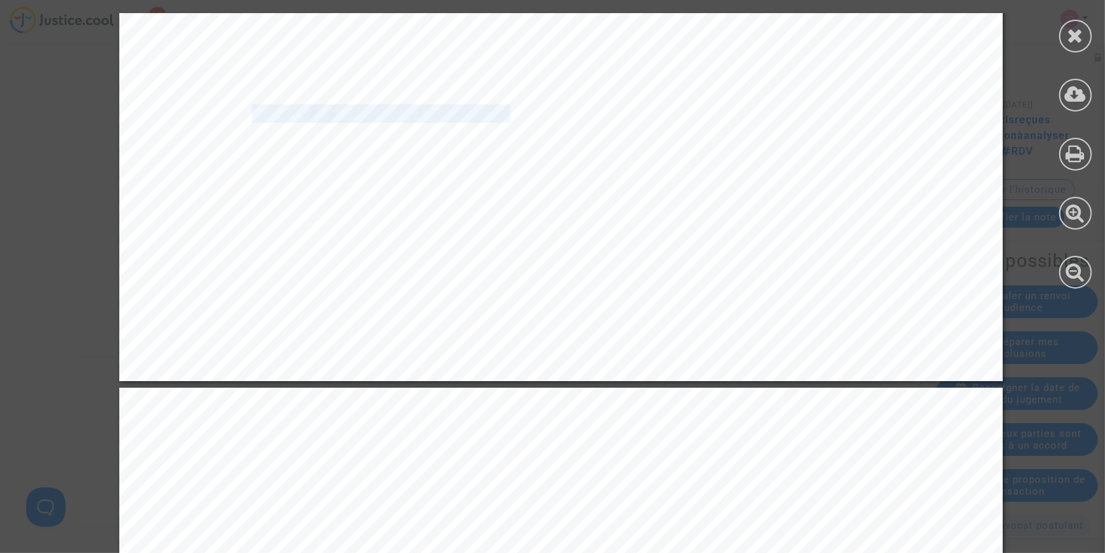
drag, startPoint x: 237, startPoint y: 117, endPoint x: 496, endPoint y: 117, distance: 259.0
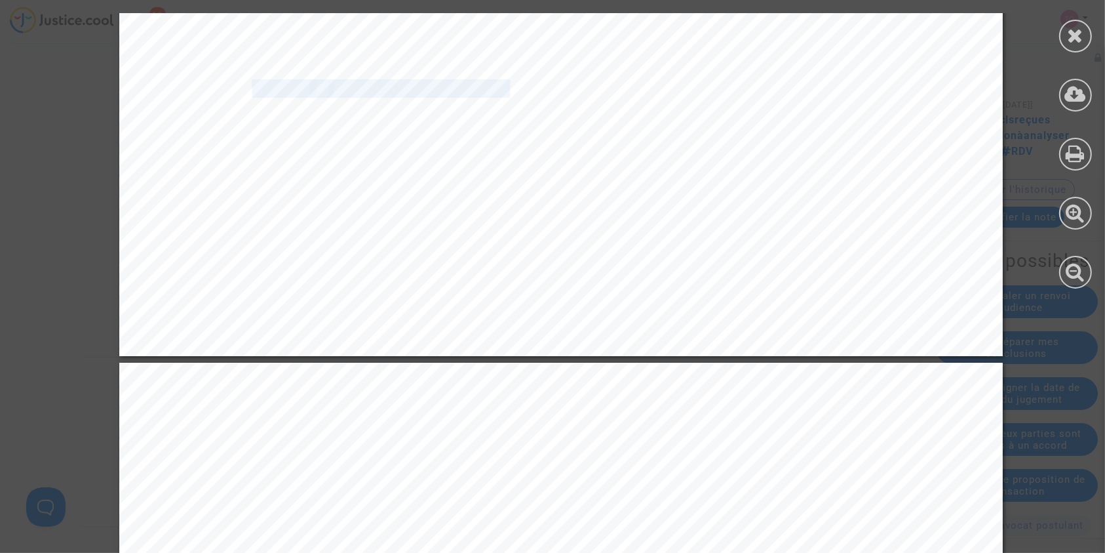
scroll to position [3426, 0]
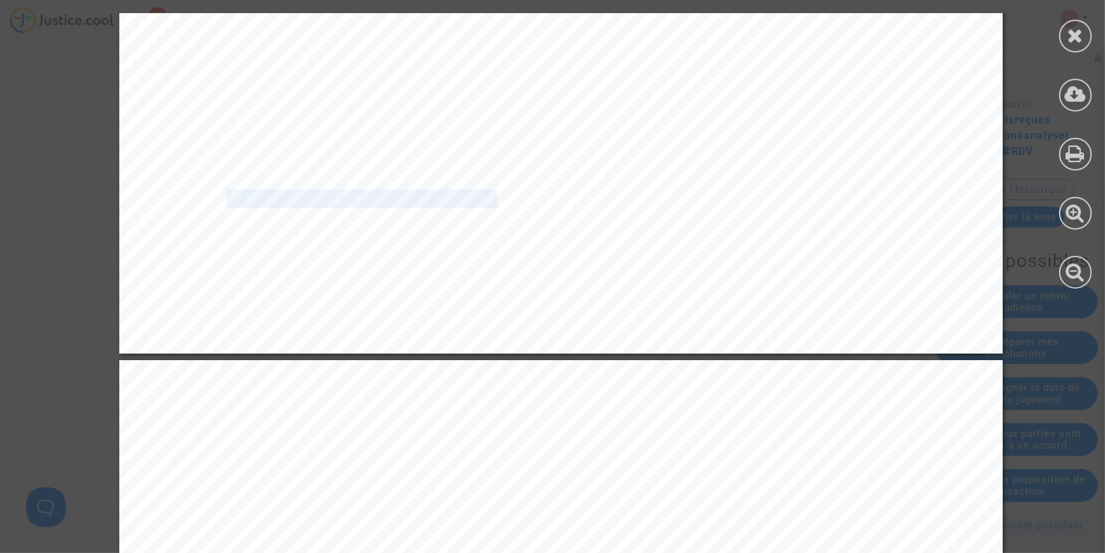
drag, startPoint x: 213, startPoint y: 199, endPoint x: 454, endPoint y: 214, distance: 241.8
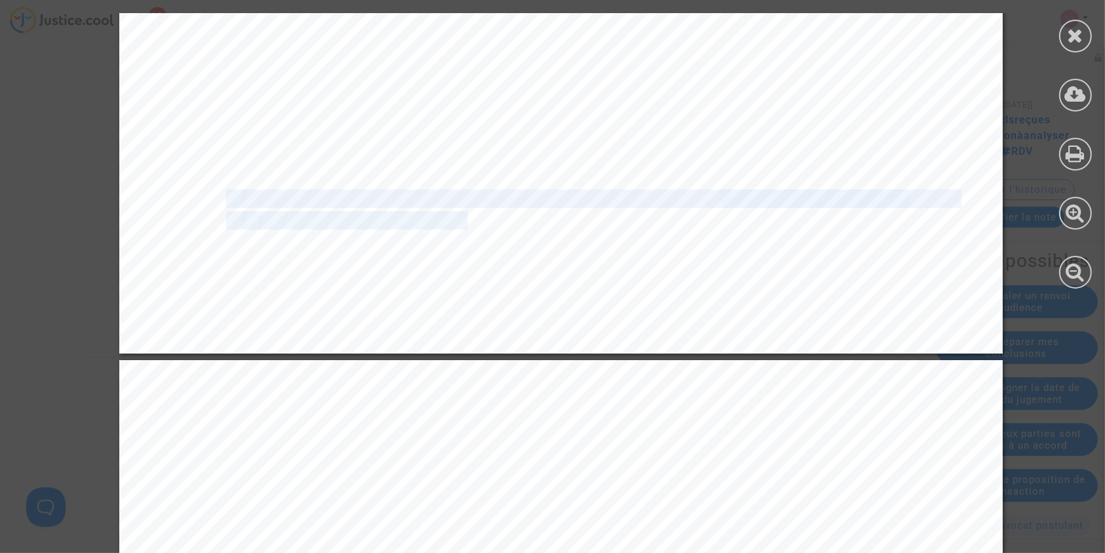
click at [313, 199] on span "vol suivant EJU1769 au départ de Nice et à destination de Marrakech opéré par l" at bounding box center [599, 199] width 717 height 16
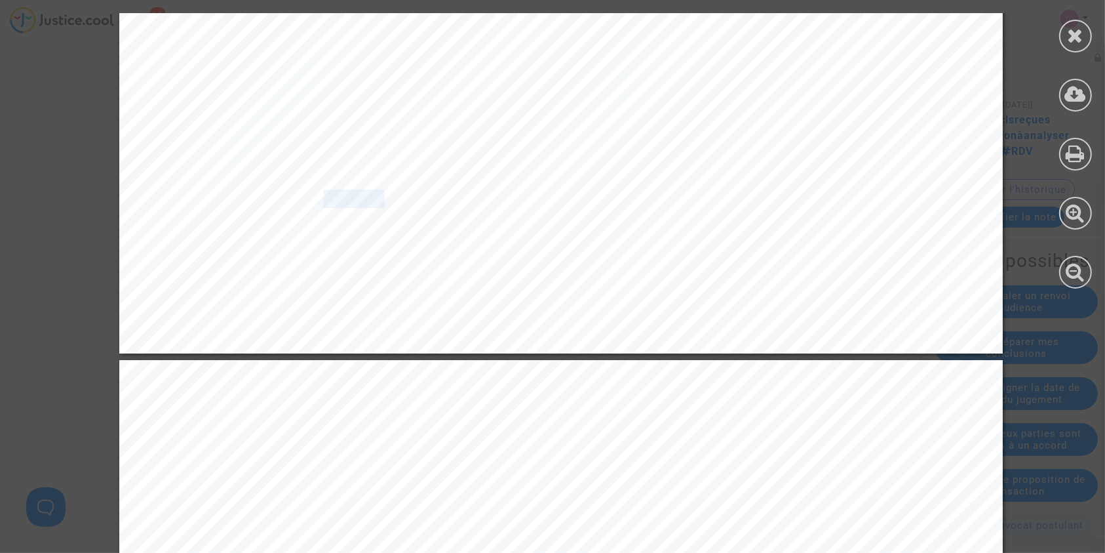
click at [313, 199] on span "vol suivant EJU1769 au départ de Nice et à destination de Marrakech opéré par l" at bounding box center [599, 199] width 717 height 16
click at [308, 198] on span "vol suivant EJU1769 au départ de Nice et à destination de Marrakech opéré par l" at bounding box center [599, 199] width 717 height 16
drag, startPoint x: 296, startPoint y: 198, endPoint x: 354, endPoint y: 199, distance: 58.4
click at [354, 199] on span "vol suivant EJU1769 au départ de Nice et à destination de Marrakech opéré par l" at bounding box center [599, 199] width 717 height 16
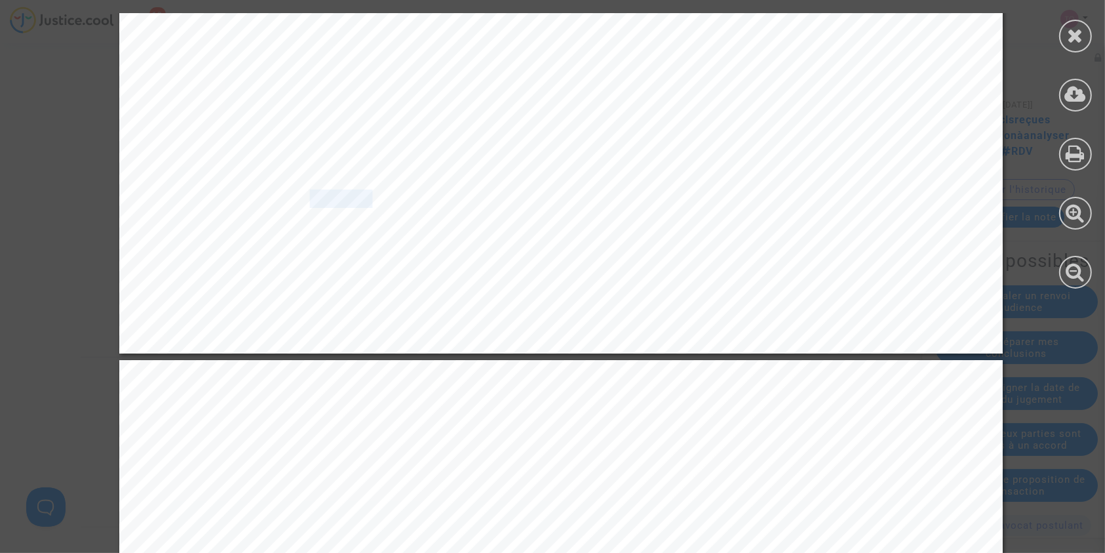
copy span "t EJU176"
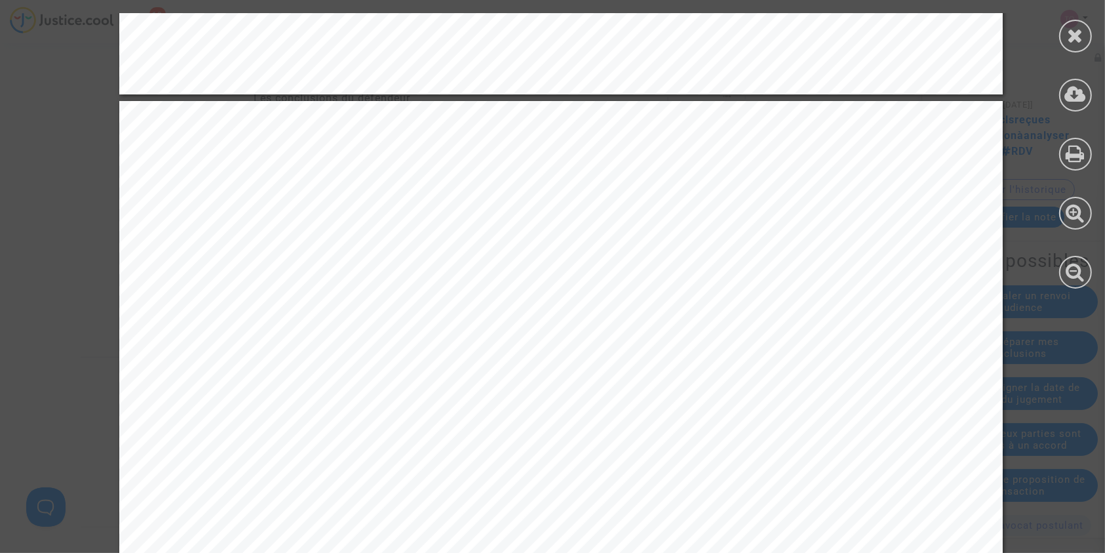
scroll to position [3685, 0]
drag, startPoint x: 640, startPoint y: 295, endPoint x: 675, endPoint y: 299, distance: 35.0
click at [675, 299] on span "(heure universelle) au lieu de 14h50 (heure universelle). Le document" at bounding box center [695, 295] width 469 height 16
copy span "de 14"
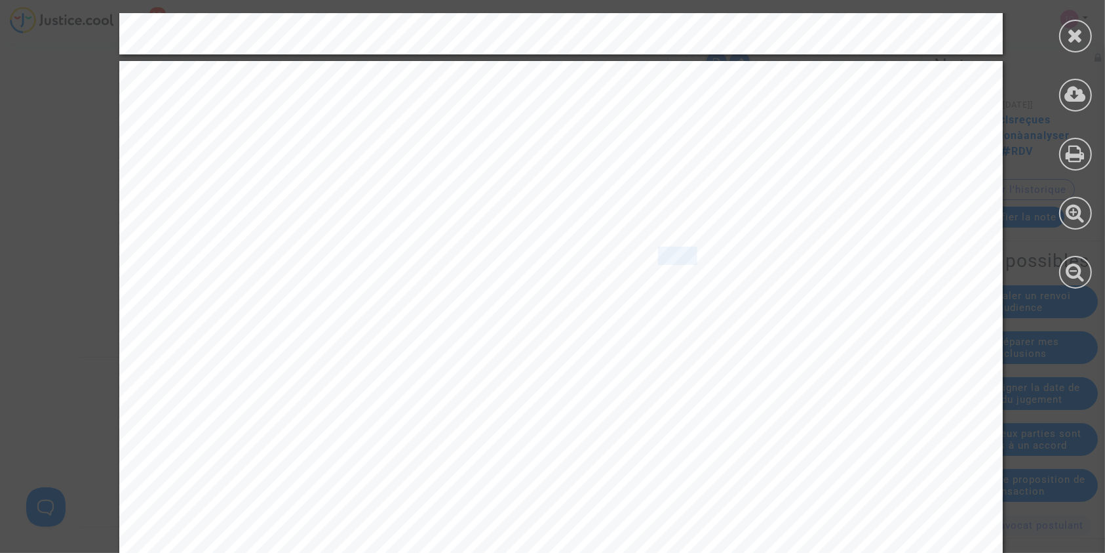
scroll to position [3764, 0]
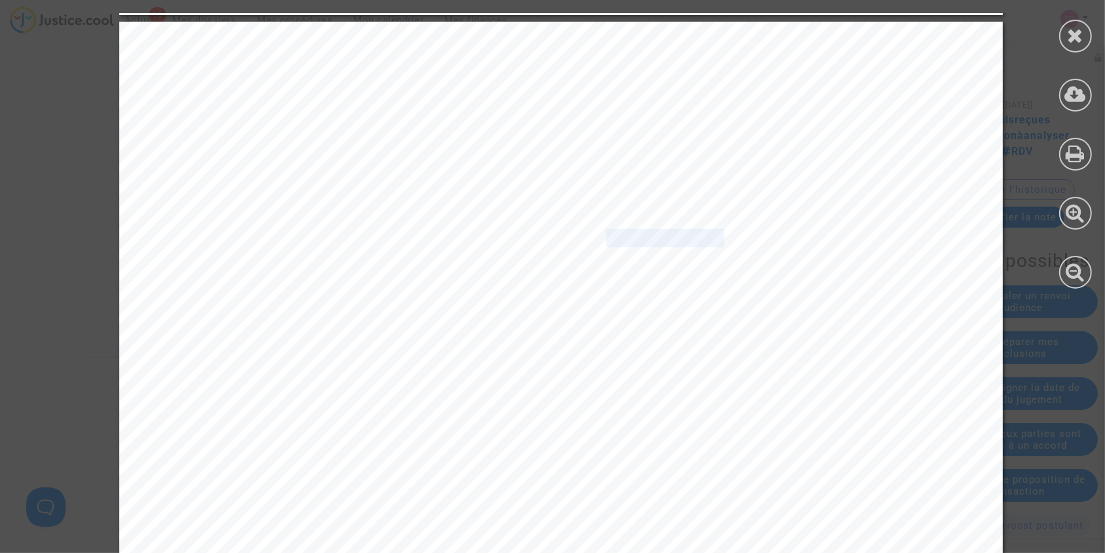
drag, startPoint x: 595, startPoint y: 234, endPoint x: 713, endPoint y: 239, distance: 118.1
click at [713, 239] on span "EUROCONTROL indique que la cause du retard est code 82 « REGCAUSE CE 82 » ce qui" at bounding box center [526, 238] width 601 height 16
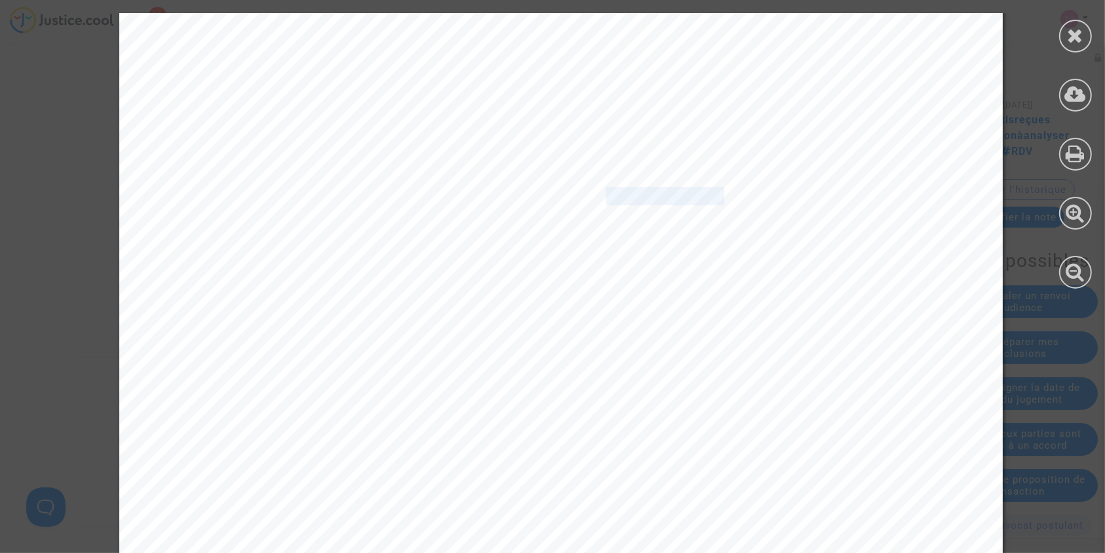
scroll to position [3853, 0]
drag, startPoint x: 273, startPoint y: 165, endPoint x: 478, endPoint y: 169, distance: 204.6
click at [478, 169] on span "raison du PERSONNEL/ÉQUIPEMENT ATC EN ROUTE, capacité réduite causée par une gr…" at bounding box center [586, 171] width 720 height 16
drag, startPoint x: 561, startPoint y: 100, endPoint x: 718, endPoint y: 100, distance: 157.4
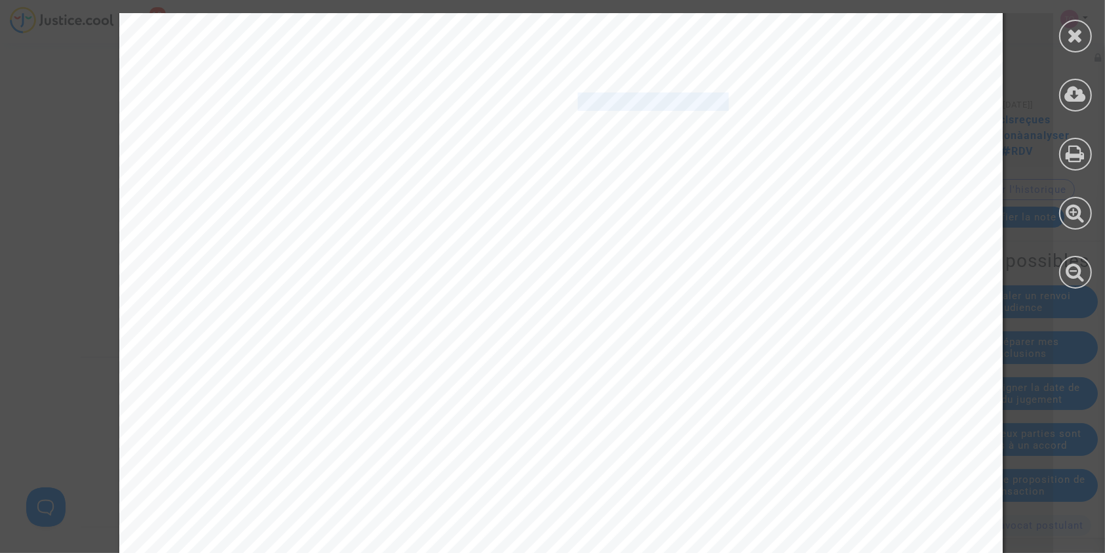
click at [718, 100] on span "EUROCONTROL indique que la cause du retard est code 82 « REGCAUSE CE 82 » ce qui" at bounding box center [526, 102] width 601 height 16
copy span "ode 82 « REGCAUSE C"
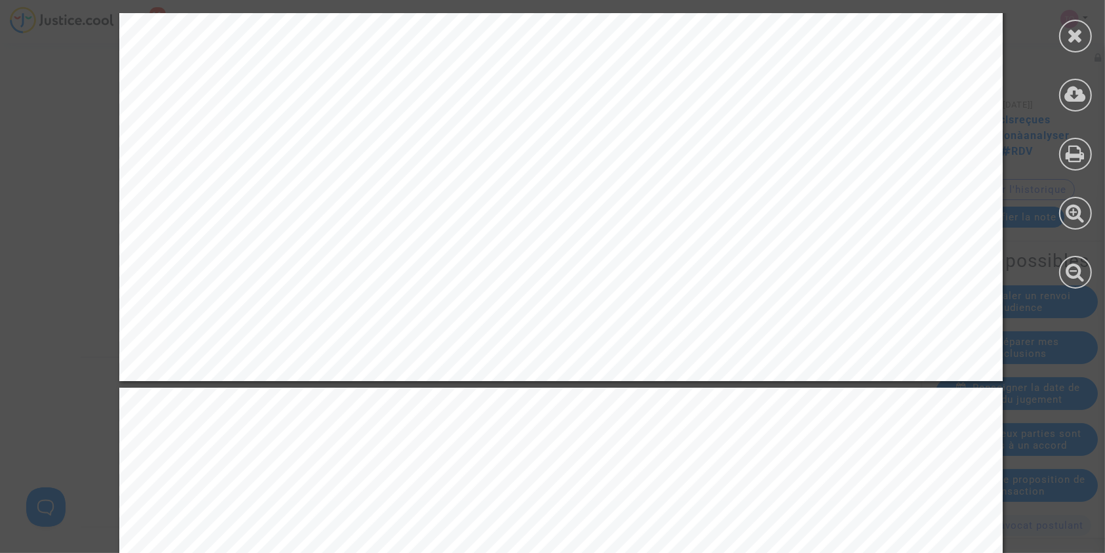
scroll to position [3111, 0]
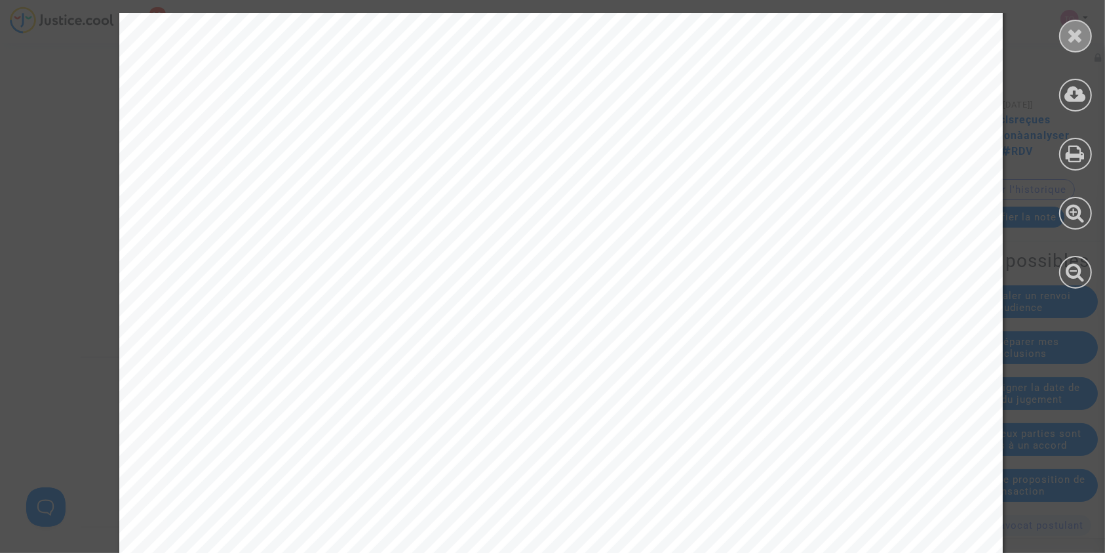
click at [1075, 31] on icon at bounding box center [1076, 36] width 16 height 20
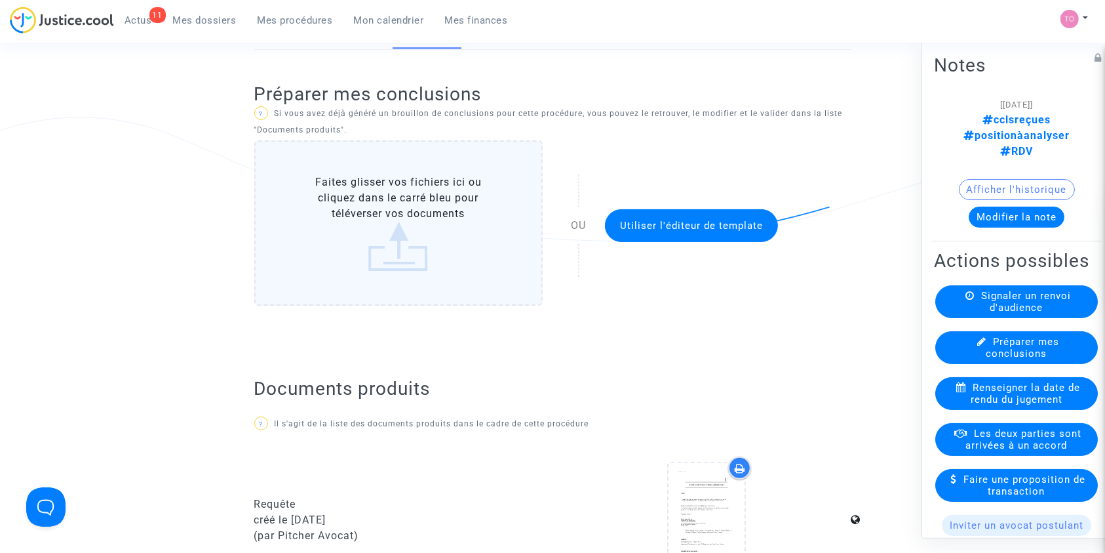
scroll to position [0, 0]
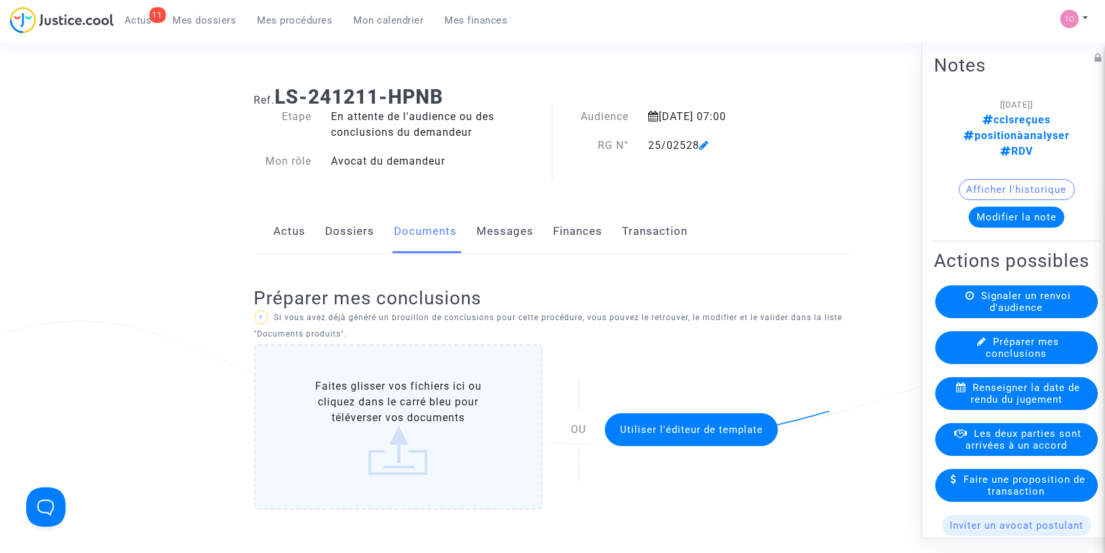
drag, startPoint x: 647, startPoint y: 145, endPoint x: 700, endPoint y: 146, distance: 53.1
click at [700, 146] on div "25/02528" at bounding box center [724, 146] width 171 height 16
copy div "25/02528"
click at [340, 233] on link "Dossiers" at bounding box center [350, 231] width 49 height 43
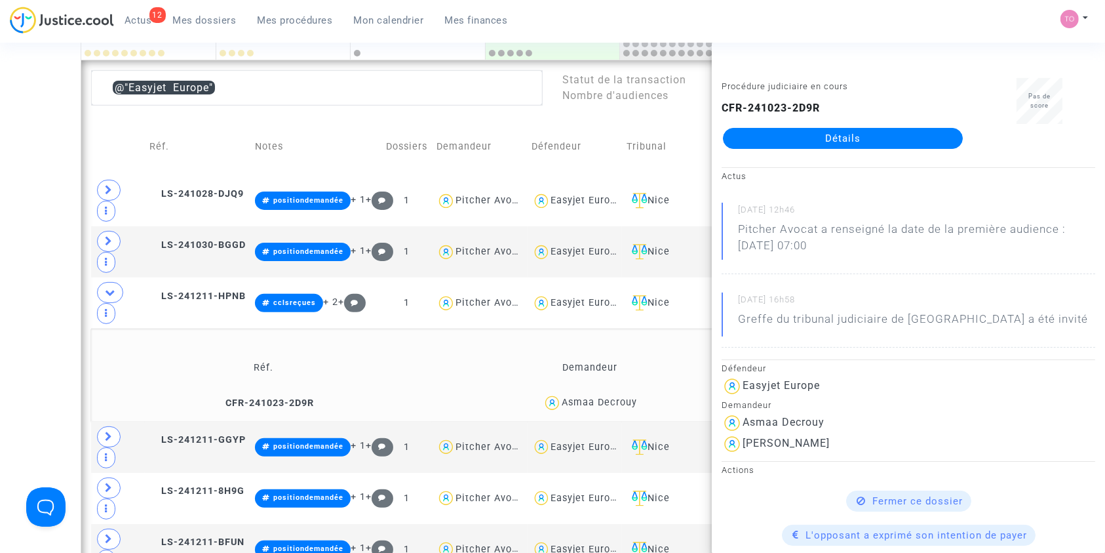
click at [17, 287] on div "Date de clôture d'instruction Date de conciliation Date d'audience Date de juge…" at bounding box center [552, 499] width 1105 height 1561
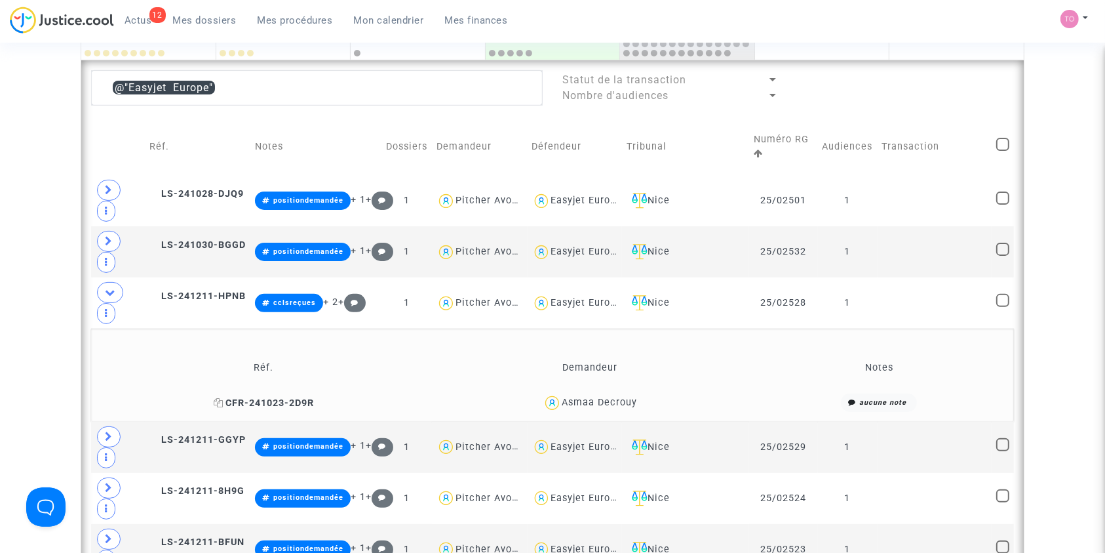
click at [223, 398] on icon at bounding box center [219, 402] width 10 height 9
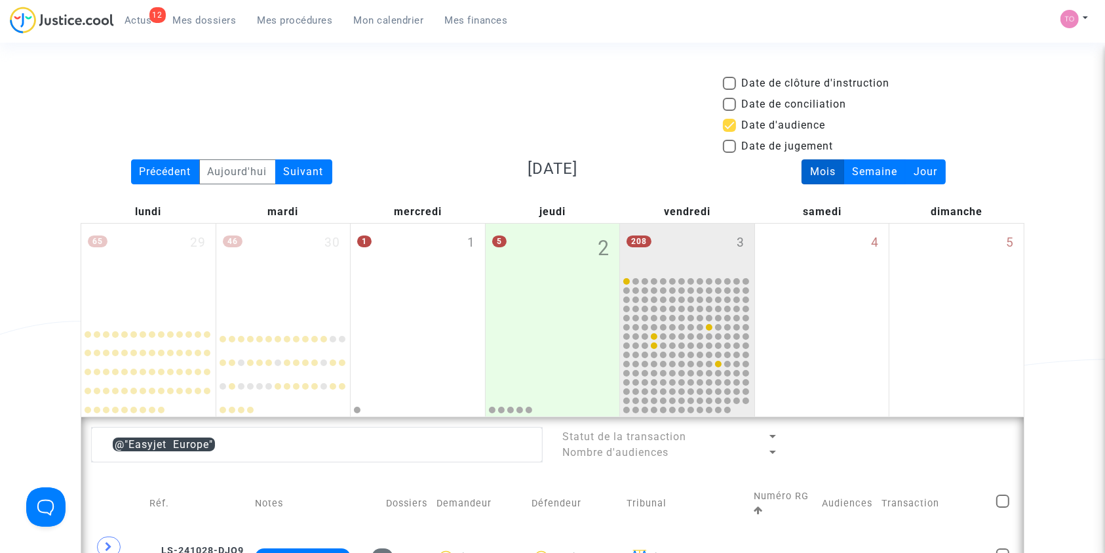
click at [205, 24] on span "Mes dossiers" at bounding box center [205, 20] width 64 height 12
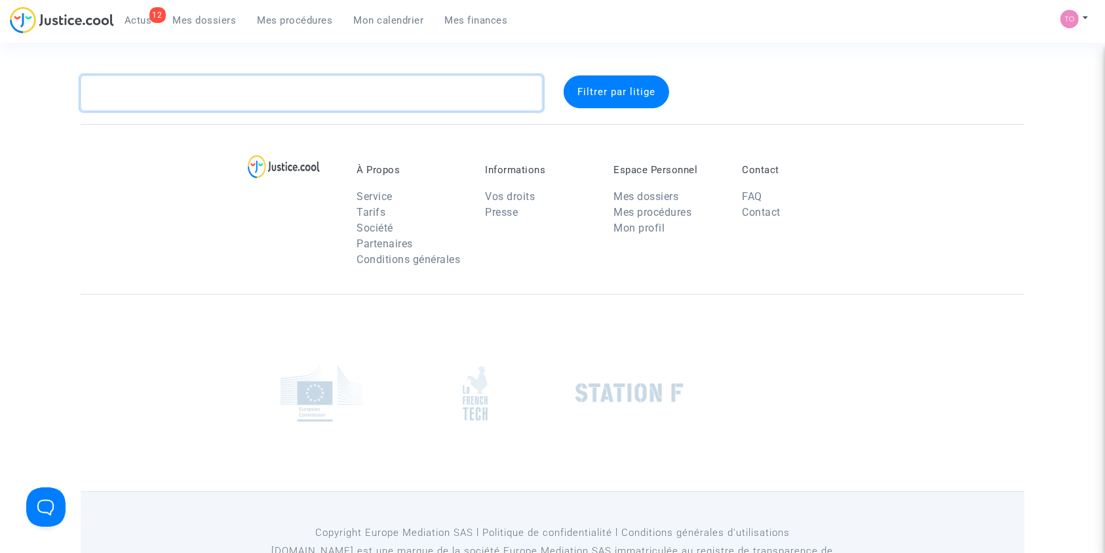
click at [154, 81] on textarea at bounding box center [312, 92] width 462 height 35
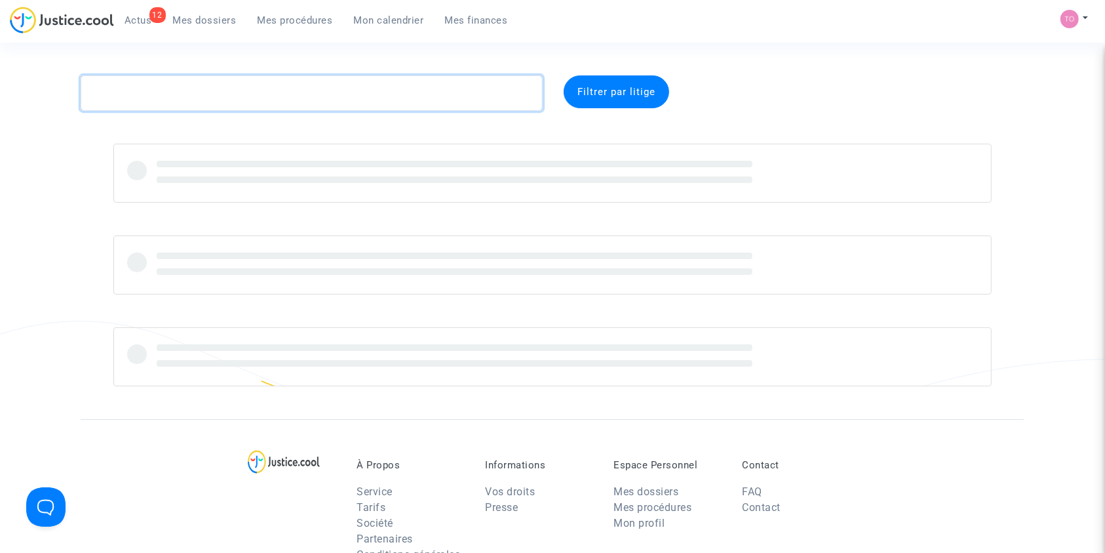
paste textarea "23/01068"
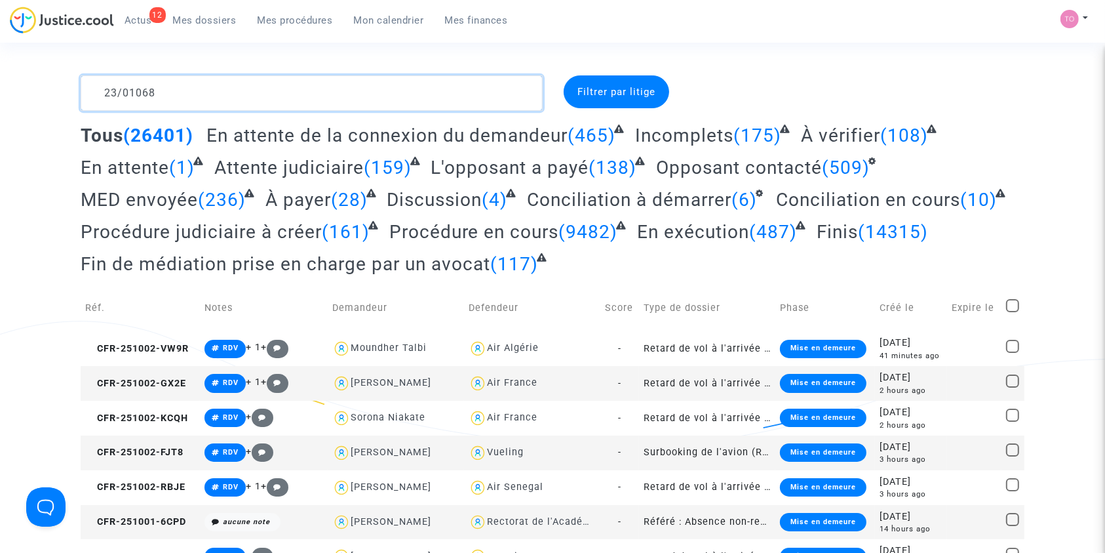
click at [355, 90] on textarea at bounding box center [312, 92] width 462 height 35
drag, startPoint x: 189, startPoint y: 89, endPoint x: 52, endPoint y: 77, distance: 137.5
click at [186, 80] on textarea at bounding box center [312, 92] width 462 height 35
click at [182, 85] on textarea at bounding box center [312, 92] width 462 height 35
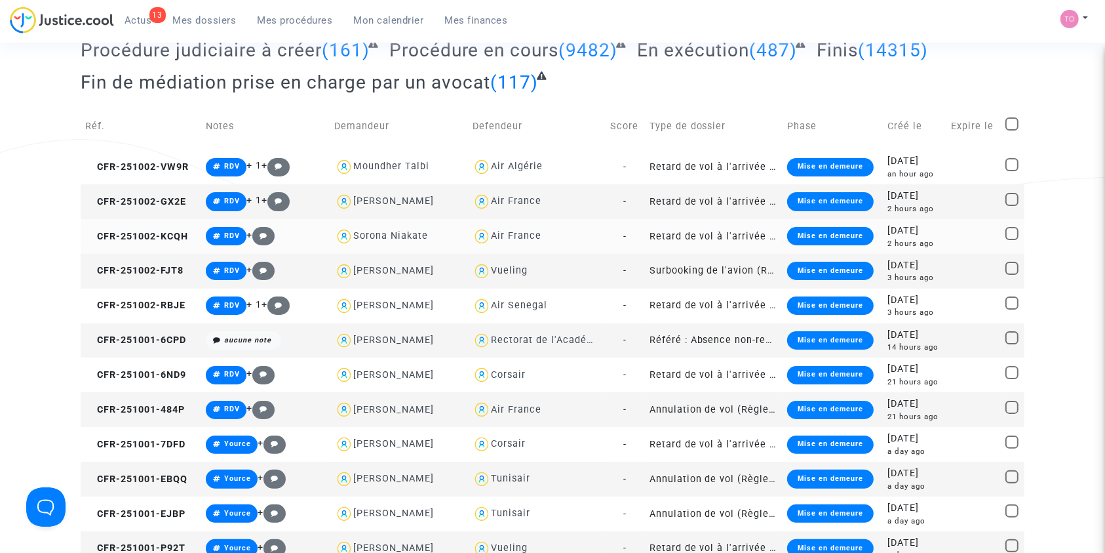
scroll to position [178, 0]
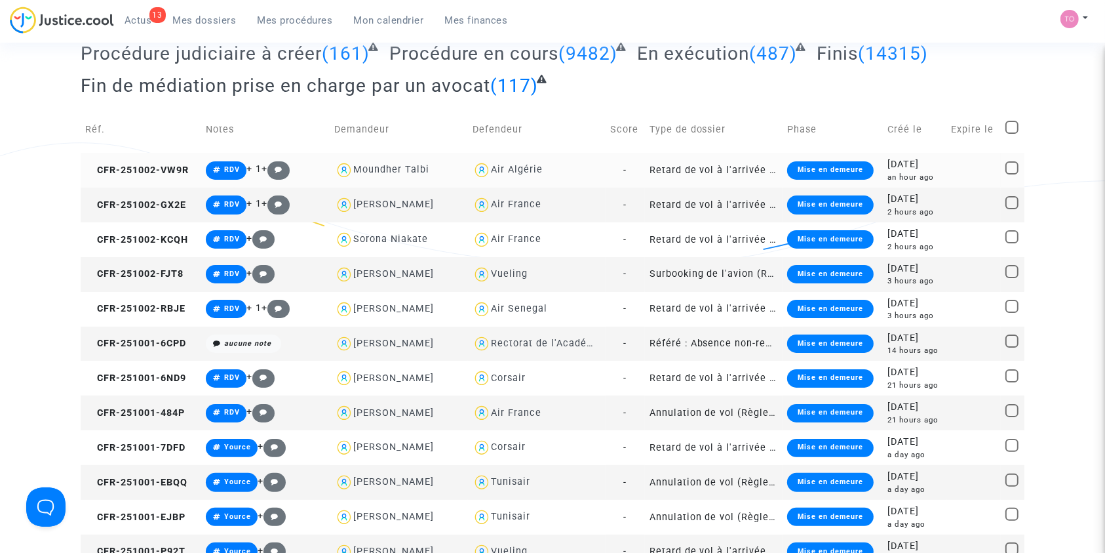
click at [511, 167] on div "Air Algérie" at bounding box center [517, 169] width 52 height 11
type textarea "23/01068 @"Air Algérie""
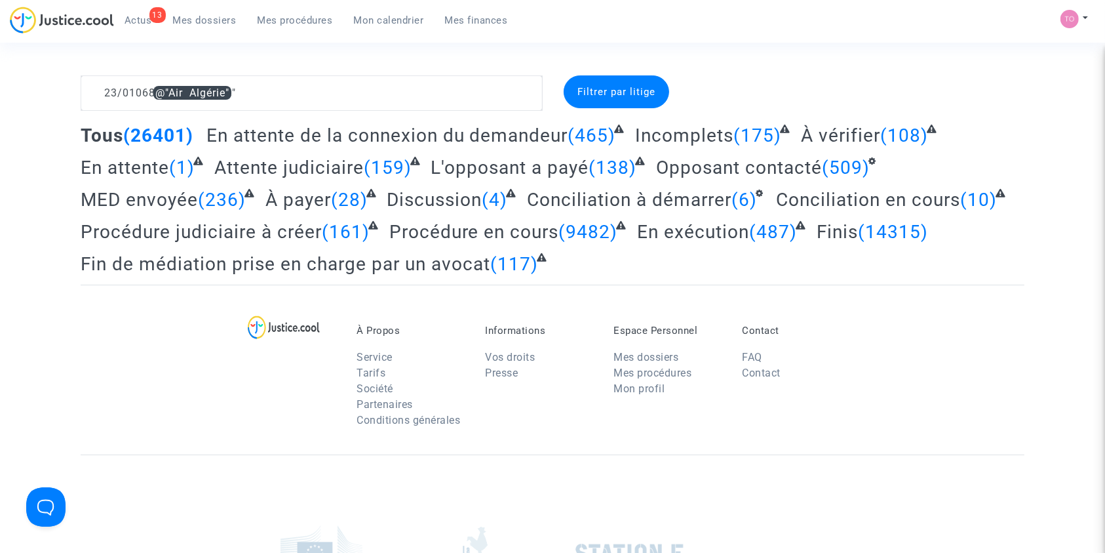
click at [381, 24] on span "Mon calendrier" at bounding box center [389, 20] width 70 height 12
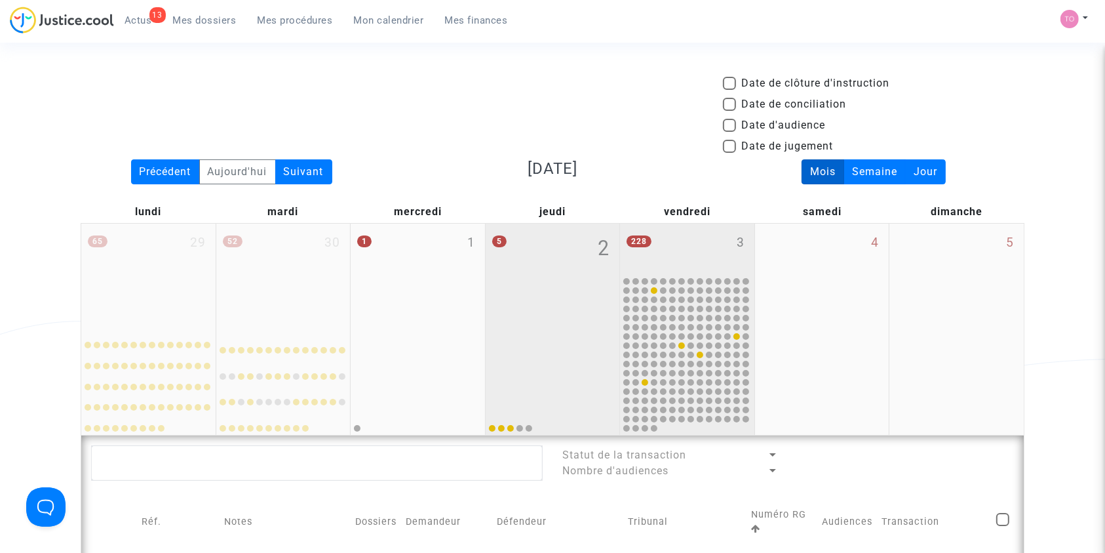
click at [706, 250] on div "228 3" at bounding box center [687, 249] width 134 height 51
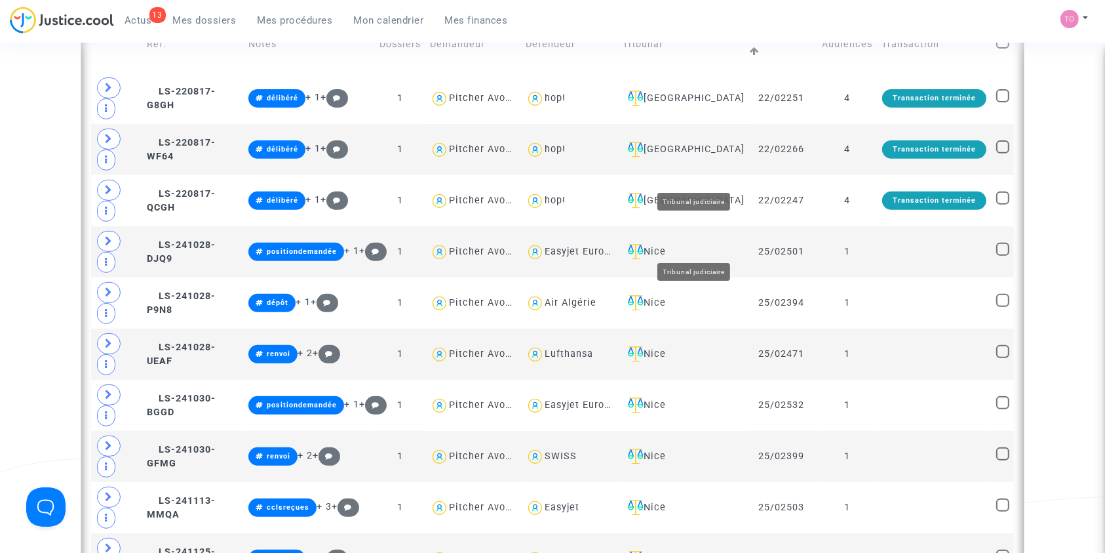
scroll to position [951, 0]
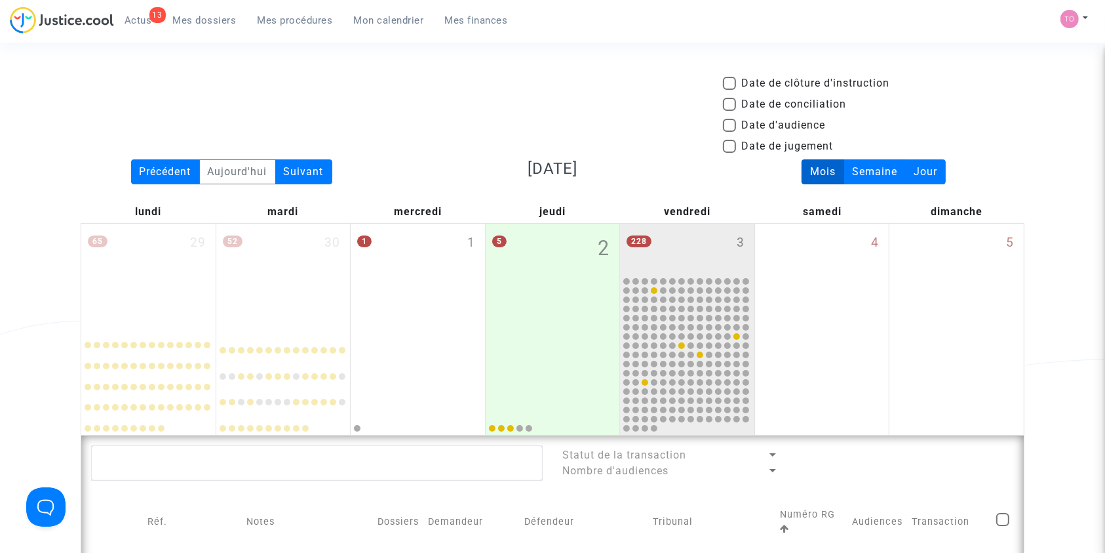
click at [731, 131] on span at bounding box center [729, 125] width 13 height 13
click at [730, 132] on input "Date d'audience" at bounding box center [729, 132] width 1 height 1
checkbox input "true"
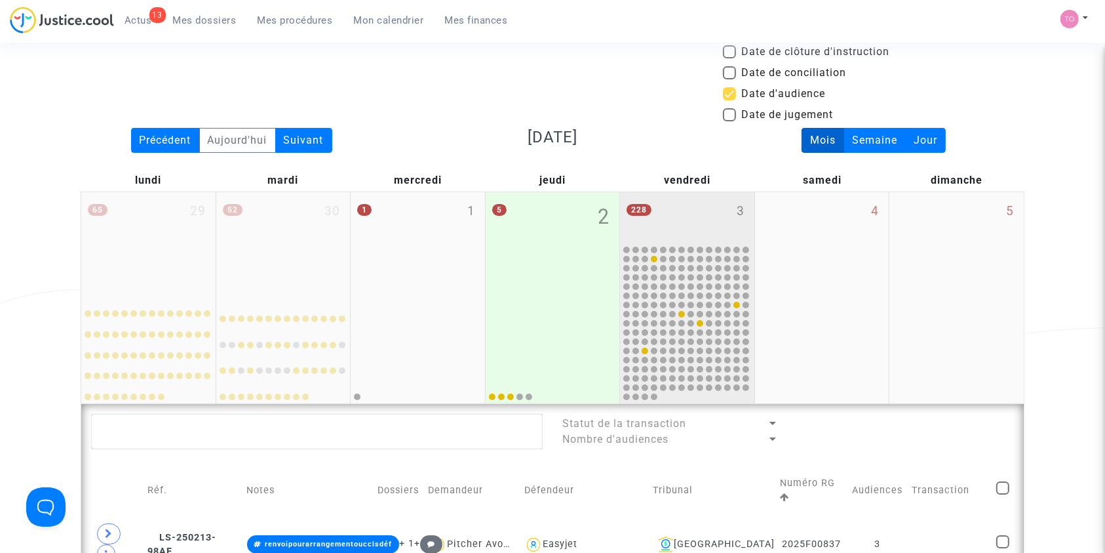
scroll to position [28, 0]
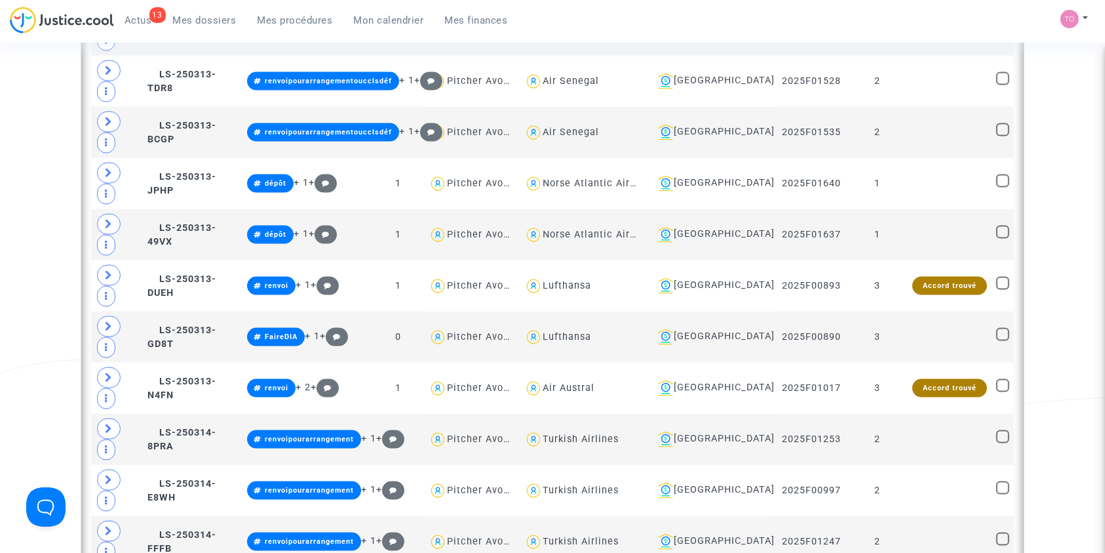
scroll to position [1760, 0]
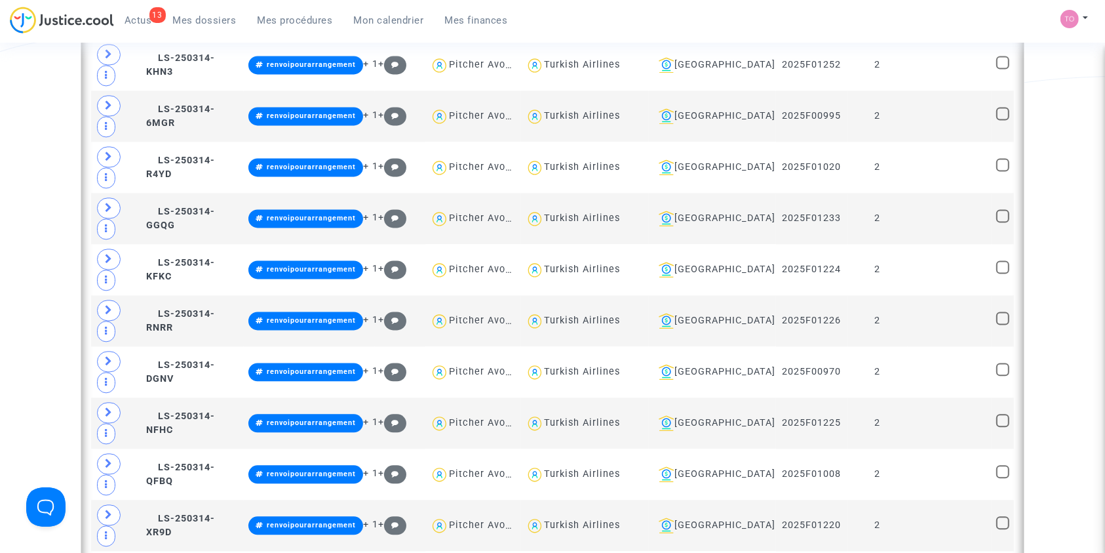
scroll to position [2924, 0]
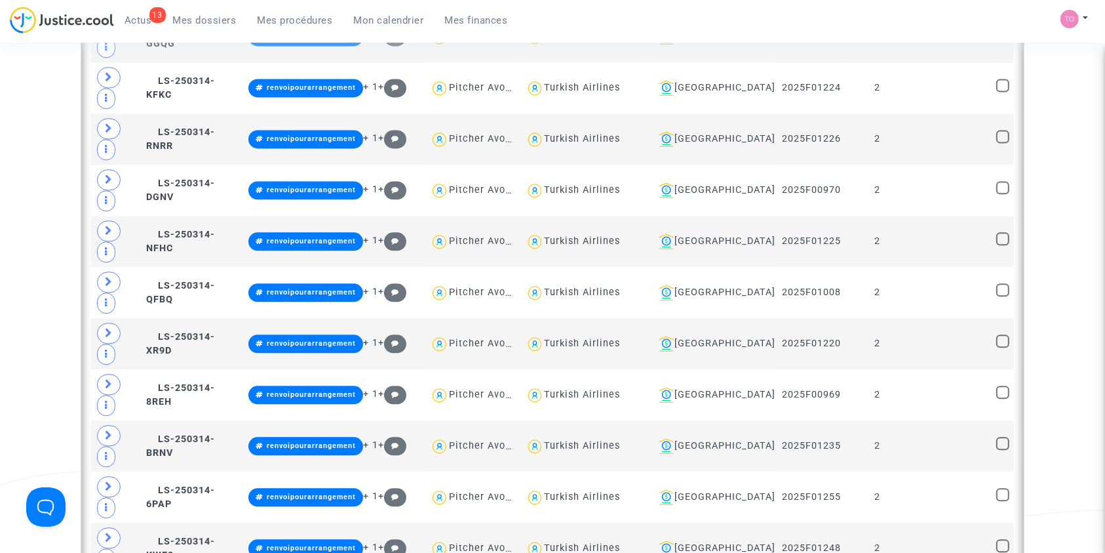
type textarea "@"Air Algérie""
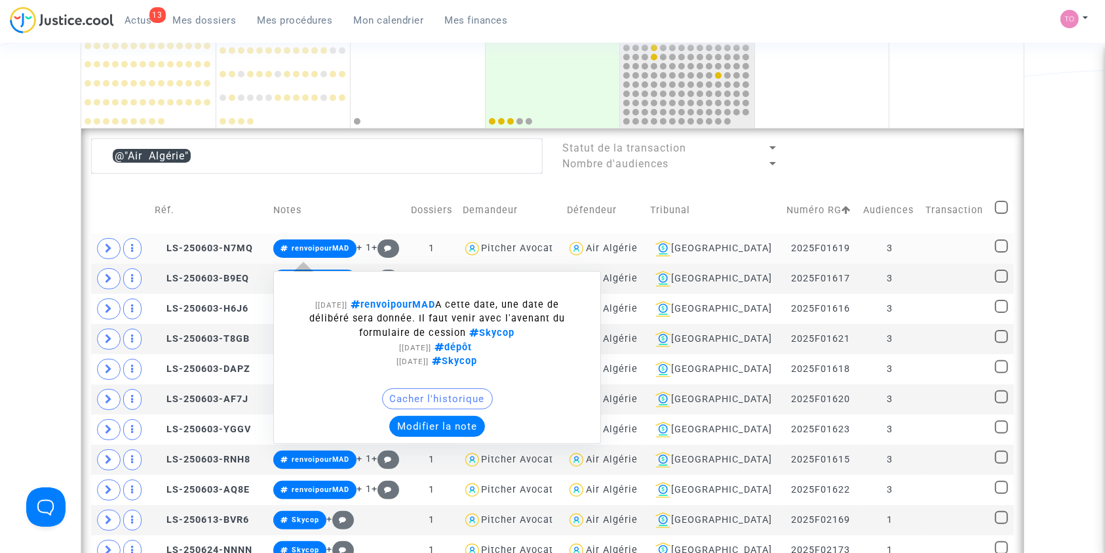
scroll to position [341, 0]
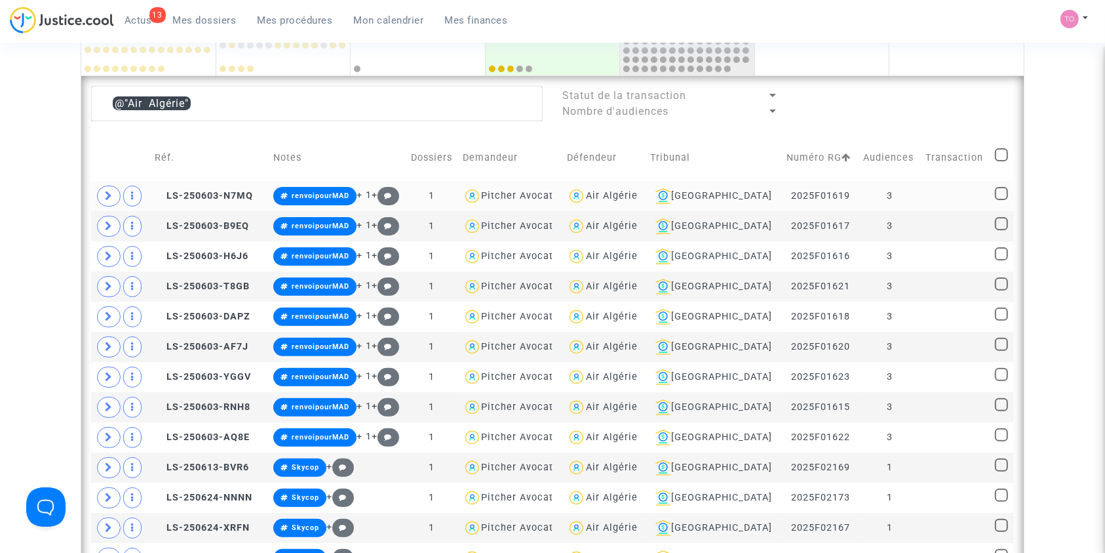
click at [634, 191] on div "Air Algérie" at bounding box center [612, 195] width 52 height 11
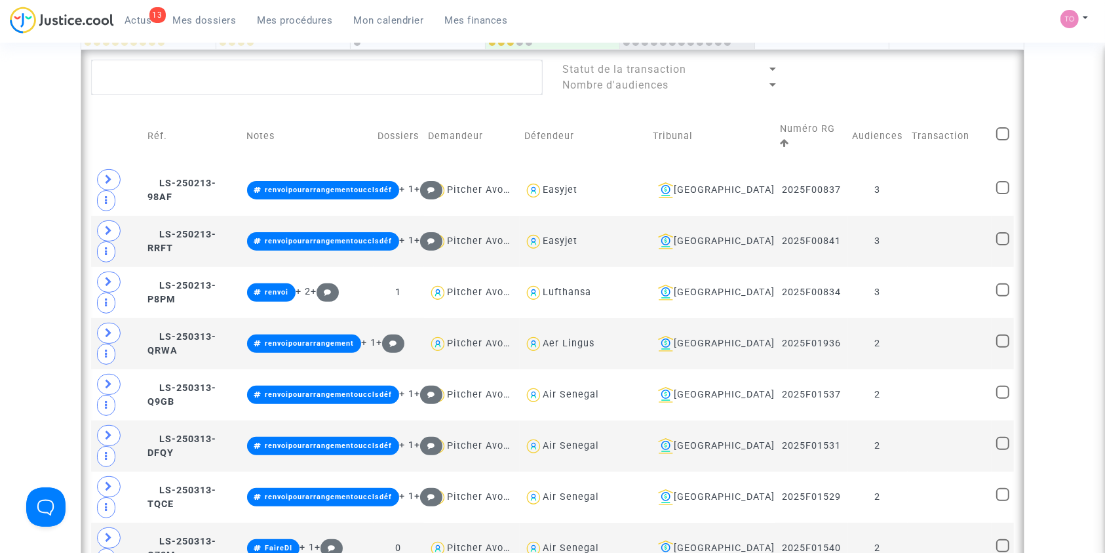
scroll to position [366, 0]
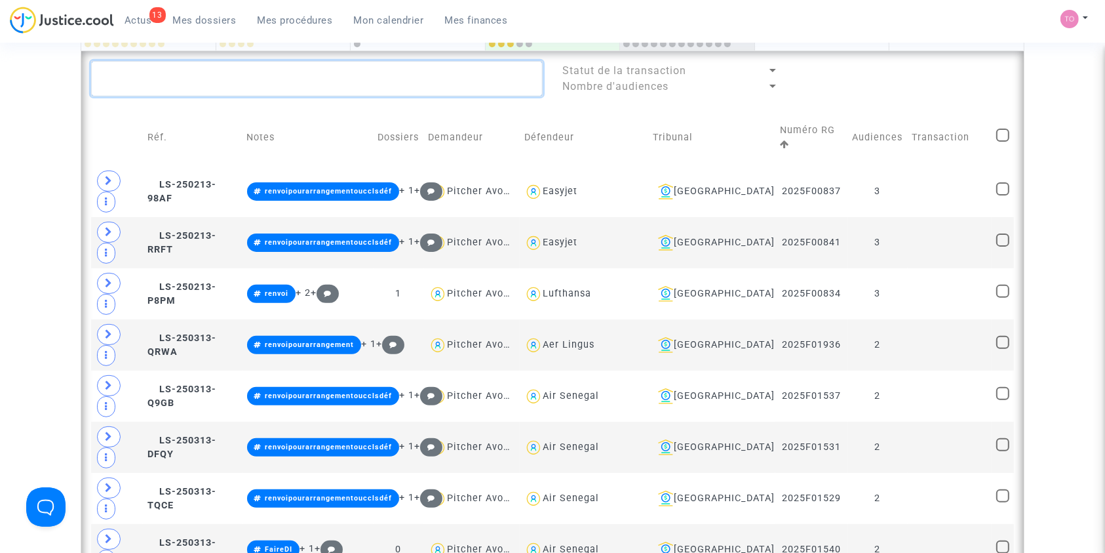
click at [145, 78] on textarea at bounding box center [317, 78] width 452 height 35
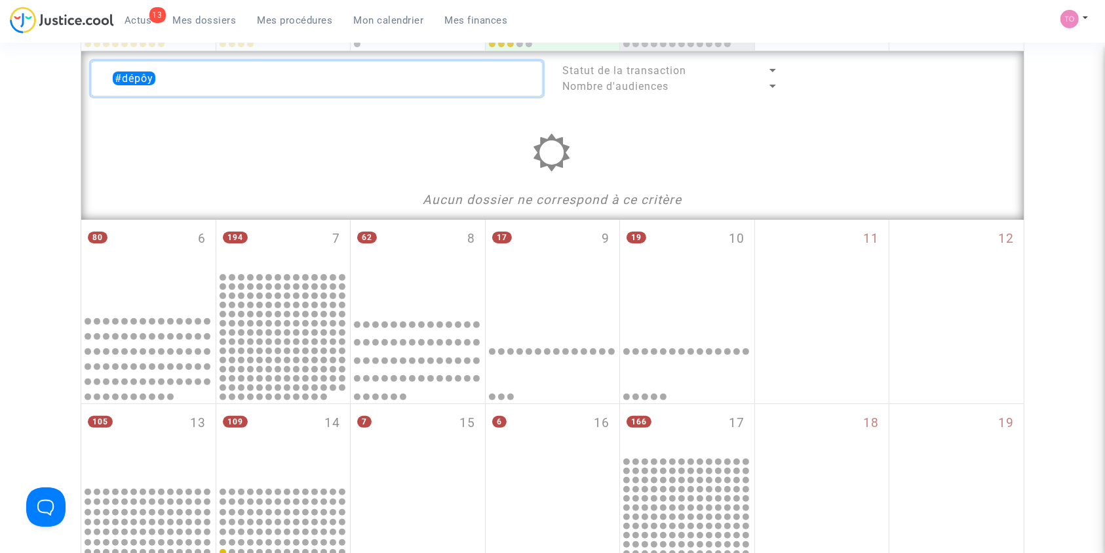
click at [155, 78] on textarea at bounding box center [317, 78] width 452 height 35
click at [151, 76] on textarea at bounding box center [317, 78] width 452 height 35
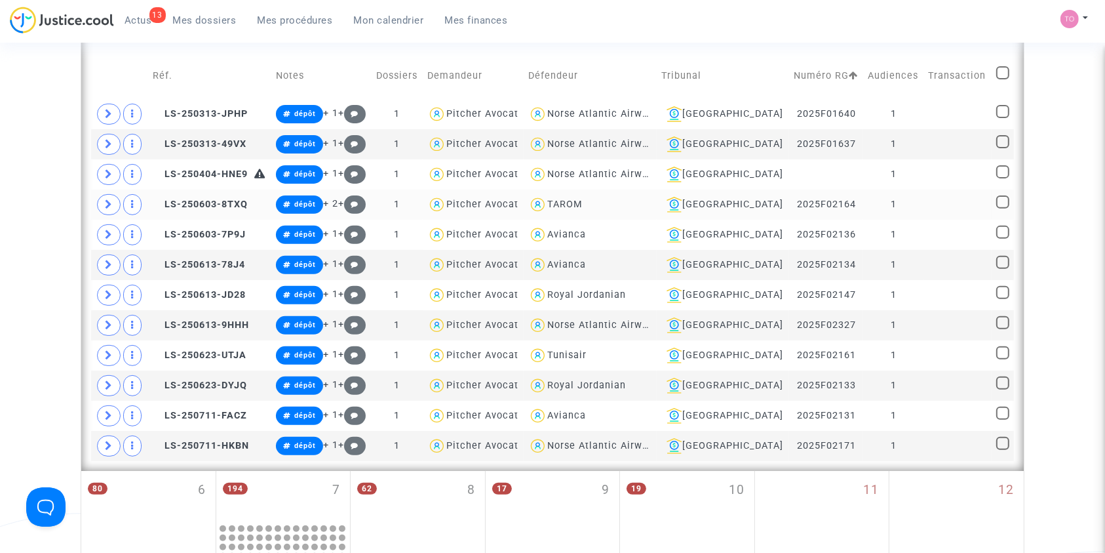
scroll to position [425, 0]
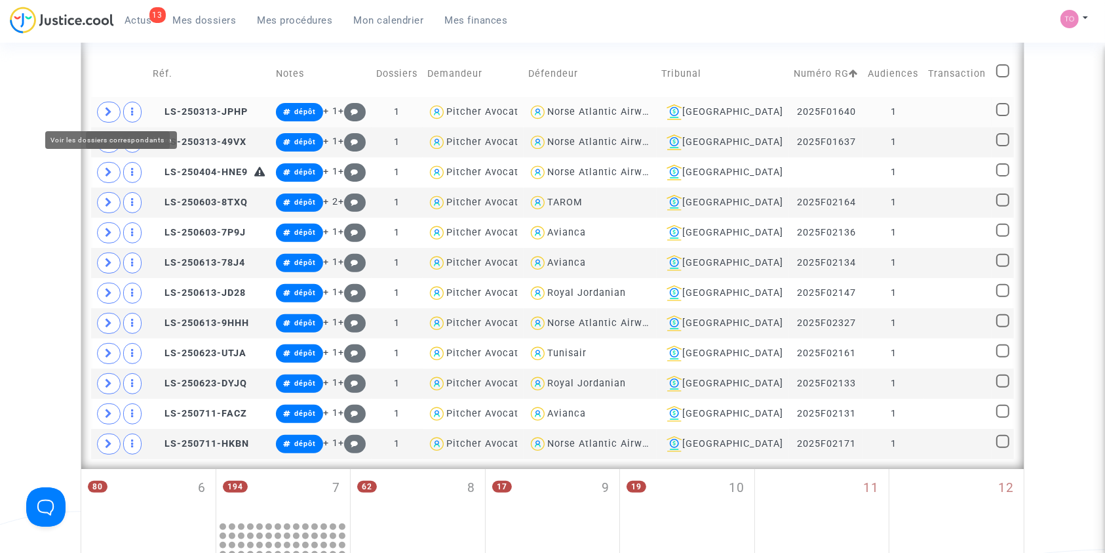
click at [110, 109] on icon at bounding box center [109, 112] width 8 height 10
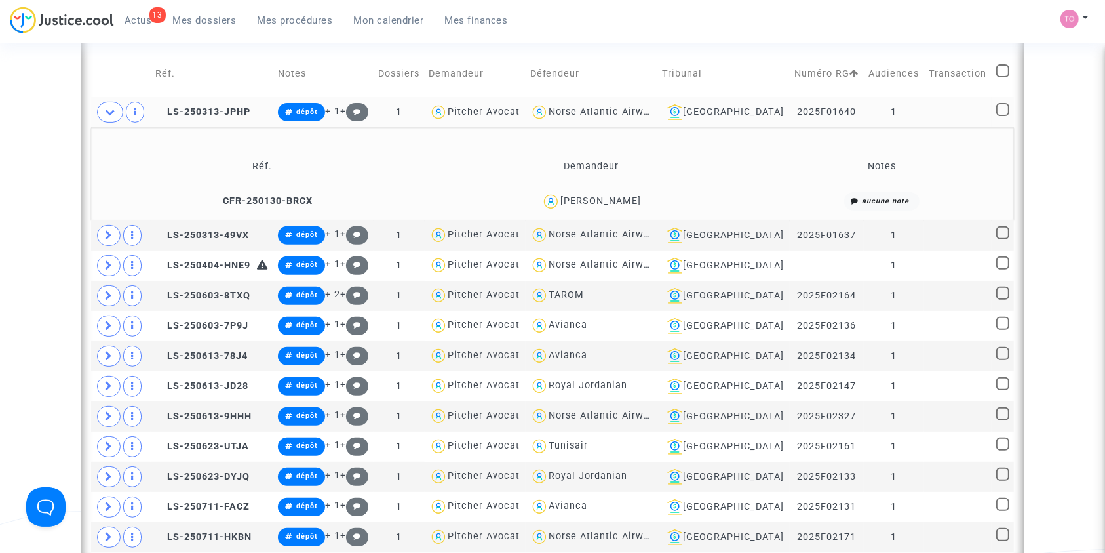
click at [561, 200] on div "Jason MEYER DE CASTRO" at bounding box center [601, 200] width 81 height 11
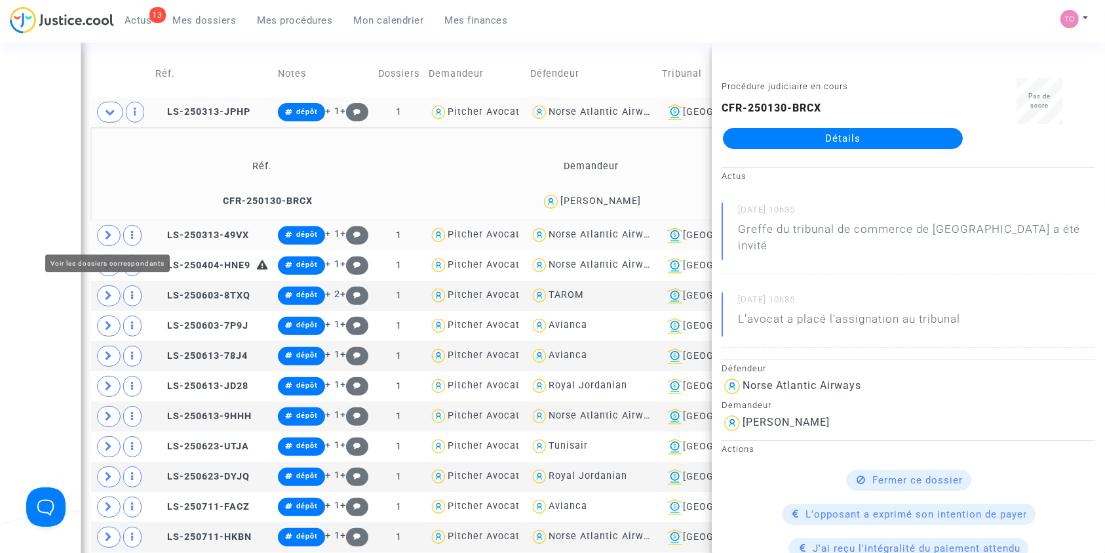
click at [103, 236] on span at bounding box center [109, 235] width 24 height 21
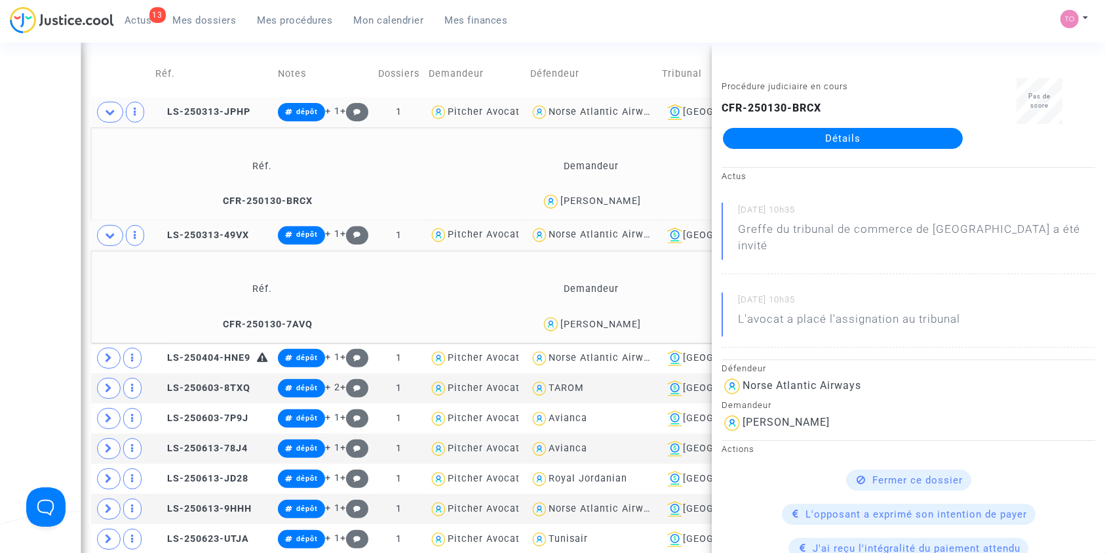
click at [618, 319] on div "Carter Johnson" at bounding box center [601, 324] width 81 height 11
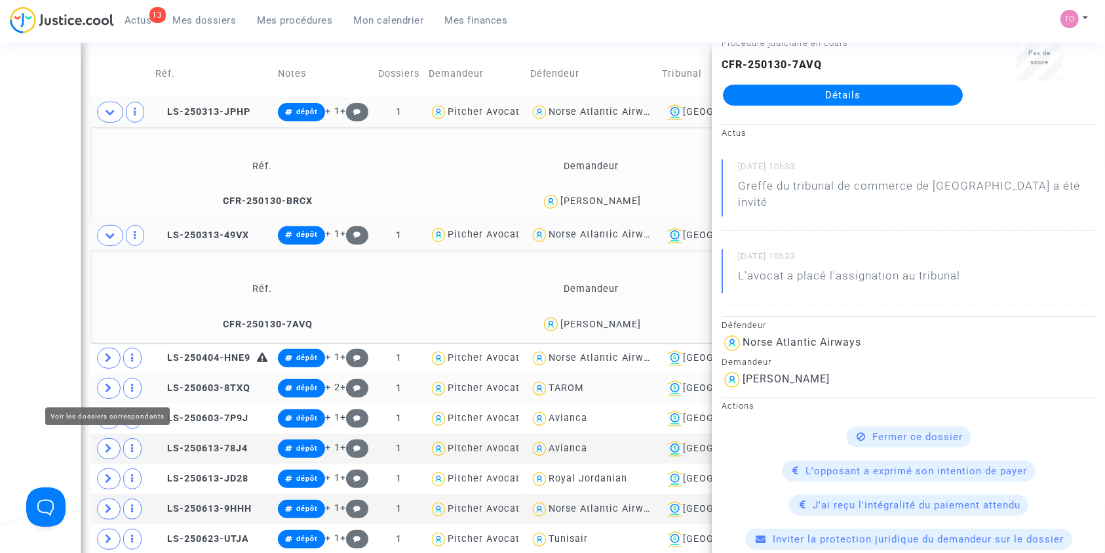
click at [107, 387] on icon at bounding box center [109, 388] width 8 height 10
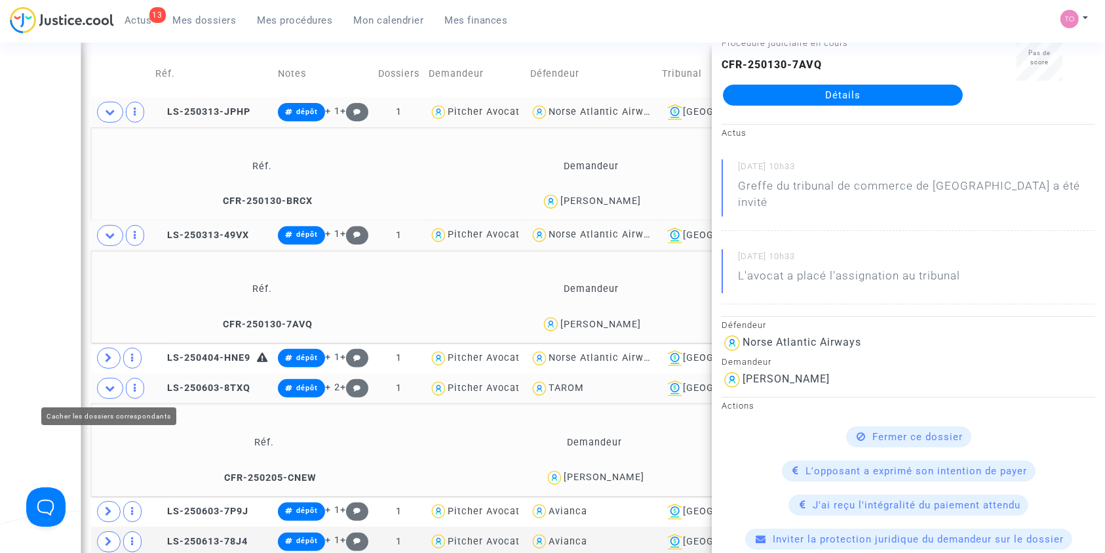
click at [52, 387] on div "Date de clôture d'instruction Date de conciliation Date d'audience Date de juge…" at bounding box center [552, 444] width 1105 height 1587
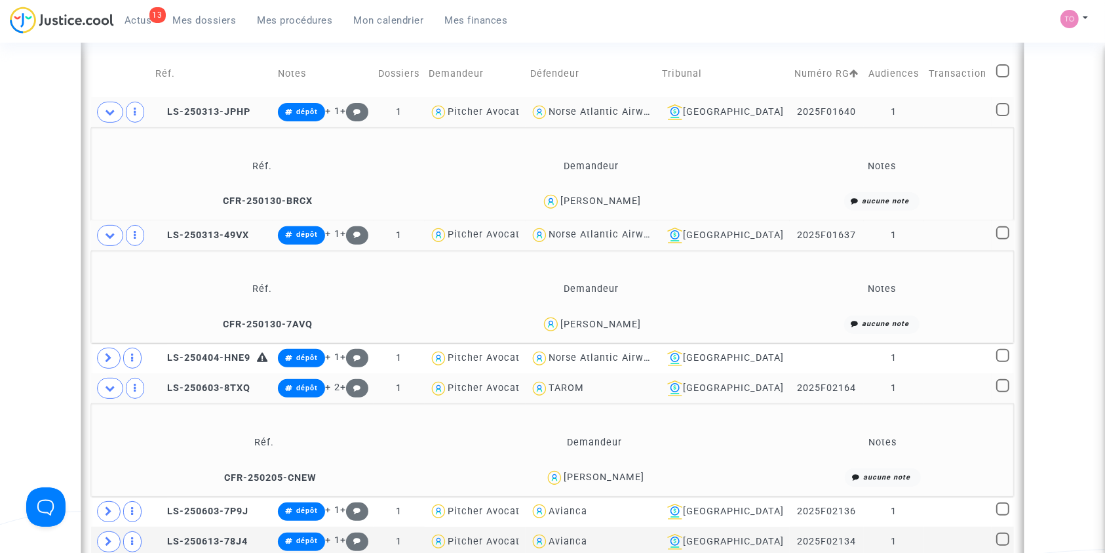
scroll to position [481, 0]
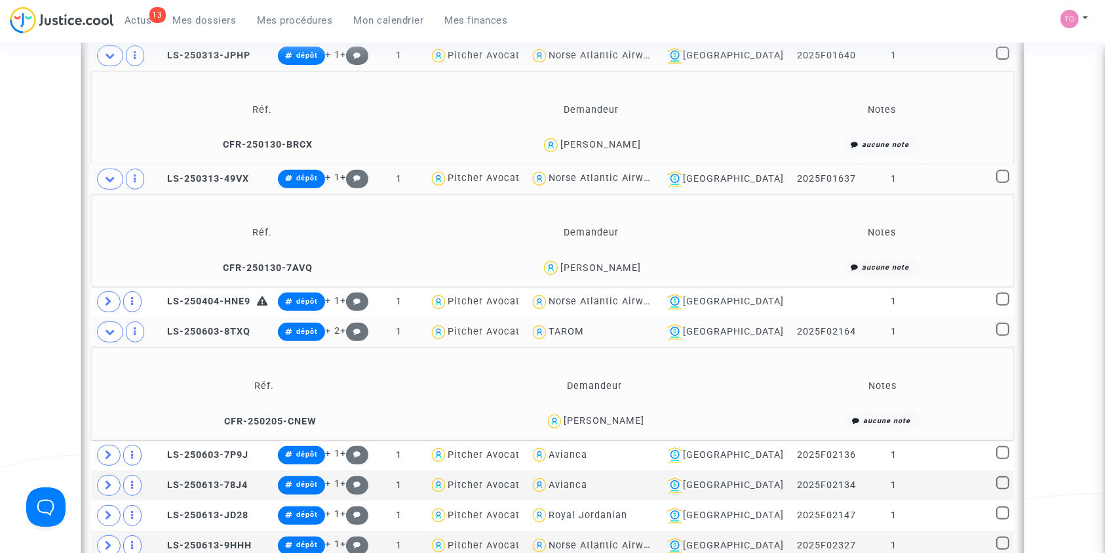
click at [596, 407] on td "Claudiu George Iordache" at bounding box center [594, 421] width 323 height 28
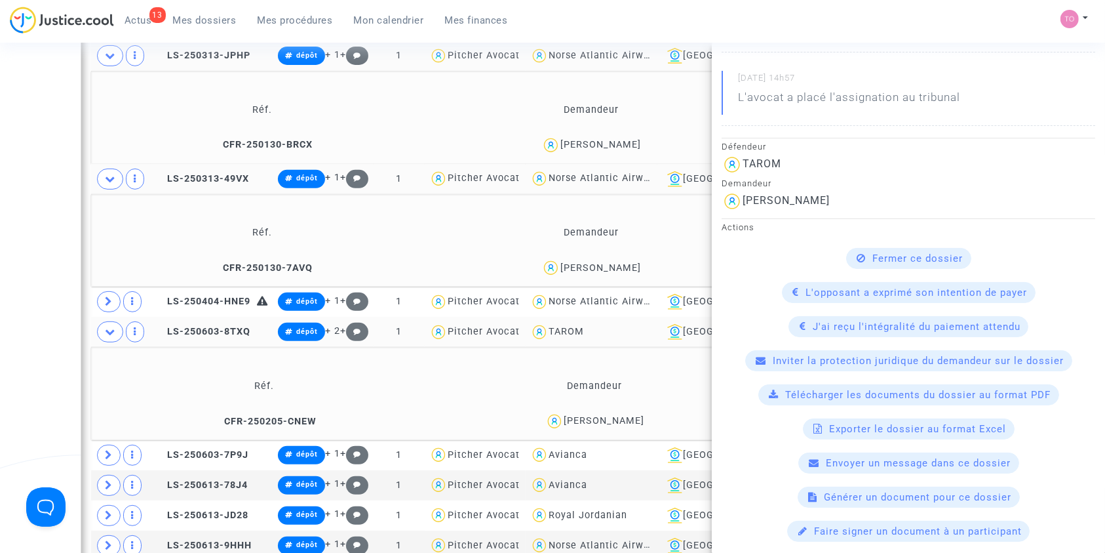
scroll to position [750, 0]
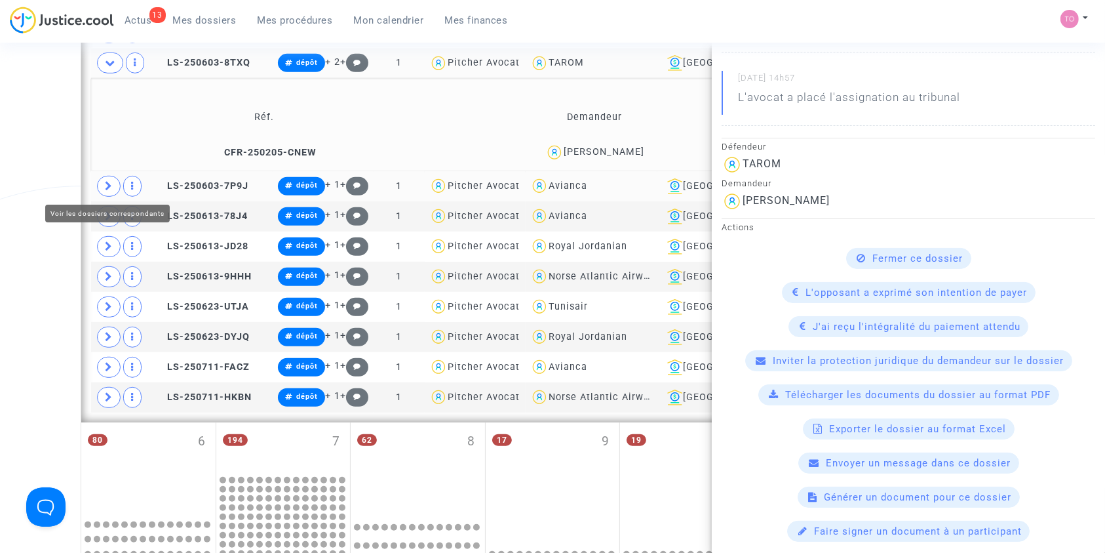
click at [112, 181] on icon at bounding box center [109, 186] width 8 height 10
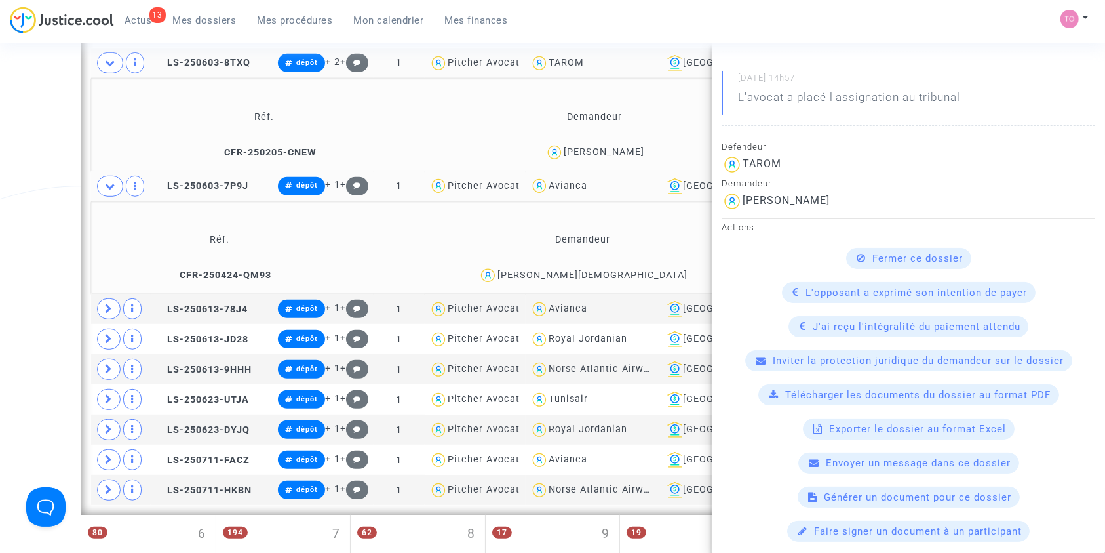
click at [49, 202] on div "Date de clôture d'instruction Date de conciliation Date d'audience Date de juge…" at bounding box center [552, 165] width 1105 height 1680
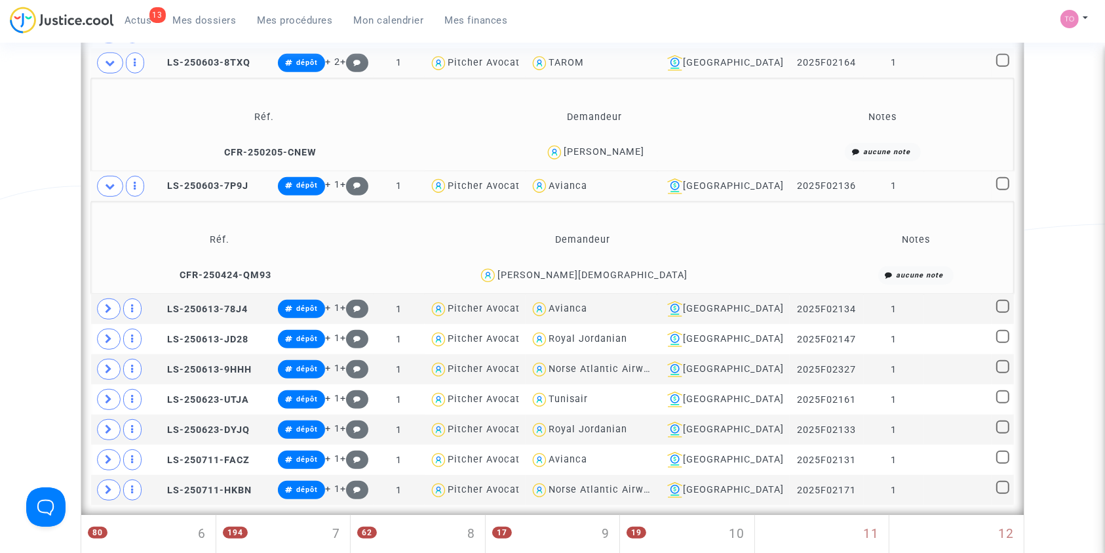
click at [619, 266] on span "Mattia Evangelista" at bounding box center [593, 237] width 190 height 87
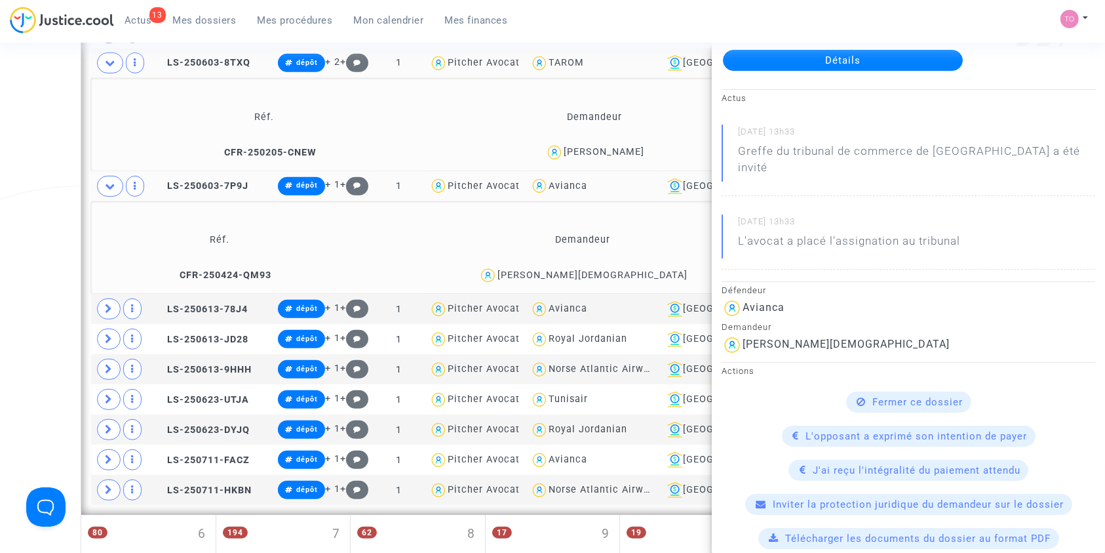
scroll to position [79, 0]
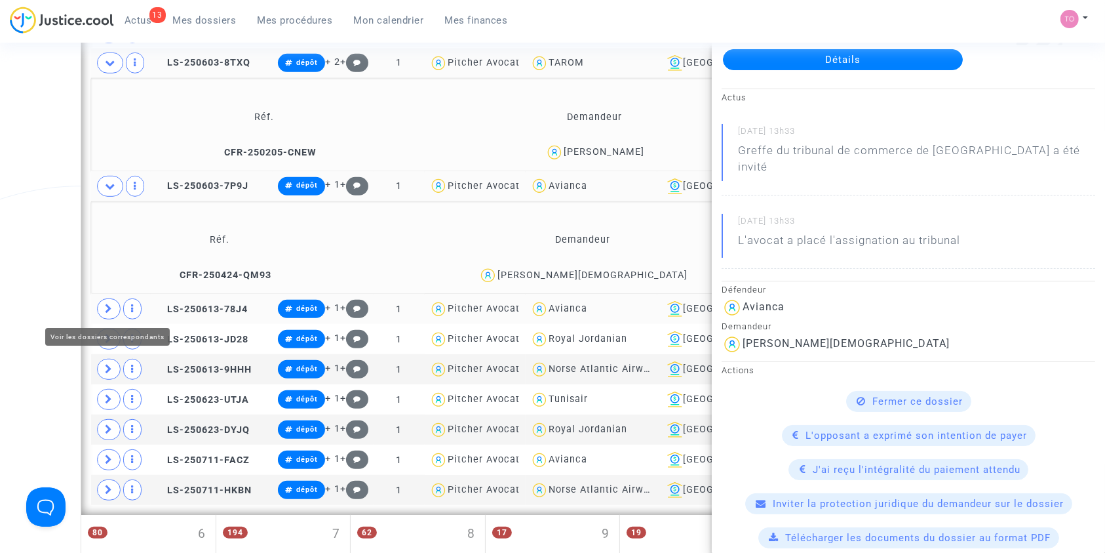
click at [102, 306] on span at bounding box center [109, 308] width 24 height 21
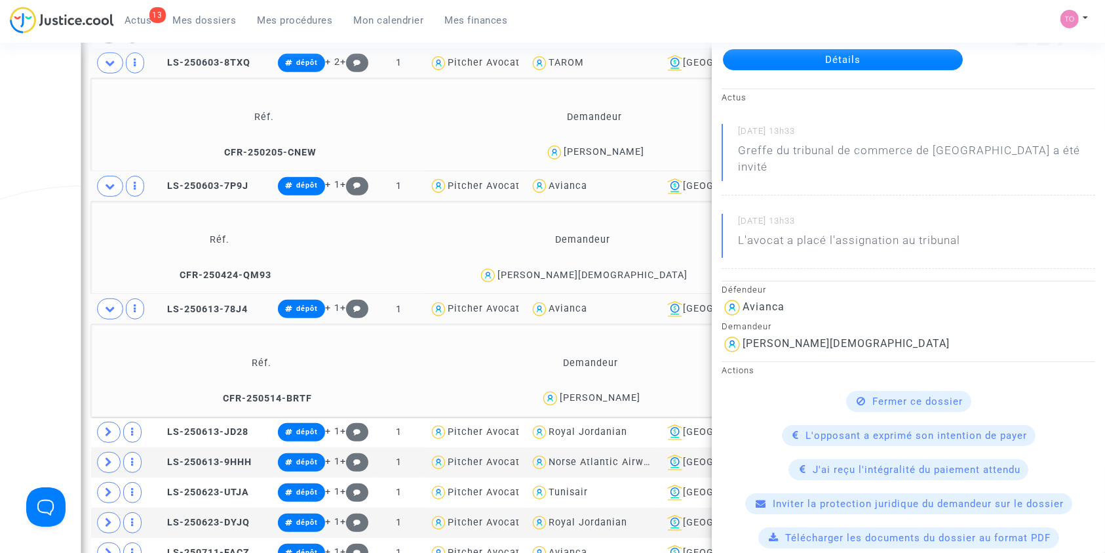
click at [582, 392] on div "Savanna Fonseca Rocha" at bounding box center [600, 397] width 81 height 11
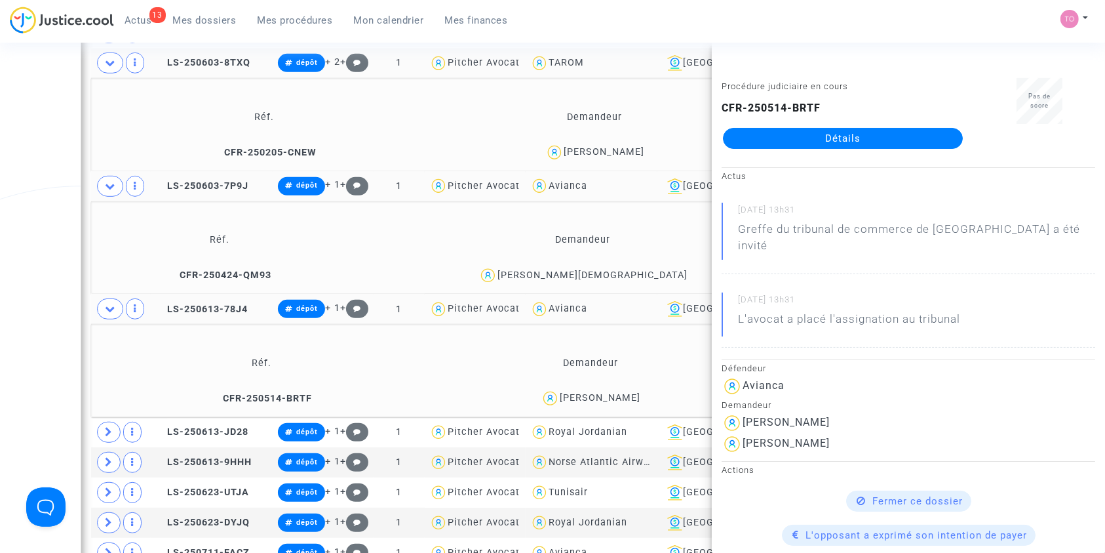
scroll to position [148, 0]
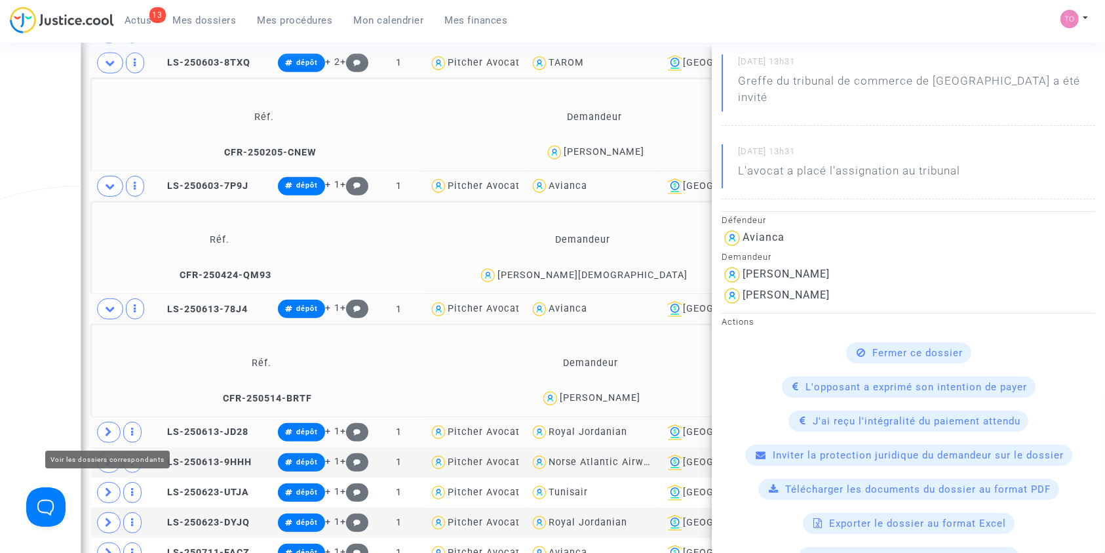
click at [105, 435] on icon at bounding box center [109, 432] width 8 height 10
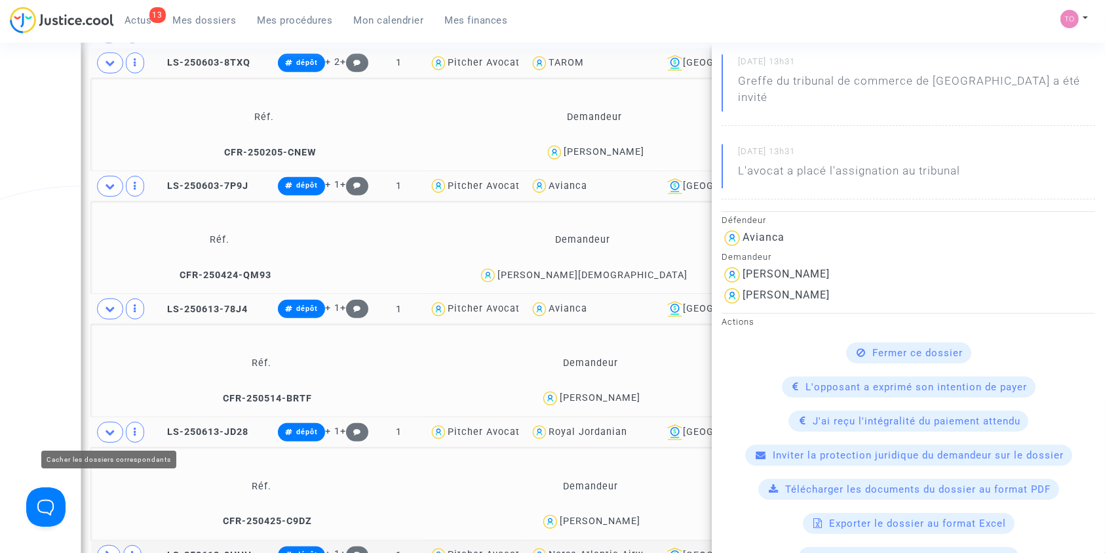
click at [53, 422] on div "Date de clôture d'instruction Date de conciliation Date d'audience Date de juge…" at bounding box center [552, 258] width 1105 height 1866
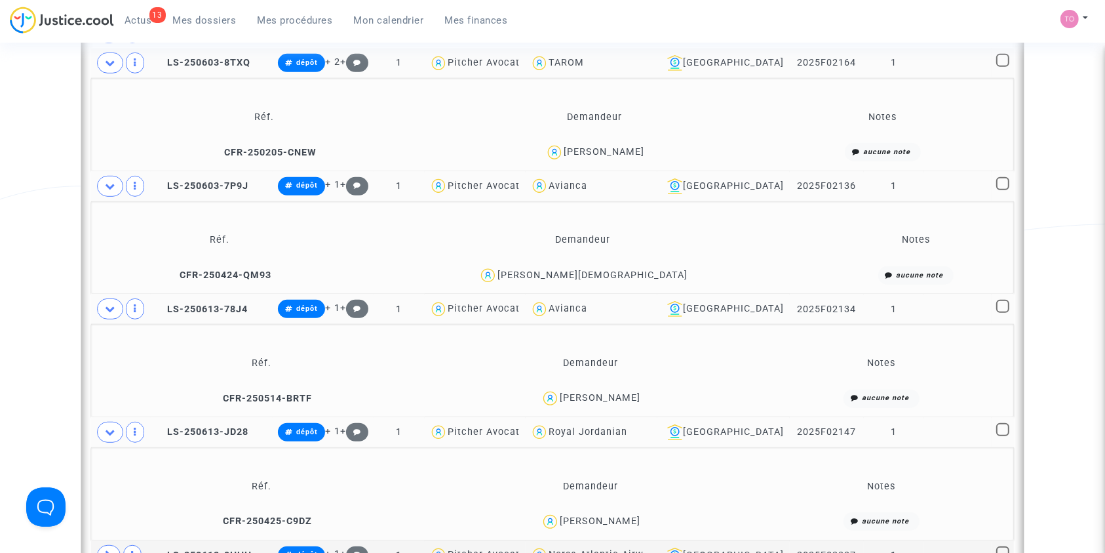
scroll to position [1041, 0]
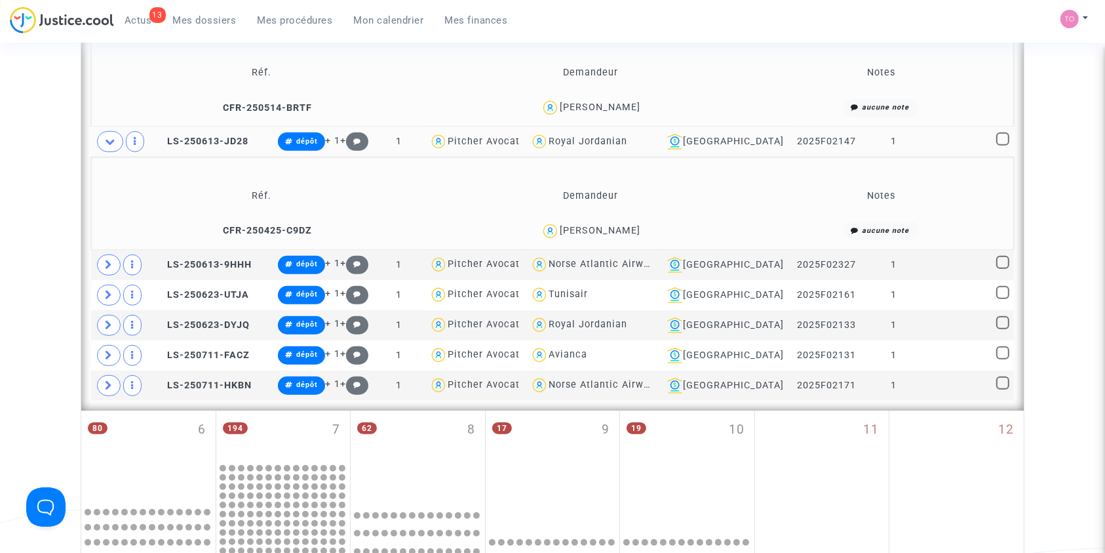
click at [620, 225] on div "Misha Ahmad" at bounding box center [600, 230] width 81 height 11
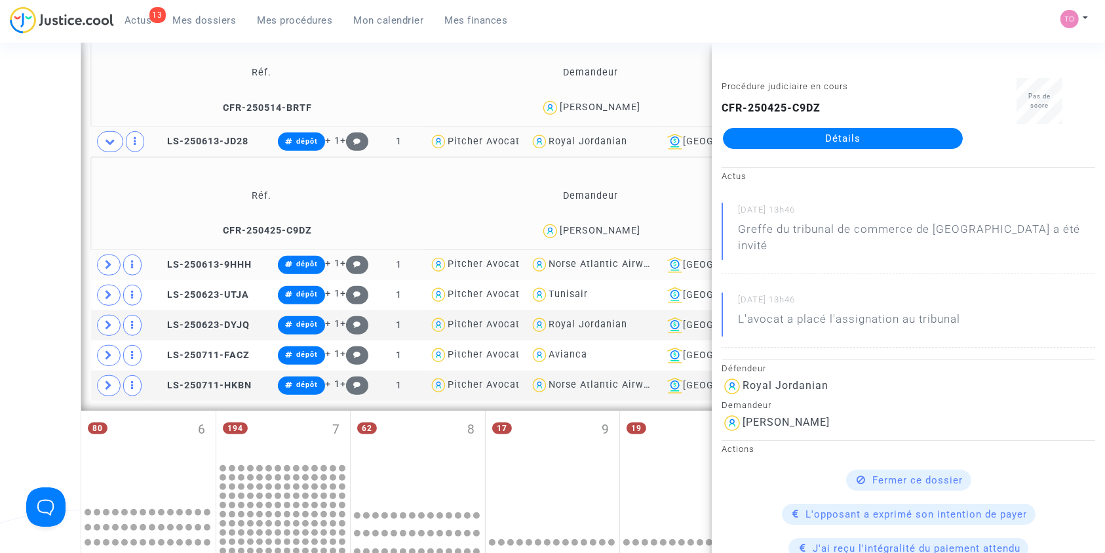
scroll to position [9, 0]
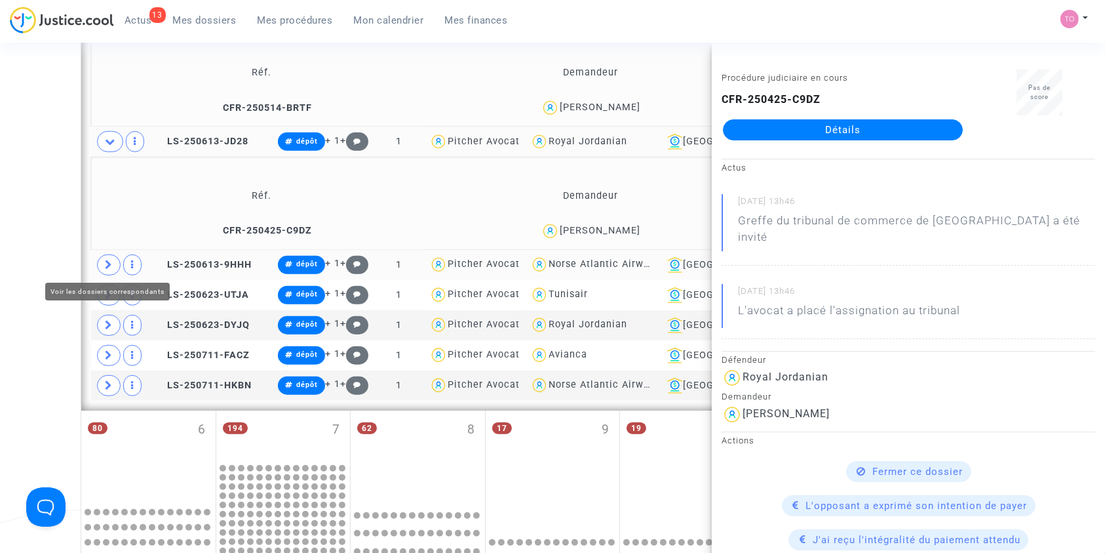
click at [102, 257] on span at bounding box center [109, 264] width 24 height 21
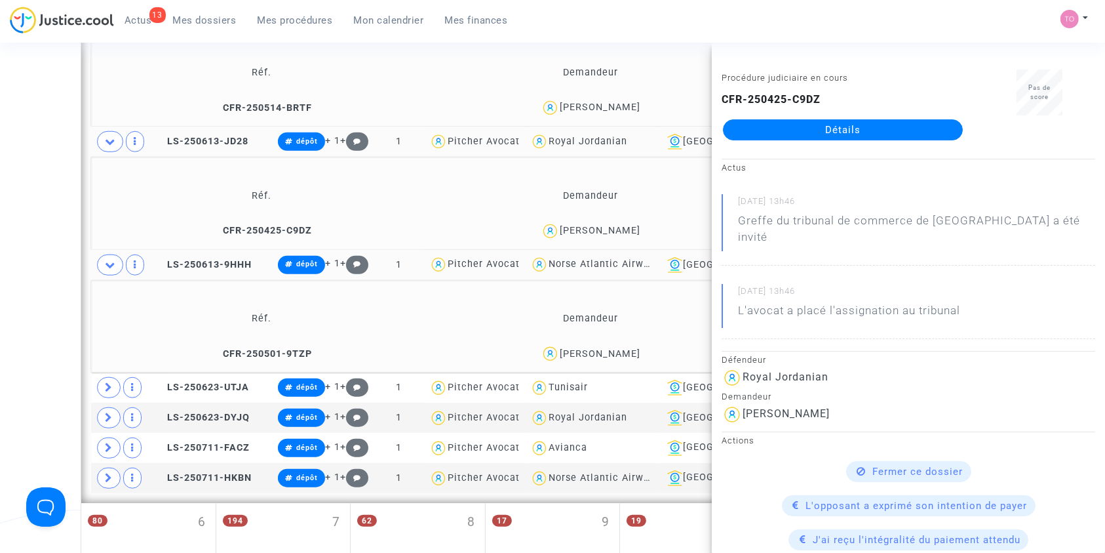
click at [639, 348] on div "Mohamed Bouchaib" at bounding box center [600, 353] width 81 height 11
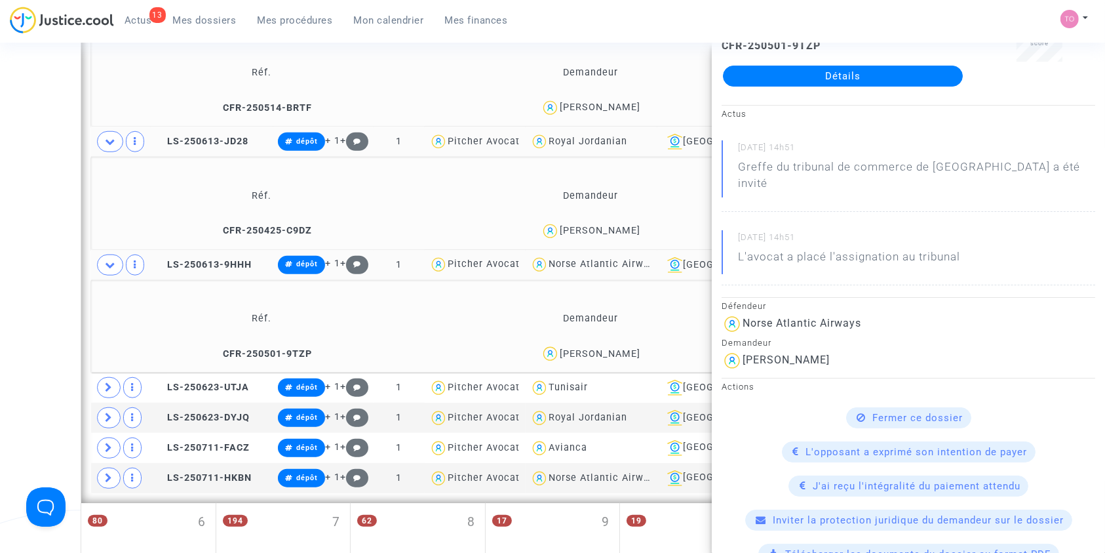
scroll to position [63, 0]
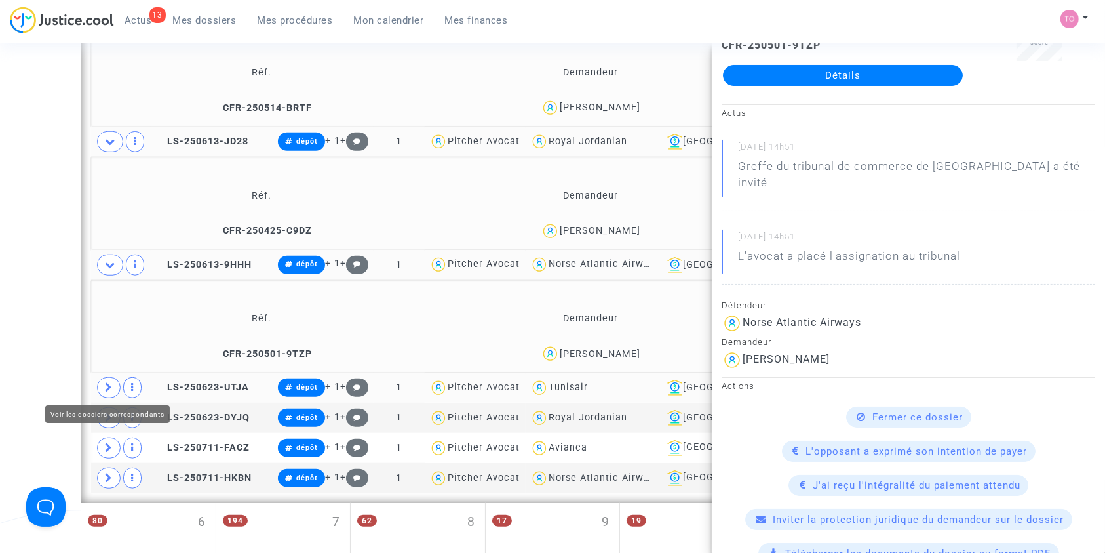
click at [103, 388] on span at bounding box center [109, 387] width 24 height 21
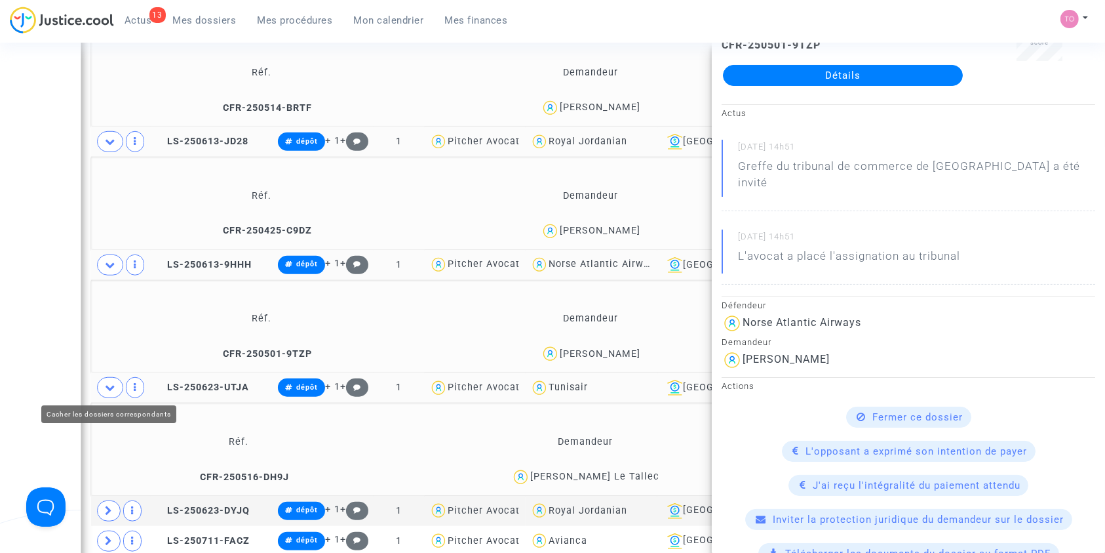
click at [47, 378] on div "Date de clôture d'instruction Date de conciliation Date d'audience Date de juge…" at bounding box center [552, 61] width 1105 height 2052
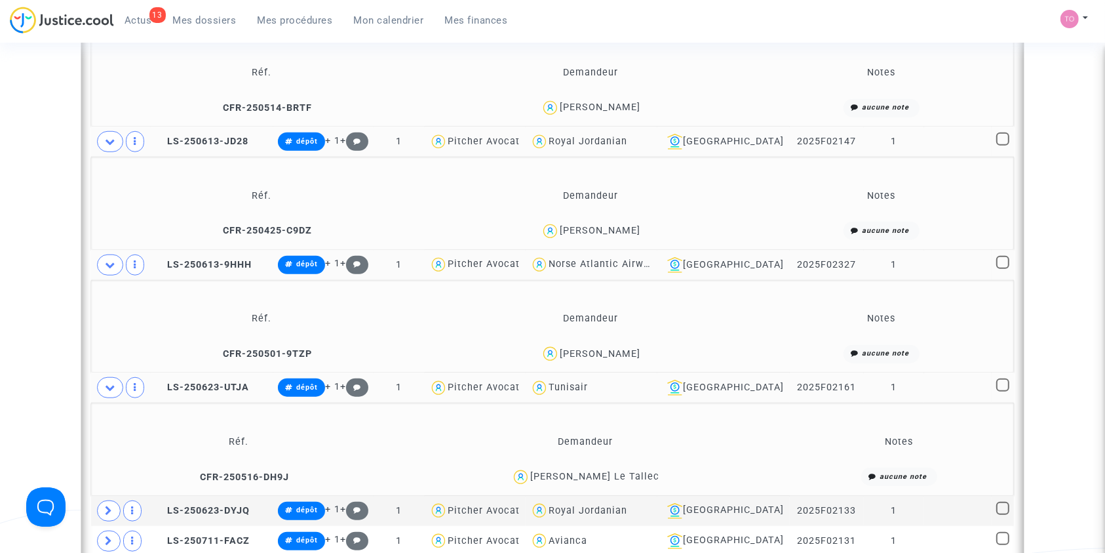
scroll to position [1091, 0]
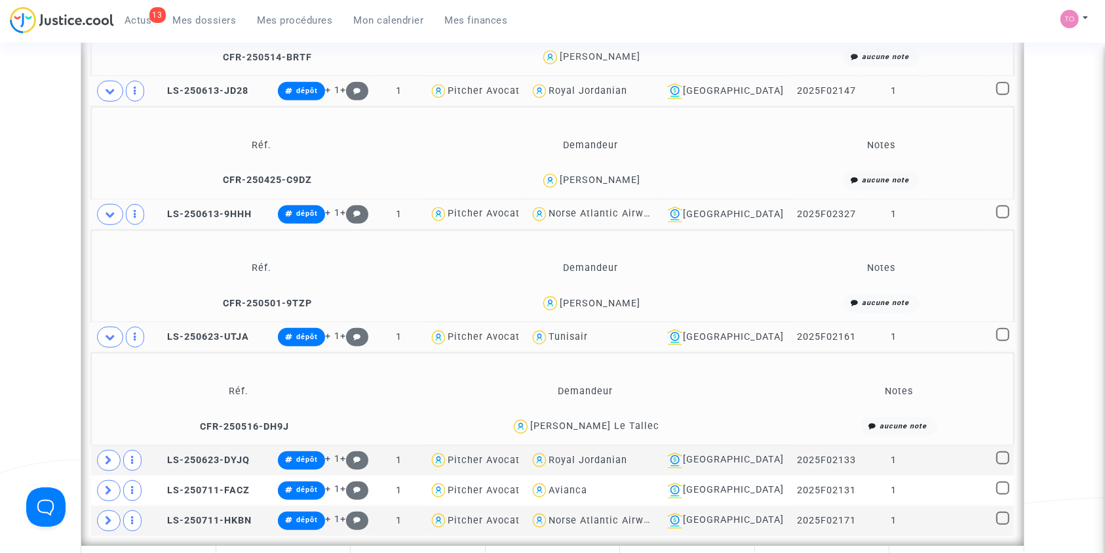
click at [565, 416] on span "Marie-Hélène Marais Le Tallec" at bounding box center [594, 388] width 129 height 87
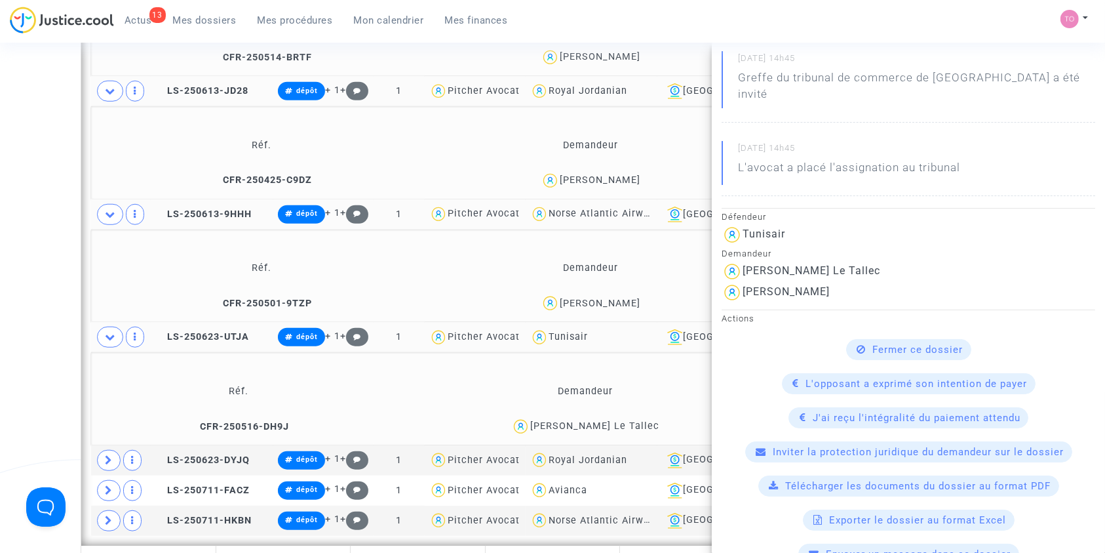
scroll to position [152, 0]
click at [109, 459] on icon at bounding box center [109, 460] width 8 height 10
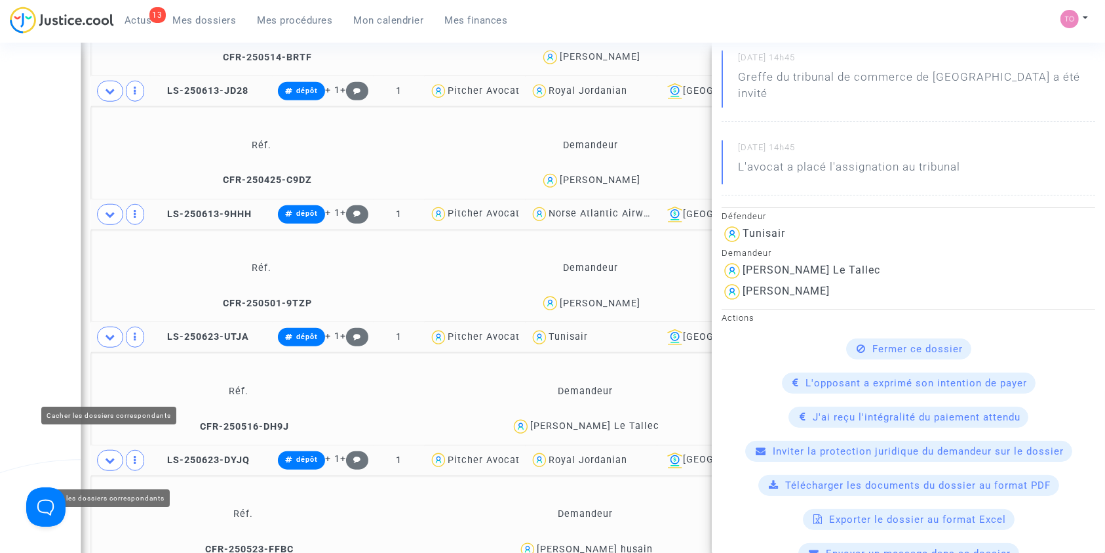
scroll to position [1248, 0]
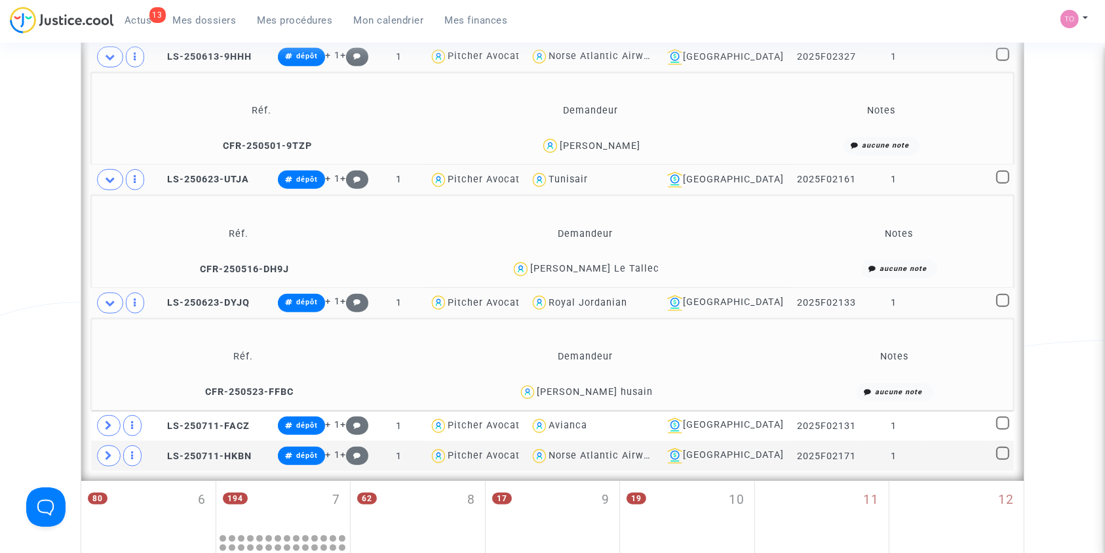
scroll to position [0, 0]
click at [617, 387] on div "Muhammad ashkar Manelil Sakkeer husain" at bounding box center [595, 391] width 116 height 11
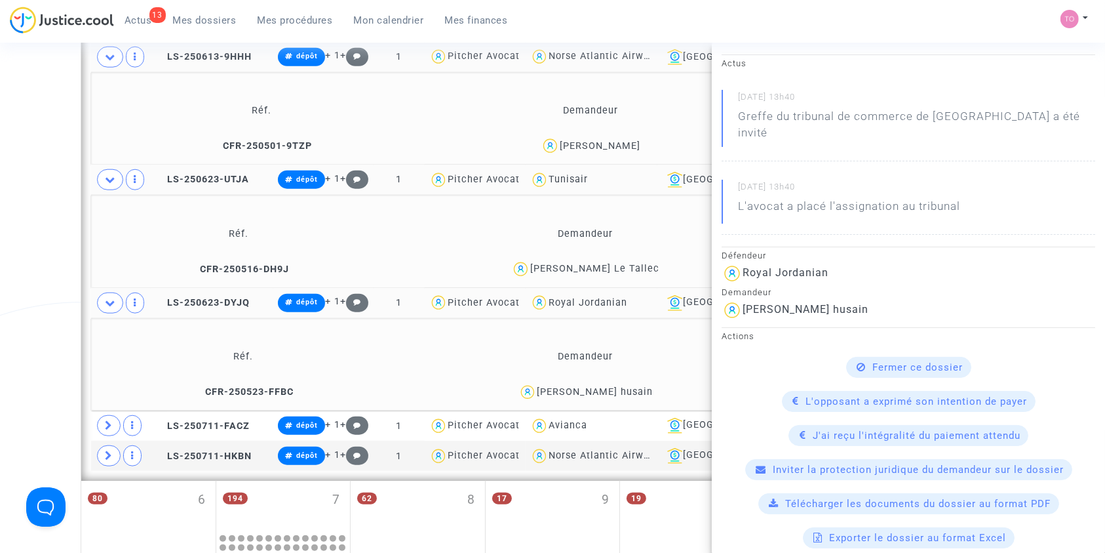
scroll to position [113, 0]
click at [105, 427] on icon at bounding box center [109, 425] width 8 height 10
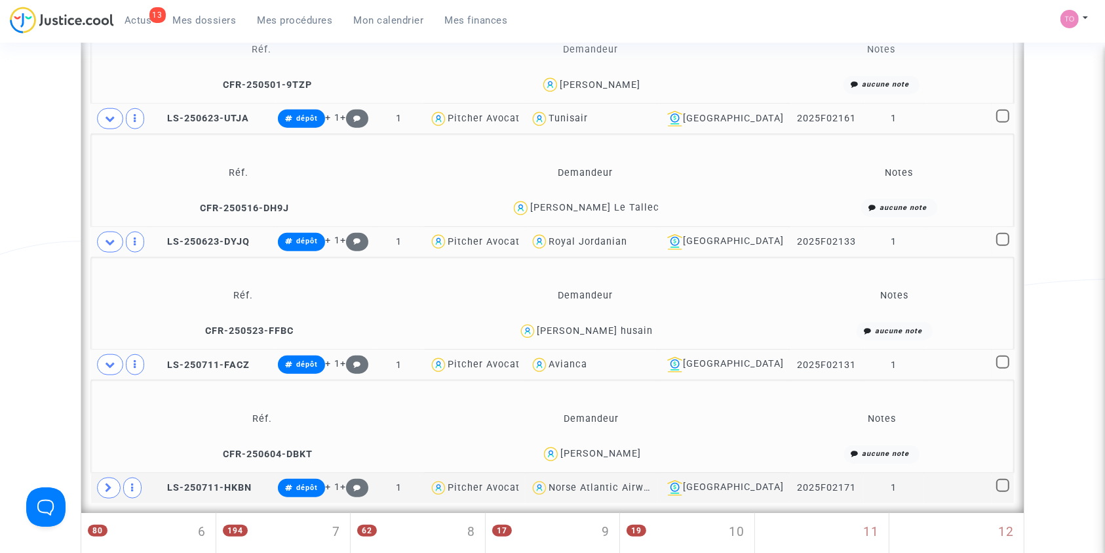
scroll to position [1440, 0]
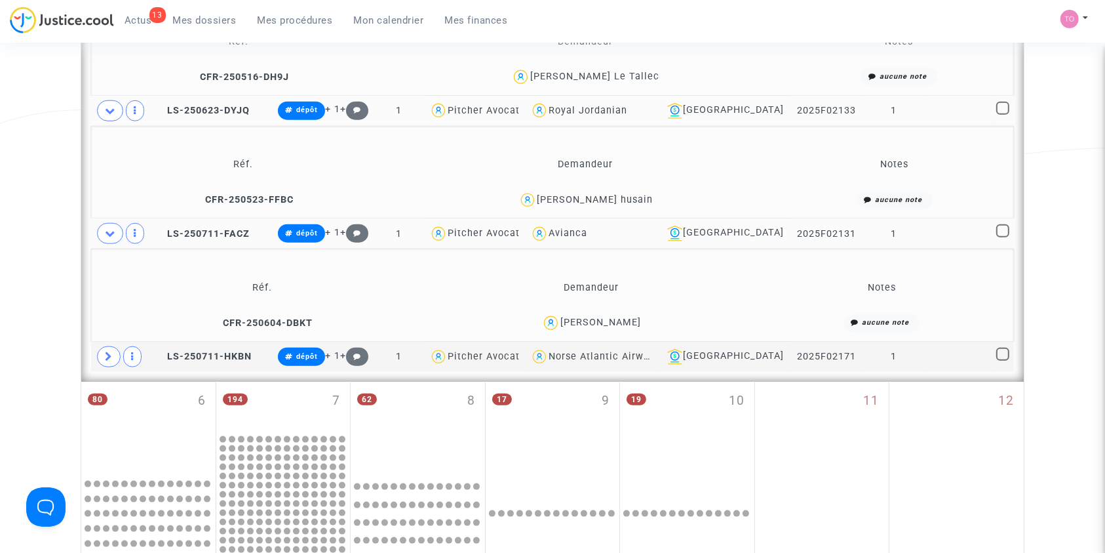
click at [566, 319] on div "Geraldine Sanchez lucumi" at bounding box center [601, 322] width 81 height 11
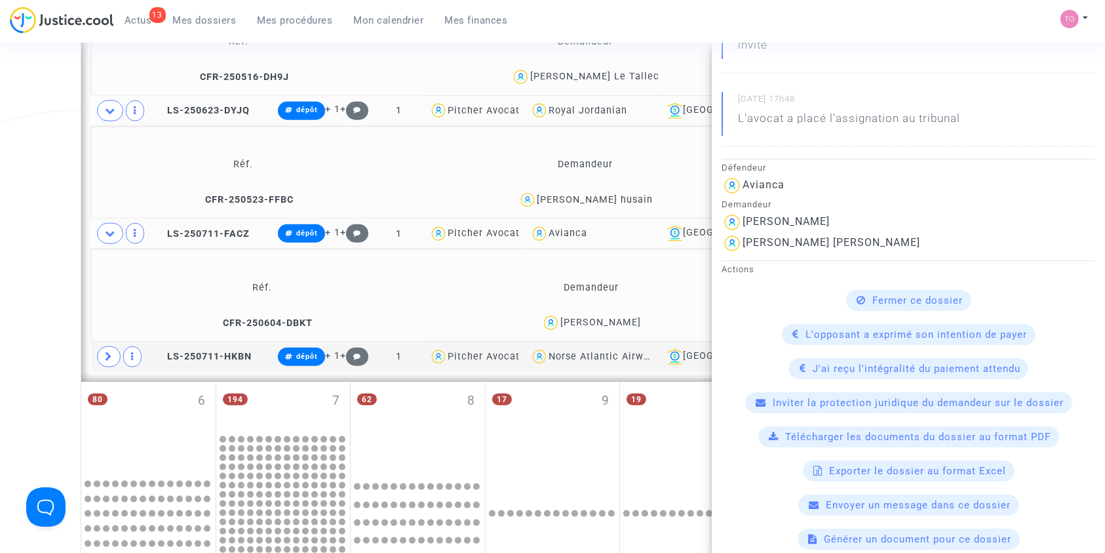
scroll to position [202, 0]
click at [104, 352] on span at bounding box center [109, 356] width 24 height 21
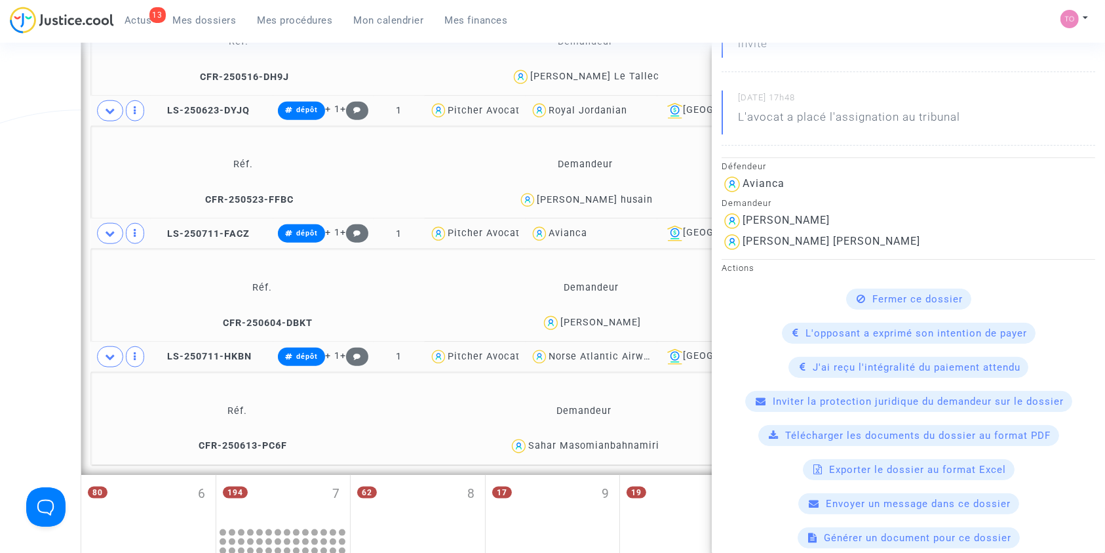
click at [631, 440] on div "Sahar Masomianbahnamiri" at bounding box center [593, 445] width 131 height 11
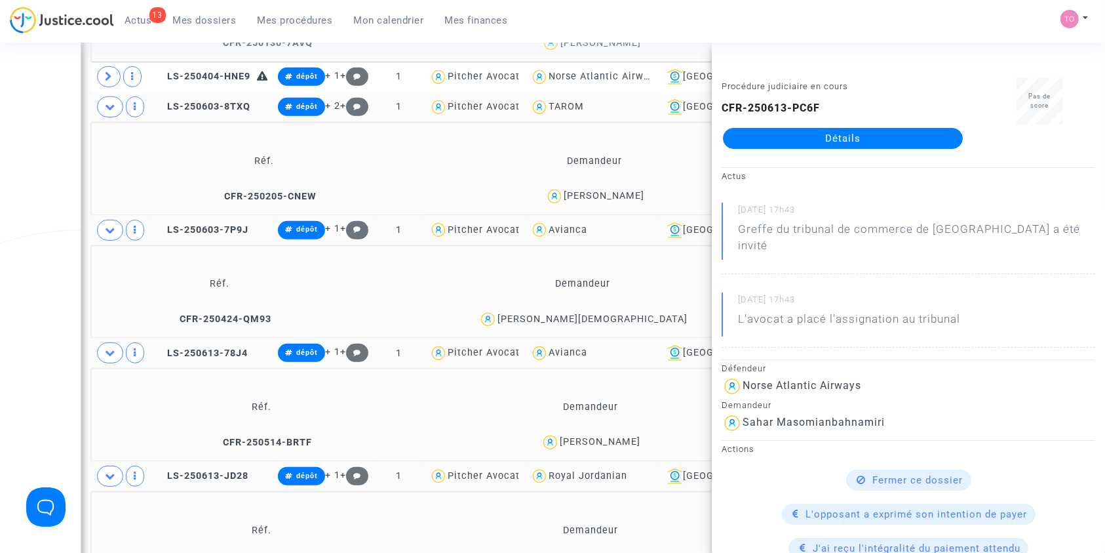
scroll to position [699, 0]
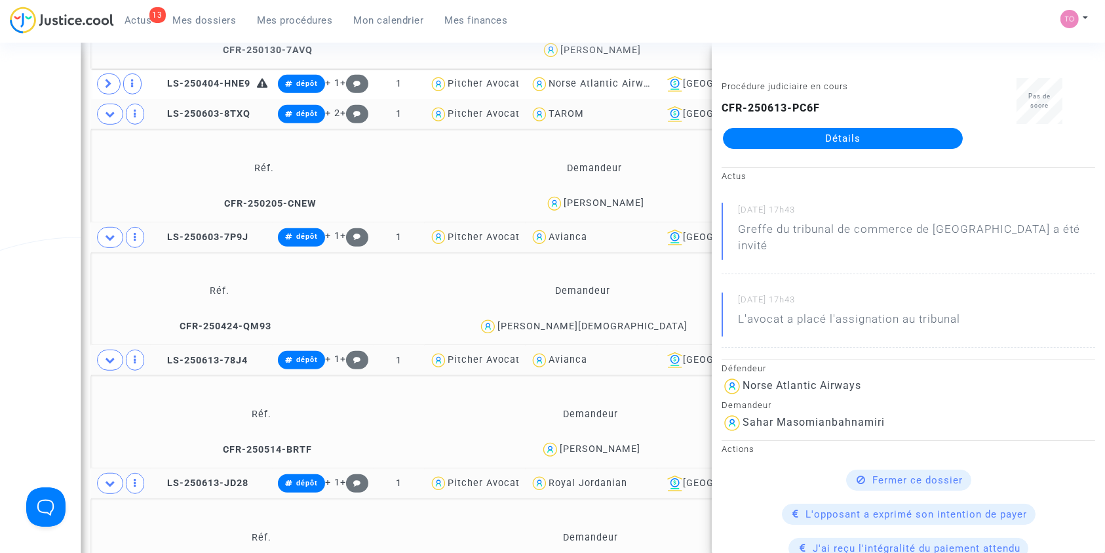
click at [0, 315] on div "Date de clôture d'instruction Date de conciliation Date d'audience Date de juge…" at bounding box center [552, 541] width 1105 height 2330
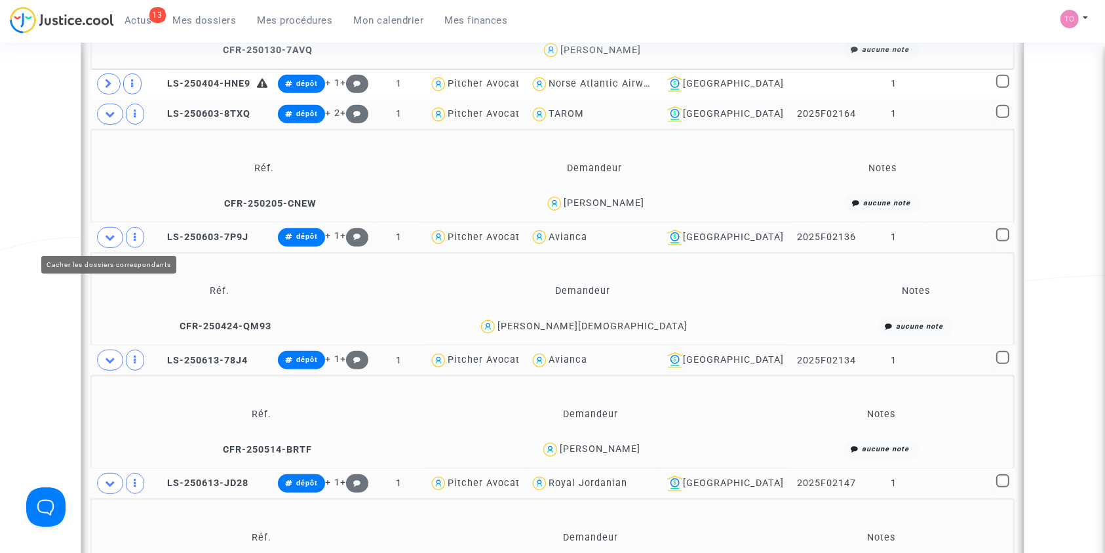
click at [105, 237] on icon at bounding box center [110, 237] width 10 height 10
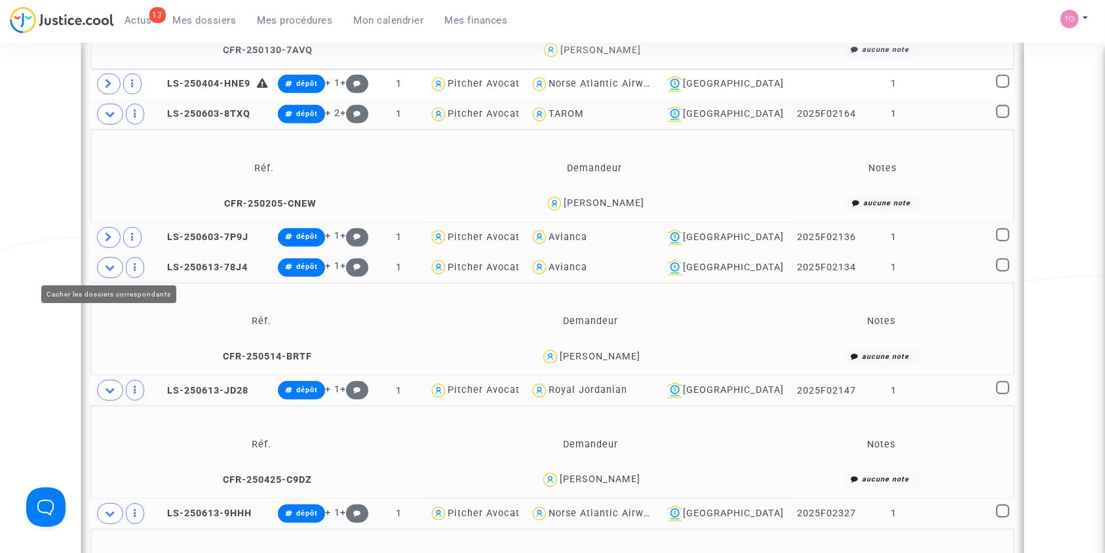
click at [108, 268] on icon at bounding box center [110, 267] width 10 height 10
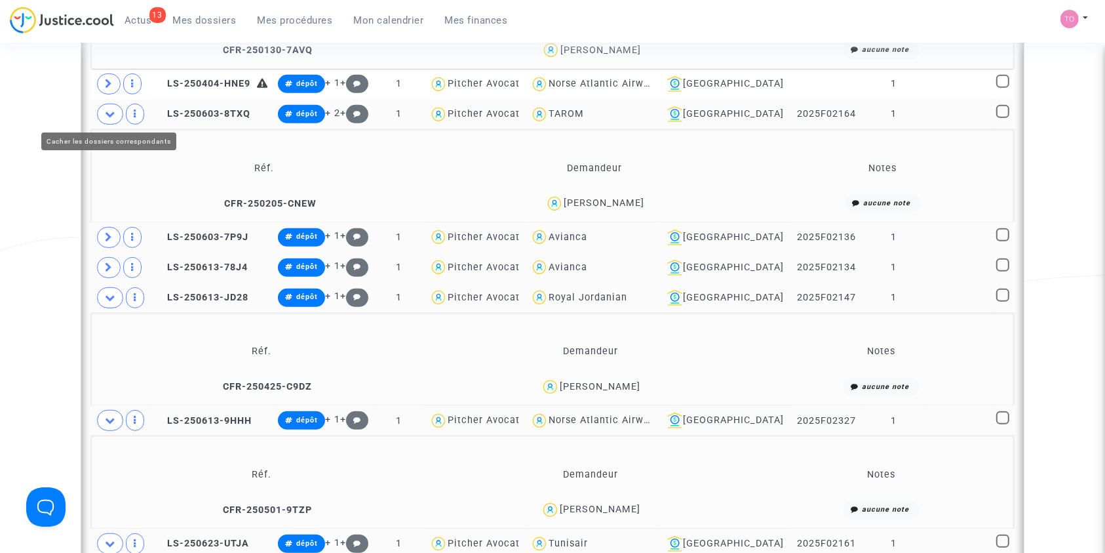
click at [109, 113] on icon at bounding box center [110, 114] width 10 height 10
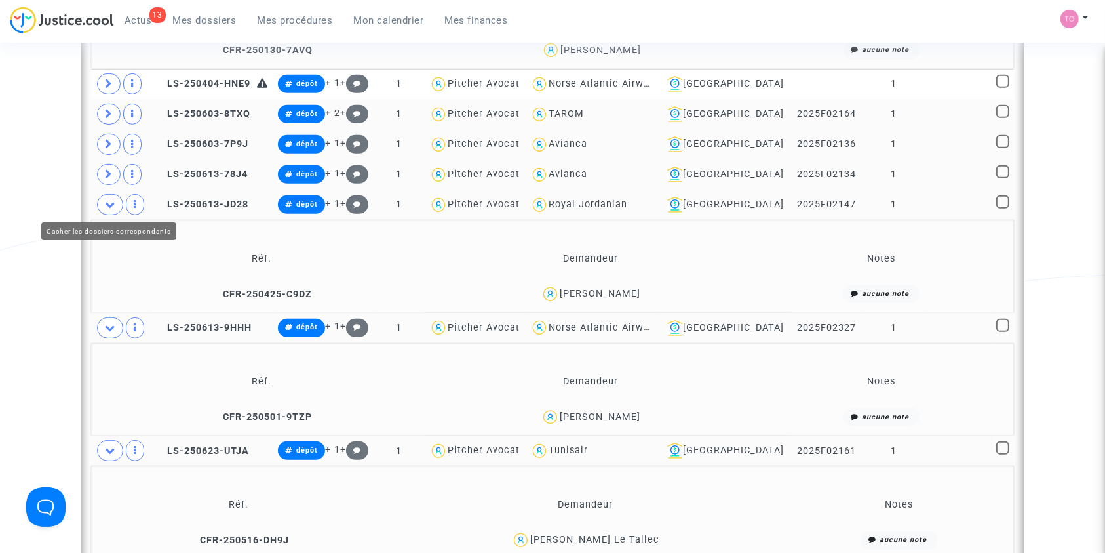
click at [111, 203] on icon at bounding box center [110, 204] width 10 height 10
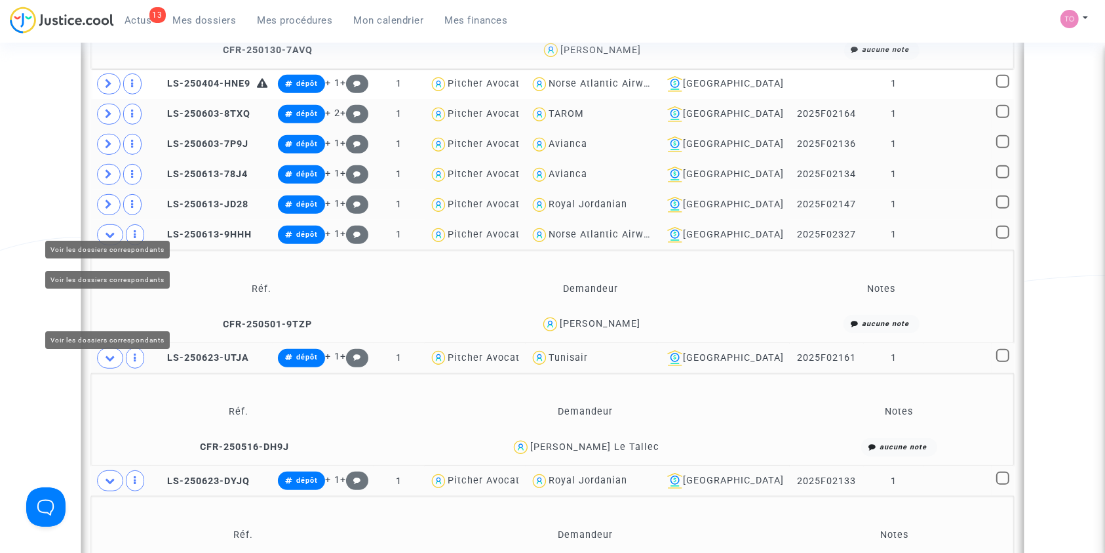
scroll to position [577, 0]
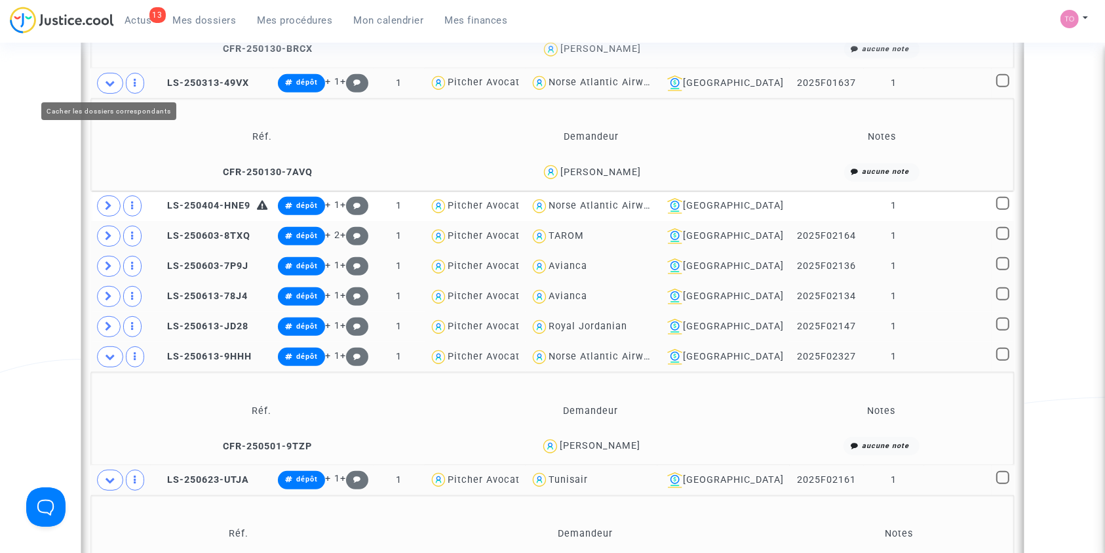
click at [102, 84] on span at bounding box center [110, 83] width 26 height 21
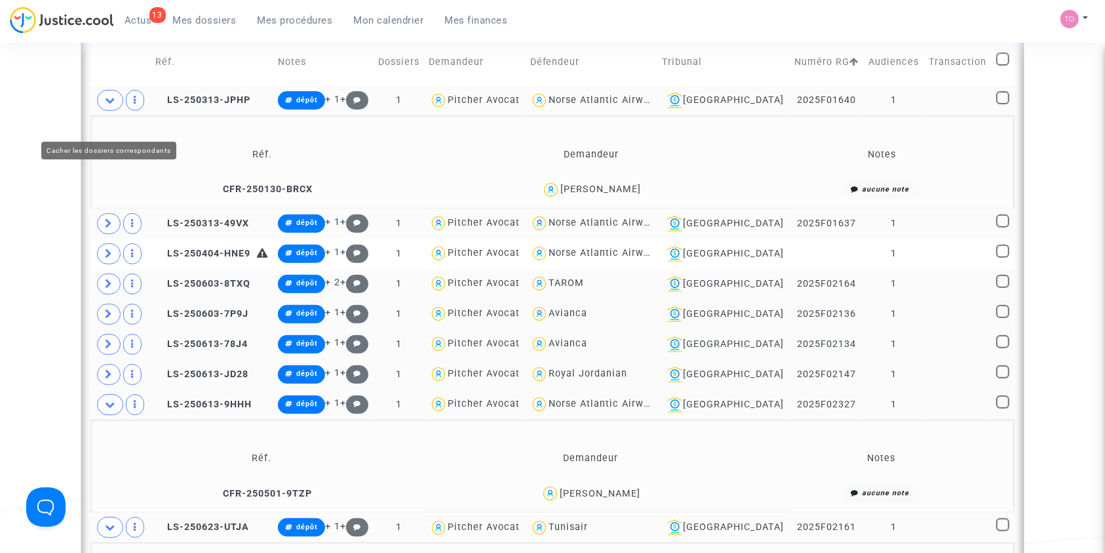
scroll to position [410, 0]
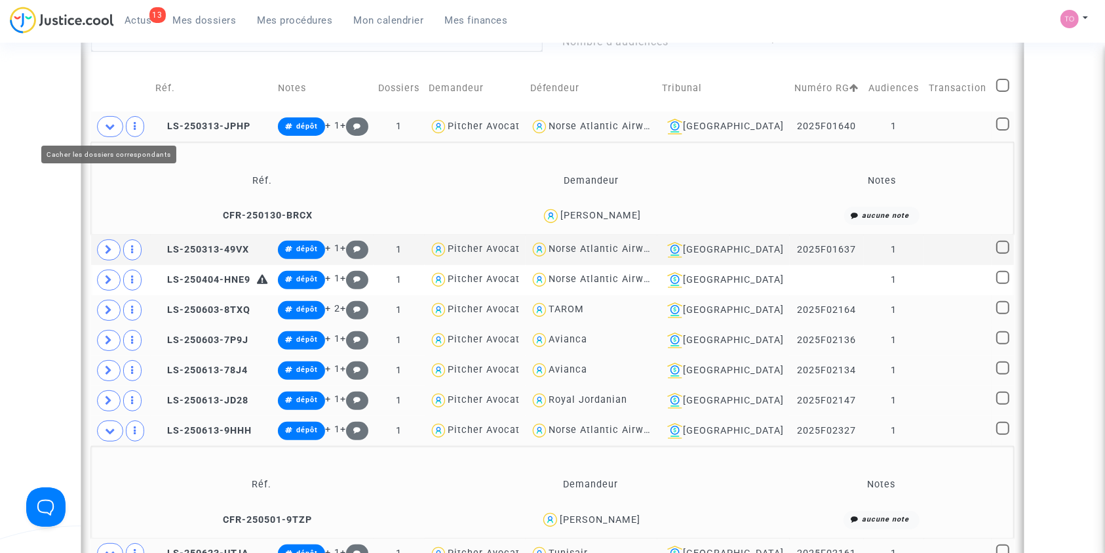
click at [109, 123] on icon at bounding box center [110, 126] width 10 height 10
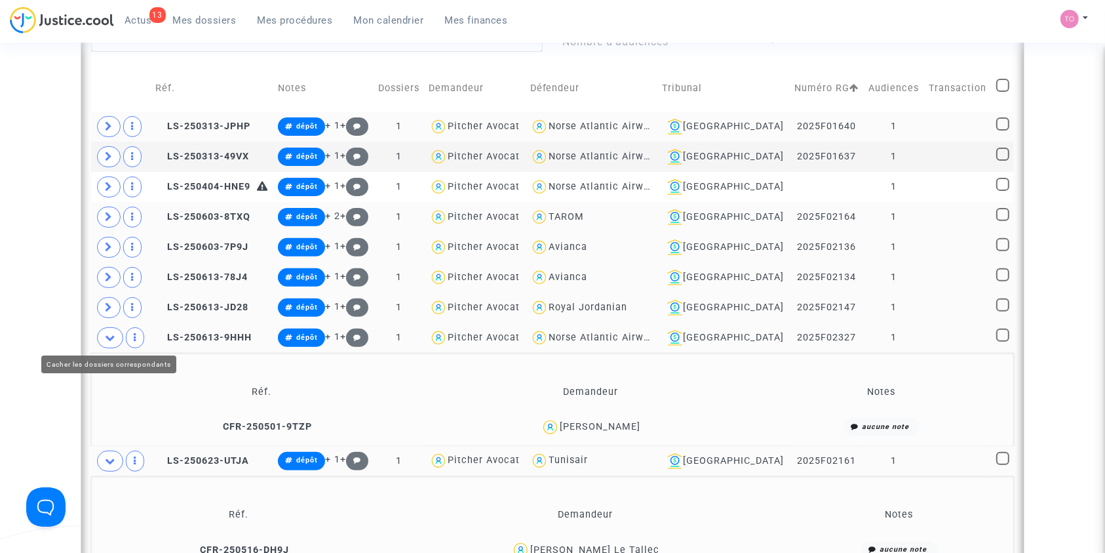
click at [112, 338] on icon at bounding box center [110, 337] width 10 height 10
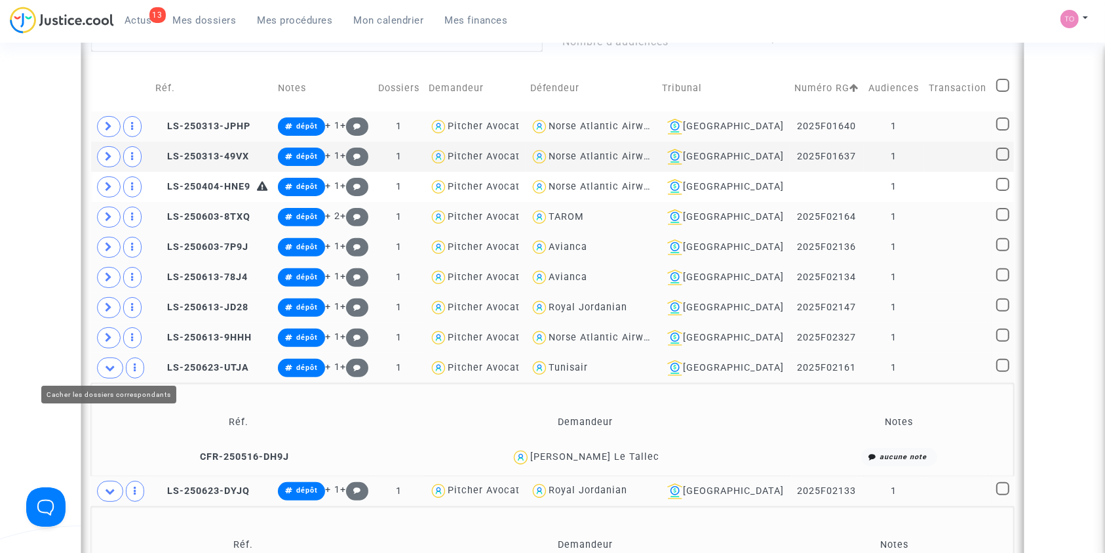
click at [111, 366] on icon at bounding box center [110, 368] width 10 height 10
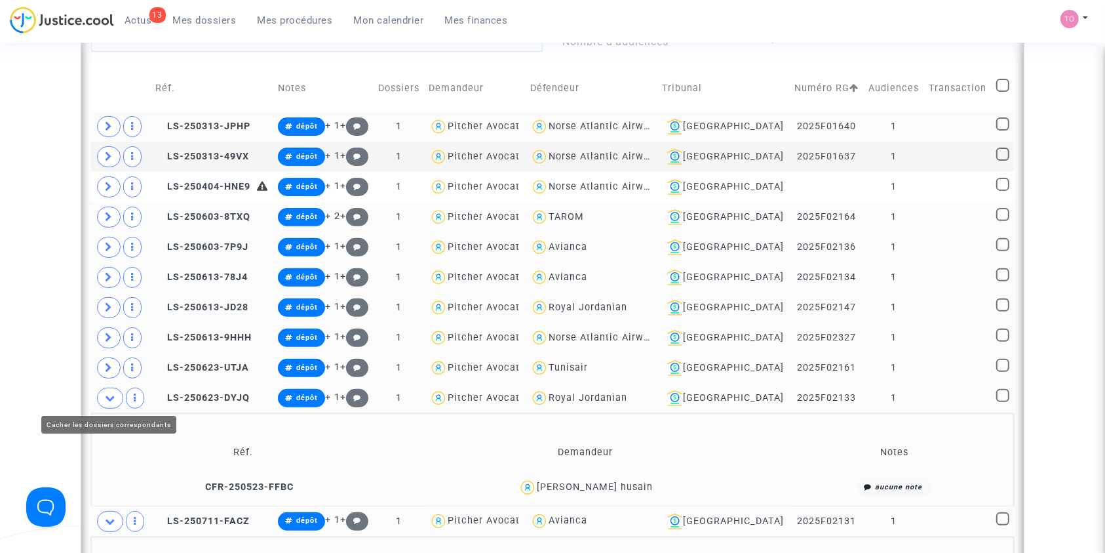
click at [110, 393] on icon at bounding box center [110, 398] width 10 height 10
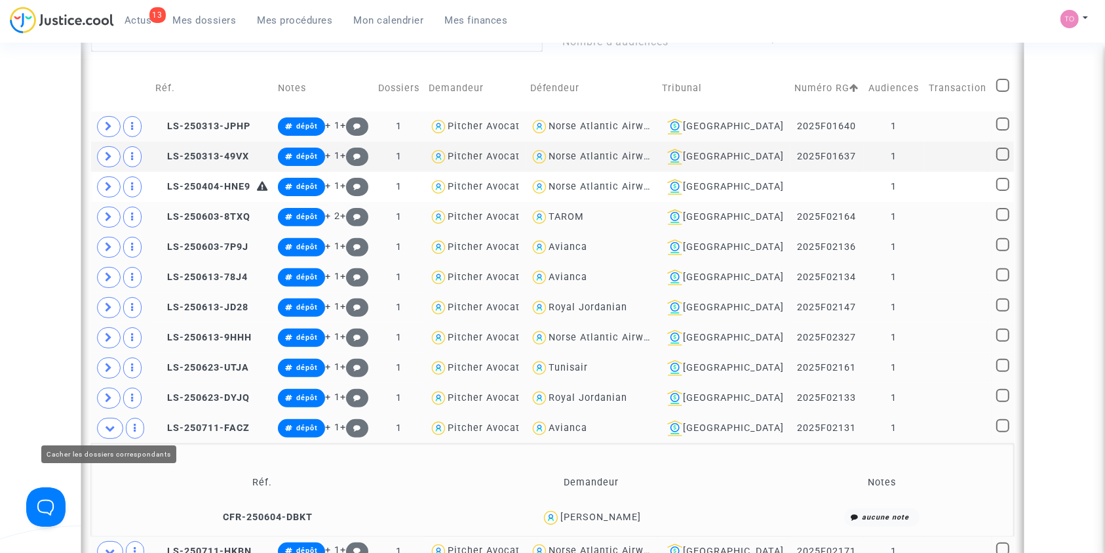
click at [110, 429] on icon at bounding box center [110, 428] width 10 height 10
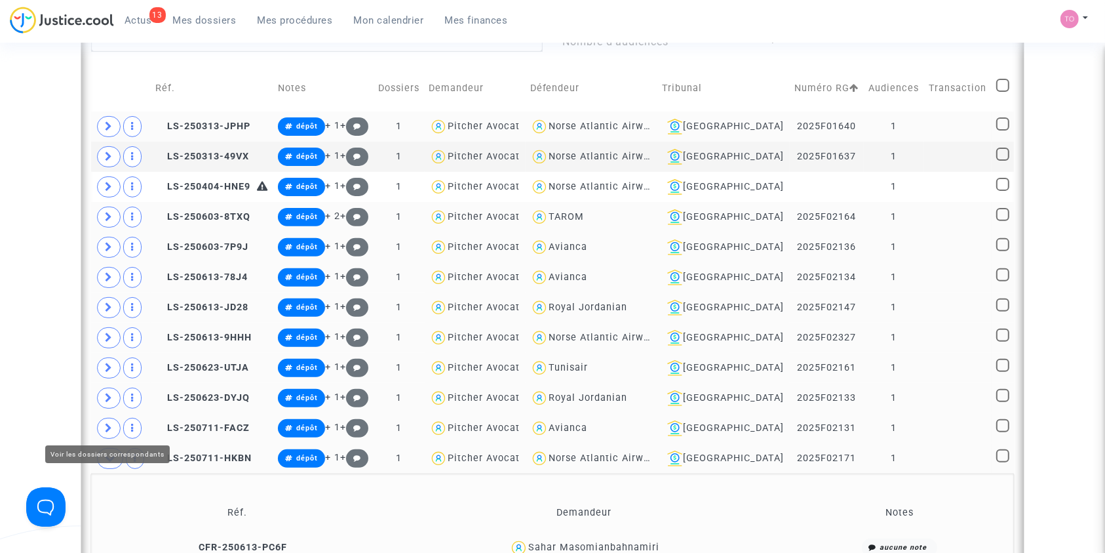
scroll to position [469, 0]
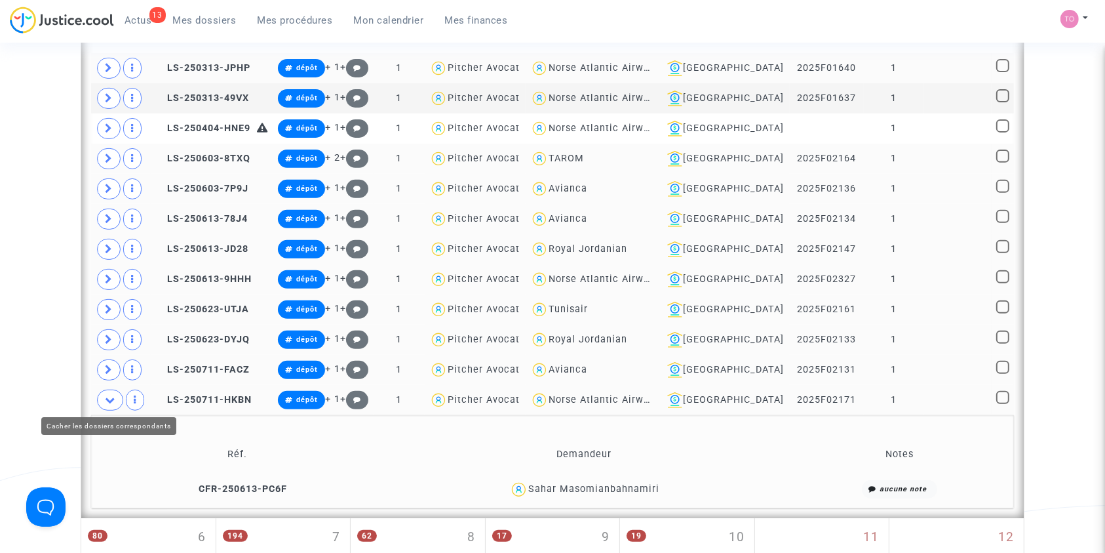
click at [109, 398] on icon at bounding box center [110, 400] width 10 height 10
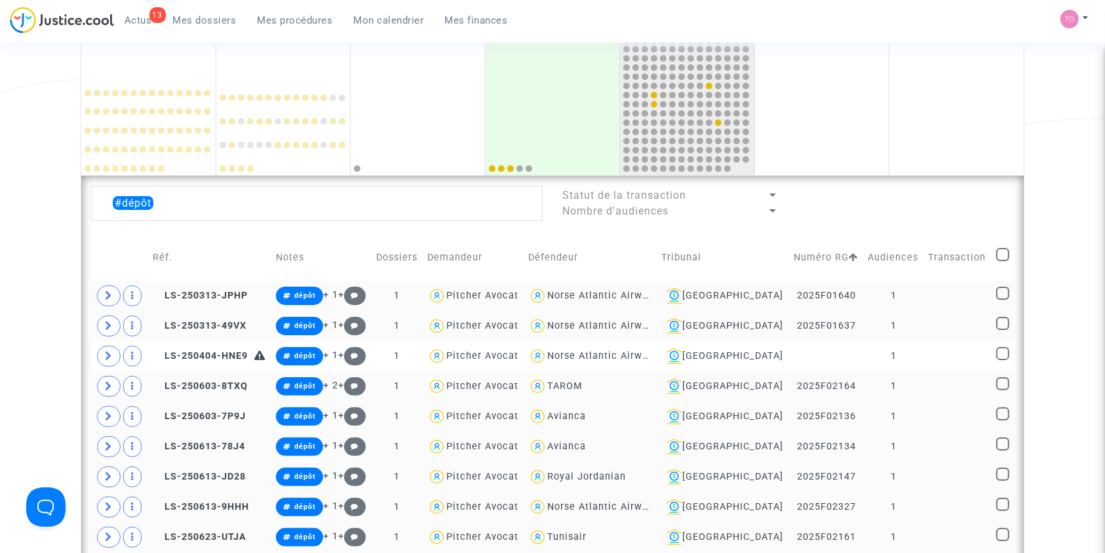
scroll to position [239, 0]
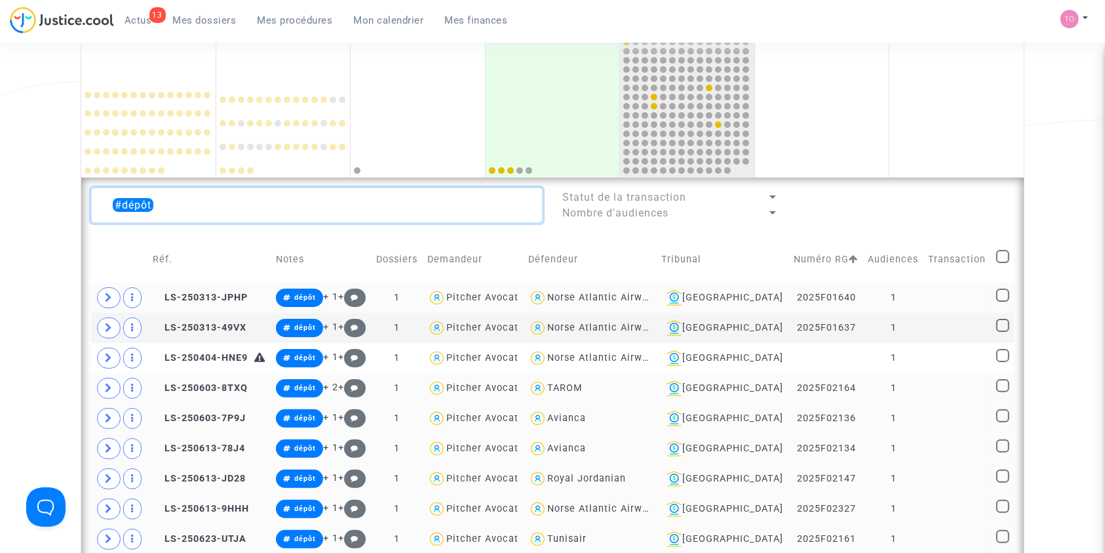
drag, startPoint x: 208, startPoint y: 207, endPoint x: 52, endPoint y: 201, distance: 156.2
click at [52, 201] on div "Date de clôture d'instruction Date de conciliation Date d'audience Date de juge…" at bounding box center [552, 490] width 1105 height 1309
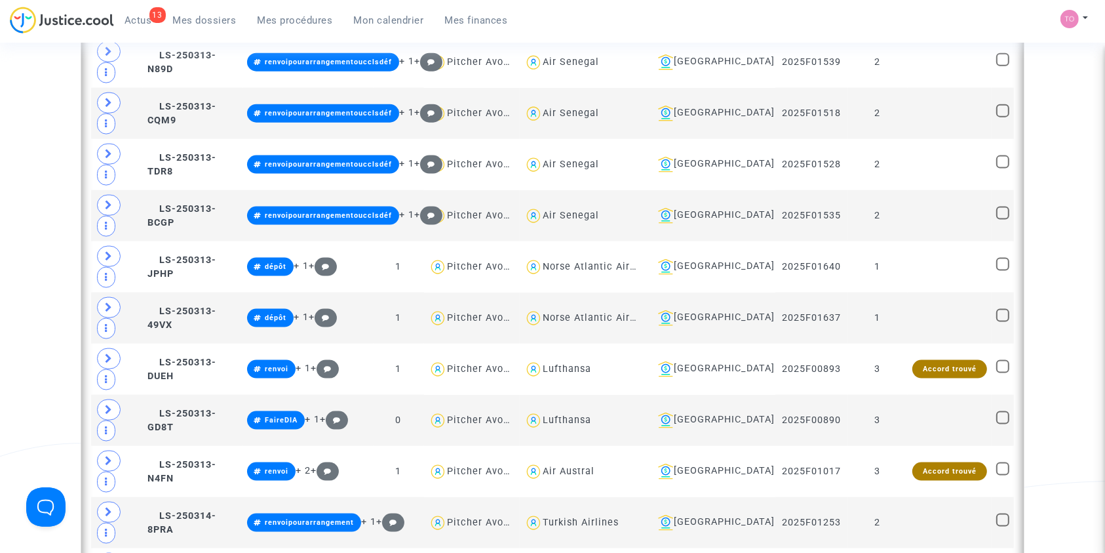
scroll to position [1726, 0]
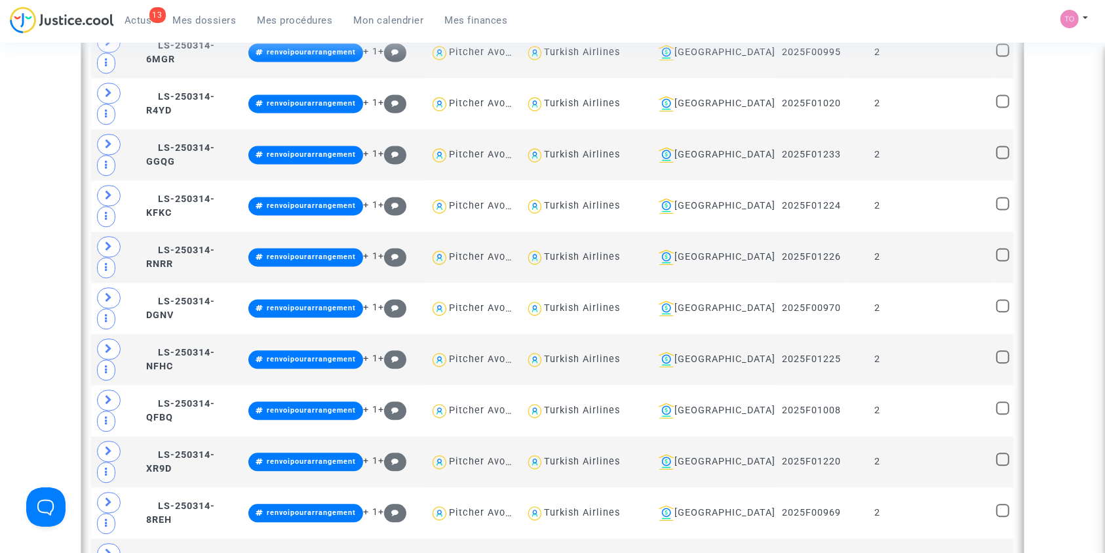
scroll to position [2928, 0]
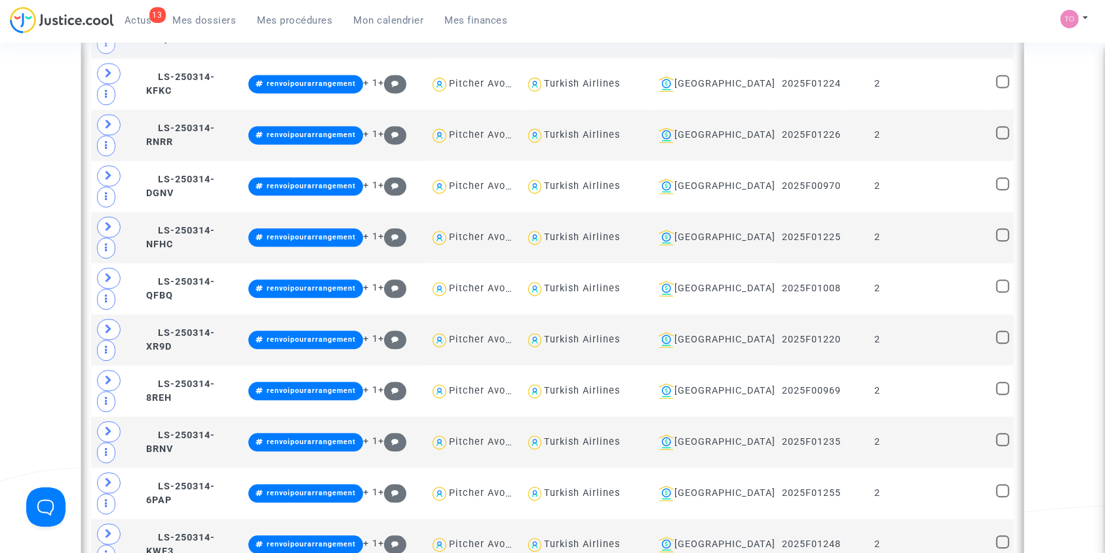
type textarea "air @"Air Algérie""
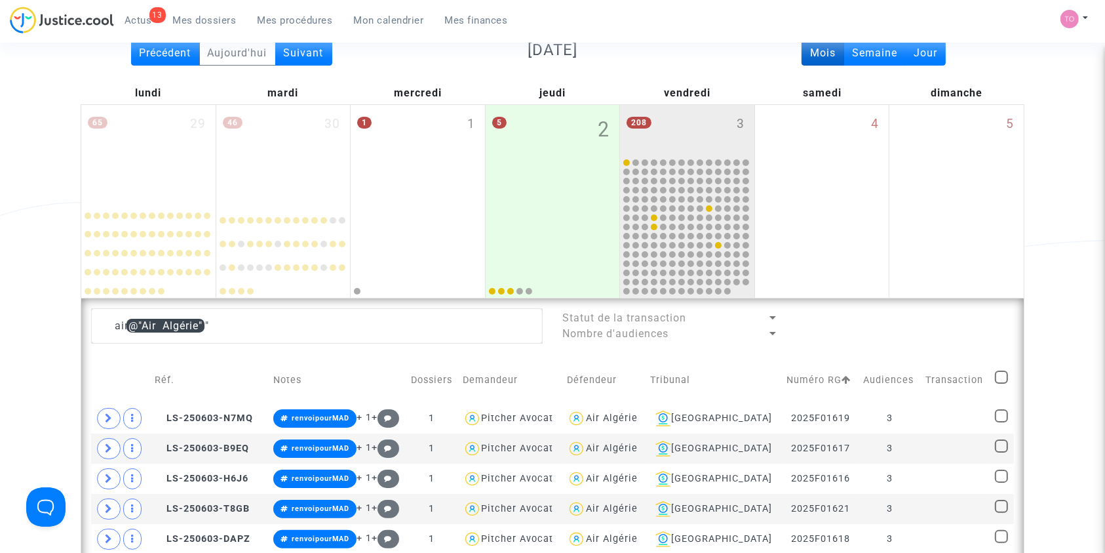
scroll to position [117, 0]
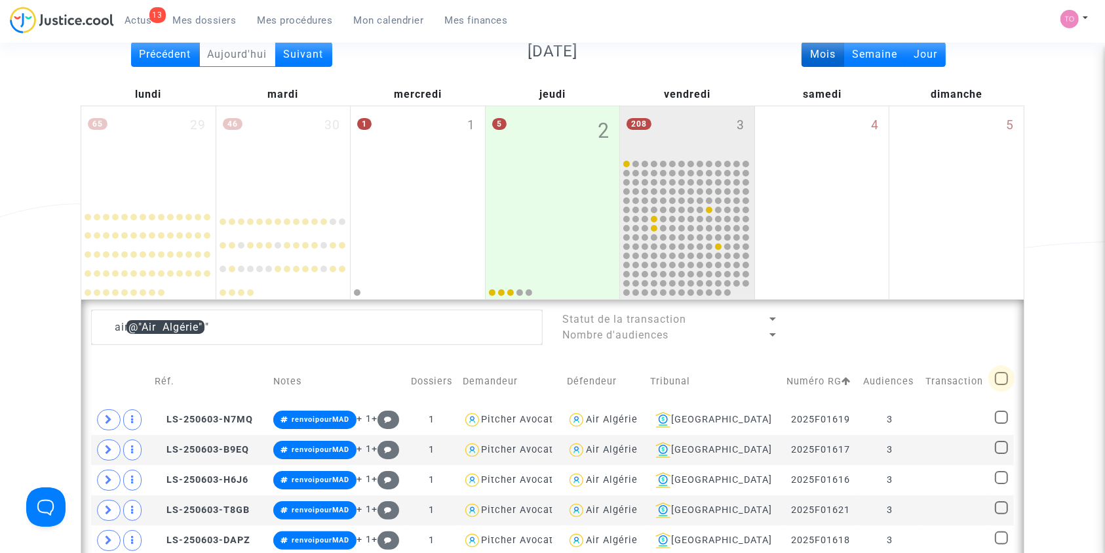
click at [1001, 381] on span at bounding box center [1001, 378] width 13 height 13
click at [1001, 385] on input "checkbox" at bounding box center [1001, 385] width 1 height 1
checkbox input "true"
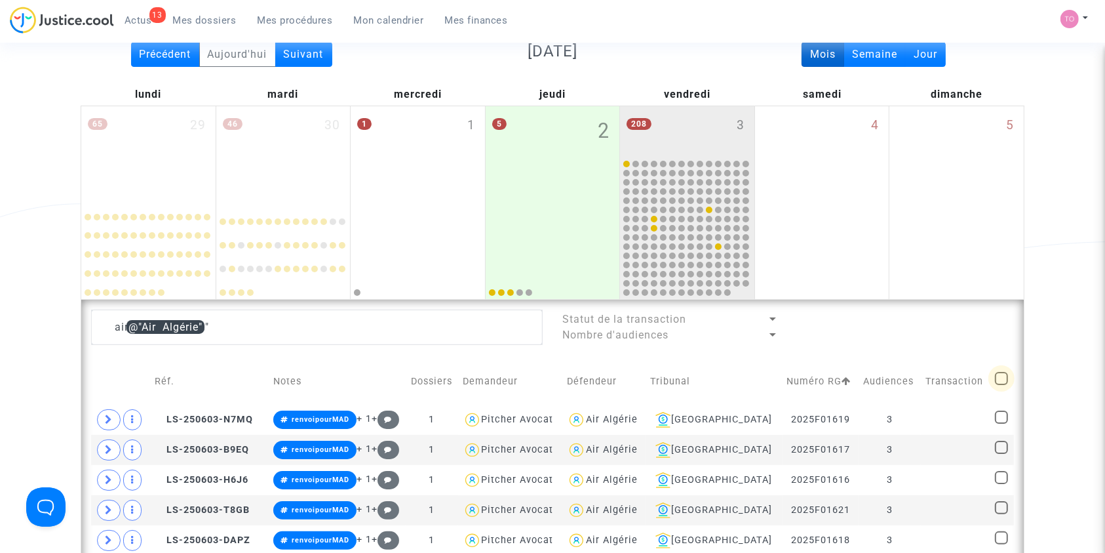
checkbox input "true"
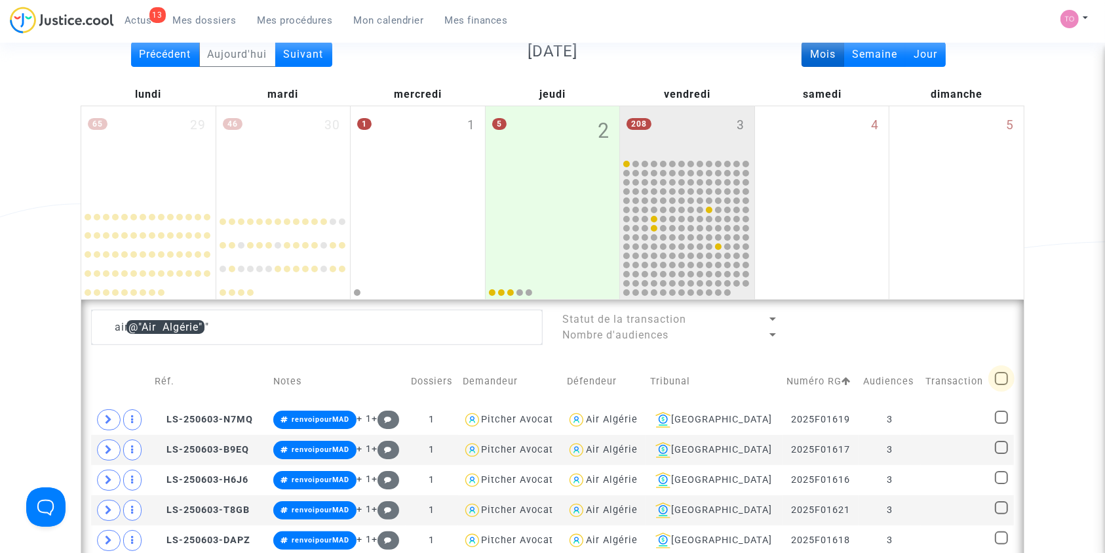
checkbox input "true"
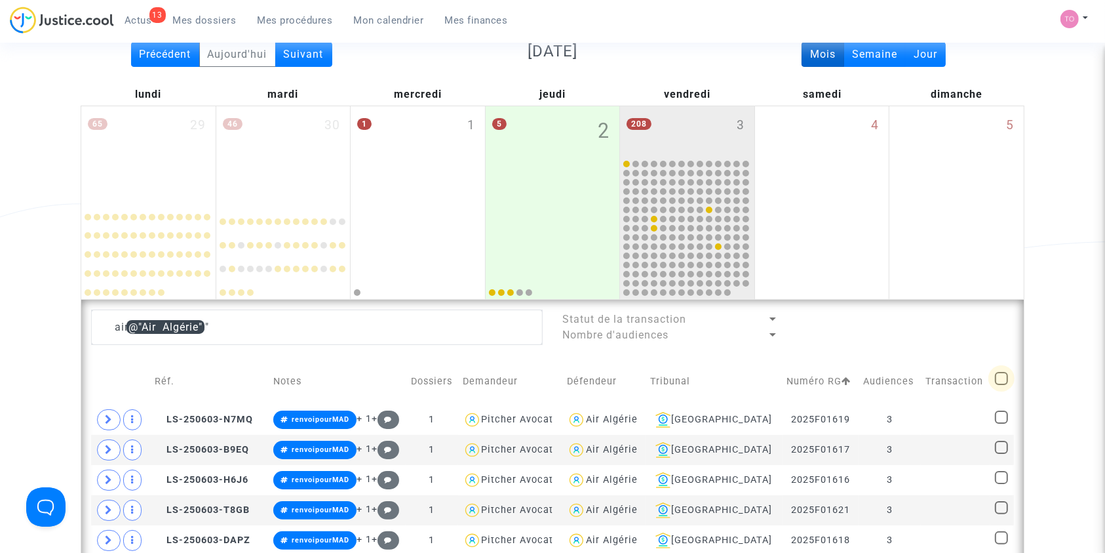
checkbox input "true"
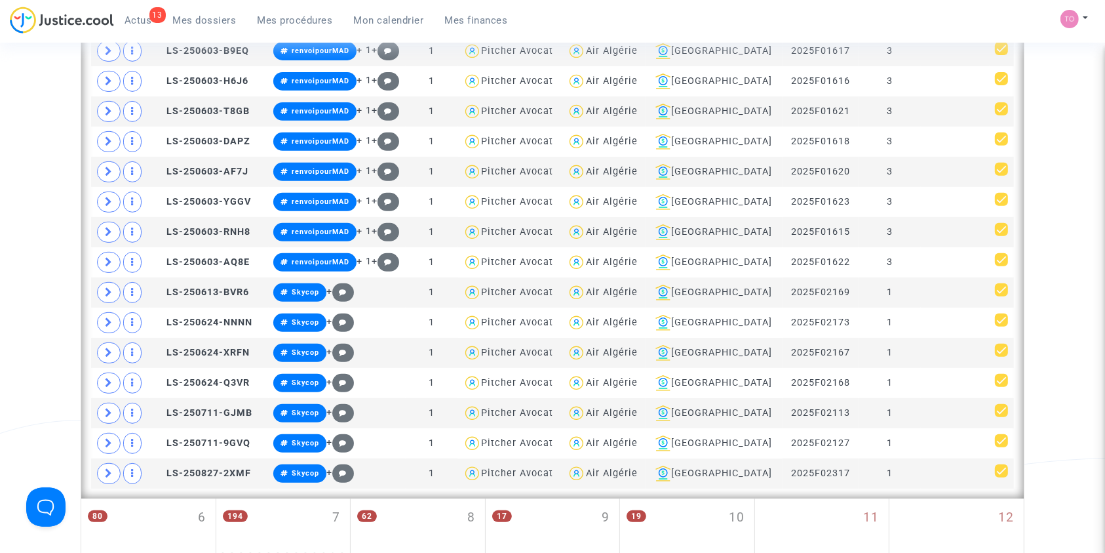
scroll to position [517, 0]
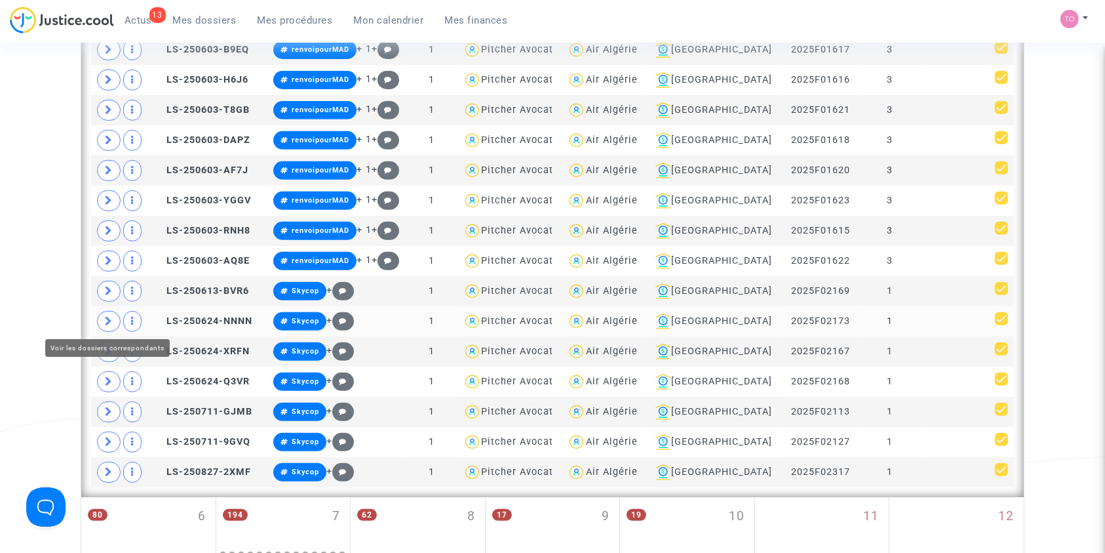
click at [102, 312] on span at bounding box center [109, 321] width 24 height 21
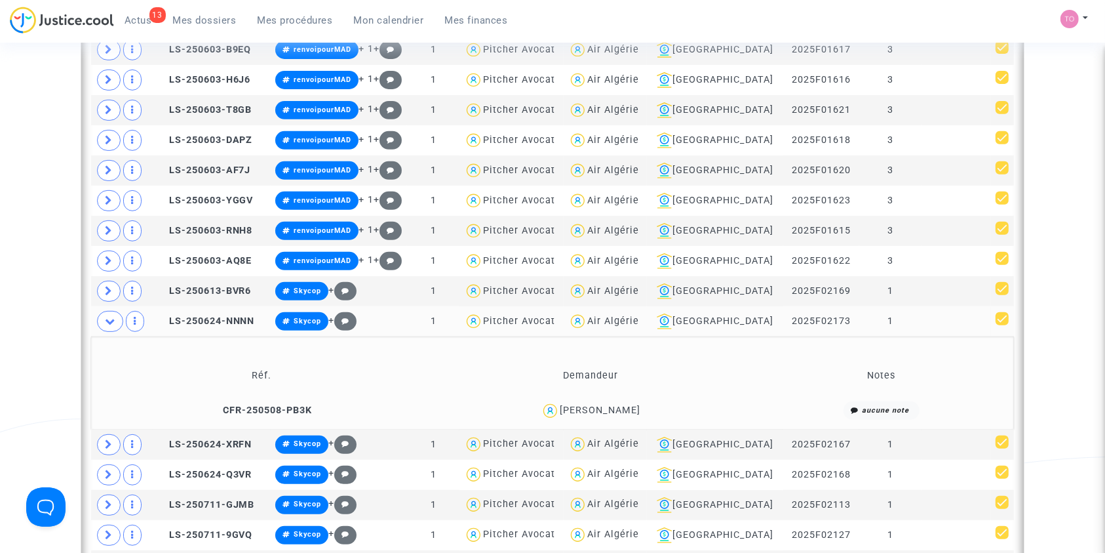
click at [597, 410] on div "BELLAL SALIMA" at bounding box center [600, 410] width 81 height 11
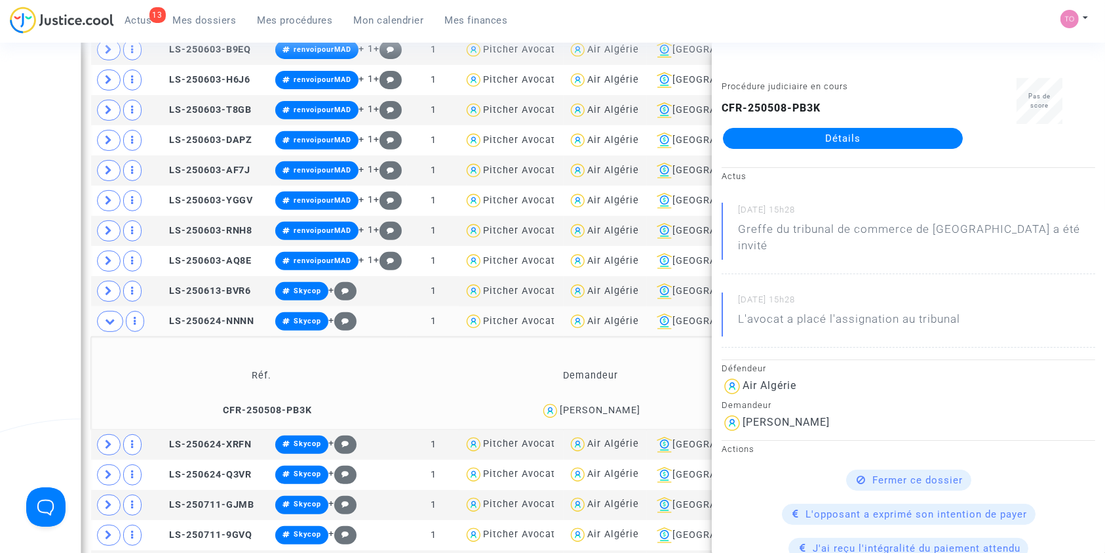
click at [20, 339] on div "Date de clôture d'instruction Date de conciliation Date d'audience Date de juge…" at bounding box center [552, 319] width 1105 height 1522
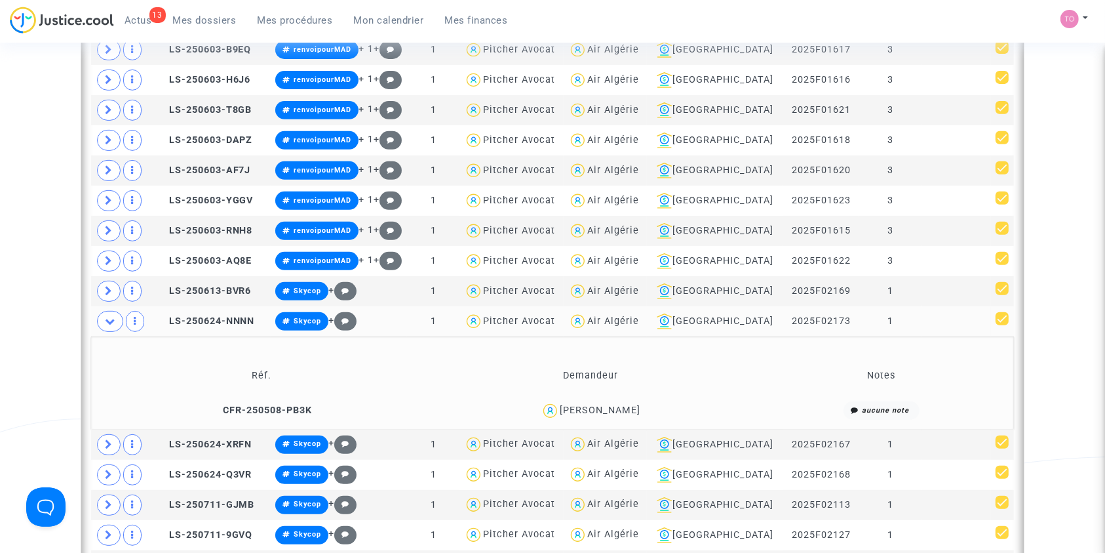
click at [606, 405] on div "BELLAL SALIMA" at bounding box center [600, 410] width 81 height 11
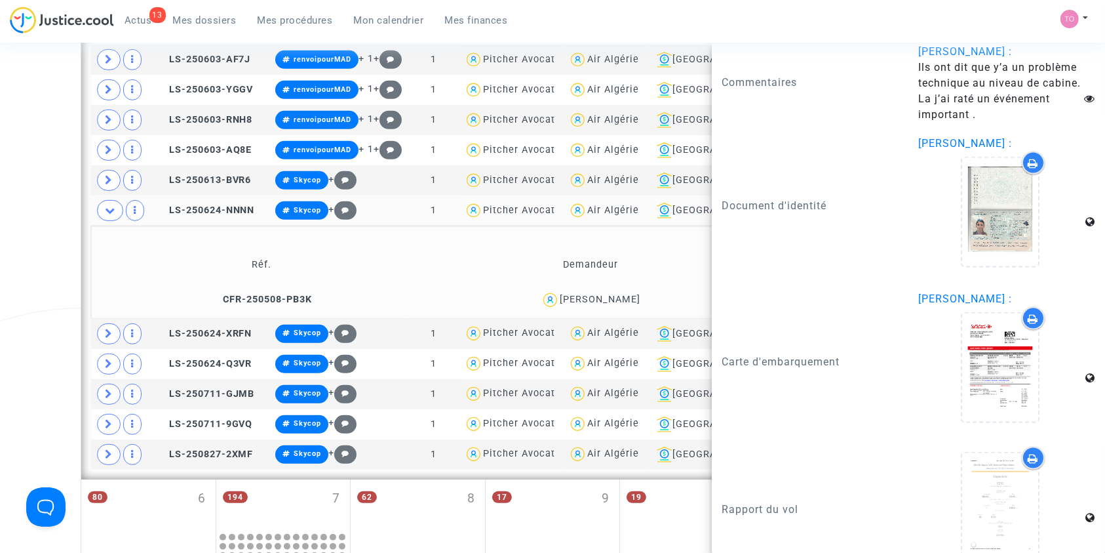
scroll to position [1784, 0]
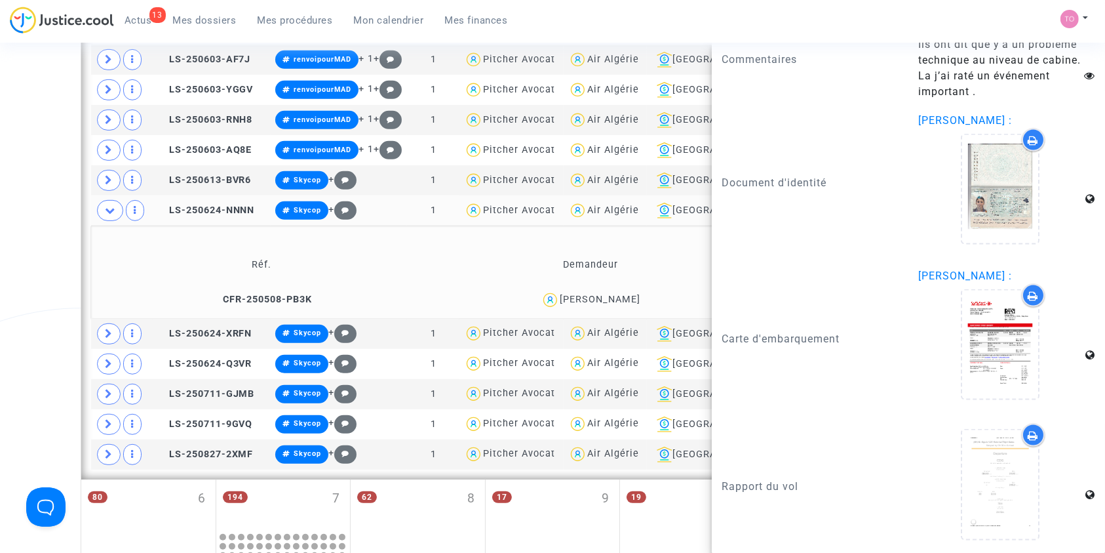
click at [35, 241] on div "Date de clôture d'instruction Date de conciliation Date d'audience Date de juge…" at bounding box center [552, 208] width 1105 height 1522
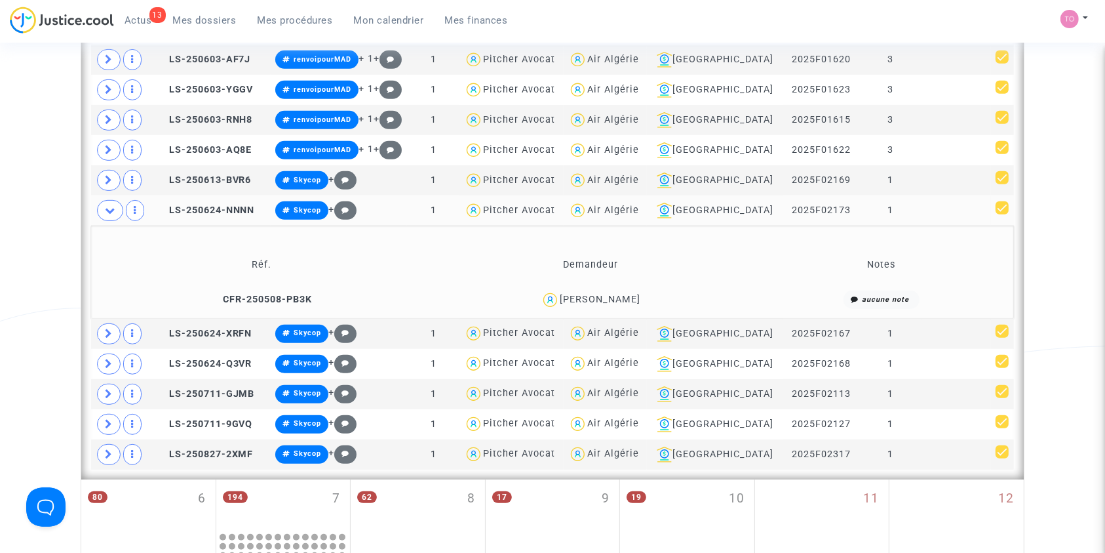
click at [591, 294] on div "BELLAL SALIMA" at bounding box center [600, 299] width 81 height 11
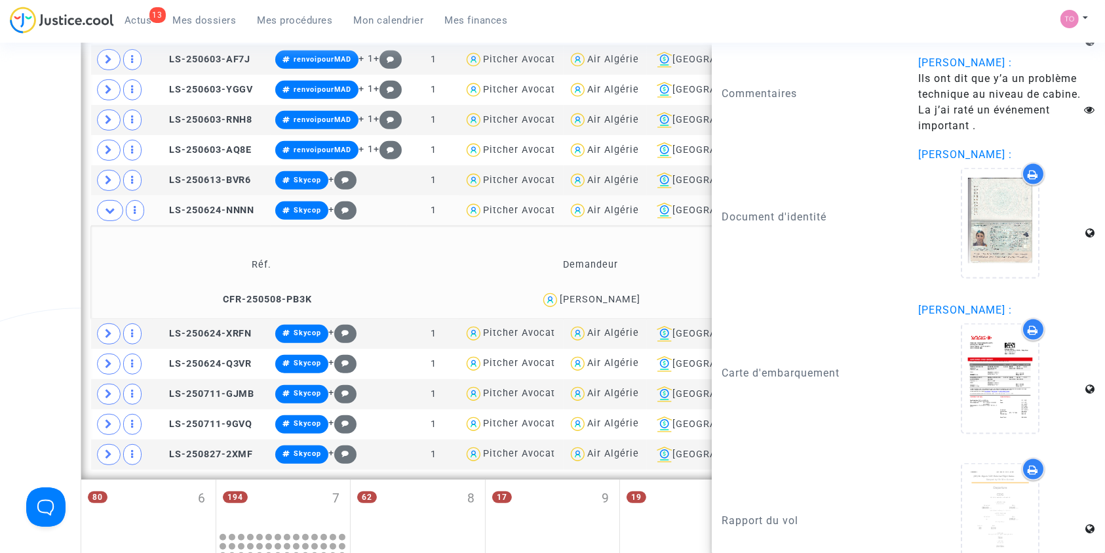
scroll to position [1784, 0]
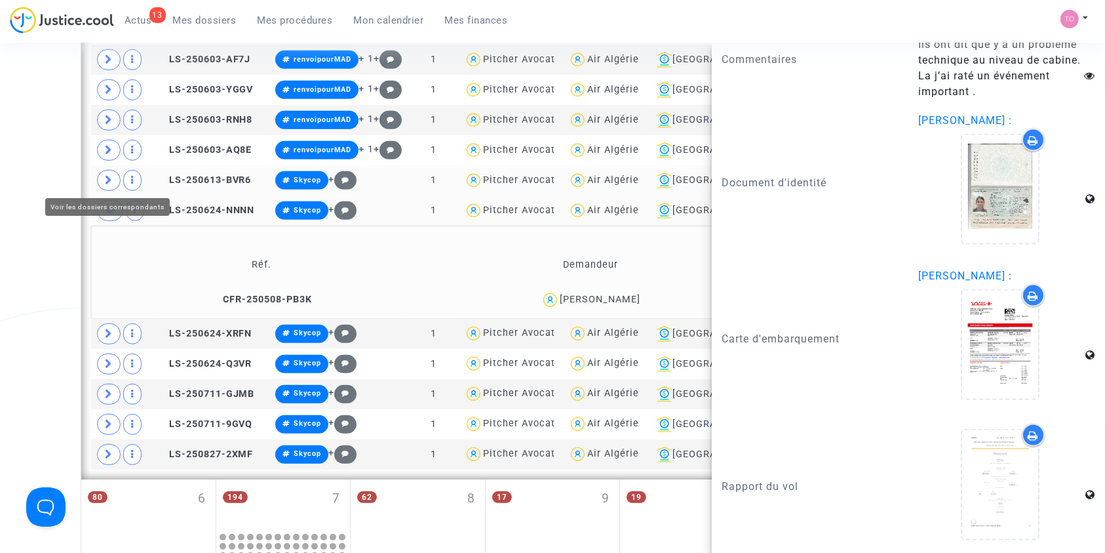
click at [101, 181] on span at bounding box center [109, 180] width 24 height 21
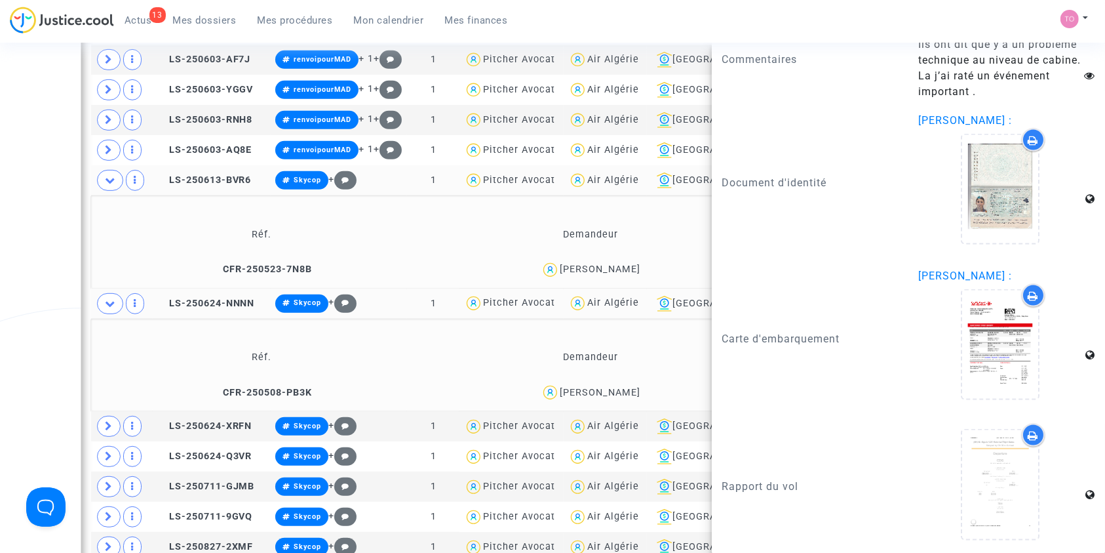
click at [597, 270] on div "MAISSA LARABI" at bounding box center [600, 269] width 81 height 11
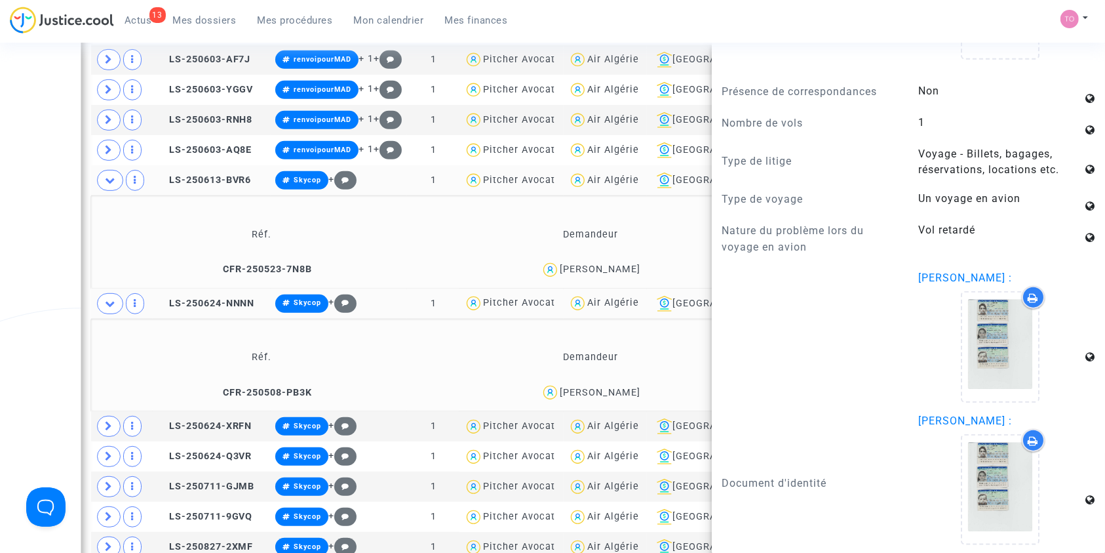
scroll to position [1412, 0]
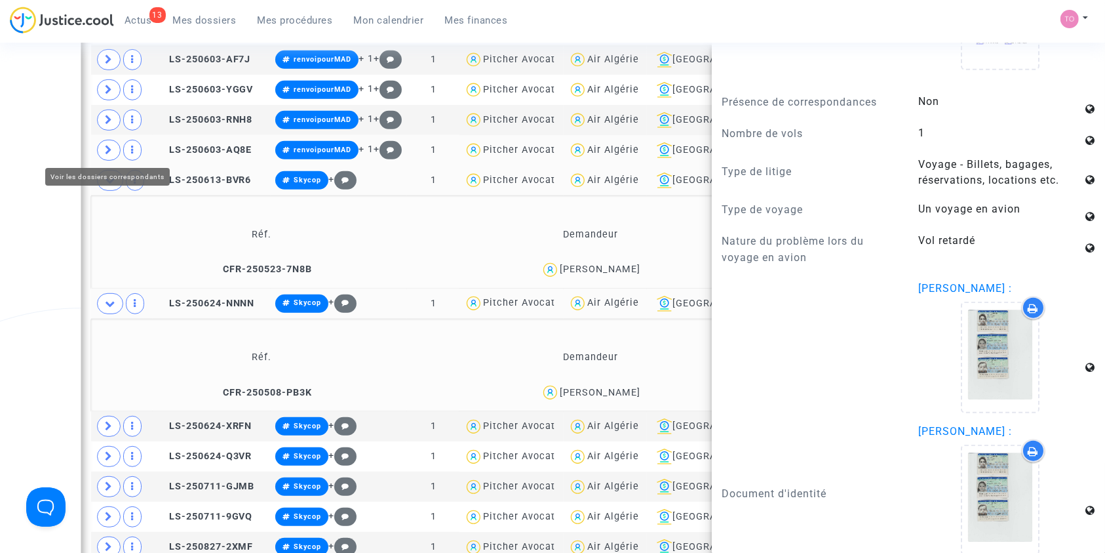
click at [110, 149] on icon at bounding box center [109, 150] width 8 height 10
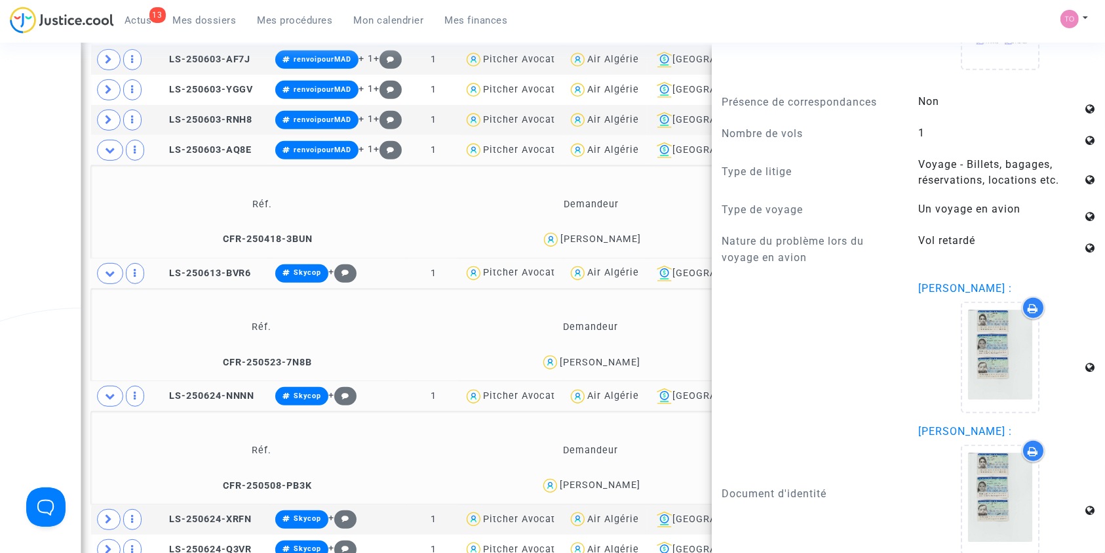
click at [601, 236] on div "Walid Khellas" at bounding box center [601, 238] width 81 height 11
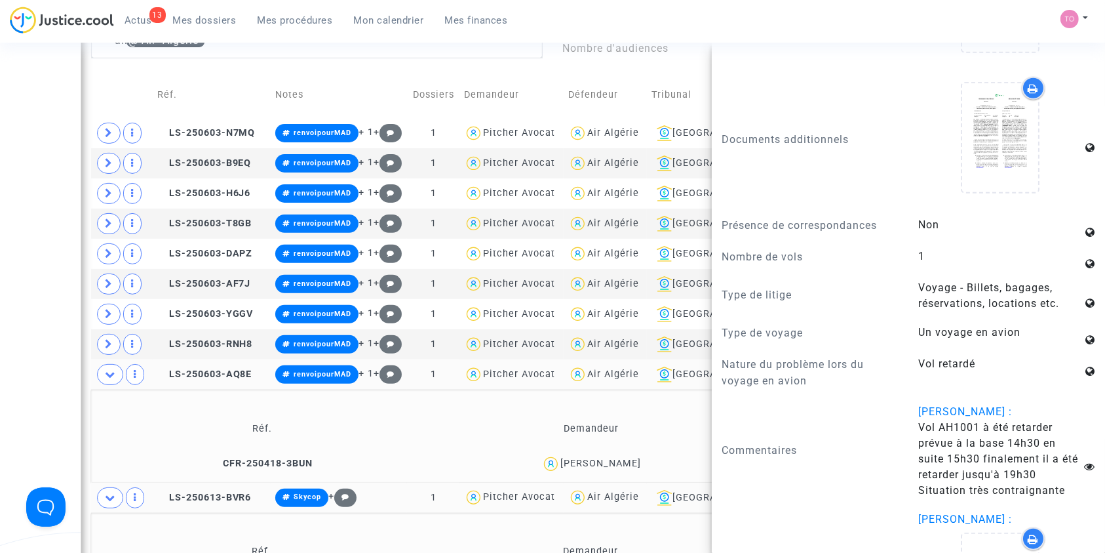
scroll to position [403, 0]
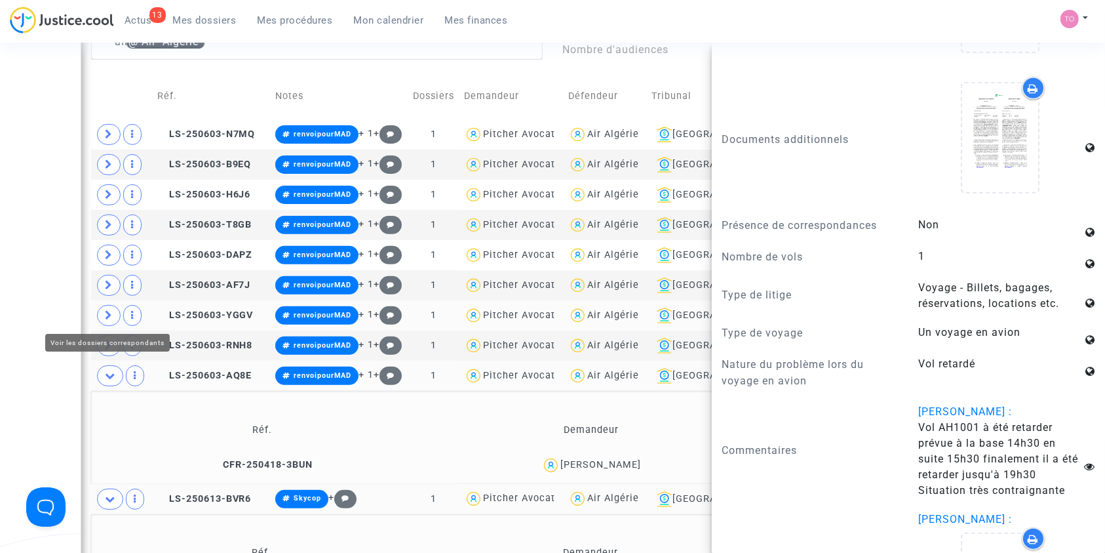
click at [107, 315] on icon at bounding box center [109, 315] width 8 height 10
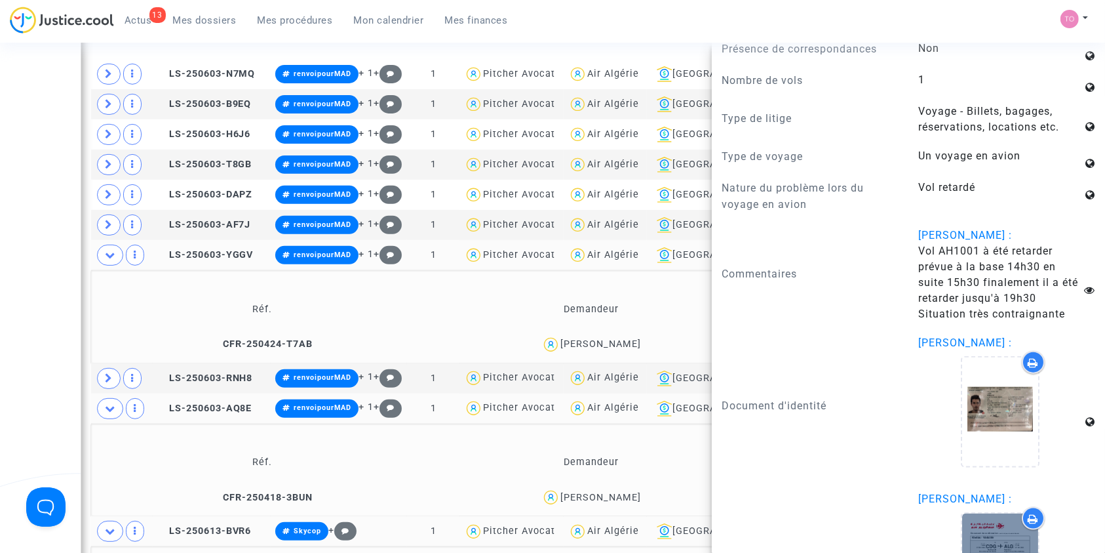
scroll to position [1445, 0]
click at [35, 186] on div "Date de clôture d'instruction Date de conciliation Date d'audience Date de juge…" at bounding box center [552, 513] width 1105 height 1800
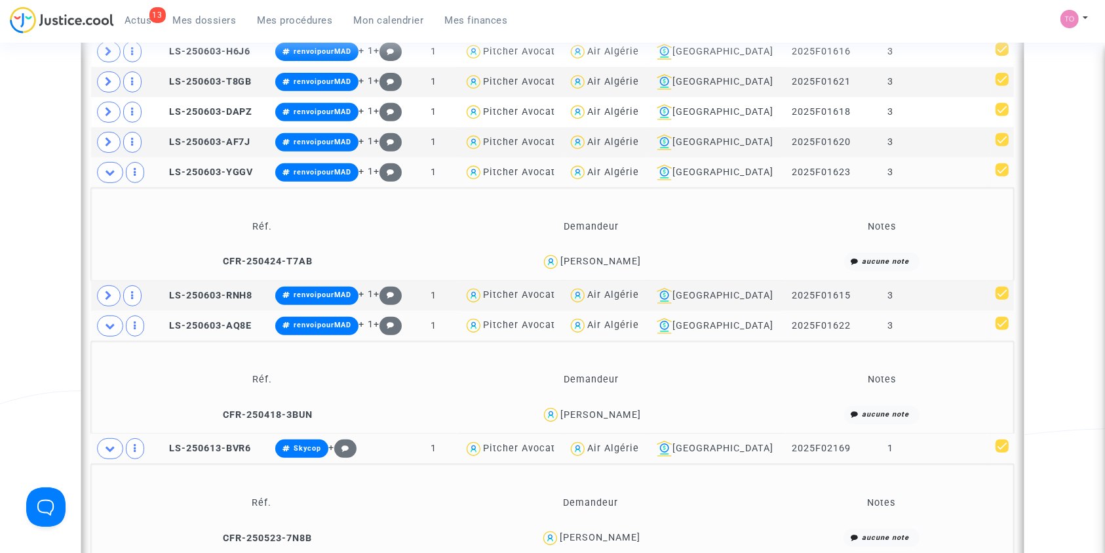
scroll to position [546, 0]
click at [106, 317] on span at bounding box center [110, 325] width 26 height 21
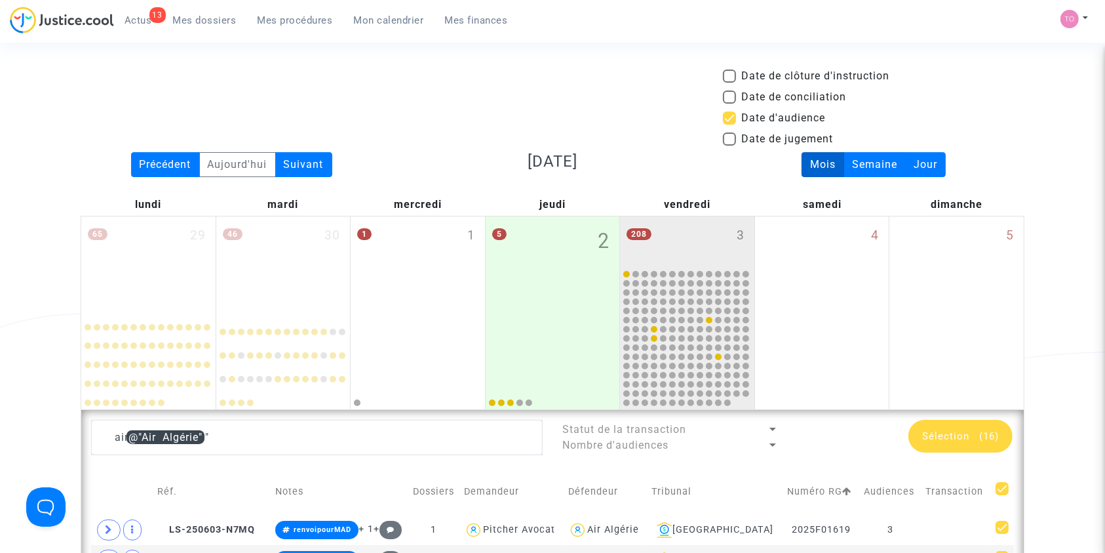
scroll to position [5, 0]
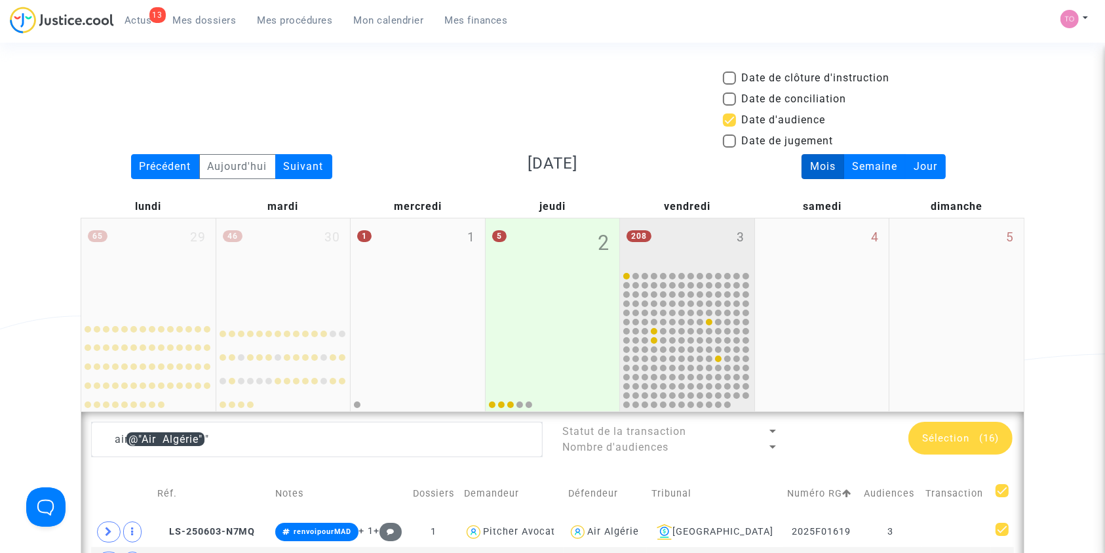
click at [674, 243] on div "208 3" at bounding box center [687, 243] width 134 height 51
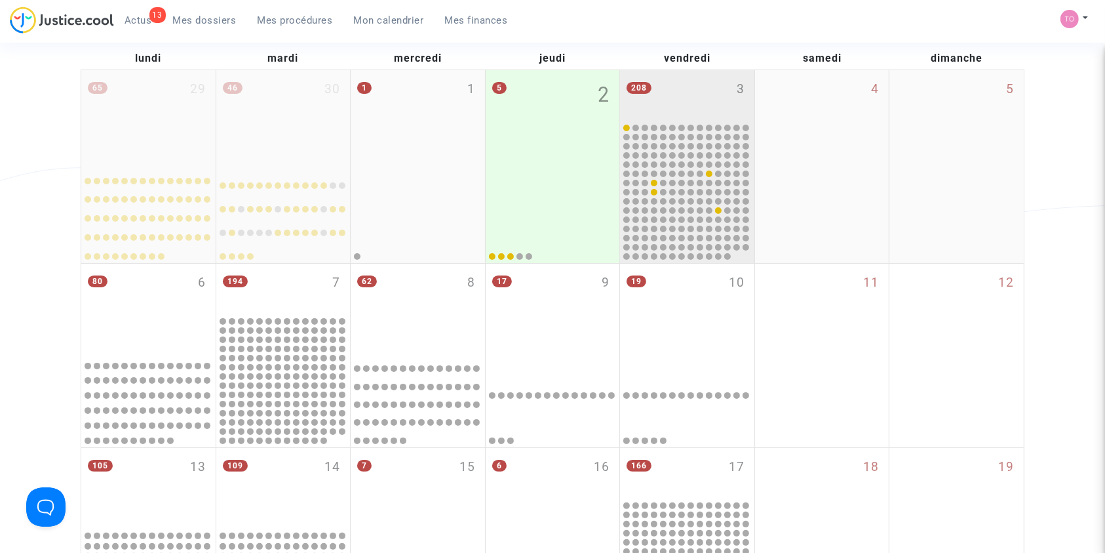
scroll to position [145, 0]
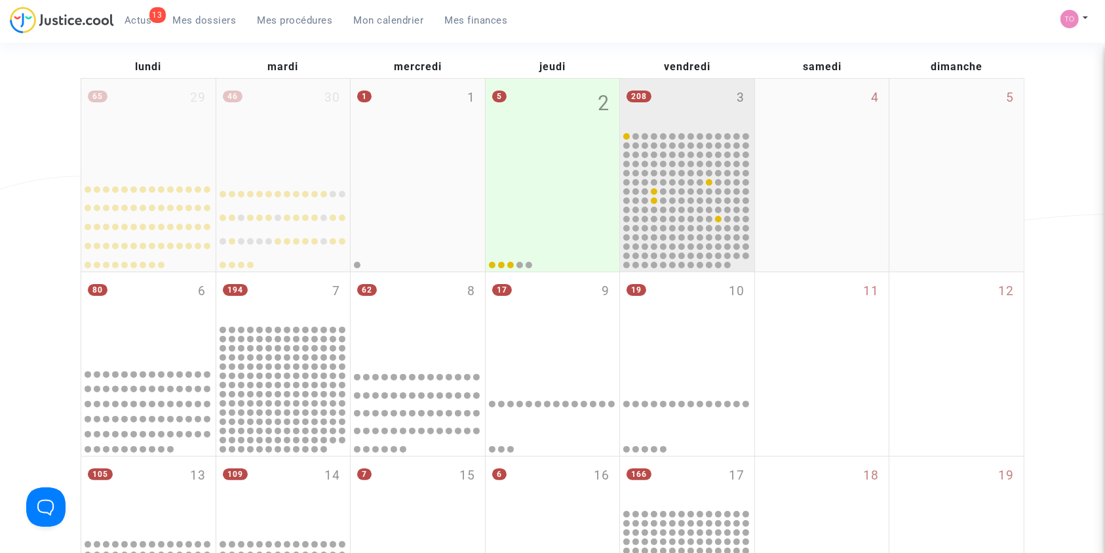
click at [710, 100] on div "208 3" at bounding box center [687, 104] width 134 height 51
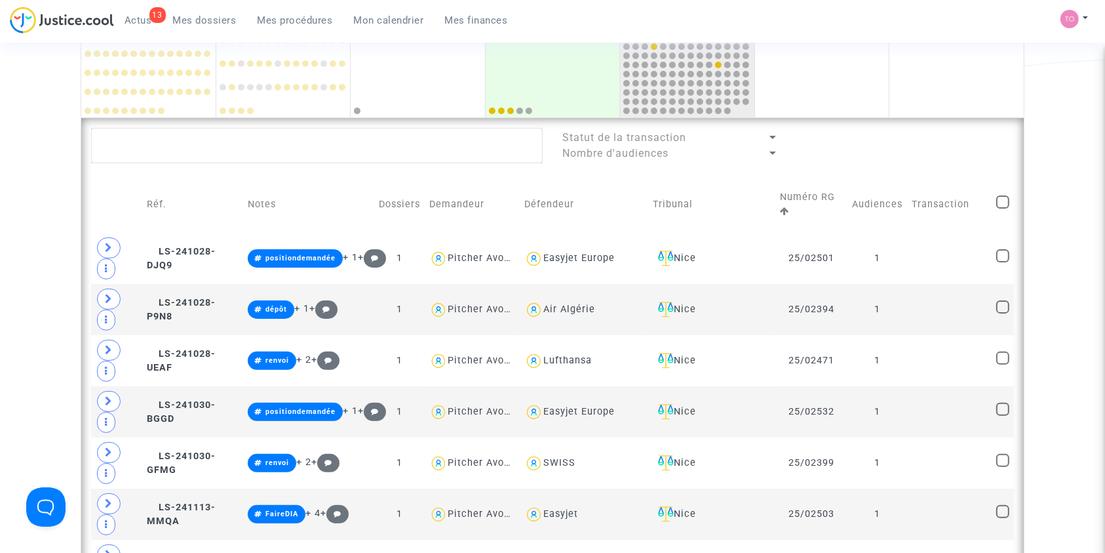
scroll to position [299, 0]
click at [732, 250] on div "Nice" at bounding box center [712, 258] width 118 height 16
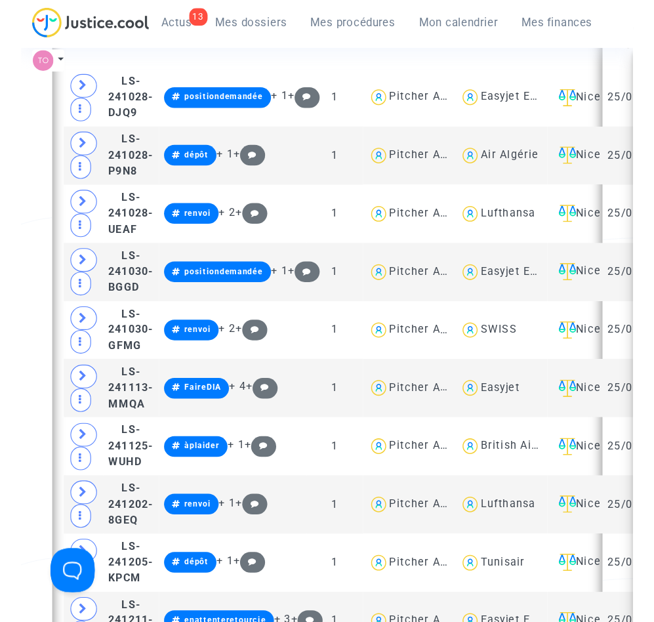
scroll to position [357, 0]
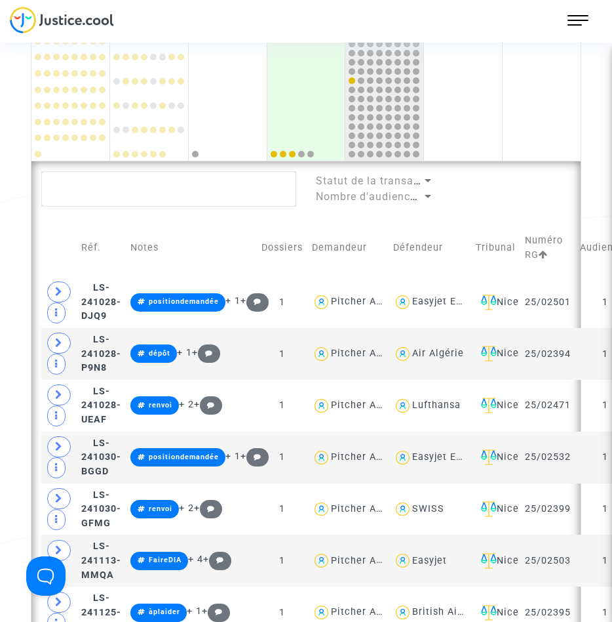
drag, startPoint x: 492, startPoint y: 16, endPoint x: 21, endPoint y: 262, distance: 531.1
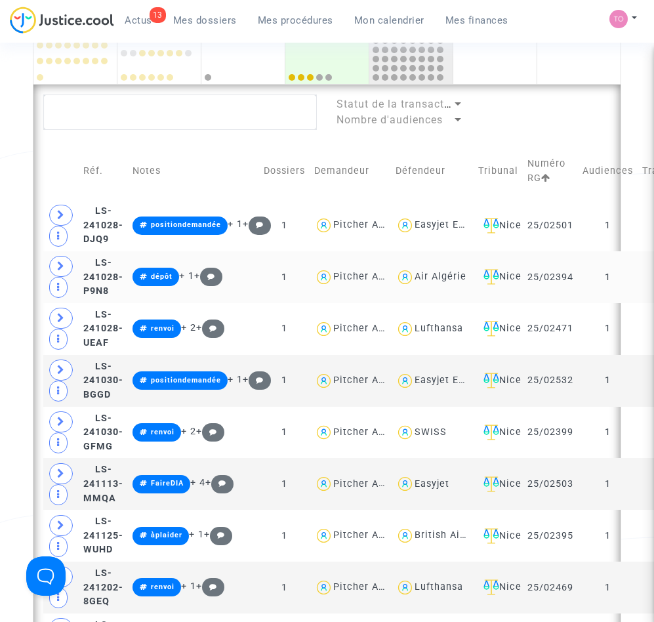
scroll to position [500, 0]
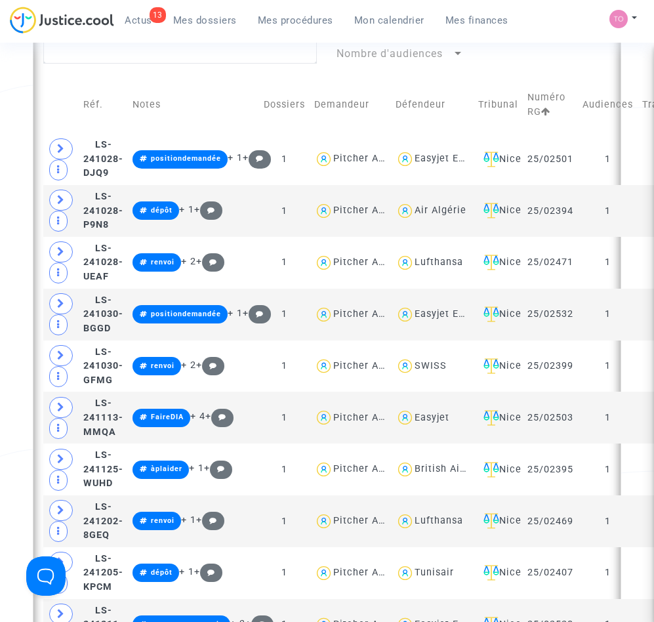
click at [3, 171] on div "Date de clôture d'instruction Date de conciliation Date d'audience Date de juge…" at bounding box center [327, 593] width 654 height 2034
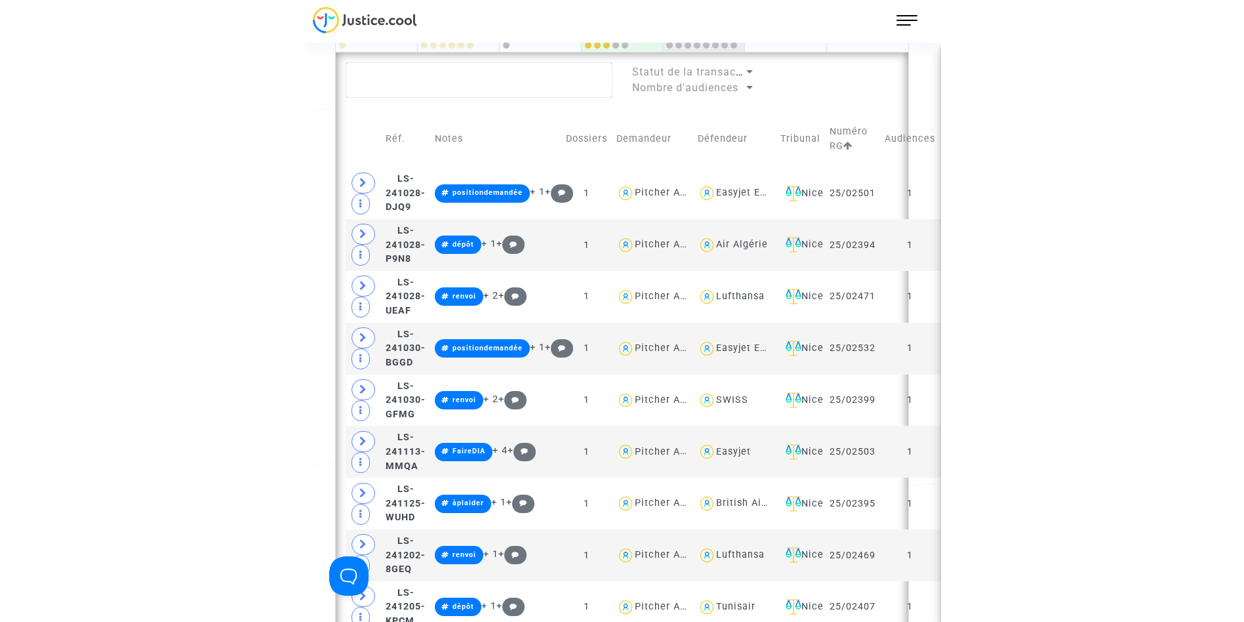
scroll to position [469, 0]
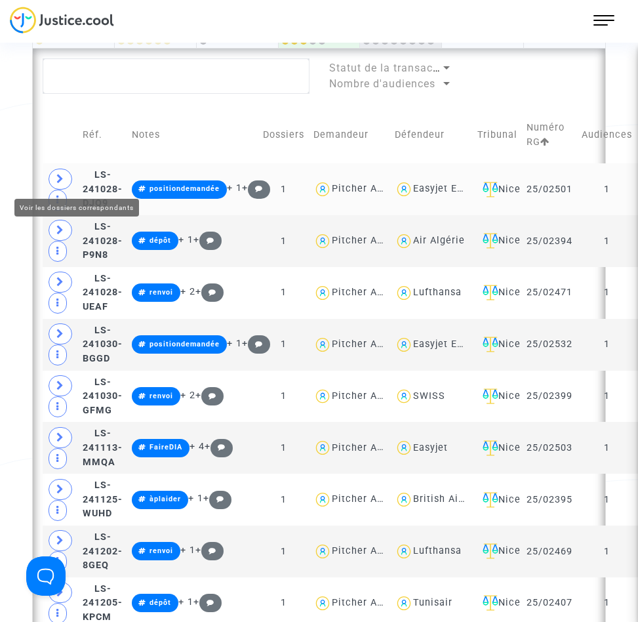
click at [60, 182] on icon at bounding box center [60, 179] width 8 height 10
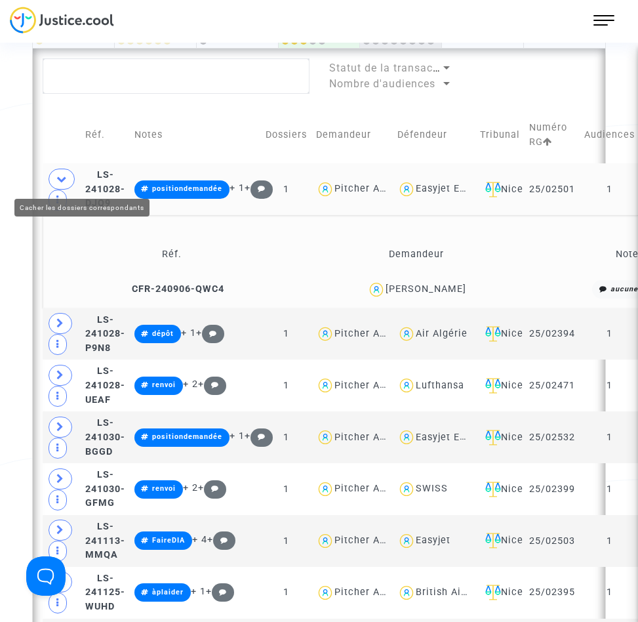
click at [59, 178] on icon at bounding box center [61, 179] width 10 height 10
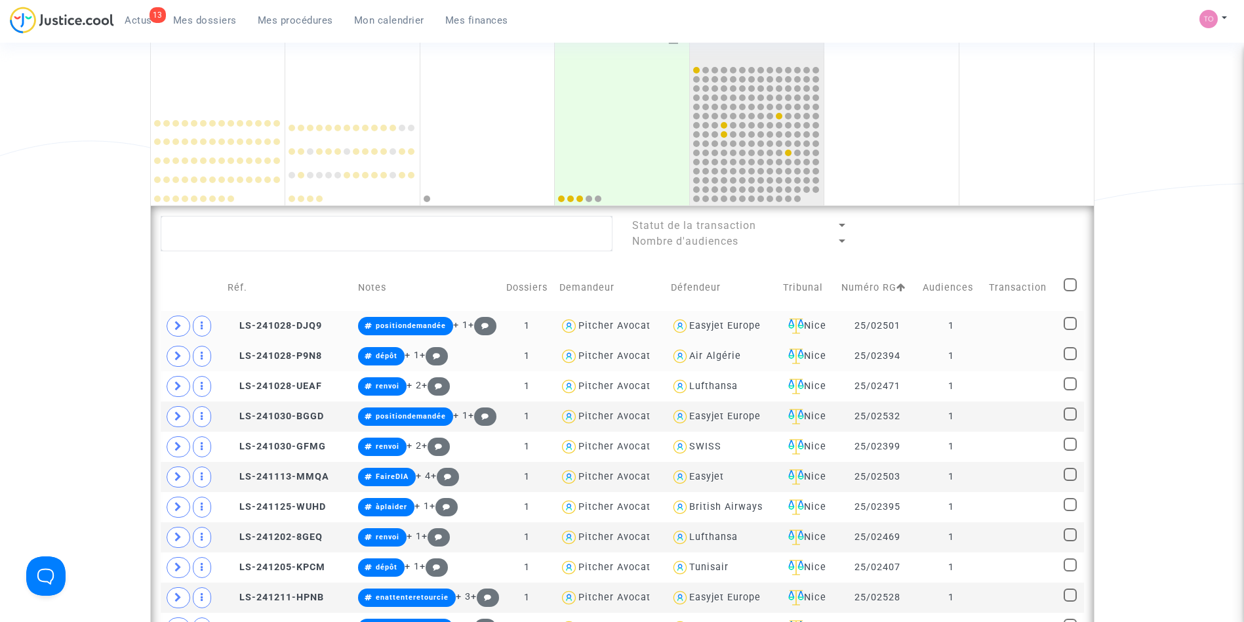
scroll to position [197, 0]
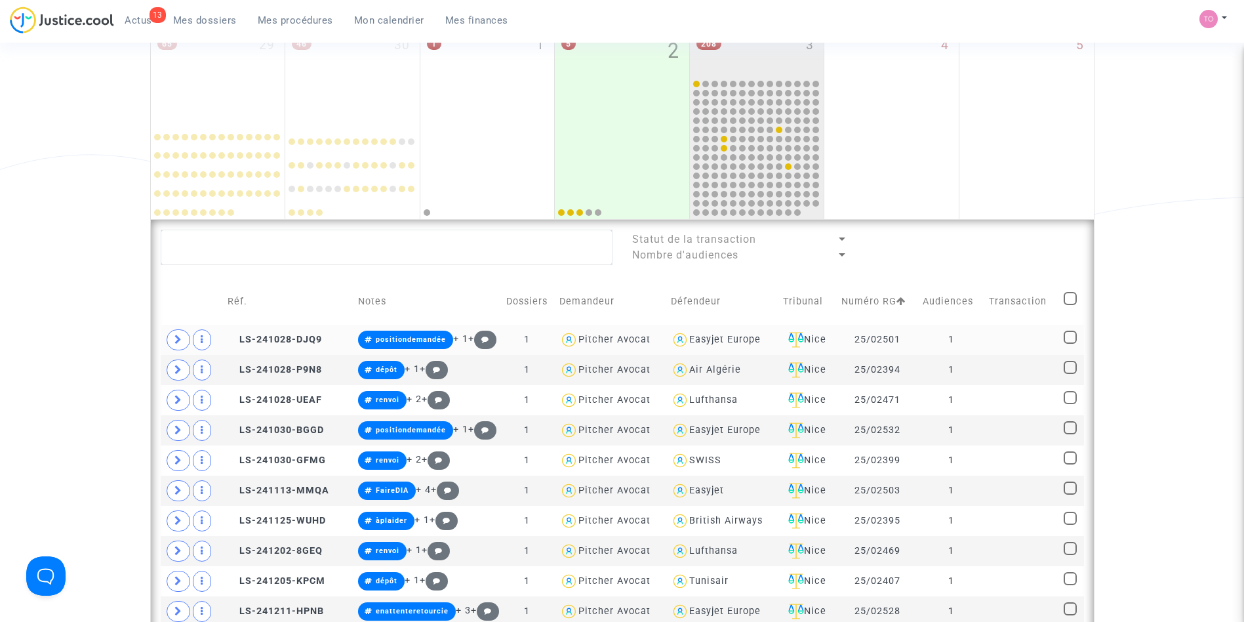
click at [1065, 292] on span at bounding box center [1069, 298] width 13 height 13
click at [1069, 305] on input "checkbox" at bounding box center [1069, 305] width 1 height 1
checkbox input "true"
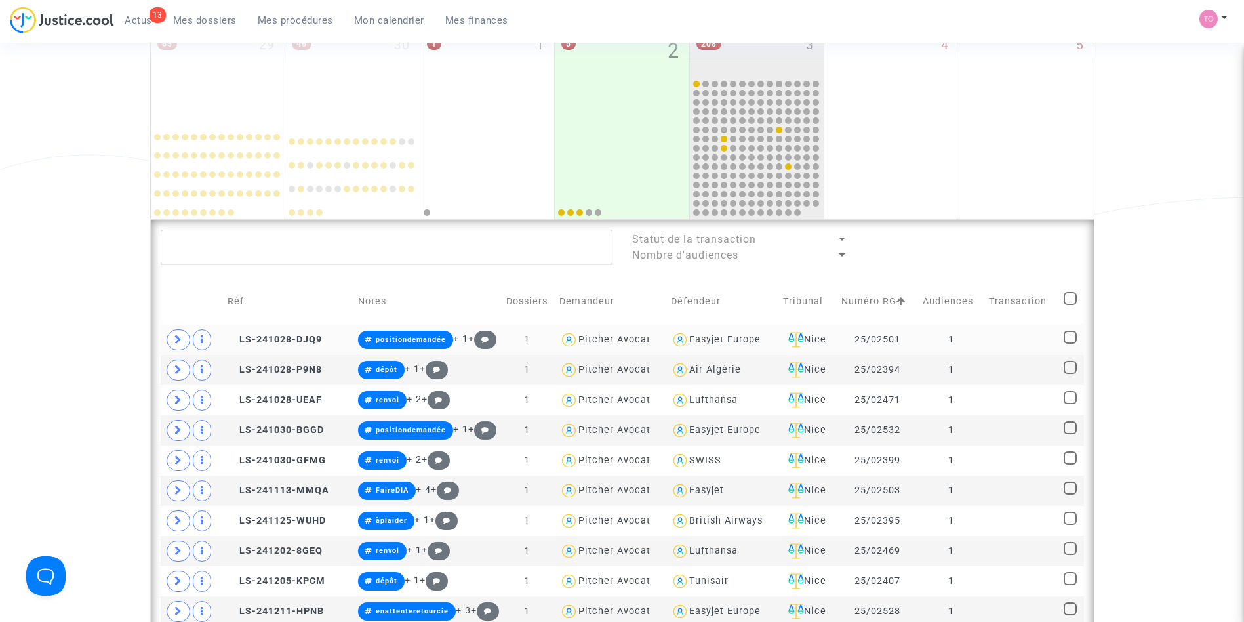
checkbox input "true"
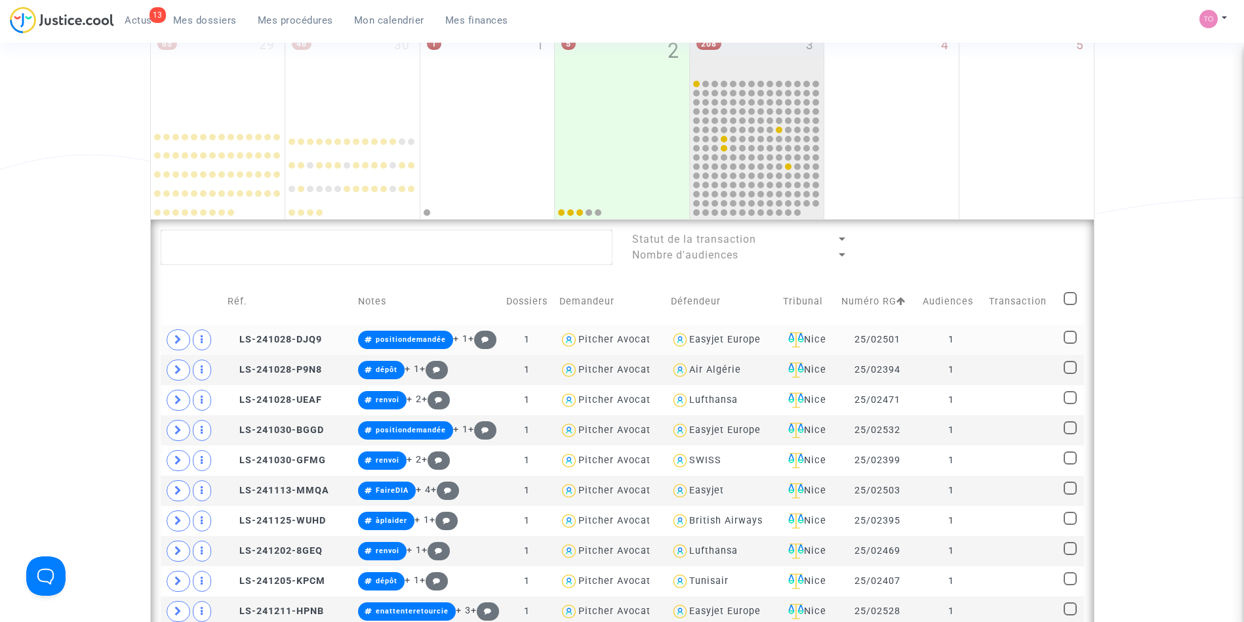
checkbox input "true"
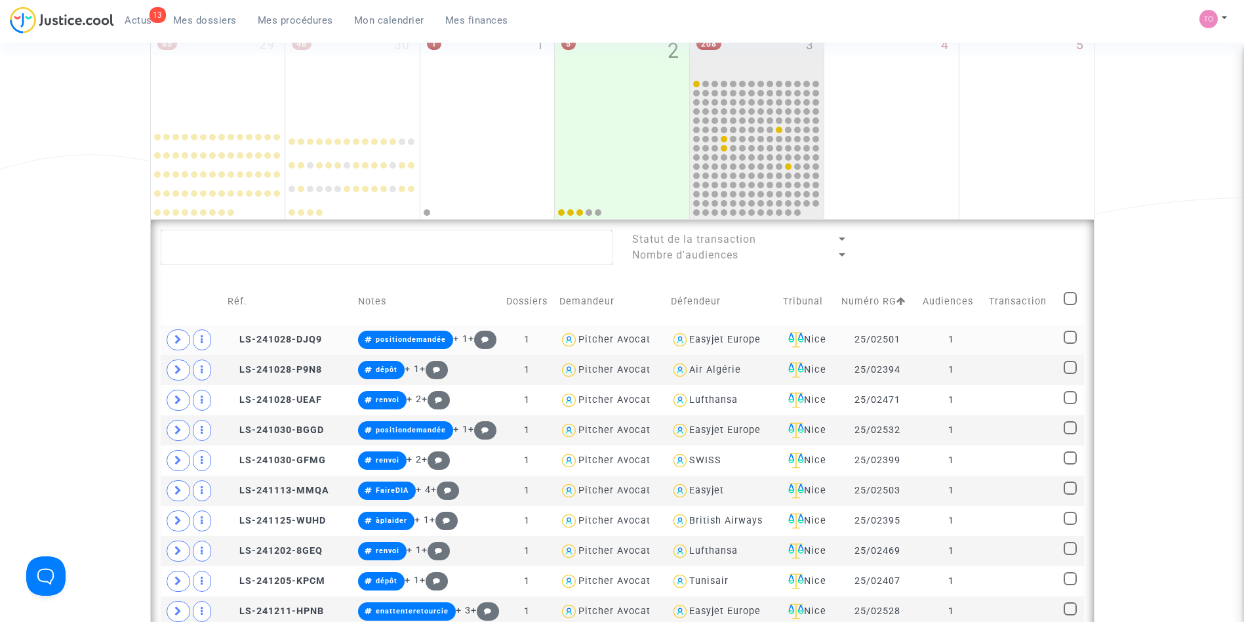
checkbox input "true"
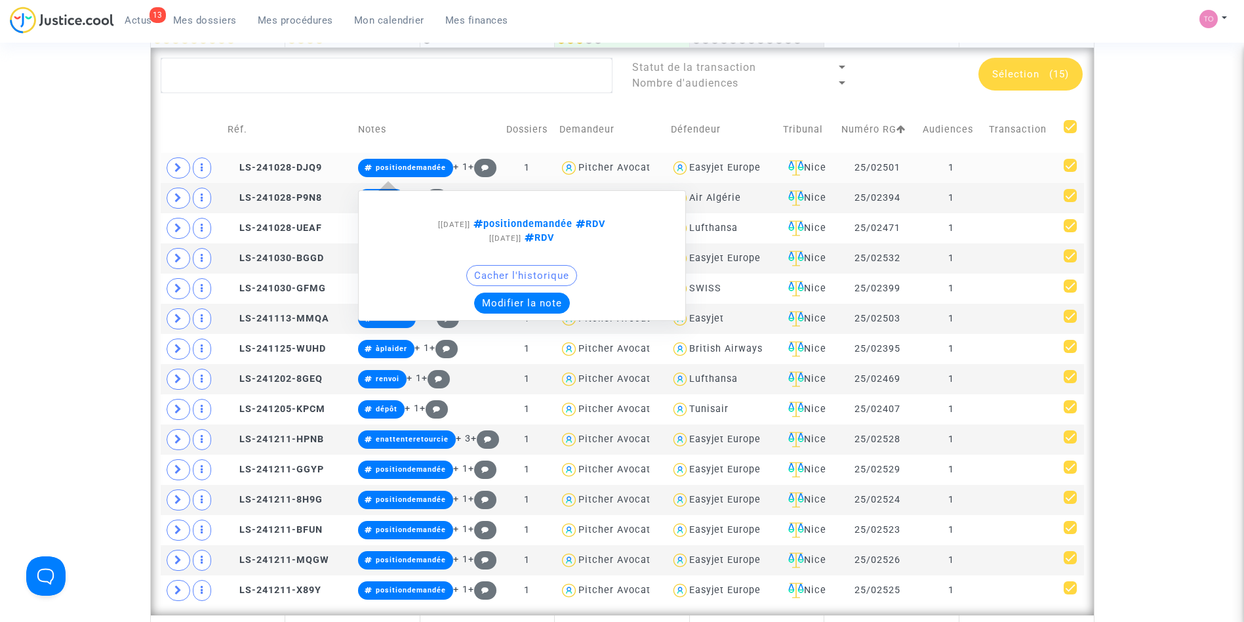
scroll to position [370, 0]
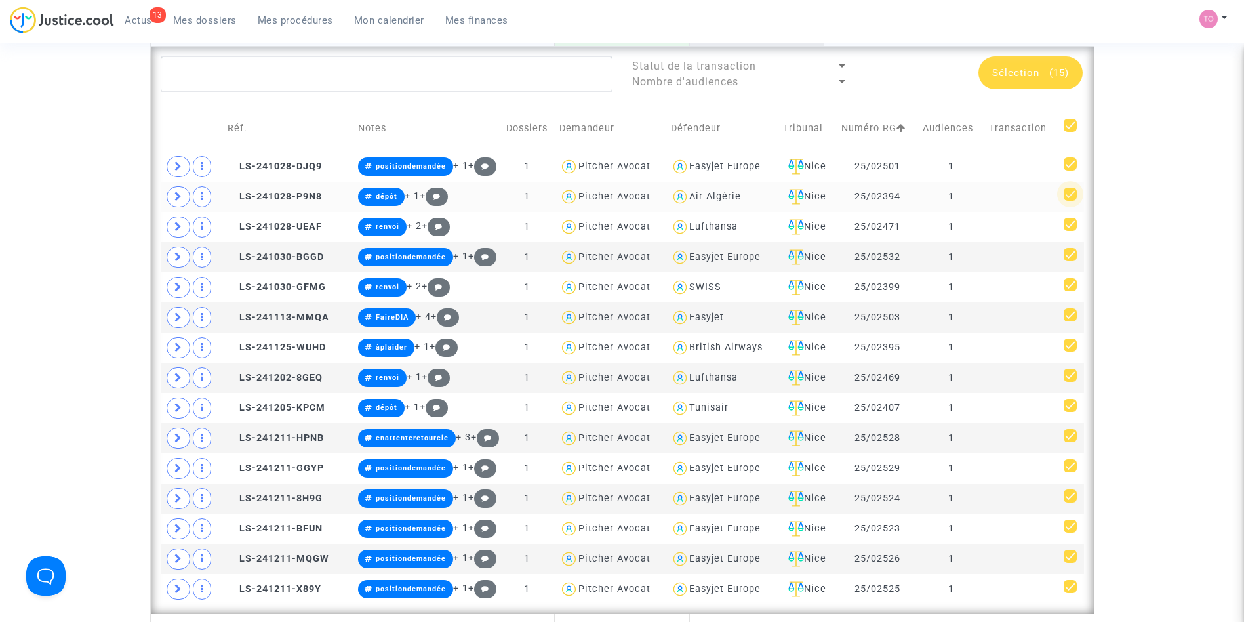
click at [1069, 188] on span at bounding box center [1069, 194] width 13 height 13
click at [1069, 201] on input "checkbox" at bounding box center [1069, 201] width 1 height 1
checkbox input "false"
click at [1071, 344] on span at bounding box center [1069, 344] width 13 height 13
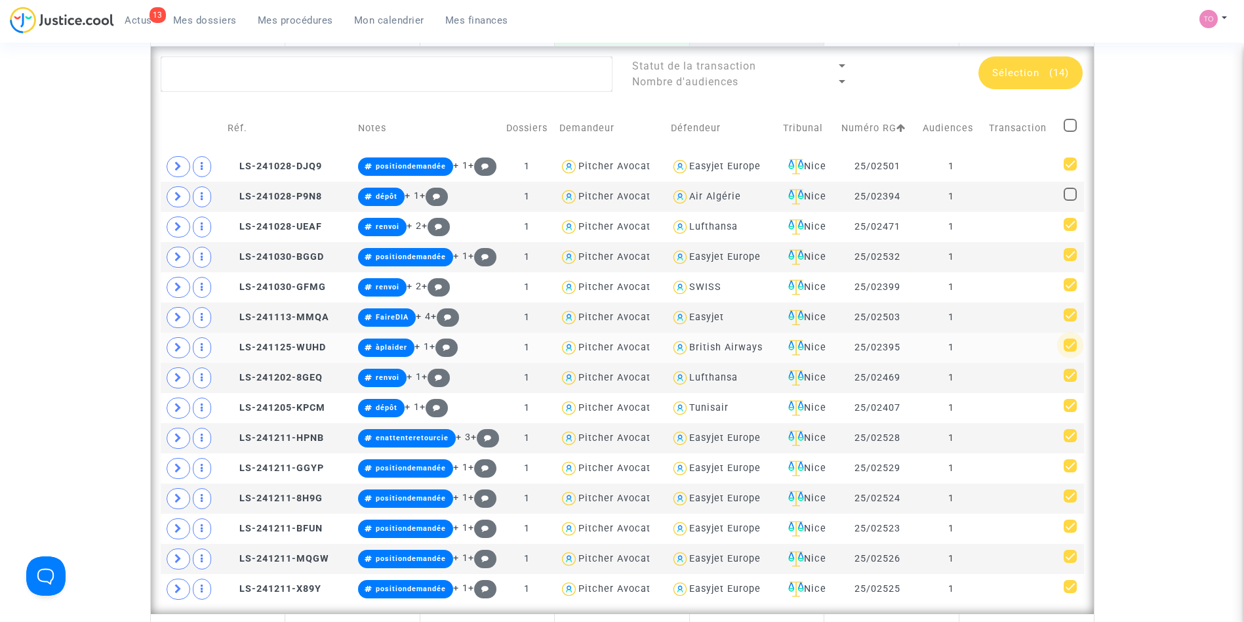
click at [1070, 351] on input "checkbox" at bounding box center [1069, 351] width 1 height 1
checkbox input "false"
click at [1069, 282] on span at bounding box center [1069, 284] width 13 height 13
click at [1069, 291] on input "checkbox" at bounding box center [1069, 291] width 1 height 1
checkbox input "false"
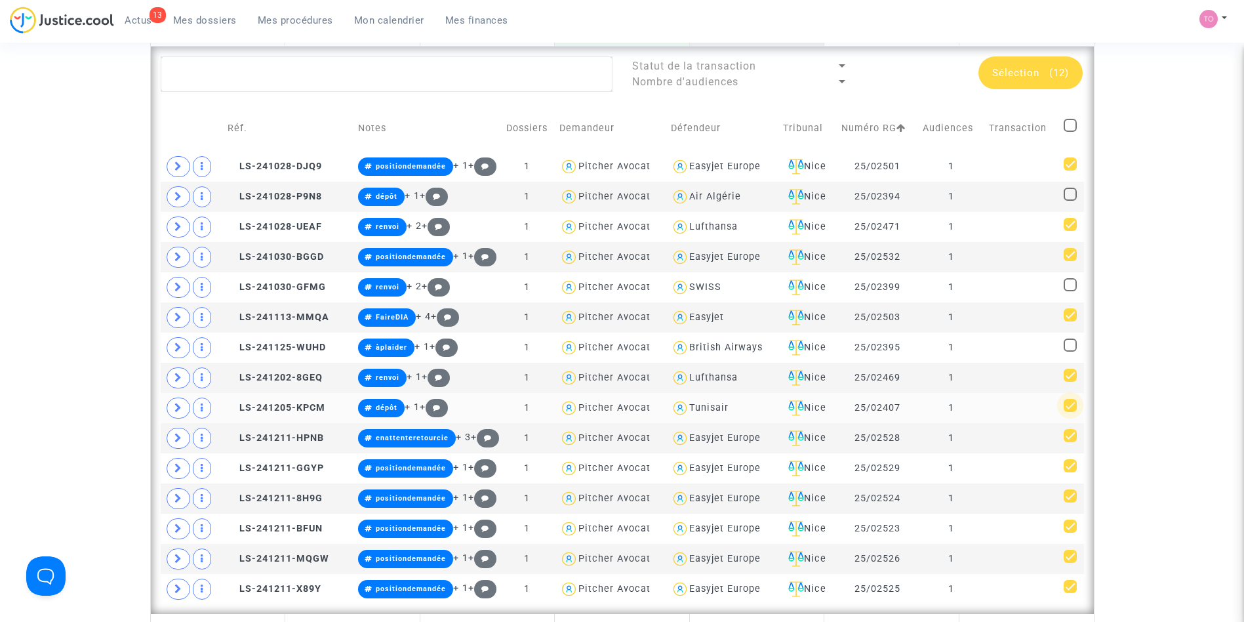
click at [1070, 407] on span at bounding box center [1069, 405] width 13 height 13
click at [1070, 412] on input "checkbox" at bounding box center [1069, 412] width 1 height 1
checkbox input "false"
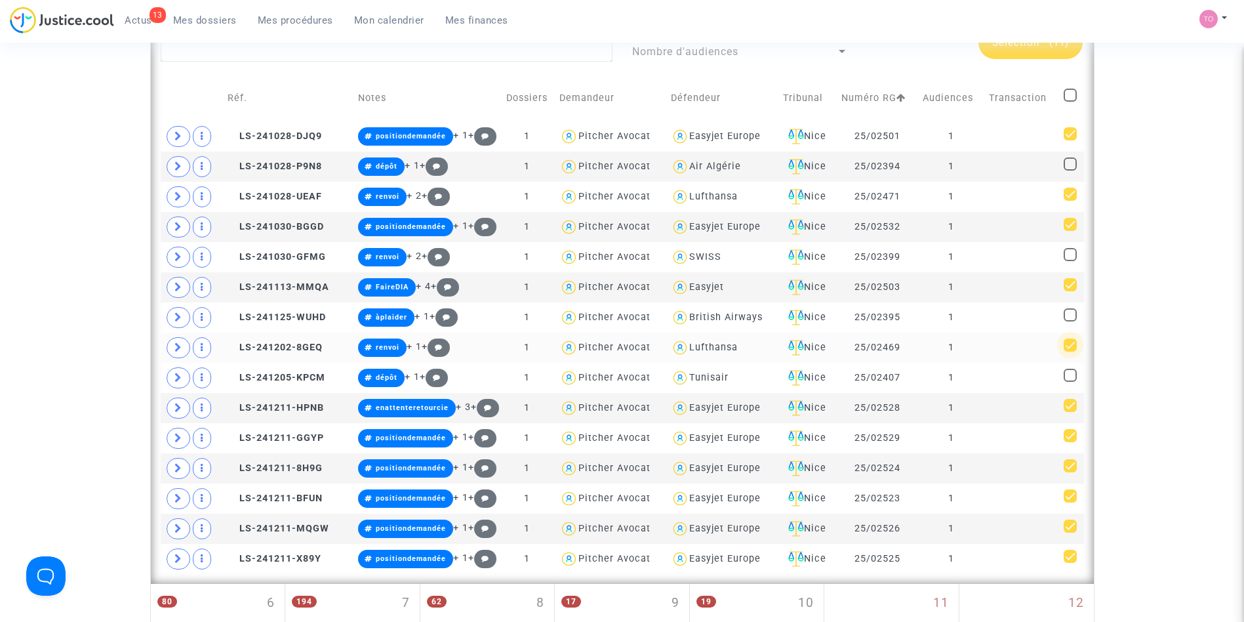
click at [1069, 341] on span at bounding box center [1069, 344] width 13 height 13
click at [1069, 351] on input "checkbox" at bounding box center [1069, 351] width 1 height 1
checkbox input "false"
click at [1069, 196] on span at bounding box center [1069, 194] width 13 height 13
click at [1069, 201] on input "checkbox" at bounding box center [1069, 201] width 1 height 1
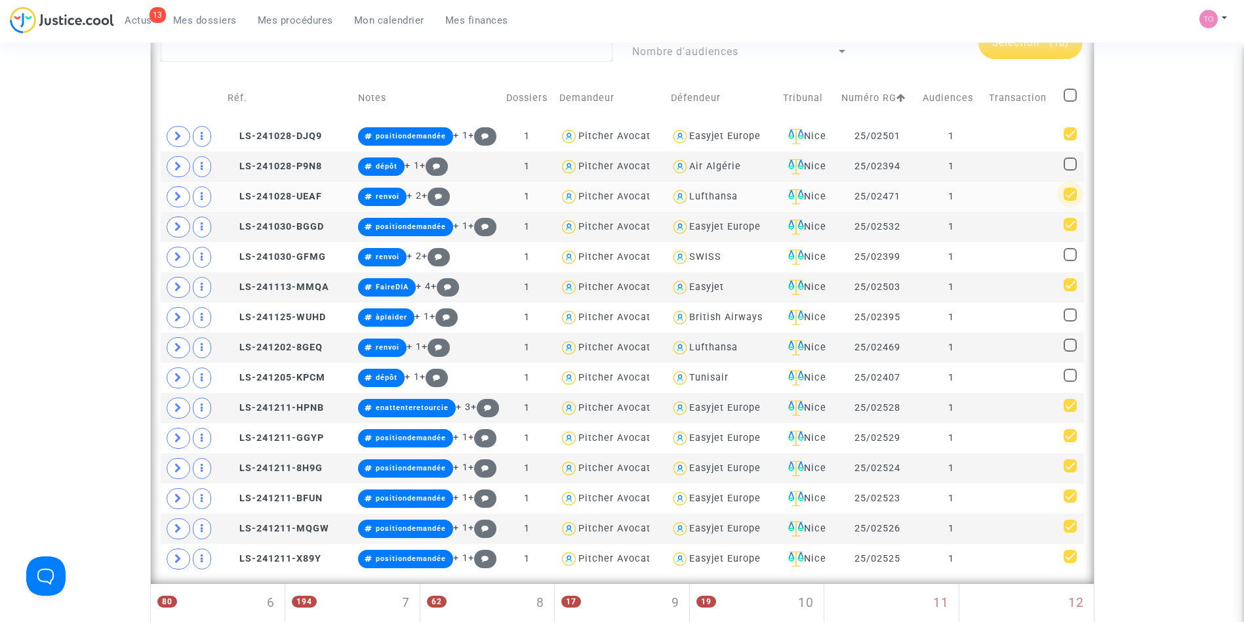
checkbox input "false"
click at [1073, 130] on span at bounding box center [1069, 133] width 13 height 13
click at [1070, 140] on input "checkbox" at bounding box center [1069, 140] width 1 height 1
checkbox input "false"
click at [1070, 283] on span at bounding box center [1069, 284] width 13 height 13
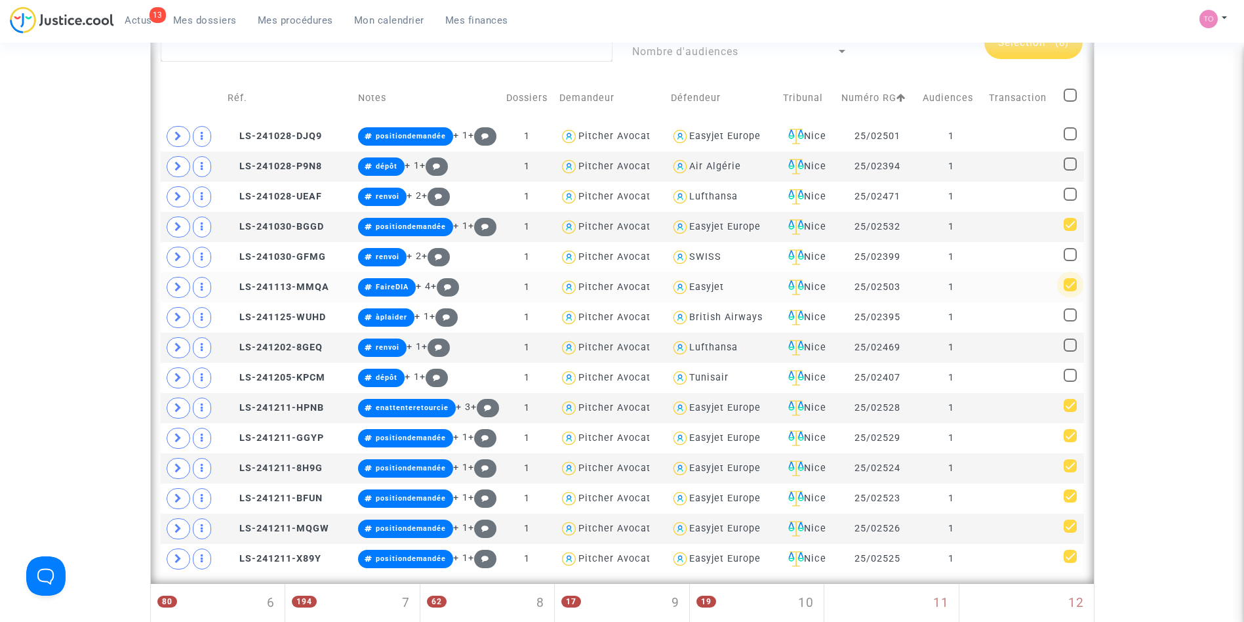
click at [1070, 291] on input "checkbox" at bounding box center [1069, 291] width 1 height 1
checkbox input "false"
click at [1070, 497] on span at bounding box center [1069, 495] width 13 height 13
click at [1070, 502] on input "checkbox" at bounding box center [1069, 502] width 1 height 1
checkbox input "false"
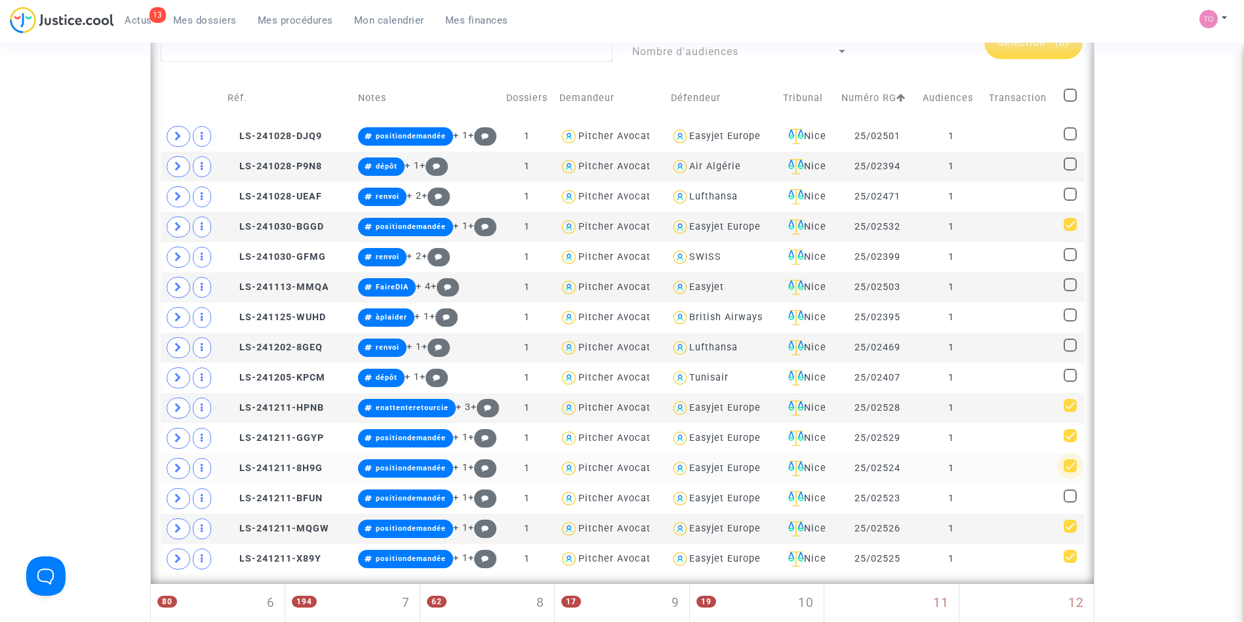
click at [1073, 462] on span at bounding box center [1069, 465] width 13 height 13
click at [1070, 472] on input "checkbox" at bounding box center [1069, 472] width 1 height 1
checkbox input "false"
click at [1066, 552] on span at bounding box center [1069, 555] width 13 height 13
click at [1069, 552] on input "checkbox" at bounding box center [1069, 563] width 1 height 1
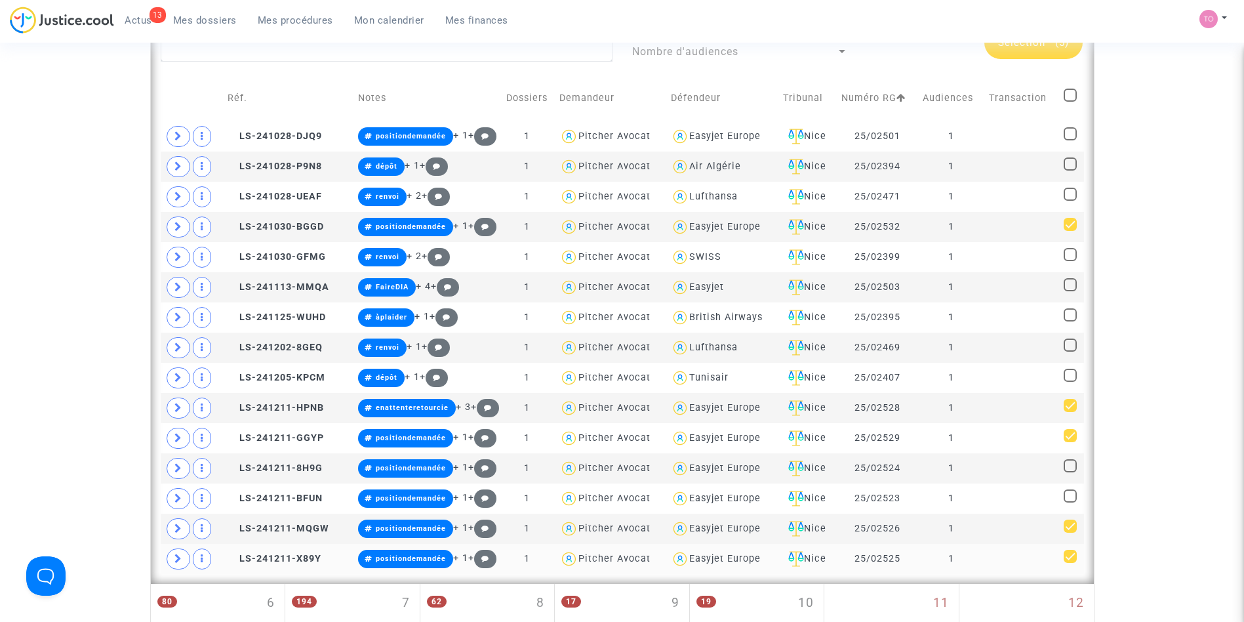
checkbox input "false"
click at [1071, 525] on span at bounding box center [1069, 525] width 13 height 13
click at [1070, 532] on input "checkbox" at bounding box center [1069, 532] width 1 height 1
checkbox input "false"
click at [1075, 405] on span at bounding box center [1069, 405] width 13 height 13
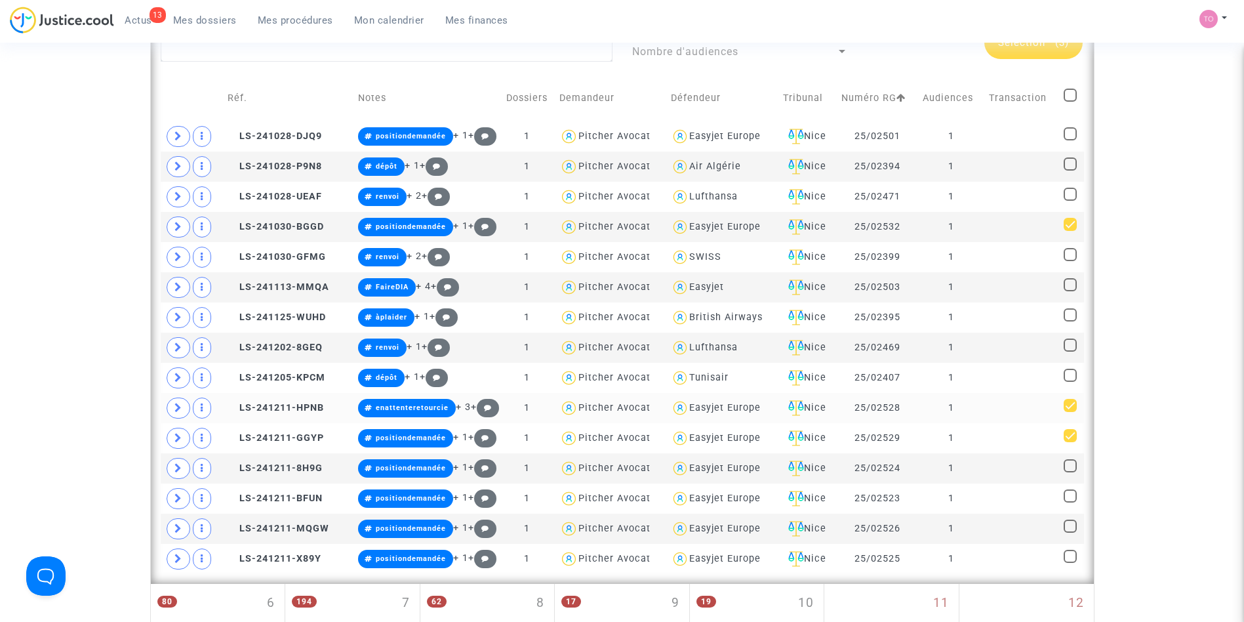
click at [1070, 412] on input "checkbox" at bounding box center [1069, 412] width 1 height 1
checkbox input "false"
click at [1071, 433] on span at bounding box center [1069, 435] width 13 height 13
click at [1070, 442] on input "checkbox" at bounding box center [1069, 442] width 1 height 1
checkbox input "false"
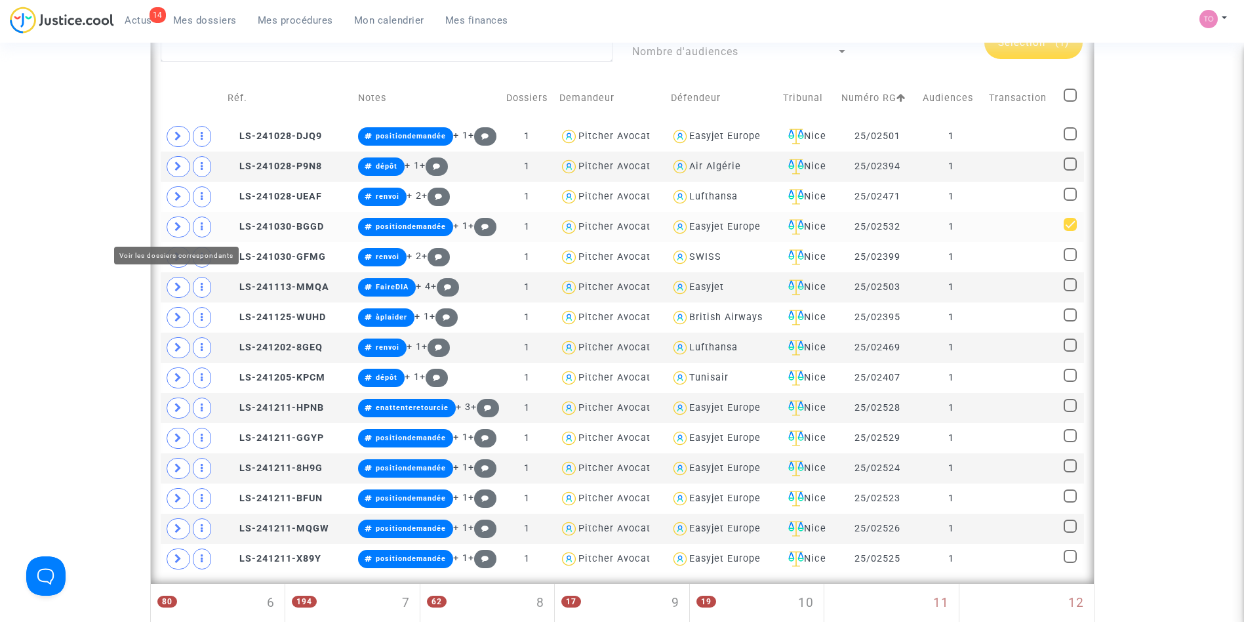
click at [181, 224] on icon at bounding box center [178, 227] width 8 height 10
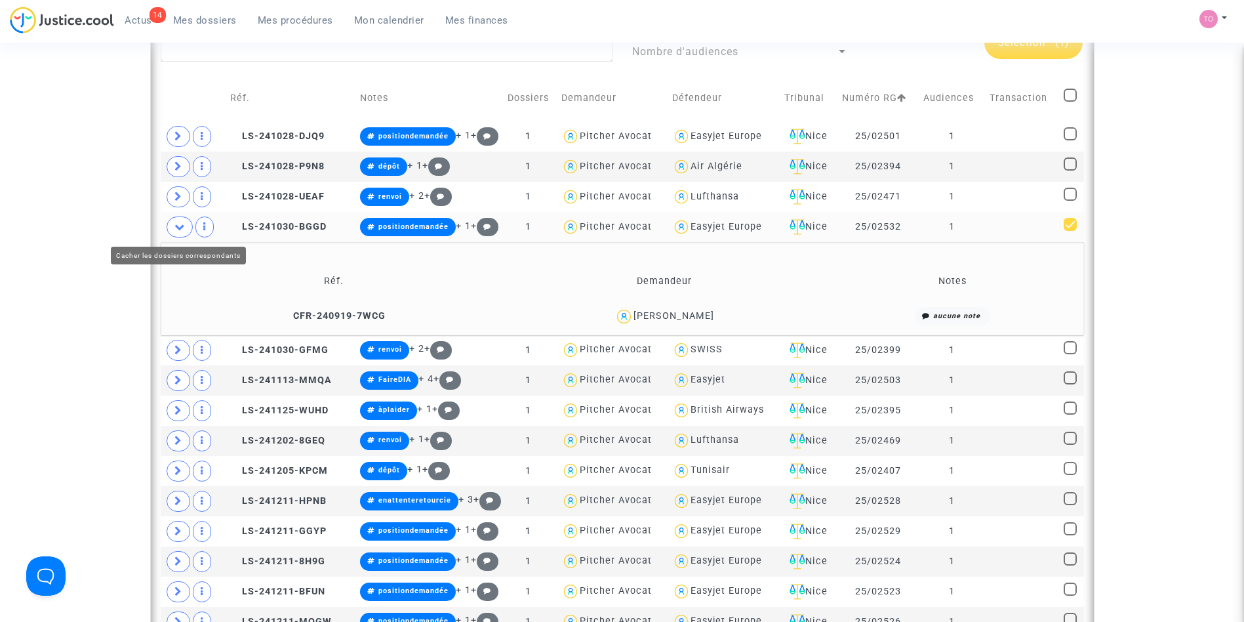
click at [181, 224] on icon at bounding box center [179, 227] width 10 height 10
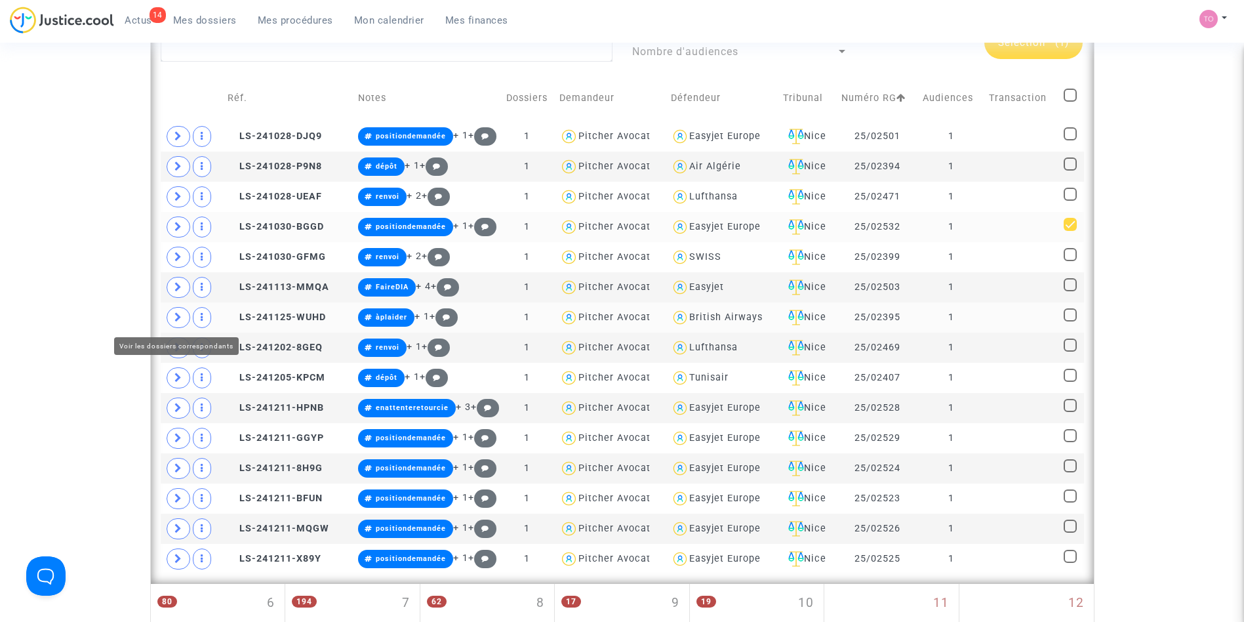
click at [176, 317] on icon at bounding box center [178, 317] width 8 height 10
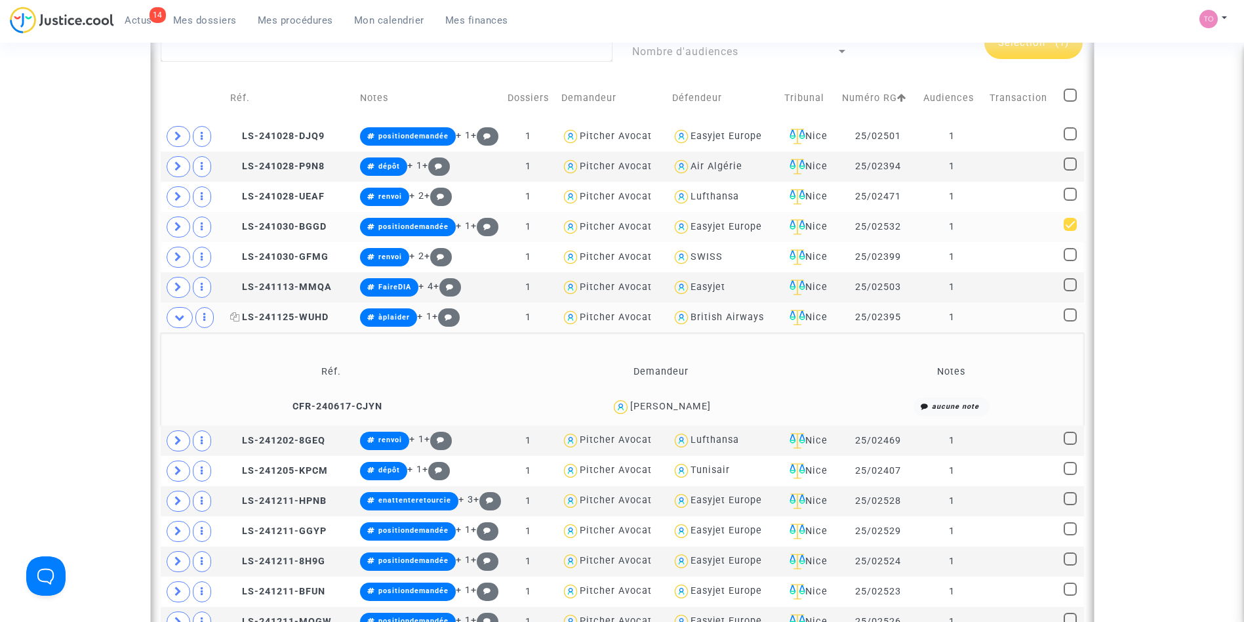
click at [273, 321] on span "LS-241125-WUHD" at bounding box center [279, 316] width 98 height 11
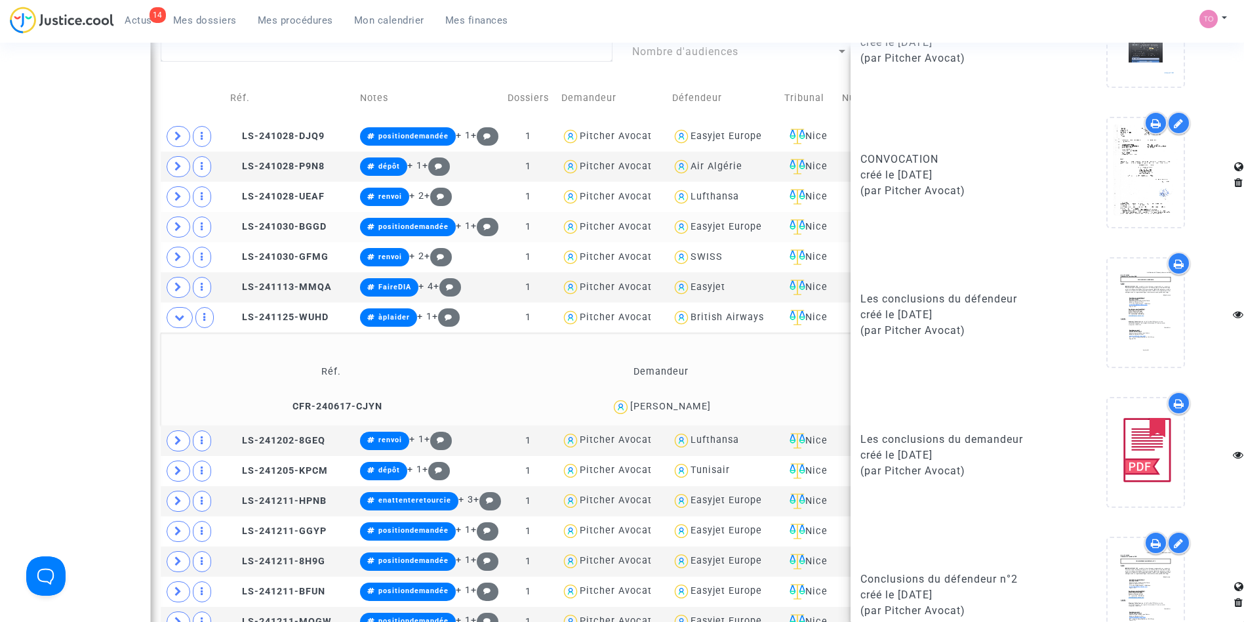
scroll to position [1111, 0]
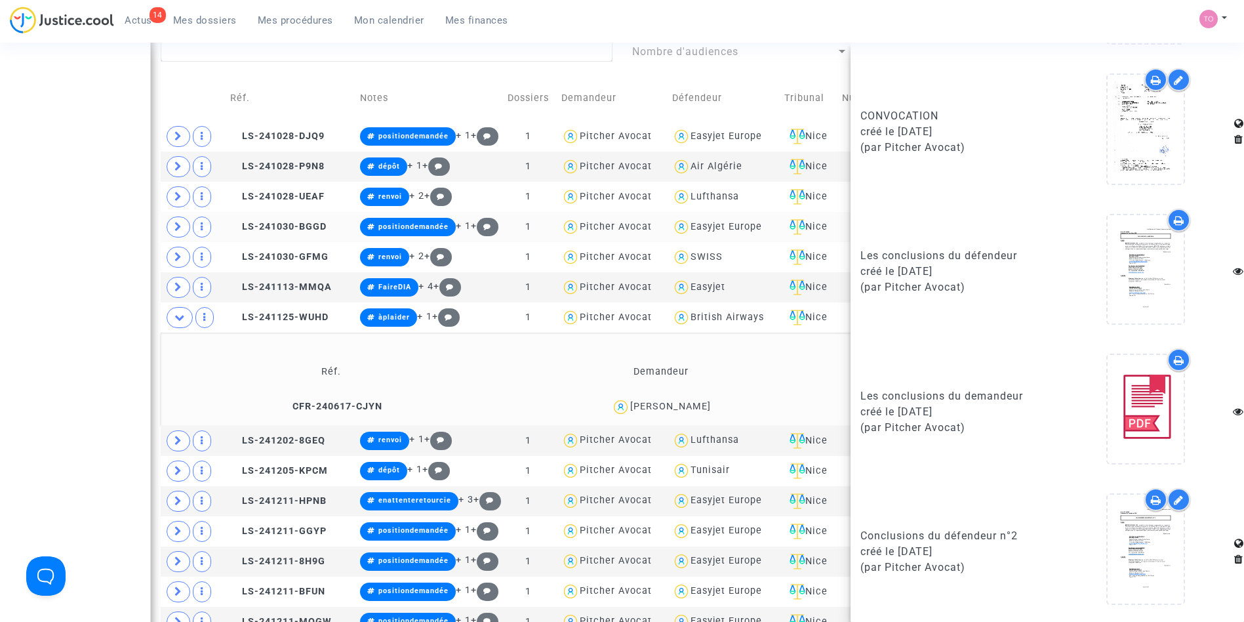
click at [1105, 361] on icon at bounding box center [1179, 360] width 10 height 10
click at [1105, 356] on icon at bounding box center [1179, 360] width 10 height 10
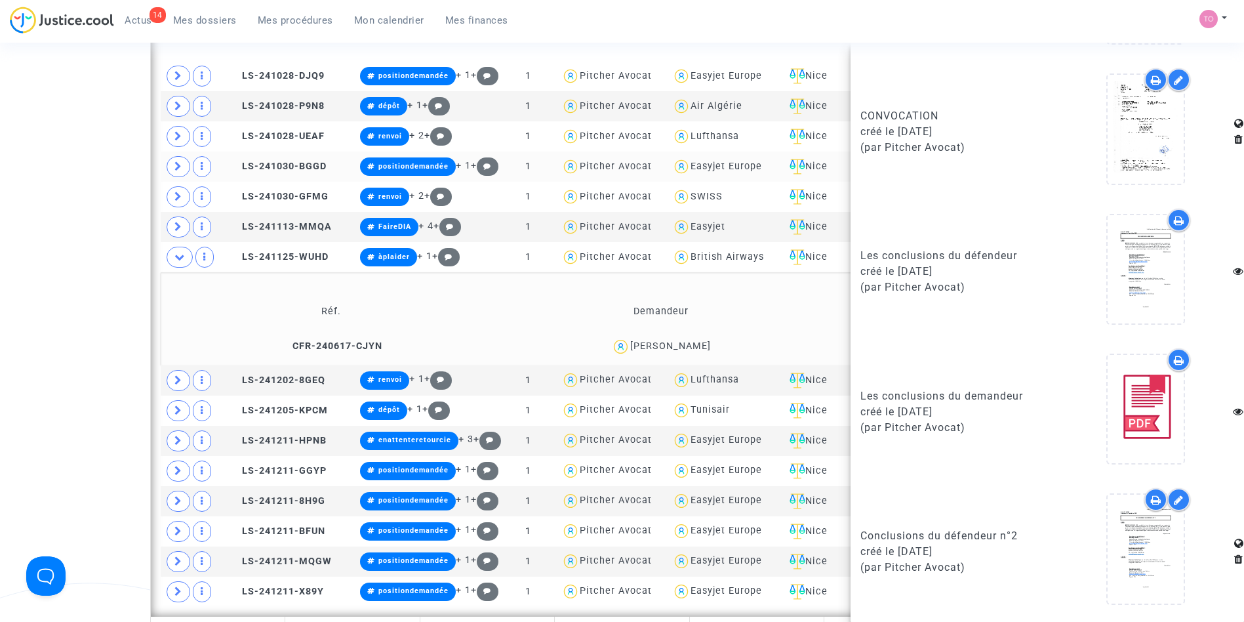
scroll to position [462, 0]
click at [1105, 506] on div at bounding box center [1167, 499] width 46 height 23
click at [1105, 503] on icon at bounding box center [1156, 499] width 10 height 10
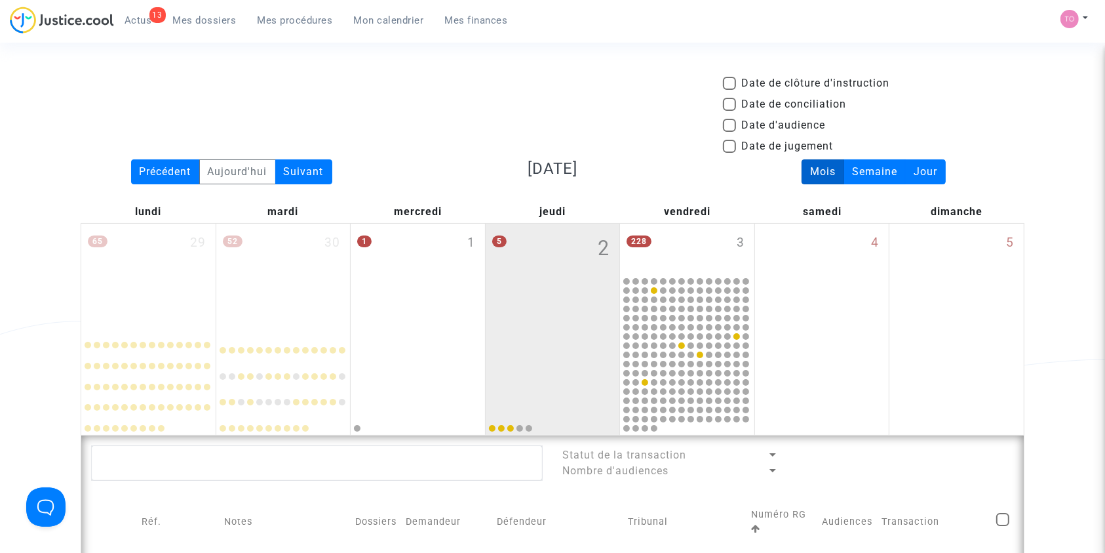
drag, startPoint x: 0, startPoint y: 0, endPoint x: 656, endPoint y: 186, distance: 682.2
click at [542, 123] on div "Date de clôture d'instruction Date de conciliation Date d'audience Date de juge…" at bounding box center [553, 117] width 964 height 84
click at [731, 124] on span at bounding box center [729, 125] width 13 height 13
click at [730, 132] on input "Date d'audience" at bounding box center [729, 132] width 1 height 1
checkbox input "true"
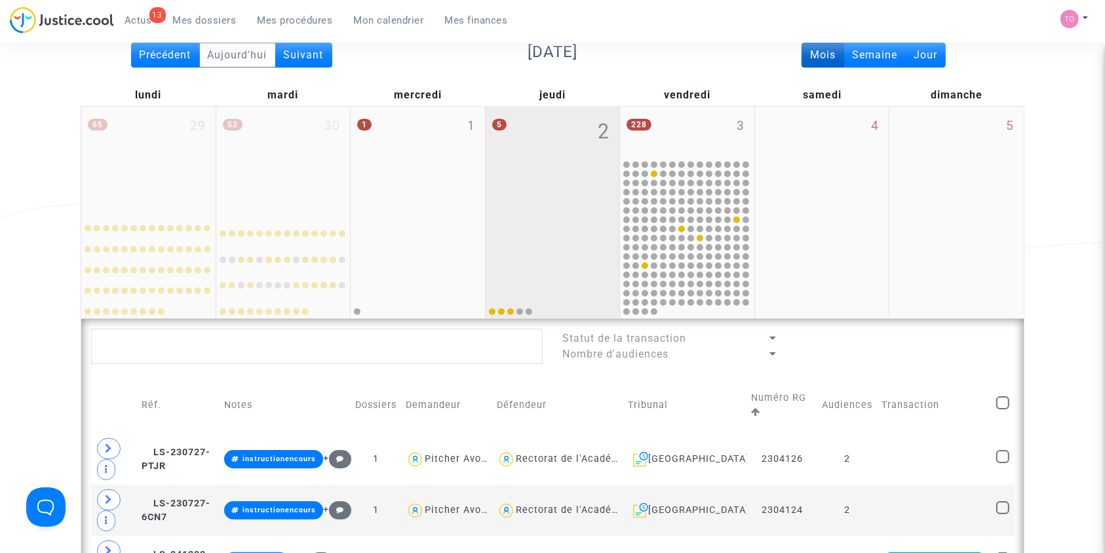
scroll to position [132, 0]
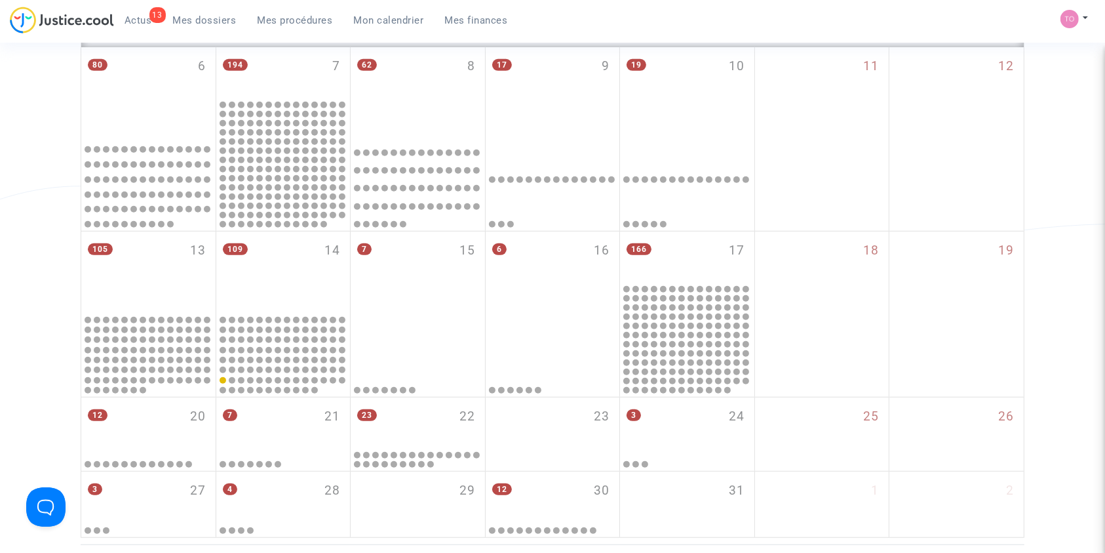
scroll to position [747, 0]
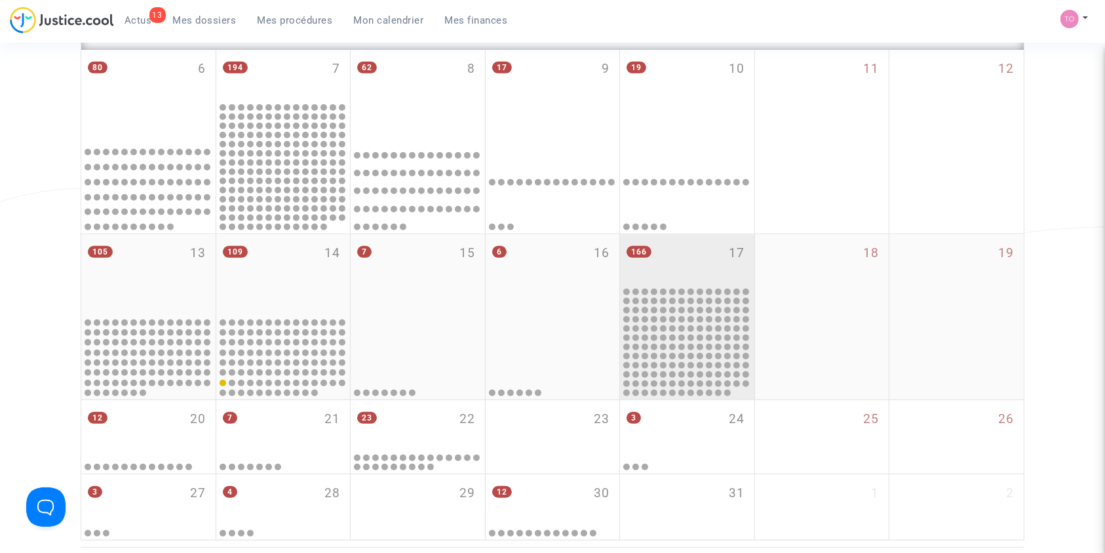
click at [711, 266] on div "166 17" at bounding box center [687, 259] width 134 height 51
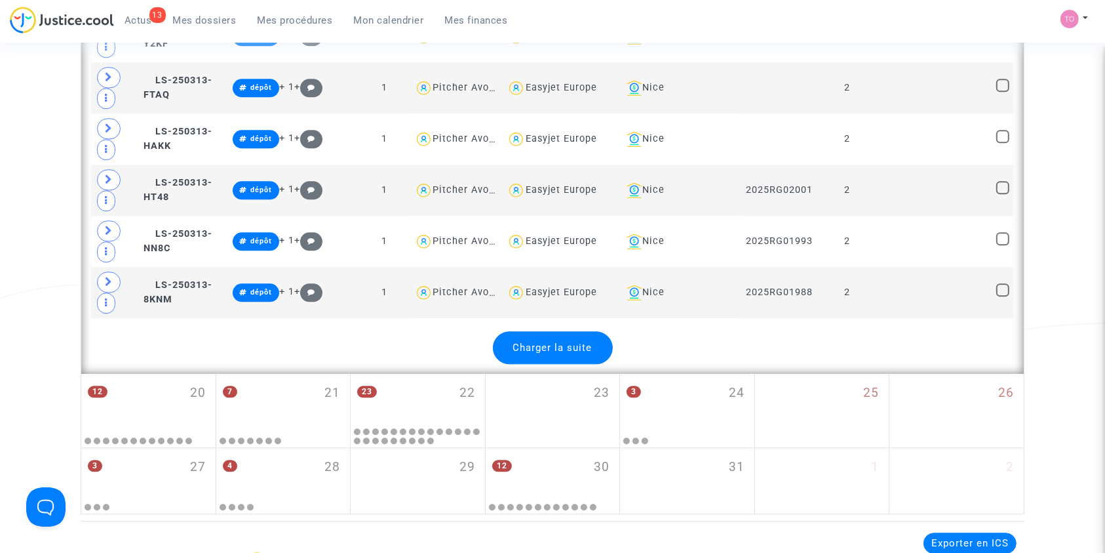
scroll to position [3171, 0]
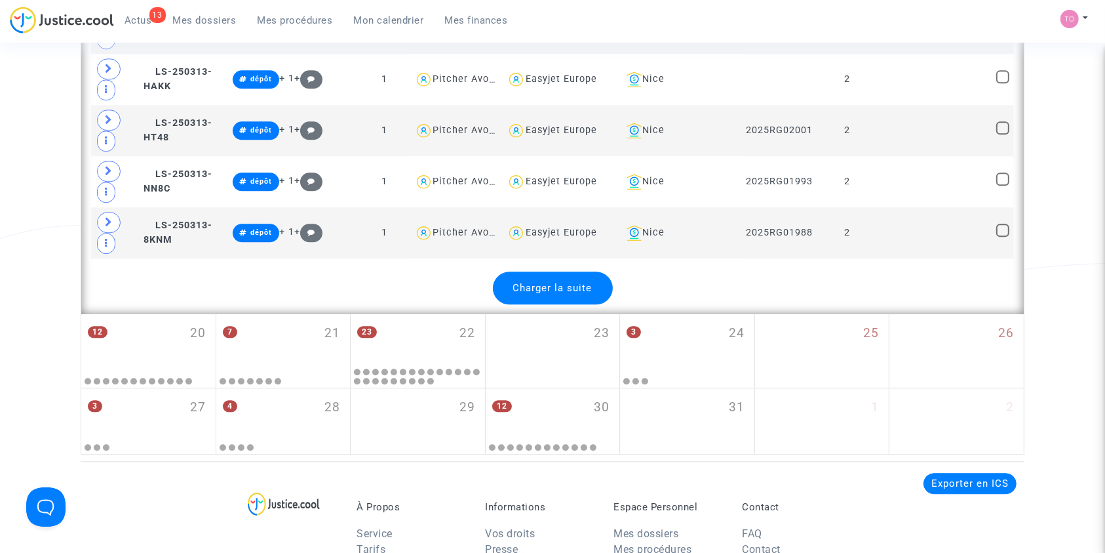
click at [544, 271] on div "Charger la suite" at bounding box center [553, 287] width 120 height 33
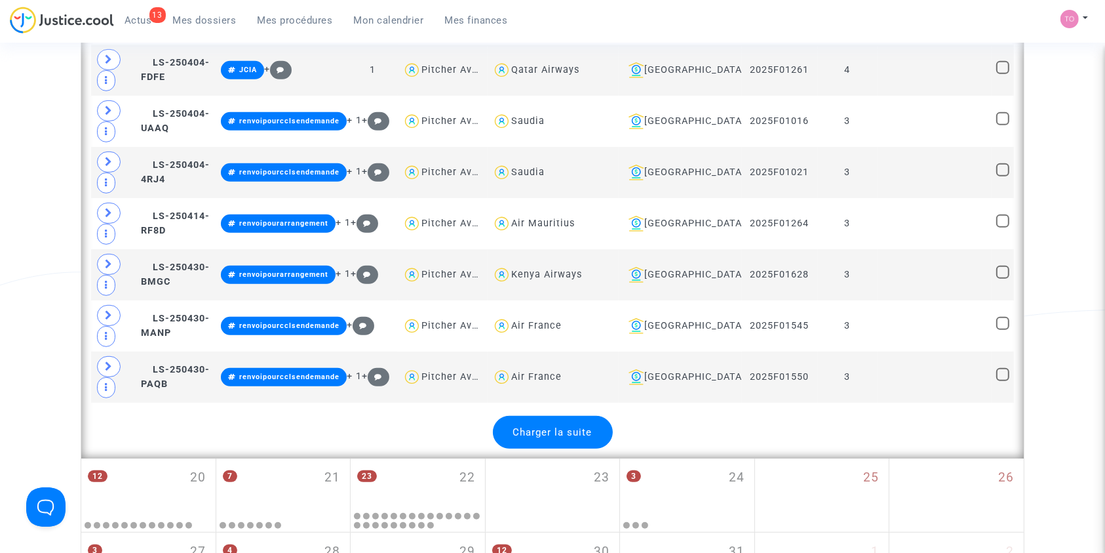
scroll to position [5651, 0]
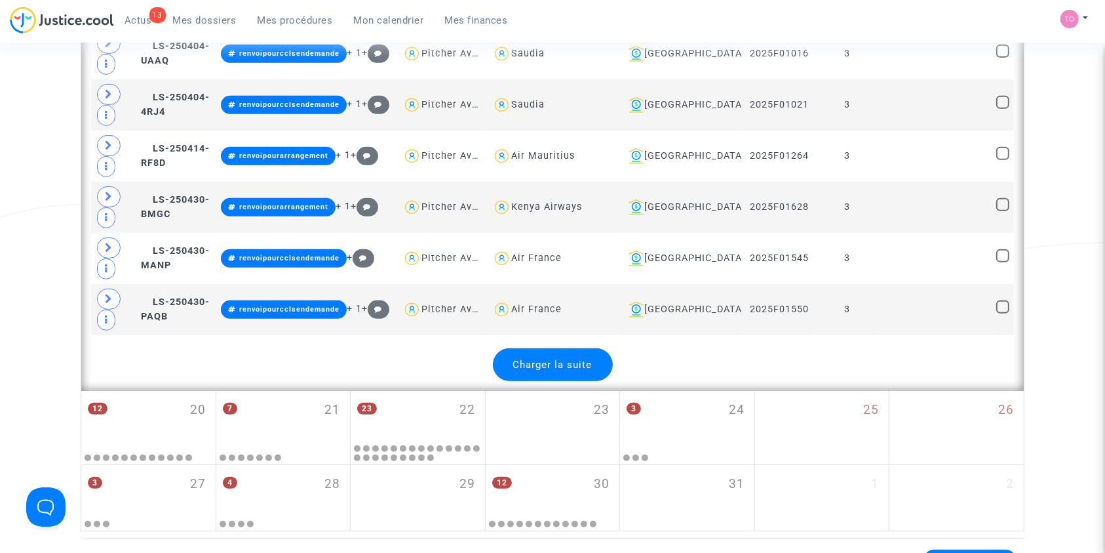
click at [540, 348] on div "Charger la suite" at bounding box center [553, 364] width 120 height 33
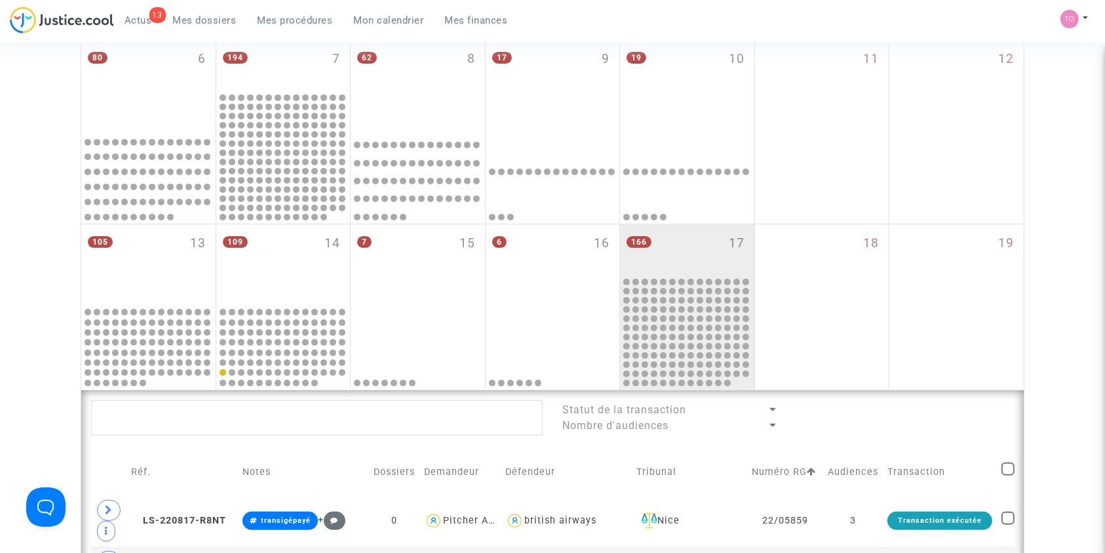
scroll to position [378, 0]
click at [715, 228] on div "166 17" at bounding box center [687, 249] width 134 height 51
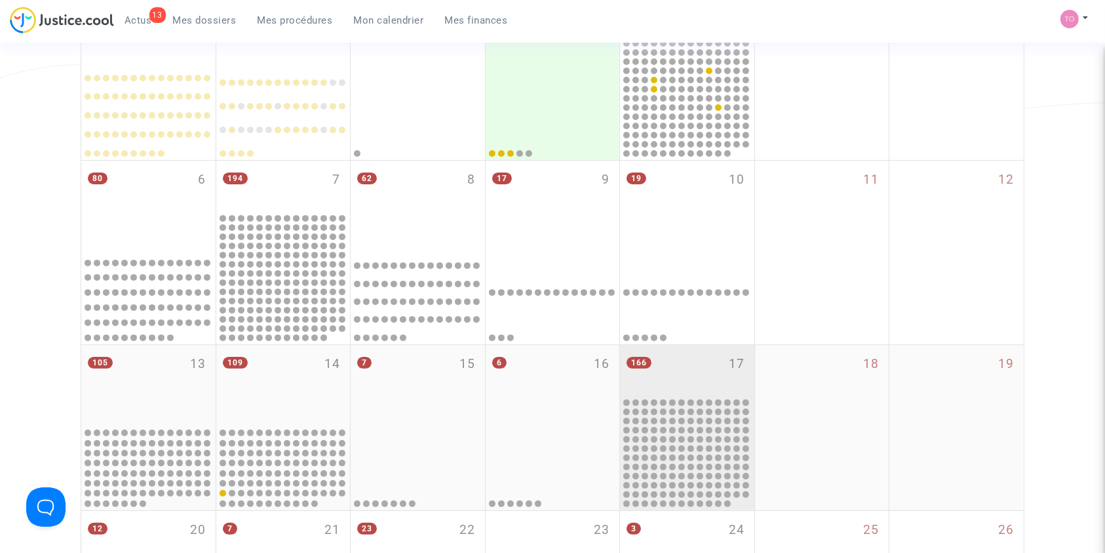
scroll to position [0, 0]
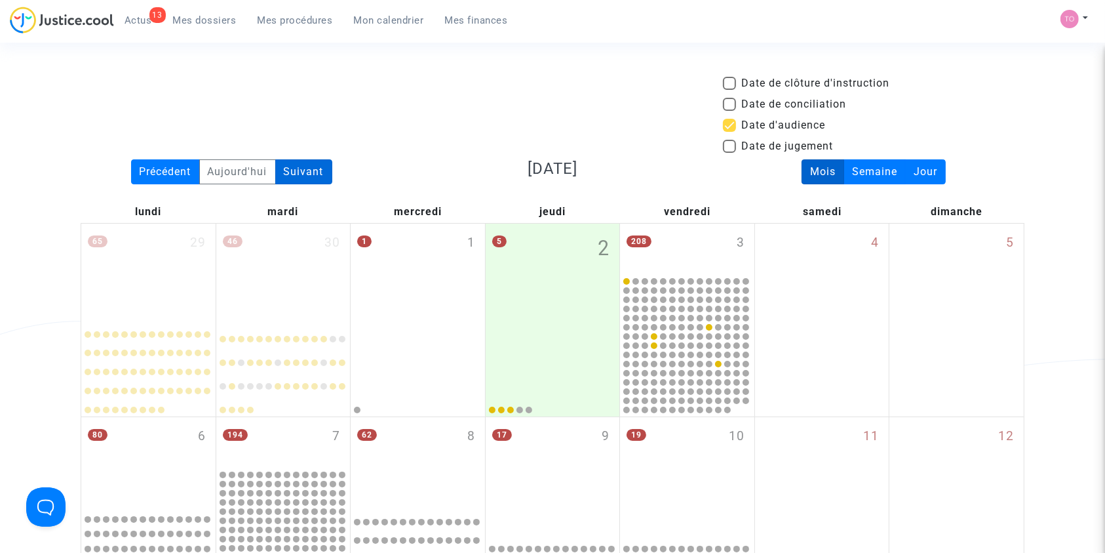
click at [308, 178] on div "Suivant" at bounding box center [303, 171] width 57 height 25
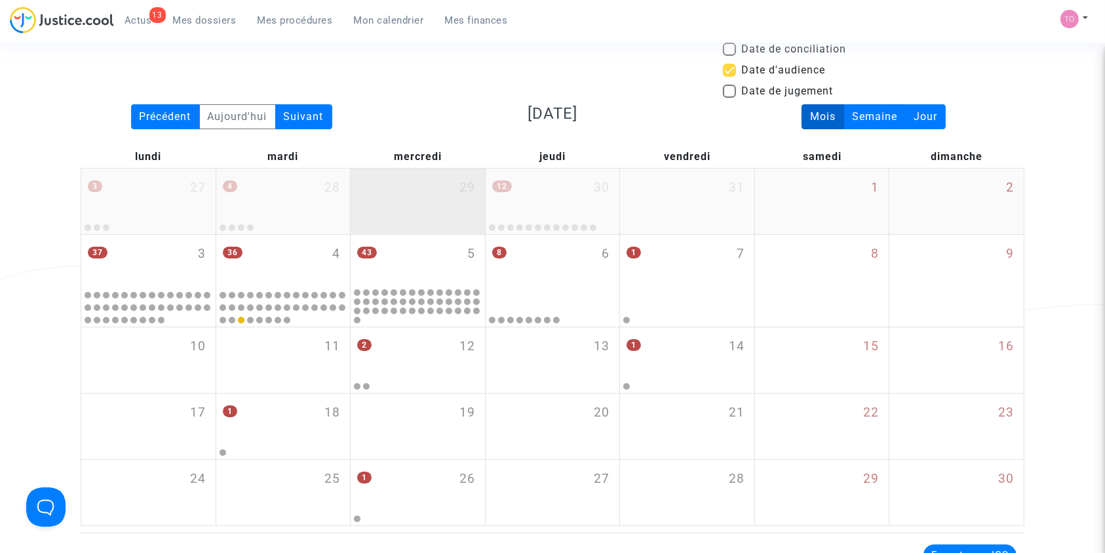
scroll to position [56, 0]
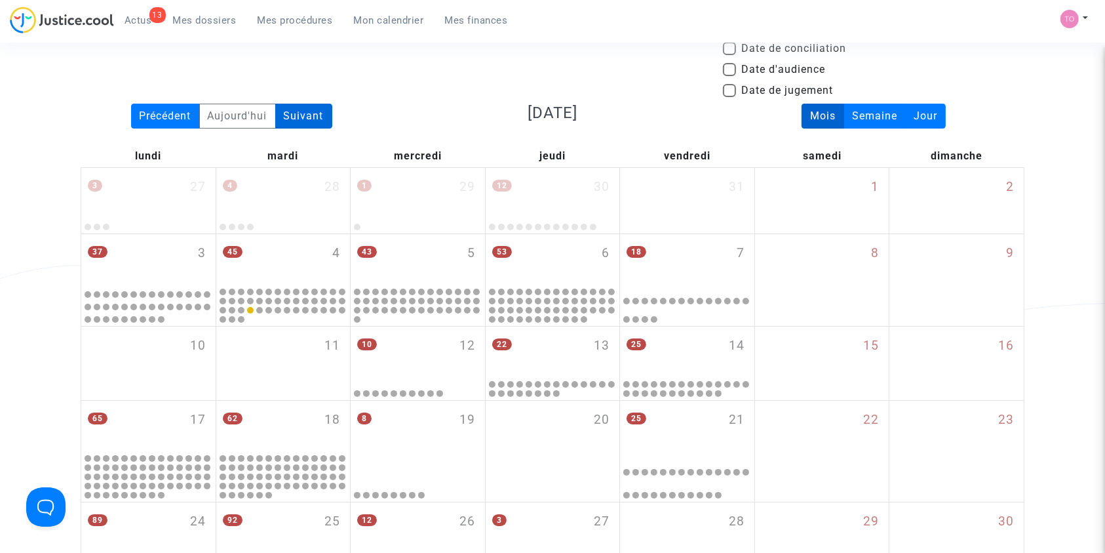
click at [305, 116] on div "Suivant" at bounding box center [303, 116] width 57 height 25
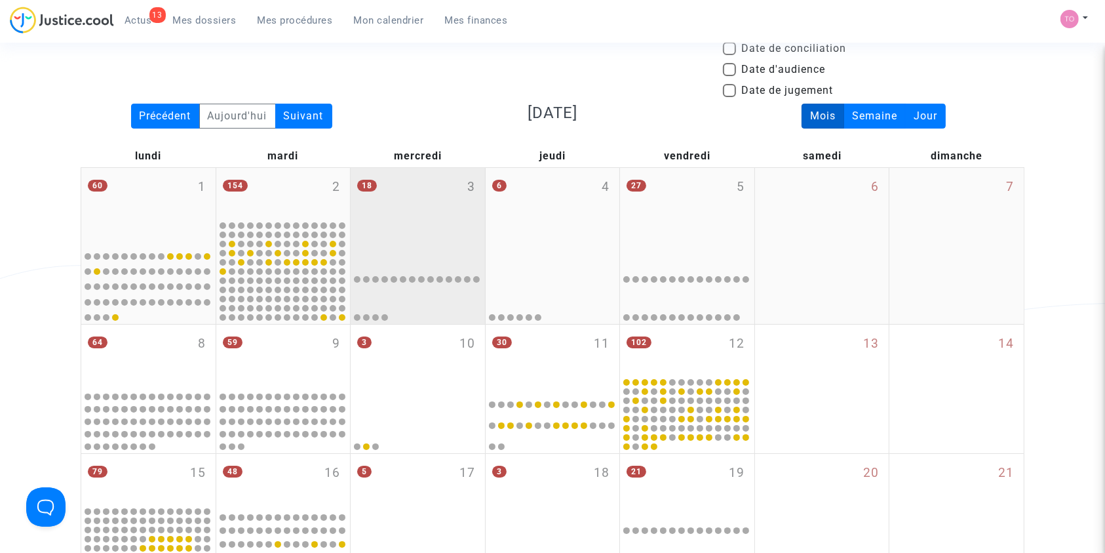
scroll to position [119, 0]
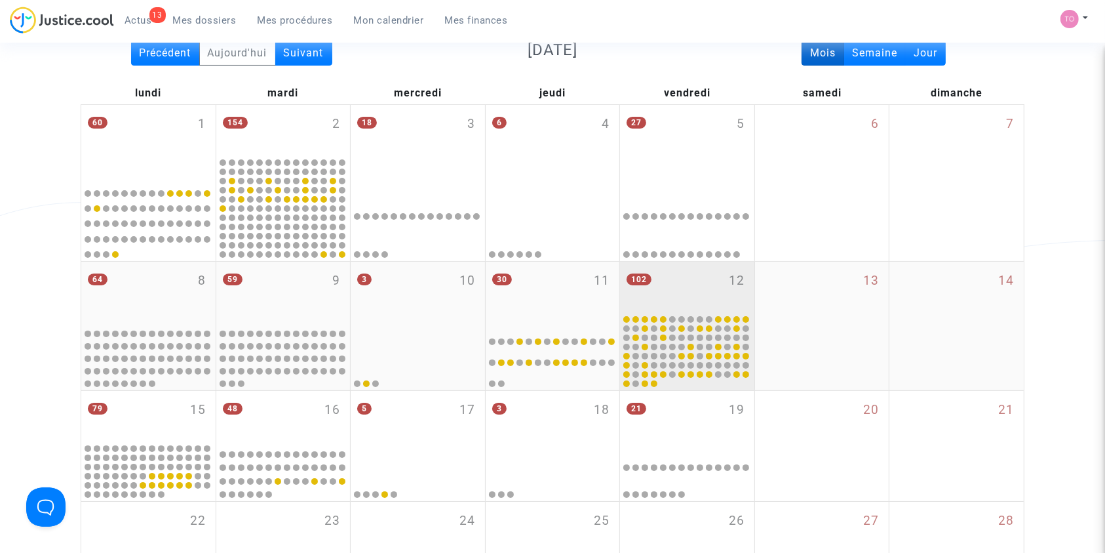
click at [728, 291] on div "102 12" at bounding box center [687, 287] width 134 height 51
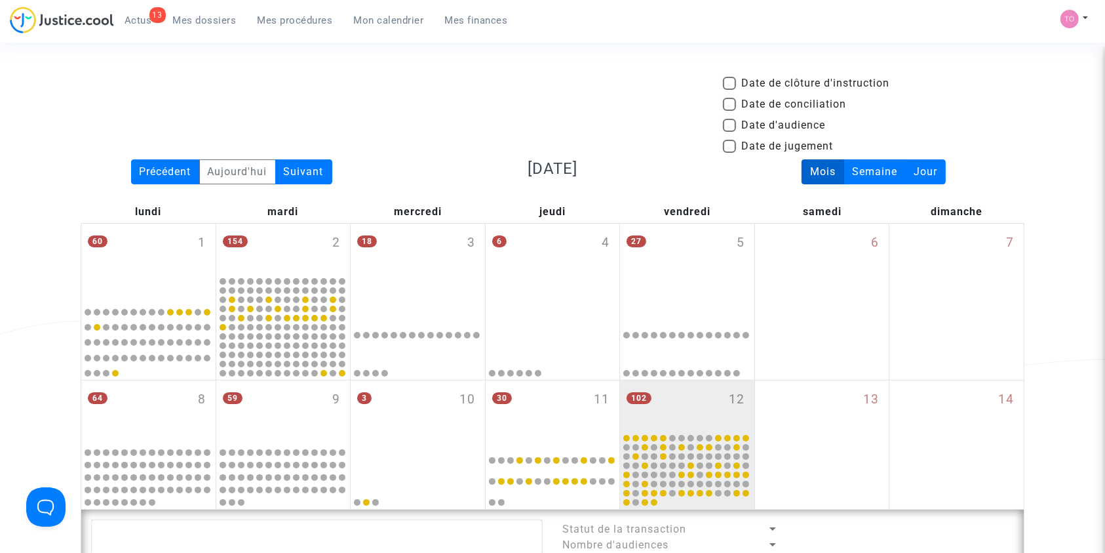
click at [737, 127] on label "Date d'audience" at bounding box center [774, 125] width 102 height 16
click at [730, 132] on input "Date d'audience" at bounding box center [729, 132] width 1 height 1
checkbox input "true"
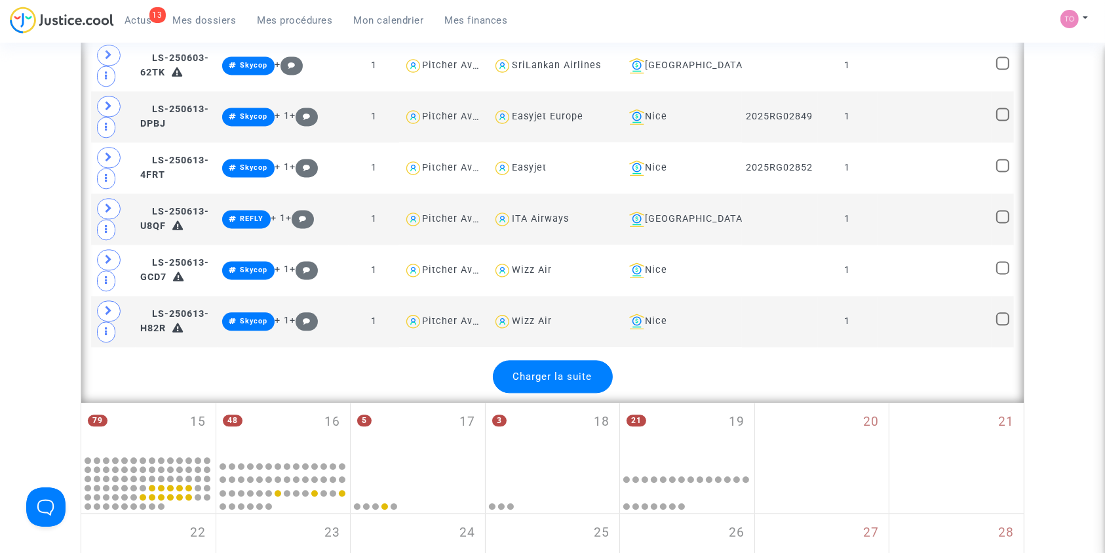
scroll to position [2825, 0]
click at [571, 377] on div "Charger la suite" at bounding box center [553, 375] width 120 height 33
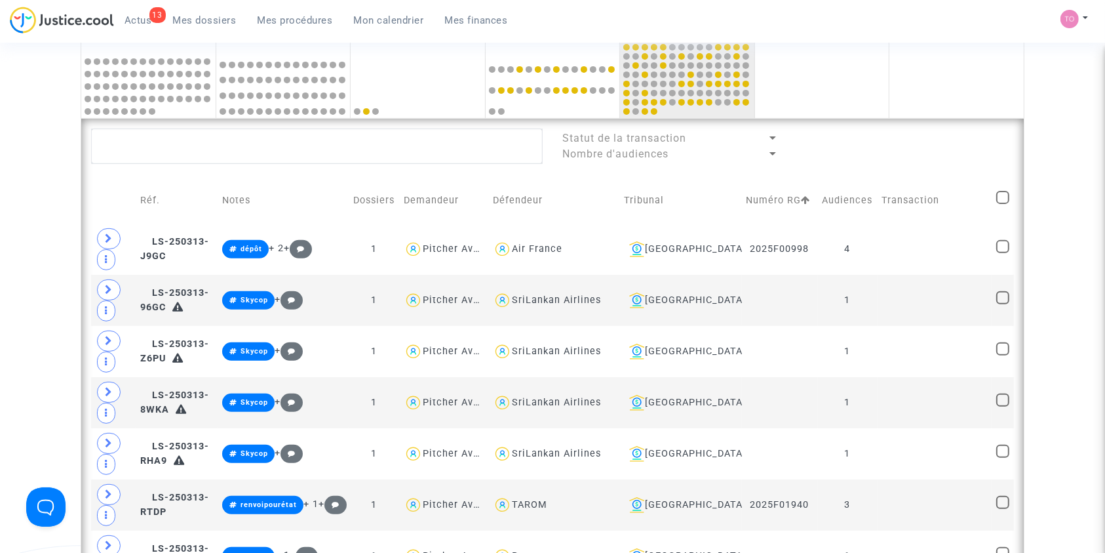
scroll to position [0, 0]
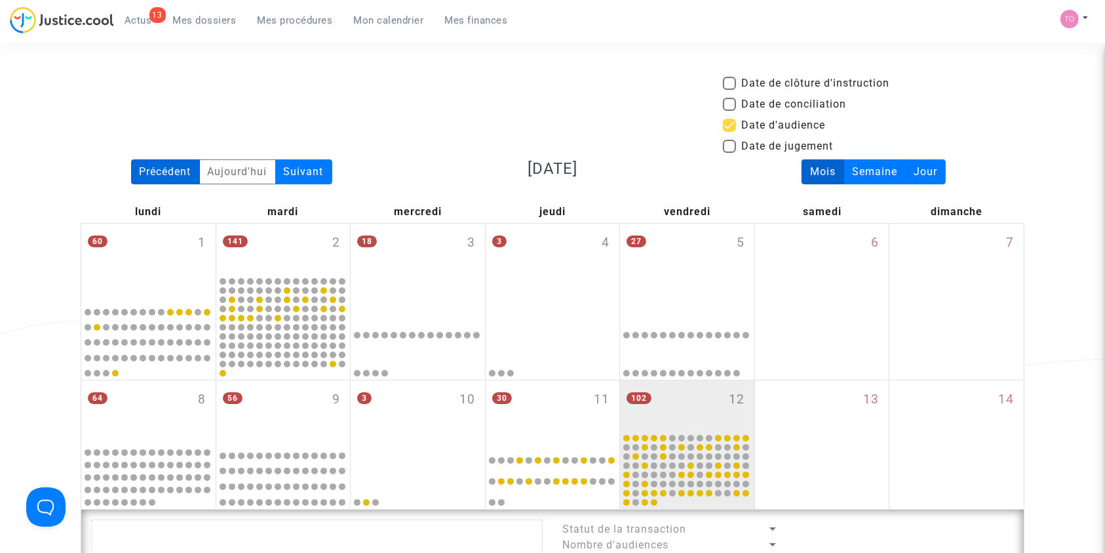
click at [173, 166] on div "Précédent" at bounding box center [165, 171] width 69 height 25
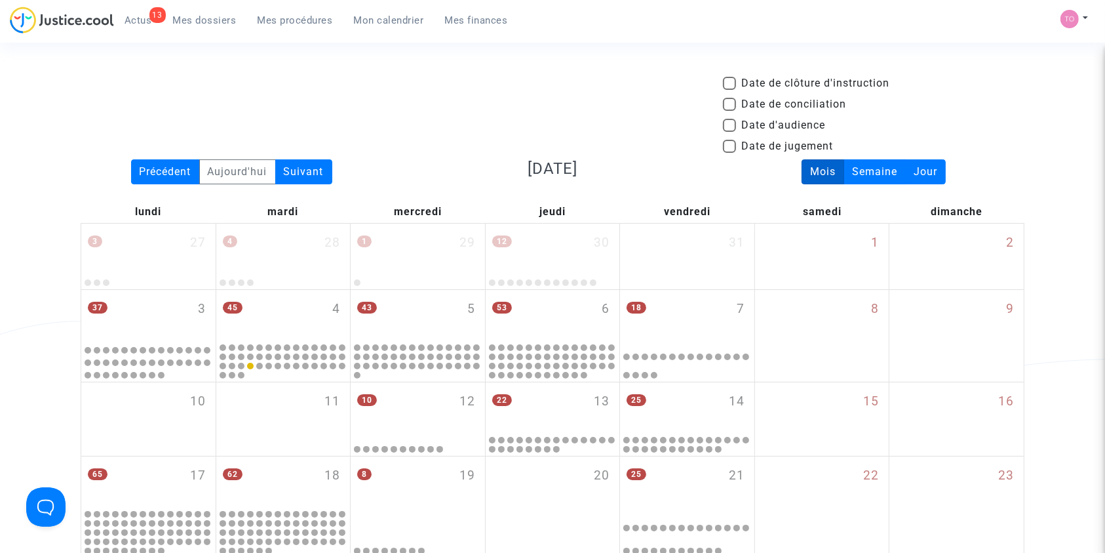
click at [192, 21] on span "Mes dossiers" at bounding box center [205, 20] width 64 height 12
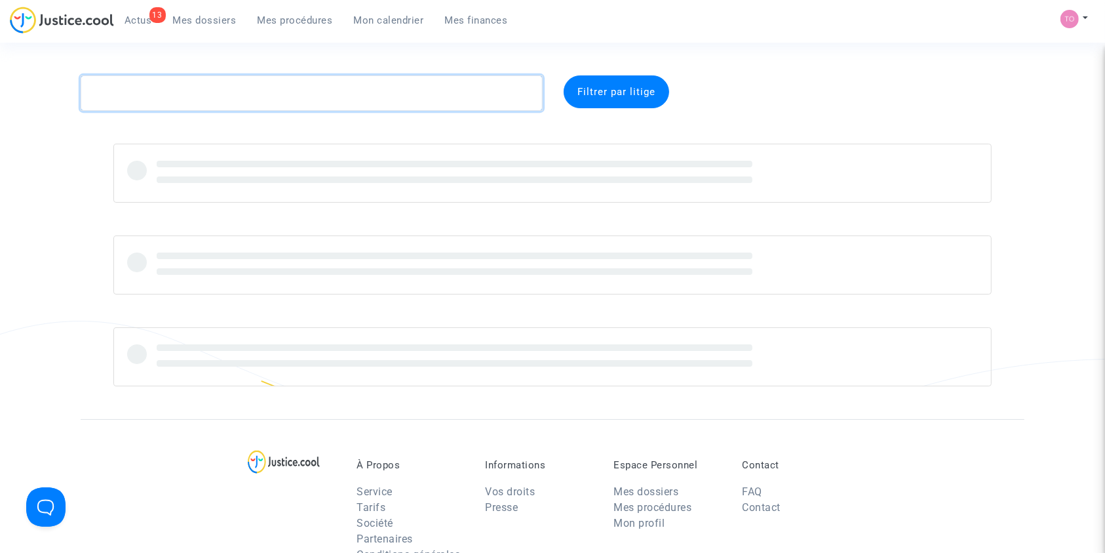
click at [194, 85] on textarea at bounding box center [312, 92] width 462 height 35
paste textarea "23/01068"
type textarea "23/01068"
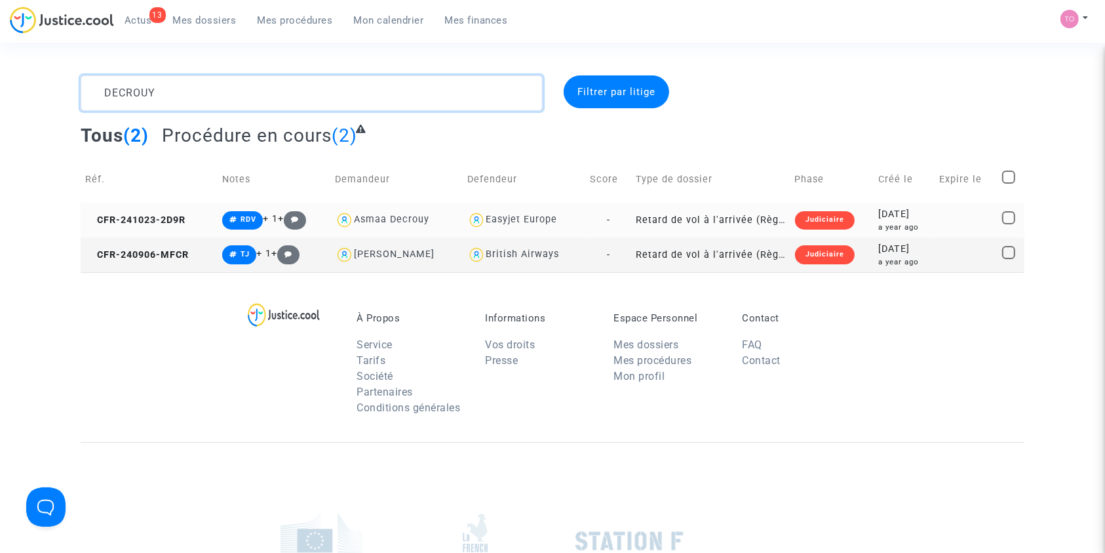
type textarea "DECROUY"
click at [923, 210] on div "[DATE]" at bounding box center [904, 214] width 51 height 14
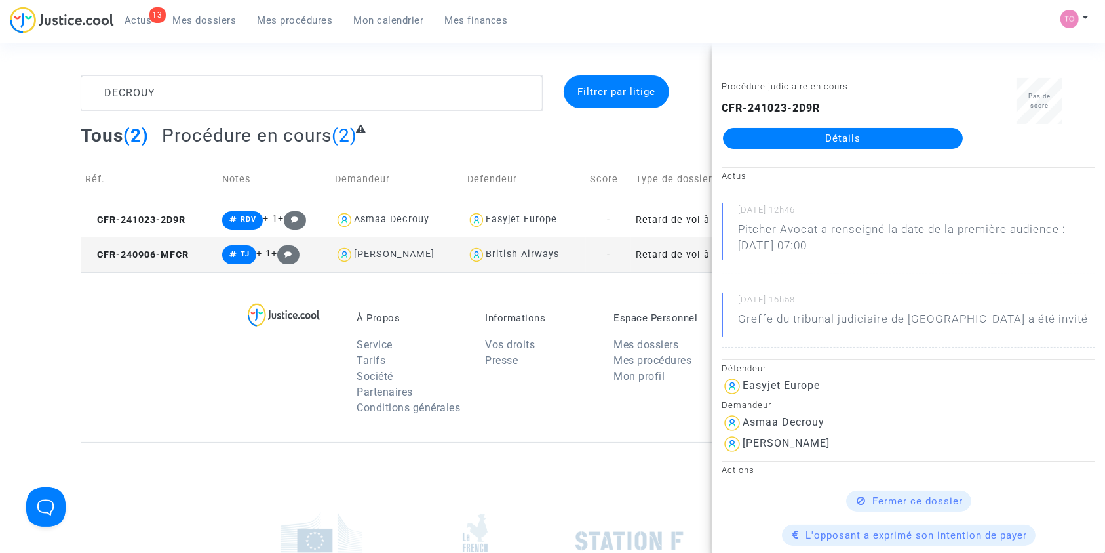
click at [850, 135] on link "Détails" at bounding box center [843, 138] width 240 height 21
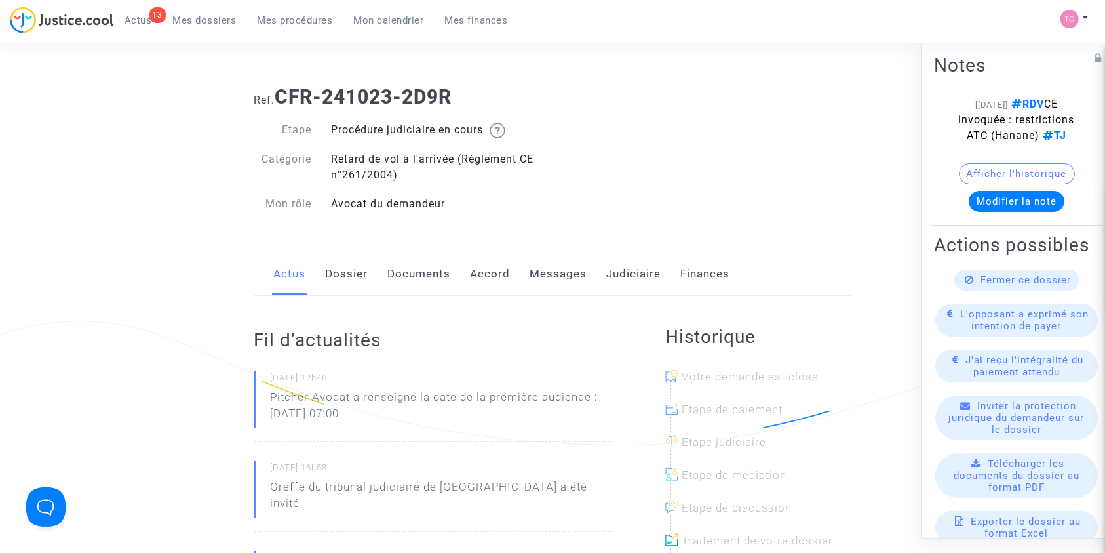
click at [608, 279] on link "Judiciaire" at bounding box center [634, 273] width 54 height 43
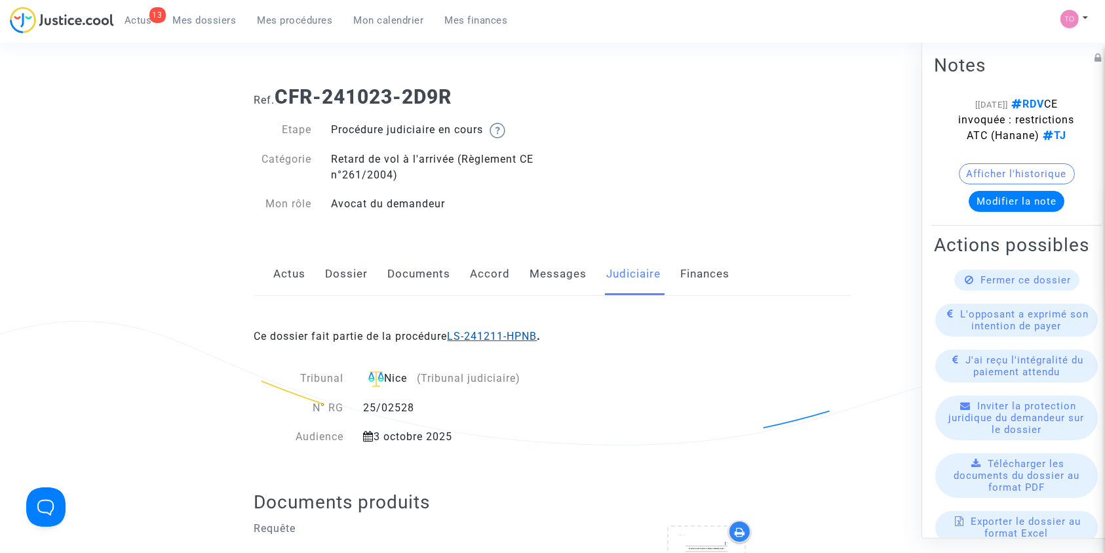
click at [481, 336] on link "LS-241211-HPNB" at bounding box center [493, 336] width 90 height 12
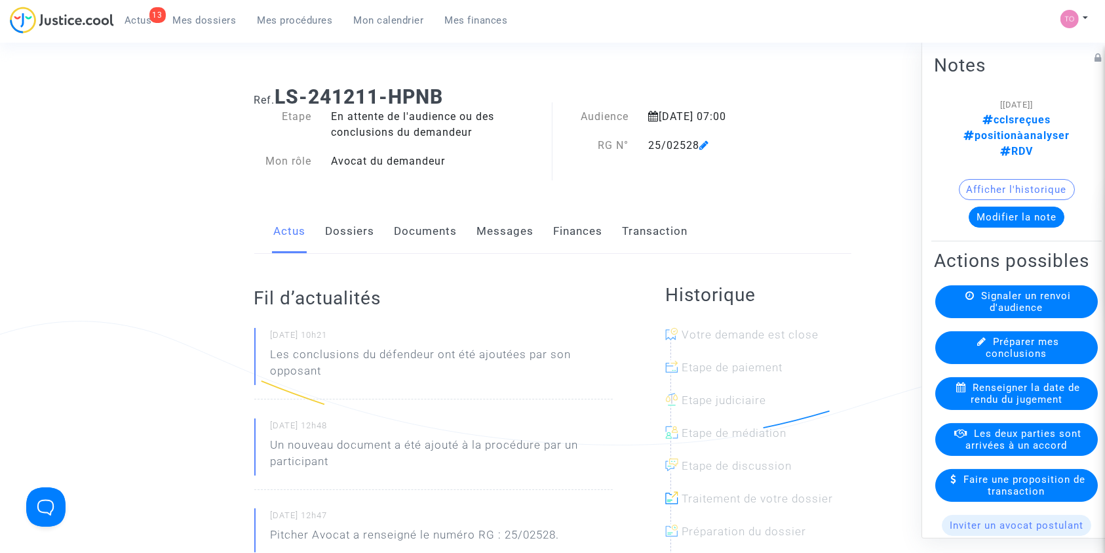
click at [1009, 206] on button "Modifier la note" at bounding box center [1017, 216] width 96 height 21
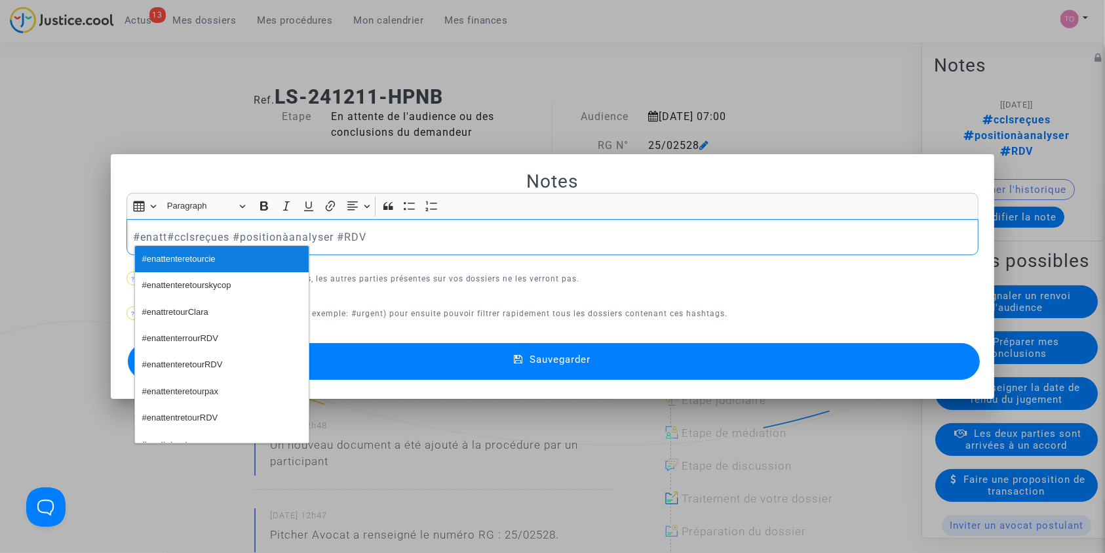
click at [230, 254] on button "#enattenteretourcie" at bounding box center [222, 259] width 174 height 26
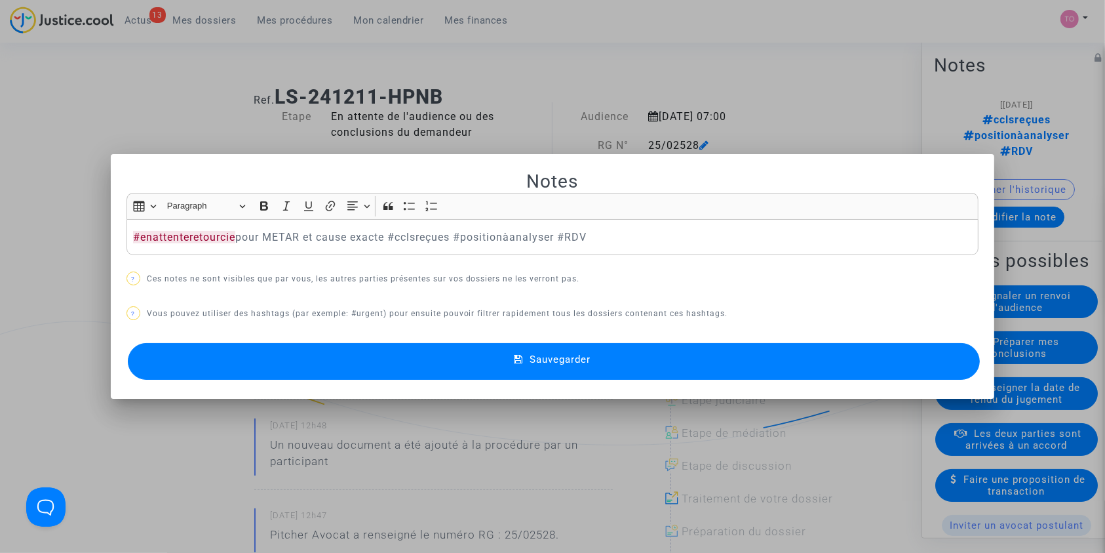
click at [398, 365] on button "Sauvegarder" at bounding box center [554, 361] width 853 height 37
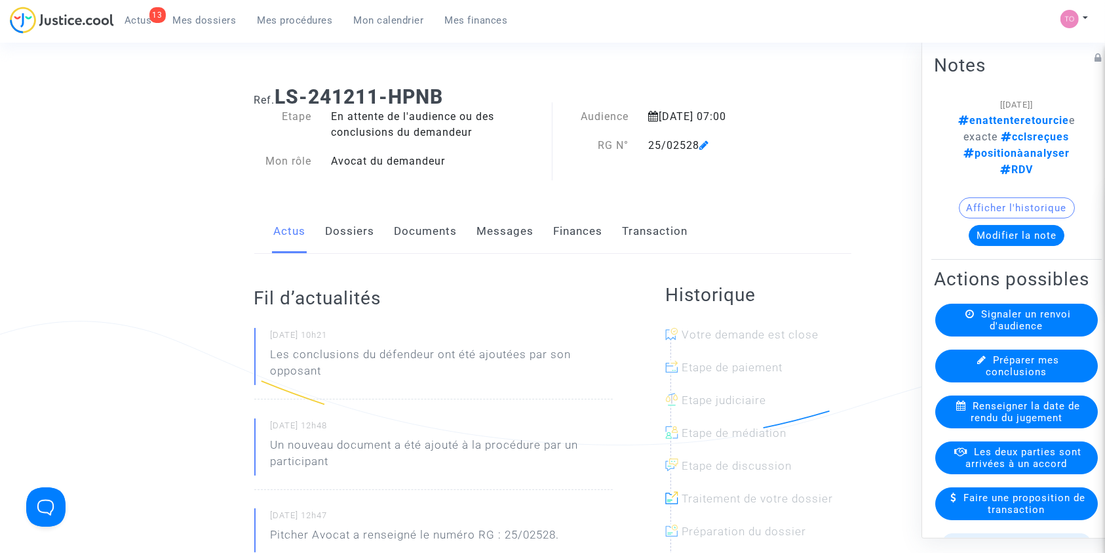
click at [183, 19] on span "Mes dossiers" at bounding box center [205, 20] width 64 height 12
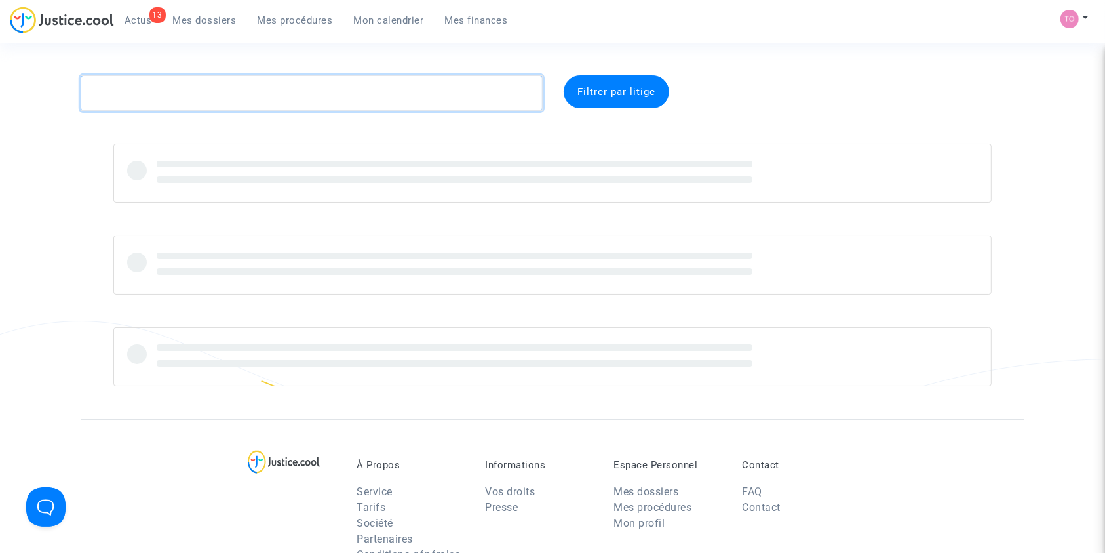
click at [194, 99] on textarea at bounding box center [312, 92] width 462 height 35
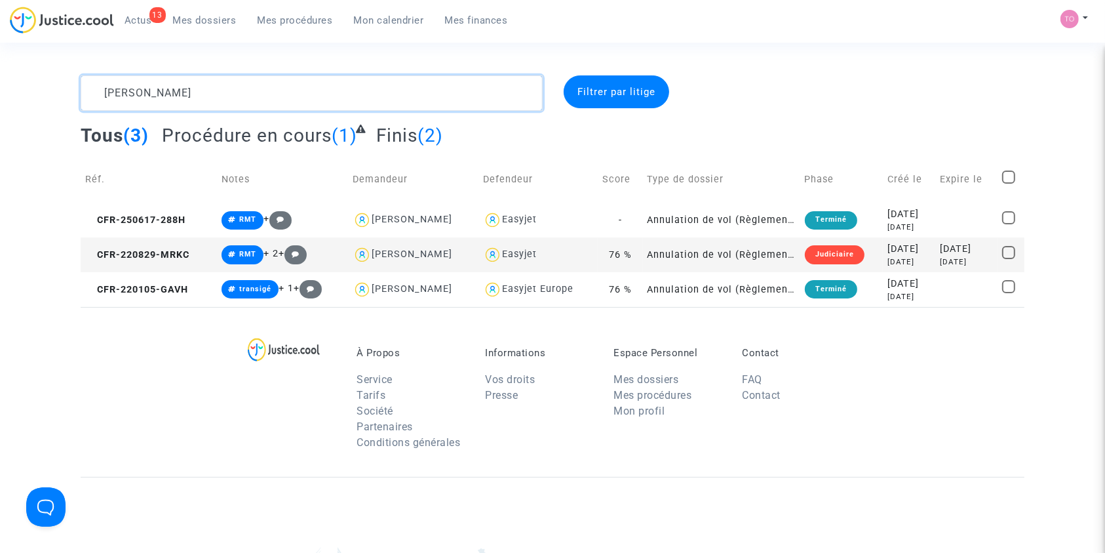
type textarea "[PERSON_NAME]"
click at [888, 252] on div "[DATE]" at bounding box center [909, 249] width 43 height 14
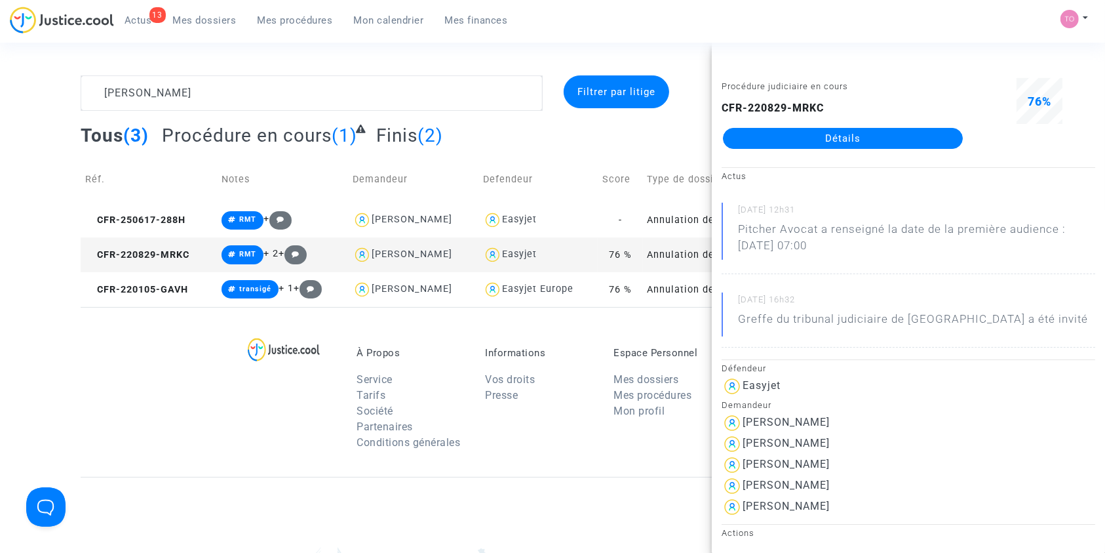
click at [791, 124] on div "CFR-220829-MRKC Détails" at bounding box center [843, 124] width 243 height 49
click at [784, 134] on link "Détails" at bounding box center [843, 138] width 240 height 21
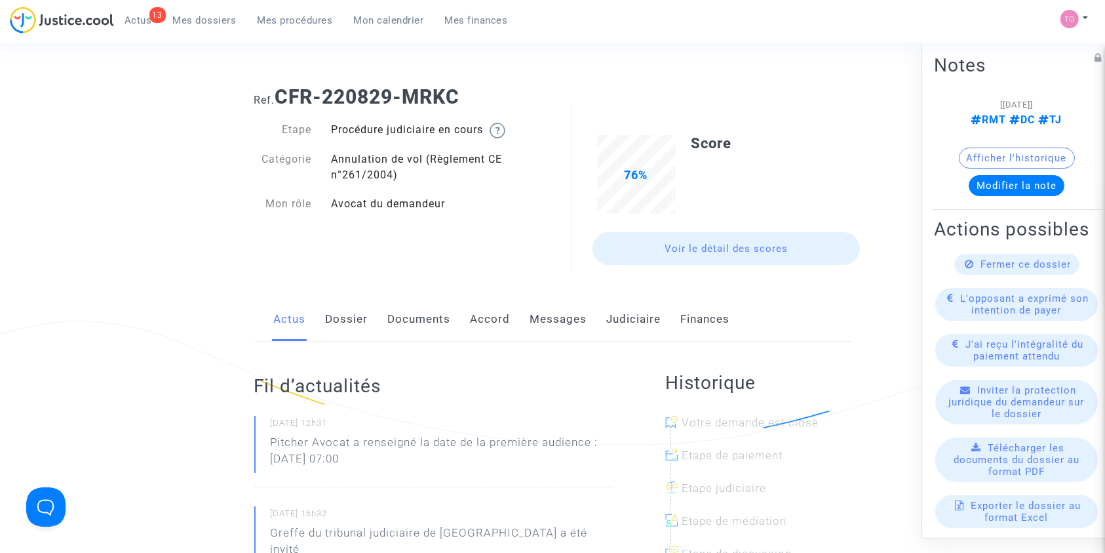
click at [341, 327] on link "Dossier" at bounding box center [347, 319] width 43 height 43
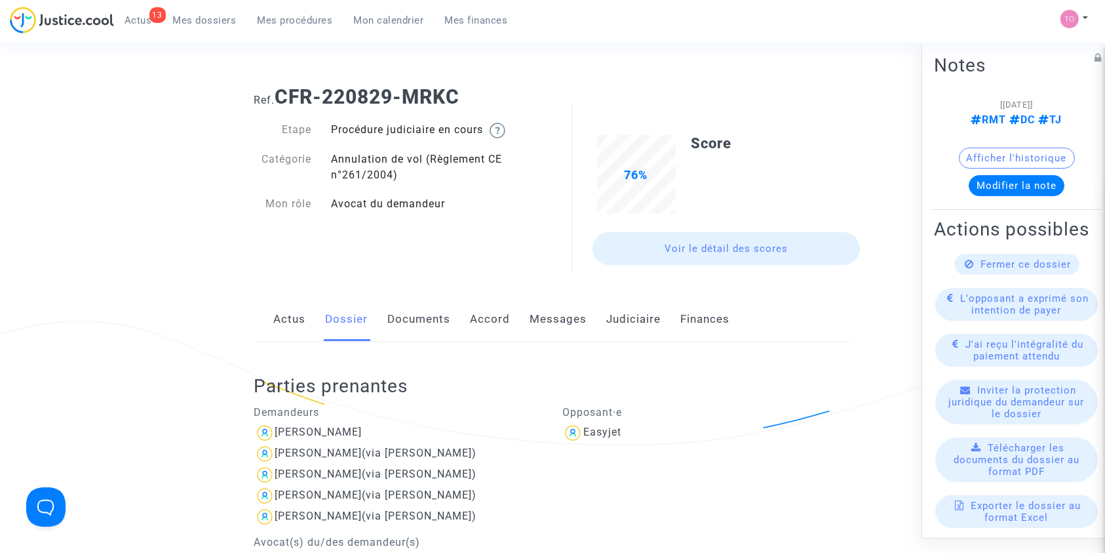
scroll to position [115, 0]
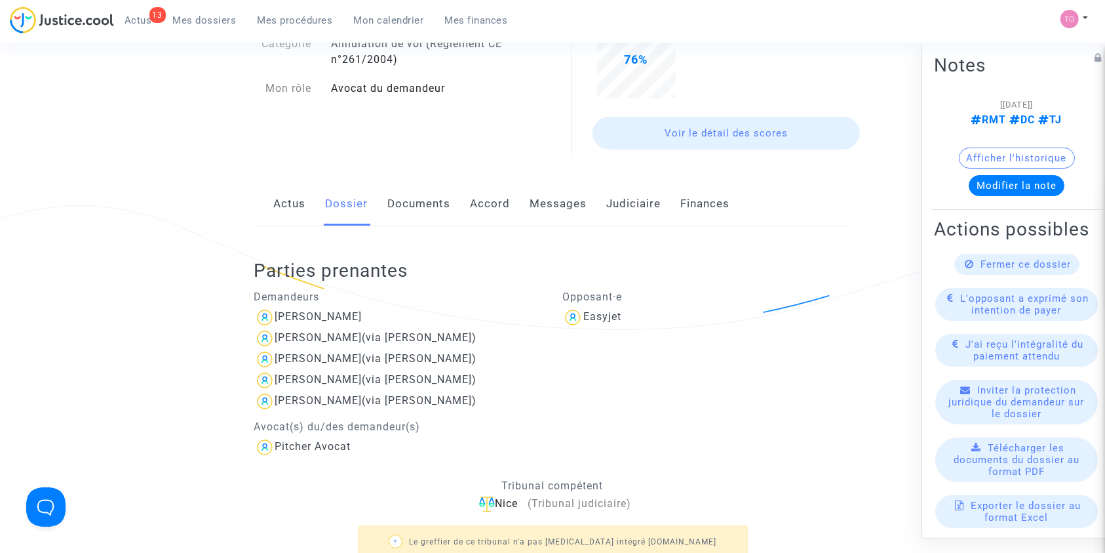
click at [630, 211] on link "Judiciaire" at bounding box center [634, 203] width 54 height 43
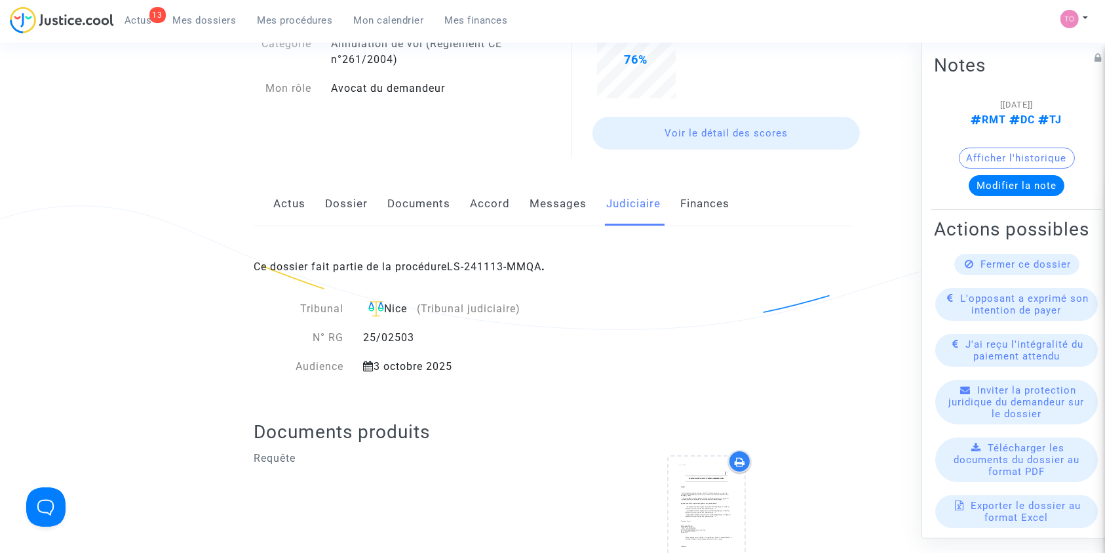
click at [498, 257] on div "Ce dossier fait partie de la procédure LS-241113-MMQA ." at bounding box center [552, 257] width 597 height 62
click at [479, 261] on link "LS-241113-MMQA" at bounding box center [495, 266] width 94 height 12
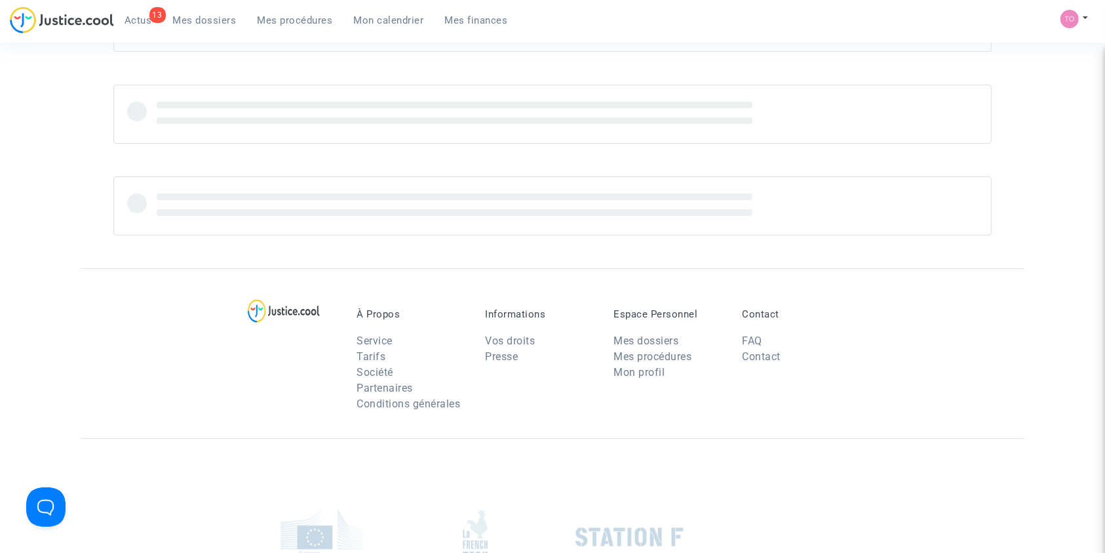
scroll to position [115, 0]
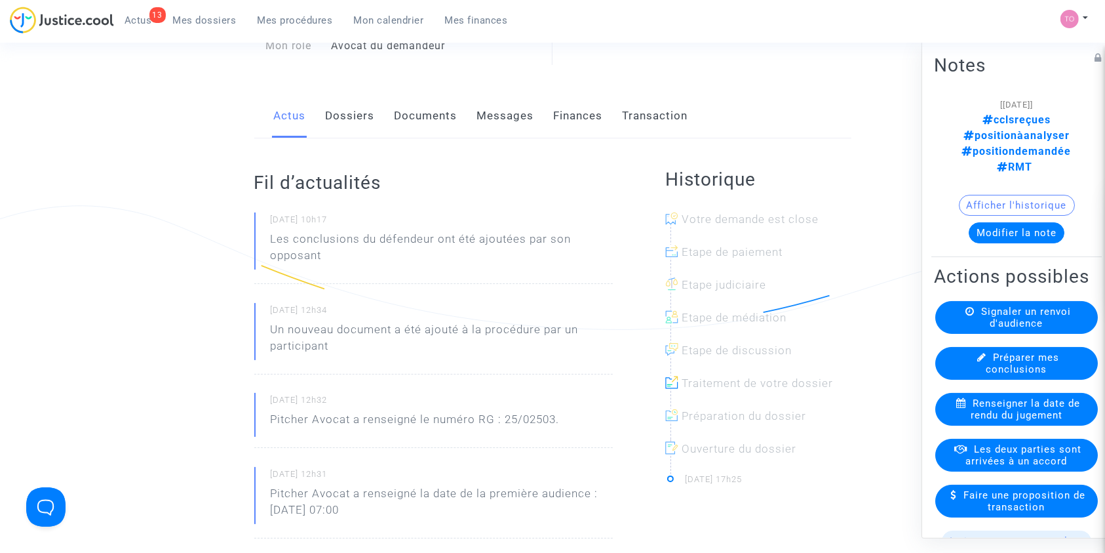
click at [1016, 222] on button "Modifier la note" at bounding box center [1017, 232] width 96 height 21
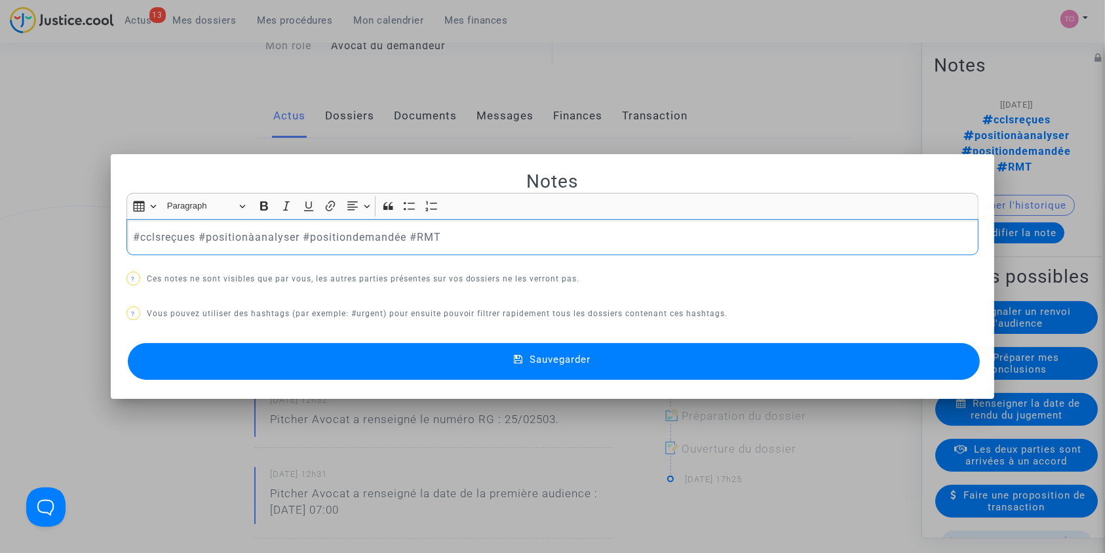
scroll to position [0, 0]
click at [386, 368] on button "Sauvegarder" at bounding box center [554, 361] width 853 height 37
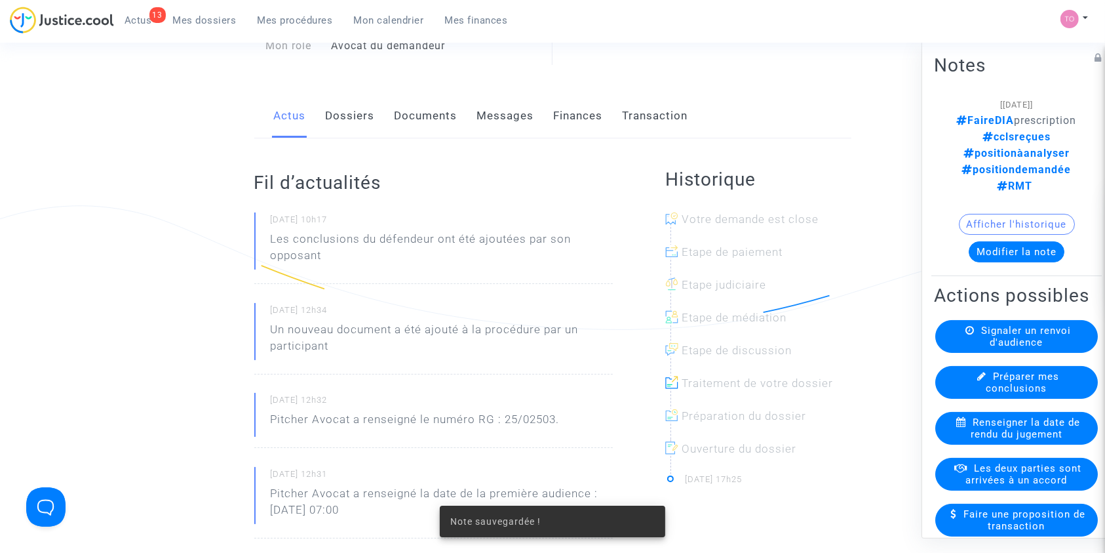
scroll to position [138, 0]
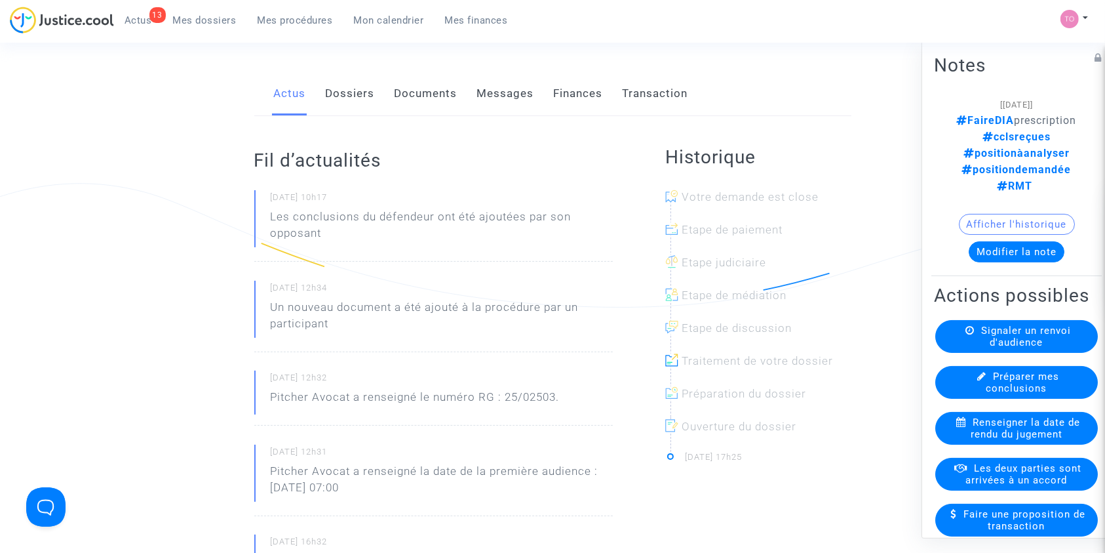
click at [354, 96] on link "Dossiers" at bounding box center [350, 93] width 49 height 43
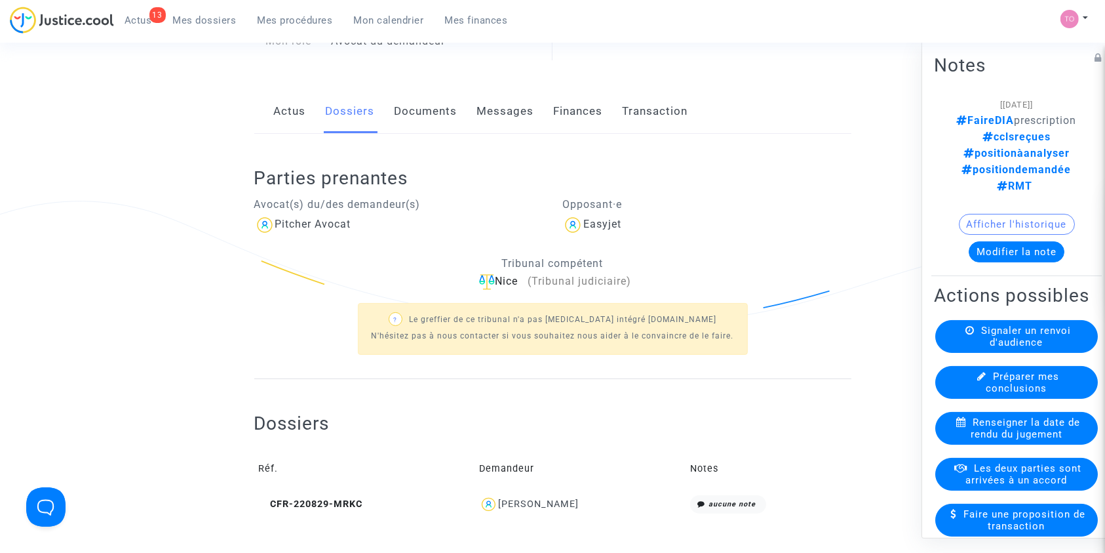
scroll to position [121, 0]
click at [532, 504] on div "[PERSON_NAME]" at bounding box center [538, 503] width 81 height 11
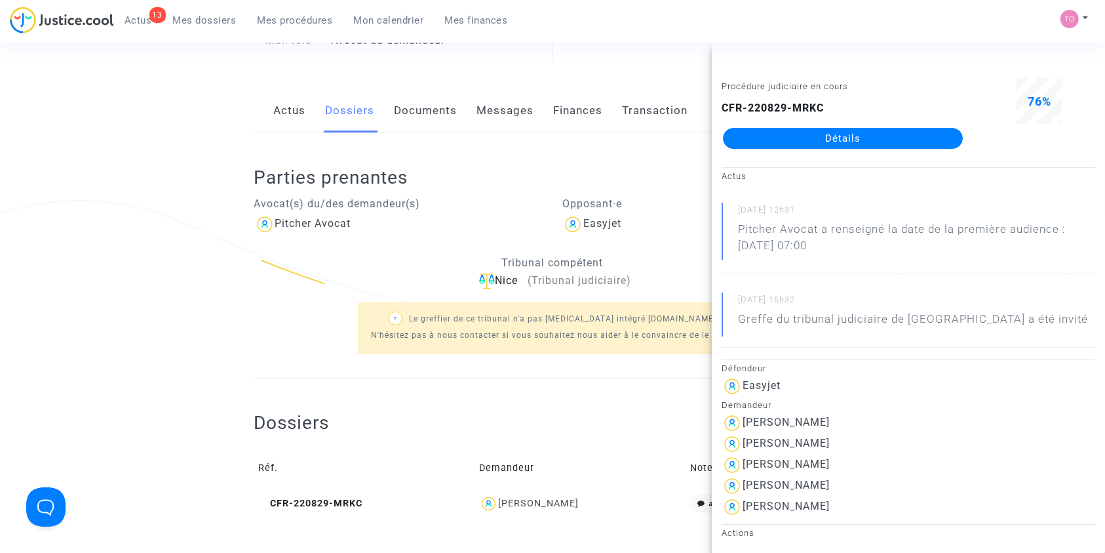
click at [803, 136] on link "Détails" at bounding box center [843, 138] width 240 height 21
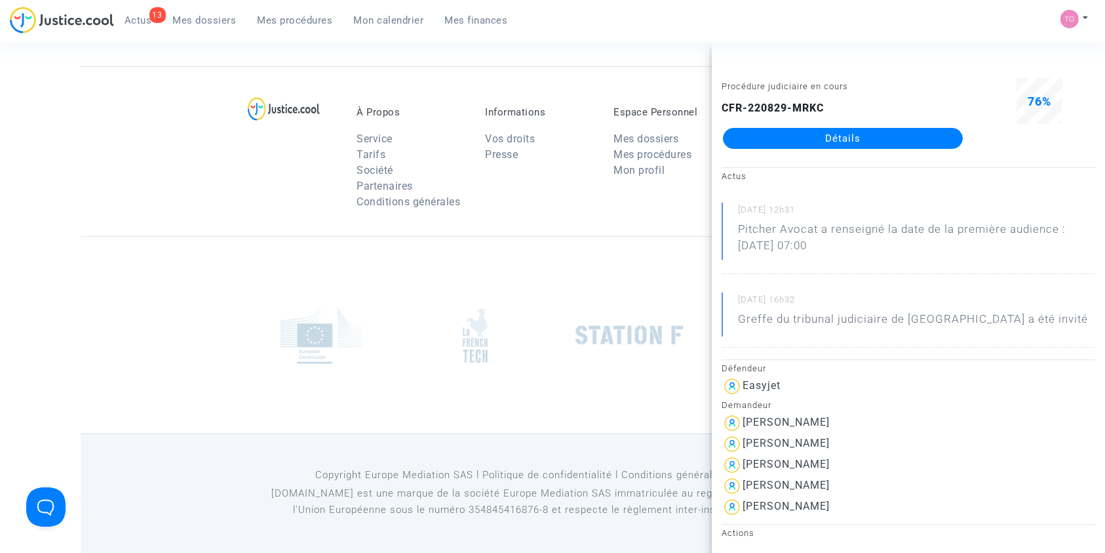
scroll to position [121, 0]
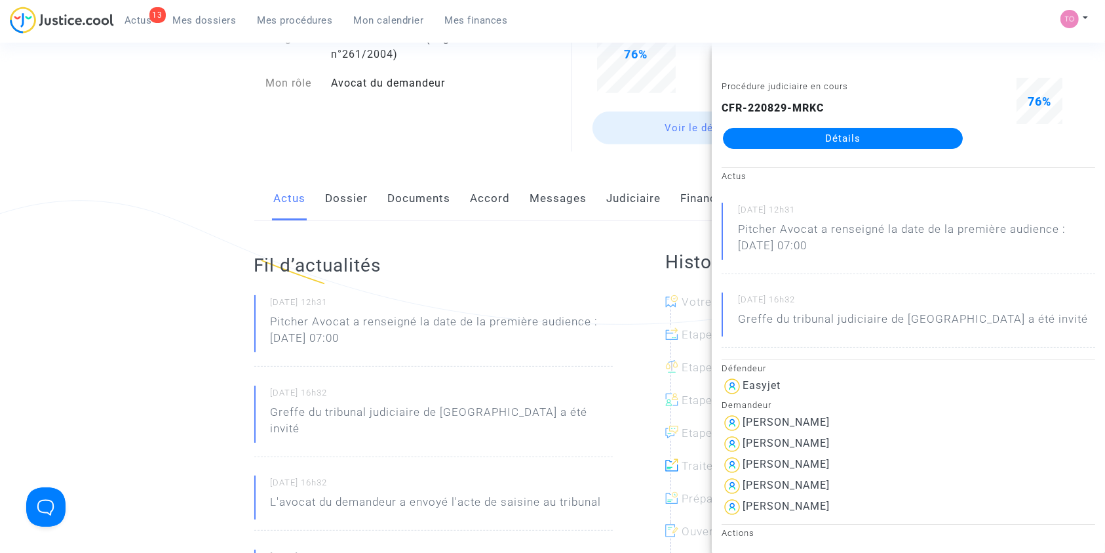
click at [355, 195] on link "Dossier" at bounding box center [347, 198] width 43 height 43
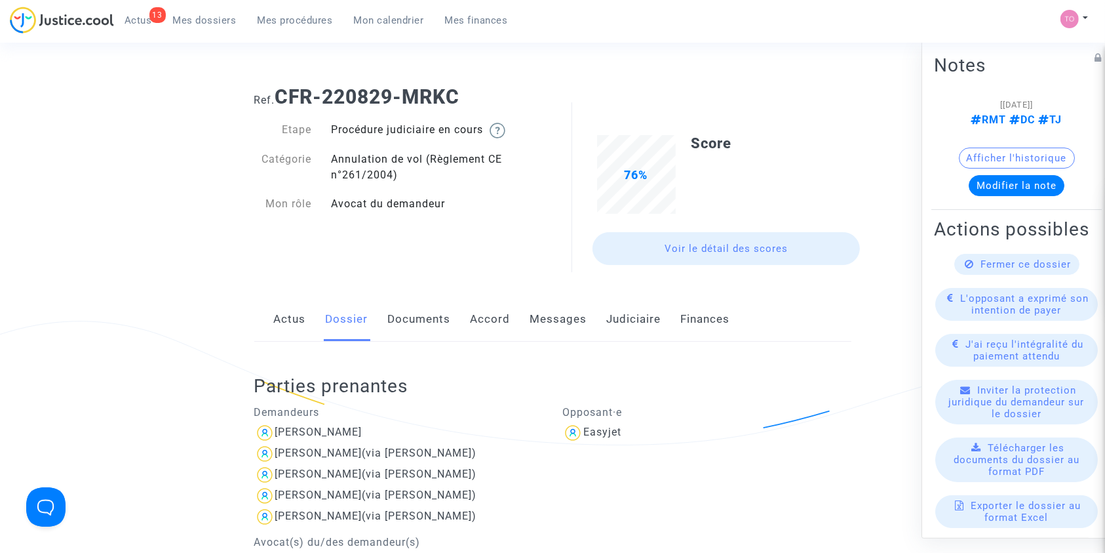
click at [414, 328] on link "Documents" at bounding box center [419, 319] width 63 height 43
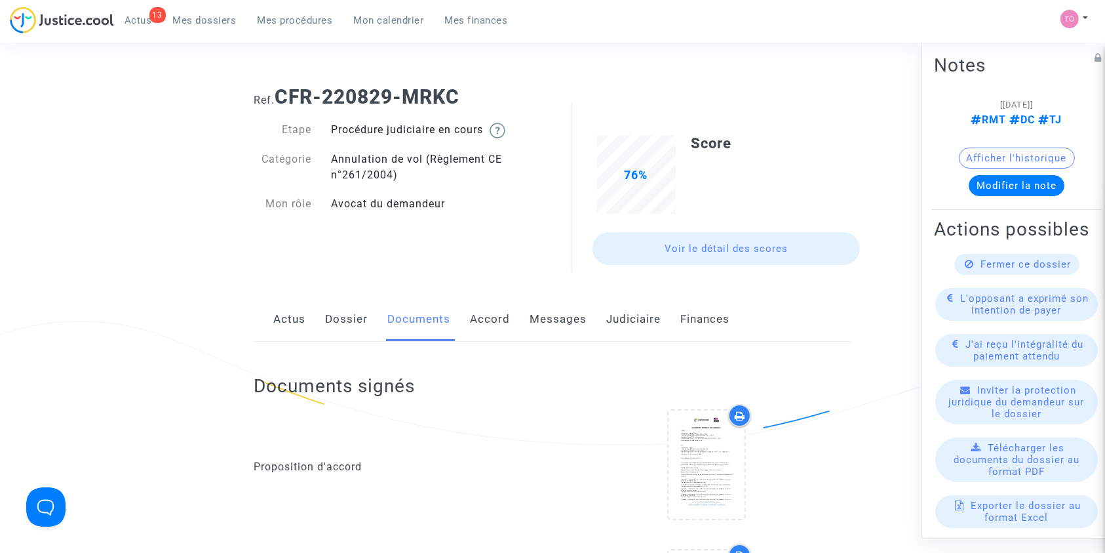
click at [559, 327] on link "Messages" at bounding box center [558, 319] width 57 height 43
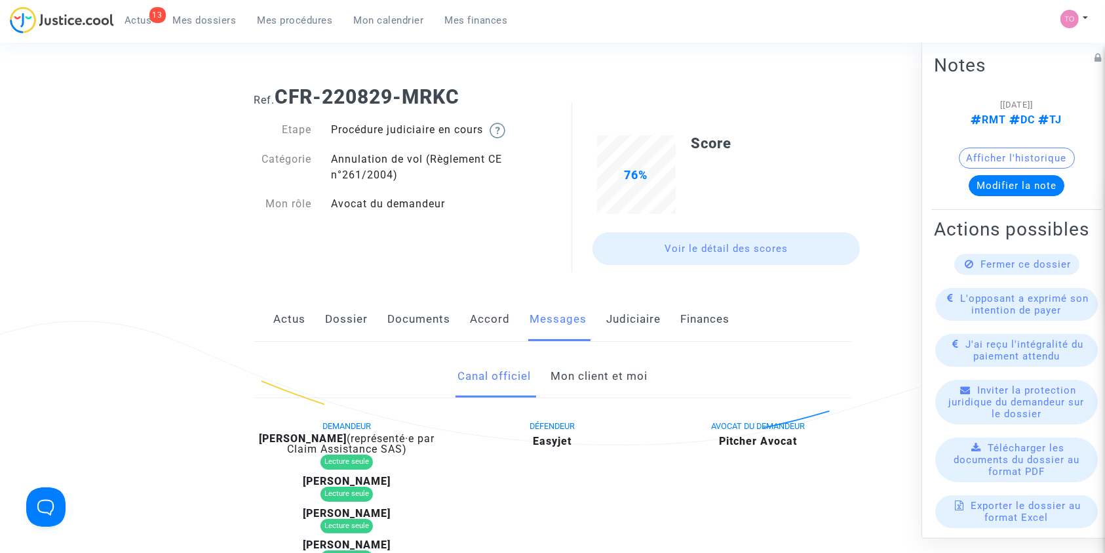
click at [591, 372] on link "Mon client et moi" at bounding box center [599, 376] width 97 height 43
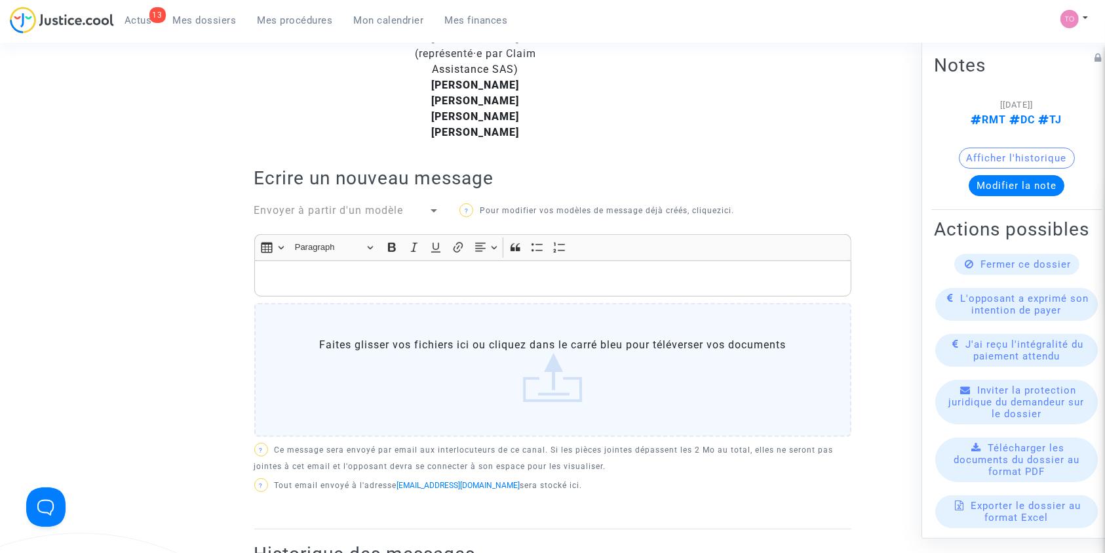
scroll to position [400, 0]
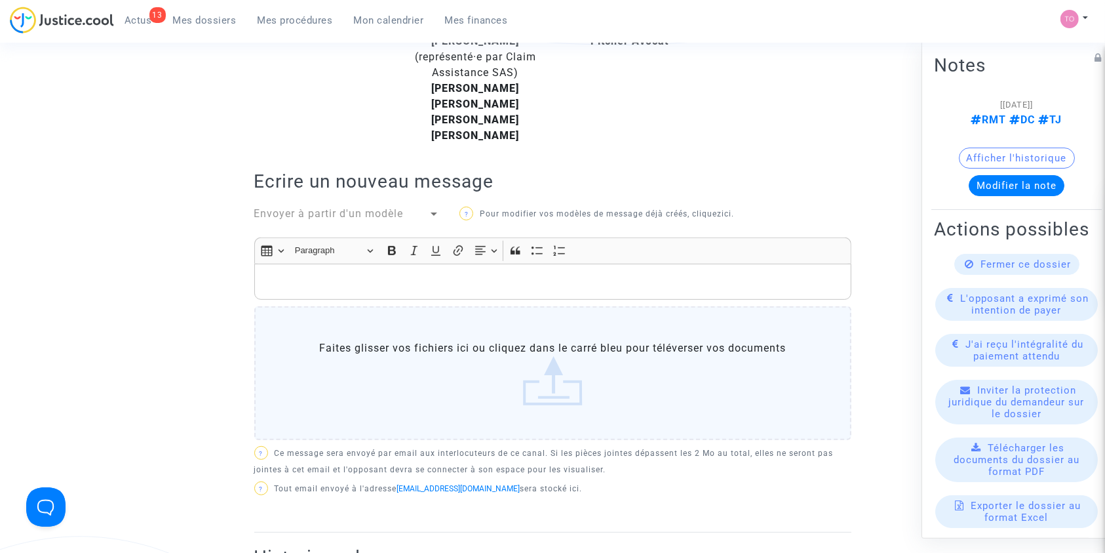
click at [334, 280] on p "Rich Text Editor, main" at bounding box center [553, 281] width 584 height 16
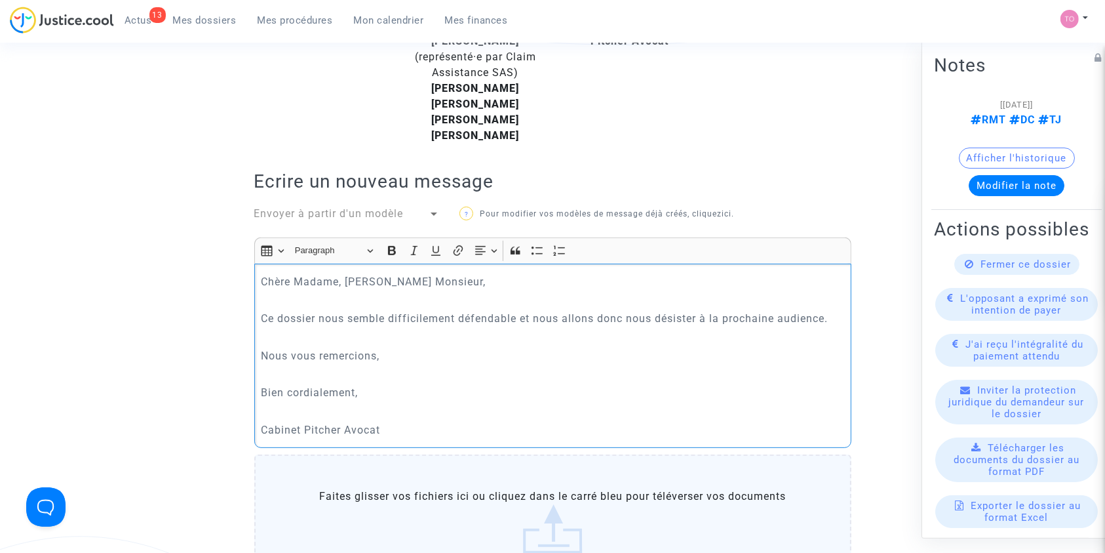
scroll to position [742, 0]
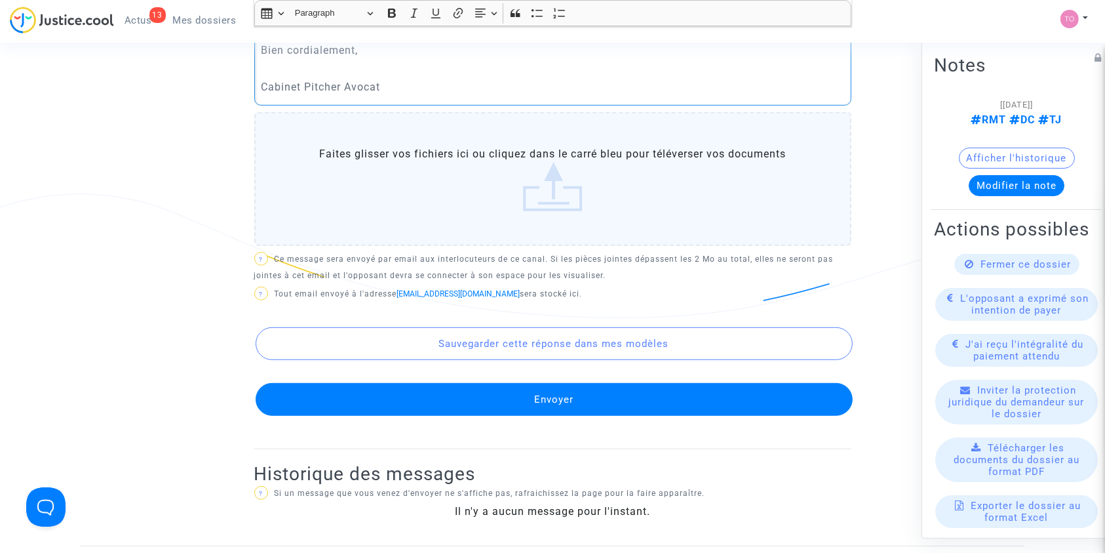
click at [453, 395] on button "Envoyer" at bounding box center [554, 399] width 597 height 33
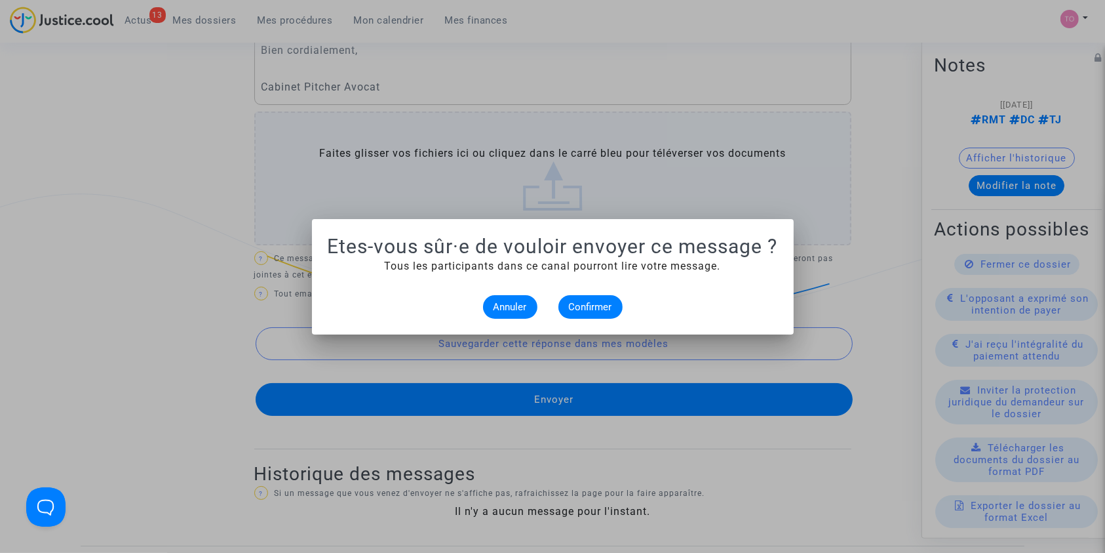
scroll to position [0, 0]
click at [597, 311] on span "Confirmer" at bounding box center [590, 307] width 43 height 12
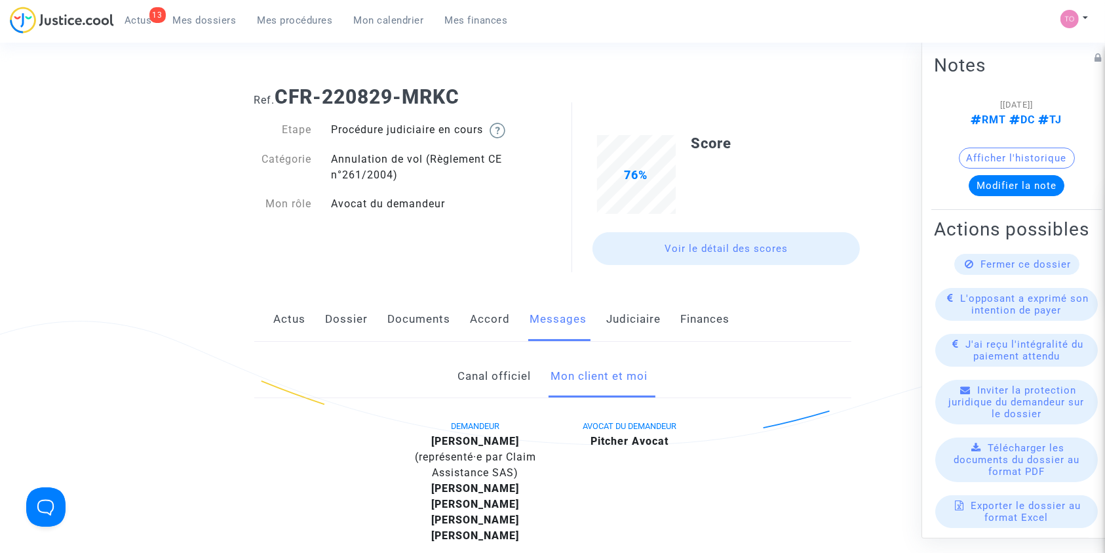
click at [624, 334] on link "Judiciaire" at bounding box center [634, 319] width 54 height 43
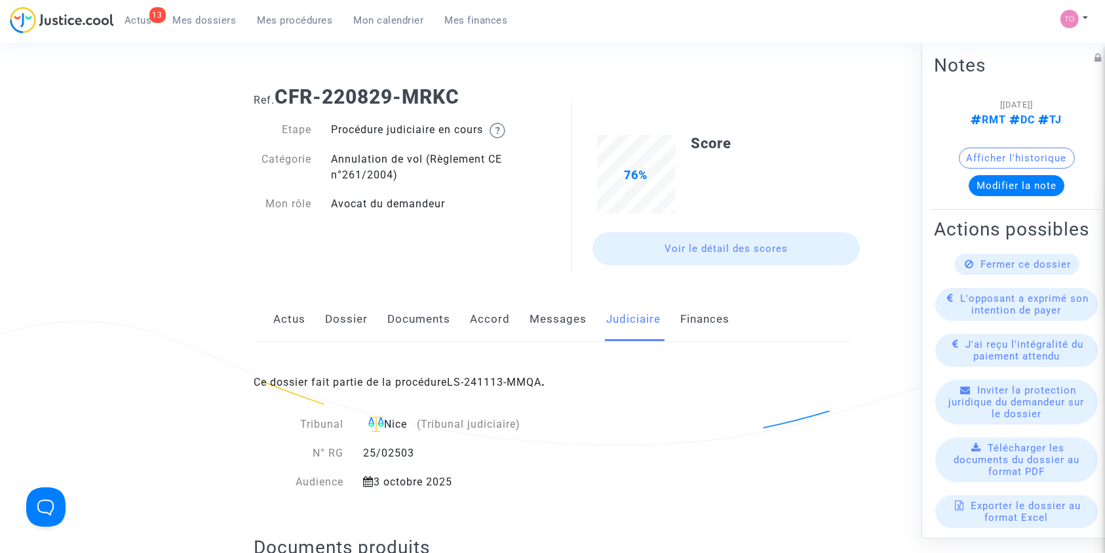
click at [501, 373] on div "Ce dossier fait partie de la procédure LS-241113-MMQA ." at bounding box center [552, 373] width 597 height 62
click at [471, 378] on link "LS-241113-MMQA" at bounding box center [495, 382] width 94 height 12
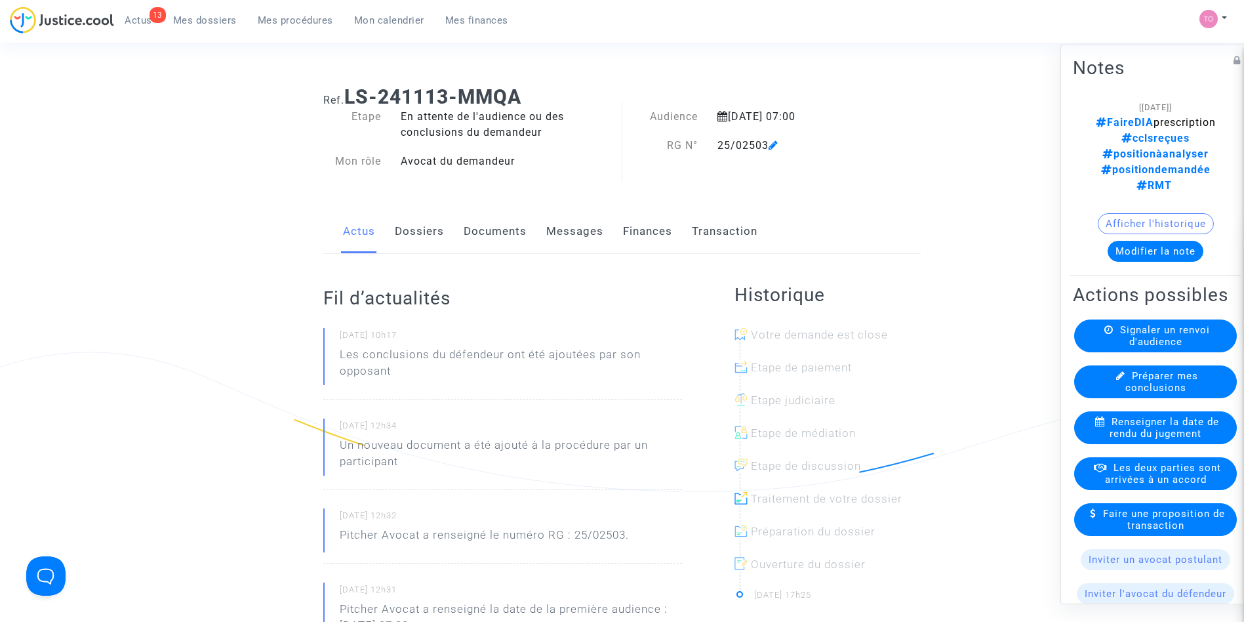
click at [182, 12] on link "Mes dossiers" at bounding box center [205, 20] width 85 height 20
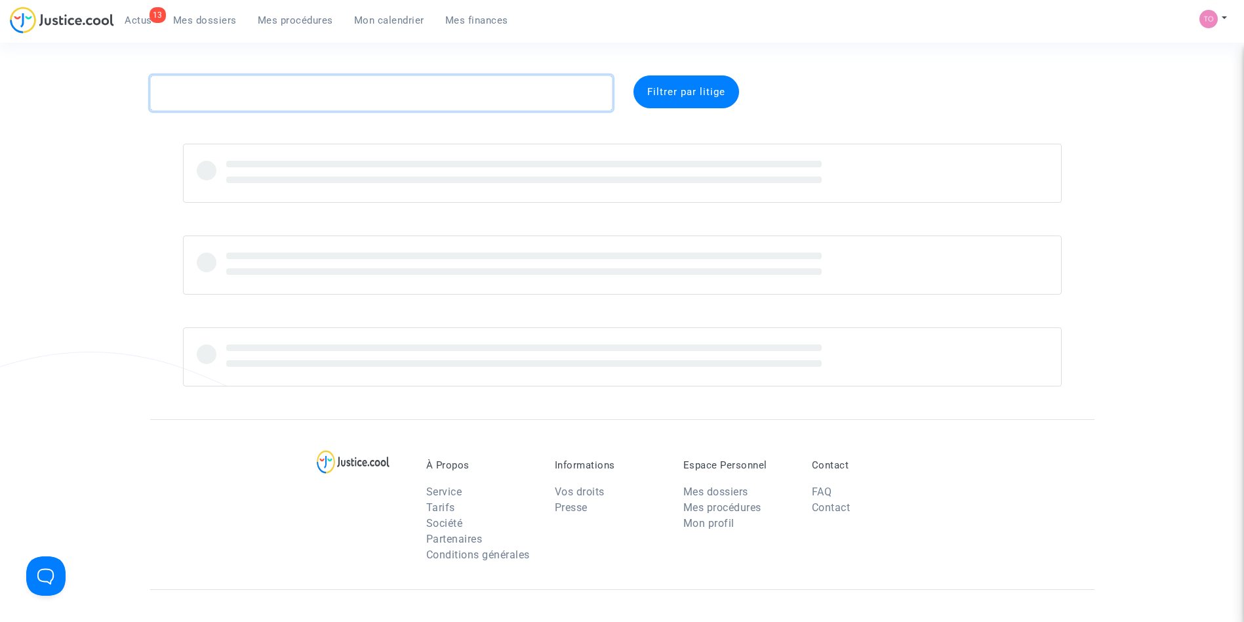
click at [186, 87] on textarea at bounding box center [381, 92] width 462 height 35
paste textarea "[PERSON_NAME]"
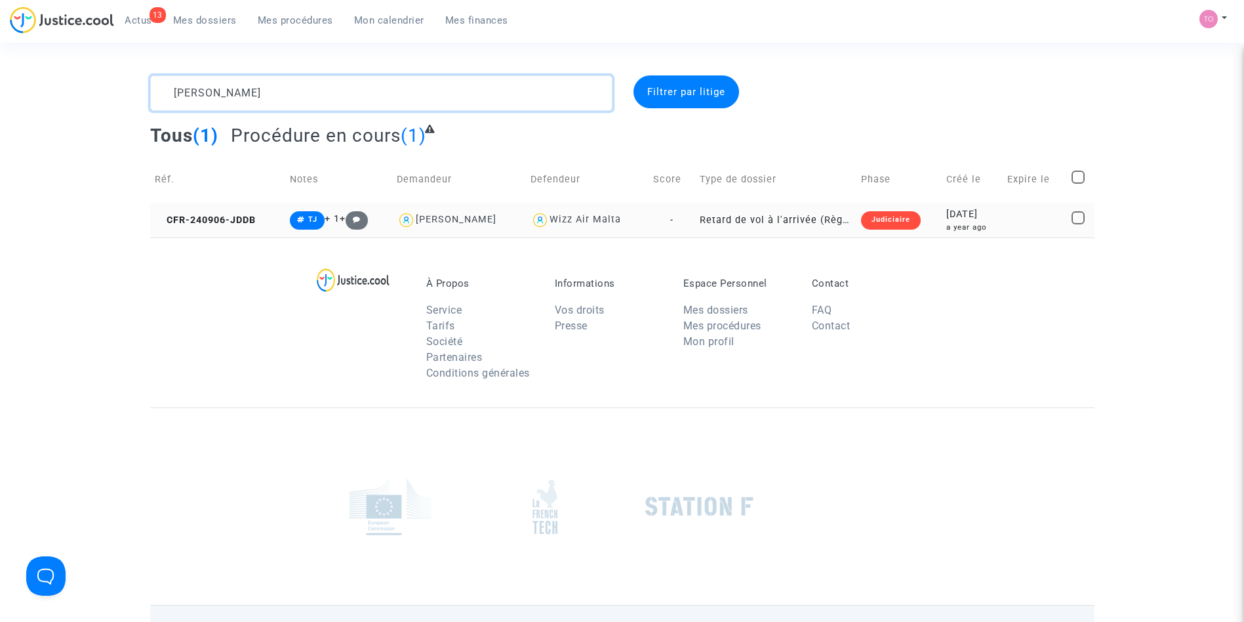
type textarea "[PERSON_NAME]"
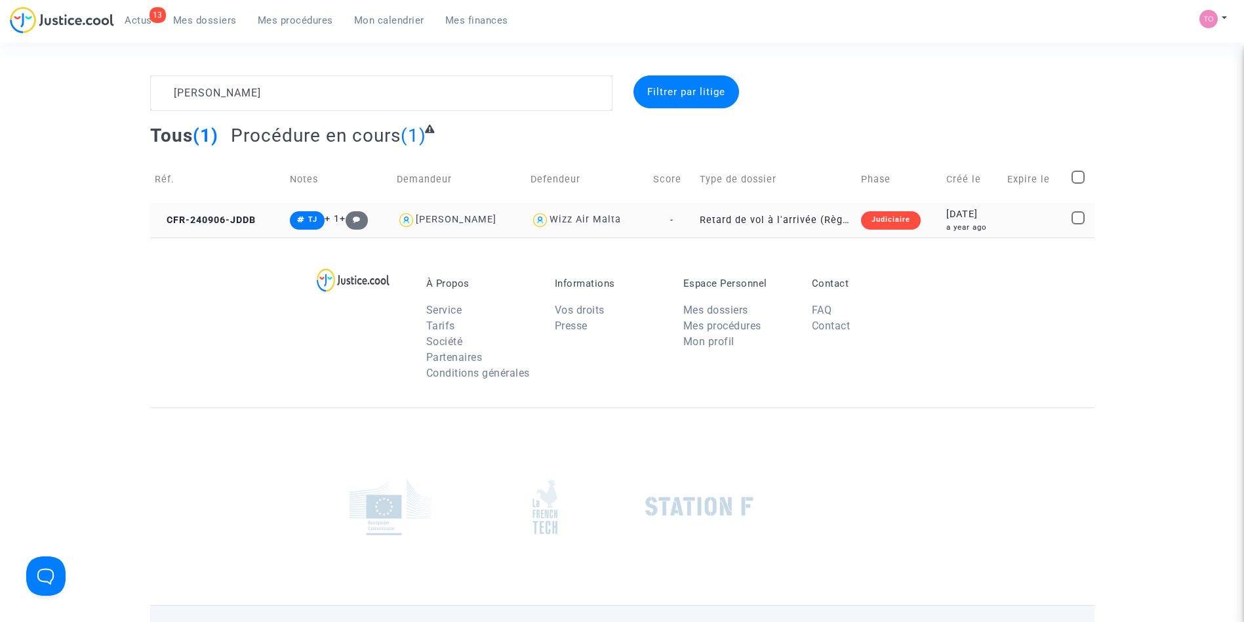
click at [942, 226] on td "[DATE] a year ago" at bounding box center [973, 220] width 62 height 35
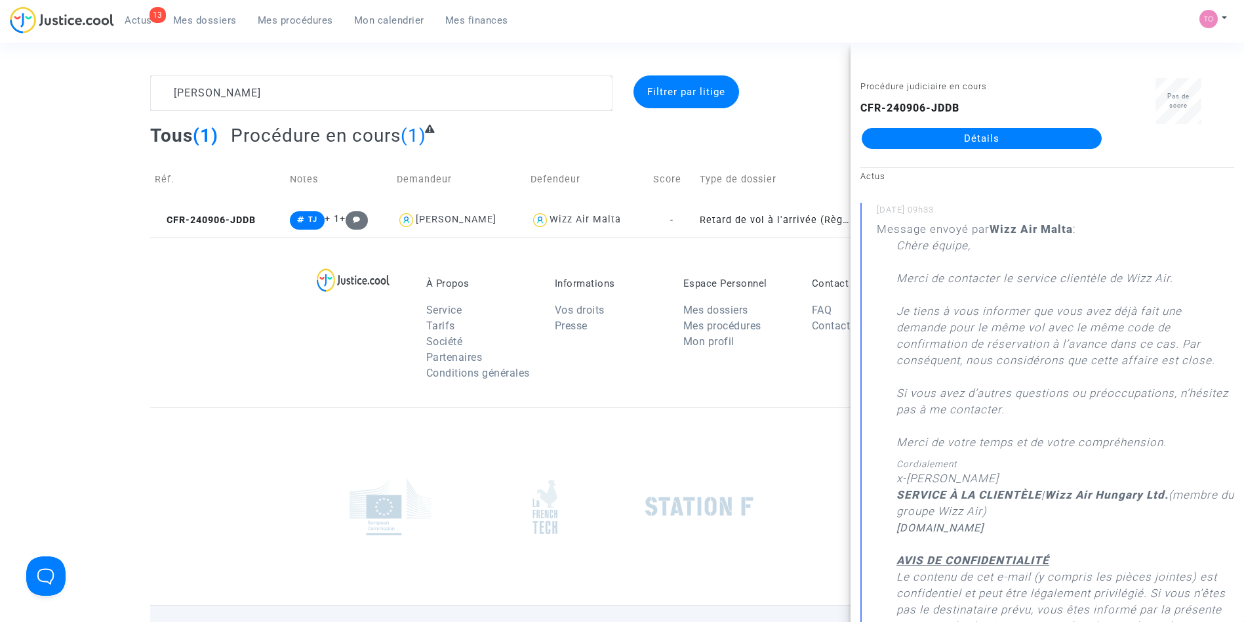
click at [681, 275] on div "À Propos Service Tarifs Société Partenaires Conditions générales Informations V…" at bounding box center [622, 322] width 944 height 170
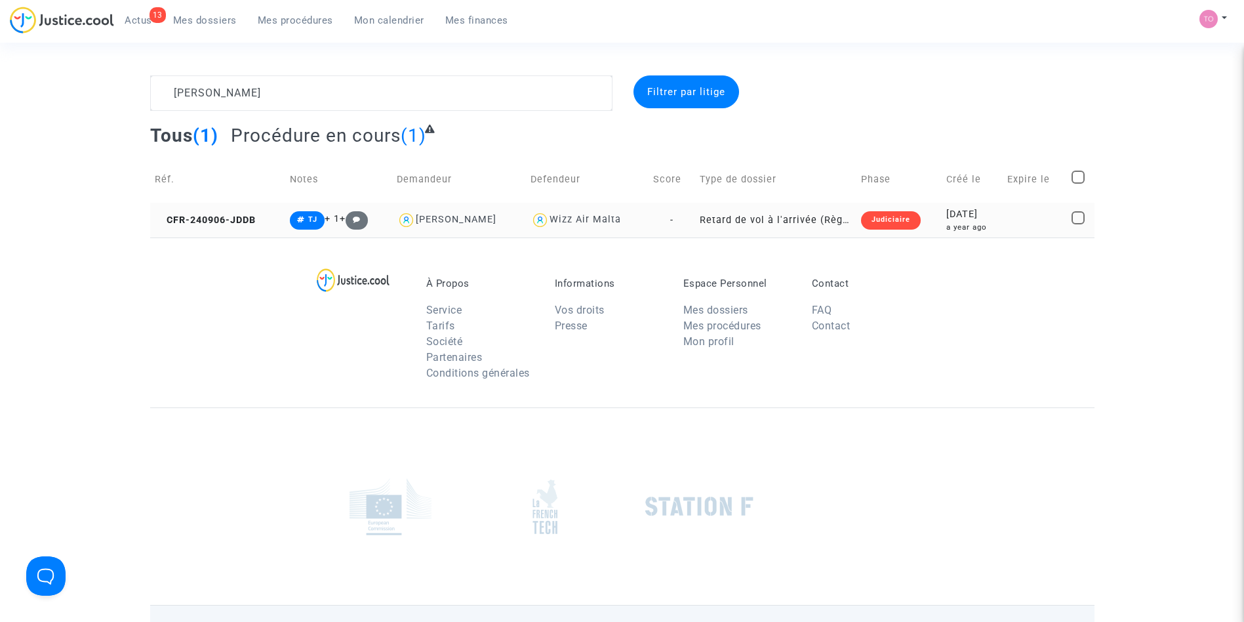
click at [947, 210] on div "[DATE]" at bounding box center [972, 214] width 52 height 14
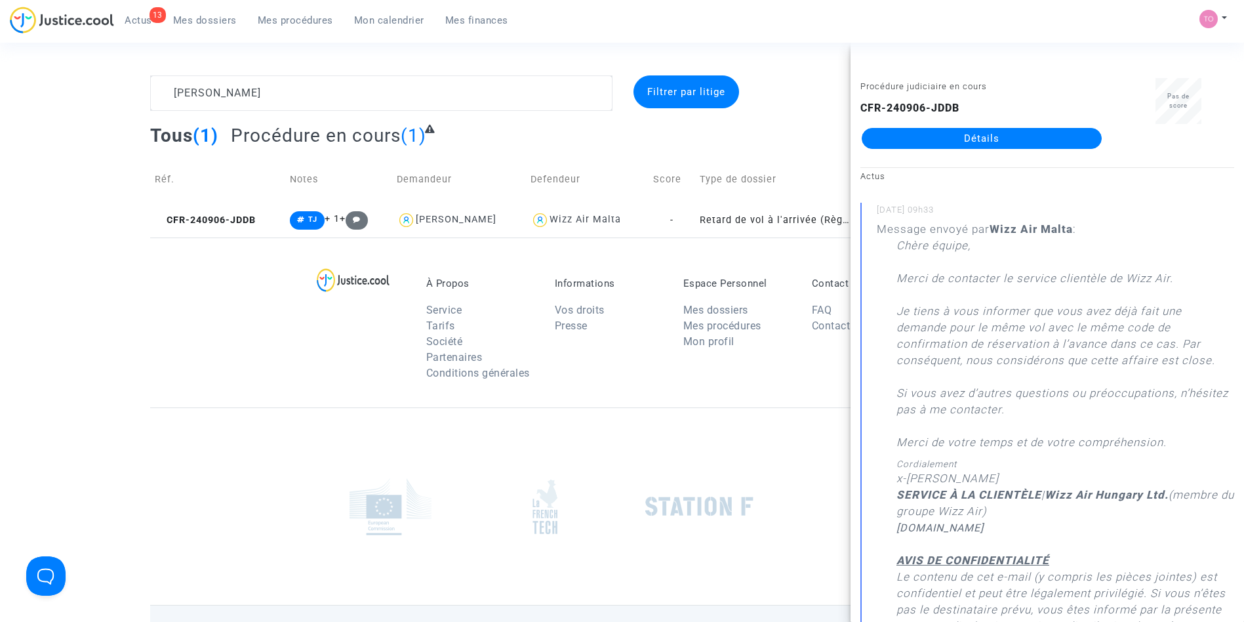
click at [973, 140] on link "Détails" at bounding box center [982, 138] width 240 height 21
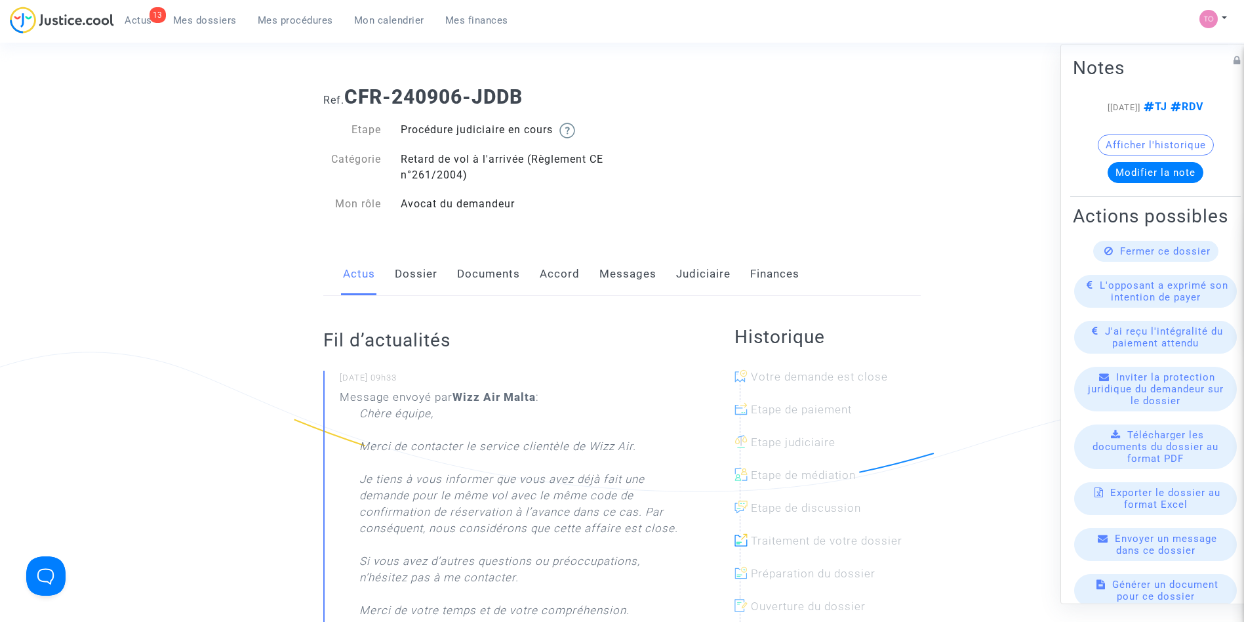
click at [696, 281] on link "Judiciaire" at bounding box center [703, 273] width 54 height 43
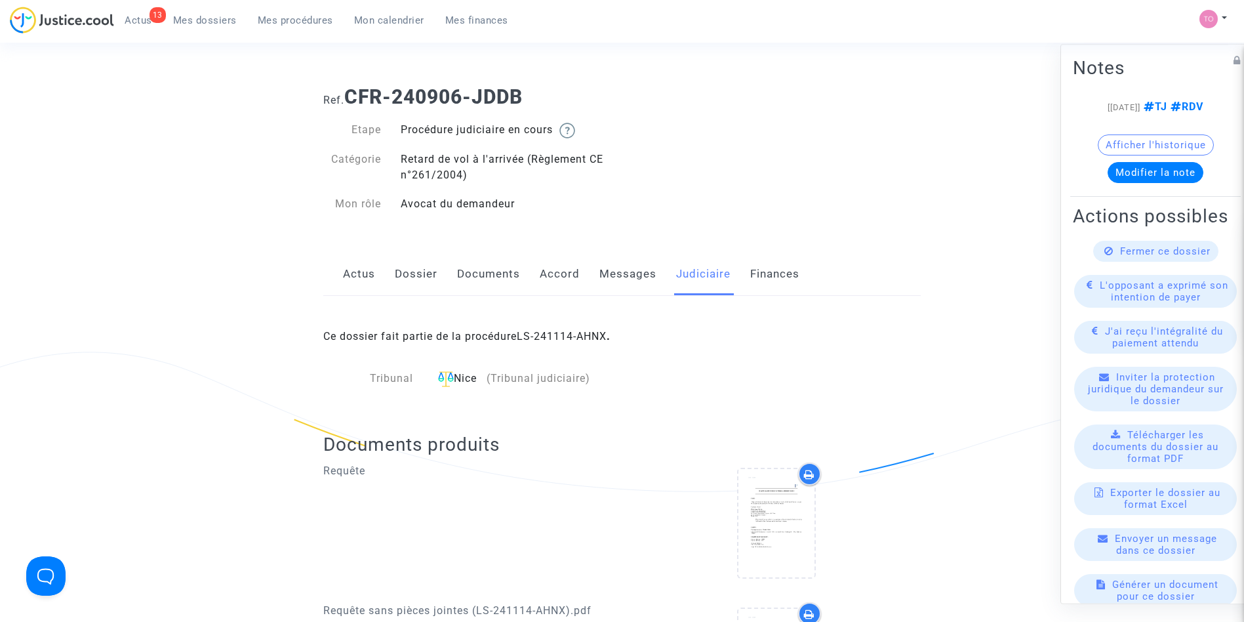
click at [647, 279] on link "Messages" at bounding box center [627, 273] width 57 height 43
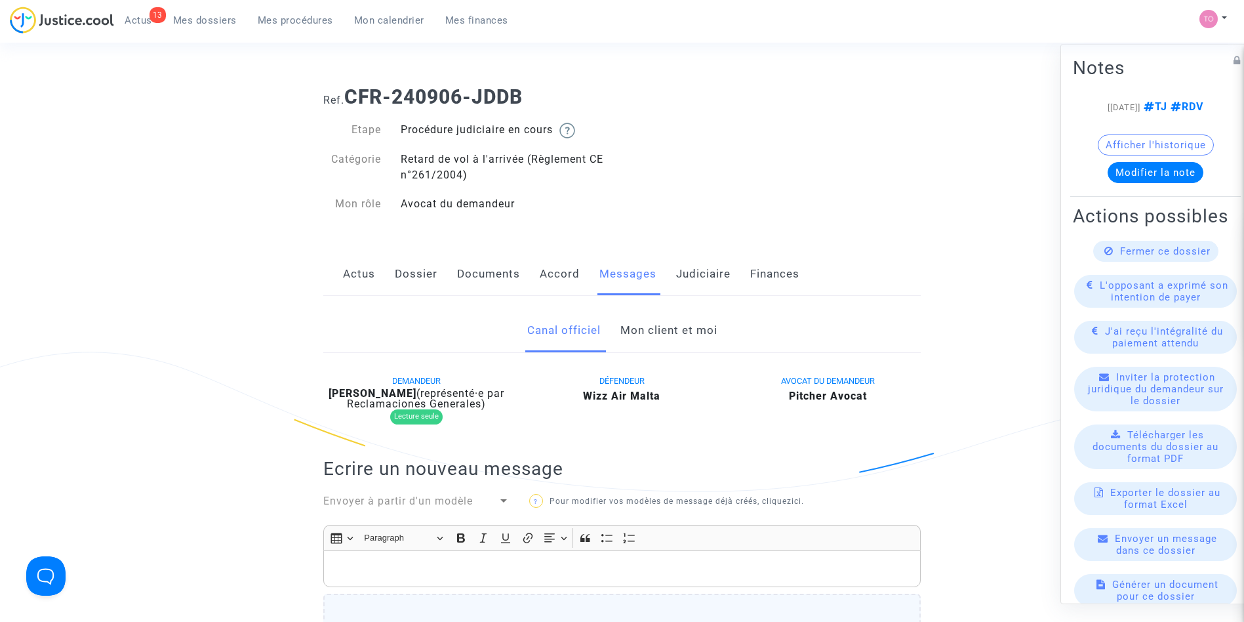
click at [719, 265] on link "Judiciaire" at bounding box center [703, 273] width 54 height 43
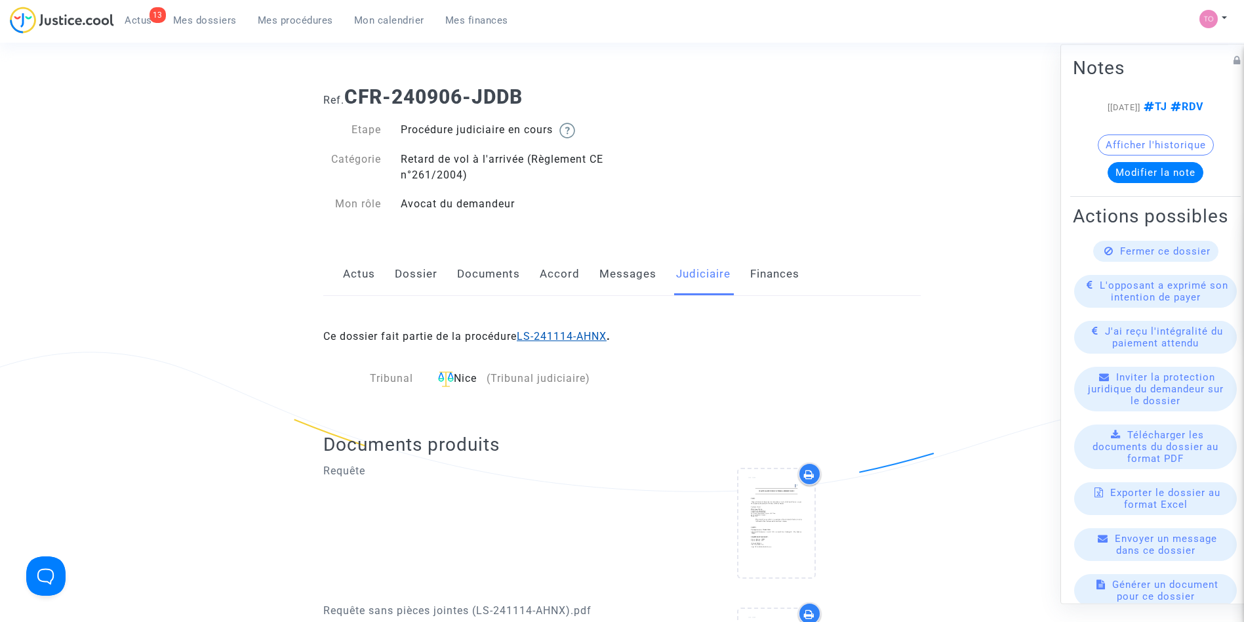
click at [579, 331] on link "LS-241114-AHNX" at bounding box center [562, 336] width 90 height 12
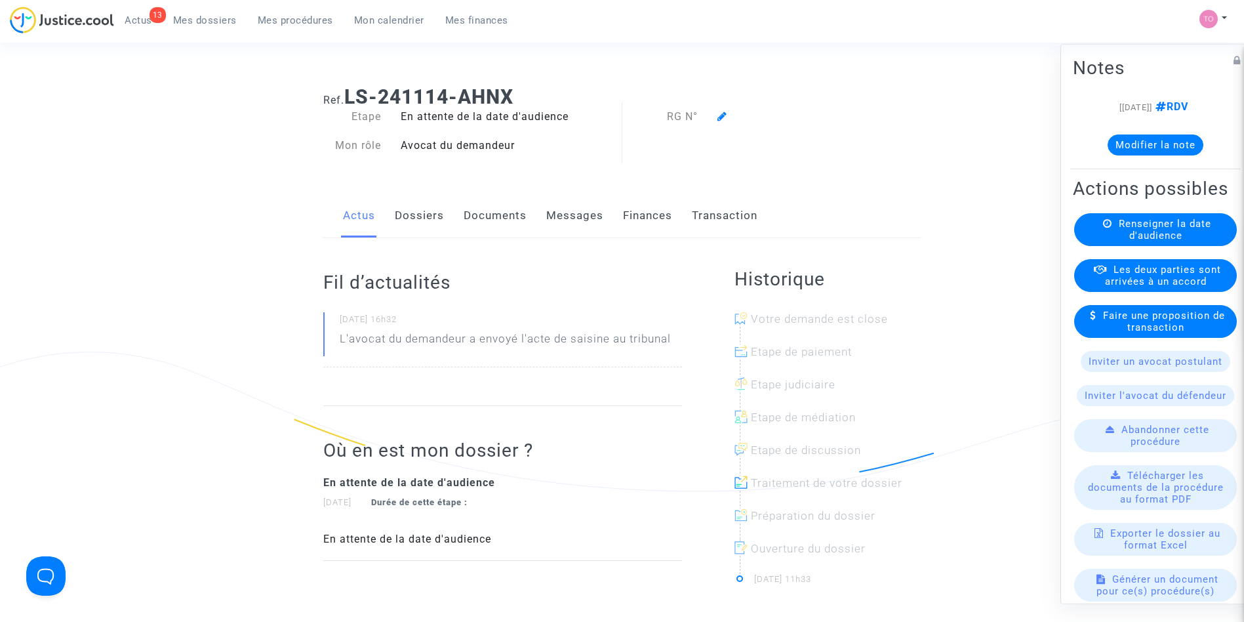
click at [419, 232] on link "Dossiers" at bounding box center [419, 215] width 49 height 43
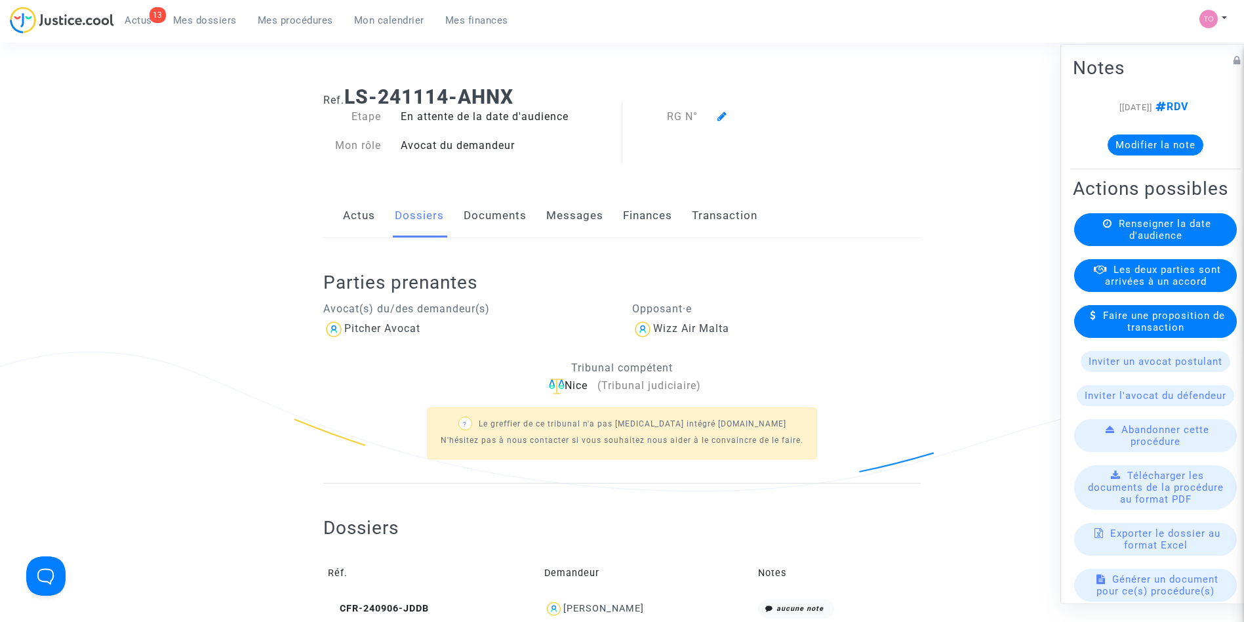
click at [467, 219] on link "Documents" at bounding box center [495, 215] width 63 height 43
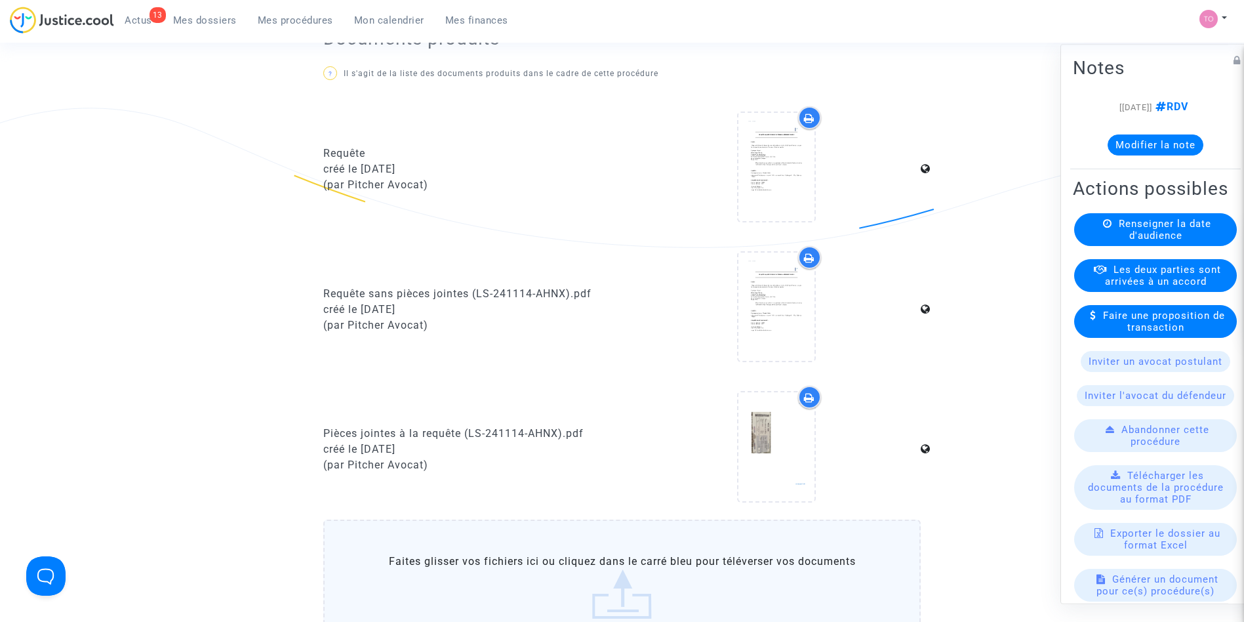
scroll to position [243, 0]
click at [761, 192] on div at bounding box center [776, 167] width 76 height 108
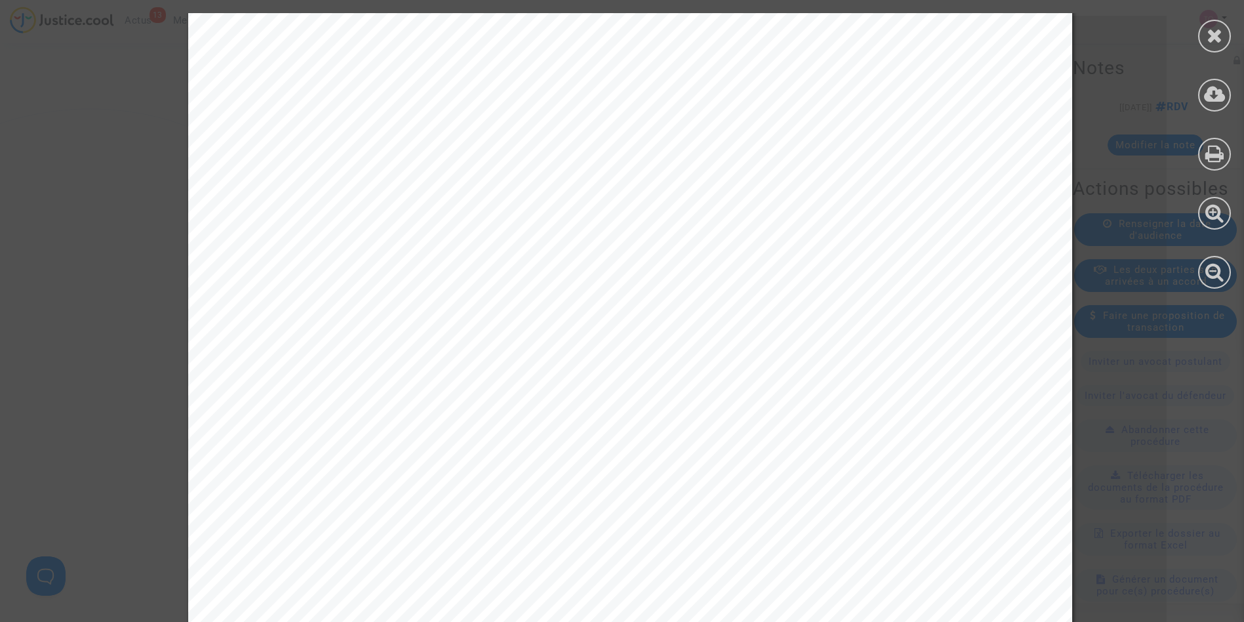
scroll to position [30, 0]
click at [1105, 37] on icon at bounding box center [1214, 36] width 16 height 20
